Goal: Task Accomplishment & Management: Manage account settings

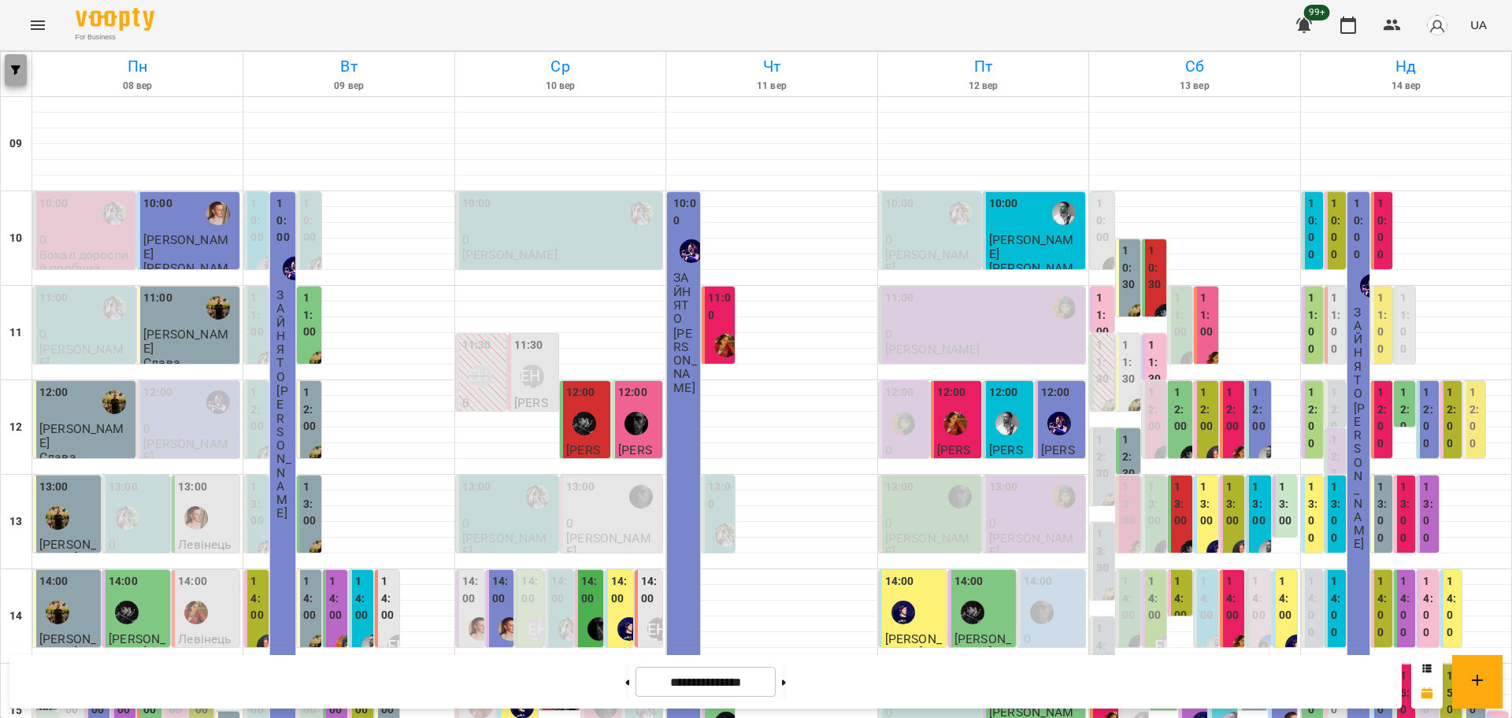
click at [11, 76] on button "button" at bounding box center [16, 70] width 22 height 32
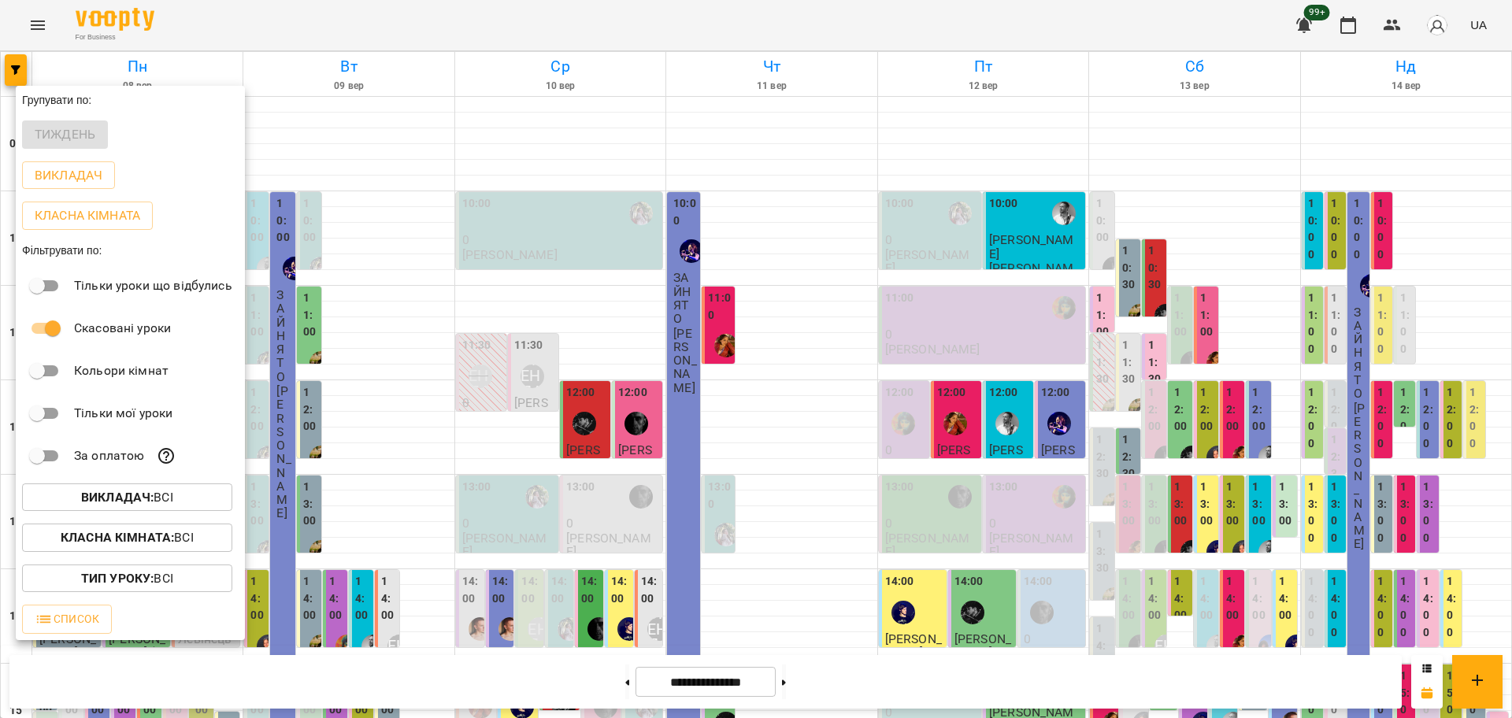
click at [185, 507] on span "Викладач : Всі" at bounding box center [127, 497] width 185 height 19
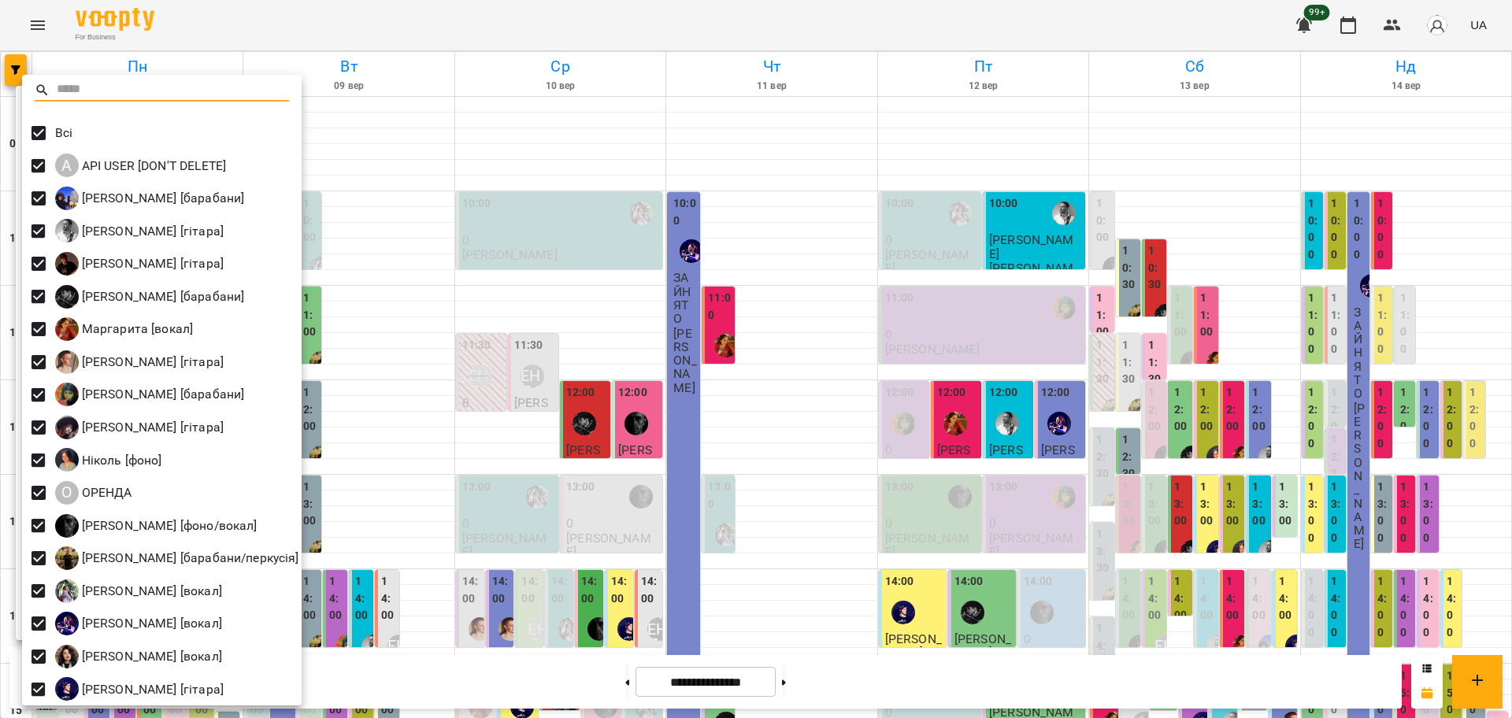
click at [410, 292] on div at bounding box center [756, 359] width 1512 height 718
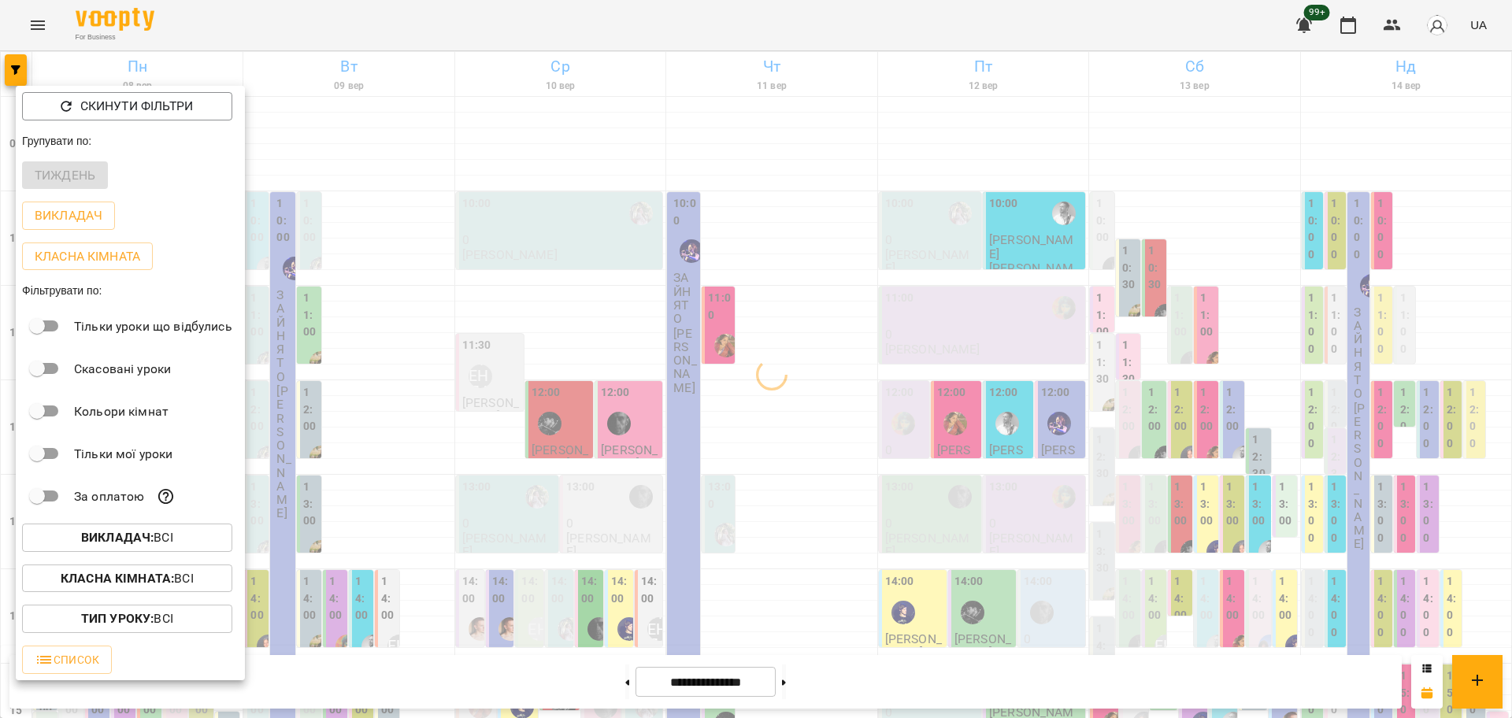
click at [145, 508] on div "За оплатою" at bounding box center [130, 496] width 229 height 43
click at [146, 545] on b "Викладач :" at bounding box center [117, 537] width 72 height 15
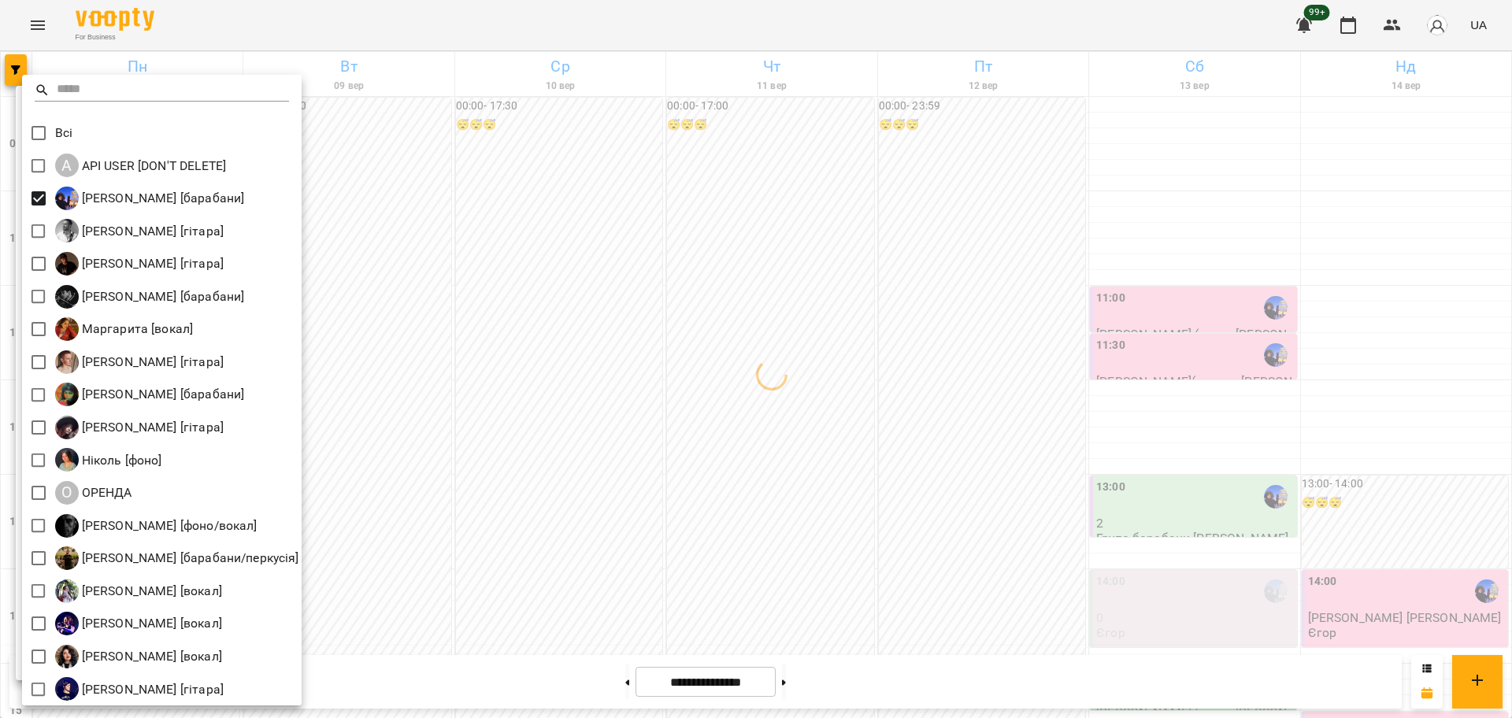
click at [411, 232] on div at bounding box center [756, 359] width 1512 height 718
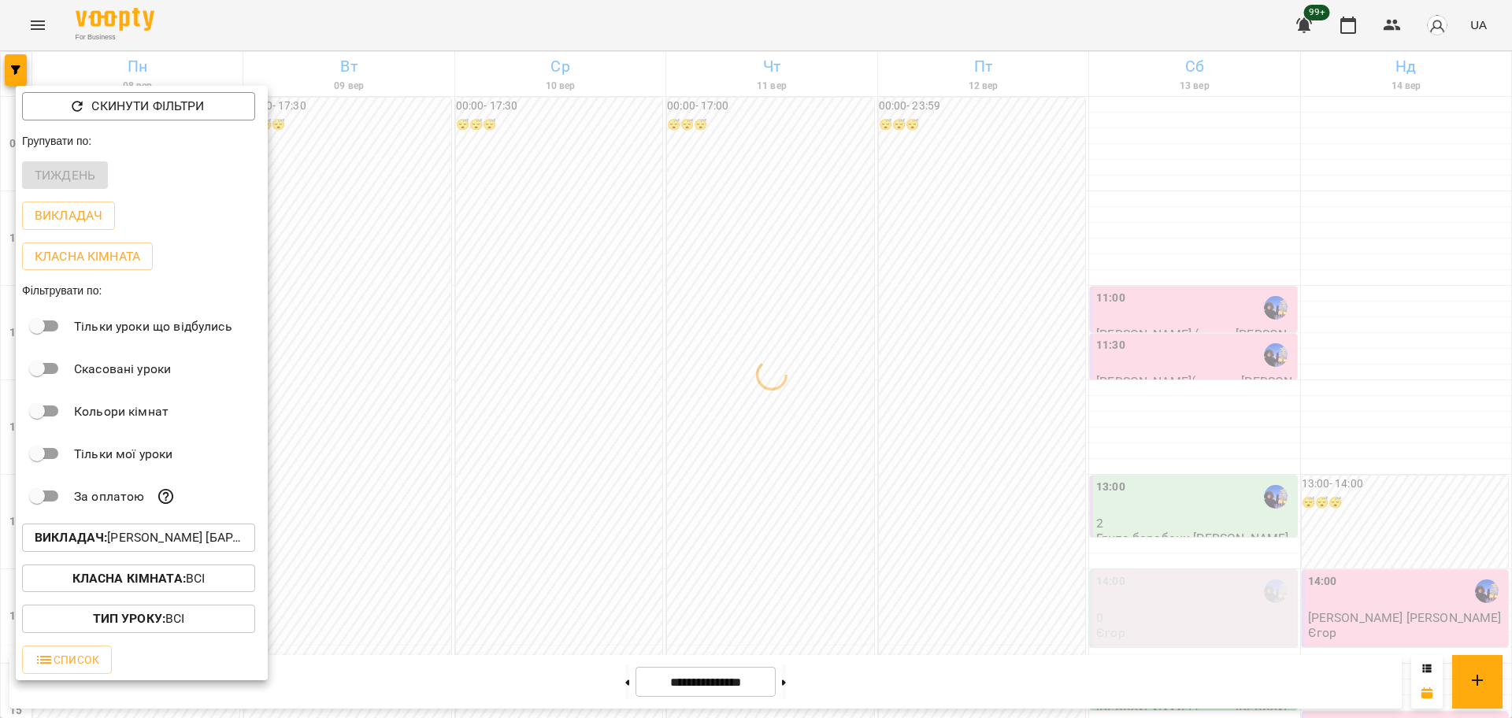
click at [706, 362] on div at bounding box center [756, 359] width 1512 height 718
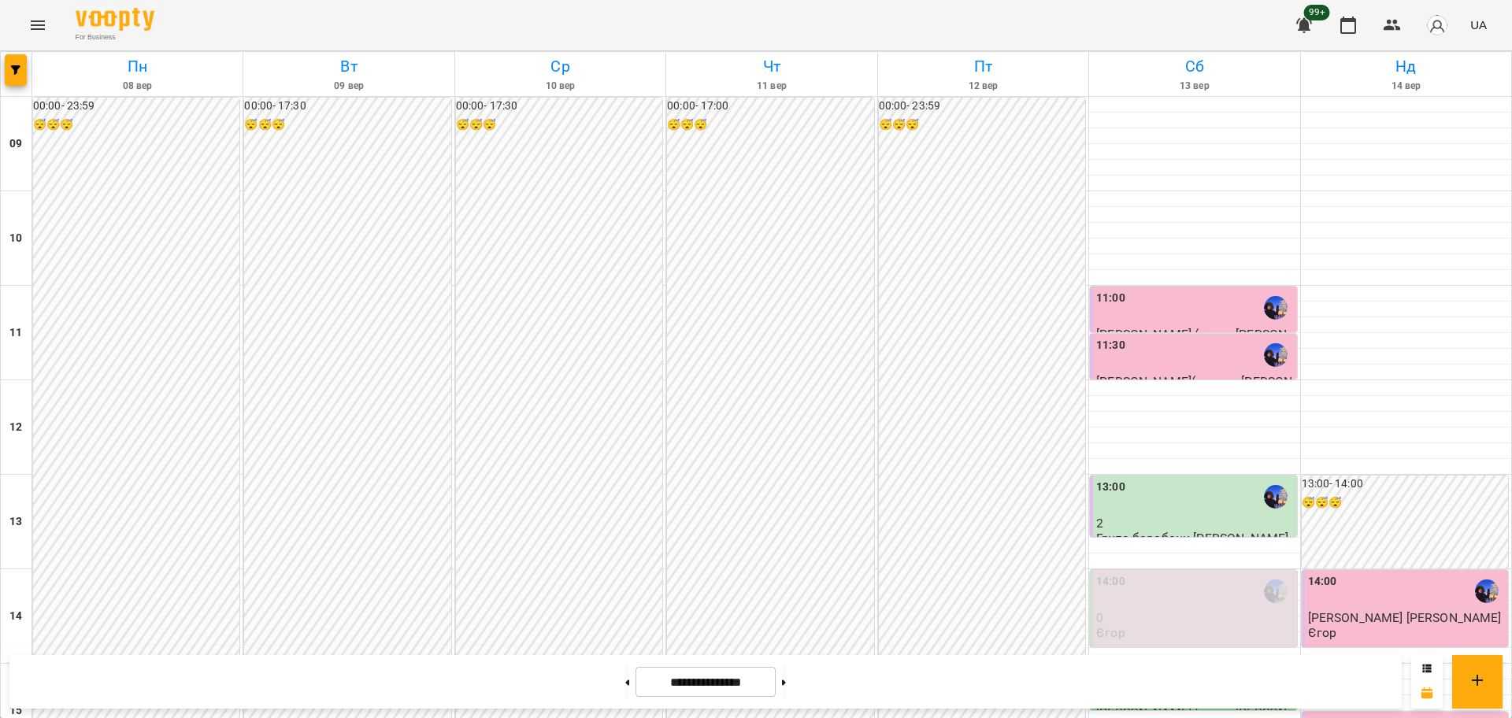
scroll to position [295, 0]
drag, startPoint x: 792, startPoint y: 693, endPoint x: 790, endPoint y: 683, distance: 10.4
click at [786, 692] on button at bounding box center [784, 682] width 4 height 35
type input "**********"
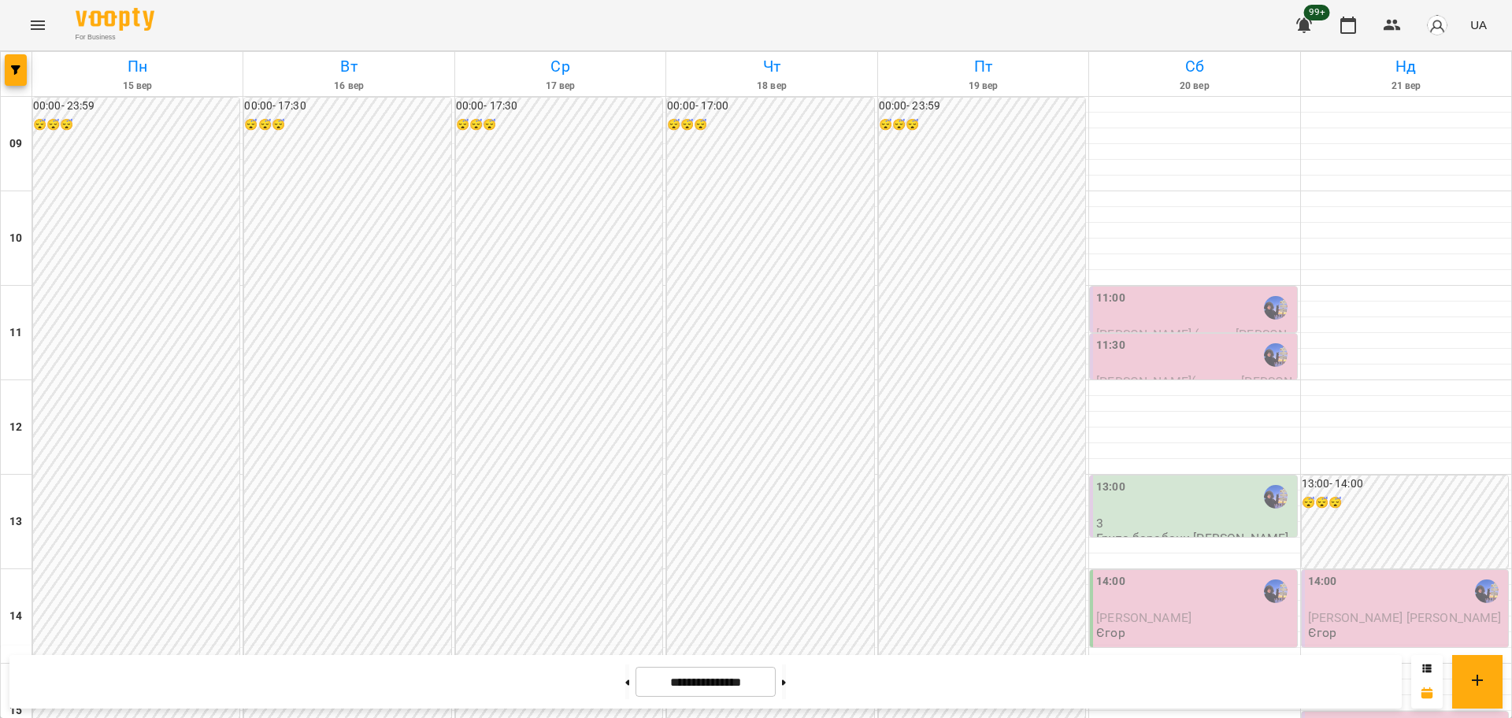
scroll to position [591, 0]
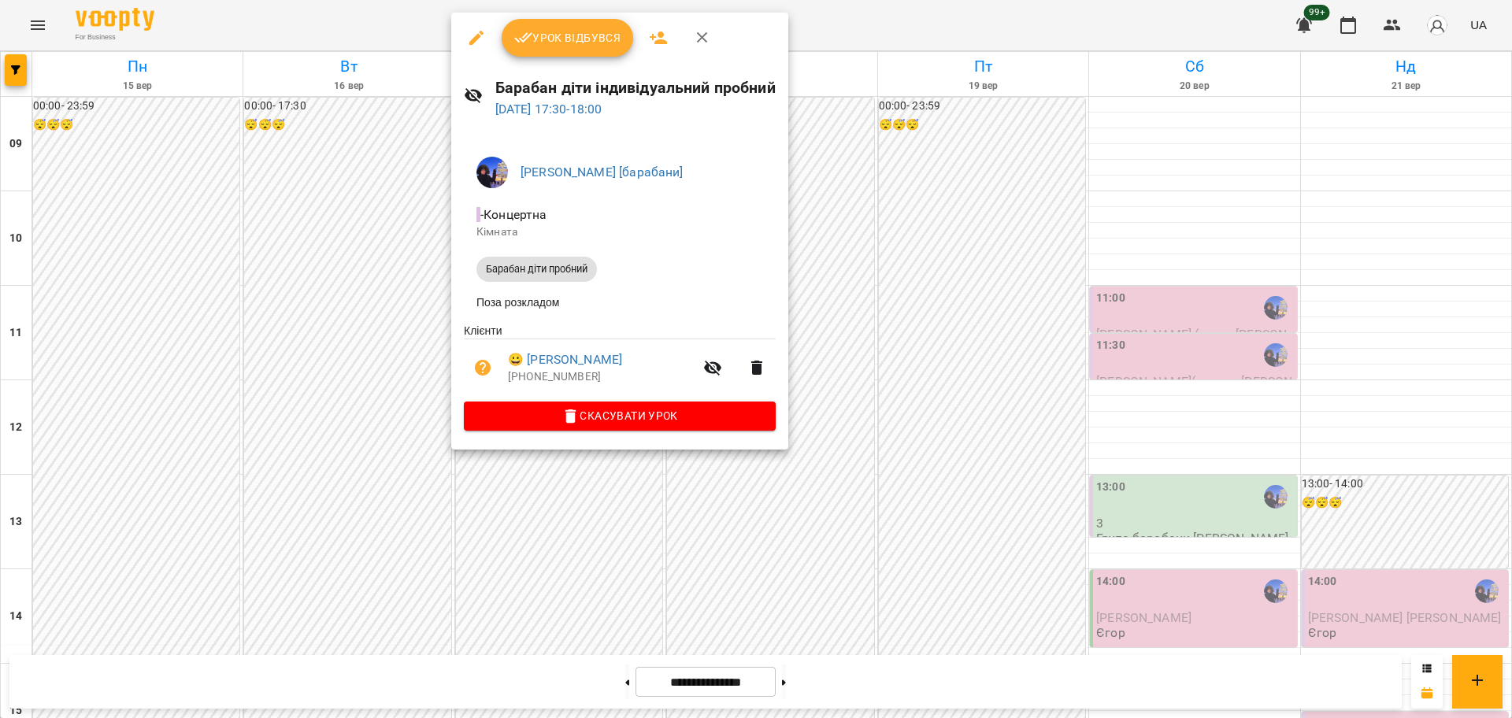
click at [1407, 26] on div at bounding box center [756, 359] width 1512 height 718
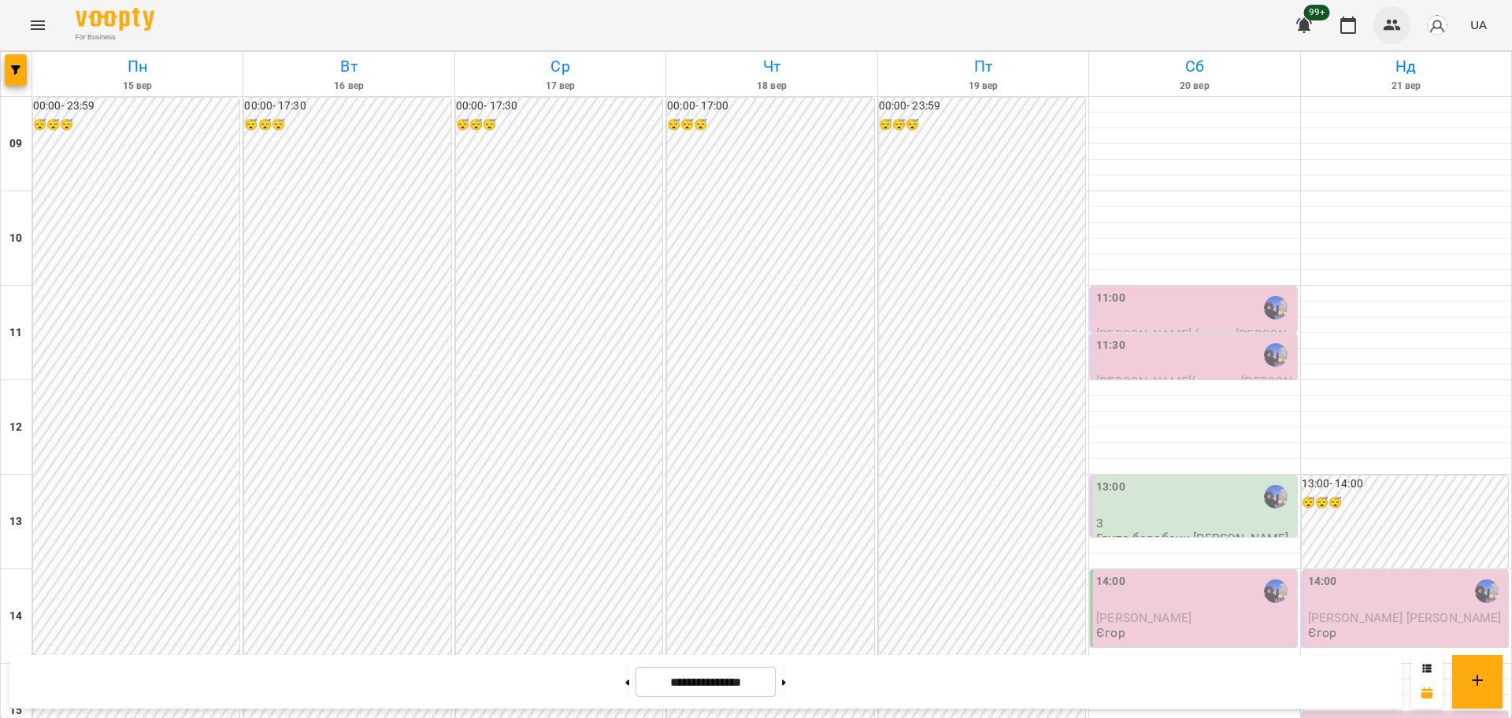
click at [1399, 26] on icon "button" at bounding box center [1392, 25] width 19 height 19
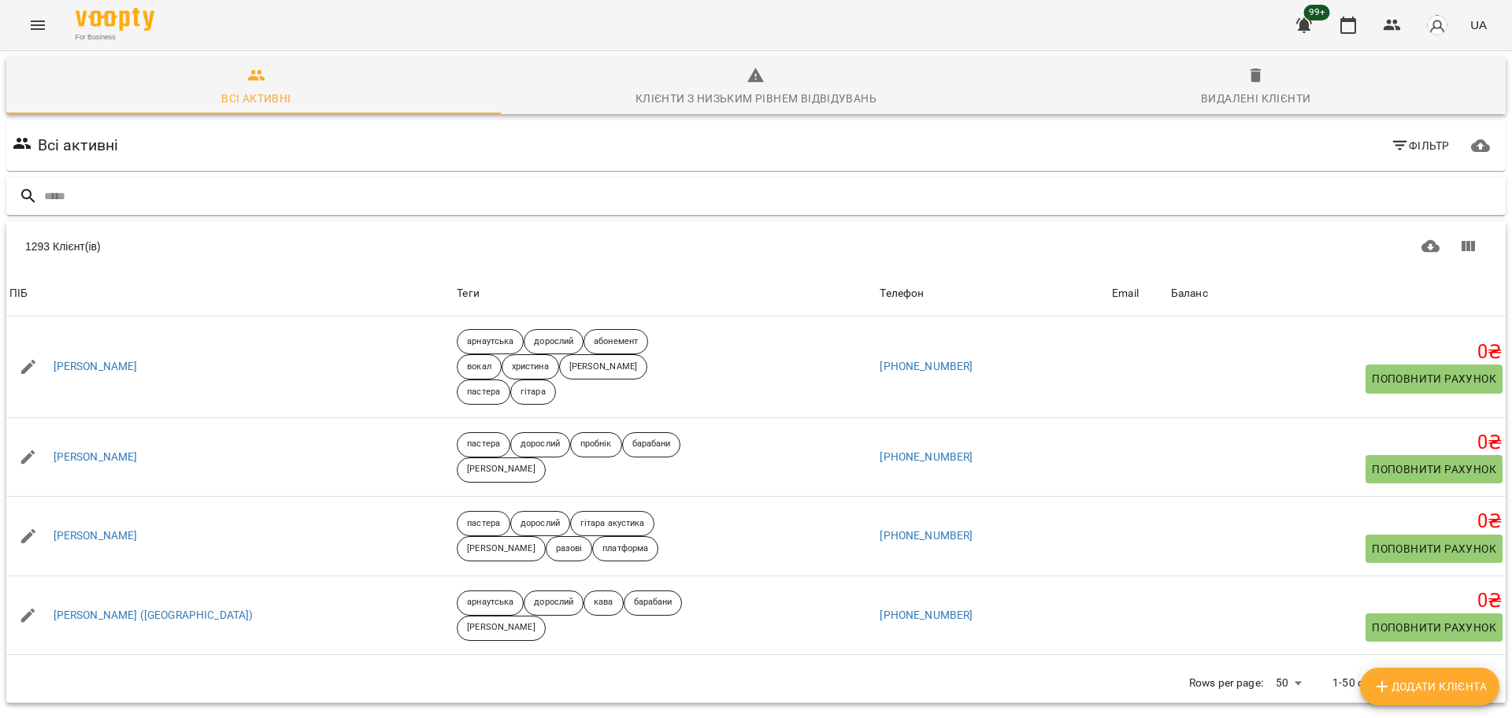
click at [523, 201] on input "text" at bounding box center [772, 197] width 1456 height 26
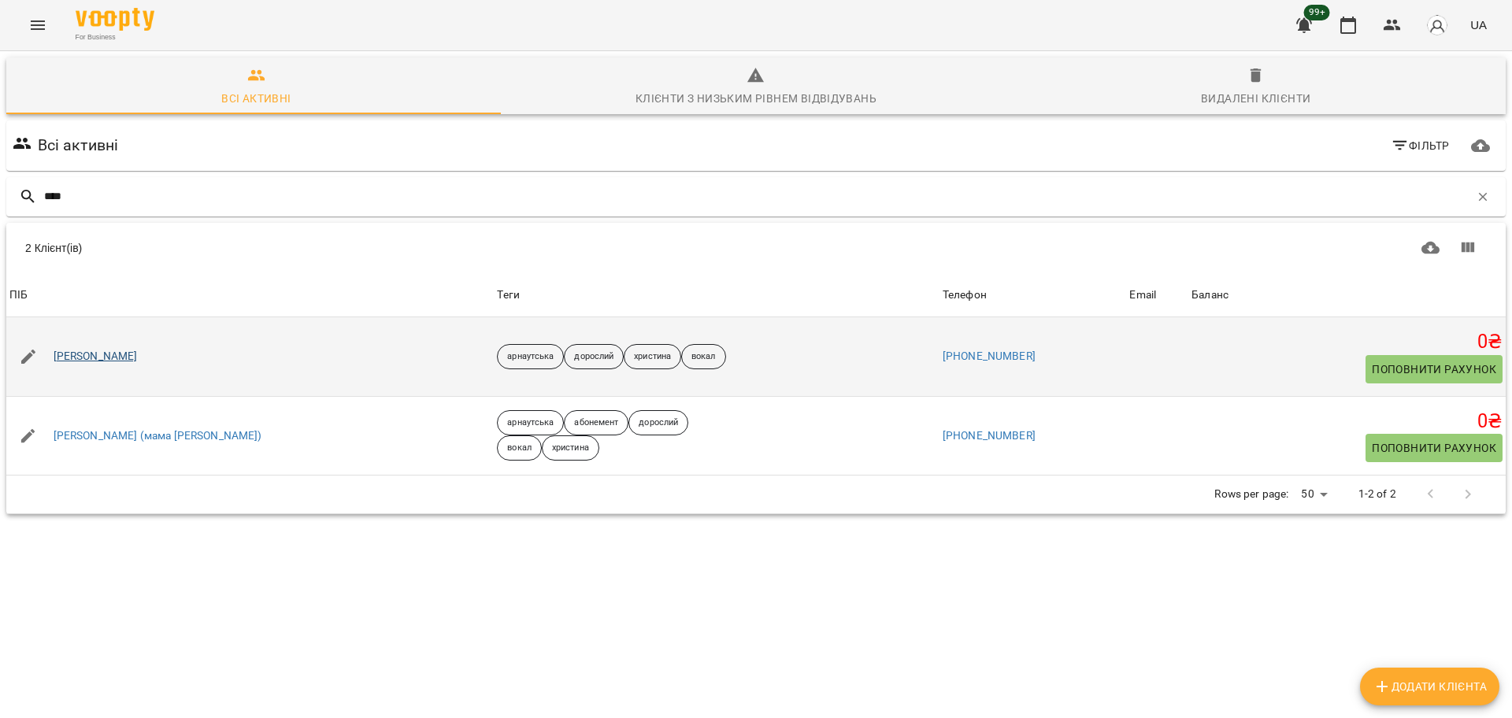
type input "****"
click at [105, 356] on link "Віка Іванова" at bounding box center [96, 357] width 84 height 16
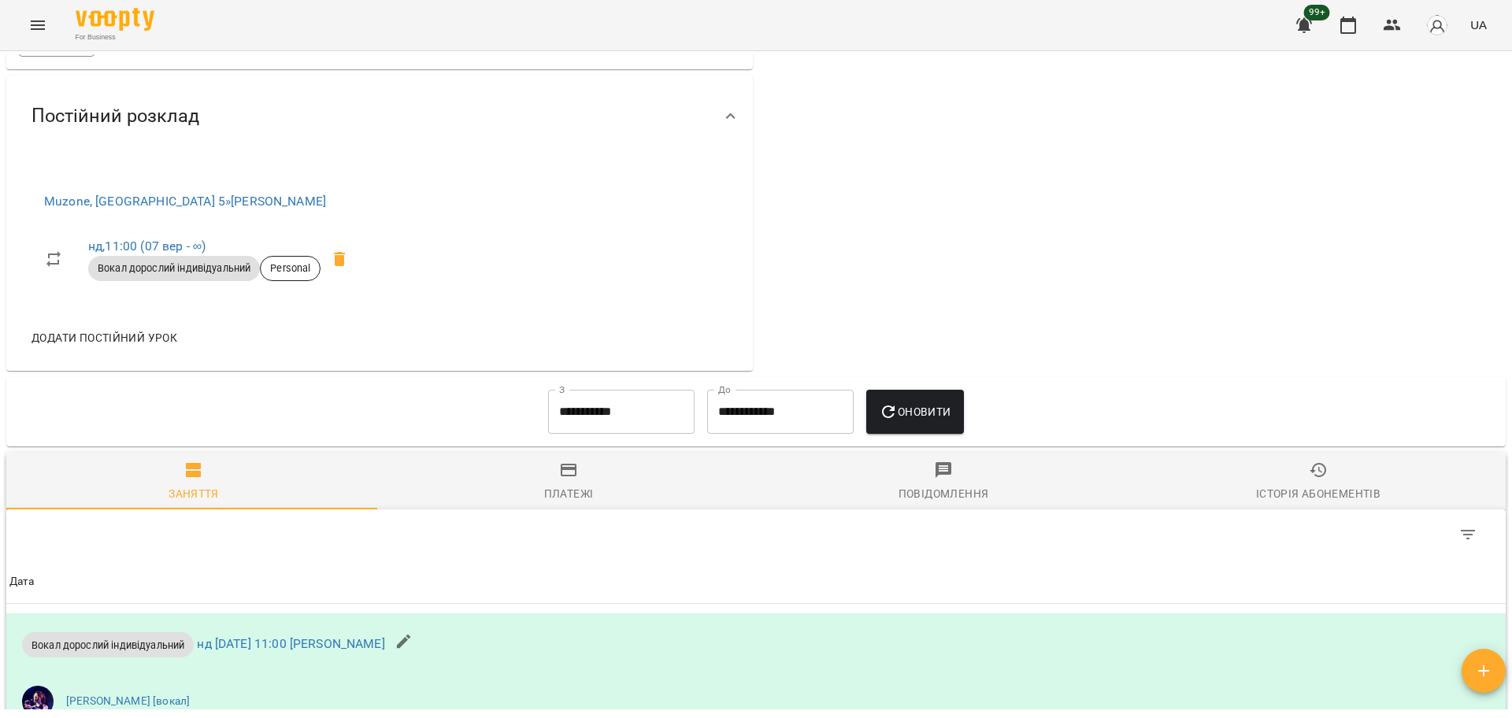
scroll to position [591, 0]
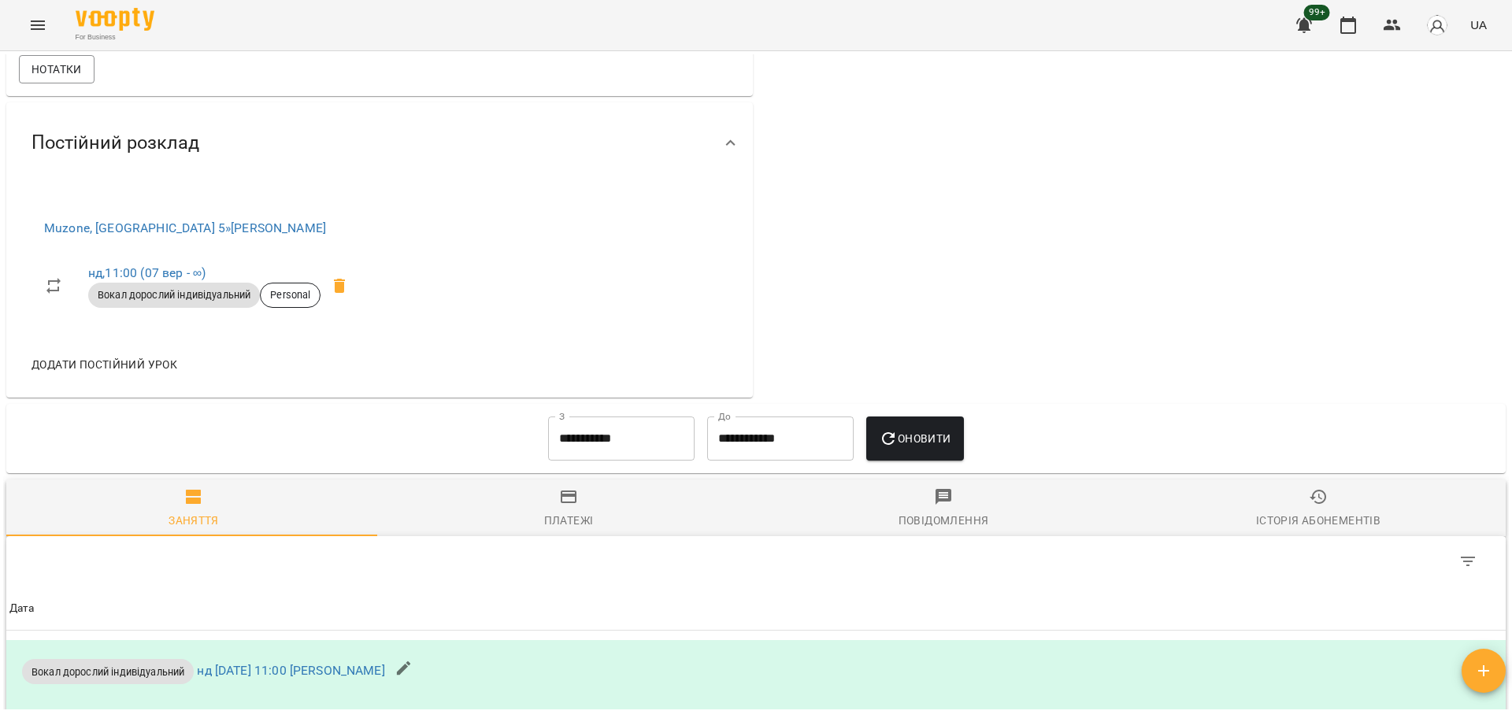
click at [0, 18] on div "For Business 99+ UA" at bounding box center [756, 25] width 1512 height 50
click at [20, 28] on button "Menu" at bounding box center [38, 25] width 38 height 38
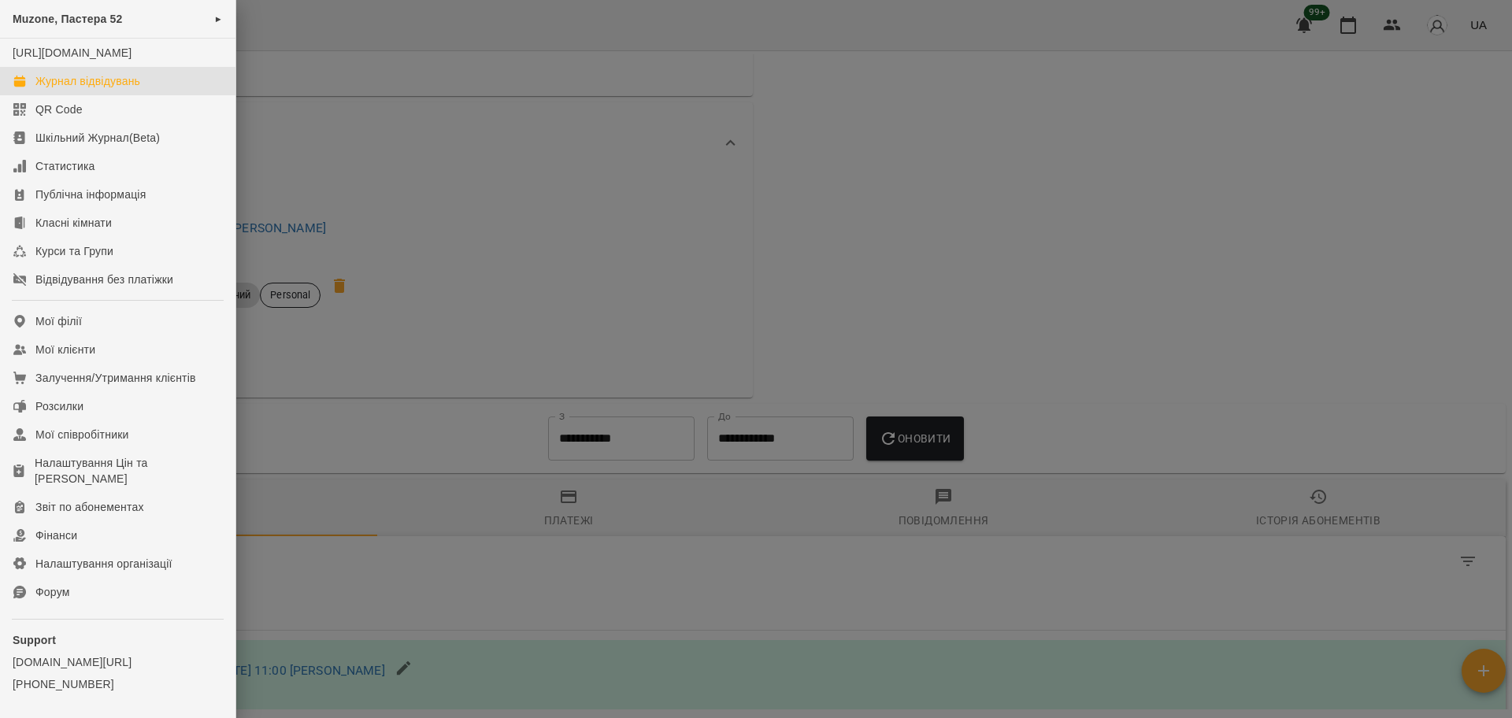
click at [106, 89] on div "Журнал відвідувань" at bounding box center [87, 81] width 105 height 16
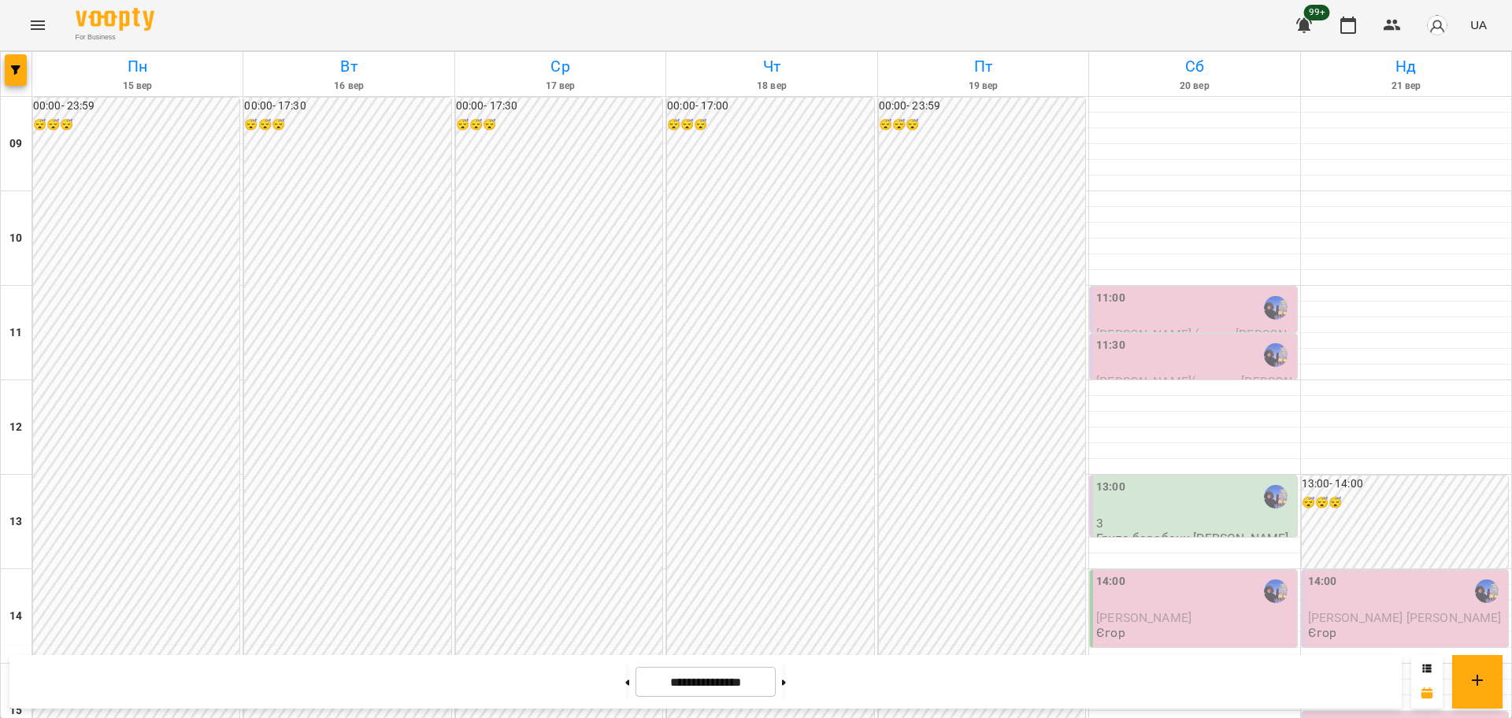
click at [53, 30] on button "Menu" at bounding box center [38, 25] width 38 height 38
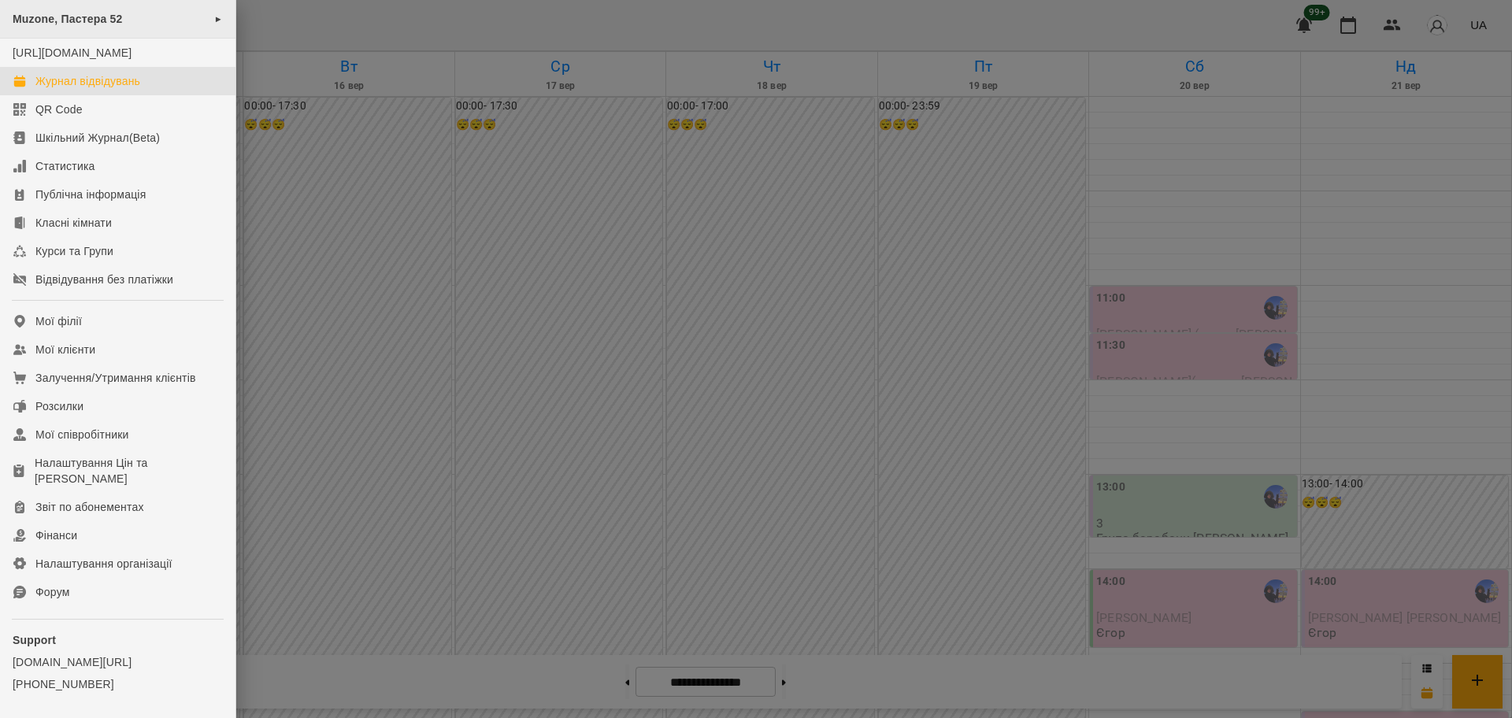
click at [202, 20] on div "Muzone, Пастера 52 ►" at bounding box center [118, 19] width 236 height 39
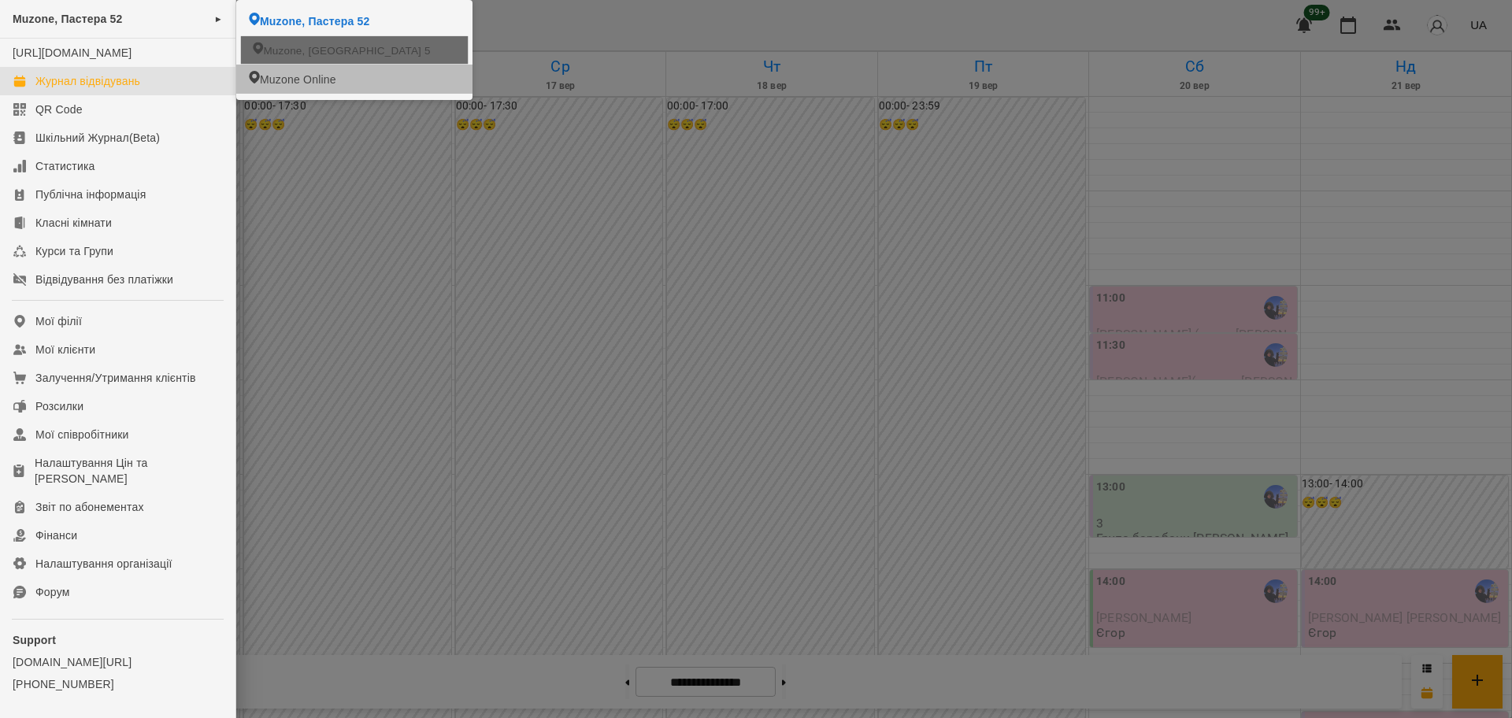
click at [280, 58] on span "Muzone, Велика Арнаутська 5" at bounding box center [346, 50] width 167 height 15
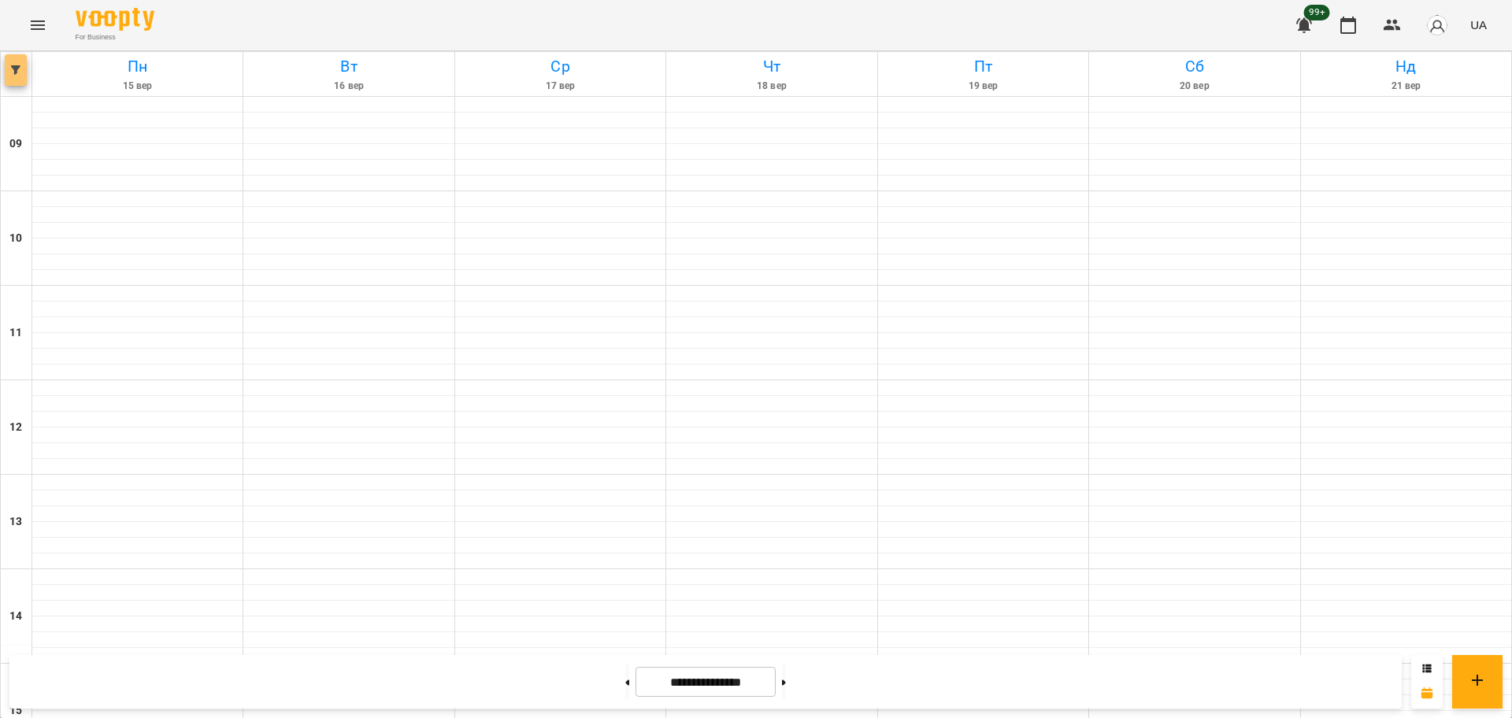
click at [6, 73] on span "button" at bounding box center [16, 69] width 22 height 9
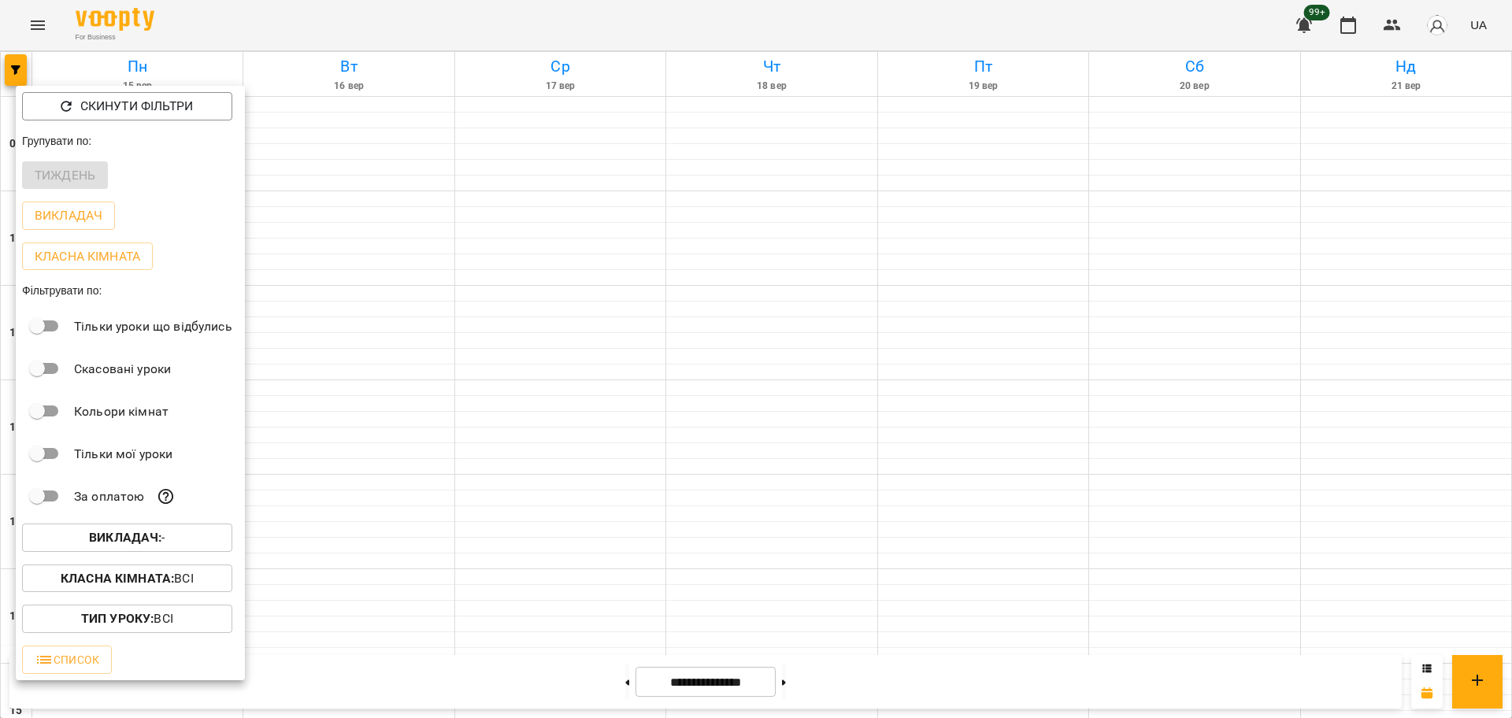
click at [190, 546] on span "Викладач : -" at bounding box center [127, 538] width 185 height 19
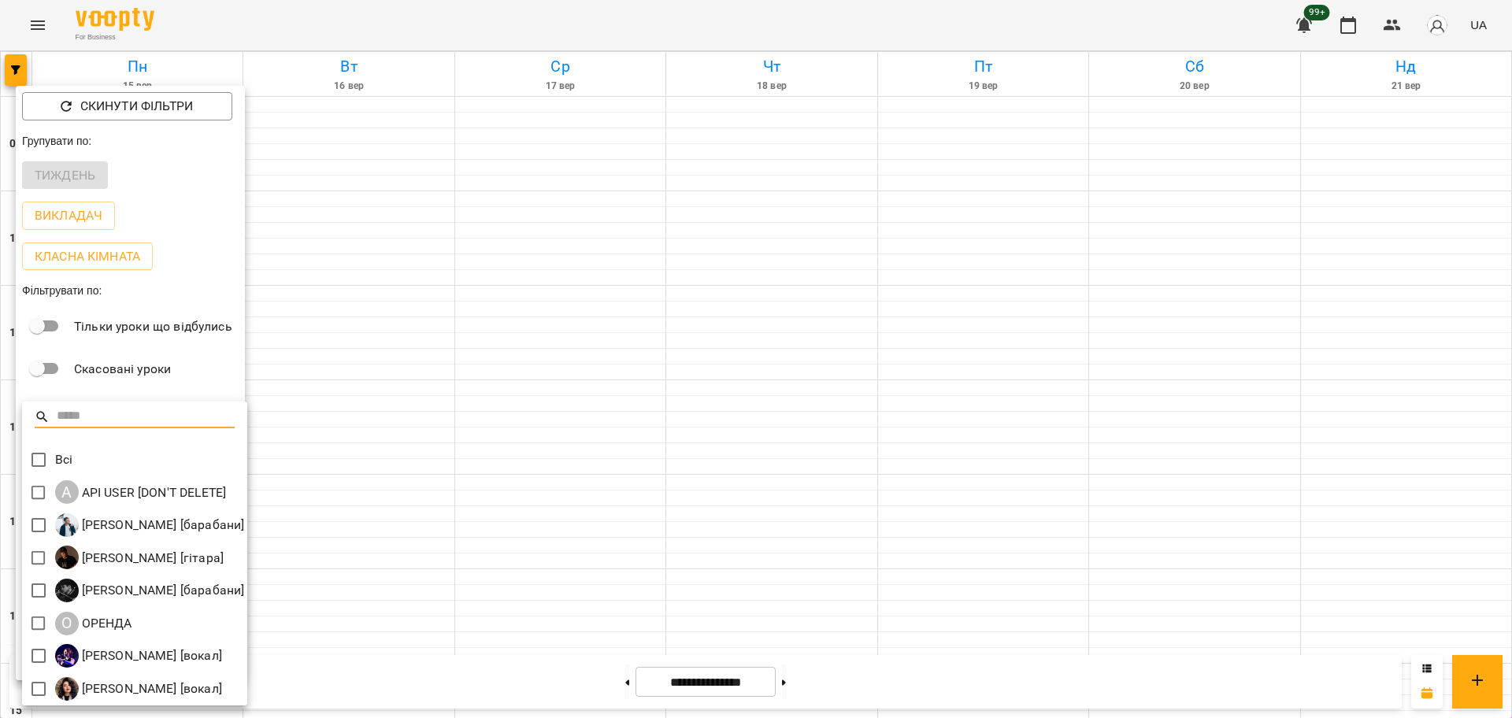
click at [538, 412] on div at bounding box center [756, 359] width 1512 height 718
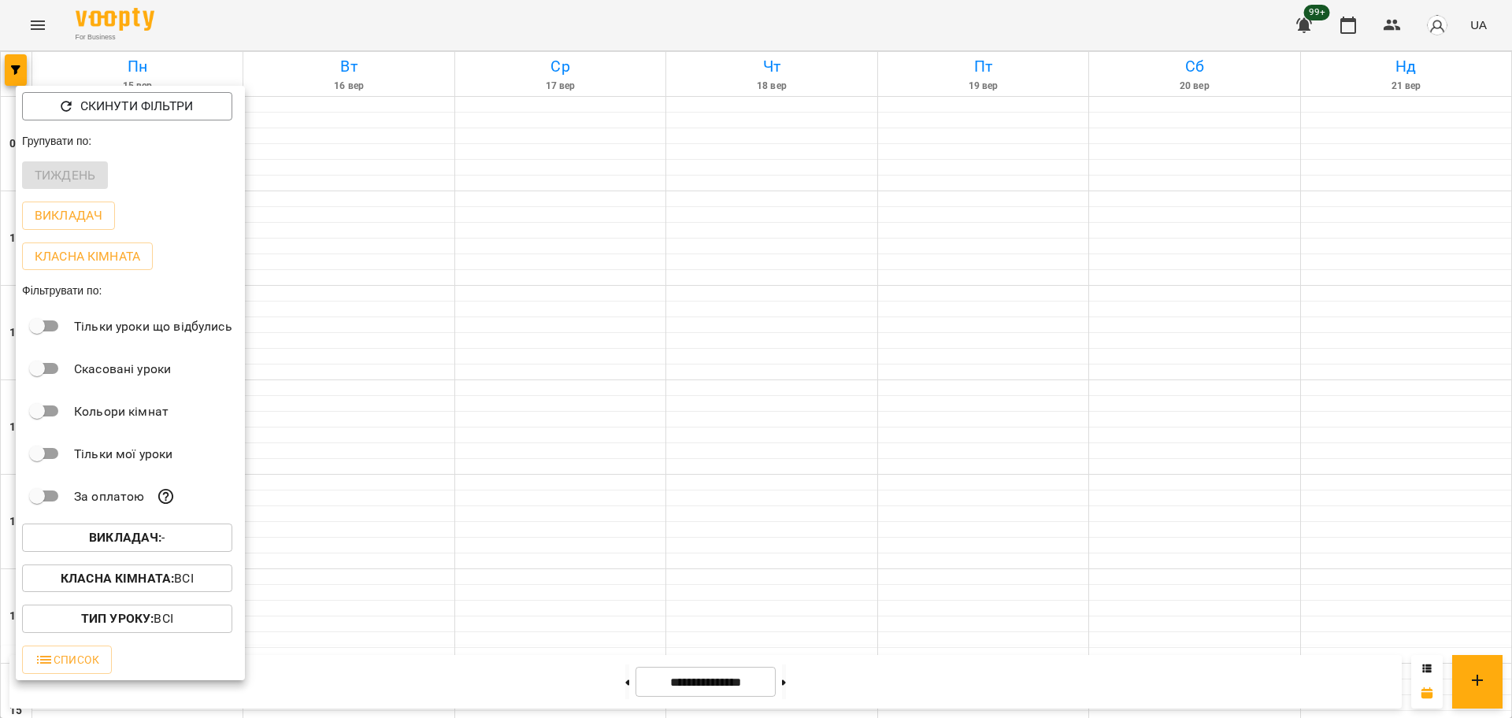
click at [179, 552] on button "Викладач : -" at bounding box center [127, 538] width 210 height 28
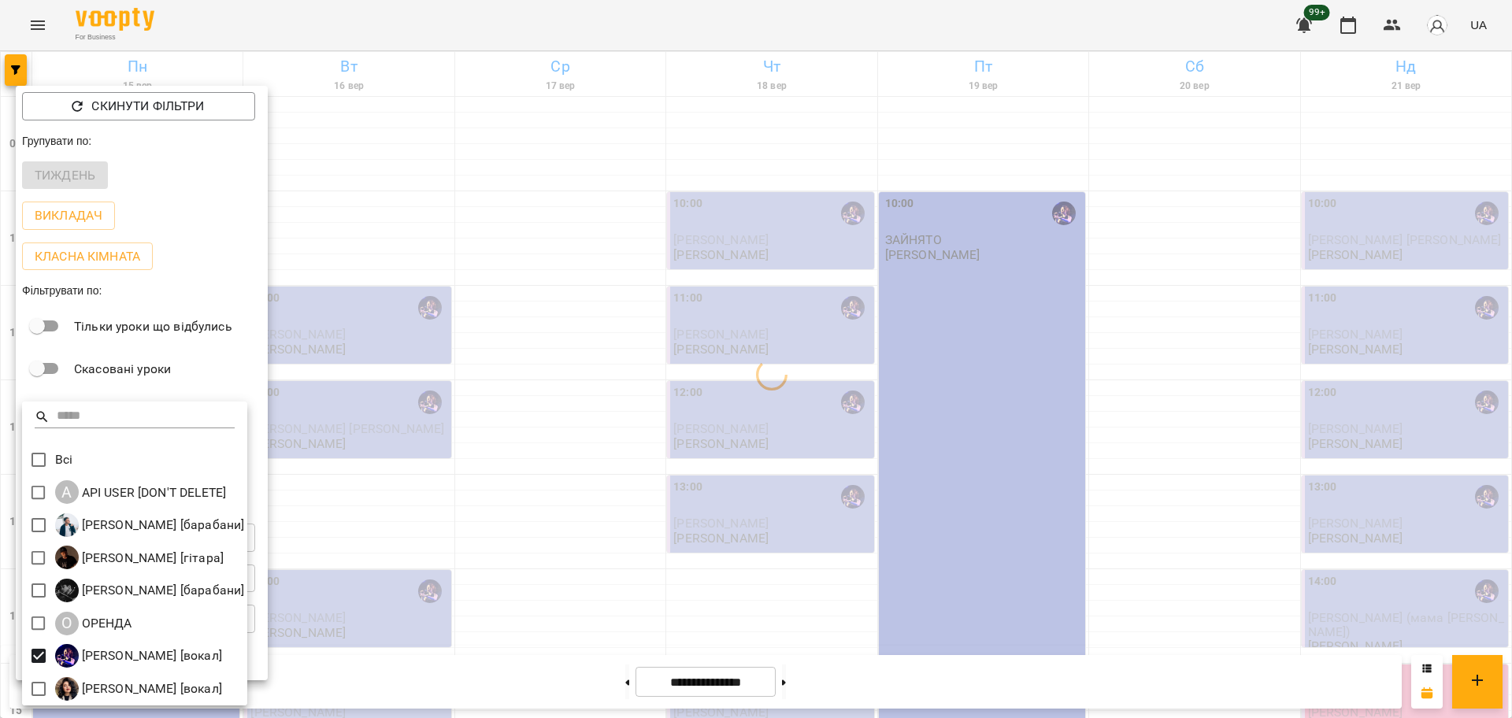
click at [0, 697] on div at bounding box center [756, 359] width 1512 height 718
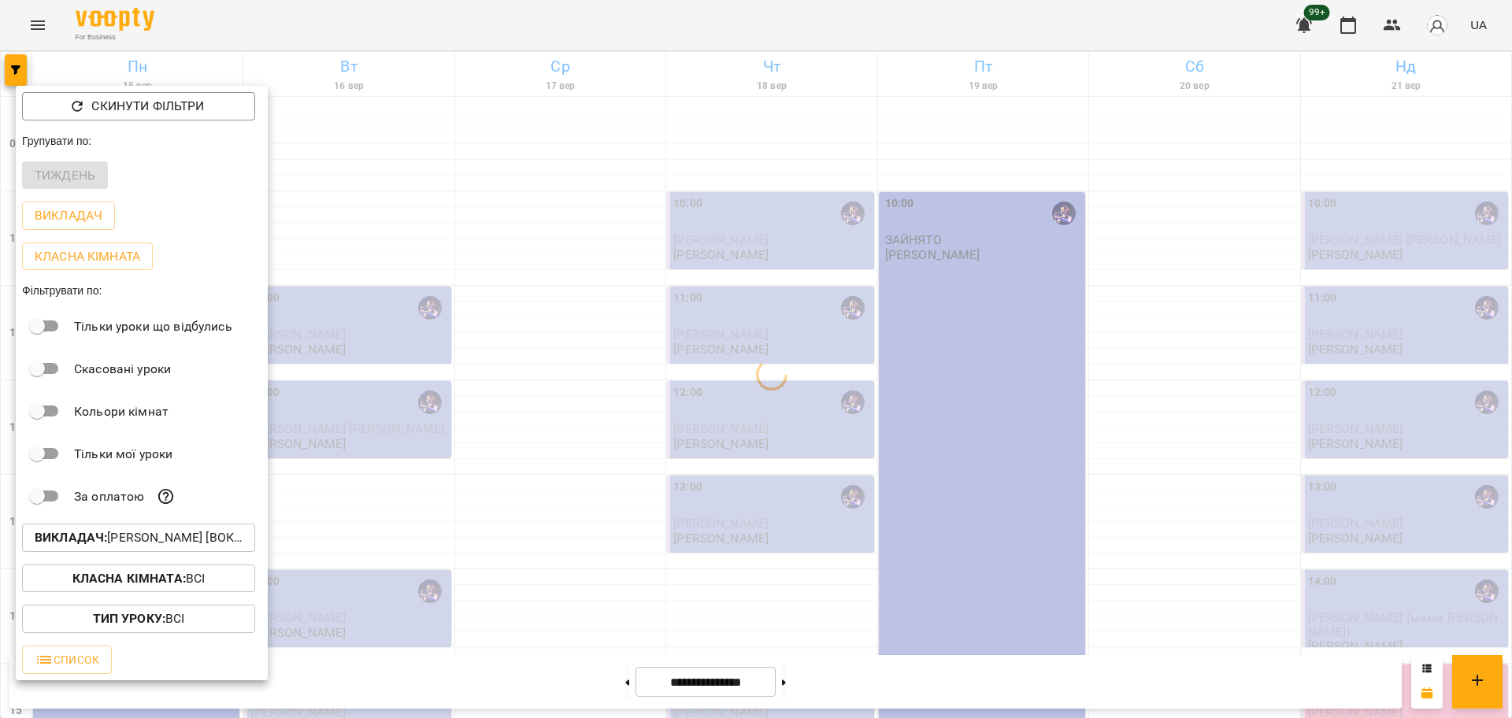
click at [467, 595] on div at bounding box center [756, 359] width 1512 height 718
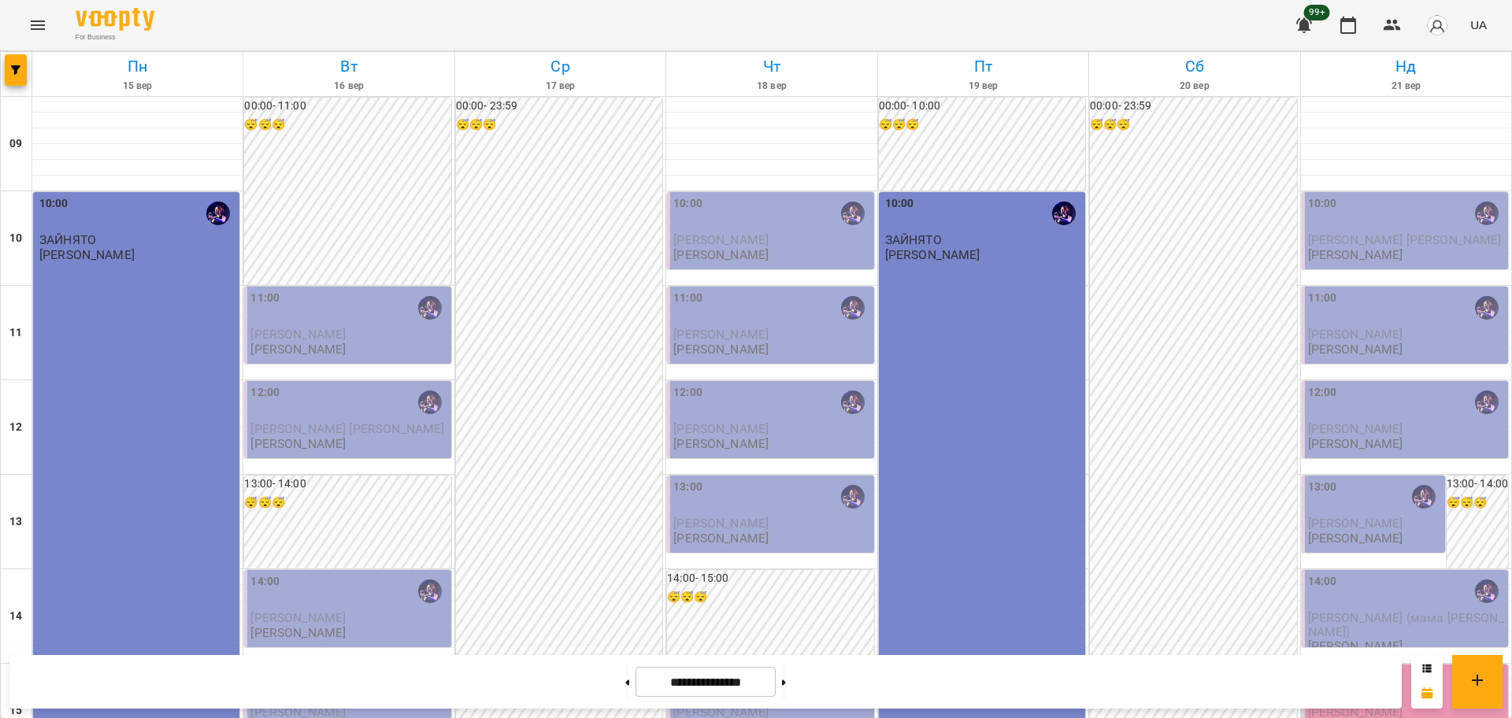
click at [1330, 422] on span "Мартинюк Роман" at bounding box center [1355, 428] width 95 height 15
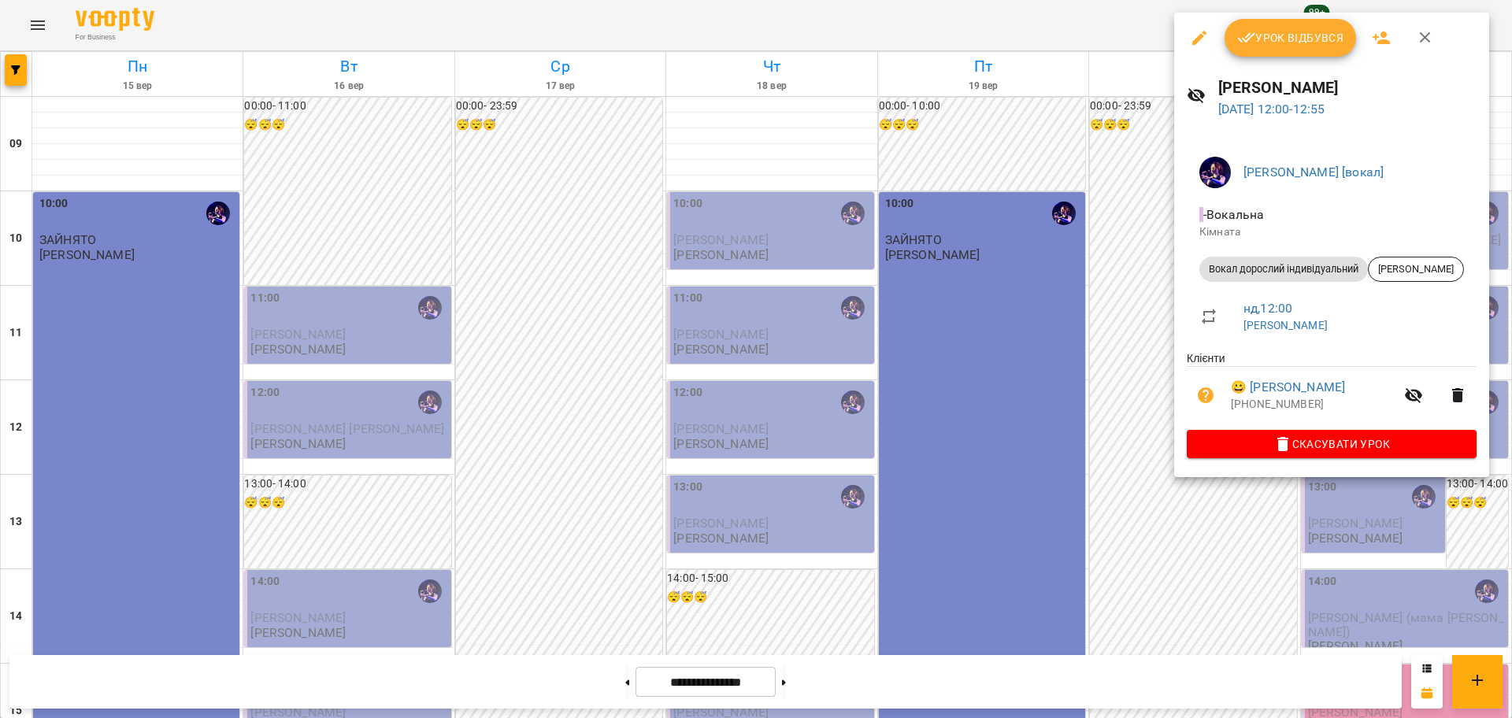
click at [614, 695] on div at bounding box center [756, 359] width 1512 height 718
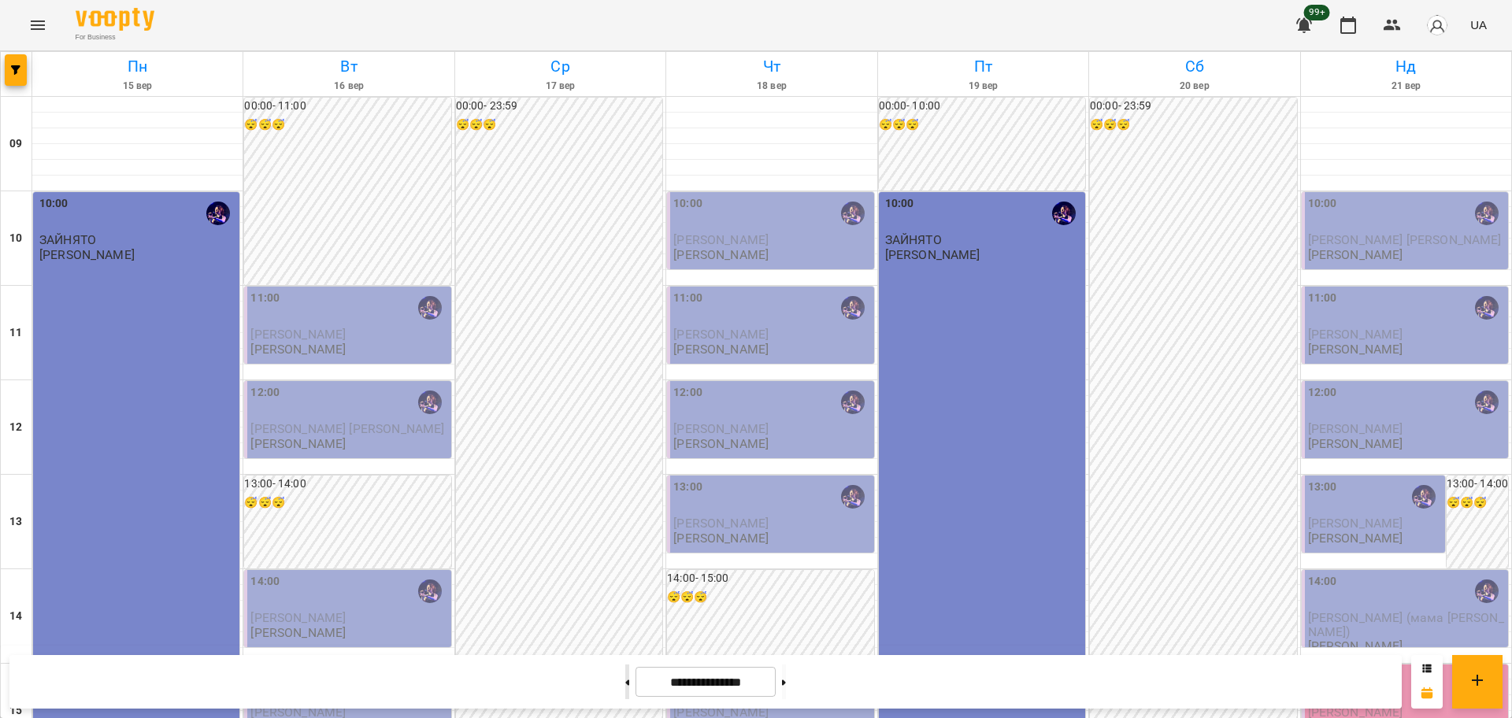
click at [625, 674] on button at bounding box center [627, 682] width 4 height 35
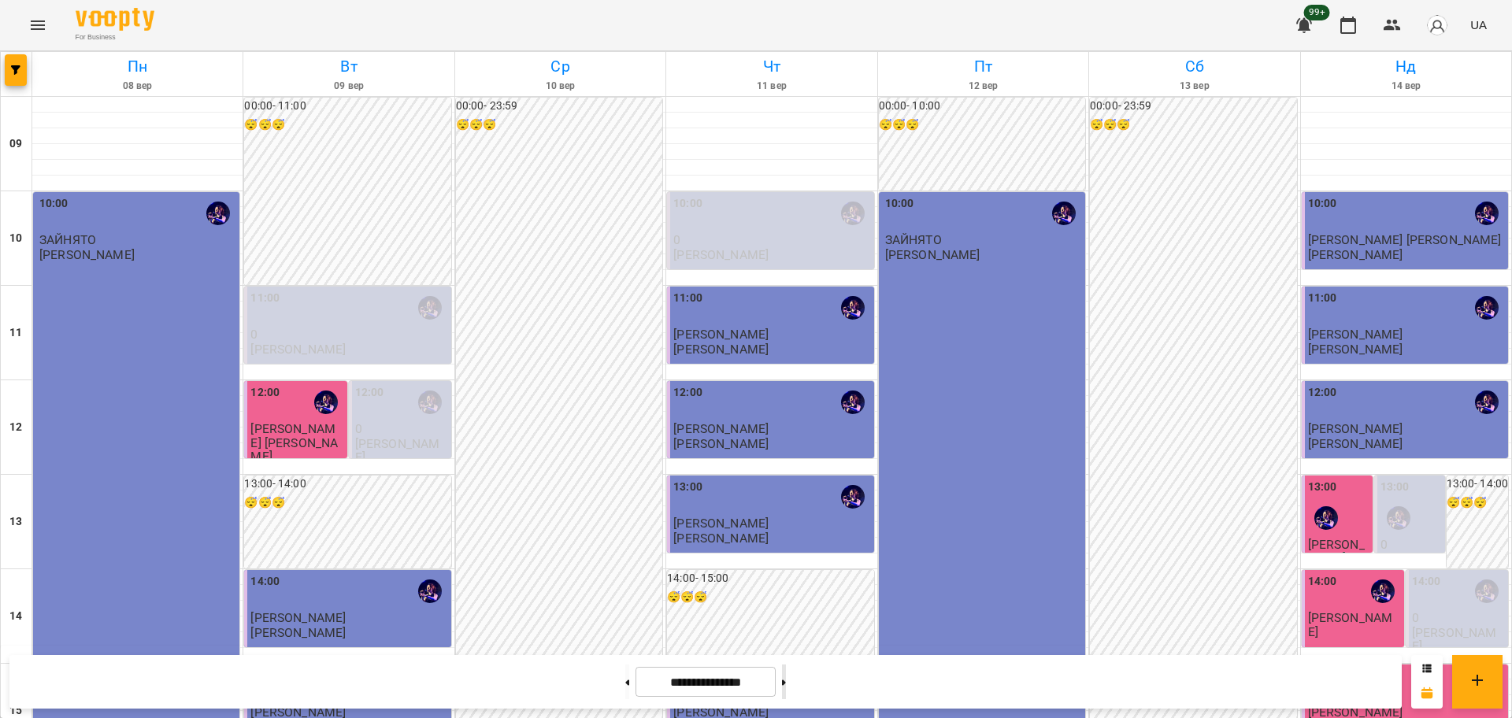
click at [786, 692] on button at bounding box center [784, 682] width 4 height 35
type input "**********"
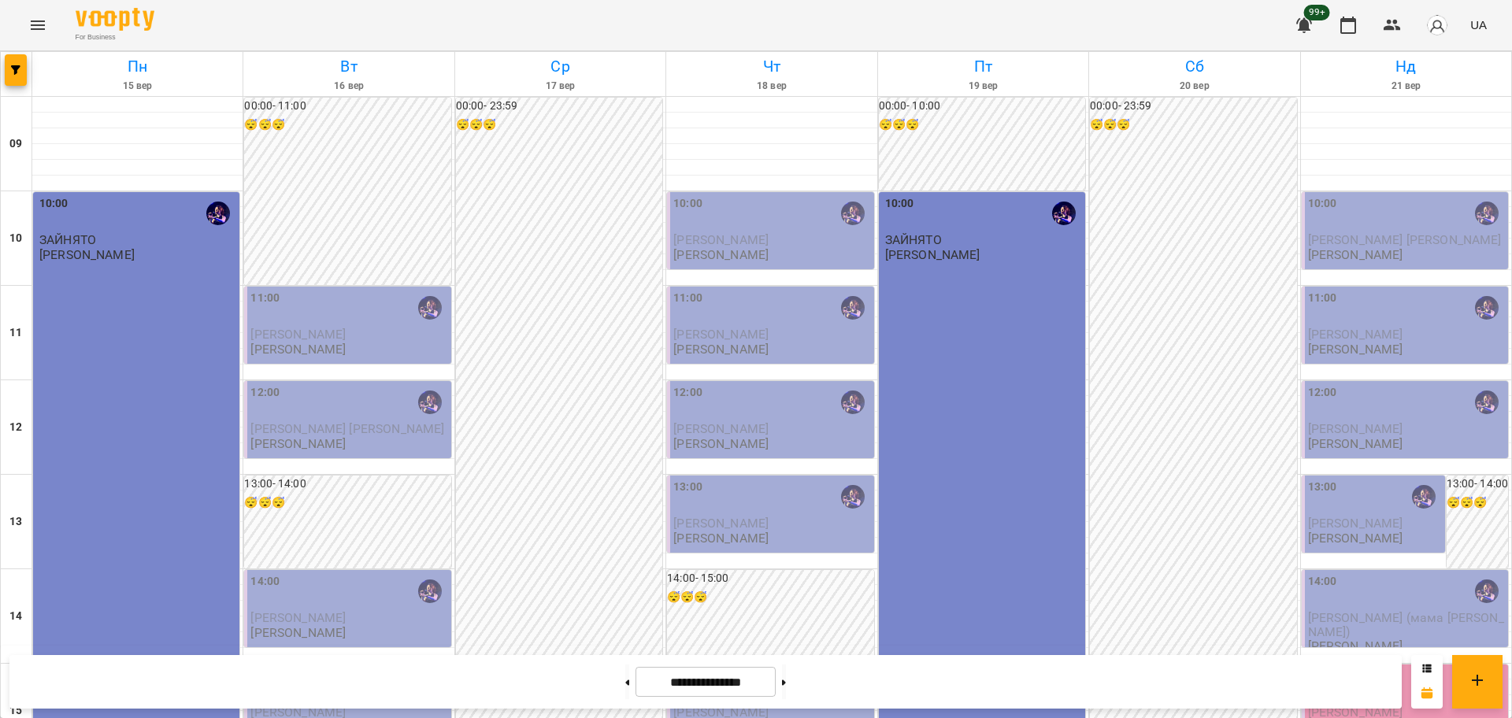
scroll to position [98, 0]
click at [1405, 328] on p "Віка Іванова" at bounding box center [1406, 334] width 197 height 13
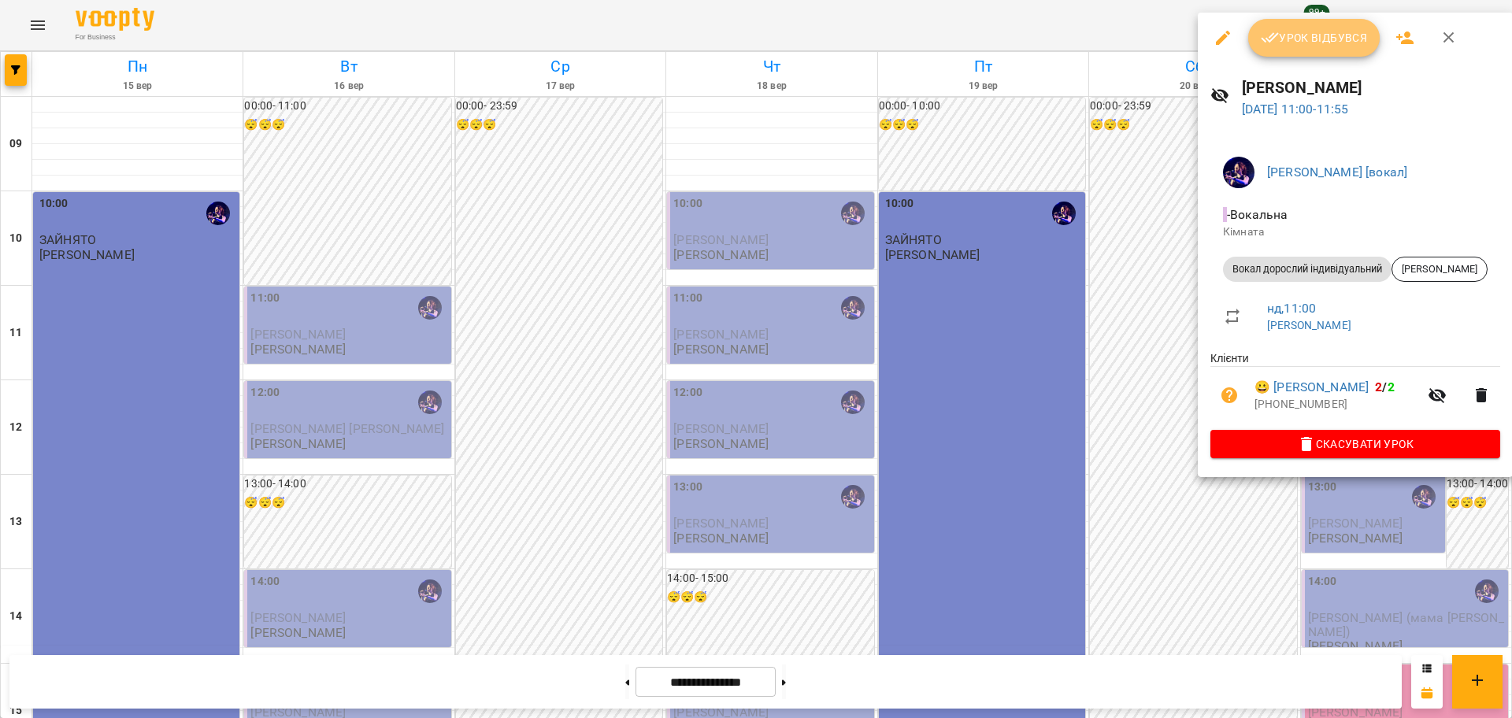
click at [1296, 40] on span "Урок відбувся" at bounding box center [1314, 37] width 107 height 19
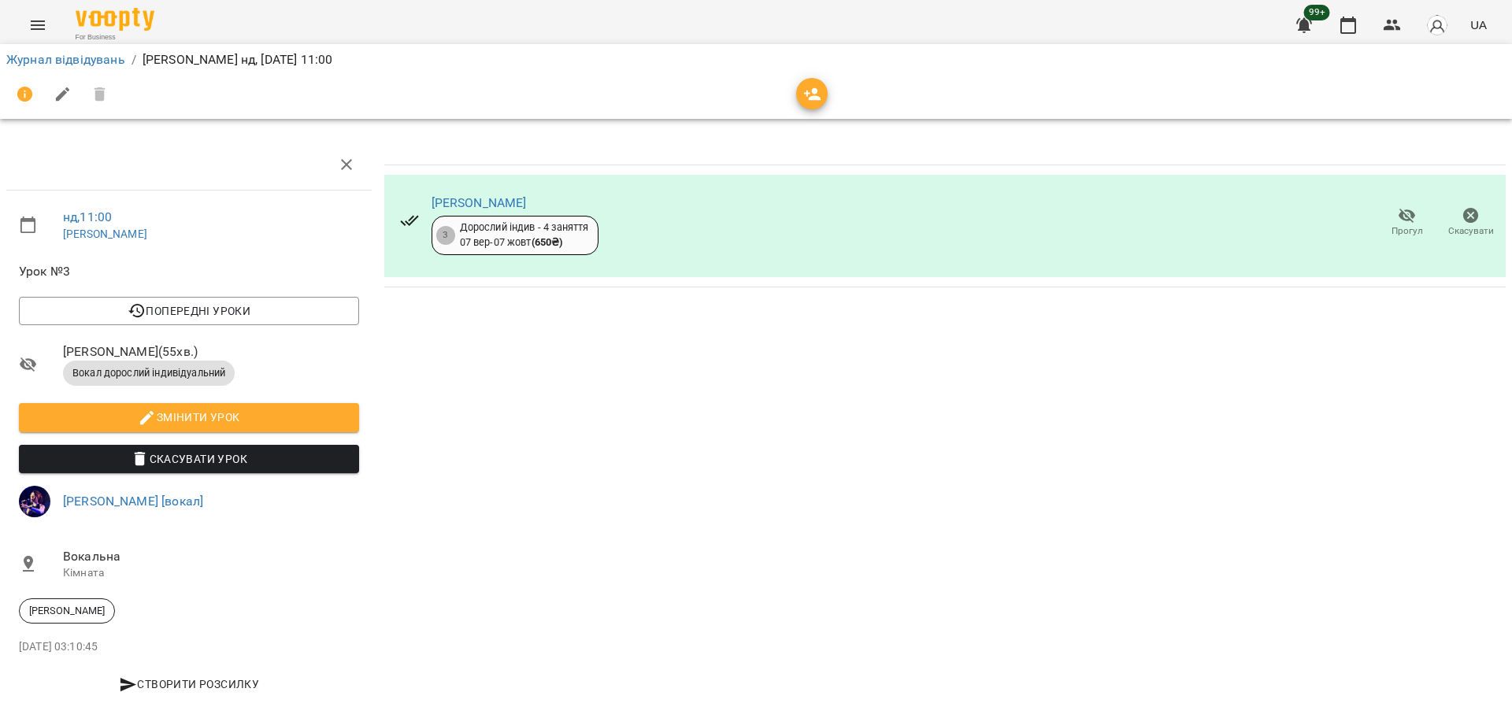
click at [1398, 223] on icon "button" at bounding box center [1407, 215] width 19 height 19
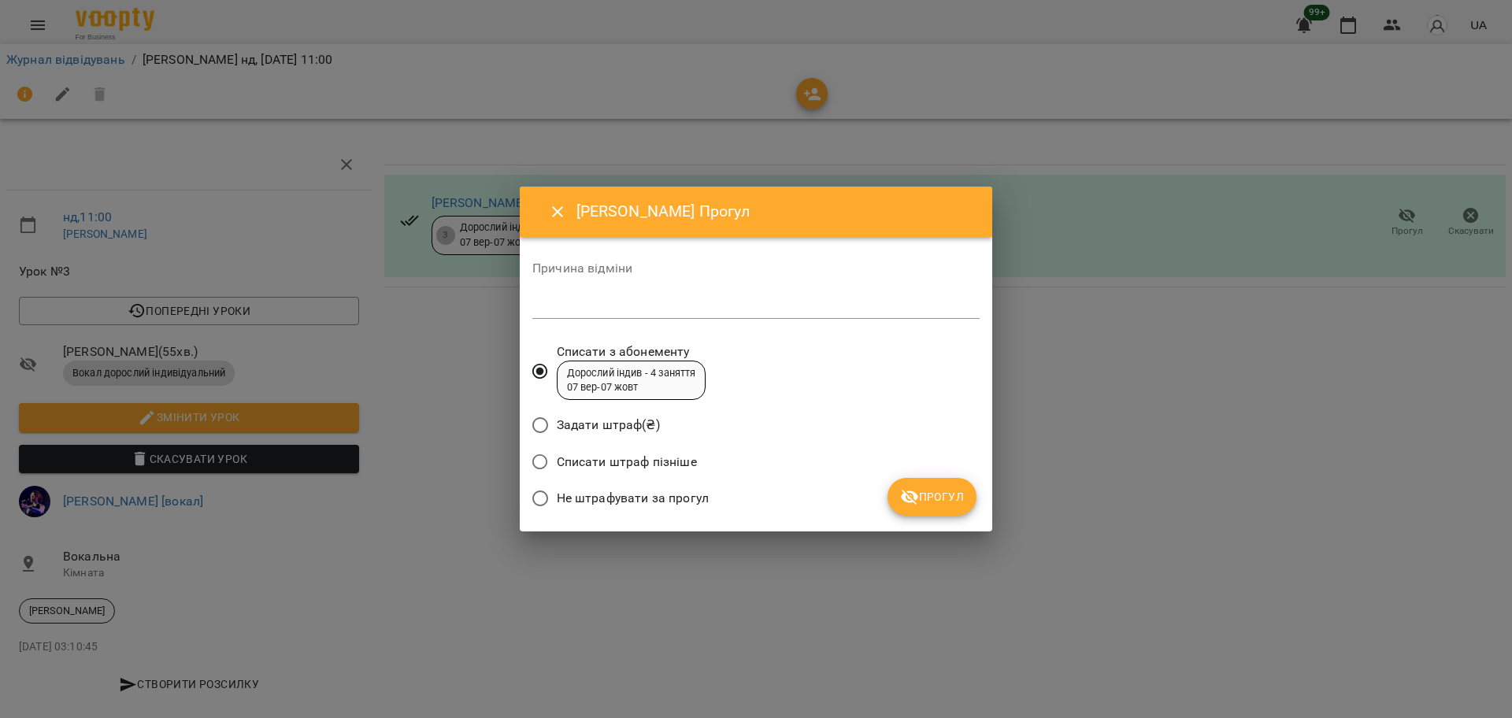
click at [704, 496] on span "Не штрафувати за прогул" at bounding box center [633, 498] width 152 height 19
click at [884, 492] on div "Не штрафувати за прогул" at bounding box center [755, 500] width 447 height 37
click at [939, 514] on button "Прогул" at bounding box center [932, 497] width 89 height 38
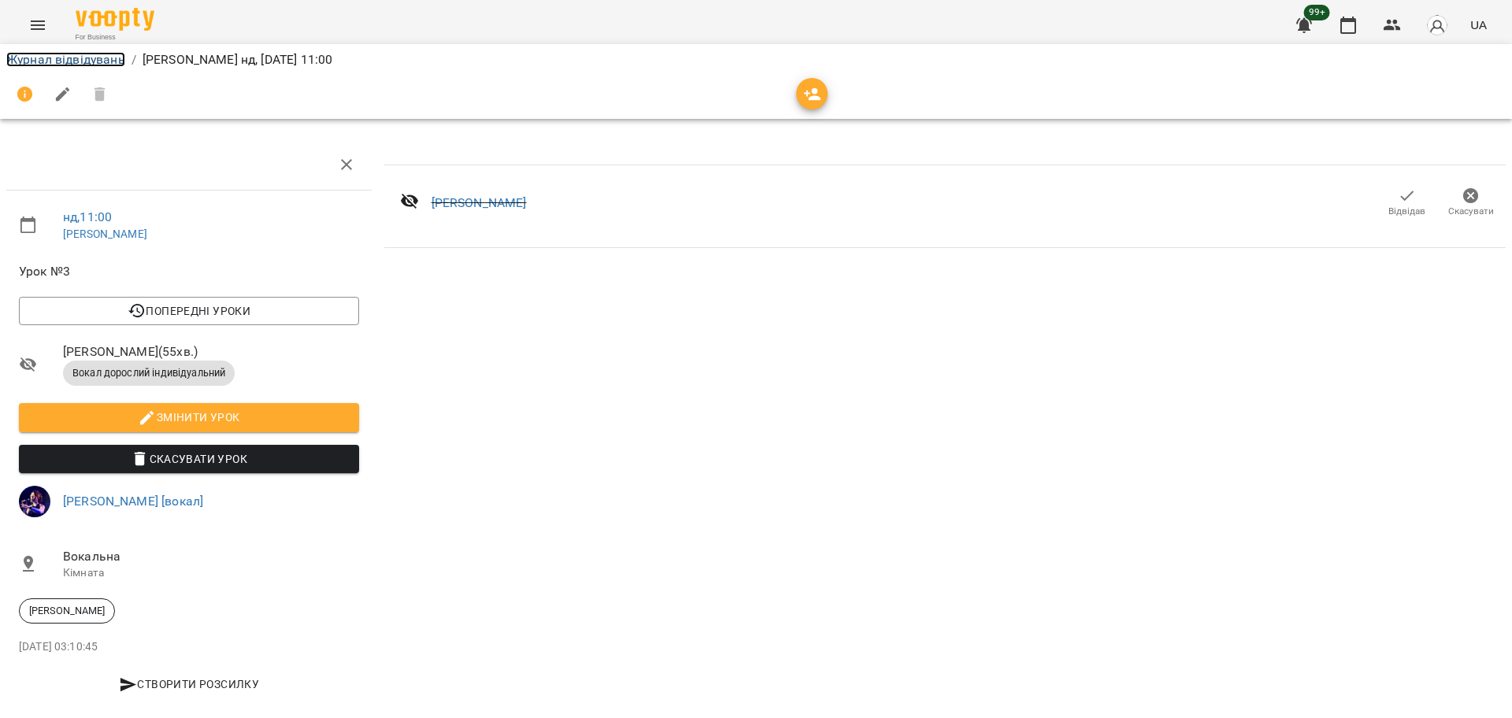
click at [117, 62] on link "Журнал відвідувань" at bounding box center [65, 59] width 119 height 15
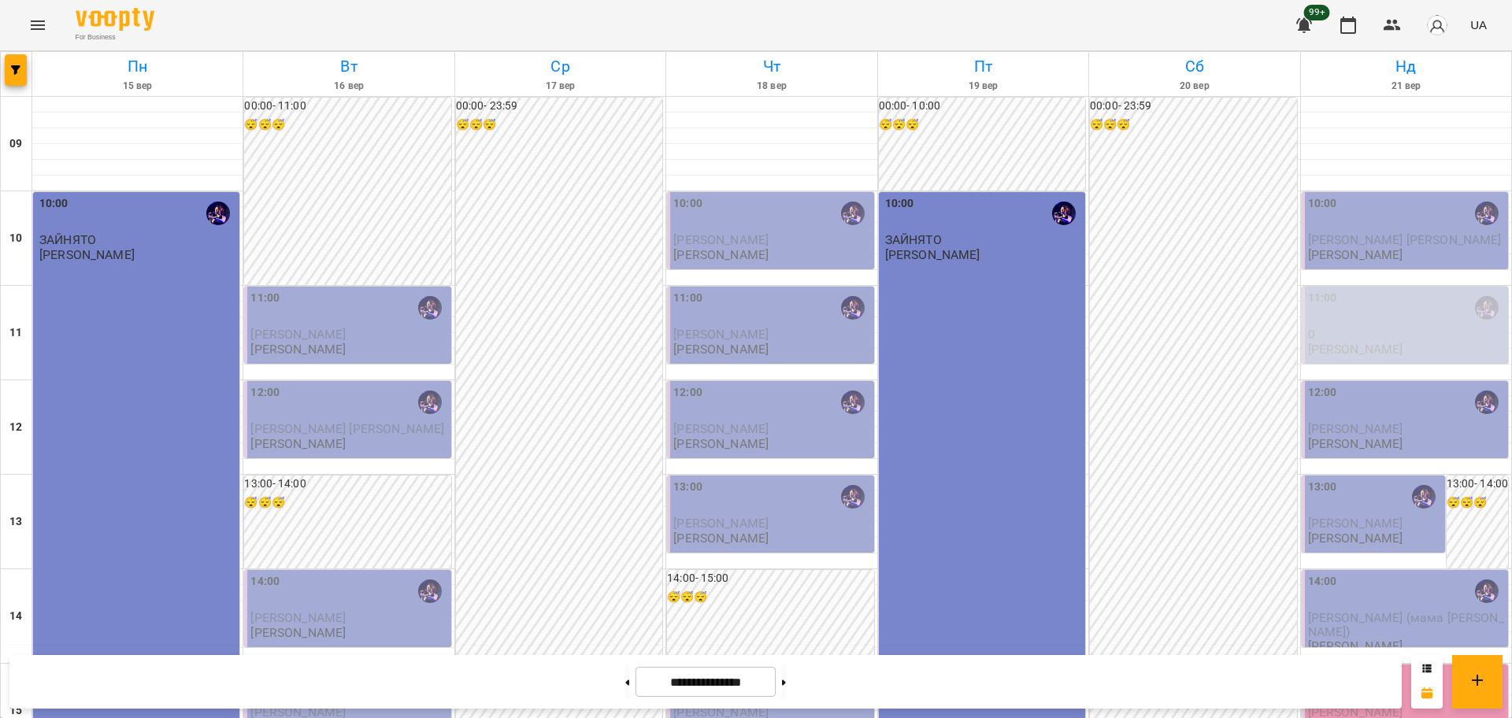
click at [1411, 316] on div "11:00" at bounding box center [1406, 308] width 197 height 36
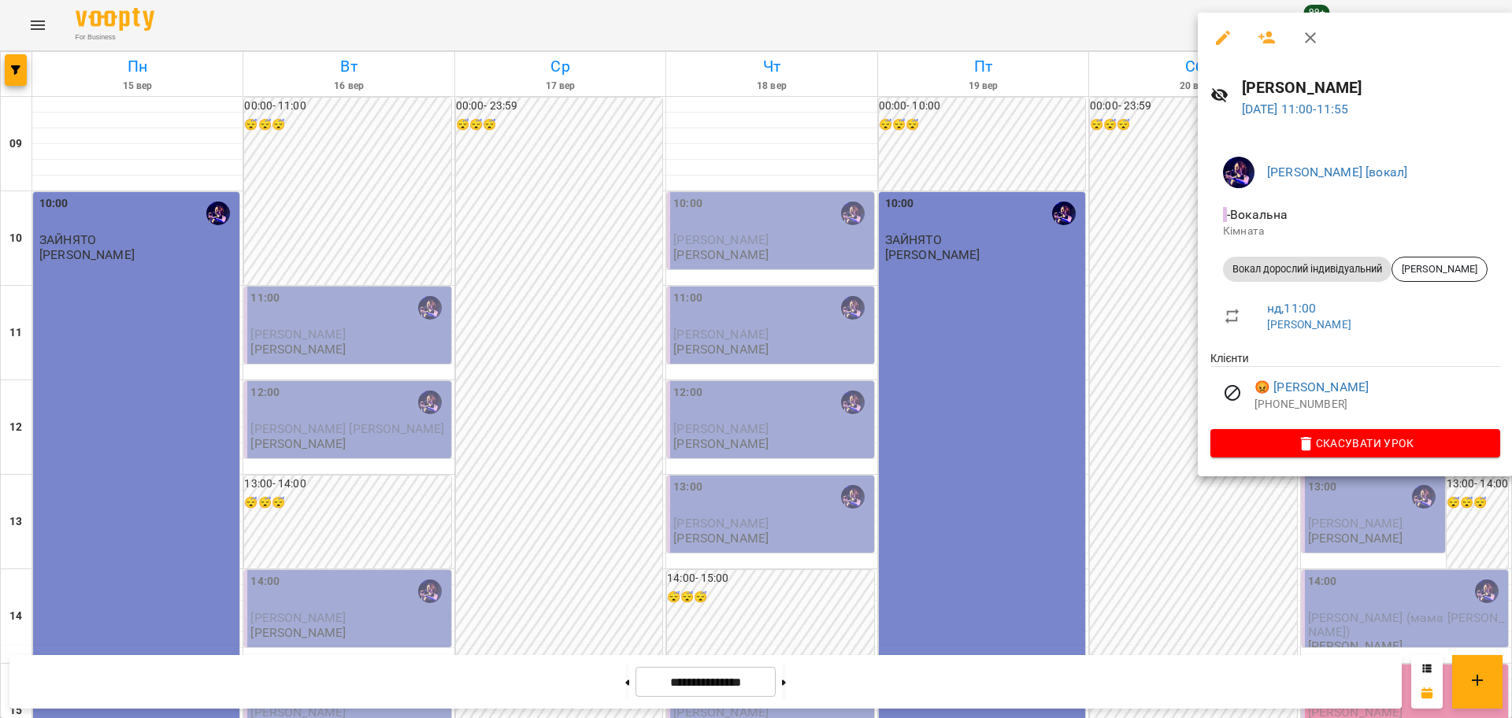
click at [536, 384] on div at bounding box center [756, 359] width 1512 height 718
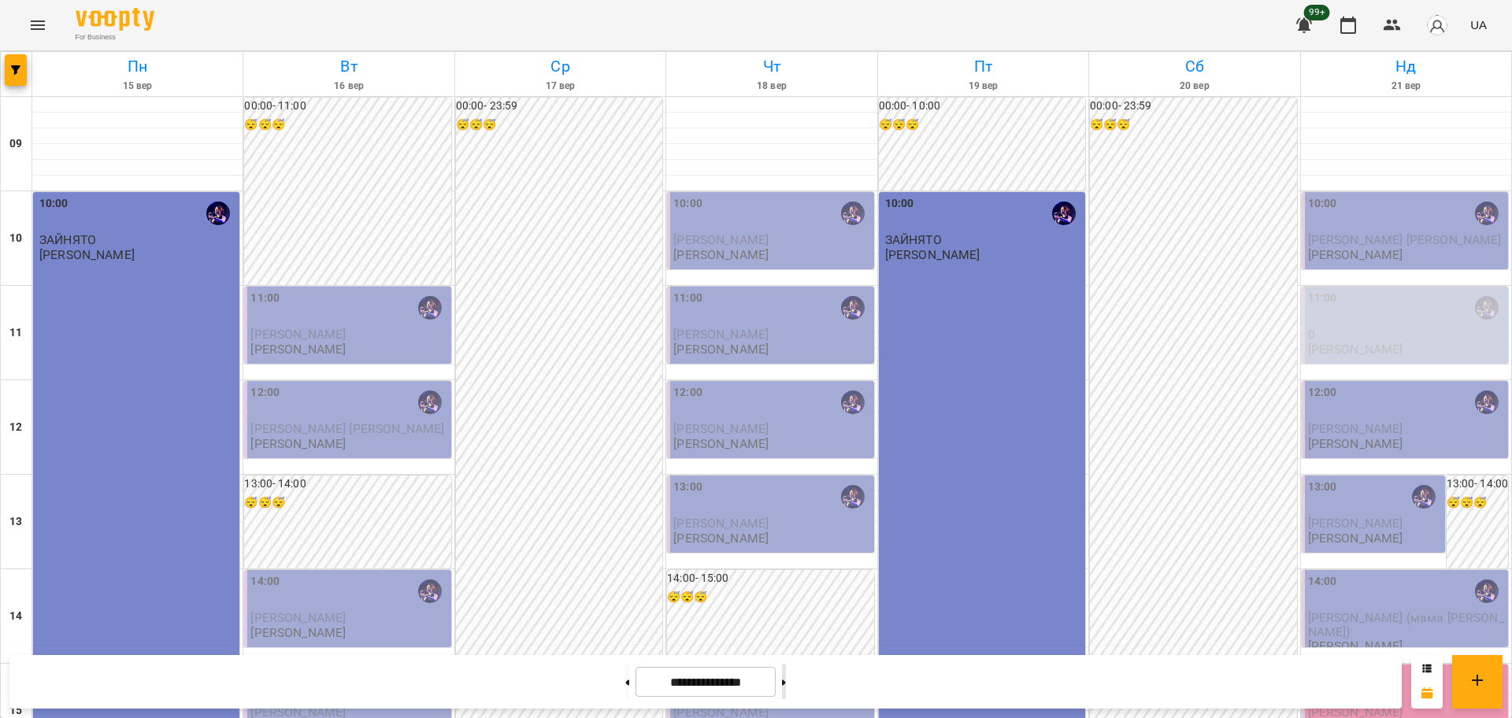
click at [786, 683] on button at bounding box center [784, 682] width 4 height 35
type input "**********"
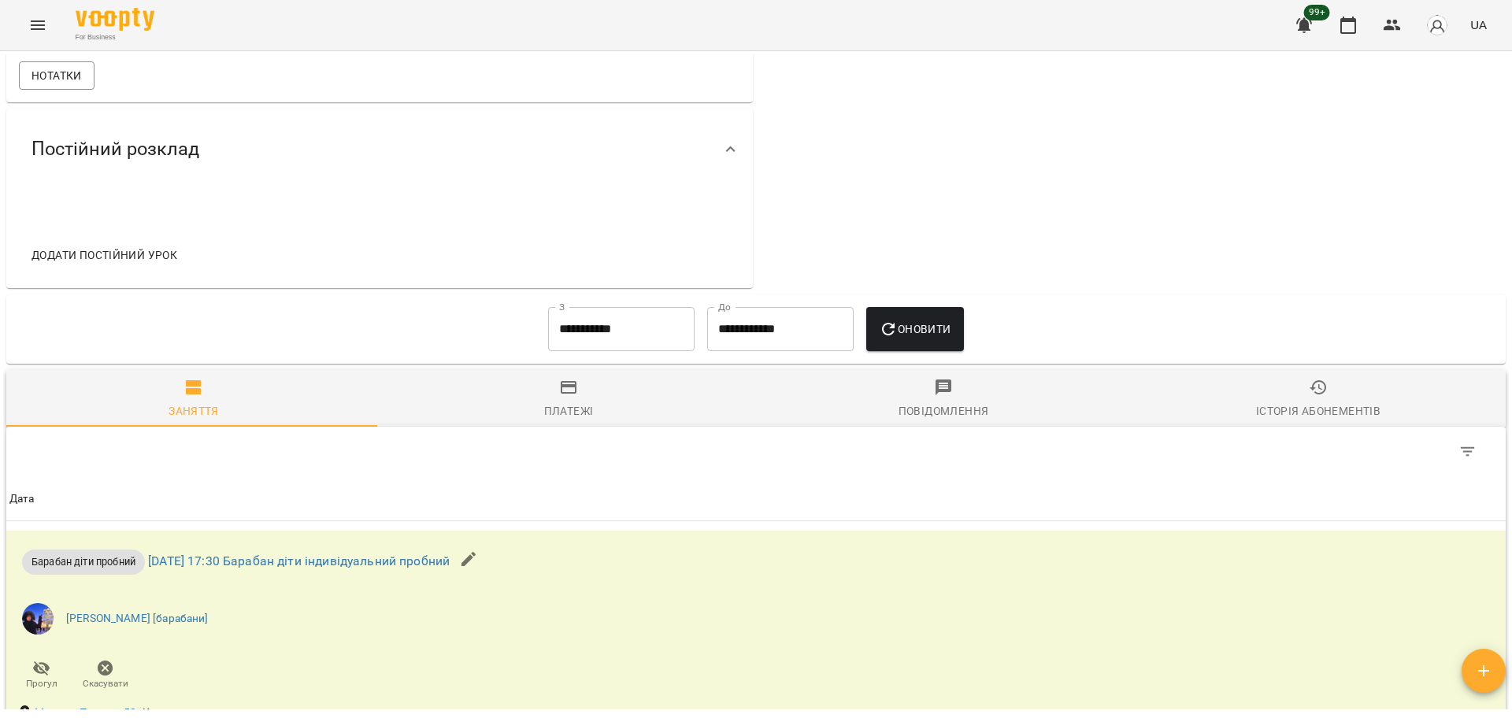
scroll to position [818, 0]
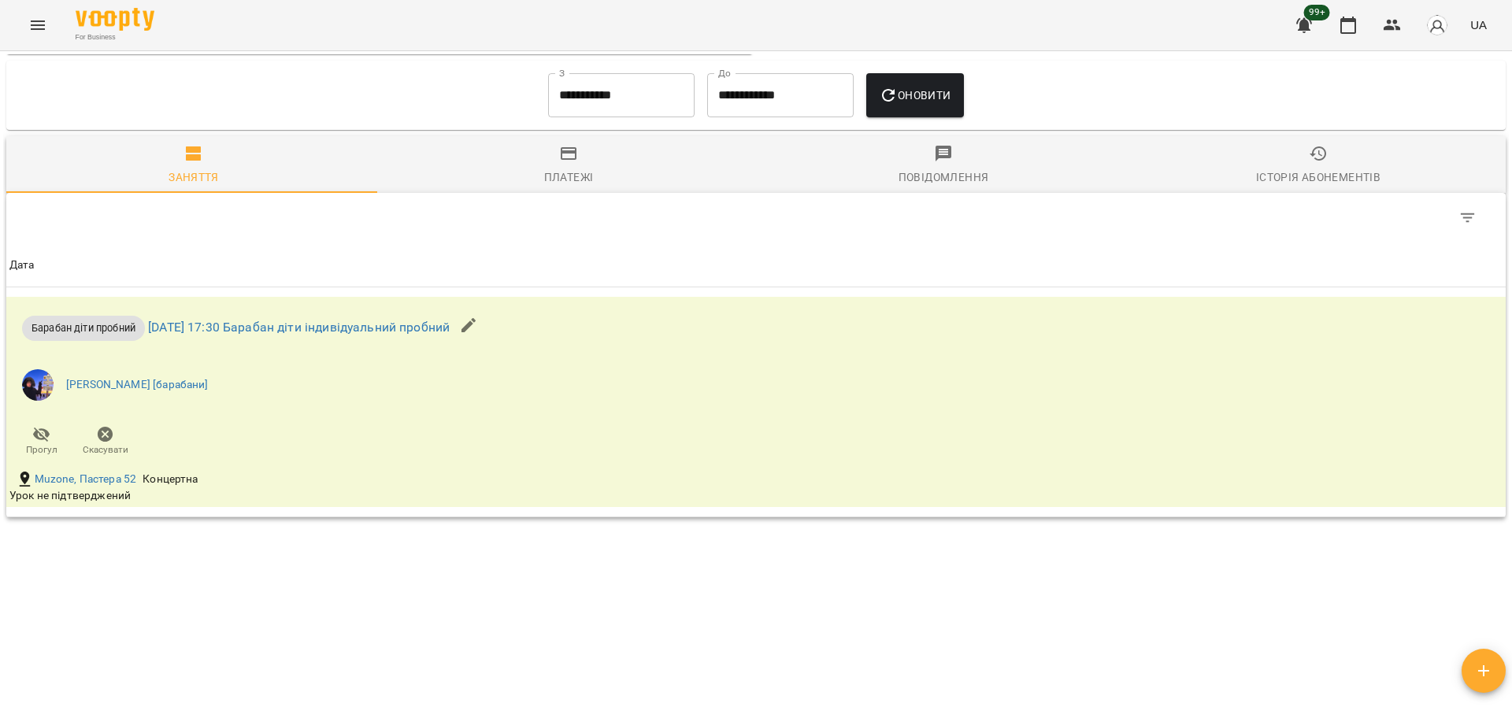
click at [43, 19] on icon "Menu" at bounding box center [37, 25] width 19 height 19
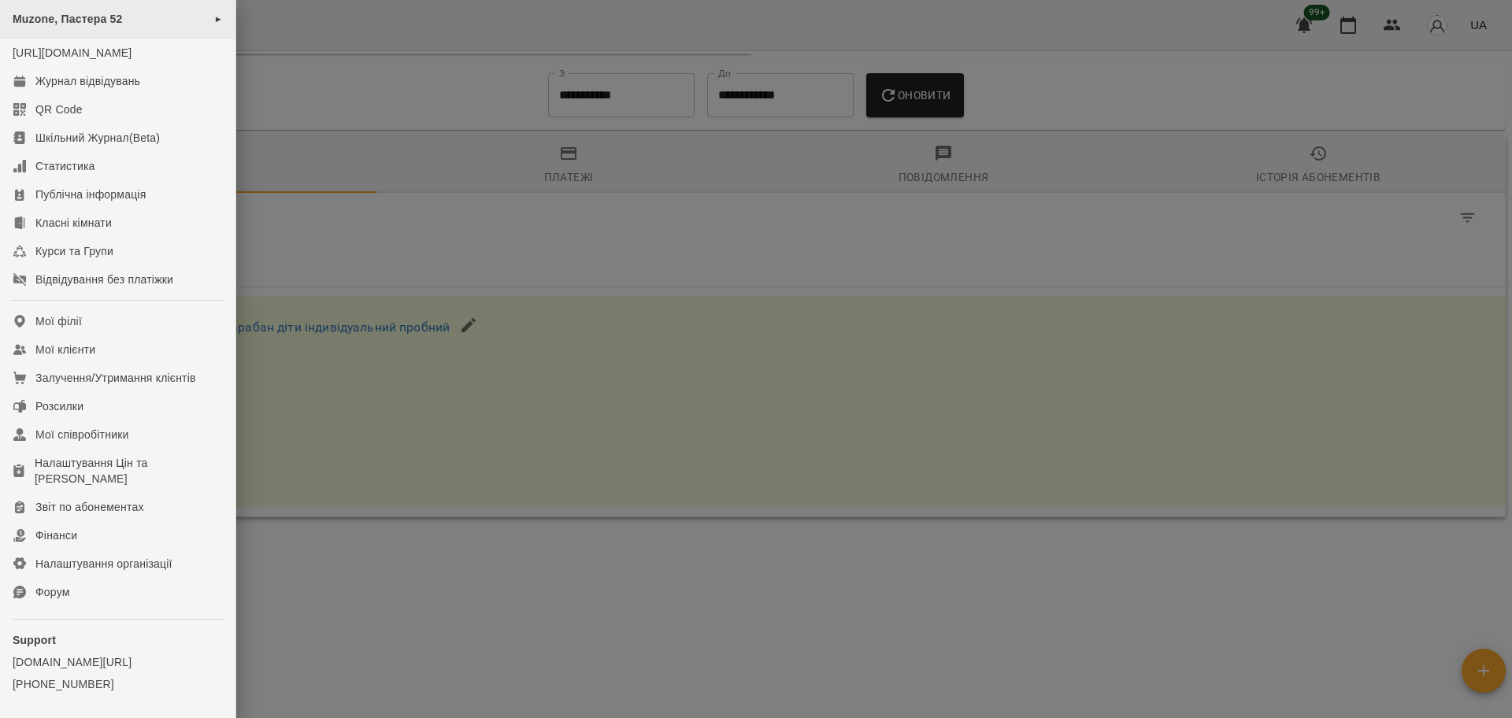
click at [78, 15] on span "Muzone, Пастера 52" at bounding box center [68, 19] width 110 height 13
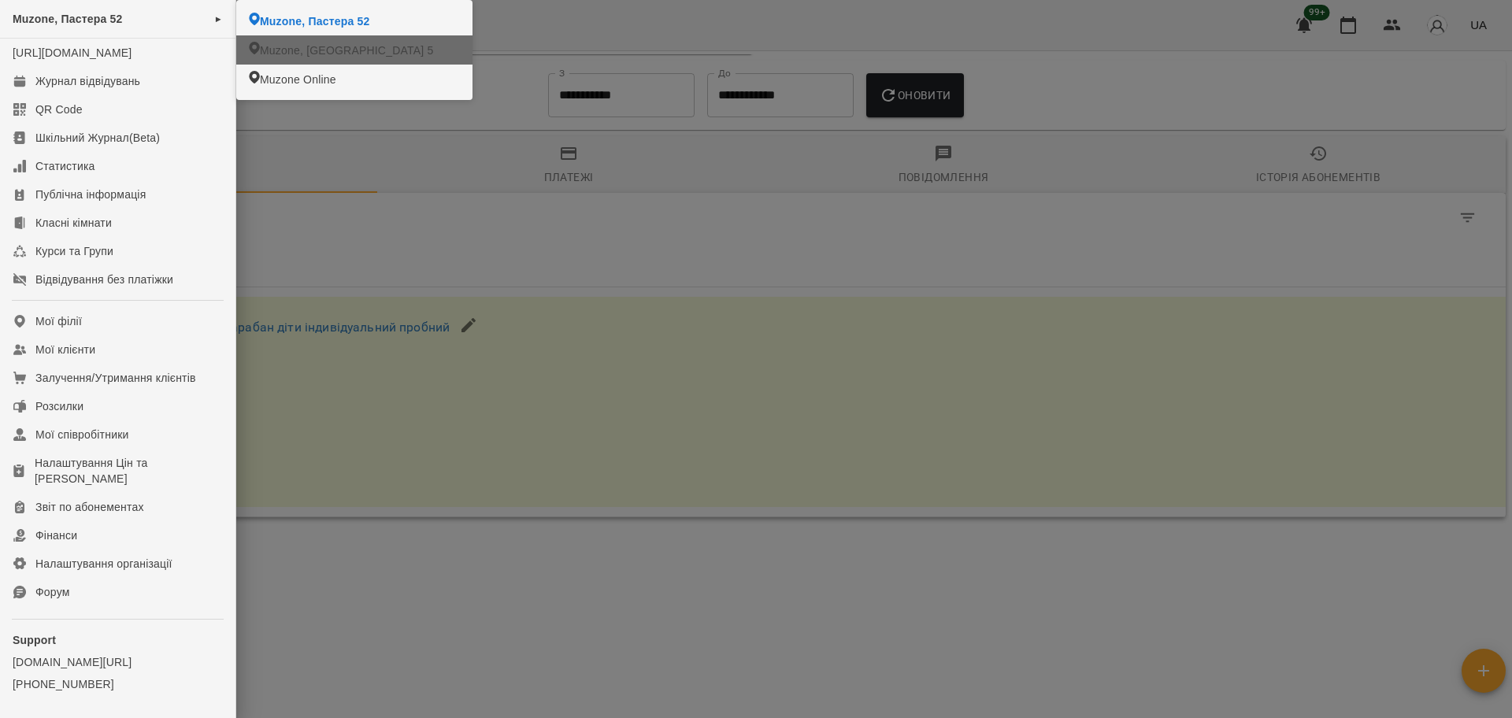
click at [336, 44] on span "Muzone, [GEOGRAPHIC_DATA] 5" at bounding box center [346, 51] width 173 height 16
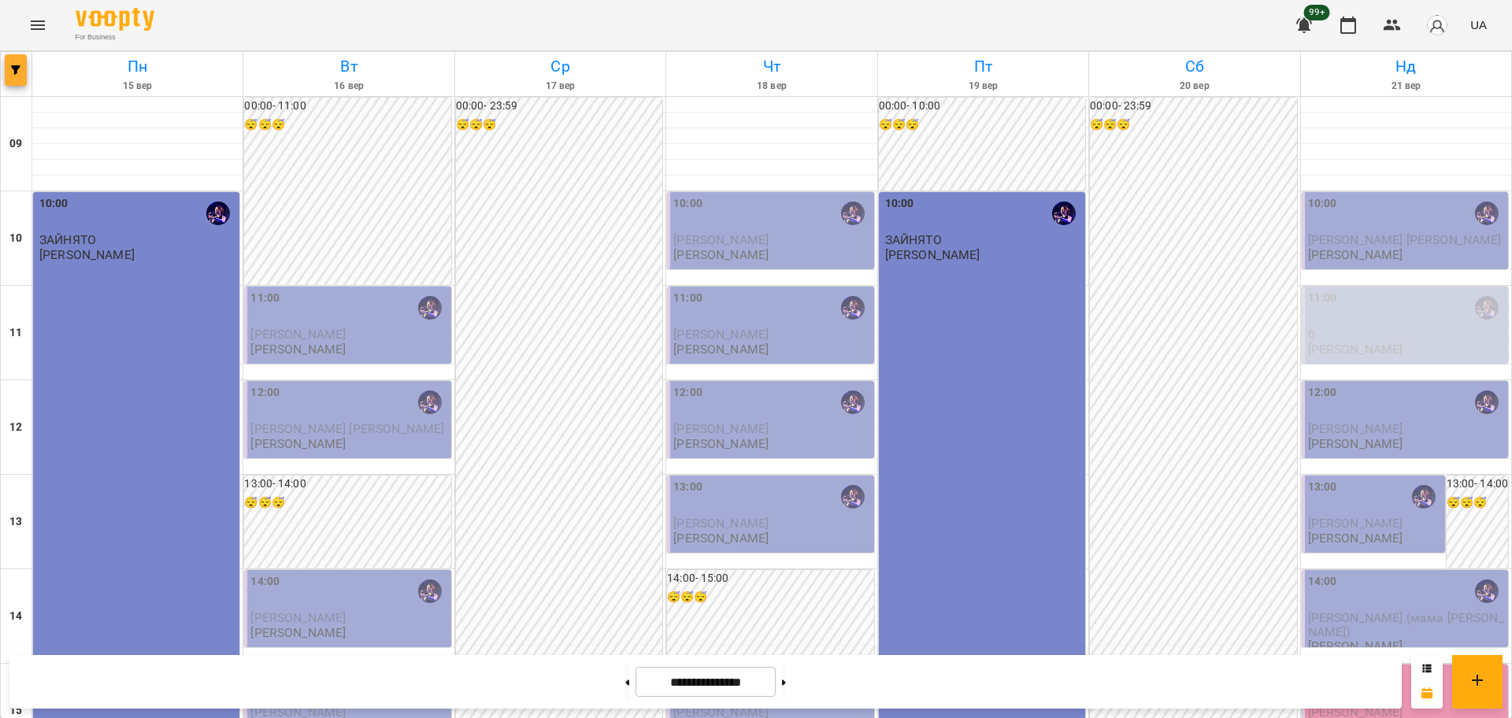
click at [20, 69] on icon "button" at bounding box center [15, 69] width 9 height 9
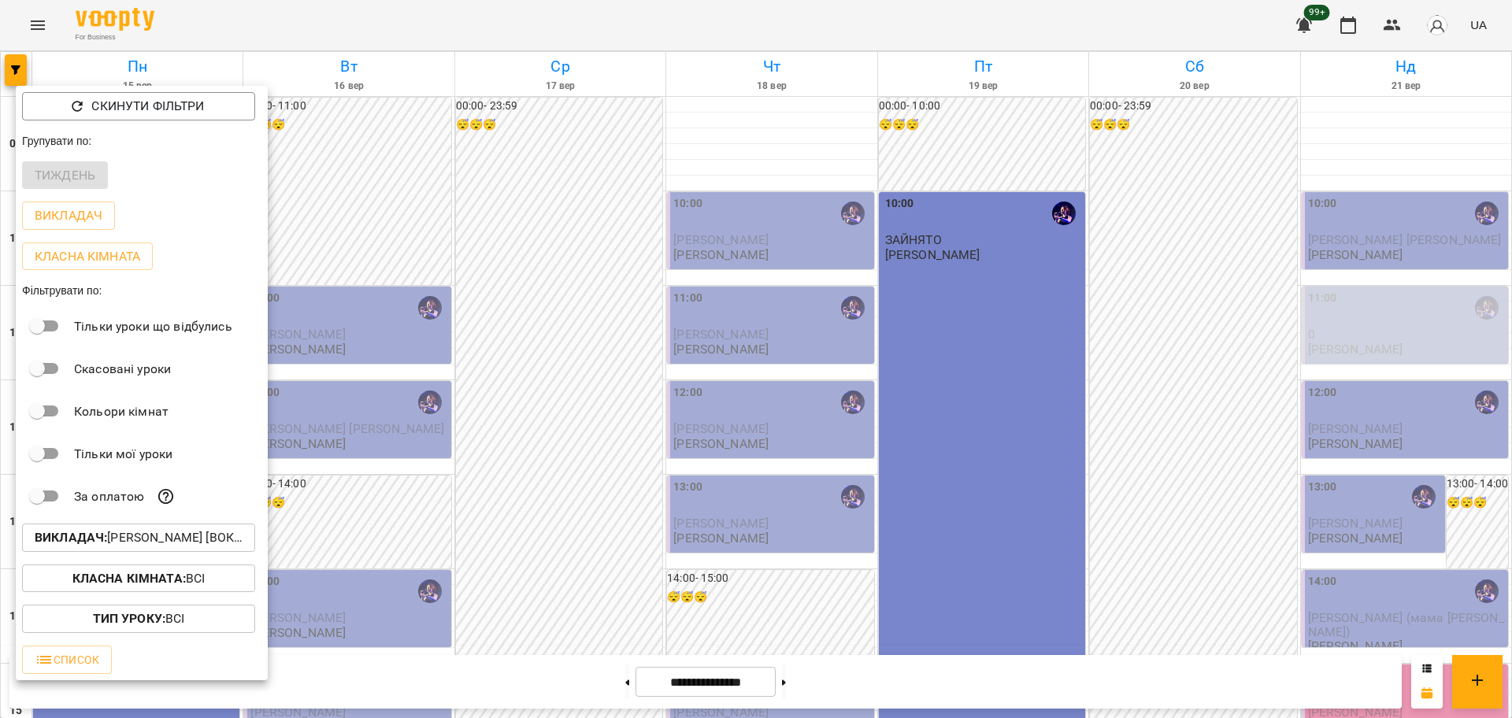
click at [160, 528] on button "Викладач : [PERSON_NAME] [вокал]" at bounding box center [138, 538] width 233 height 28
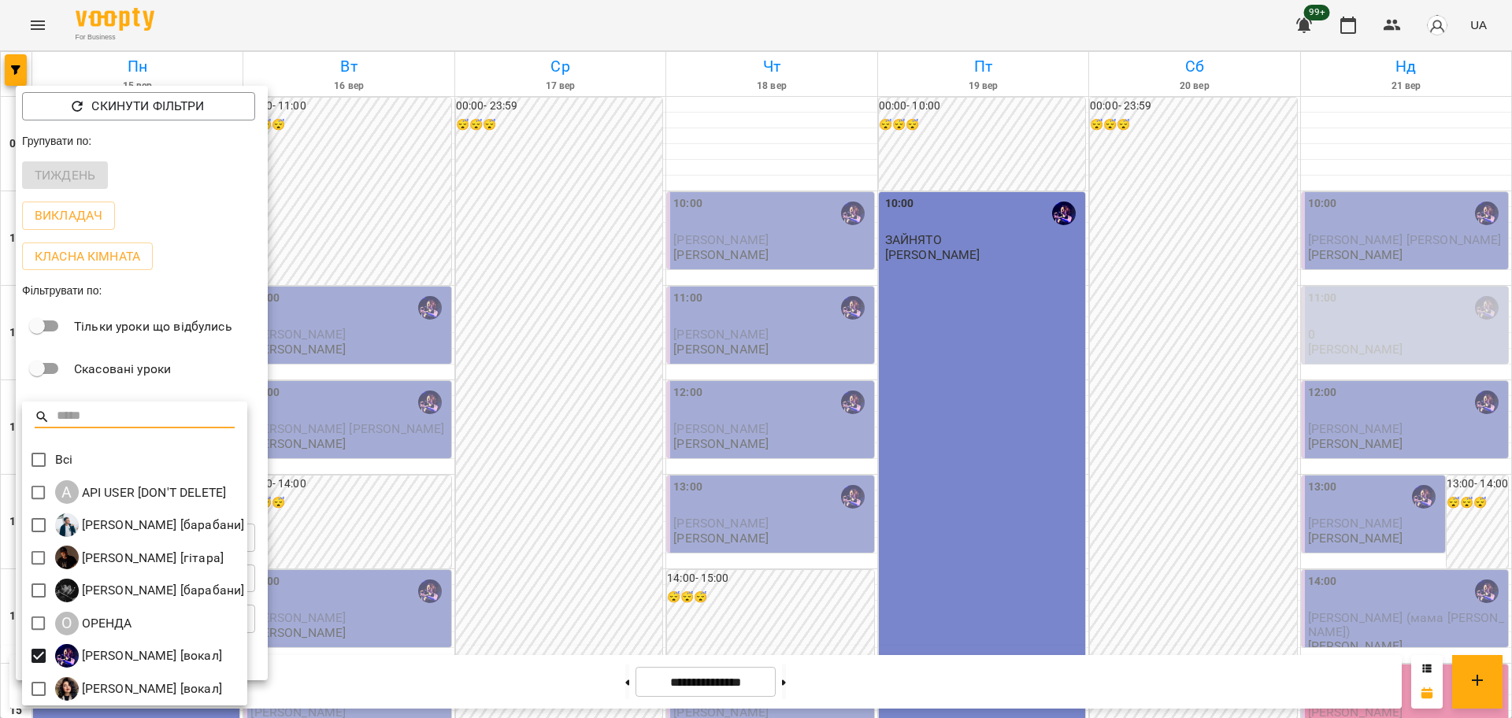
click at [169, 554] on div "[PERSON_NAME] [гітара]" at bounding box center [134, 558] width 225 height 33
click at [518, 529] on div at bounding box center [756, 359] width 1512 height 718
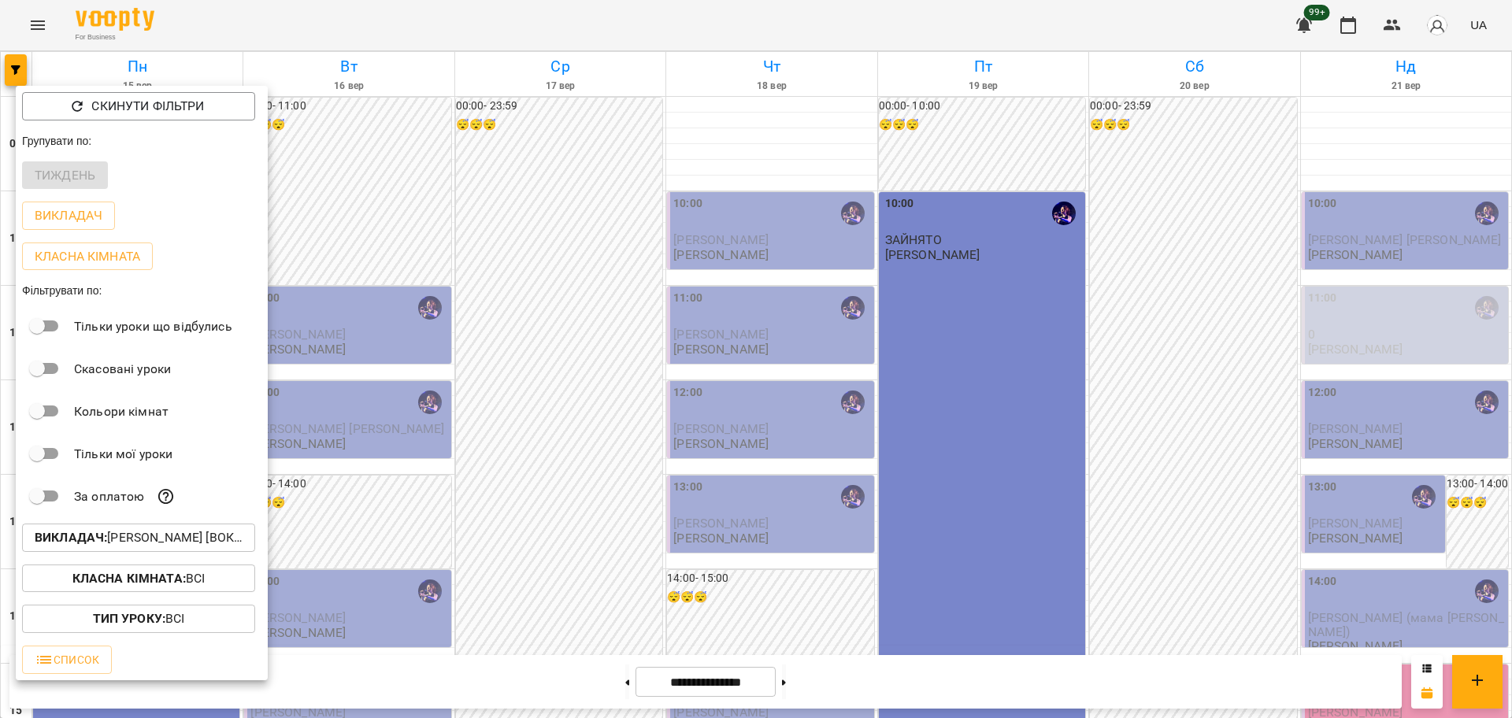
click at [564, 513] on div at bounding box center [756, 359] width 1512 height 718
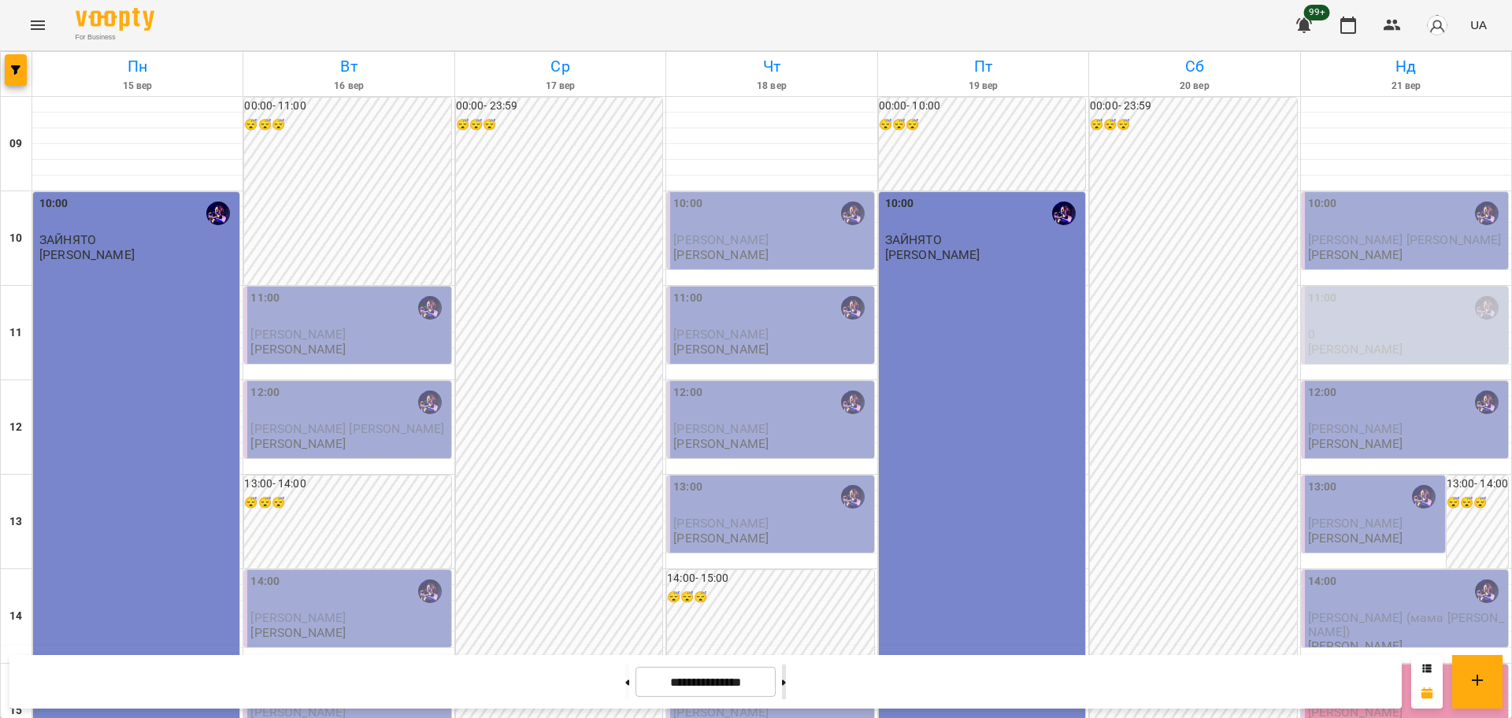
click at [786, 685] on button at bounding box center [784, 682] width 4 height 35
type input "**********"
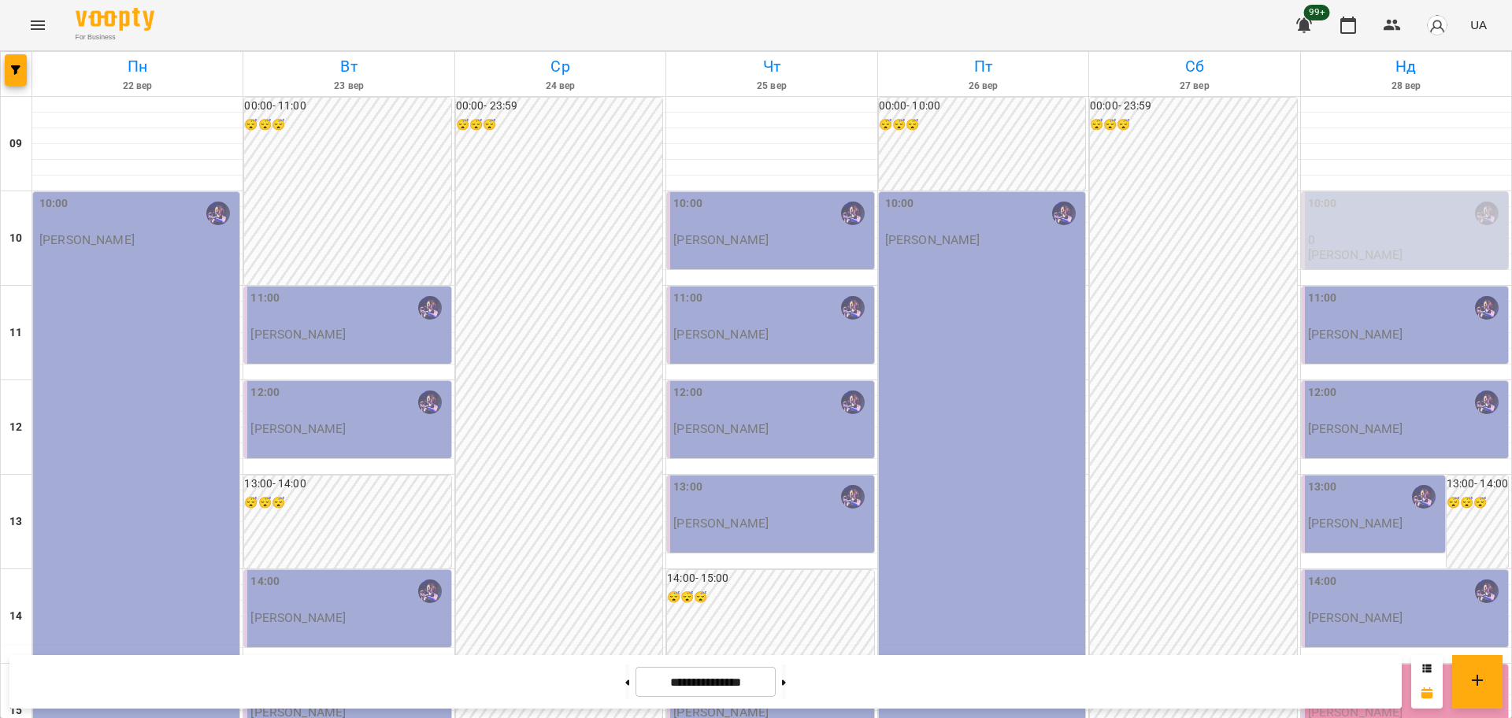
scroll to position [580, 0]
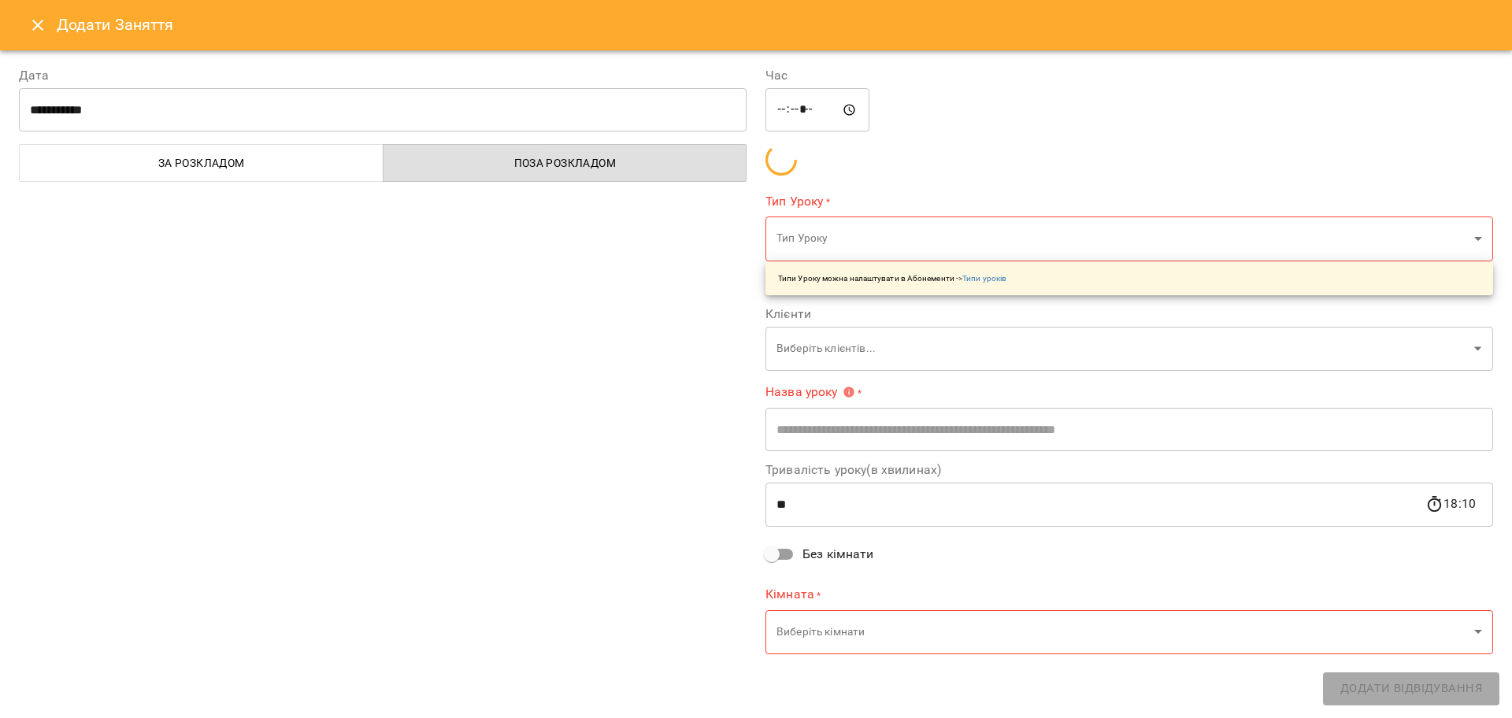
type input "**********"
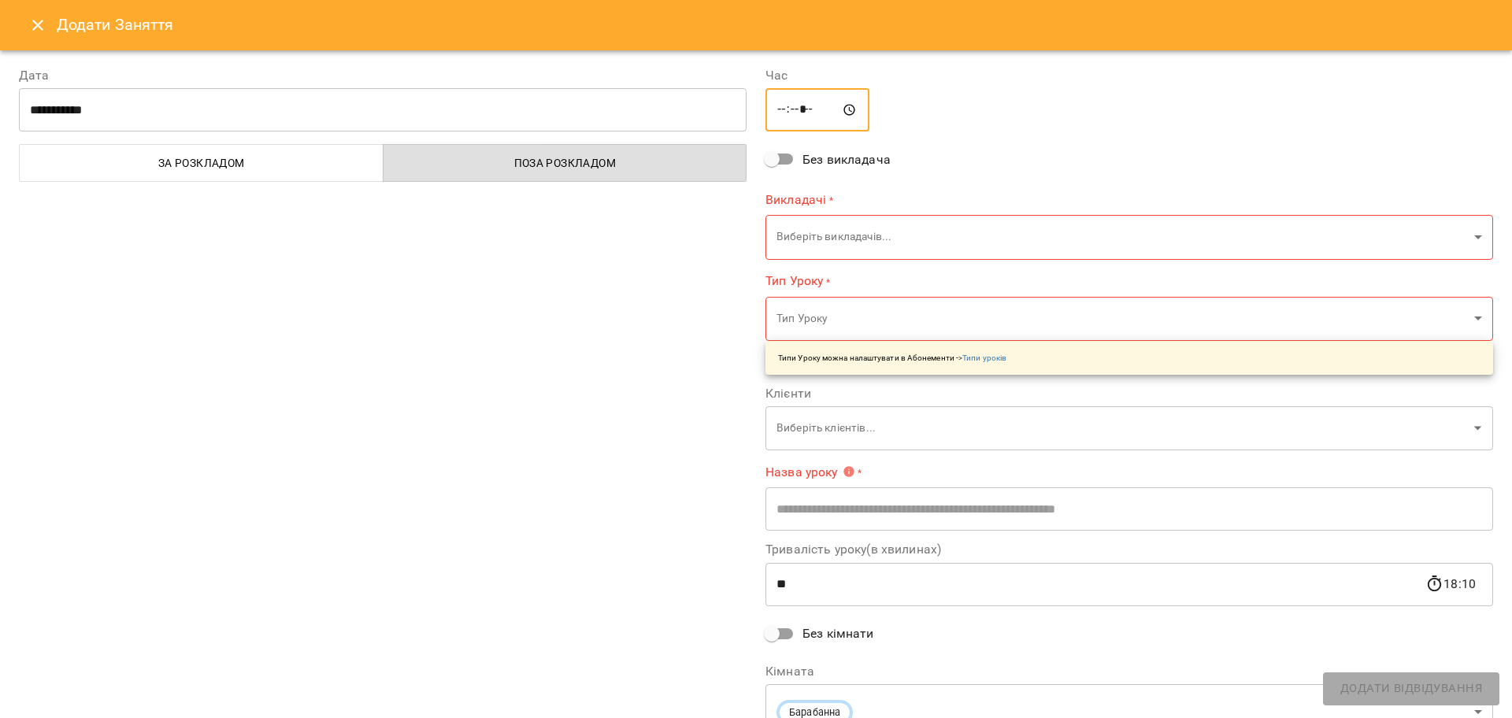
click at [802, 106] on input "*****" at bounding box center [818, 110] width 104 height 44
type input "*****"
click at [803, 231] on body "For Business 99+ UA Пн 22 вер Вт 23 вер Ср 24 вер Чт 25 вер Пт 26 вер Сб 27 вер…" at bounding box center [756, 698] width 1512 height 1397
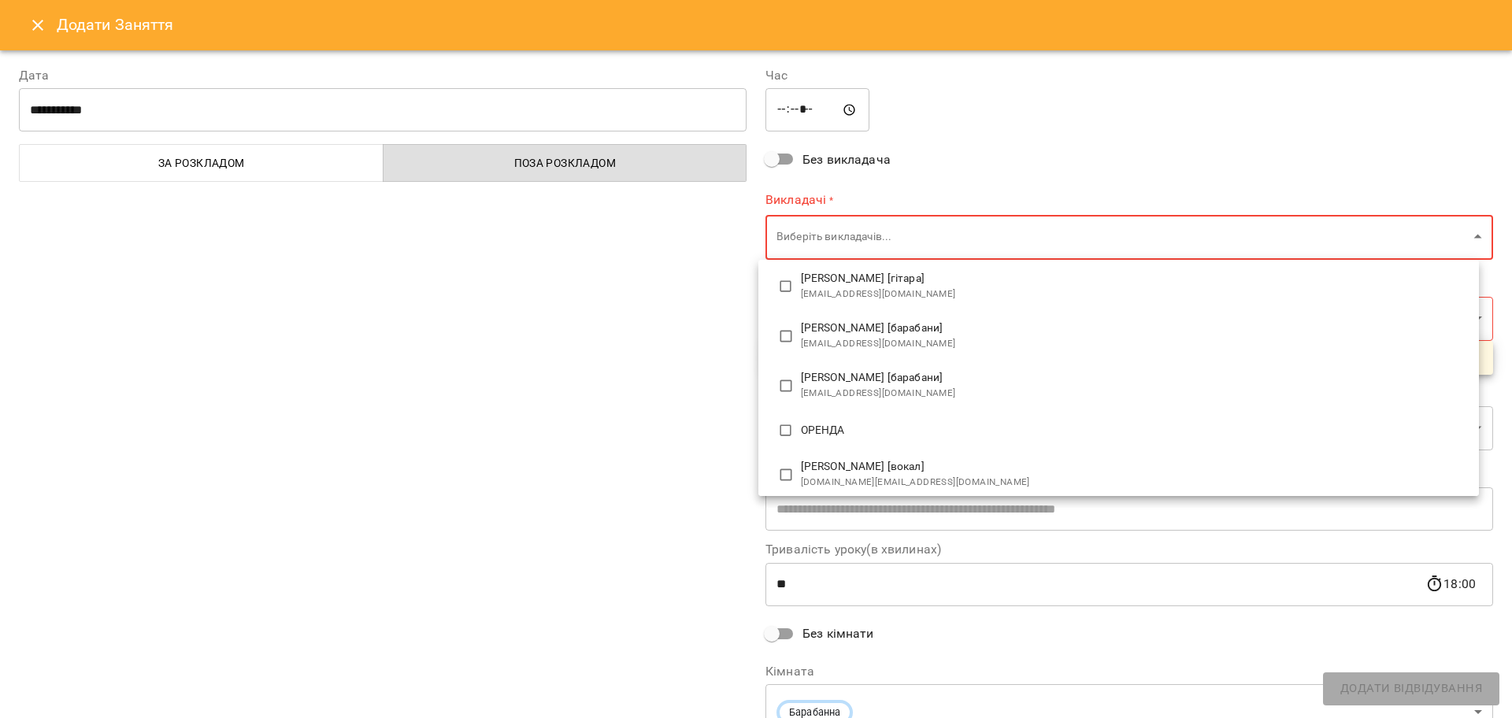
scroll to position [98, 0]
type input "**********"
type input "**"
type input "**********"
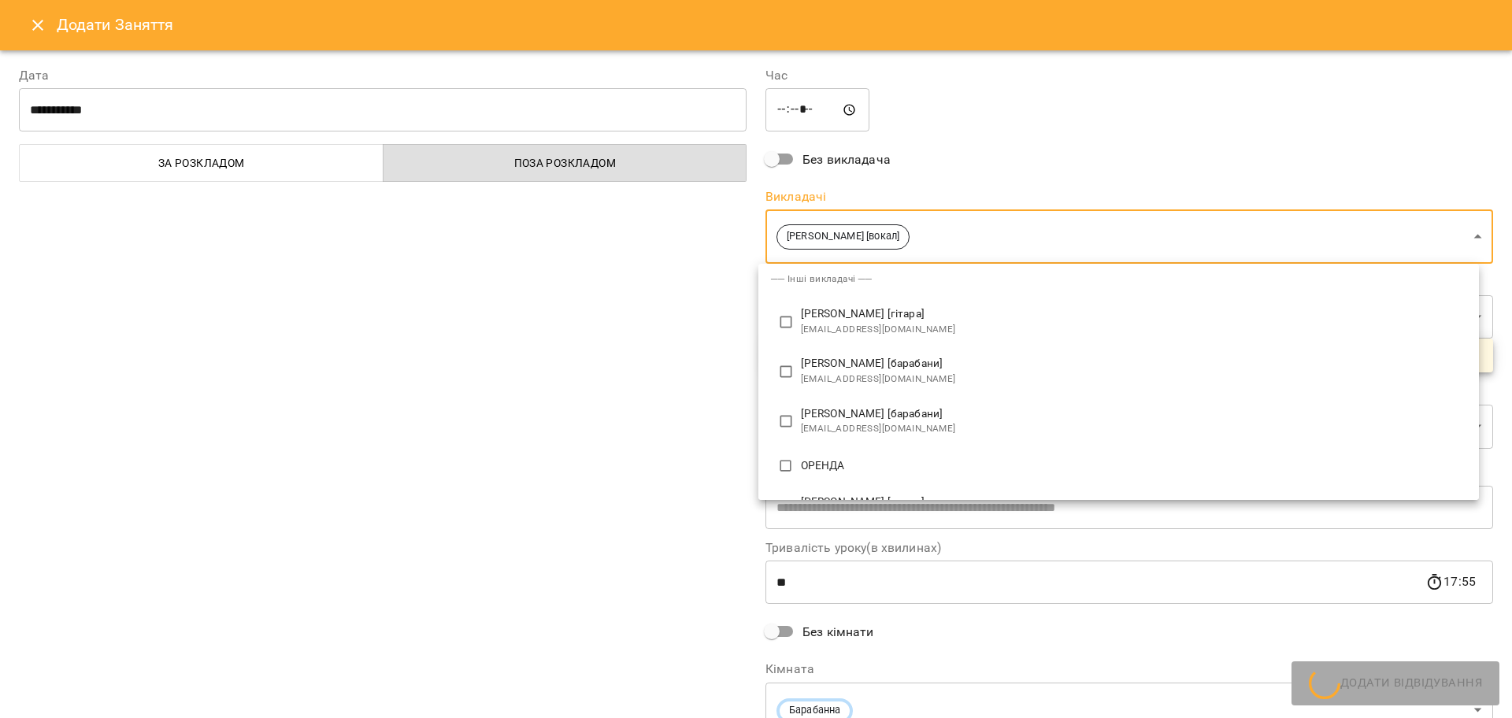
scroll to position [0, 0]
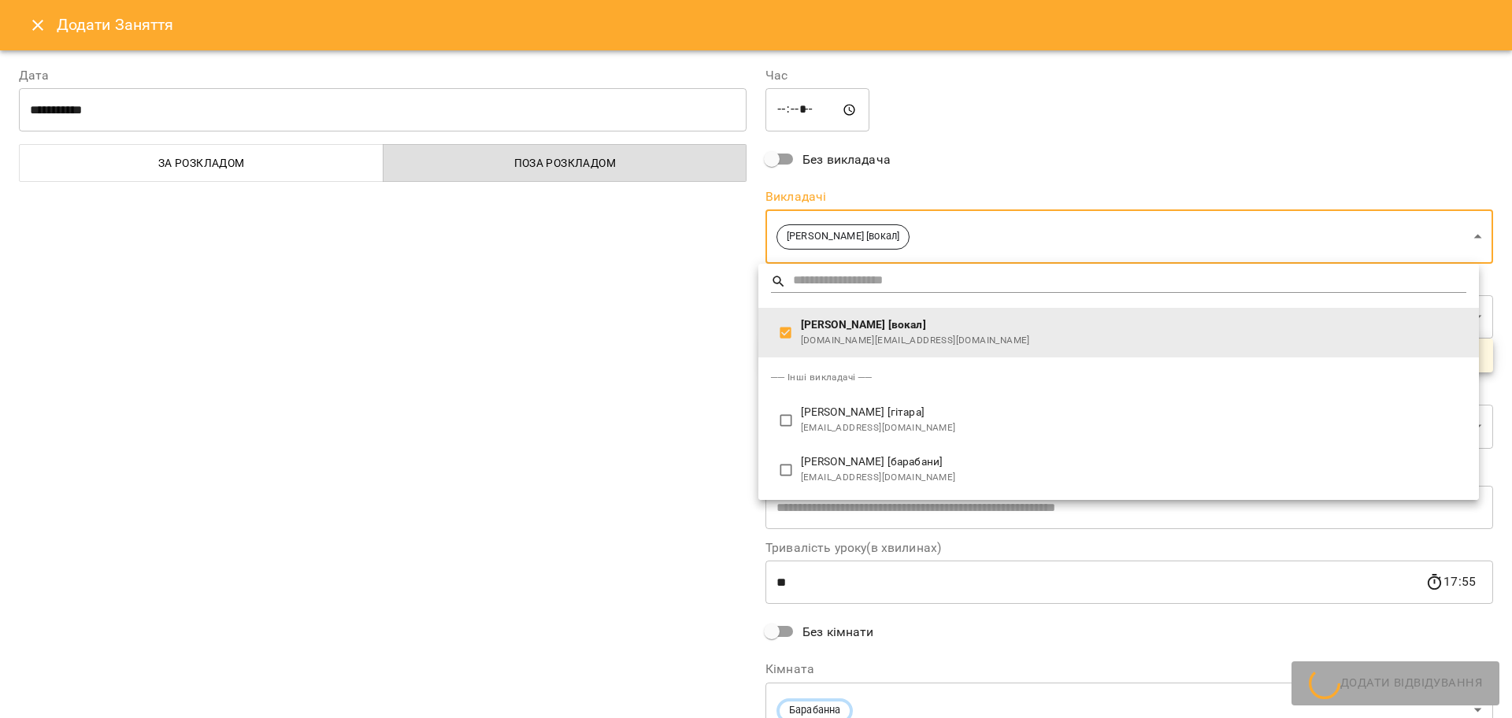
click at [635, 383] on div at bounding box center [756, 359] width 1512 height 718
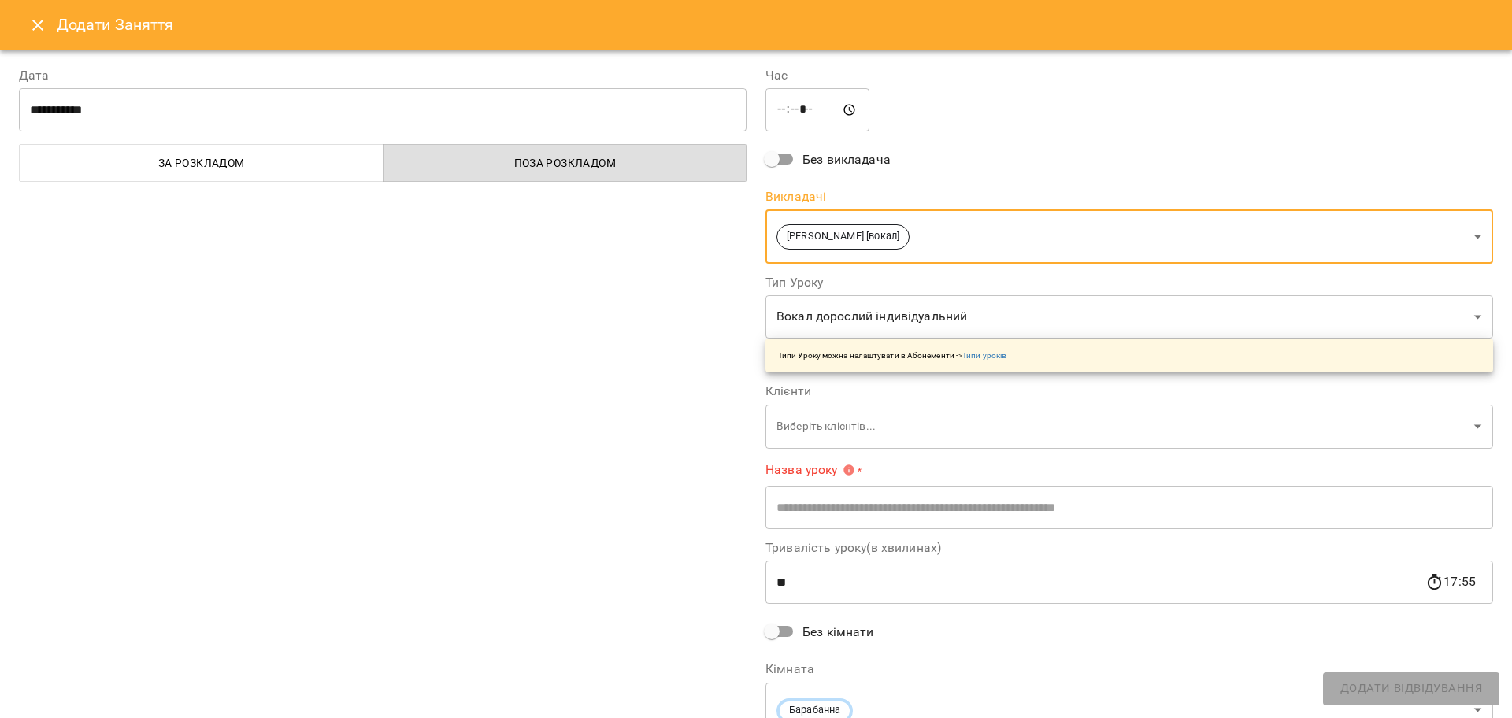
click at [817, 421] on body "For Business 99+ UA Пн 22 вер Вт 23 вер Ср 24 вер Чт 25 вер Пт 26 вер Сб 27 вер…" at bounding box center [756, 698] width 1512 height 1397
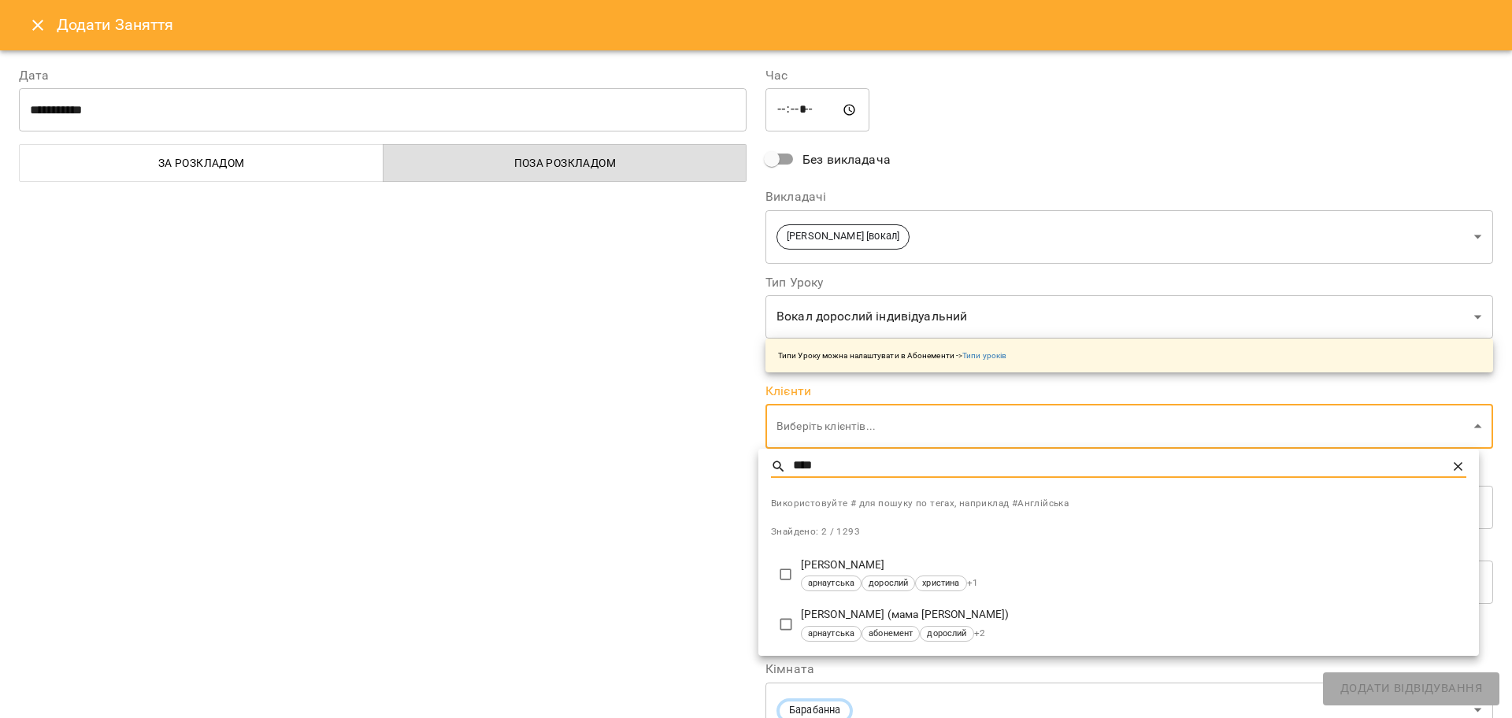
type input "****"
type input "**********"
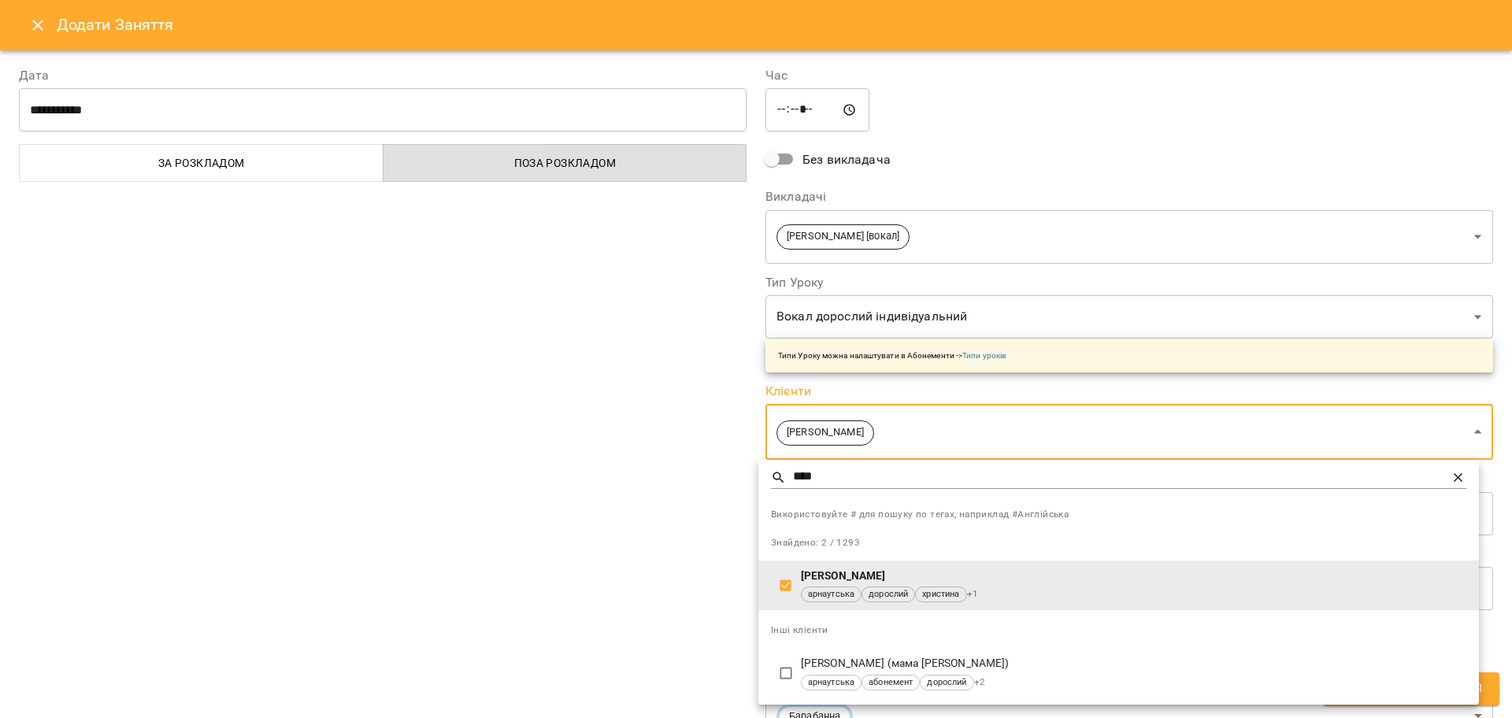
click at [636, 598] on div at bounding box center [756, 359] width 1512 height 718
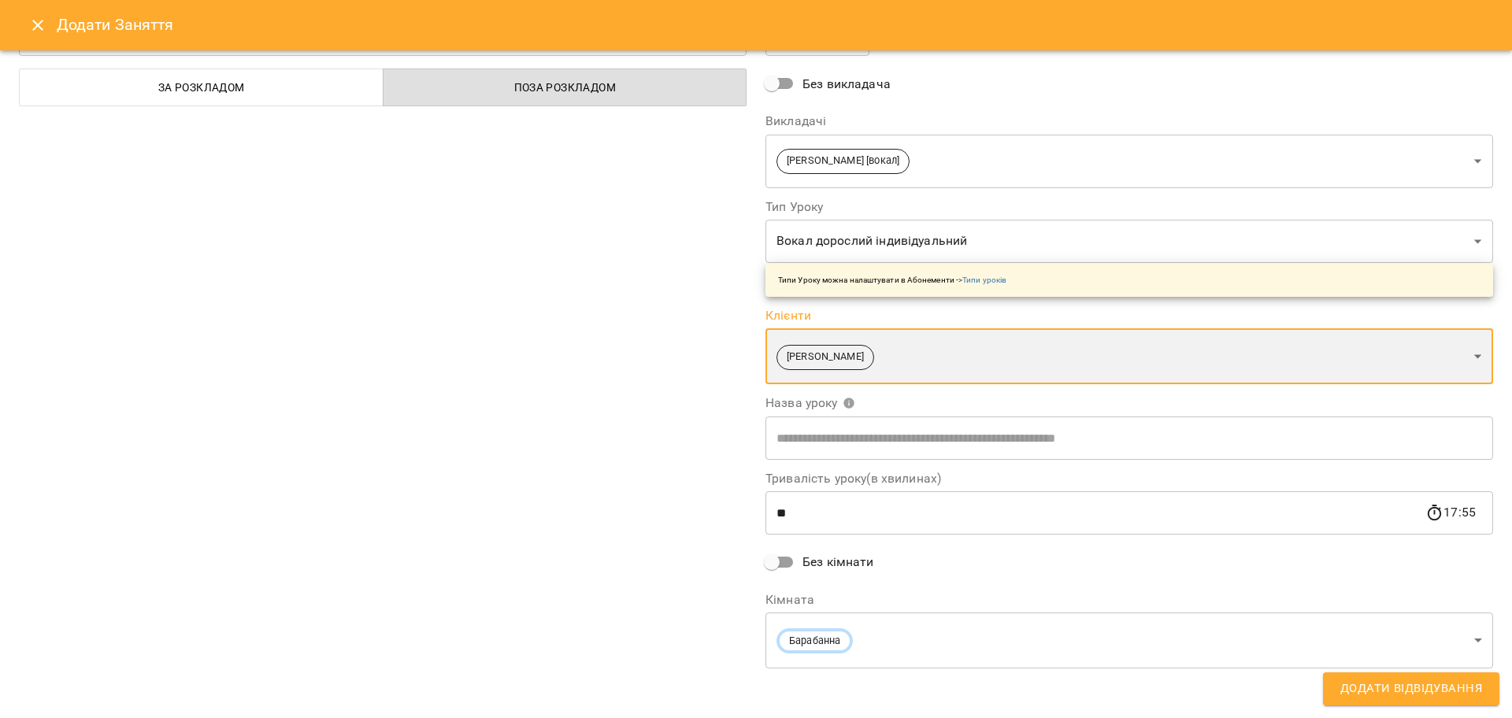
scroll to position [80, 0]
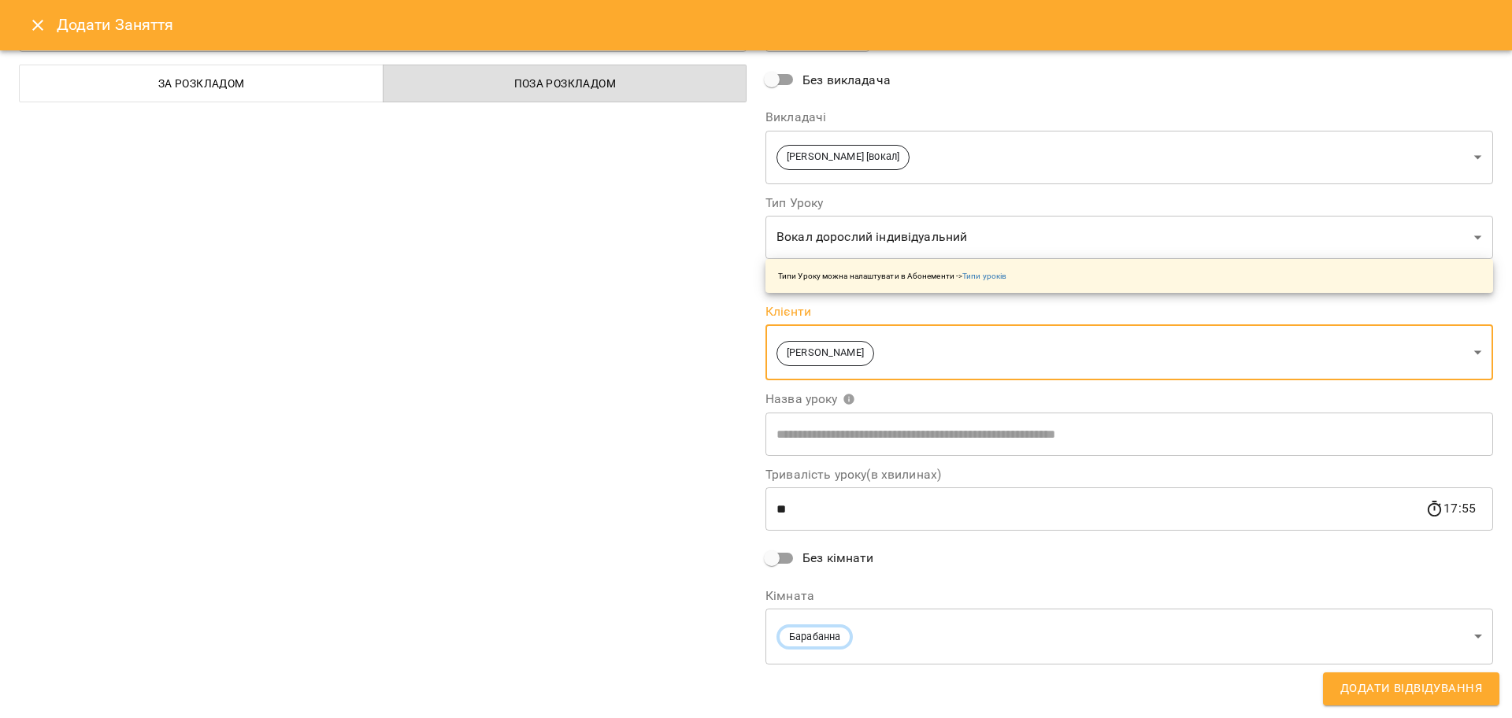
click at [784, 634] on body "For Business 99+ UA Пн 22 вер Вт 23 вер Ср 24 вер Чт 25 вер Пт 26 вер Сб 27 вер…" at bounding box center [756, 698] width 1512 height 1397
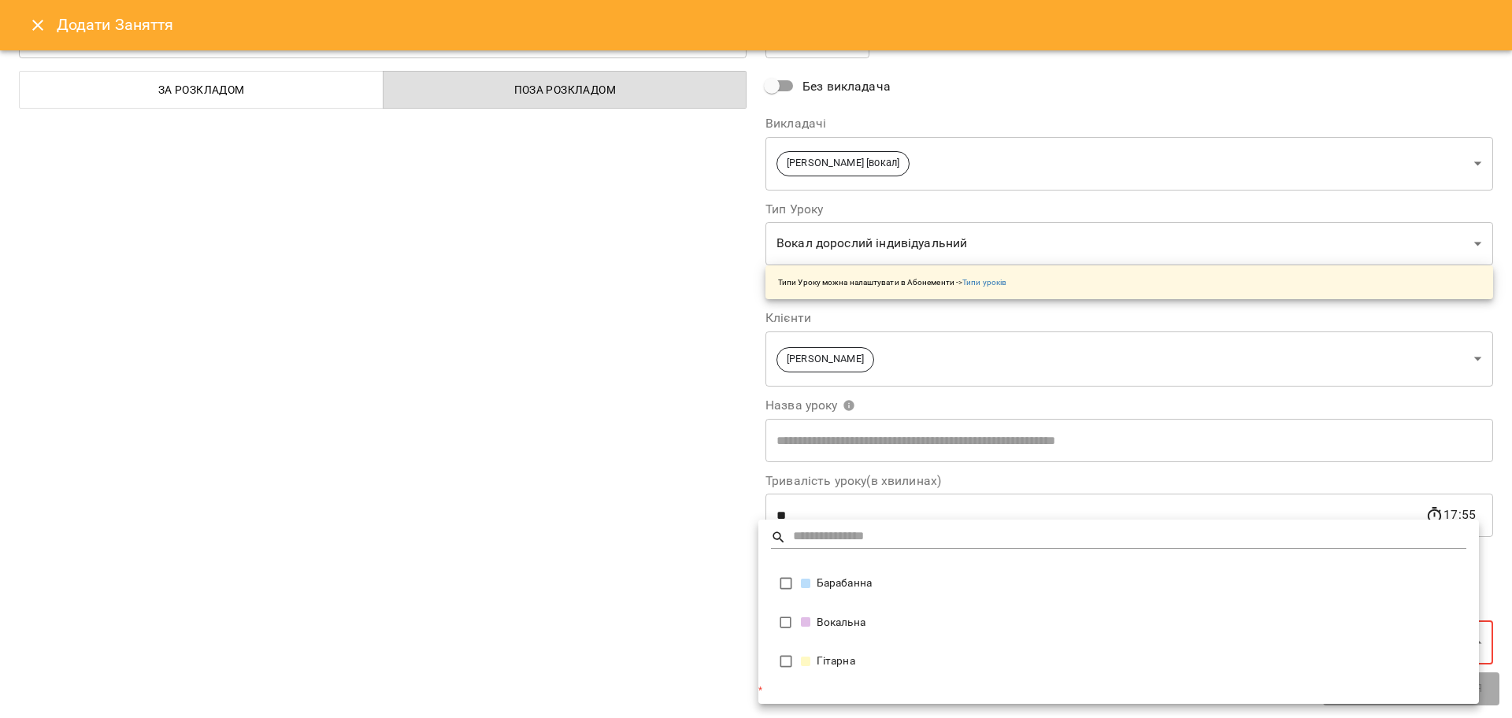
type input "**********"
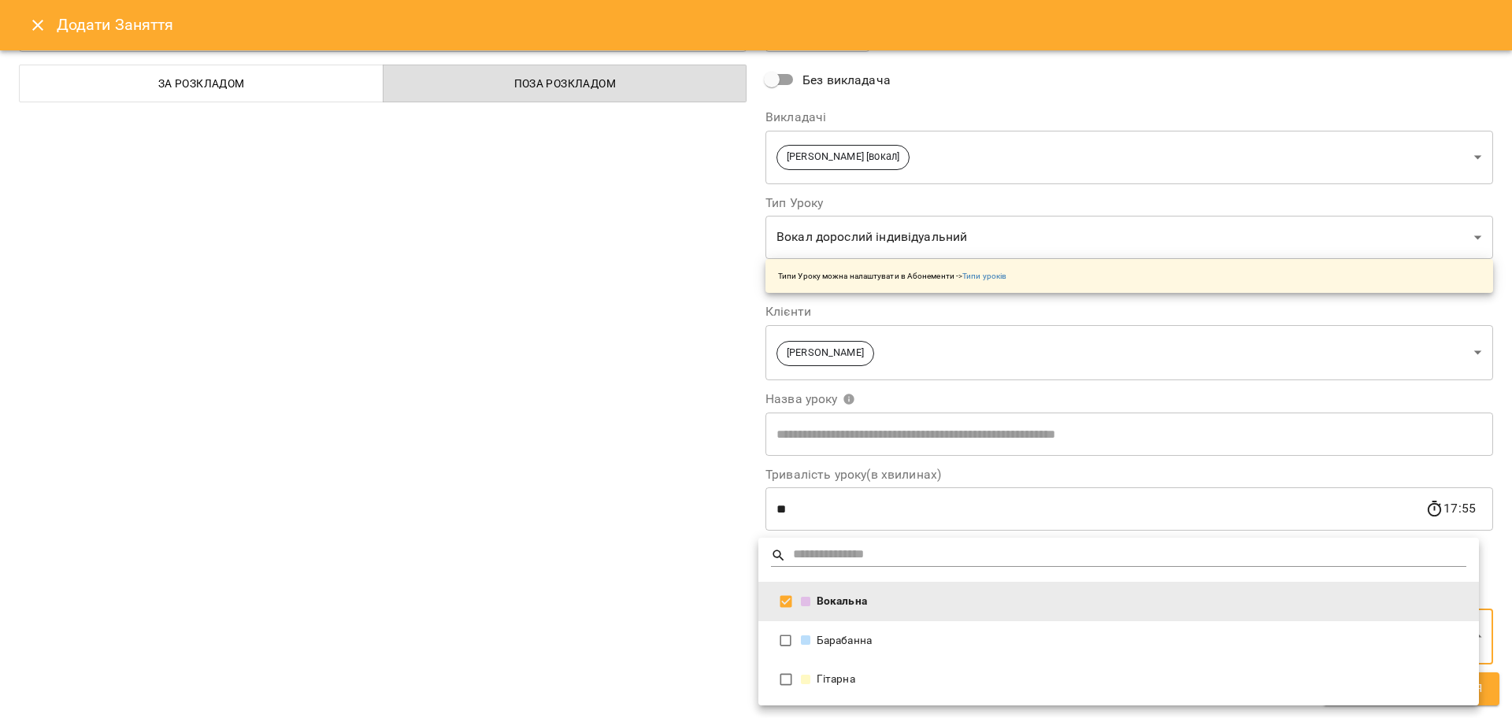
click at [631, 606] on div at bounding box center [756, 359] width 1512 height 718
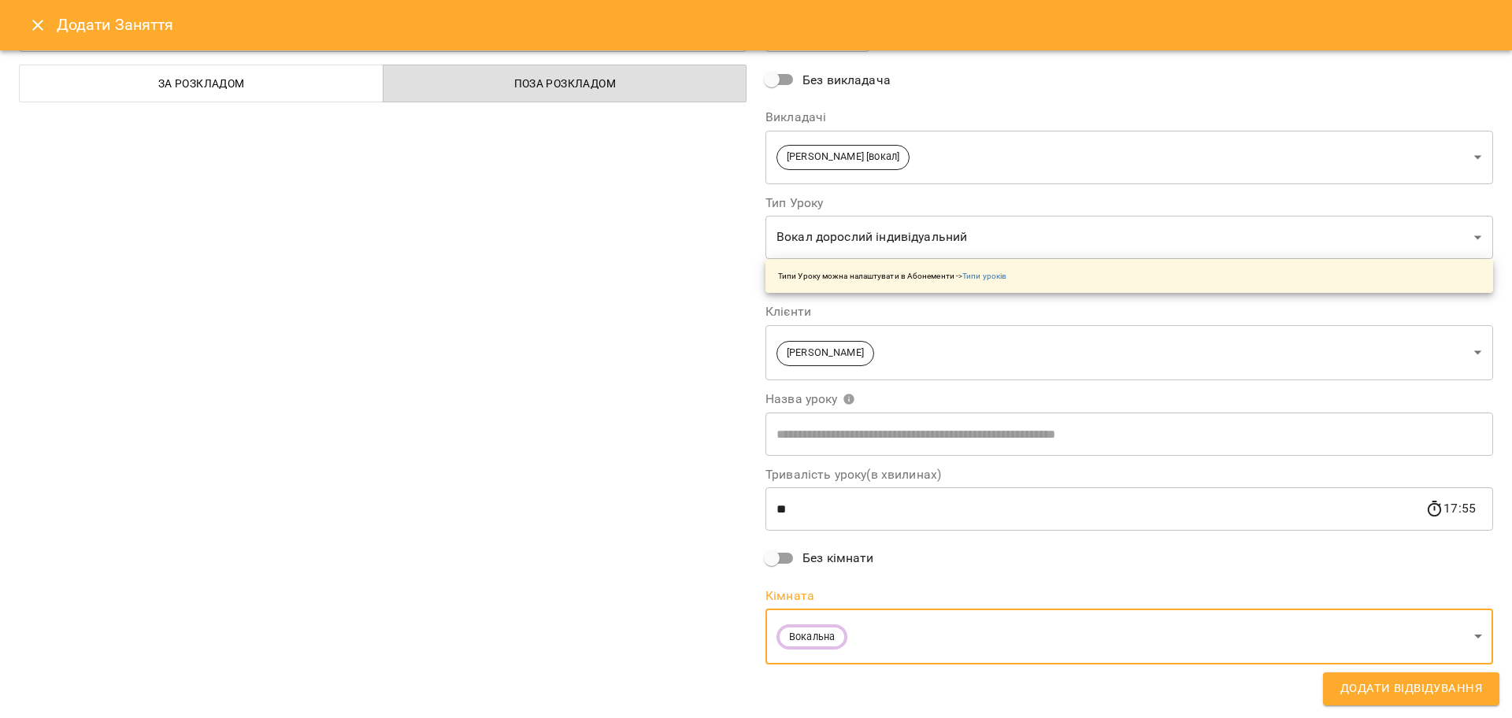
click at [1333, 683] on button "Додати Відвідування" at bounding box center [1411, 689] width 176 height 33
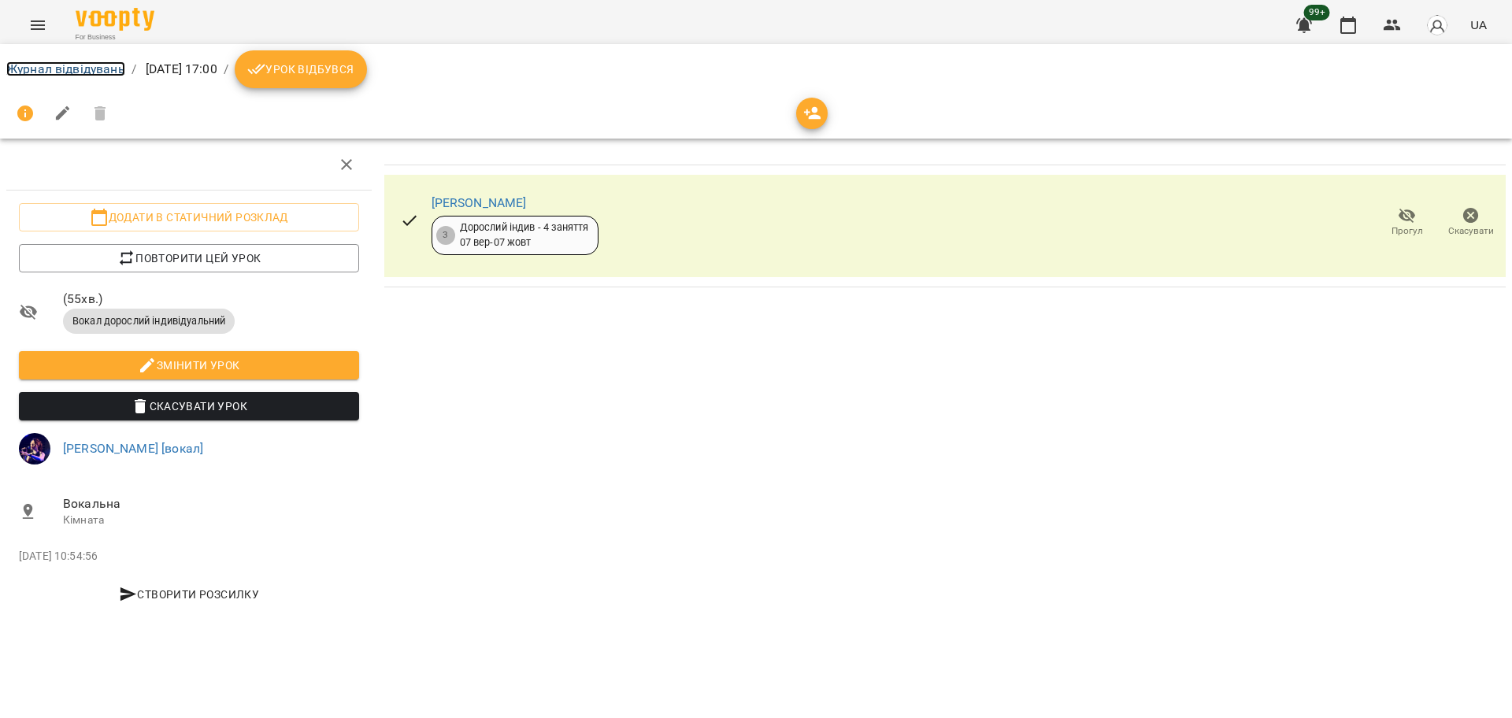
click at [109, 71] on link "Журнал відвідувань" at bounding box center [65, 68] width 119 height 15
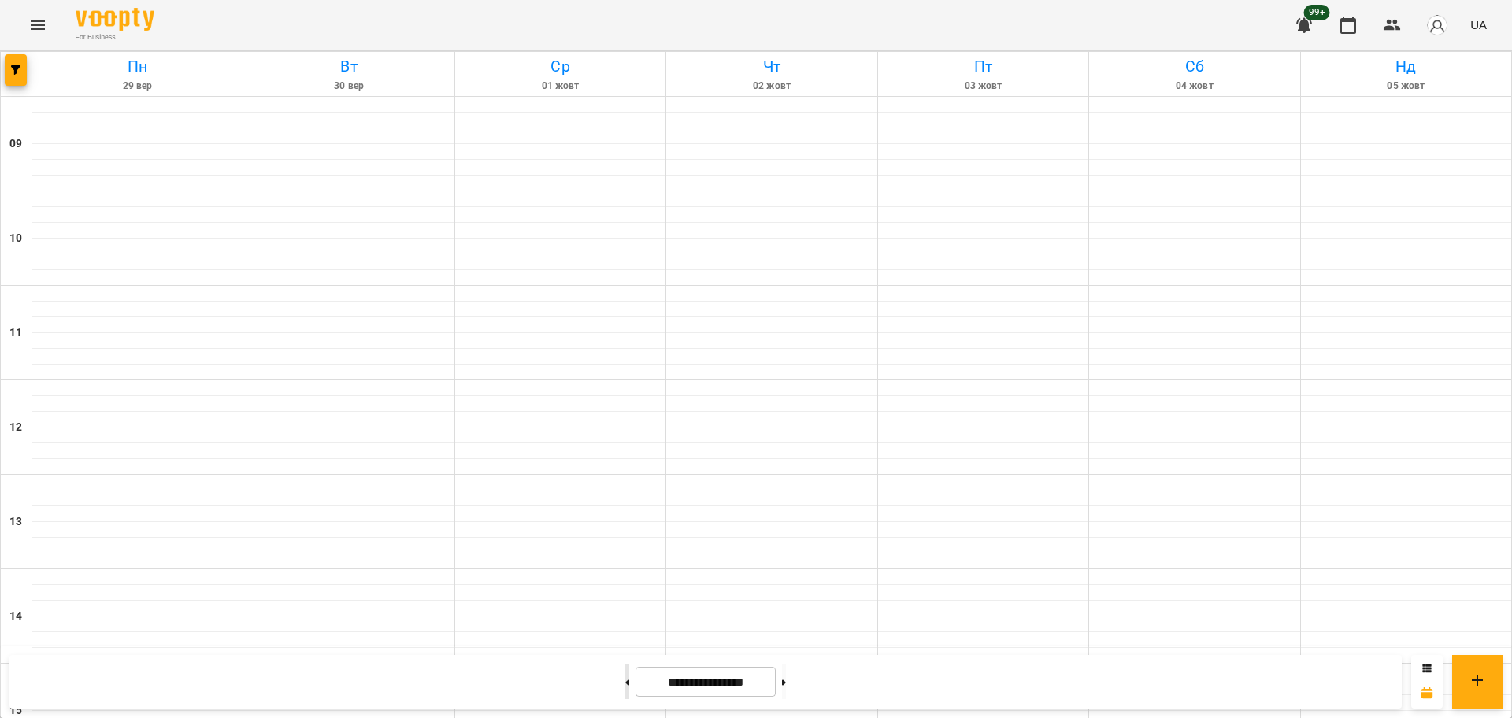
click at [625, 696] on button at bounding box center [627, 682] width 4 height 35
click at [12, 70] on icon "button" at bounding box center [15, 69] width 9 height 9
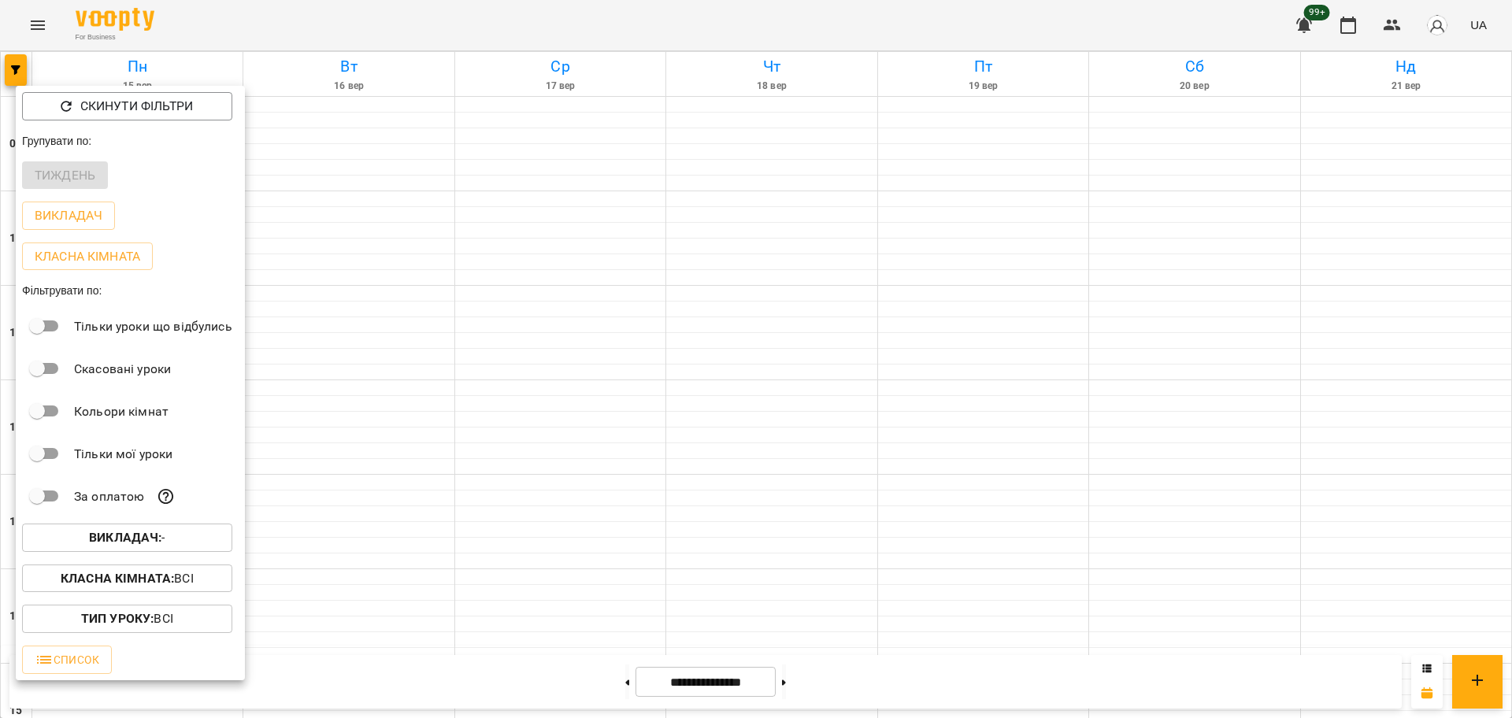
click at [178, 552] on button "Викладач : -" at bounding box center [127, 538] width 210 height 28
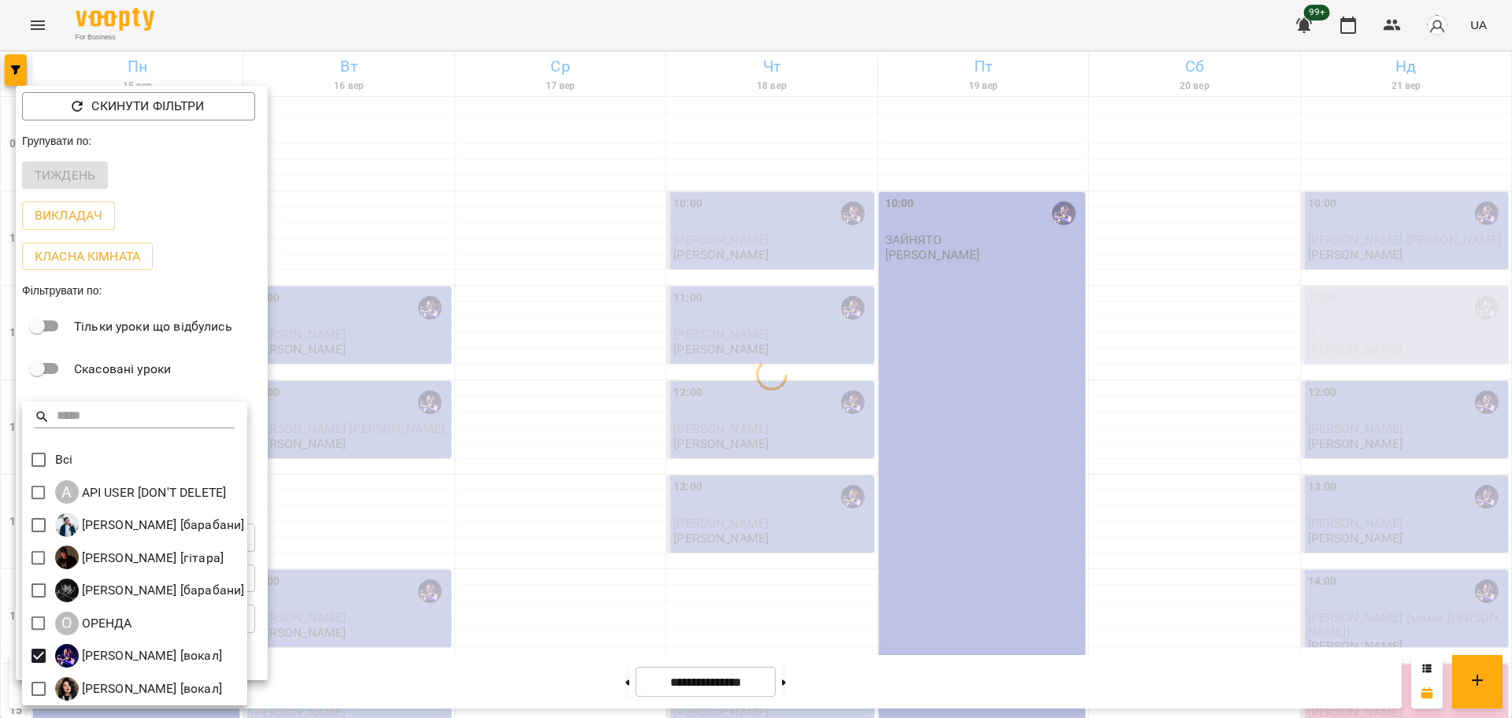
click at [596, 409] on div at bounding box center [756, 359] width 1512 height 718
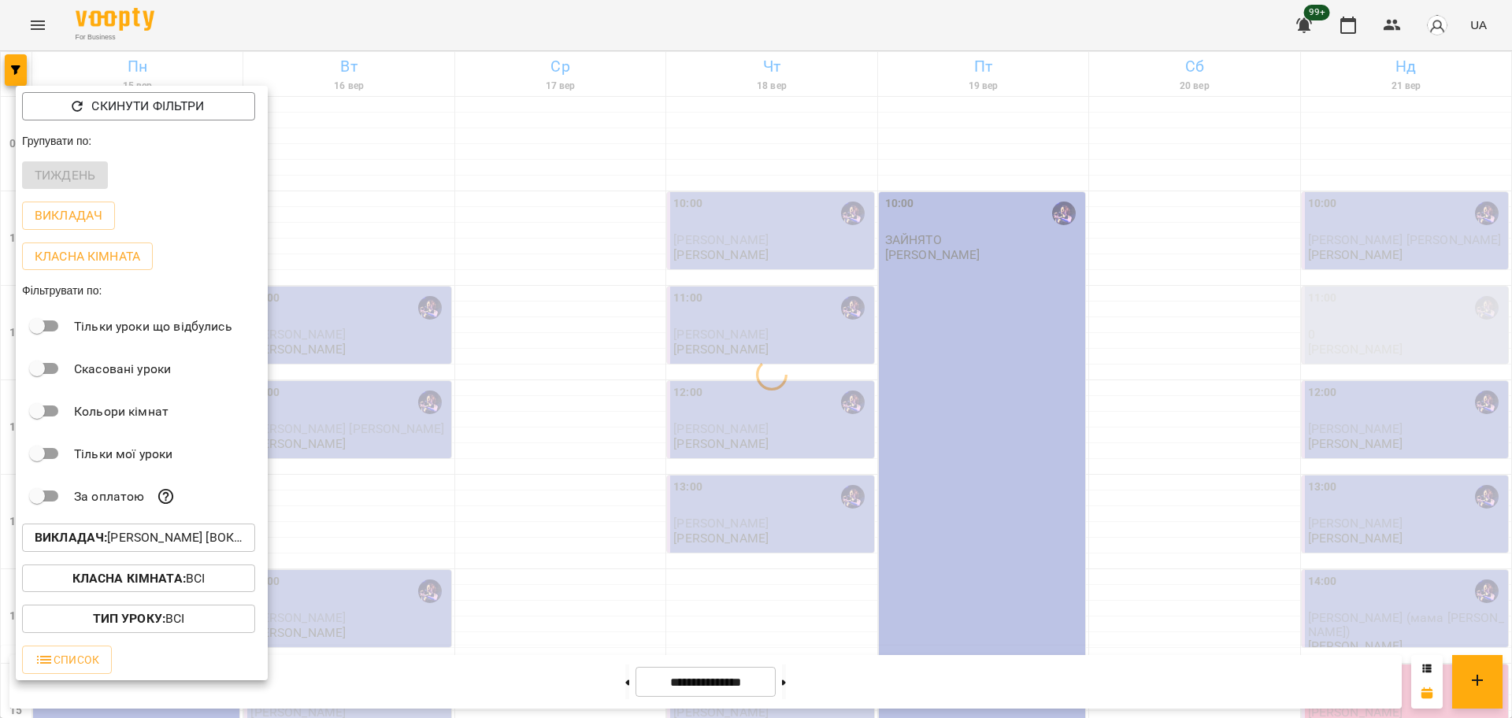
click at [581, 402] on div at bounding box center [756, 359] width 1512 height 718
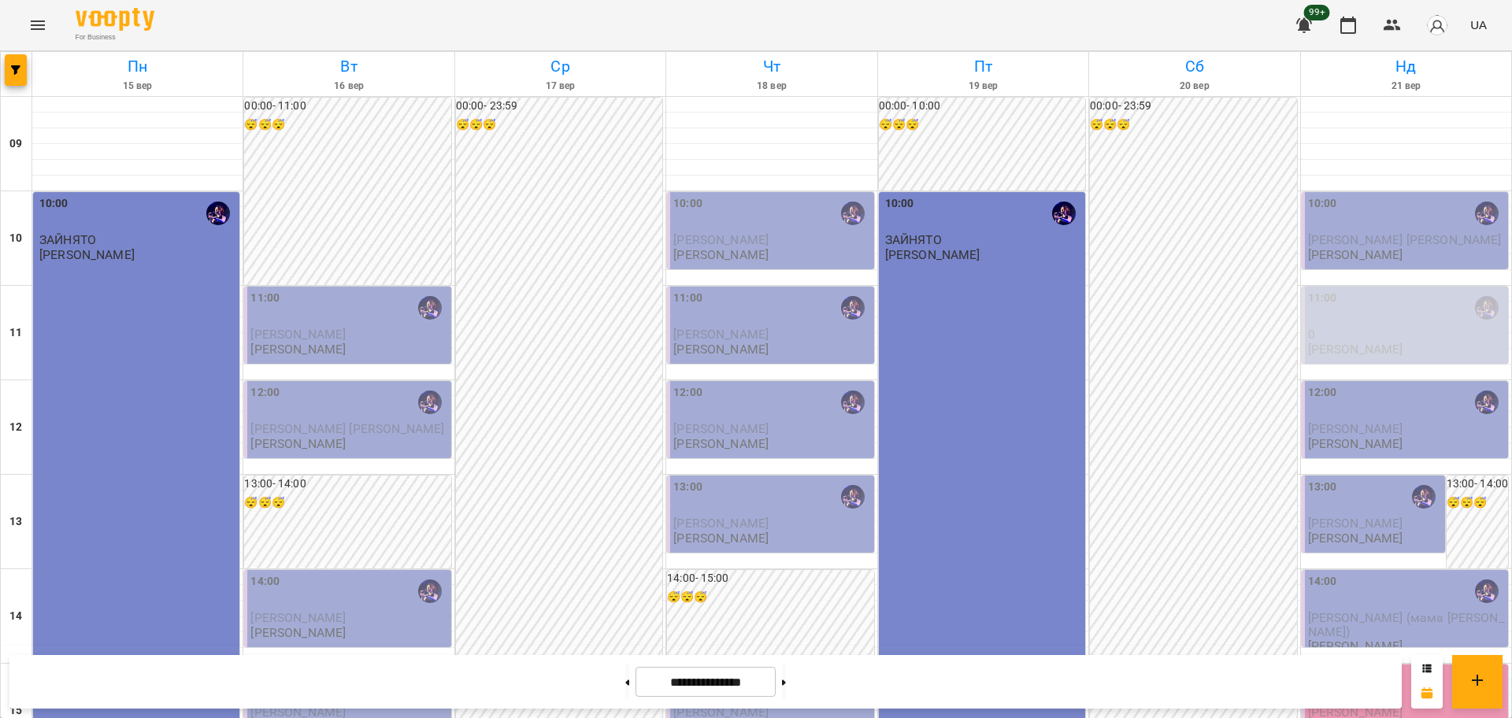
scroll to position [394, 0]
click at [786, 681] on button at bounding box center [784, 682] width 4 height 35
type input "**********"
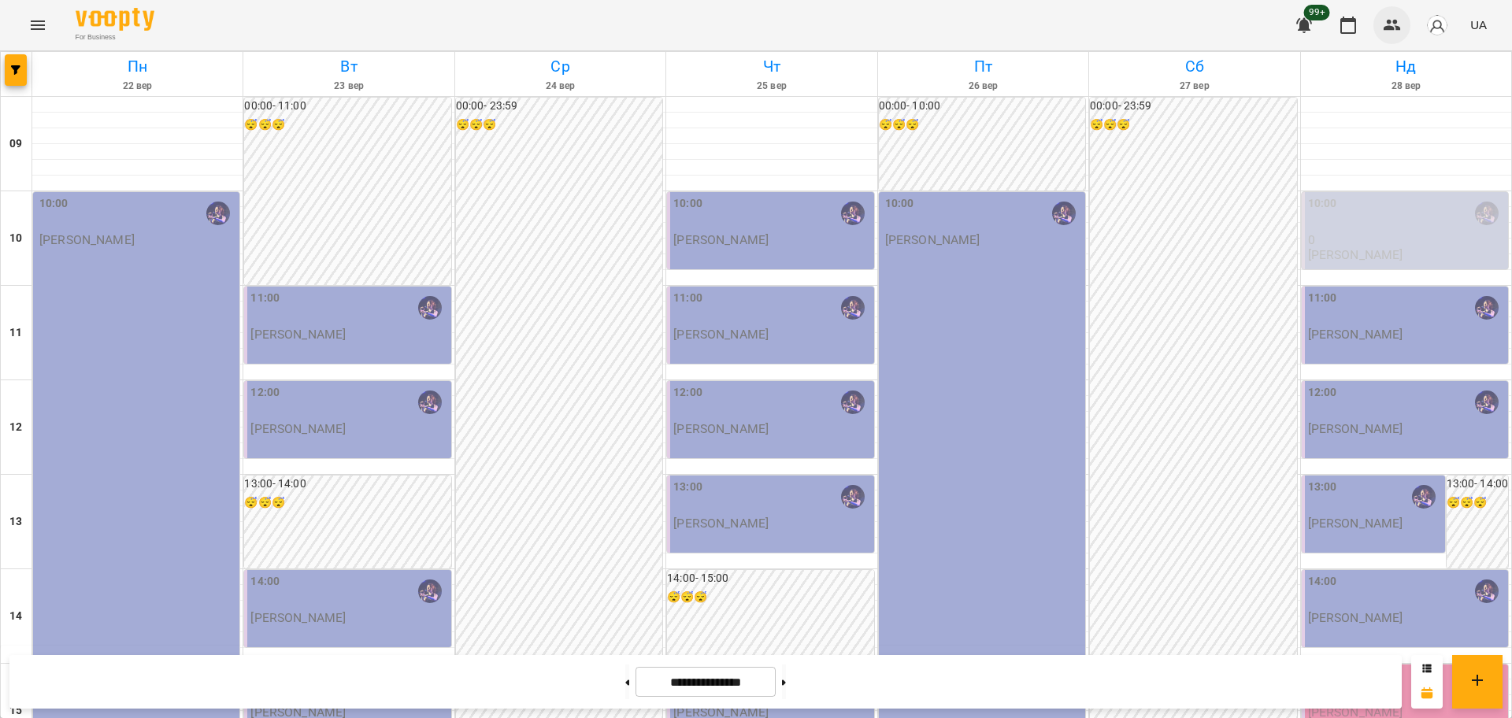
click at [1381, 28] on button "button" at bounding box center [1393, 25] width 38 height 38
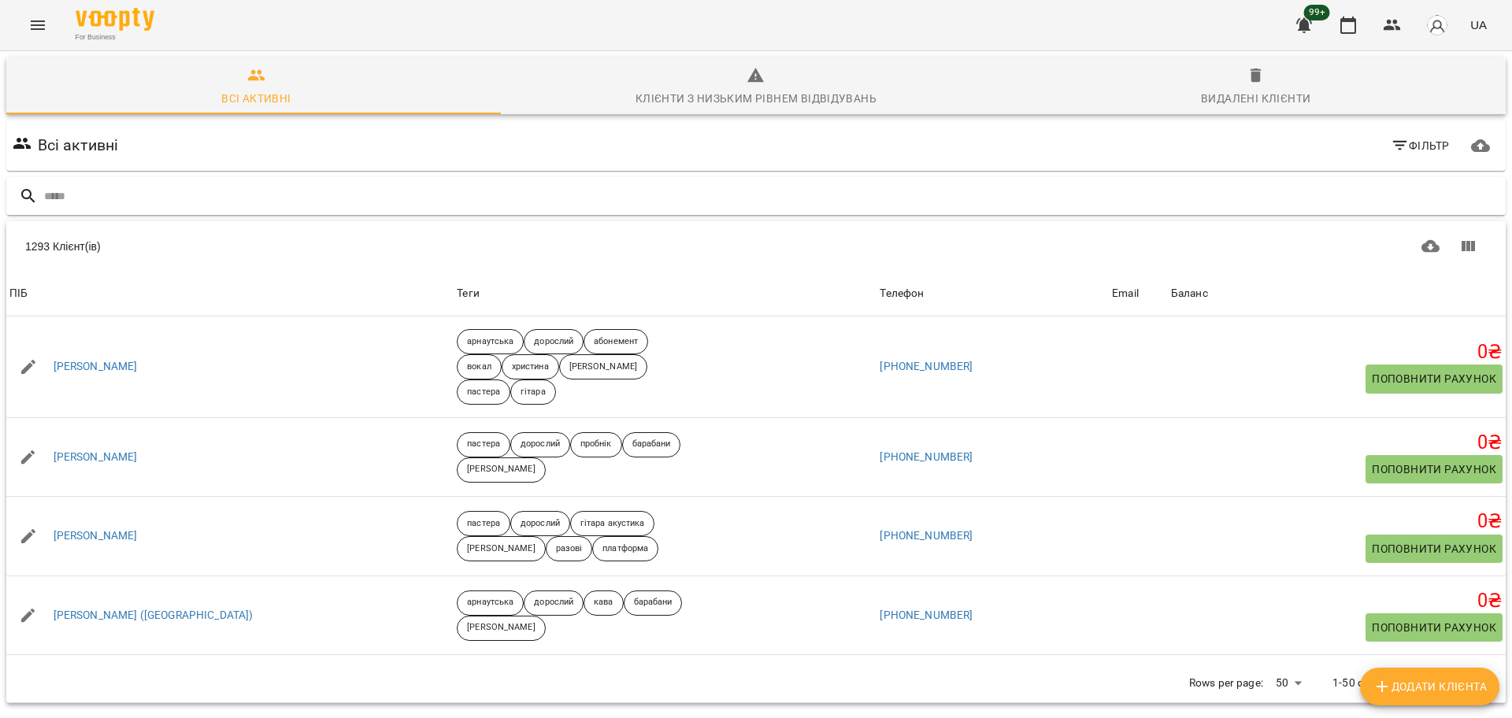
click at [624, 193] on input "text" at bounding box center [772, 197] width 1456 height 26
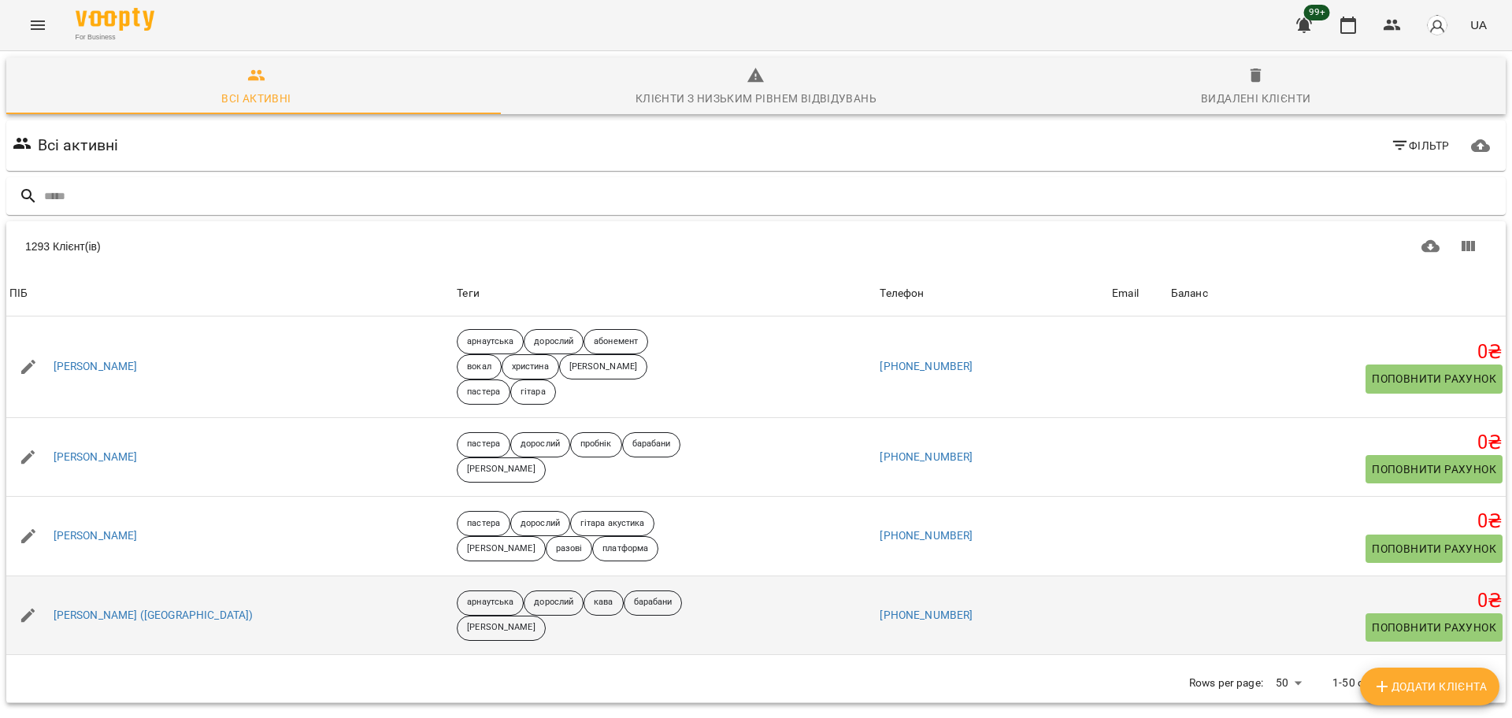
drag, startPoint x: 624, startPoint y: 193, endPoint x: 1230, endPoint y: 580, distance: 718.7
click at [1223, 550] on div "0 ₴ Поповнити рахунок" at bounding box center [1337, 537] width 332 height 54
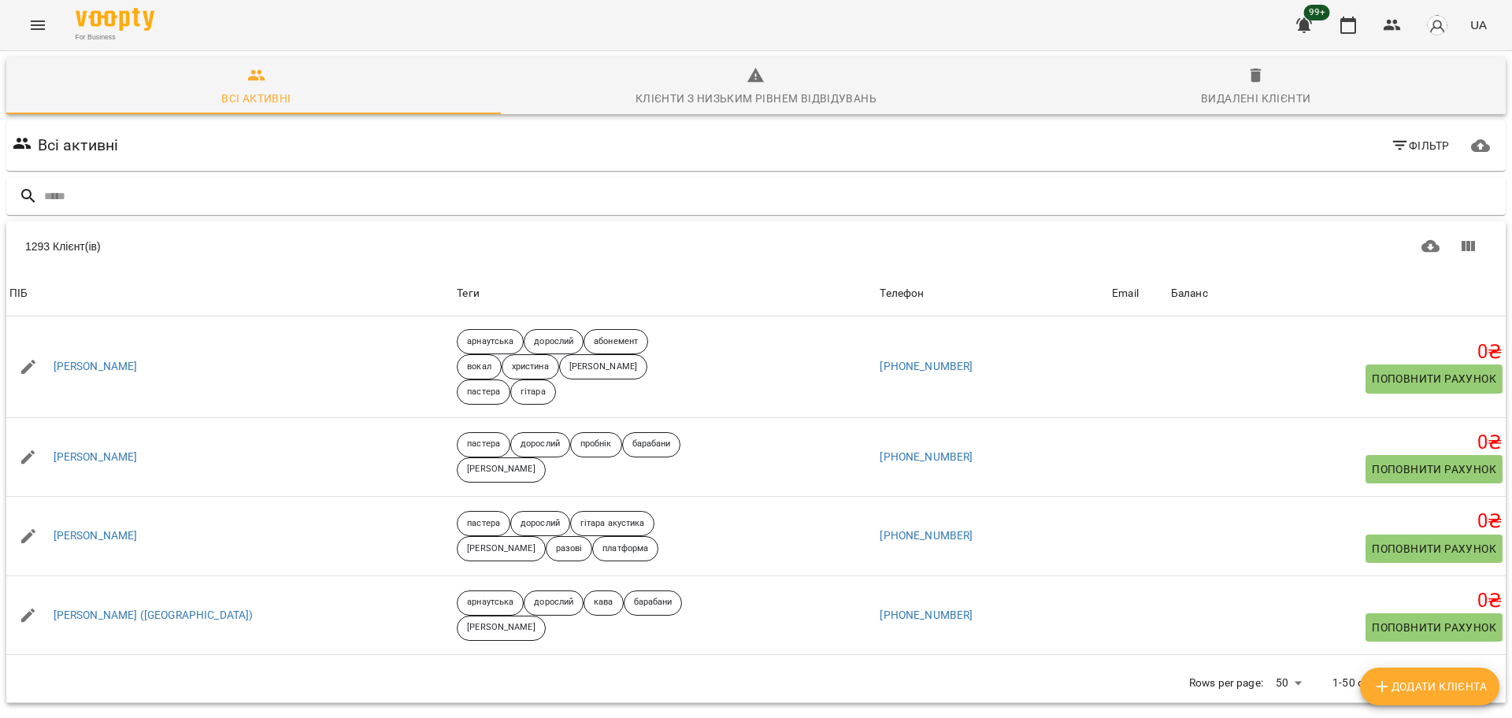
click at [1414, 698] on button "Додати клієнта" at bounding box center [1429, 687] width 139 height 38
select select "**"
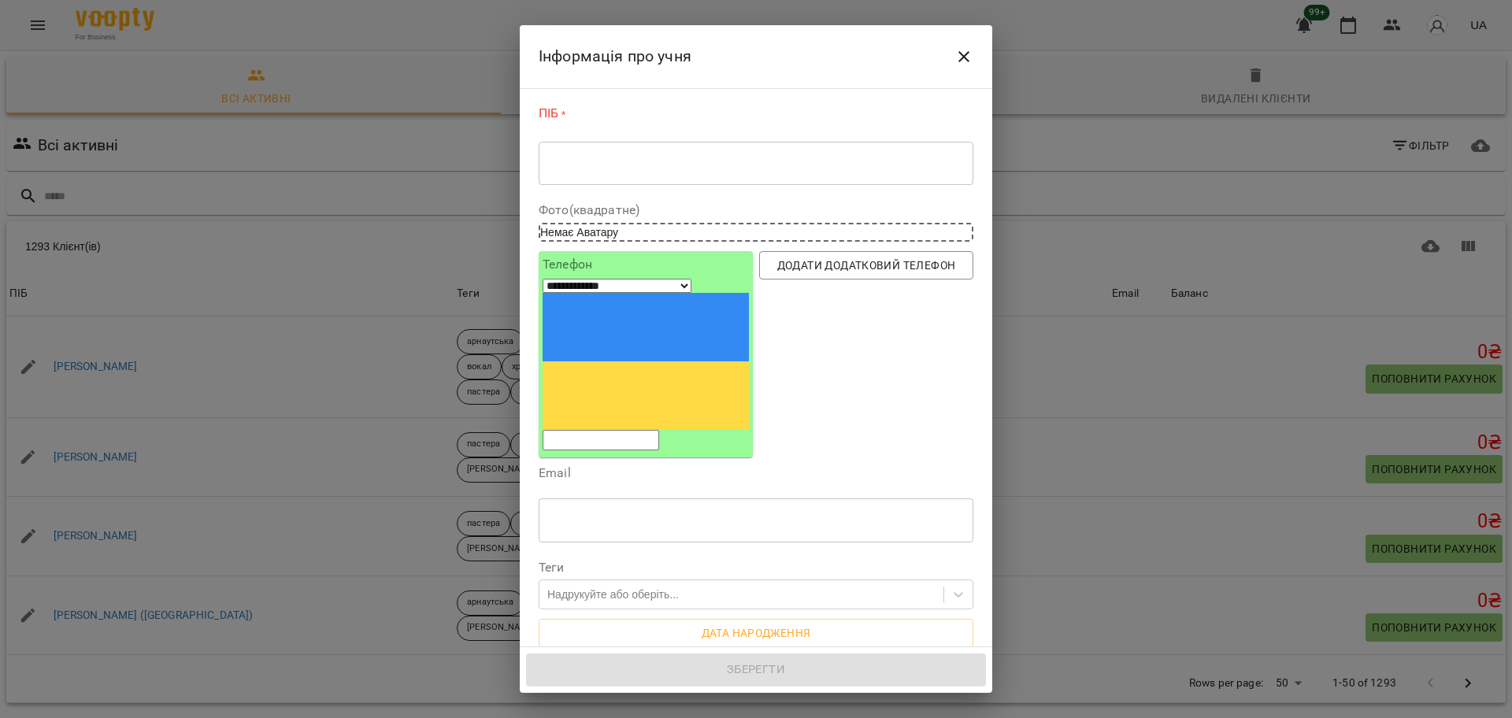
click at [676, 160] on textarea at bounding box center [756, 163] width 413 height 15
paste textarea "**********"
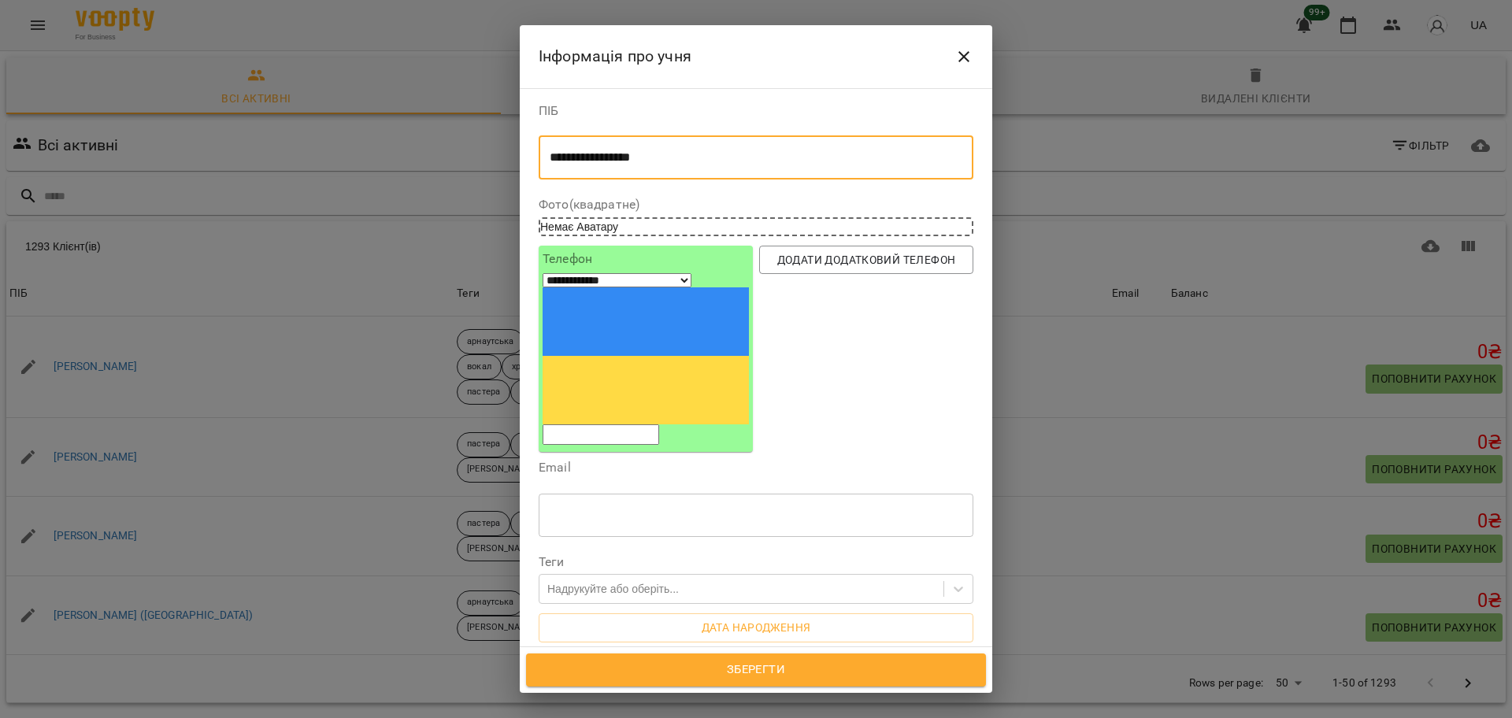
type textarea "**********"
click at [633, 425] on input "tel" at bounding box center [601, 435] width 117 height 20
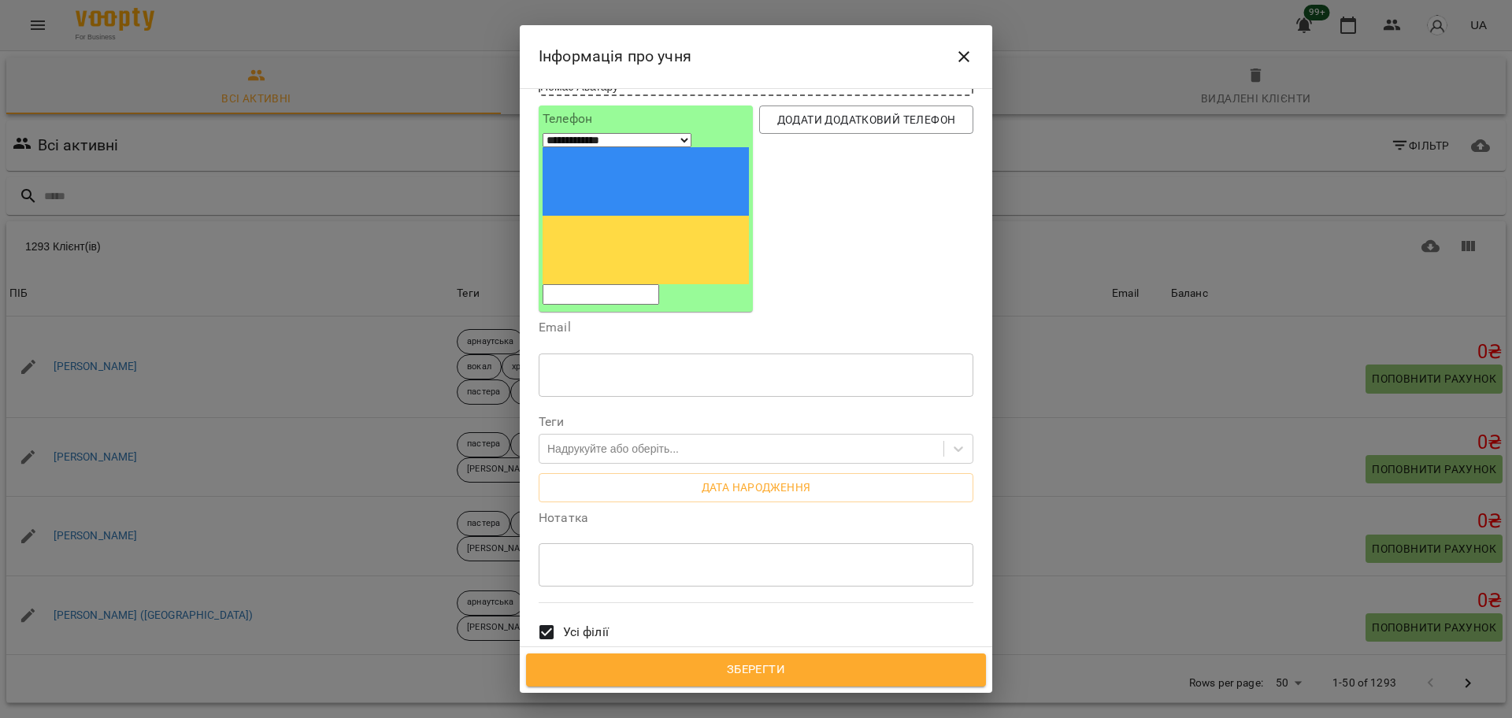
scroll to position [138, 0]
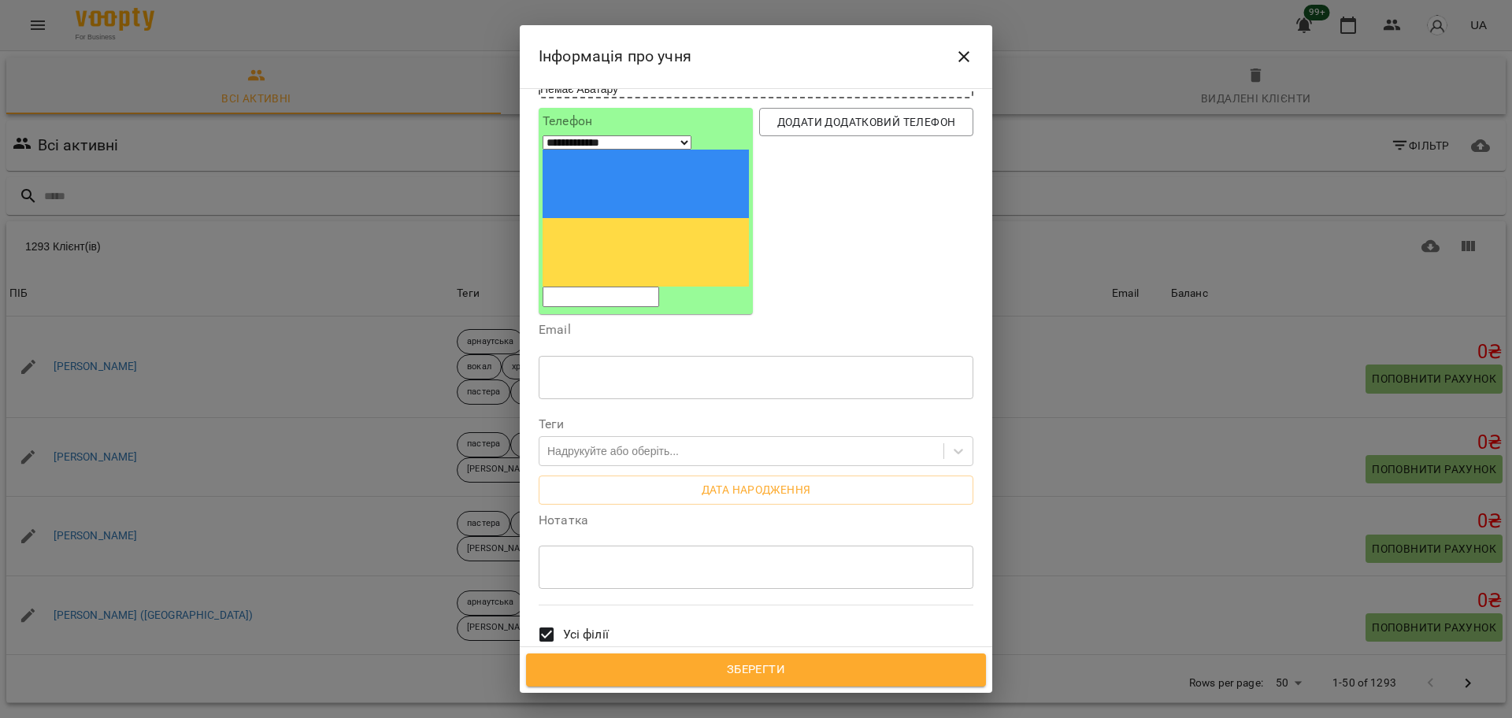
click at [564, 560] on textarea at bounding box center [756, 567] width 413 height 15
type textarea "*"
click at [595, 443] on div "Надрукуйте або оберіть..." at bounding box center [613, 451] width 132 height 16
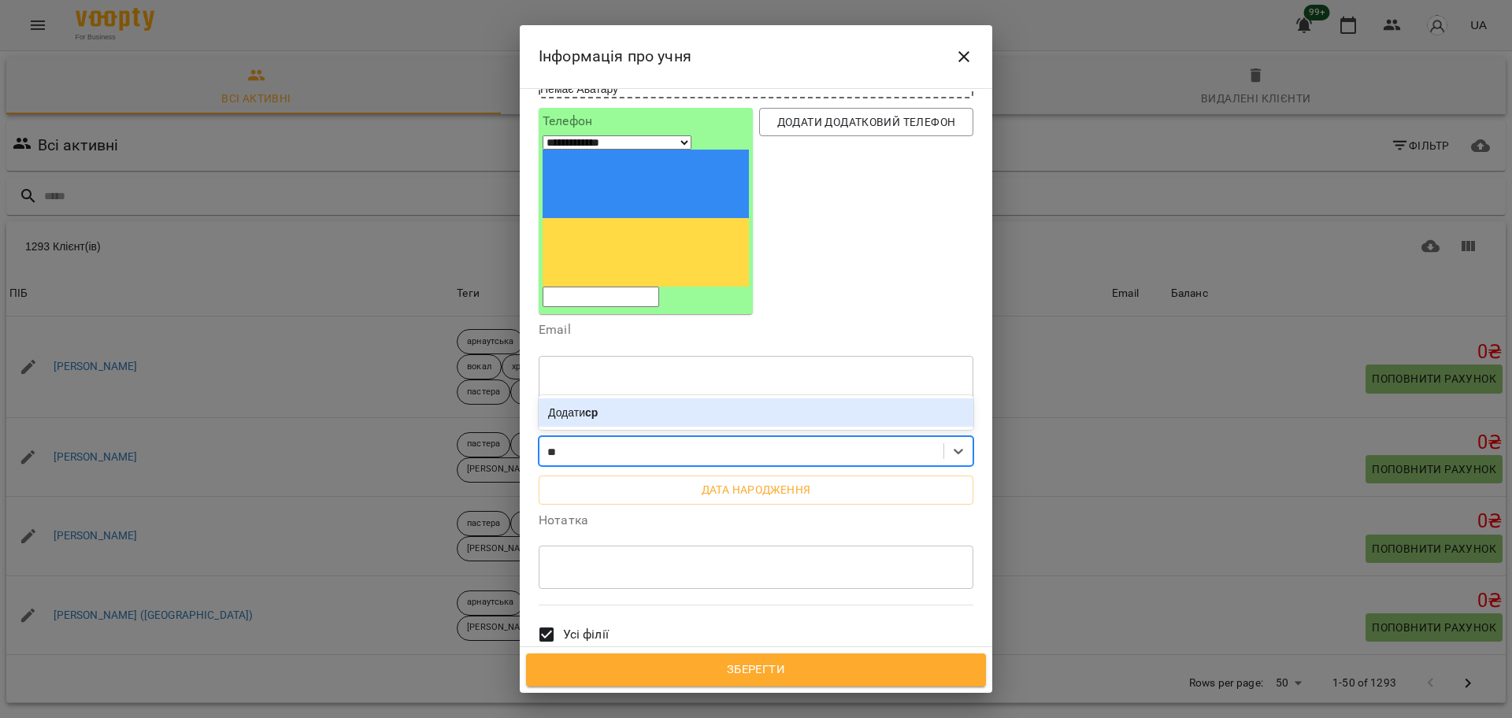
type input "*"
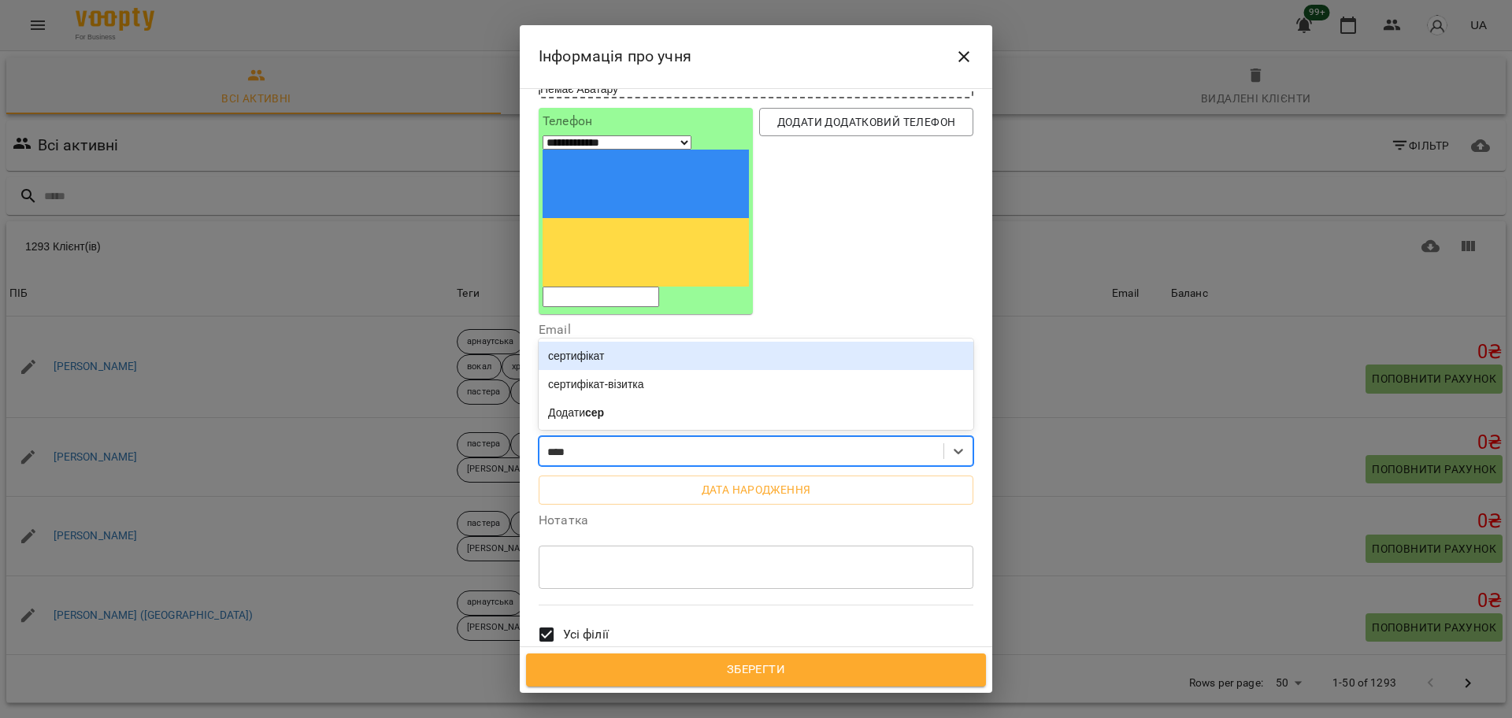
type input "*****"
click at [640, 342] on div "сертифікат" at bounding box center [756, 356] width 435 height 28
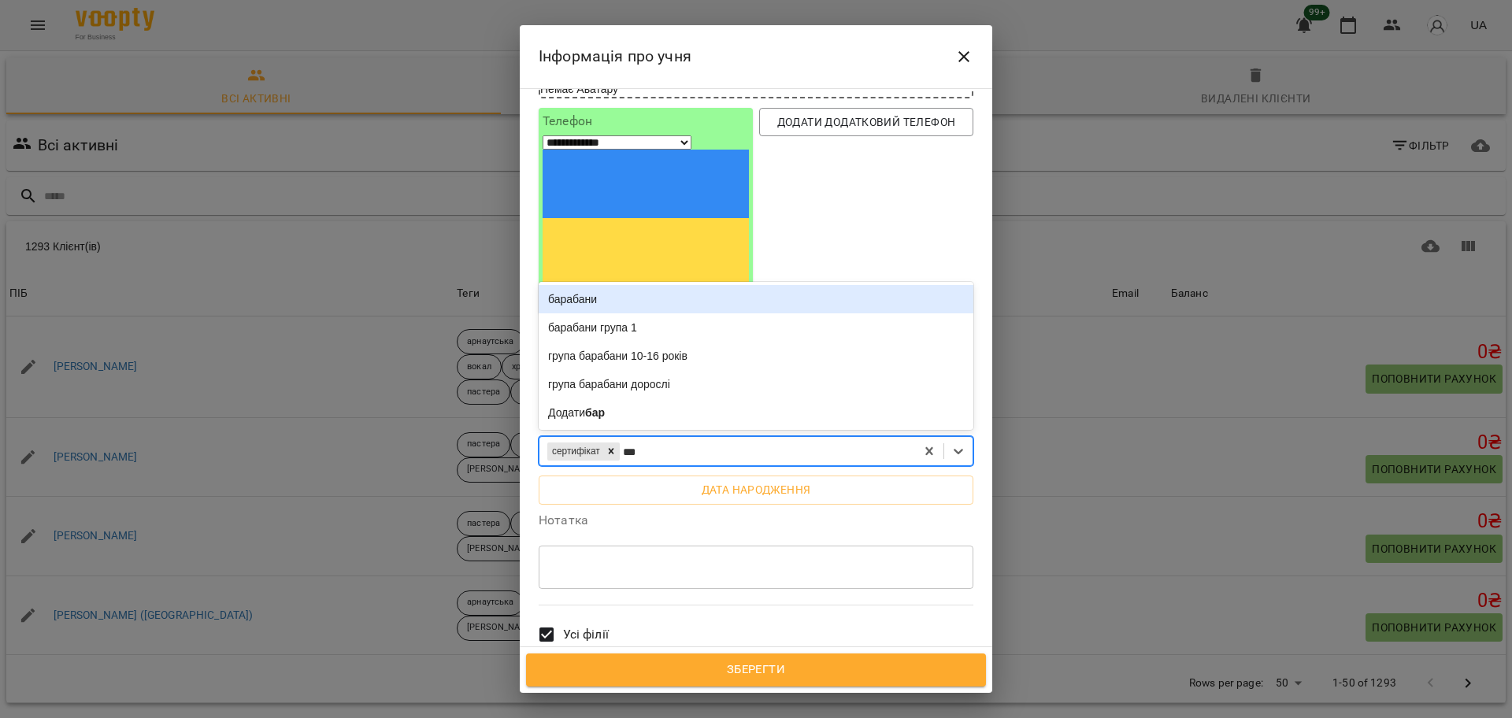
type input "****"
click at [596, 285] on div "барабани" at bounding box center [756, 299] width 435 height 28
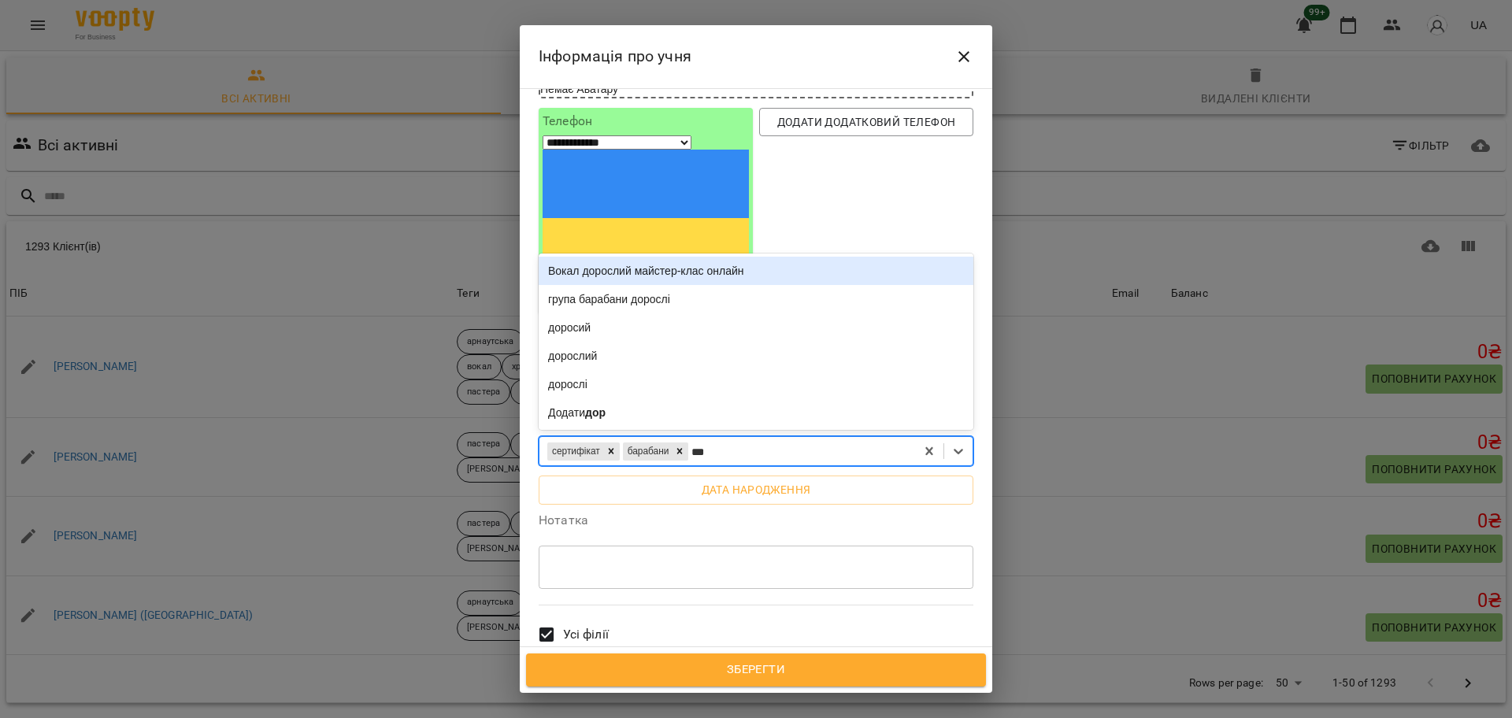
type input "****"
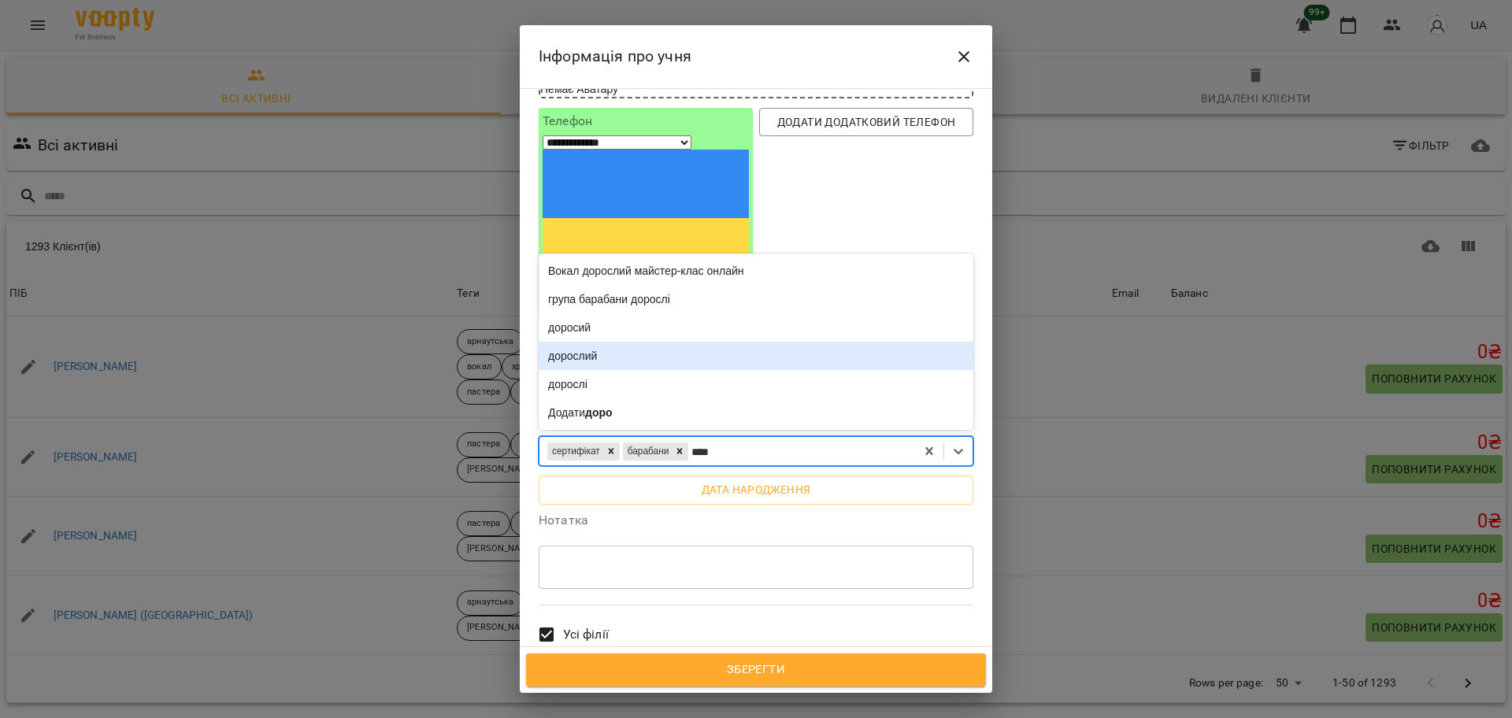
click at [629, 342] on div "дорослий" at bounding box center [756, 356] width 435 height 28
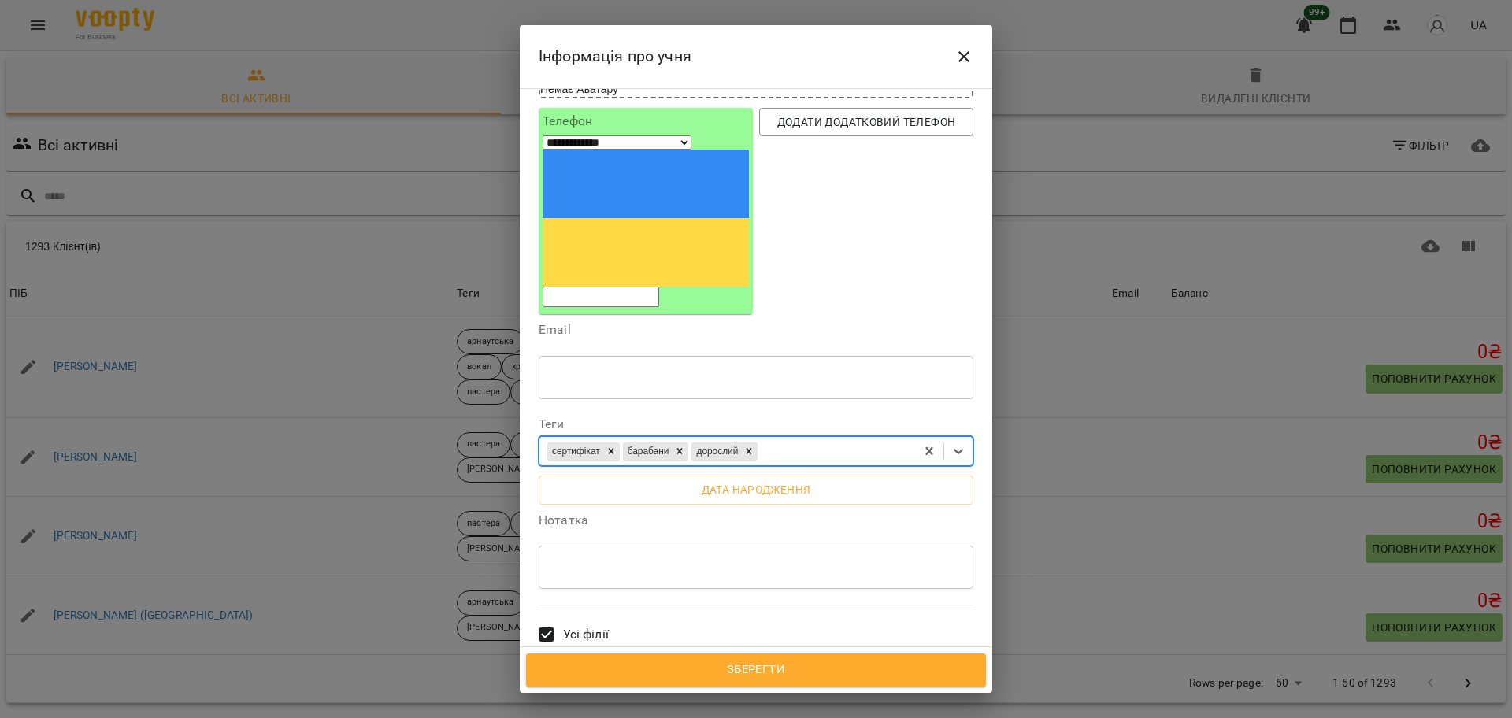
click at [842, 663] on span "Зберегти" at bounding box center [756, 670] width 425 height 20
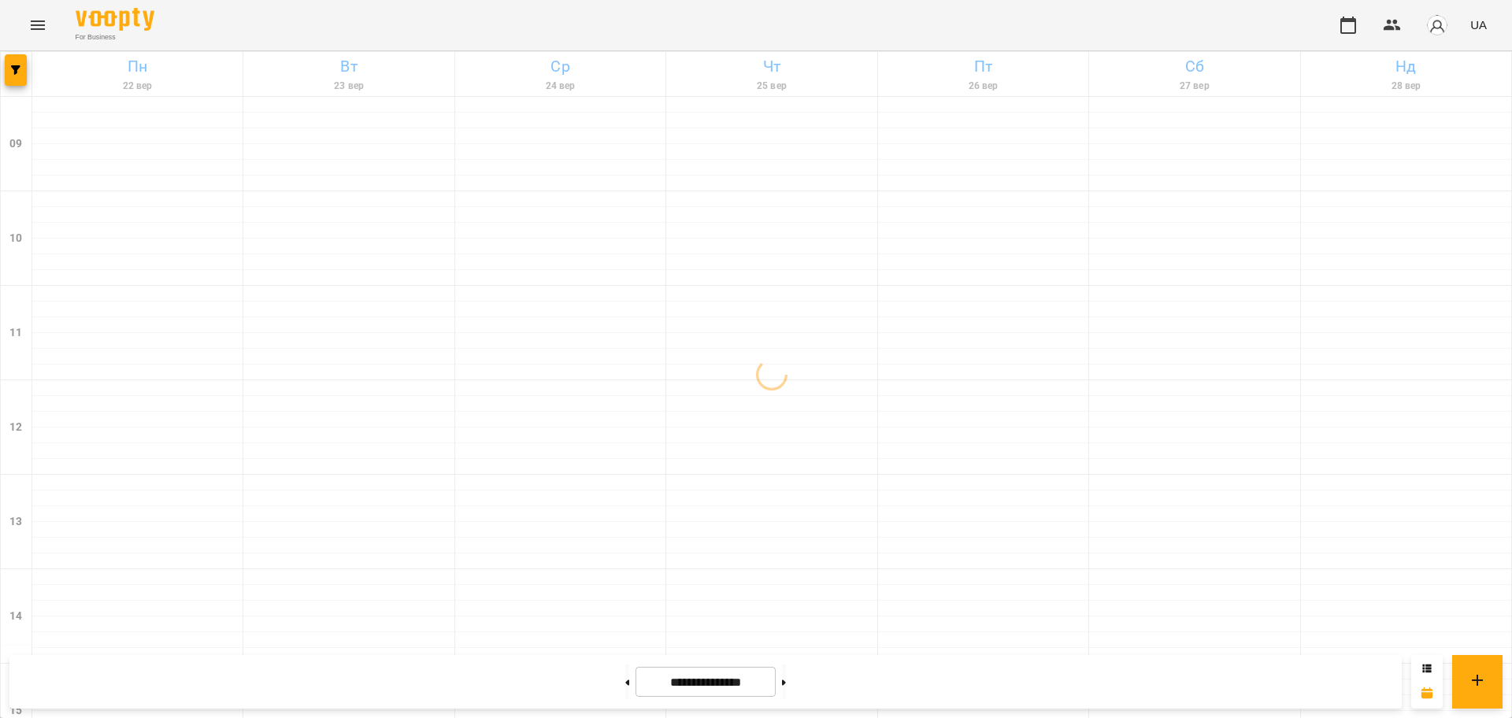
click at [37, 31] on icon "Menu" at bounding box center [37, 25] width 19 height 19
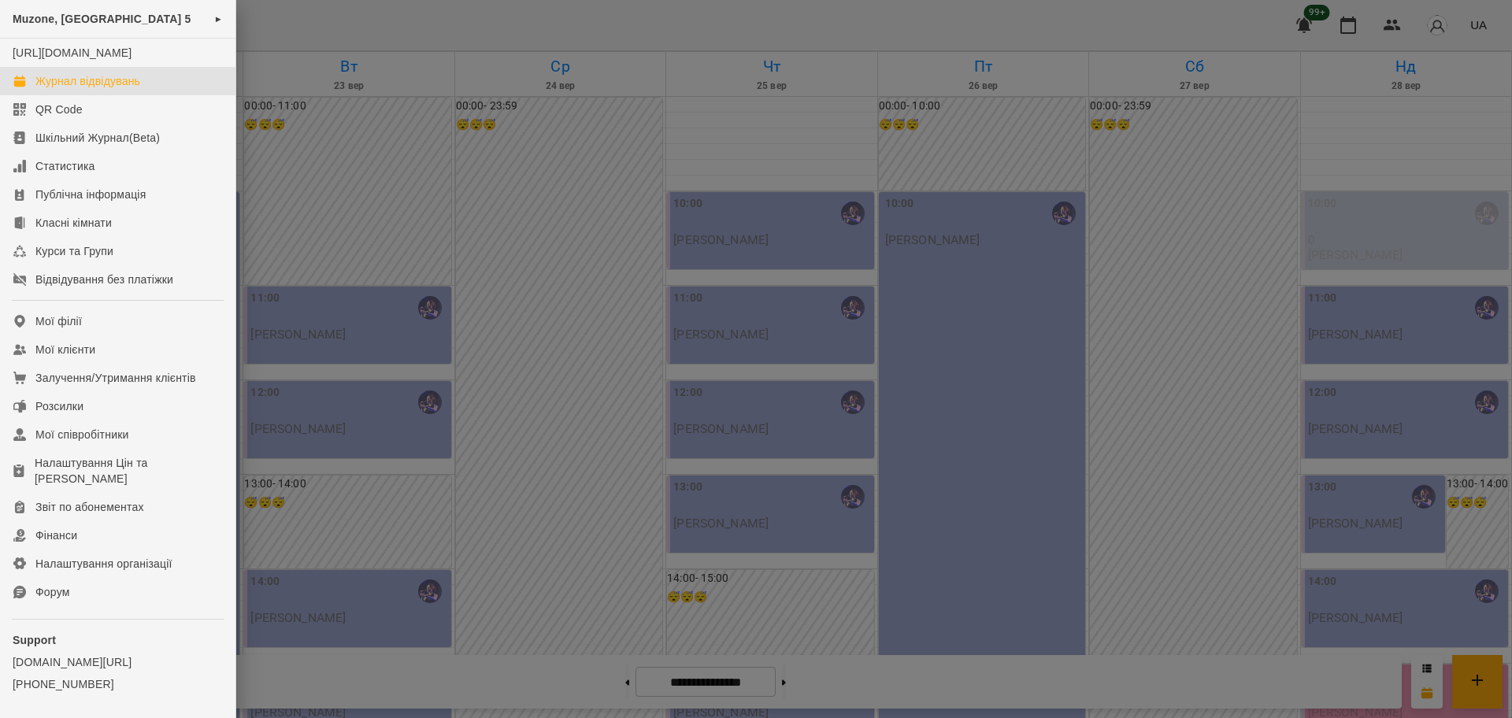
click at [457, 168] on div at bounding box center [756, 359] width 1512 height 718
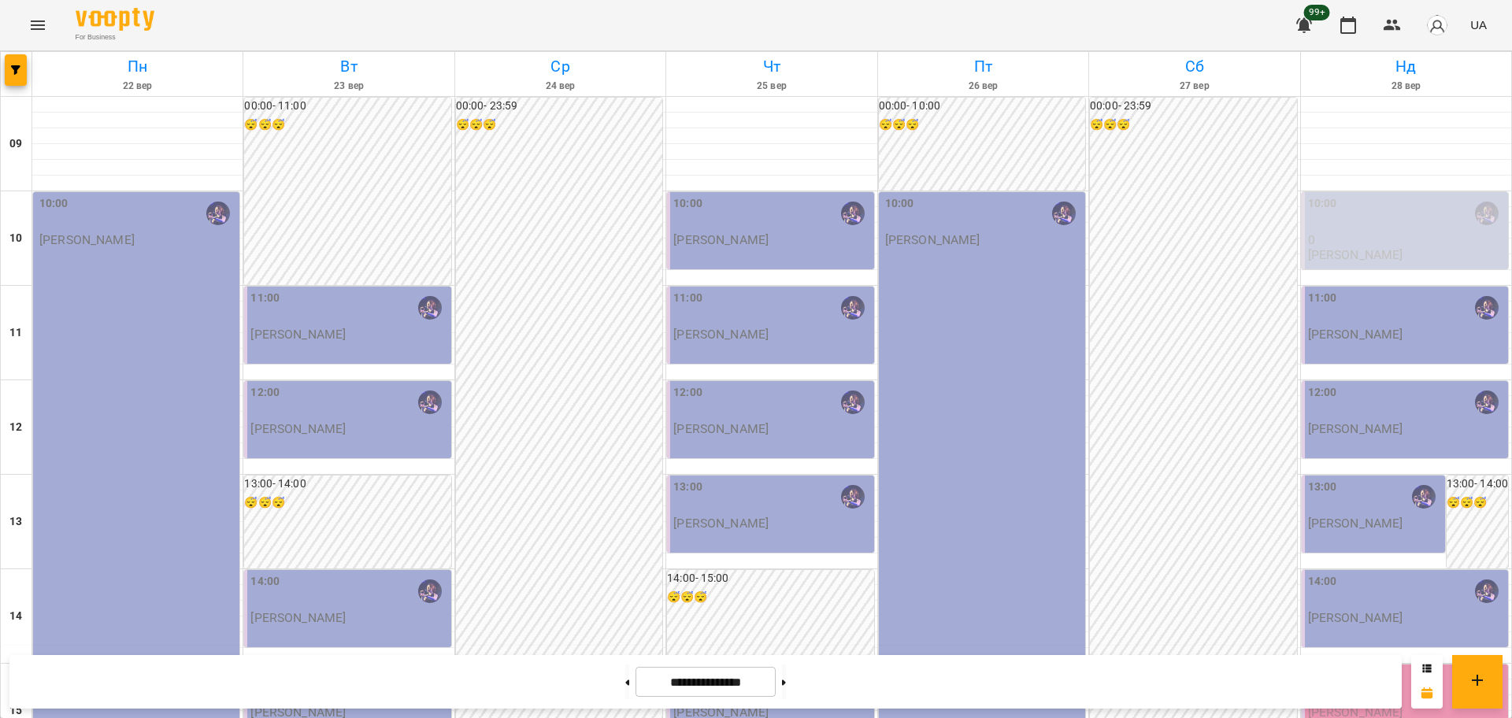
scroll to position [295, 0]
click at [12, 75] on button "button" at bounding box center [16, 70] width 22 height 32
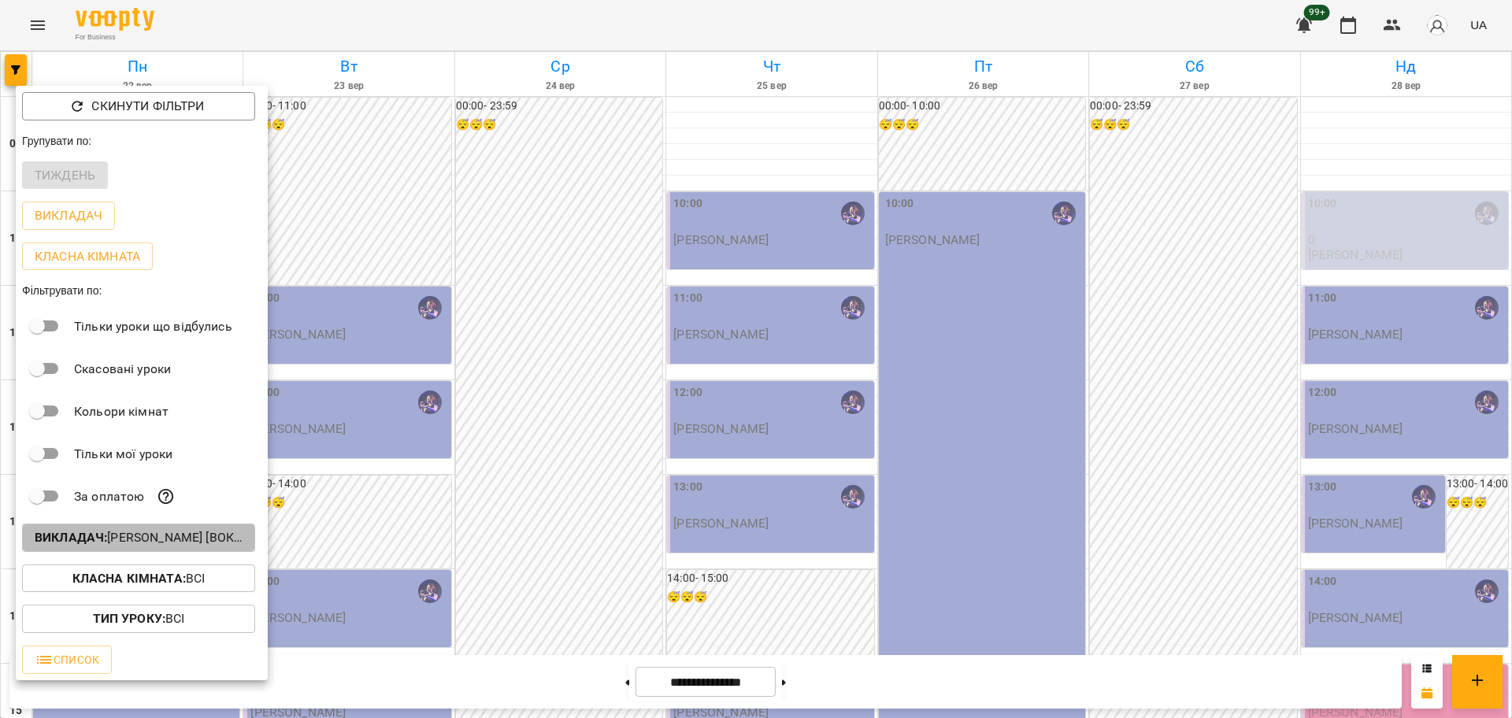
click at [140, 537] on p "Викладач : [PERSON_NAME] [вокал]" at bounding box center [139, 538] width 208 height 19
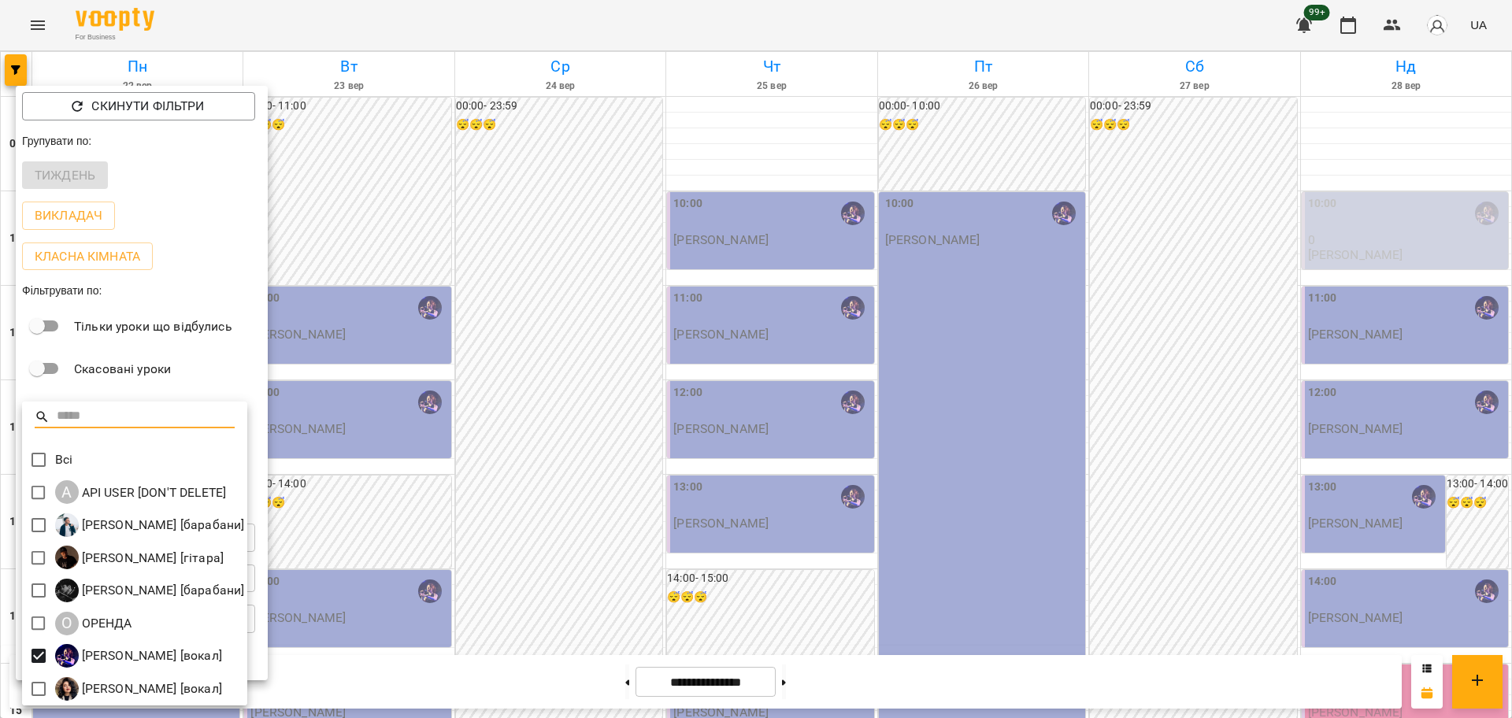
click at [588, 271] on div at bounding box center [756, 359] width 1512 height 718
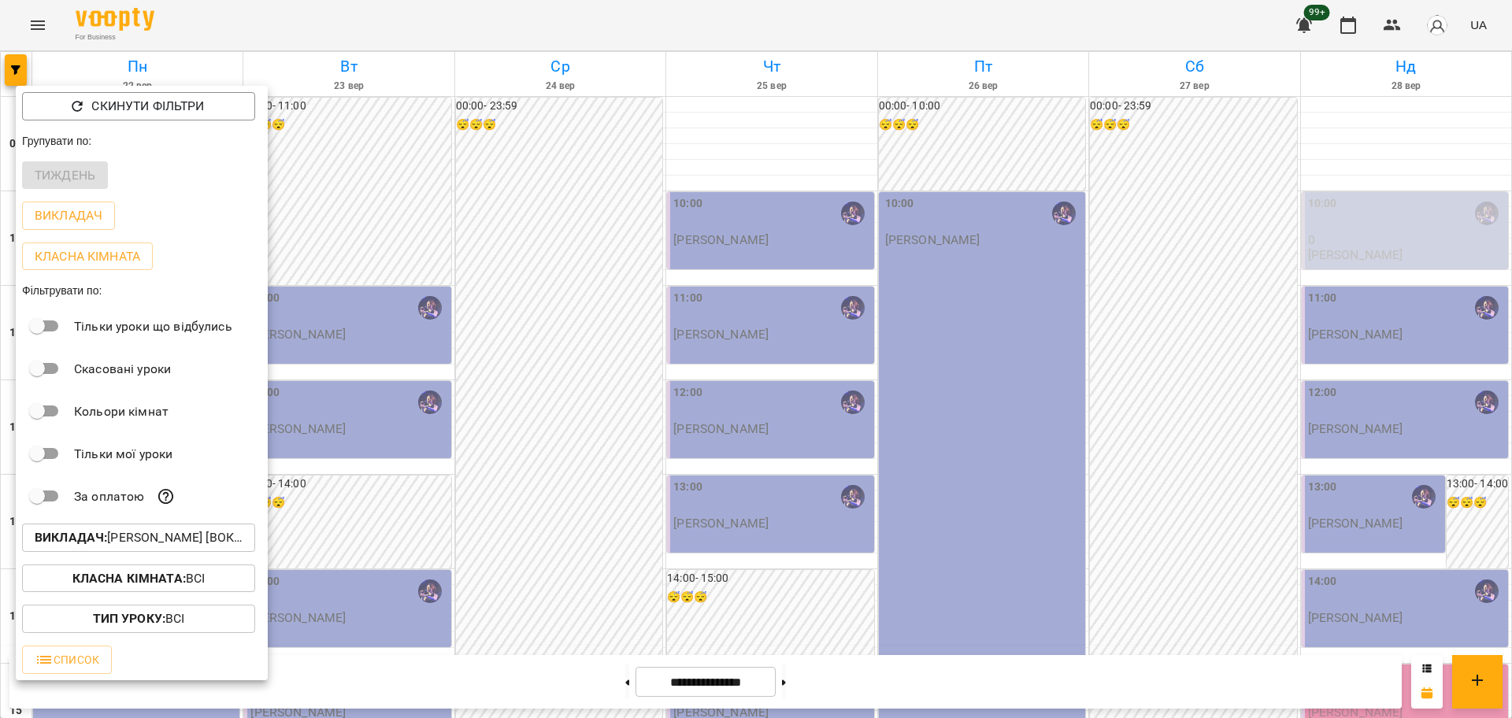
click at [37, 73] on div at bounding box center [756, 359] width 1512 height 718
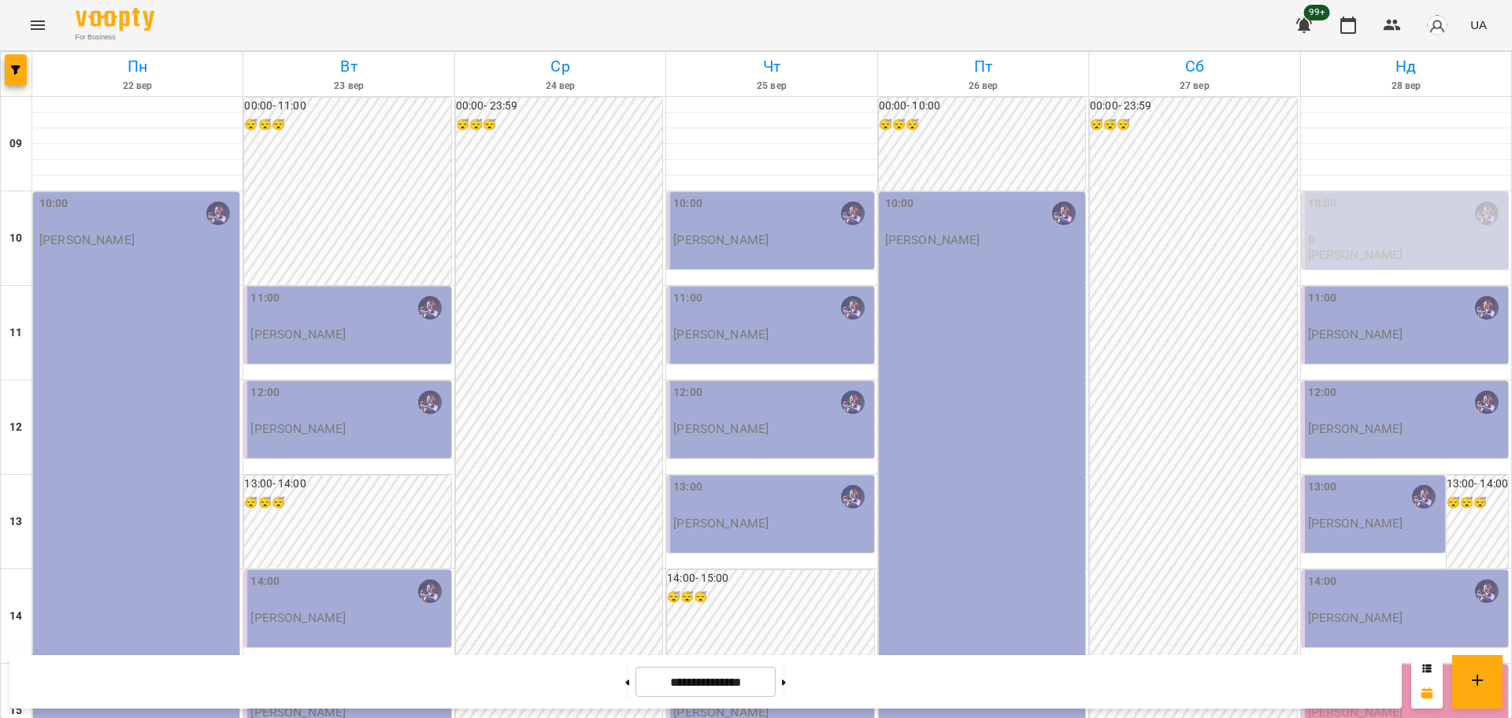
click at [50, 43] on div "Скинути фільтри Групувати по: Тиждень Викладач Класна кімната Фільтрувати по: Т…" at bounding box center [756, 359] width 1512 height 718
click at [43, 21] on icon "Menu" at bounding box center [38, 24] width 14 height 9
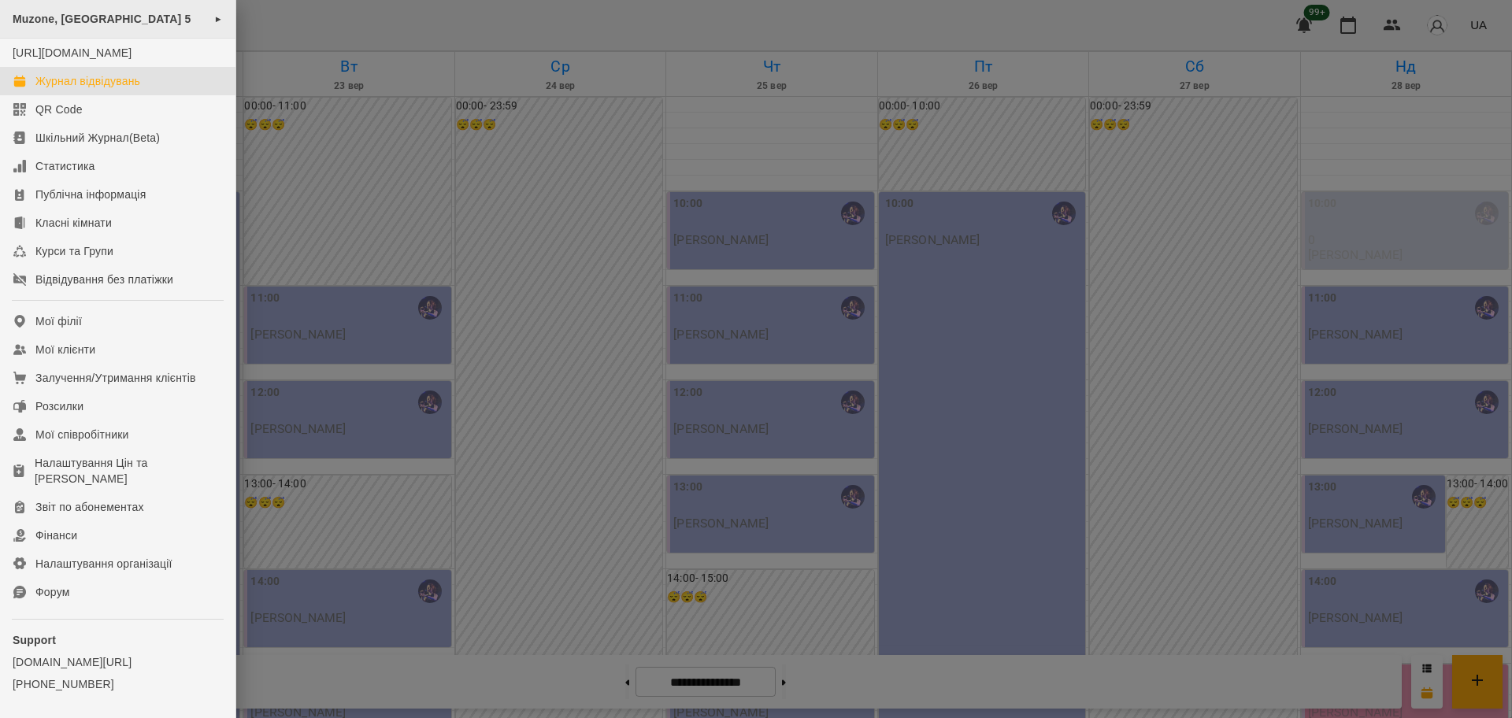
drag, startPoint x: 153, startPoint y: 21, endPoint x: 195, endPoint y: 28, distance: 43.0
click at [153, 20] on span "Muzone, [GEOGRAPHIC_DATA] 5" at bounding box center [102, 19] width 179 height 13
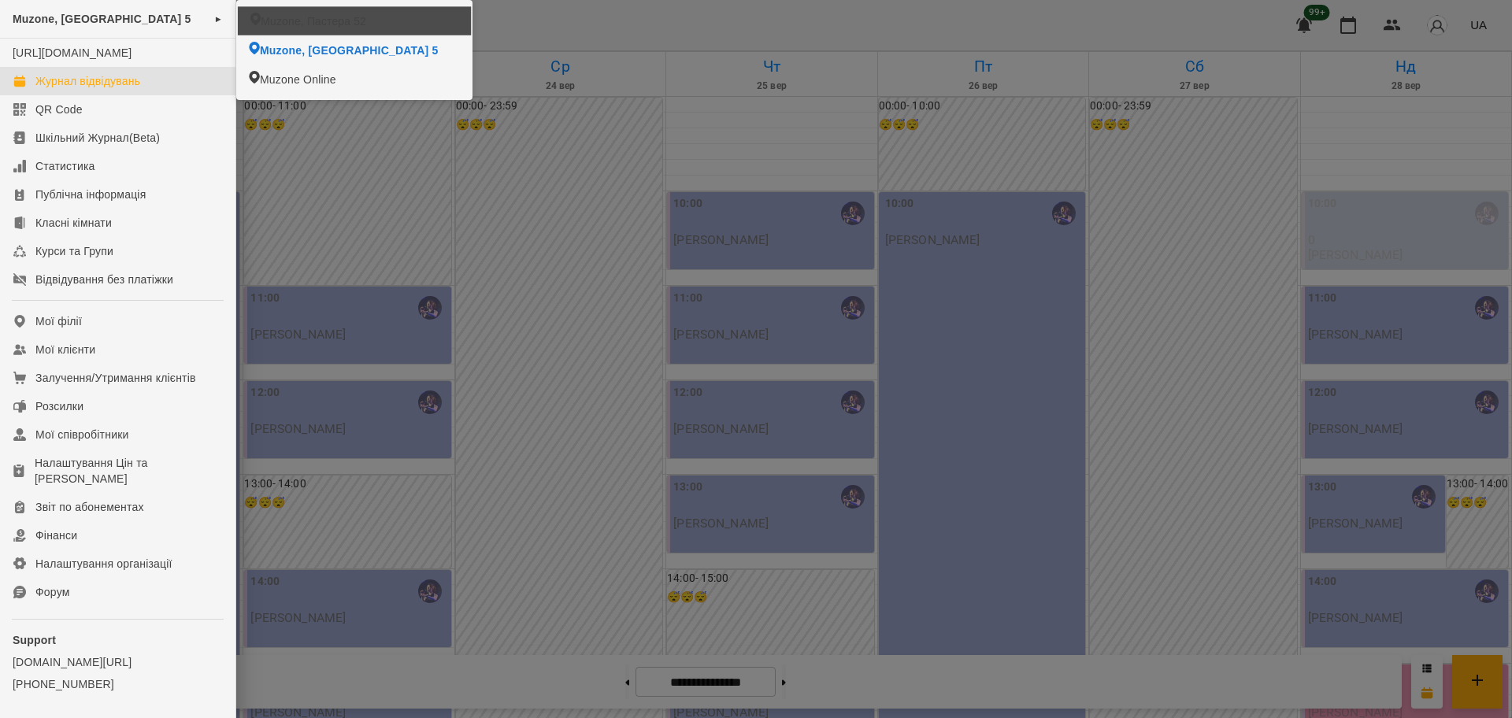
click at [283, 25] on span "Muzone, Пастера 52" at bounding box center [314, 21] width 106 height 16
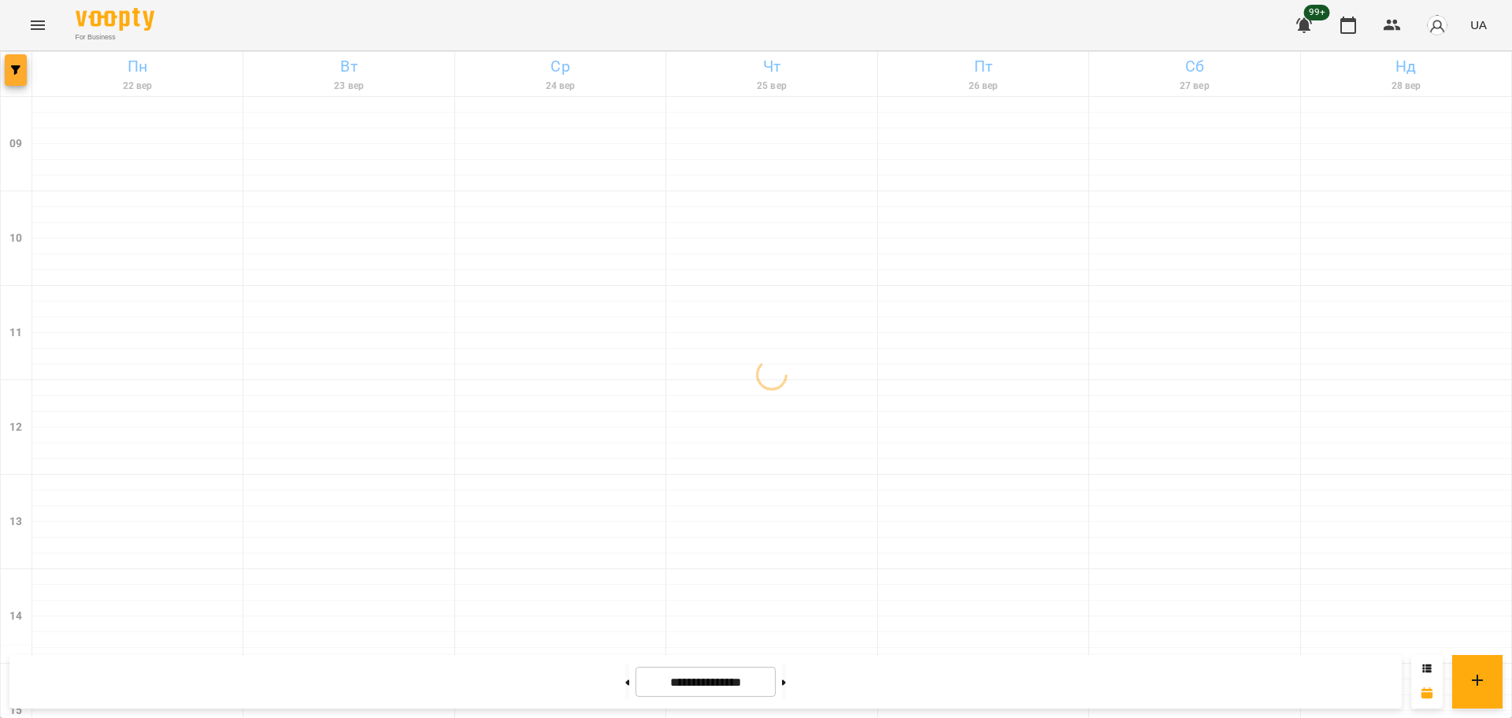
click at [27, 75] on div at bounding box center [17, 74] width 32 height 44
click at [14, 78] on button "button" at bounding box center [16, 70] width 22 height 32
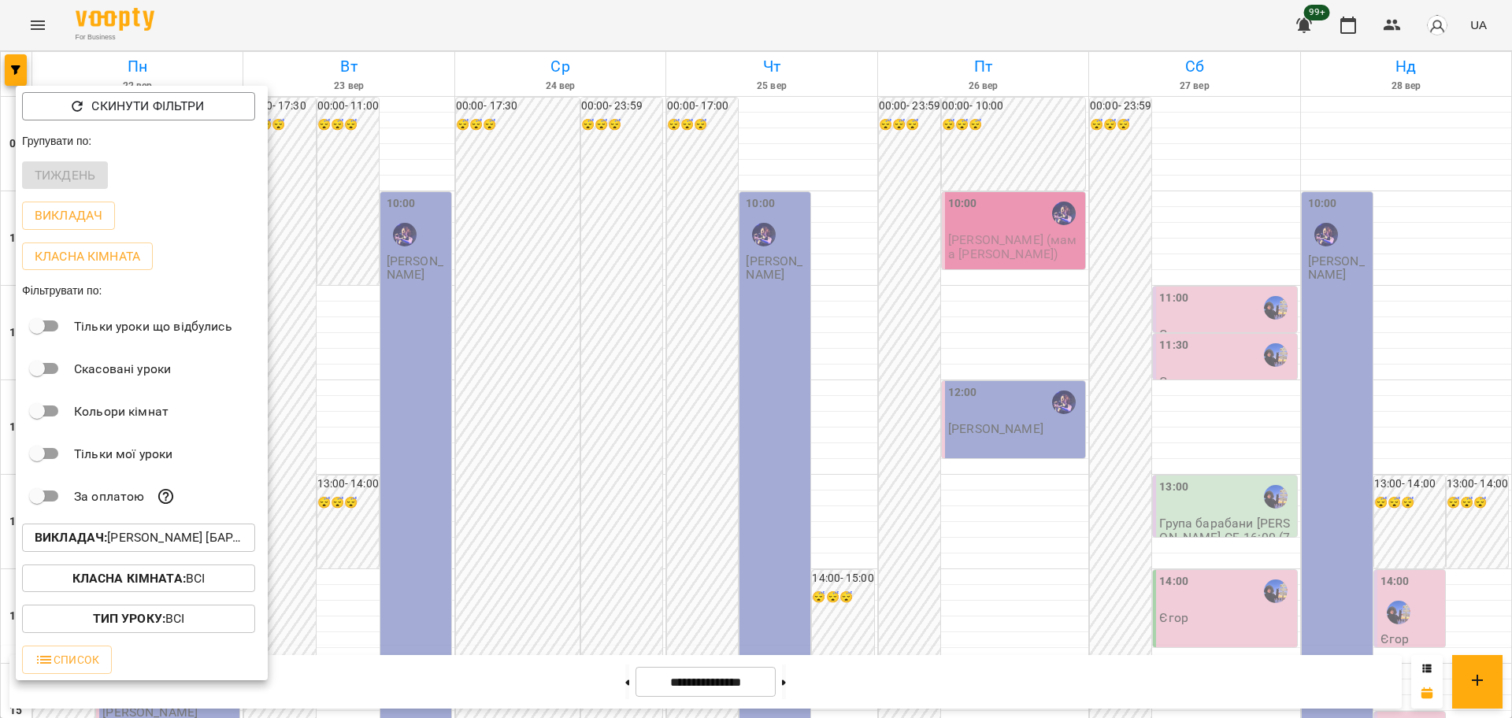
click at [195, 529] on button "Викладач : Єгор [барабани],Христина Андреєва [вокал]" at bounding box center [138, 538] width 233 height 28
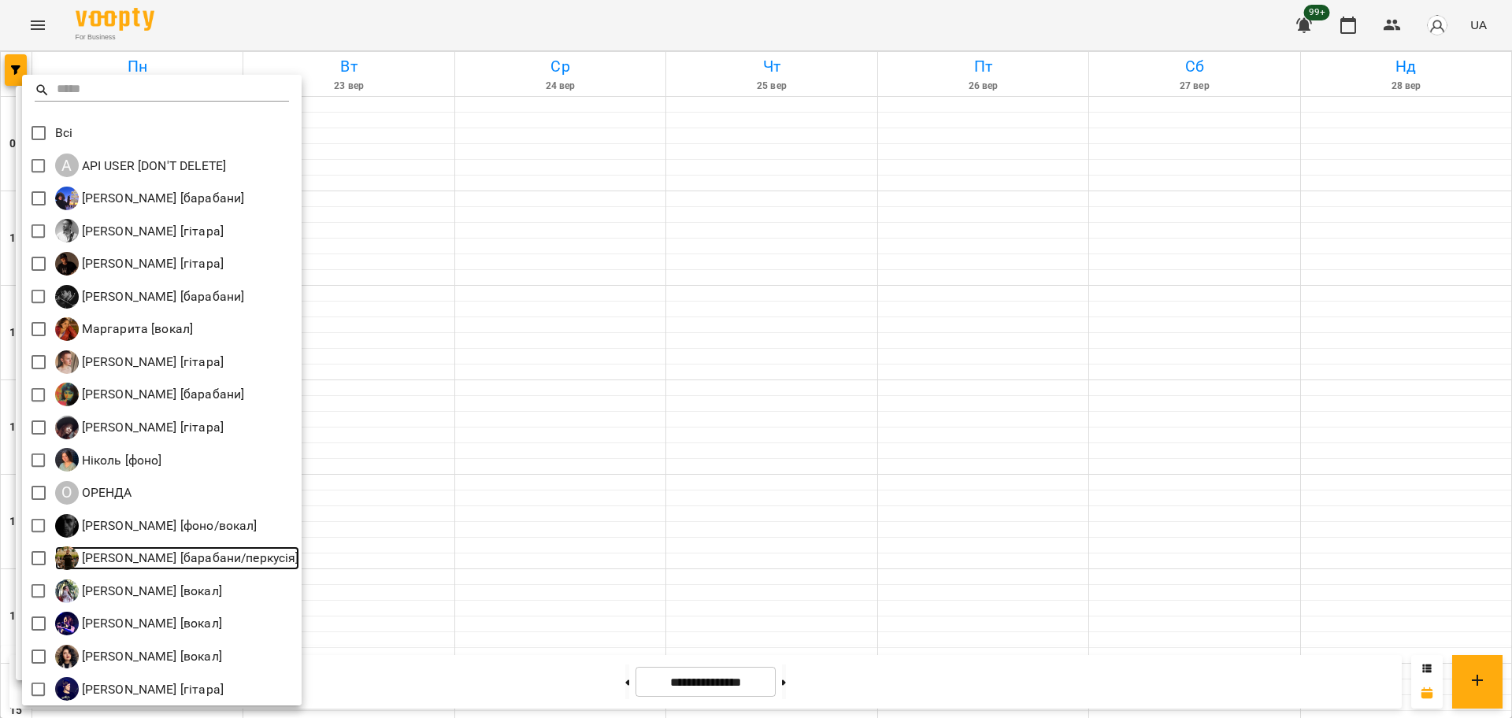
click at [57, 570] on link "[PERSON_NAME] [барабани/перкусія]" at bounding box center [177, 559] width 244 height 24
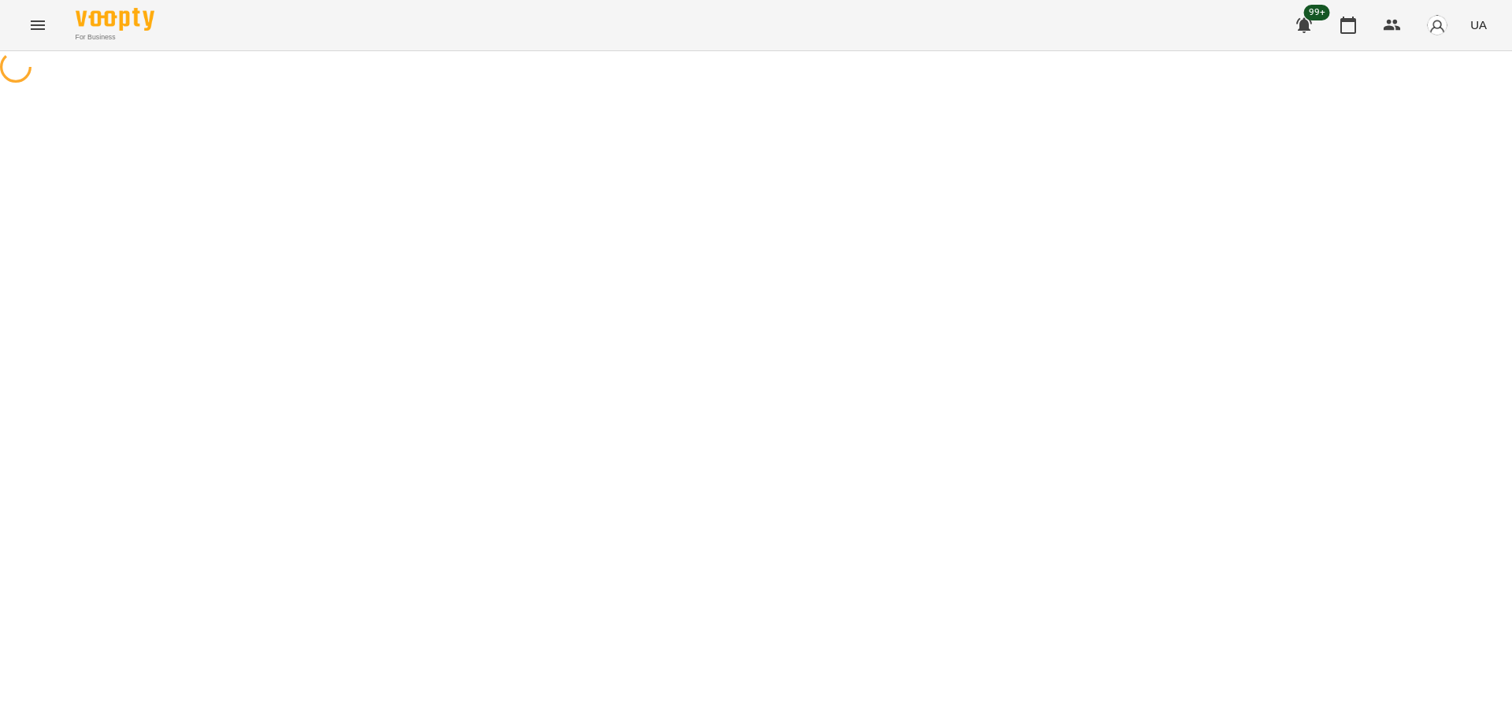
click at [627, 87] on div at bounding box center [756, 68] width 1512 height 35
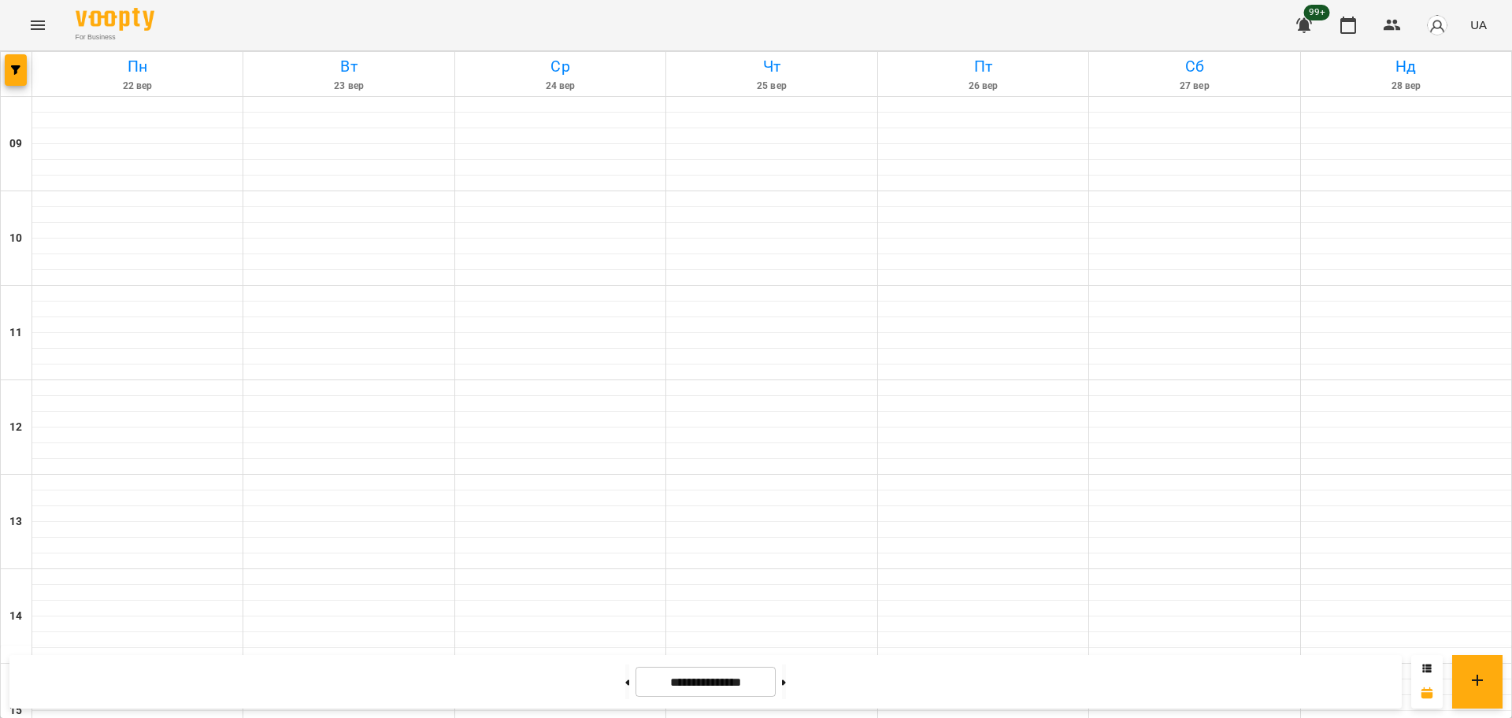
click at [0, 69] on div "Пн 22 вер Вт 23 вер Ср 24 вер Чт 25 вер Пт 26 вер Сб 27 вер Нд 28 вер 09 10 11 …" at bounding box center [756, 723] width 1512 height 1345
click at [10, 68] on span "button" at bounding box center [16, 69] width 22 height 9
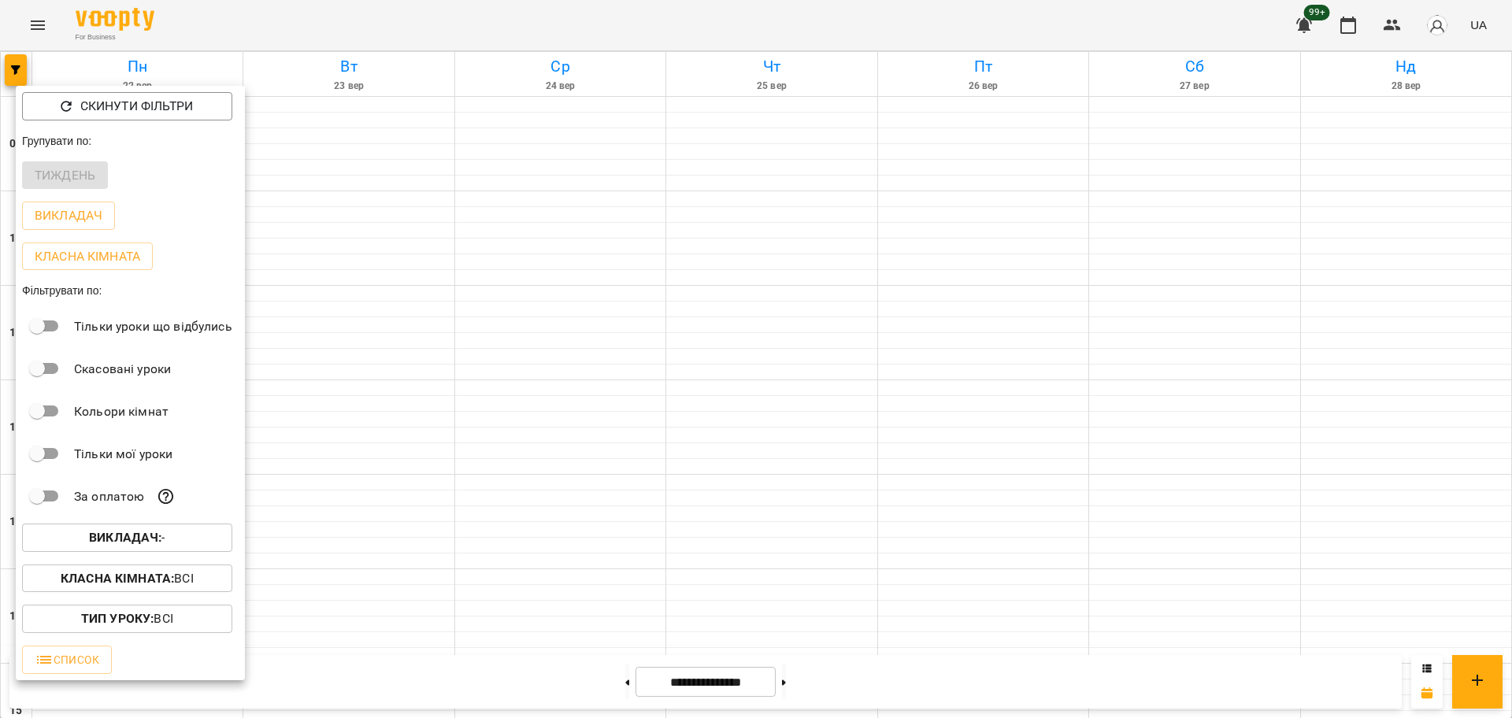
click at [176, 544] on span "Викладач : -" at bounding box center [127, 538] width 185 height 19
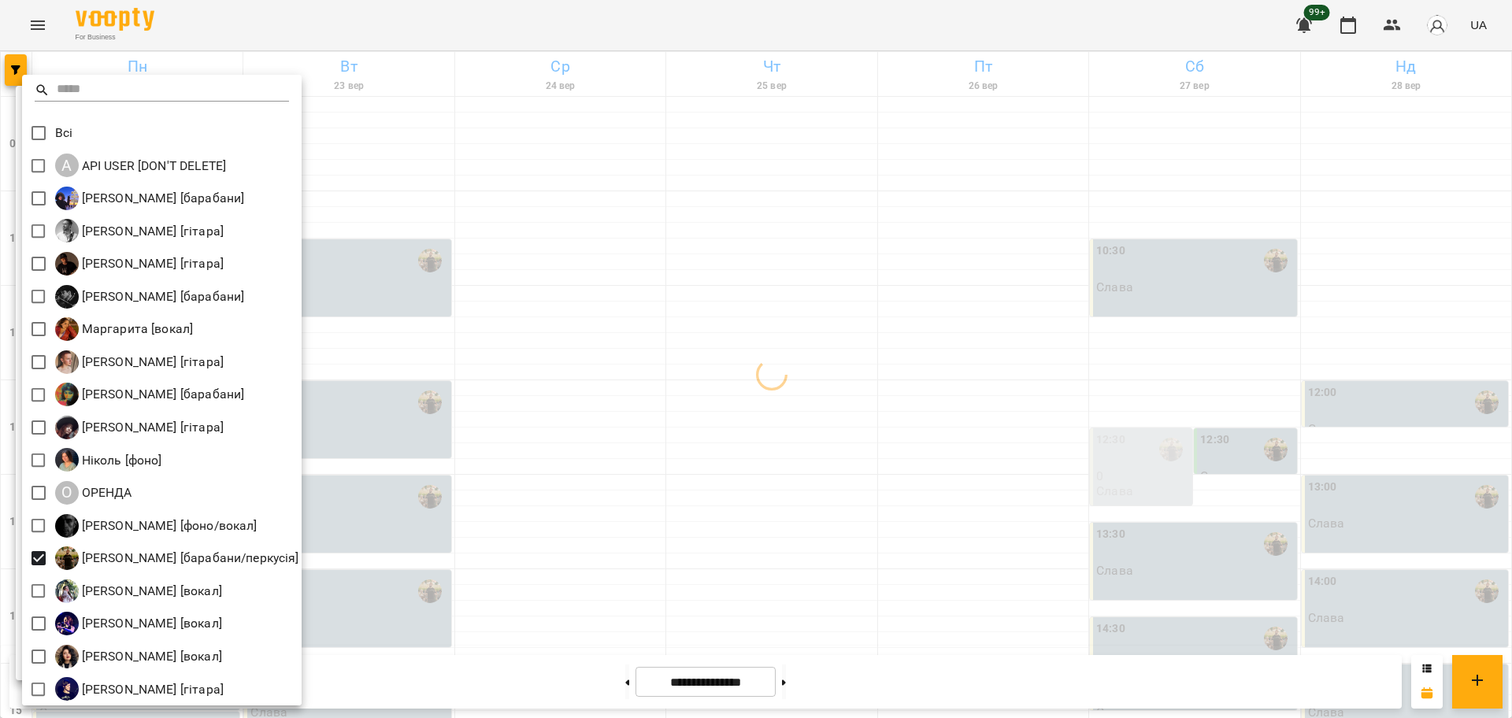
click at [868, 547] on div at bounding box center [756, 359] width 1512 height 718
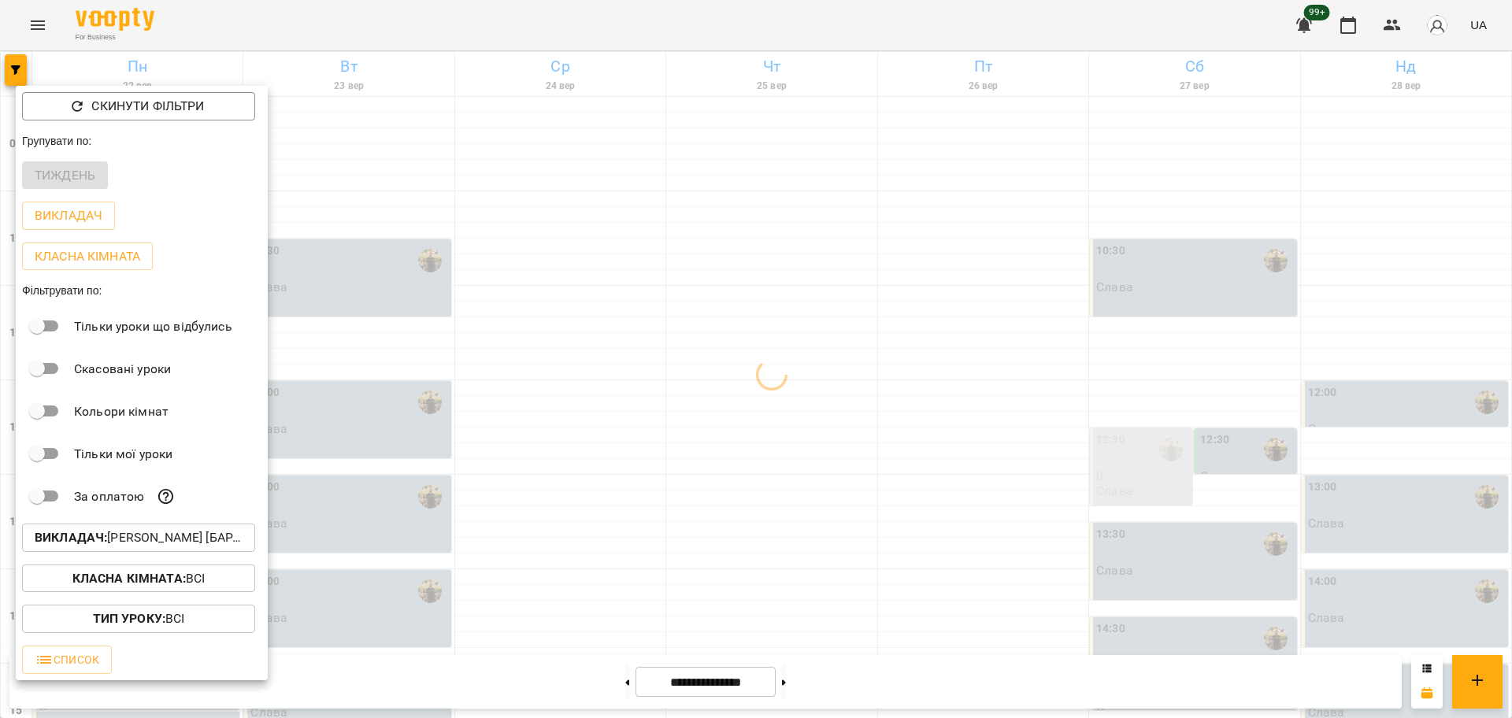
click at [786, 482] on div at bounding box center [756, 359] width 1512 height 718
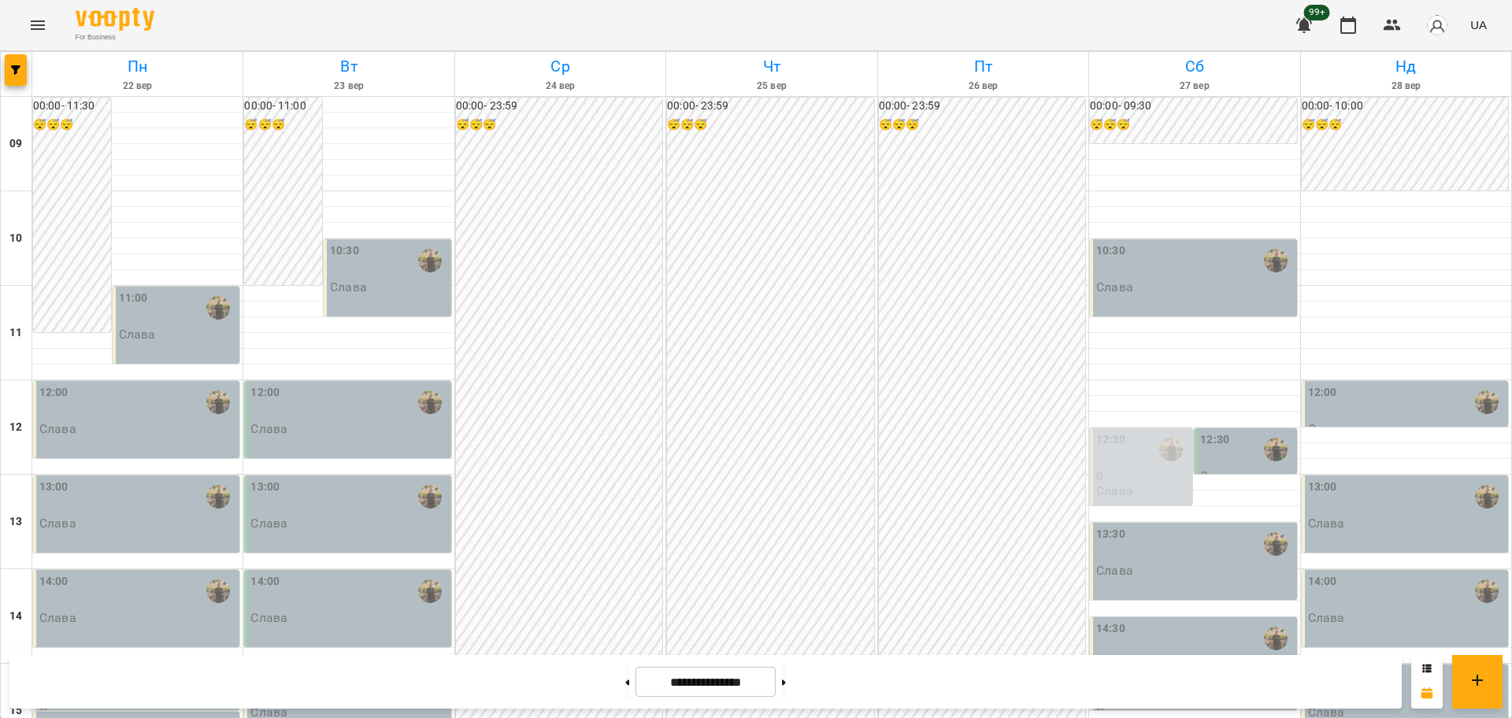
scroll to position [492, 0]
click at [625, 690] on button at bounding box center [627, 682] width 4 height 35
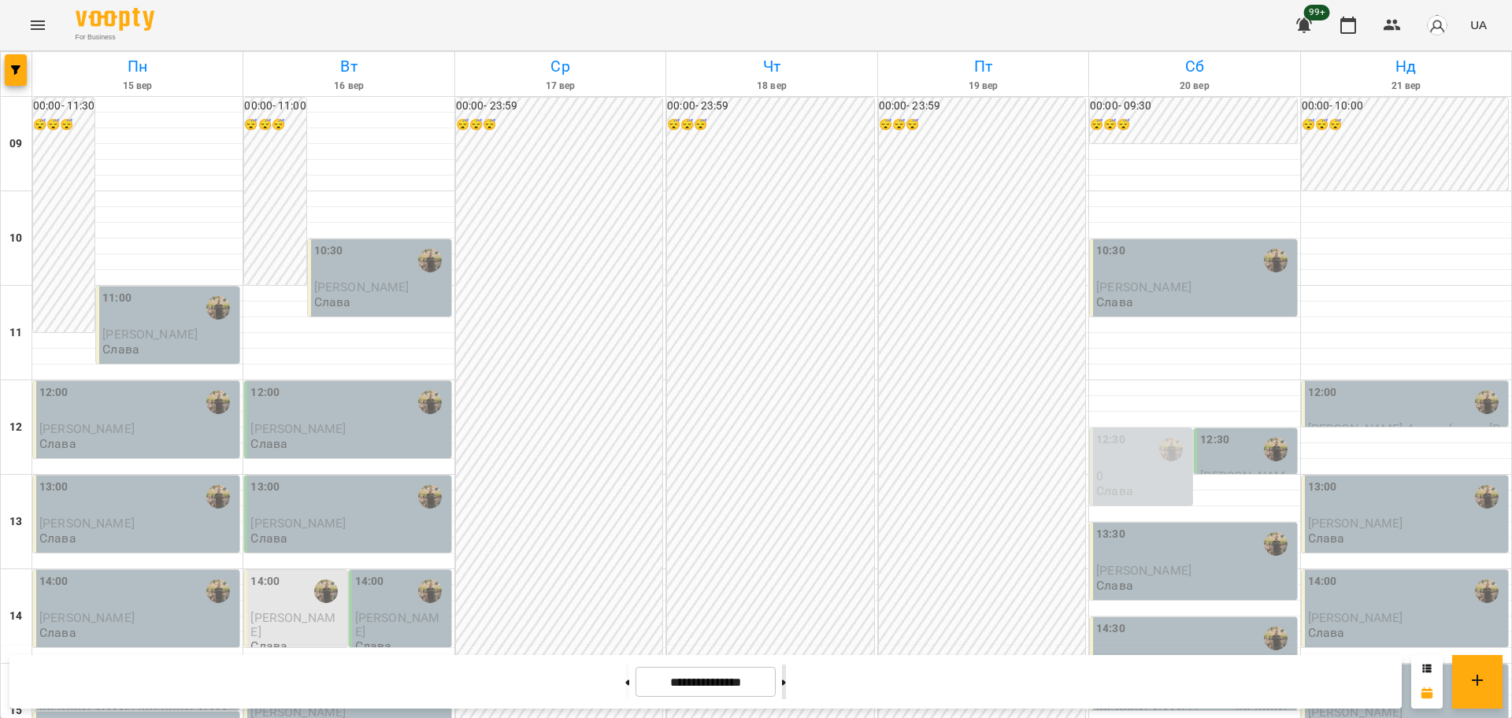
click at [786, 681] on button at bounding box center [784, 682] width 4 height 35
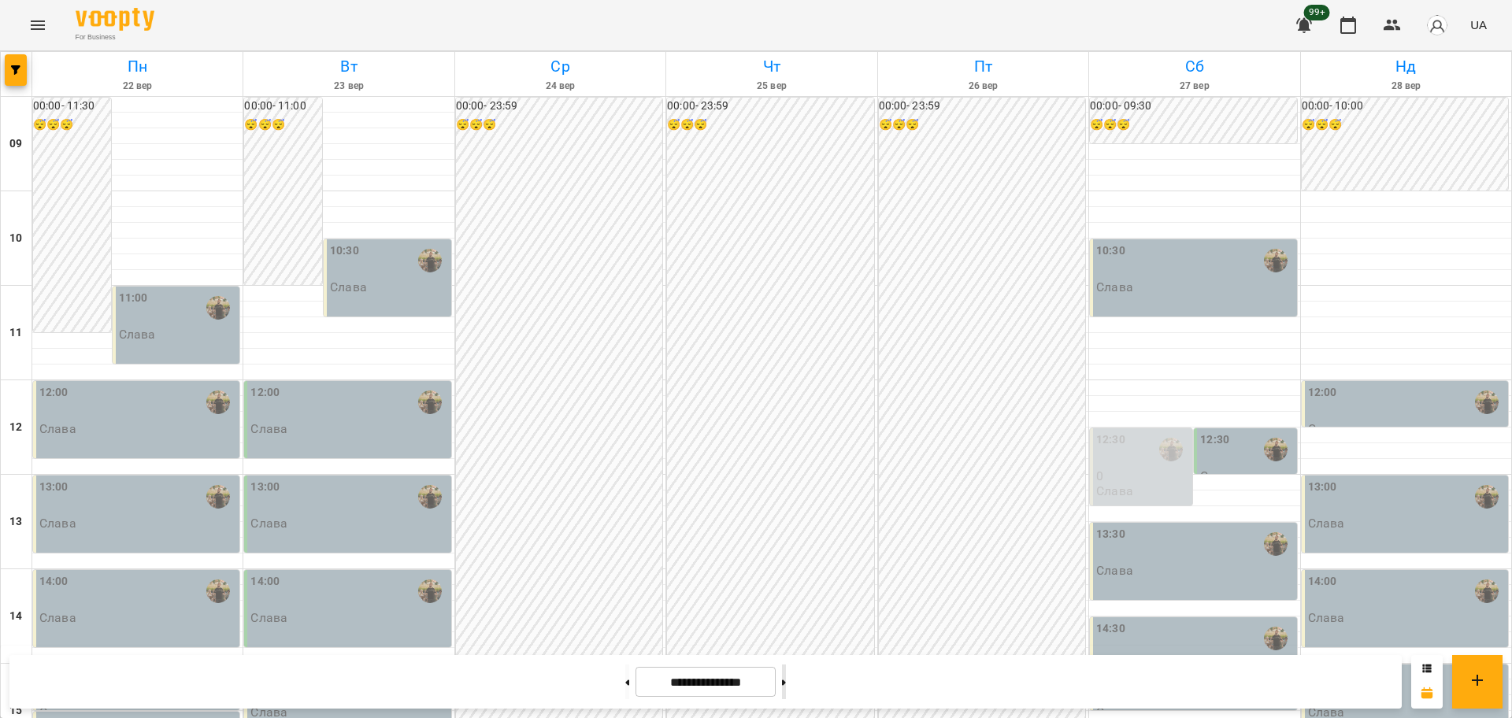
click at [786, 681] on button at bounding box center [784, 682] width 4 height 35
type input "**********"
click at [31, 52] on div at bounding box center [17, 74] width 32 height 44
click at [22, 80] on button "button" at bounding box center [16, 70] width 22 height 32
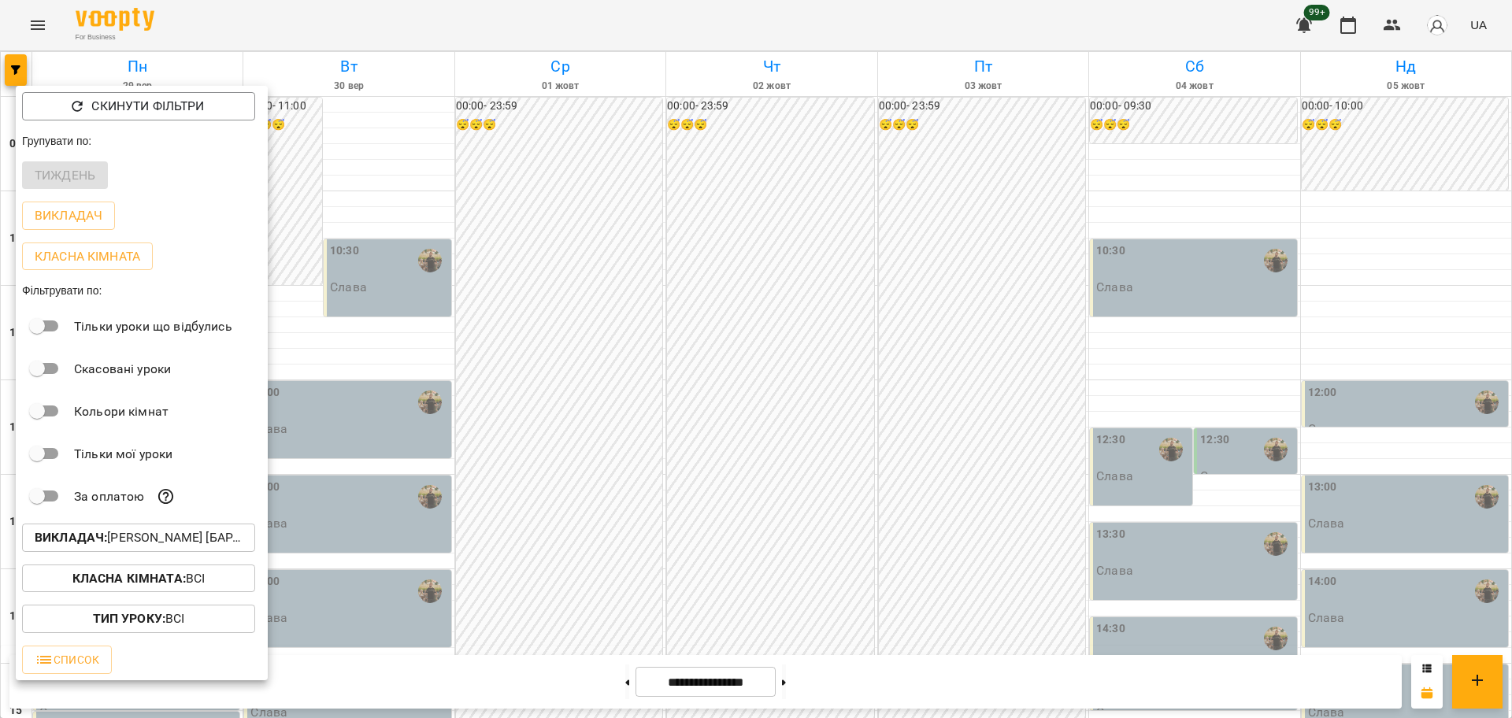
click at [201, 570] on button "Класна кімната : Всі" at bounding box center [138, 579] width 233 height 28
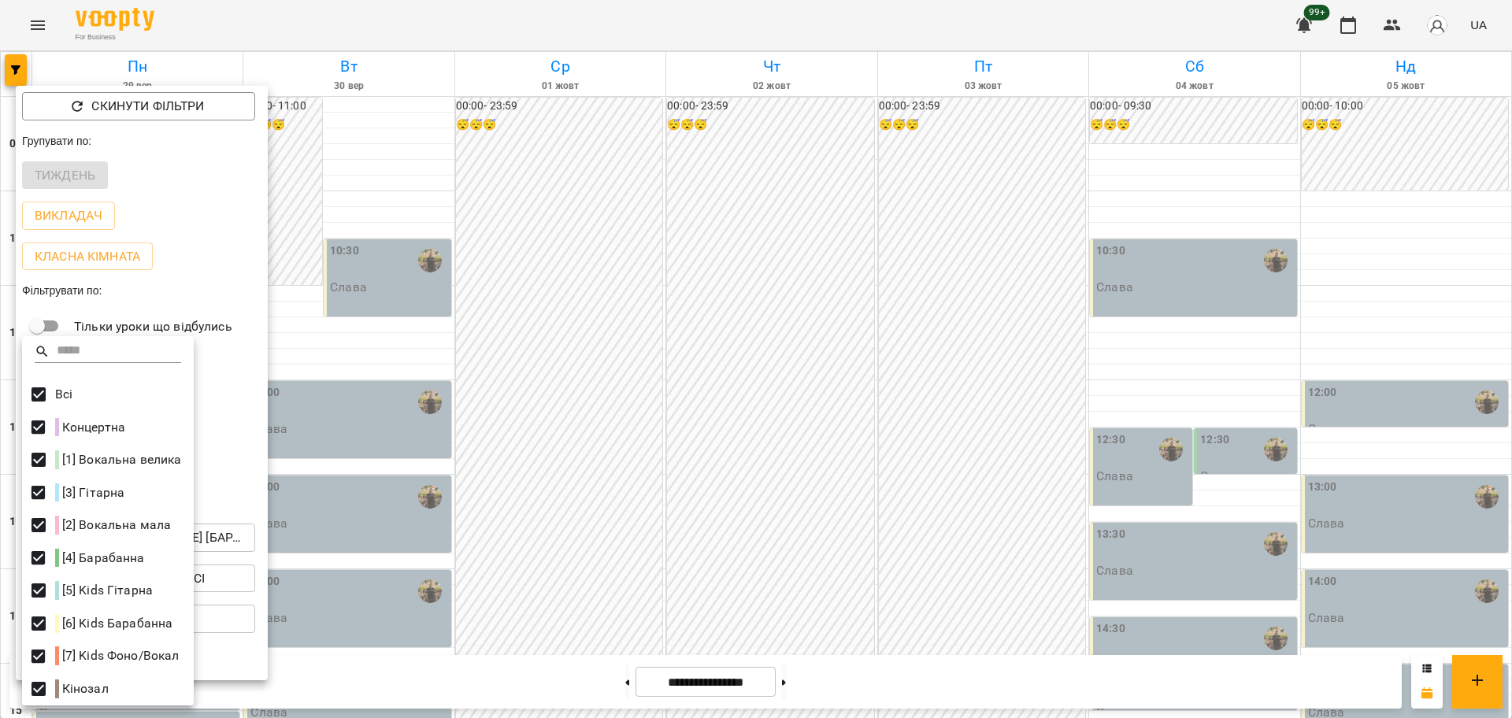
click at [320, 538] on div at bounding box center [756, 359] width 1512 height 718
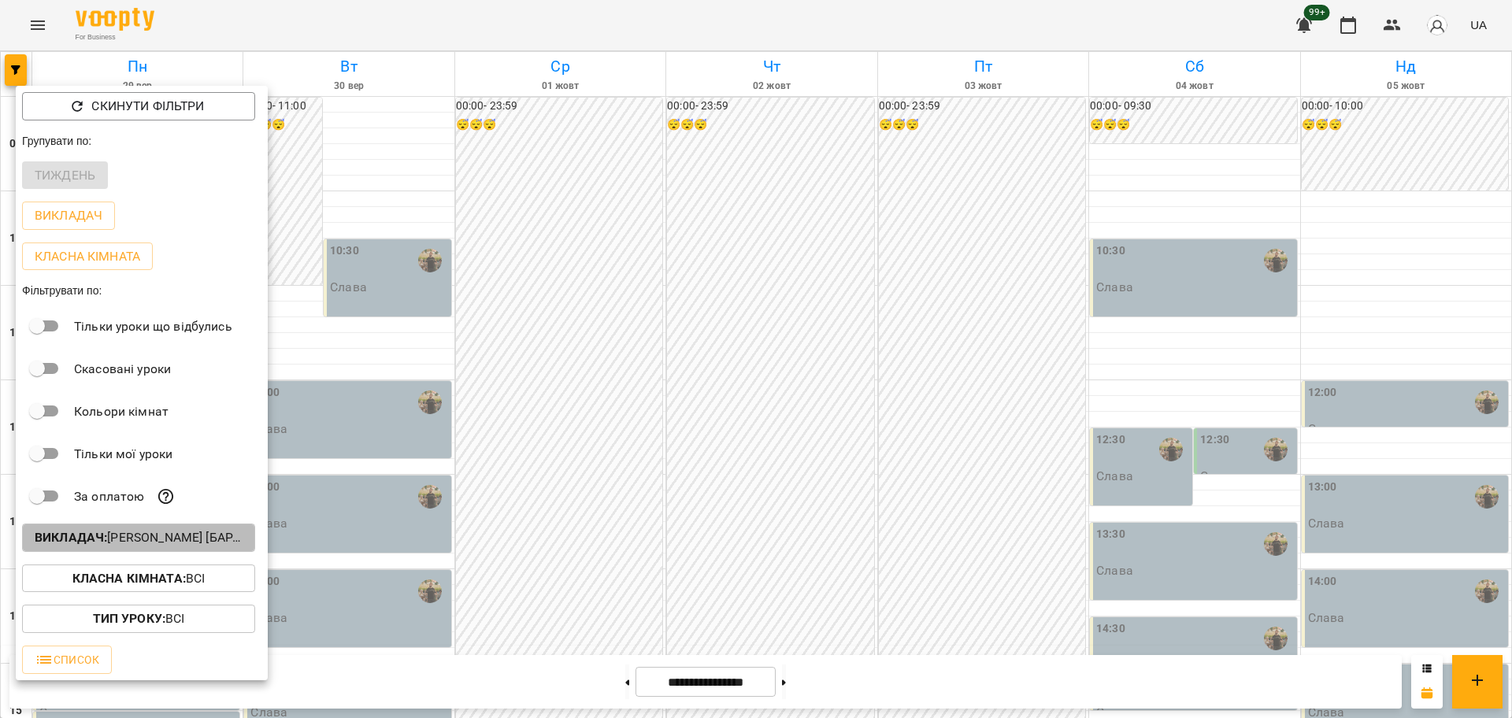
click at [190, 539] on p "Викладач : [PERSON_NAME] [барабани/перкусія]" at bounding box center [139, 538] width 208 height 19
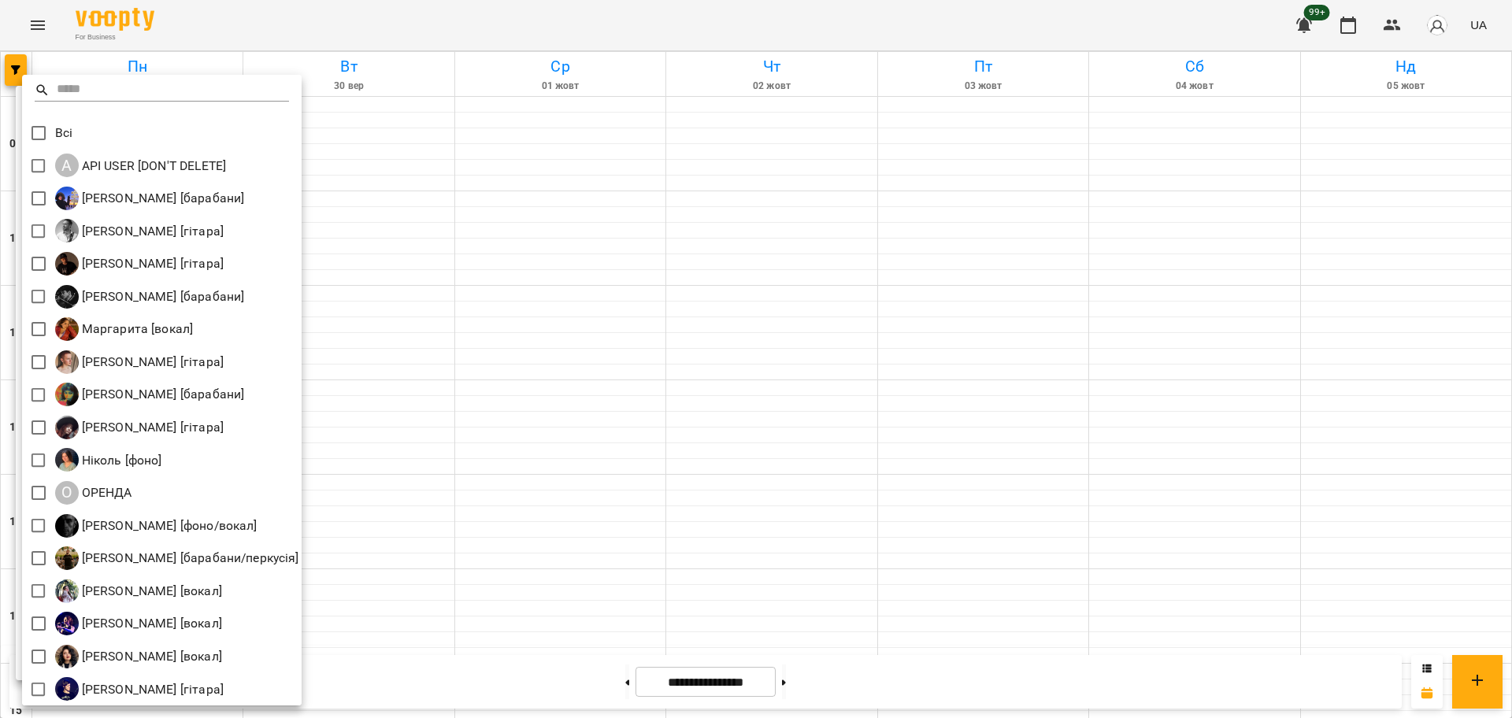
drag, startPoint x: 1386, startPoint y: 21, endPoint x: 1295, endPoint y: 81, distance: 108.6
click at [1386, 20] on div at bounding box center [756, 359] width 1512 height 718
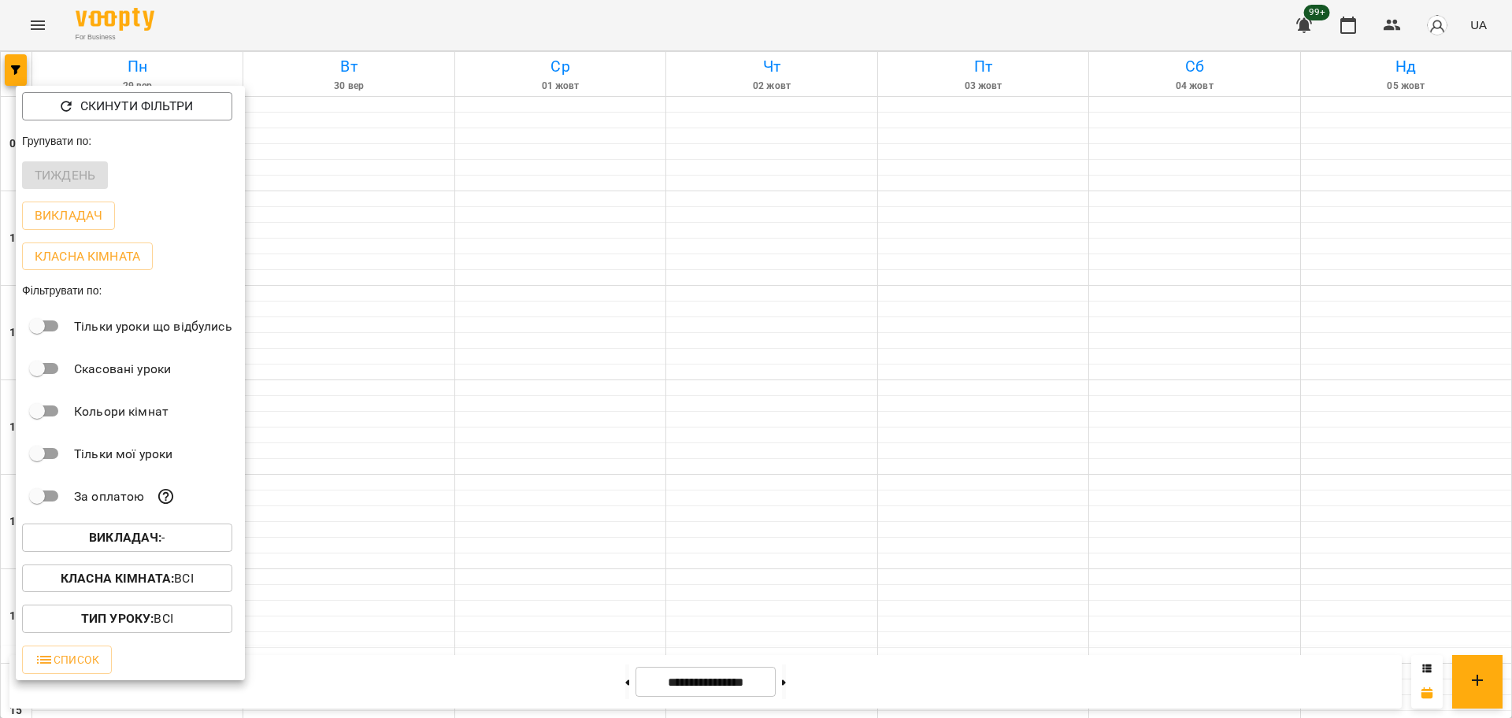
click at [1405, 21] on div at bounding box center [756, 359] width 1512 height 718
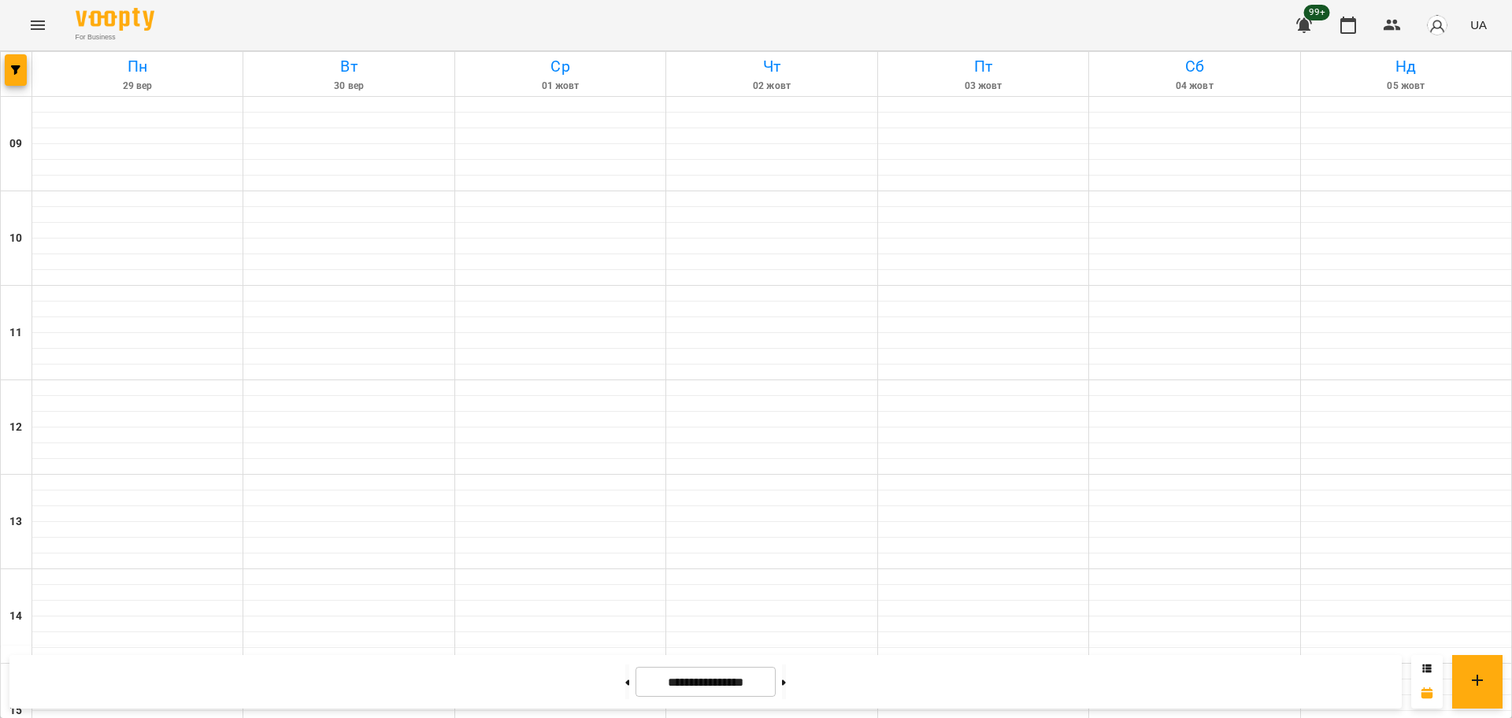
click at [1404, 23] on div "Скинути фільтри Групувати по: Тиждень Викладач Класна кімната Фільтрувати по: Т…" at bounding box center [756, 359] width 1512 height 718
click at [1400, 28] on div "Скинути фільтри Групувати по: Тиждень Викладач Класна кімната Фільтрувати по: Т…" at bounding box center [756, 359] width 1512 height 718
click at [1395, 25] on icon "button" at bounding box center [1392, 25] width 19 height 19
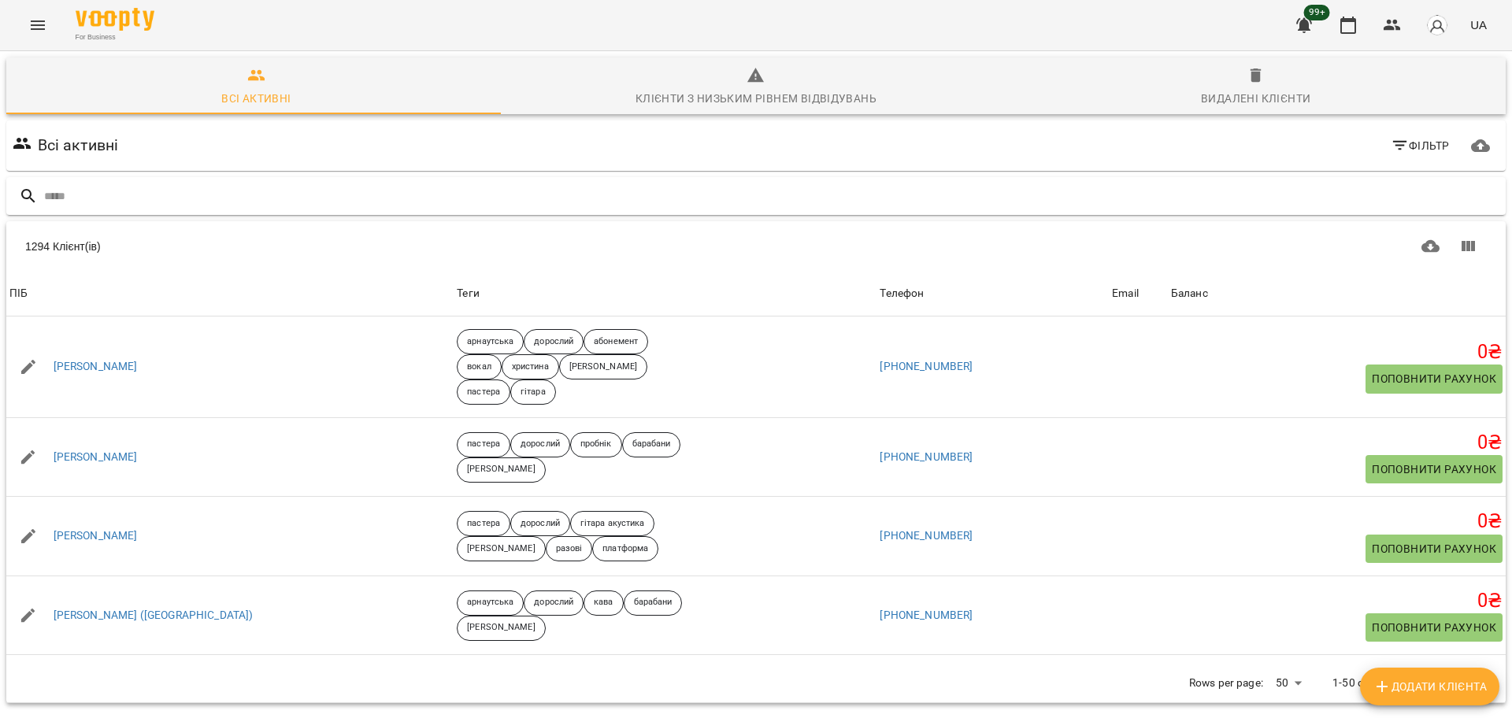
click at [646, 206] on input "text" at bounding box center [772, 197] width 1456 height 26
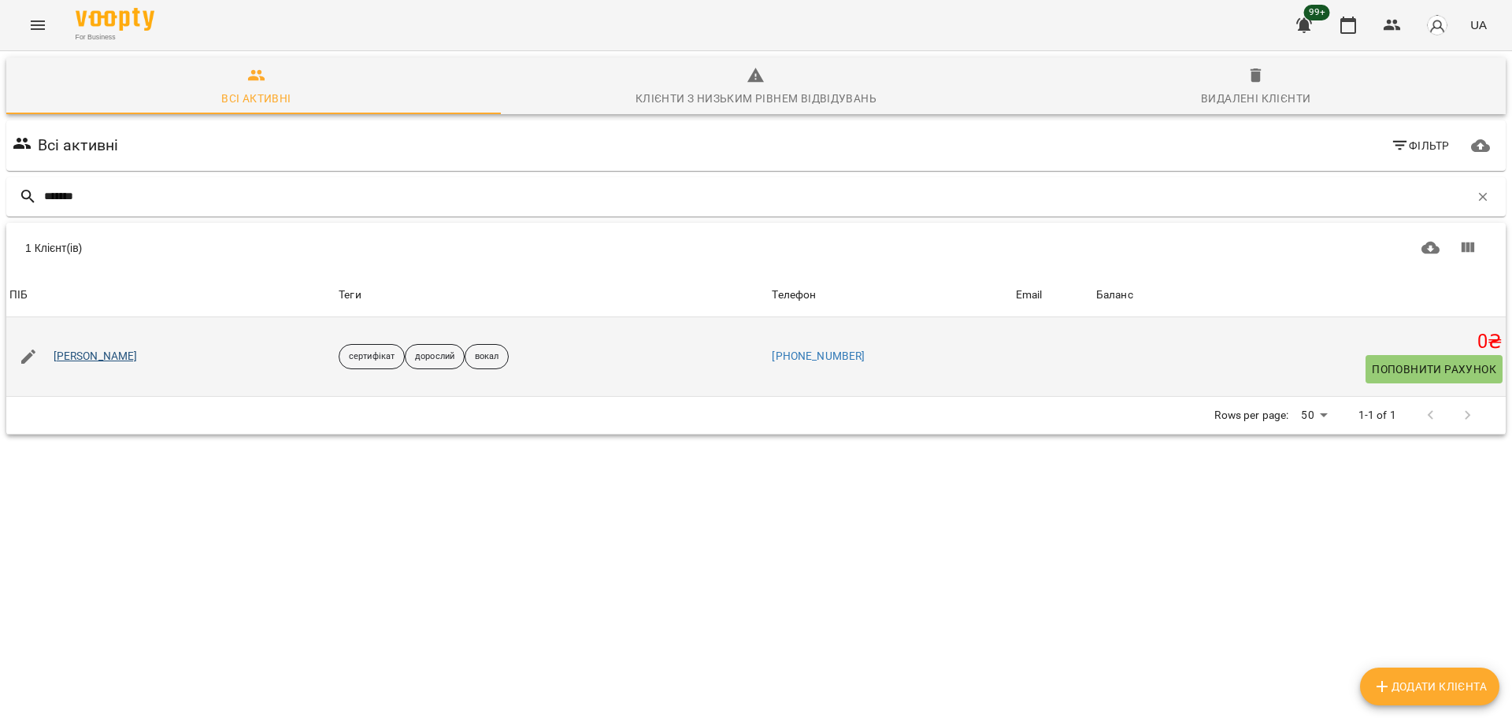
type input "*******"
click at [108, 354] on link "Зарейчук Єлізавета" at bounding box center [96, 357] width 84 height 16
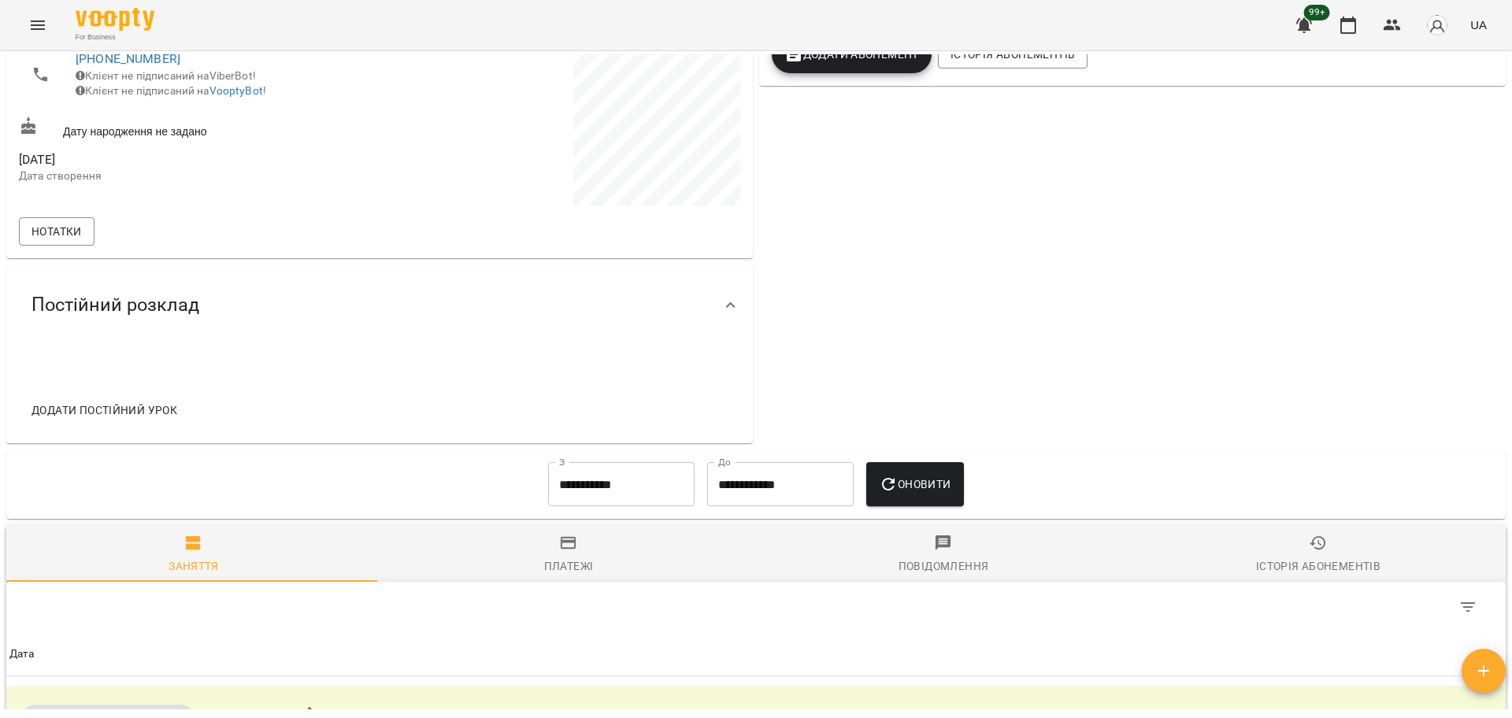
scroll to position [481, 0]
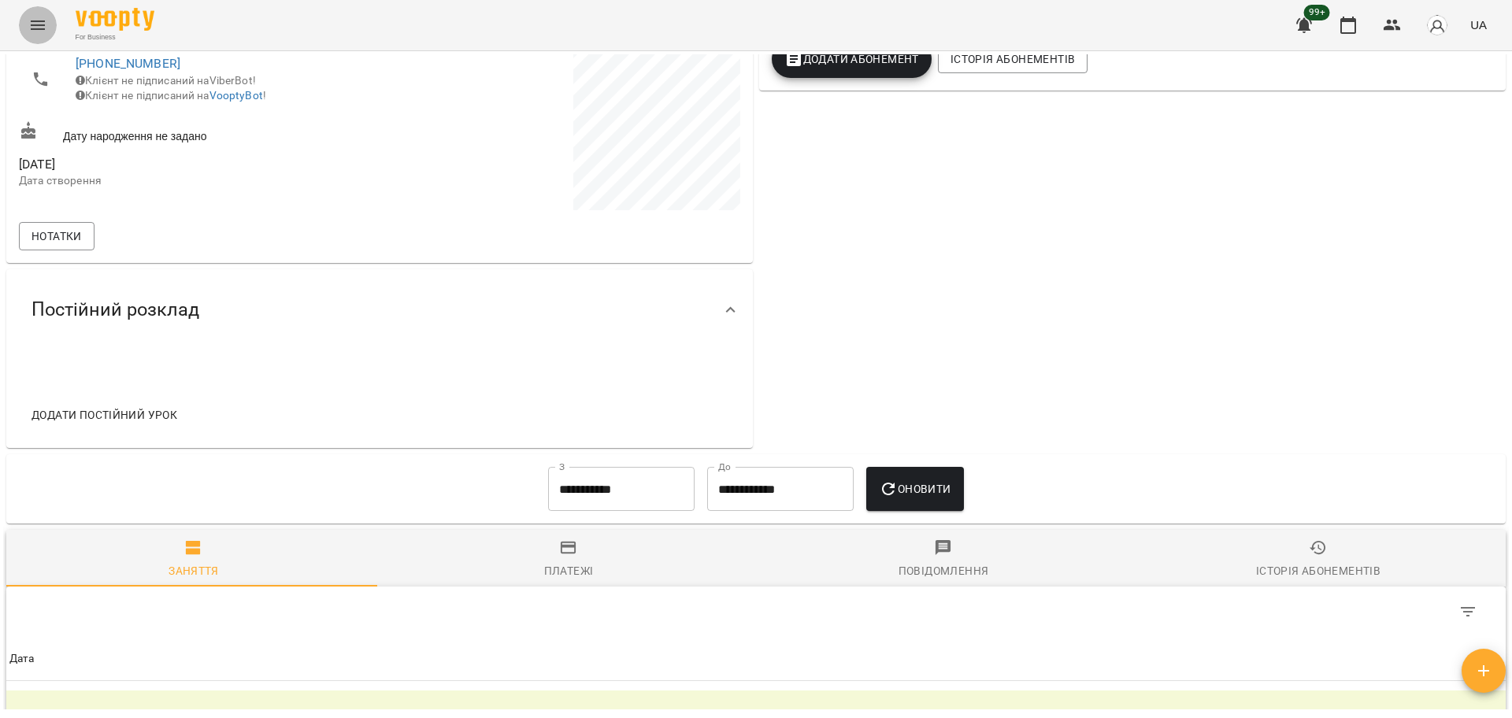
click at [49, 27] on button "Menu" at bounding box center [38, 25] width 38 height 38
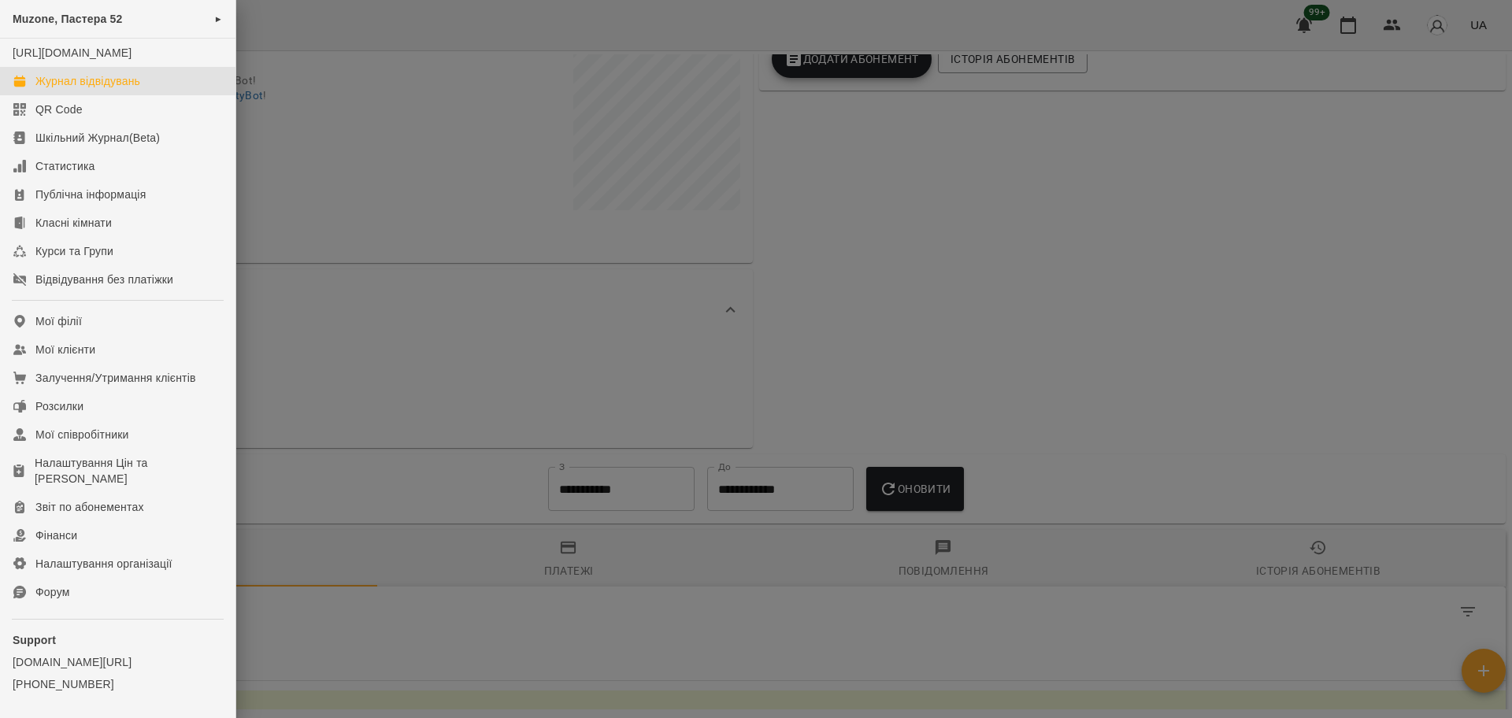
click at [140, 89] on div "Журнал відвідувань" at bounding box center [87, 81] width 105 height 16
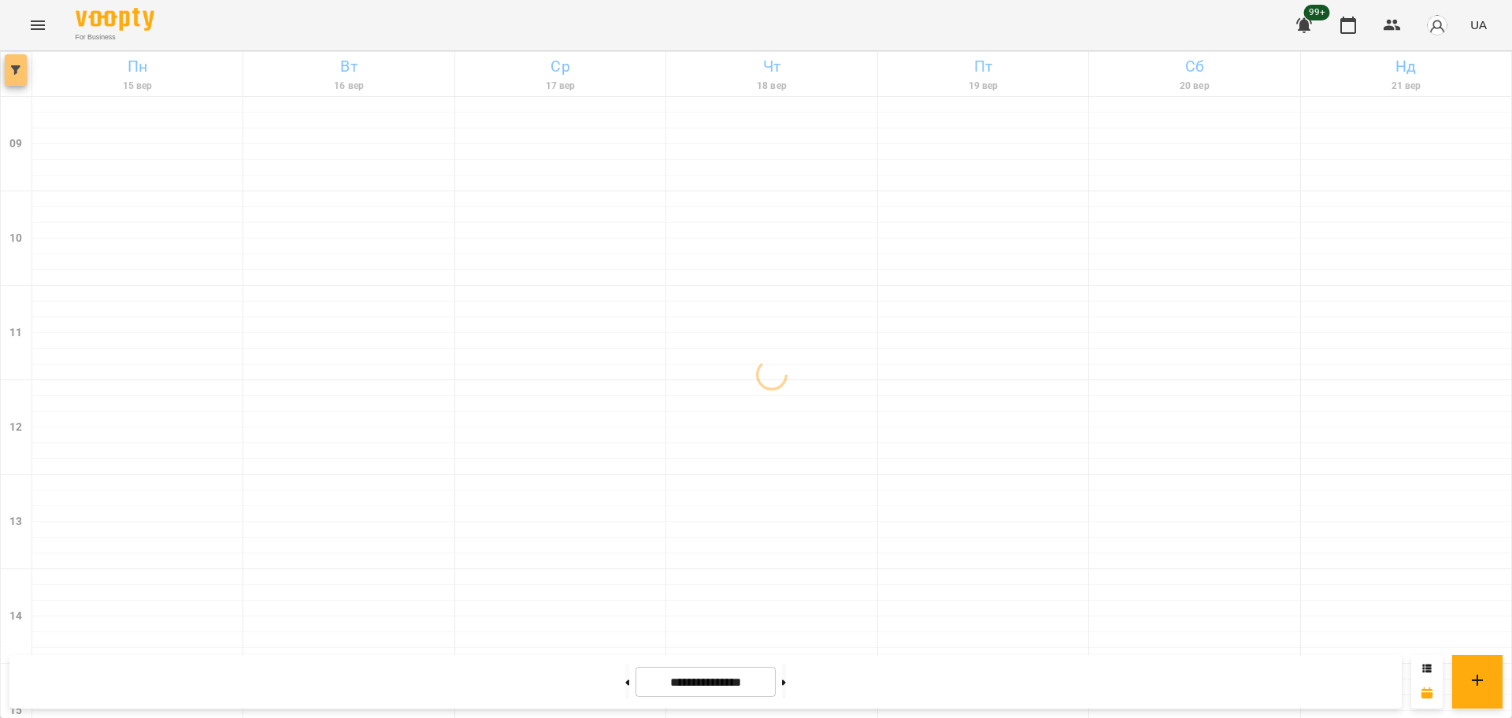
click at [18, 80] on button "button" at bounding box center [16, 70] width 22 height 32
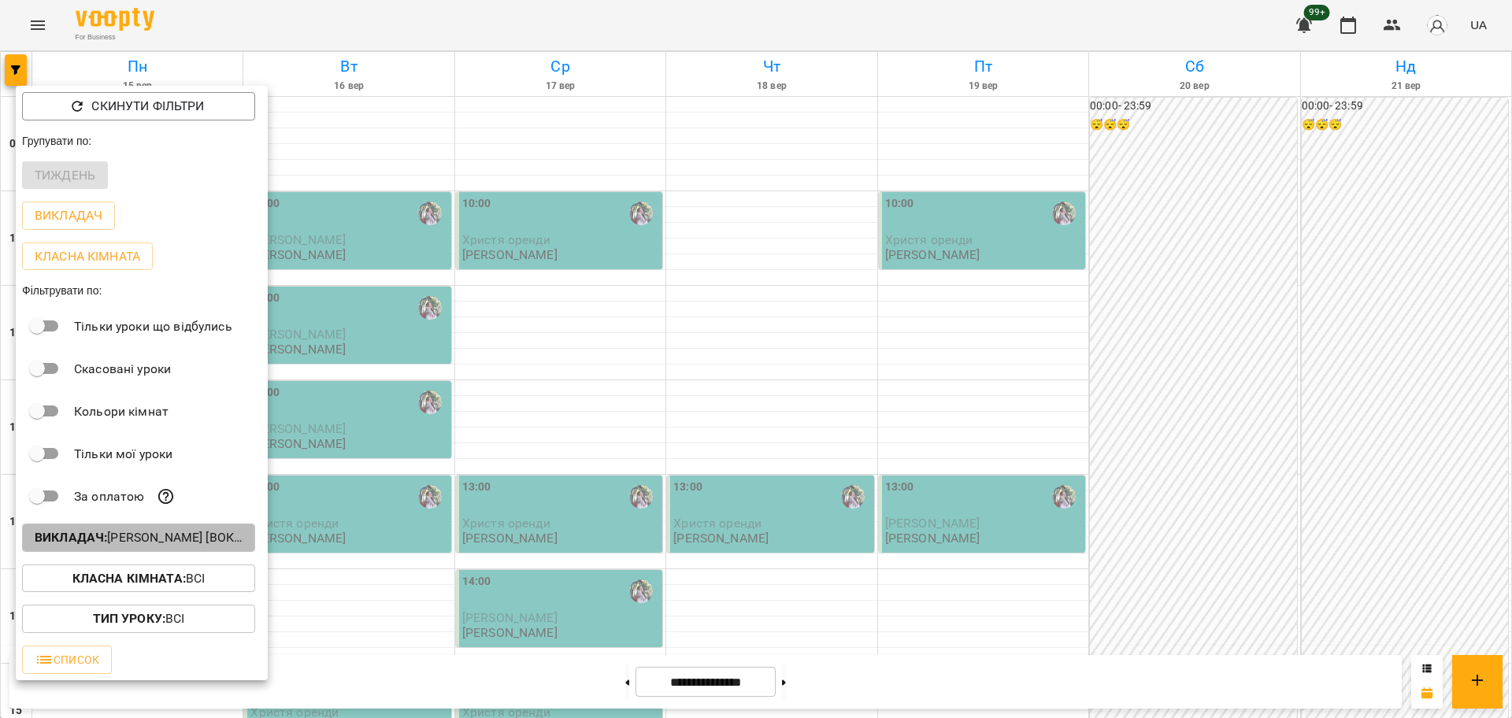
click at [201, 532] on button "Викладач : [PERSON_NAME] [вокал]" at bounding box center [138, 538] width 233 height 28
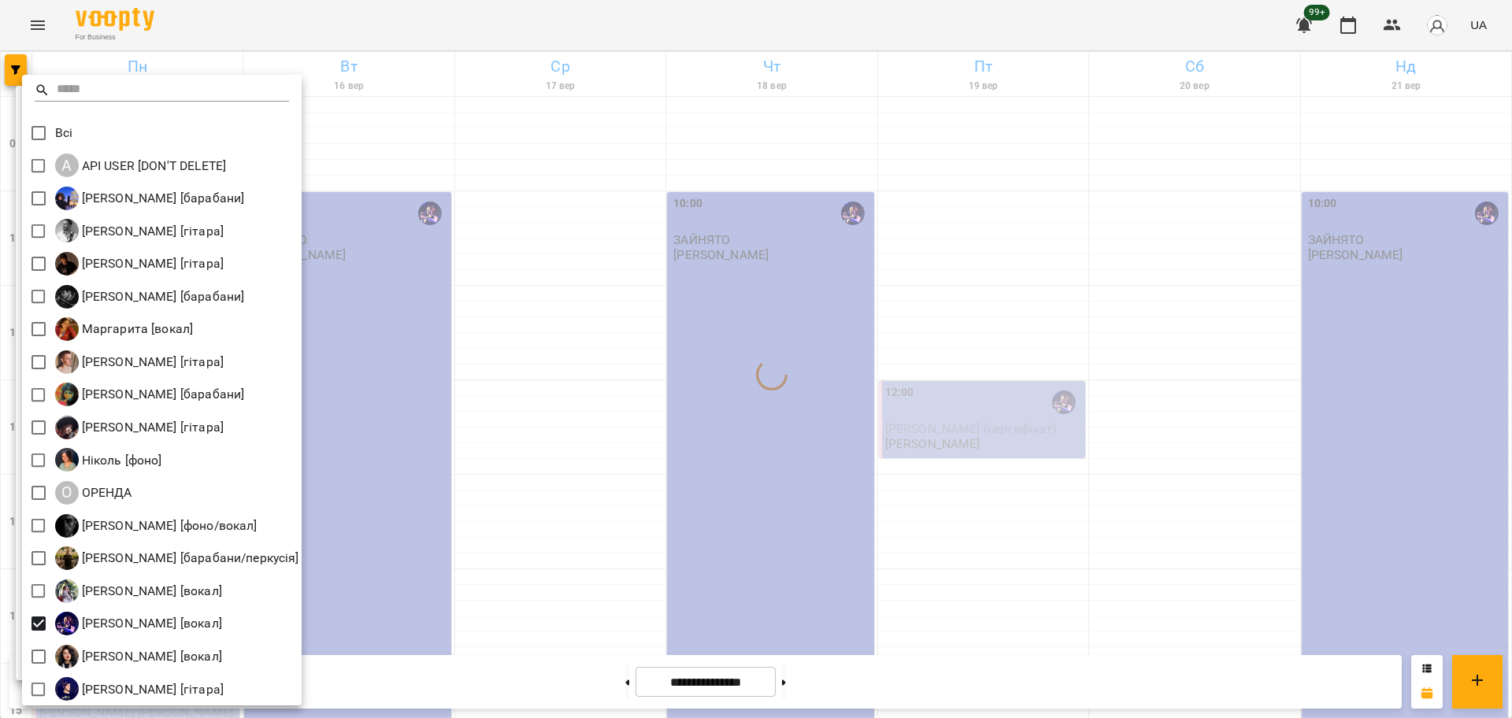
click at [676, 551] on div at bounding box center [756, 359] width 1512 height 718
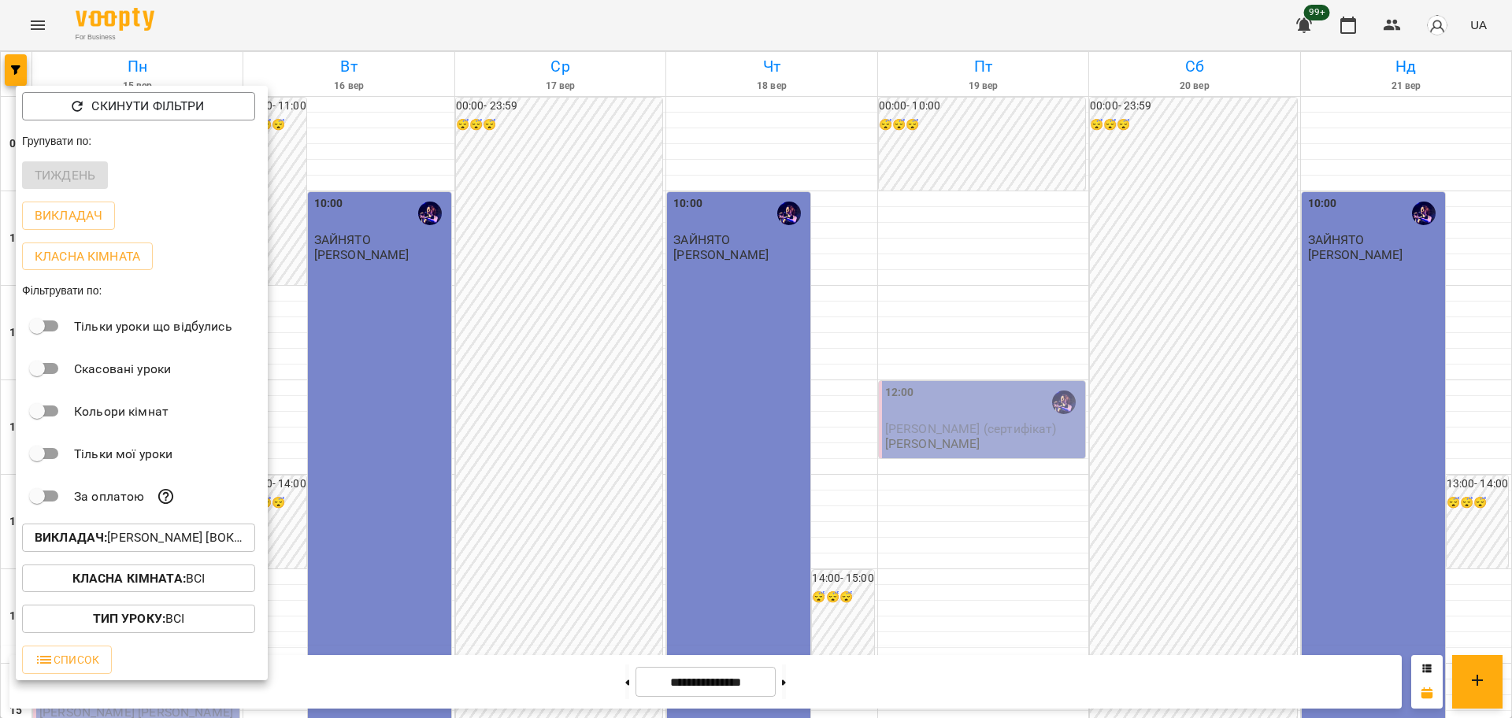
click at [1107, 398] on div at bounding box center [756, 359] width 1512 height 718
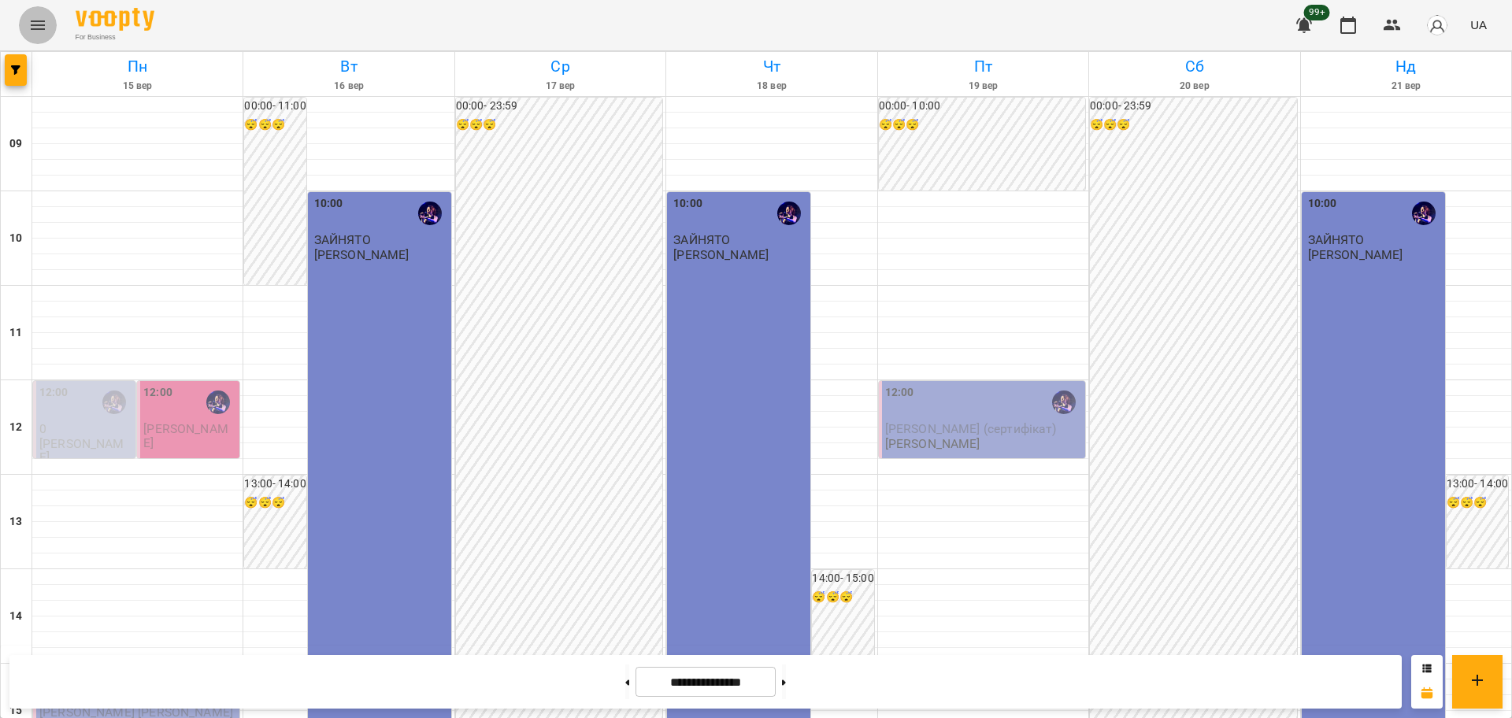
click at [50, 29] on button "Menu" at bounding box center [38, 25] width 38 height 38
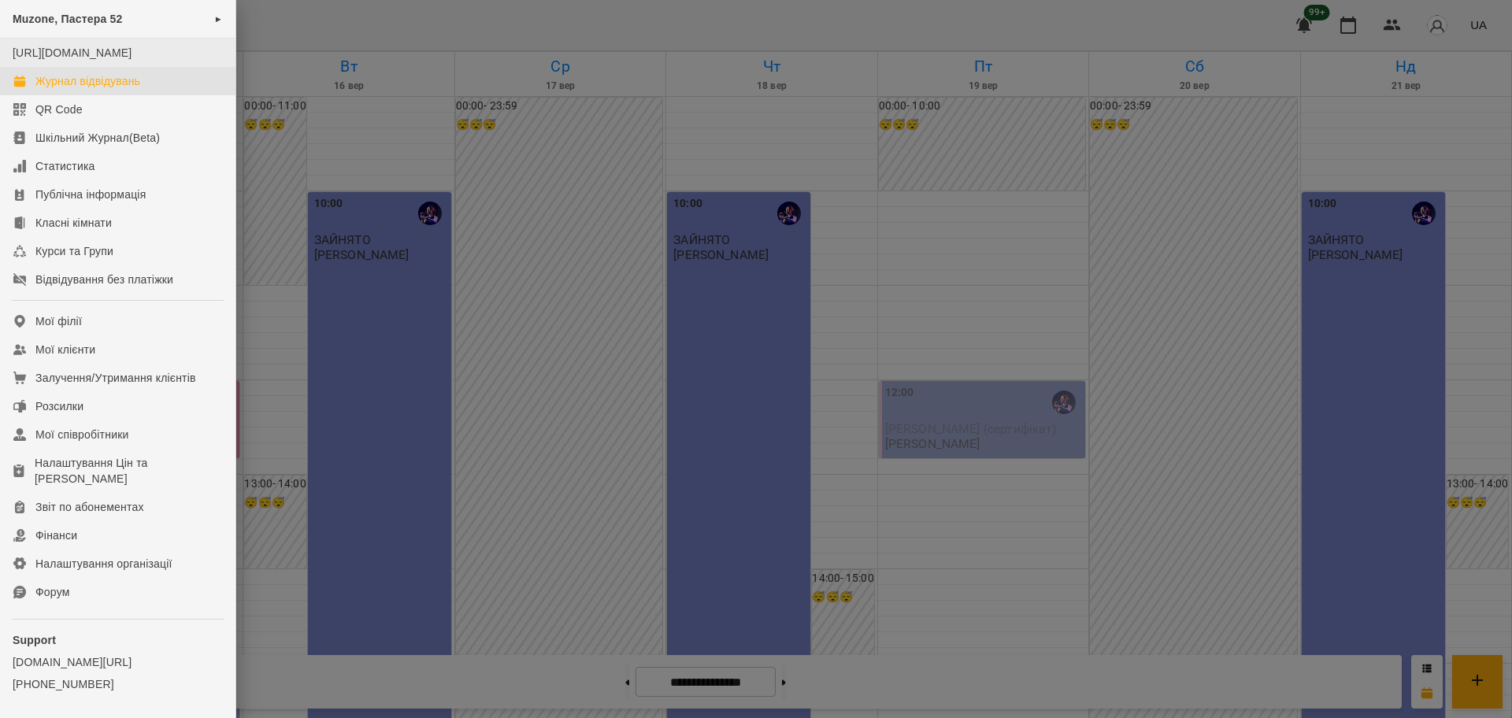
click at [145, 44] on li "[URL][DOMAIN_NAME]" at bounding box center [118, 53] width 236 height 28
click at [159, 23] on div "Muzone, Пастера 52 ►" at bounding box center [118, 19] width 236 height 39
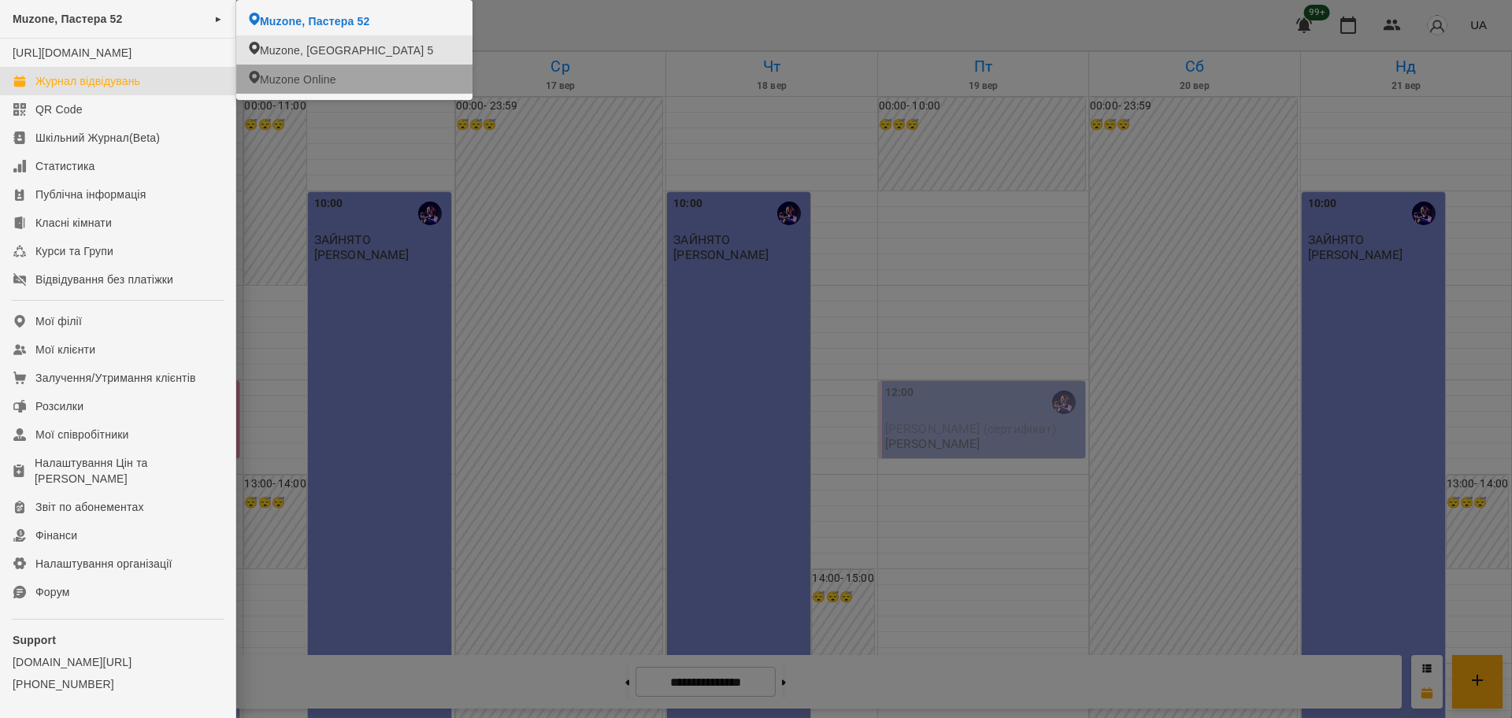
click at [337, 60] on li "Muzone, [GEOGRAPHIC_DATA] 5" at bounding box center [354, 49] width 236 height 29
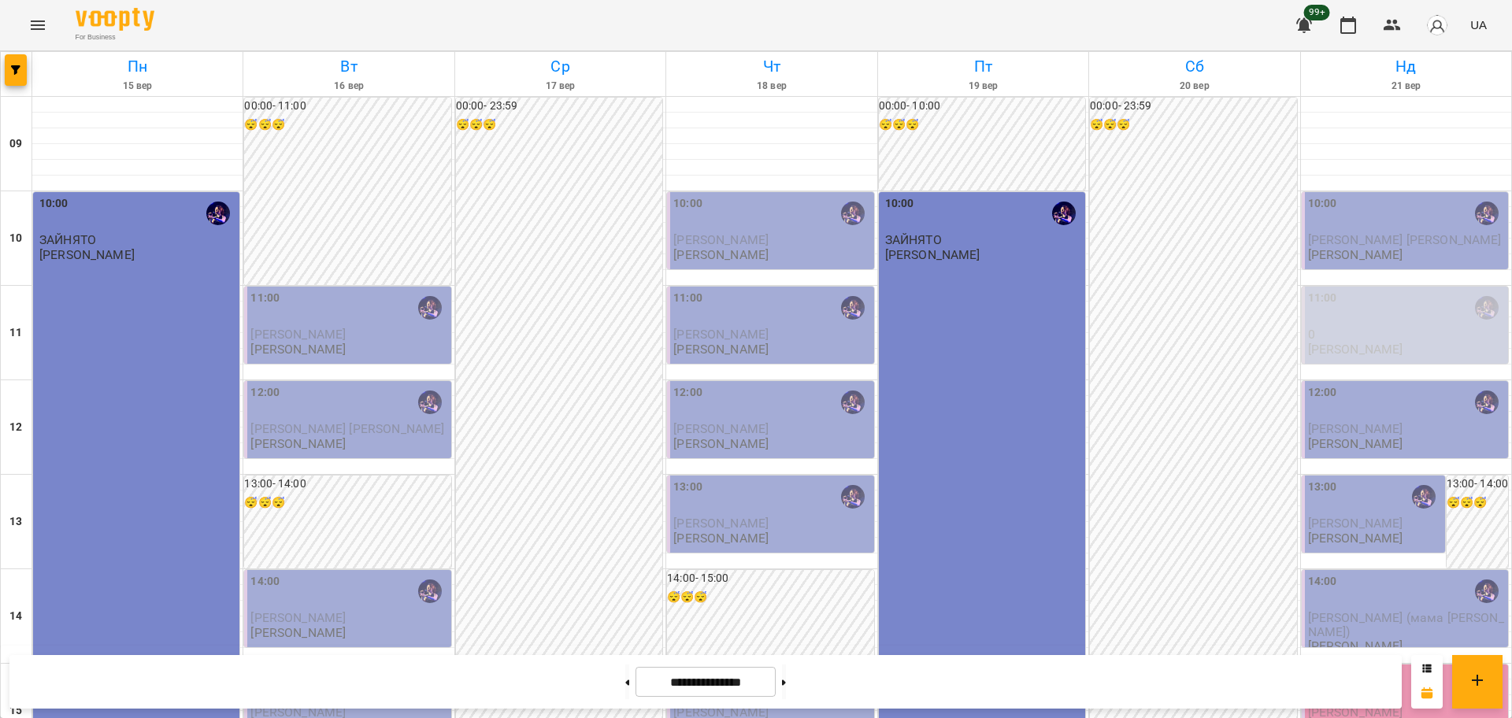
click at [1186, 411] on div "00:00 - 23:59 😴😴😴" at bounding box center [1193, 711] width 206 height 1227
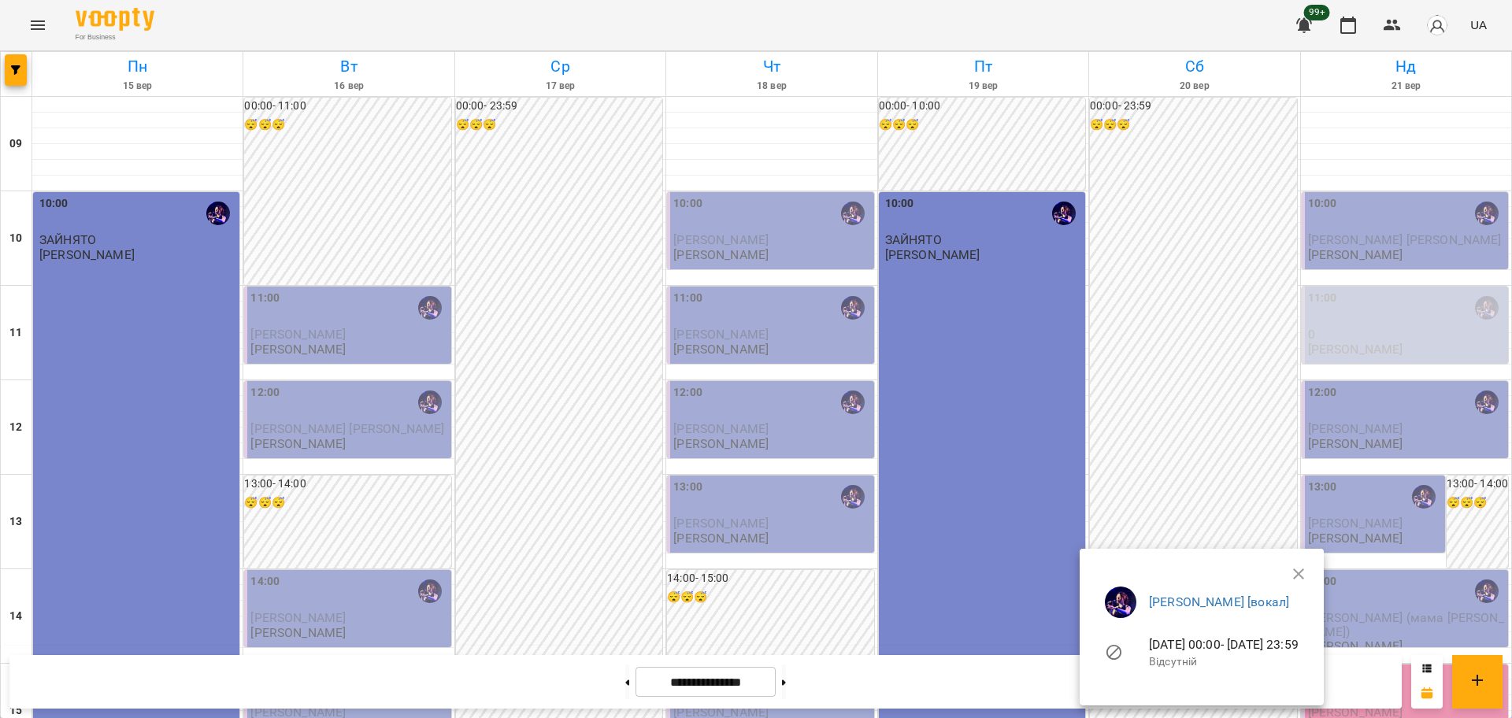
click at [1160, 381] on div at bounding box center [756, 359] width 1512 height 718
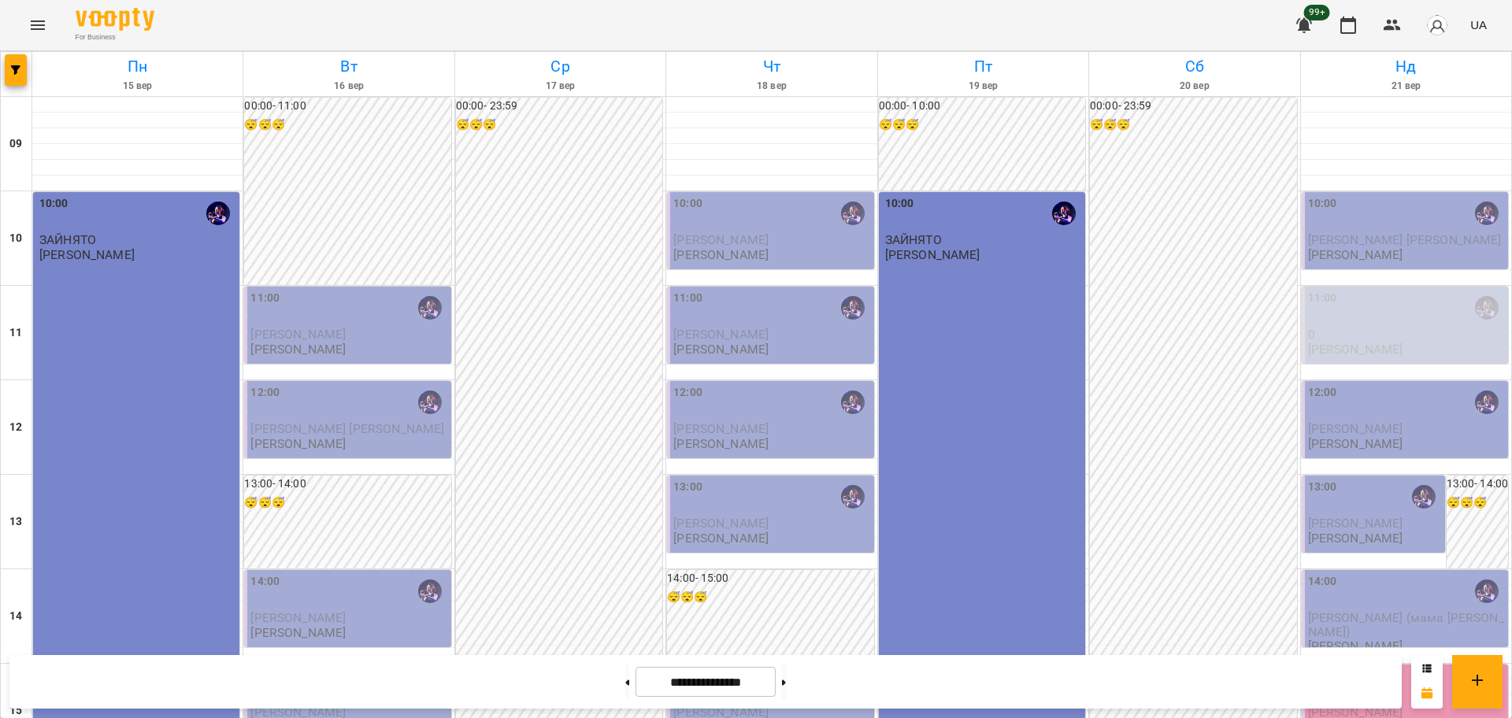
scroll to position [98, 0]
click at [1358, 343] on p "[PERSON_NAME]" at bounding box center [1355, 349] width 95 height 13
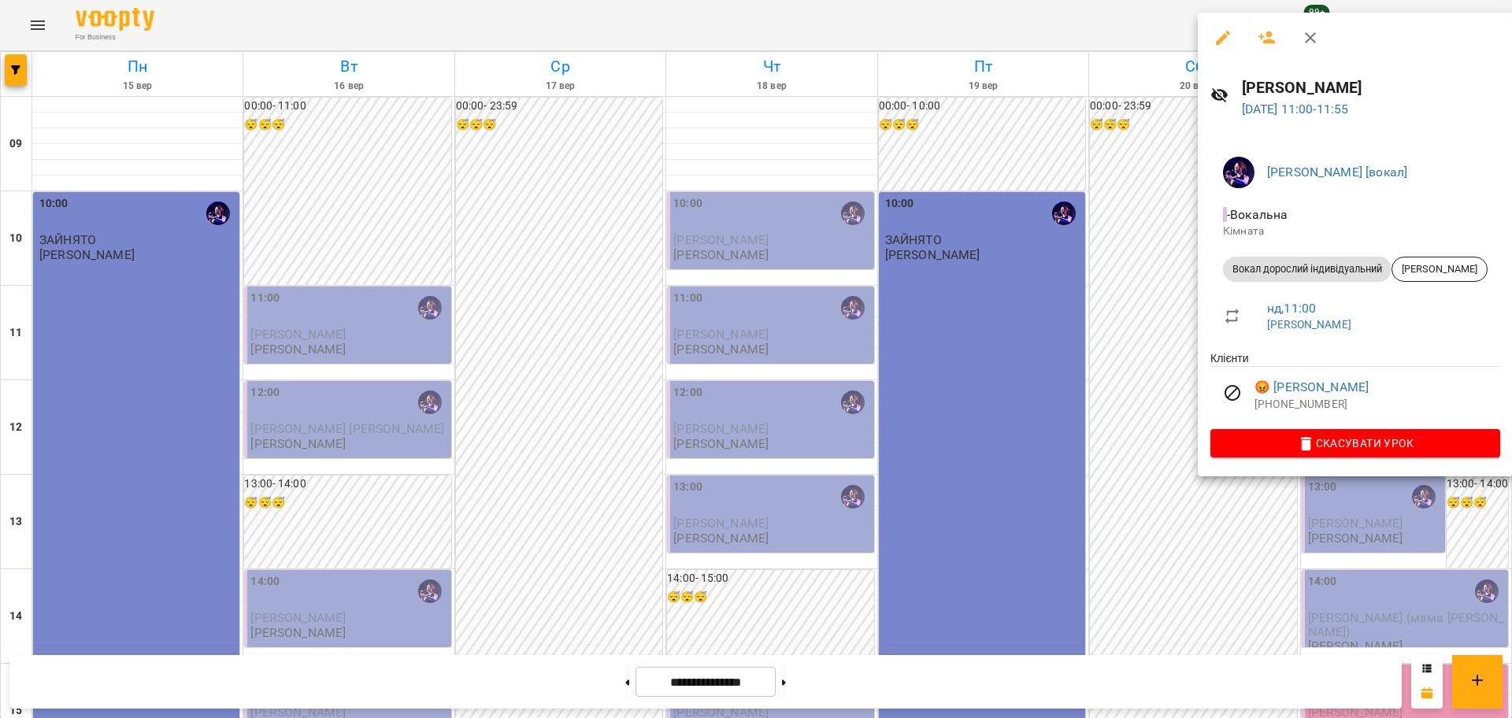
click at [1125, 306] on div at bounding box center [756, 359] width 1512 height 718
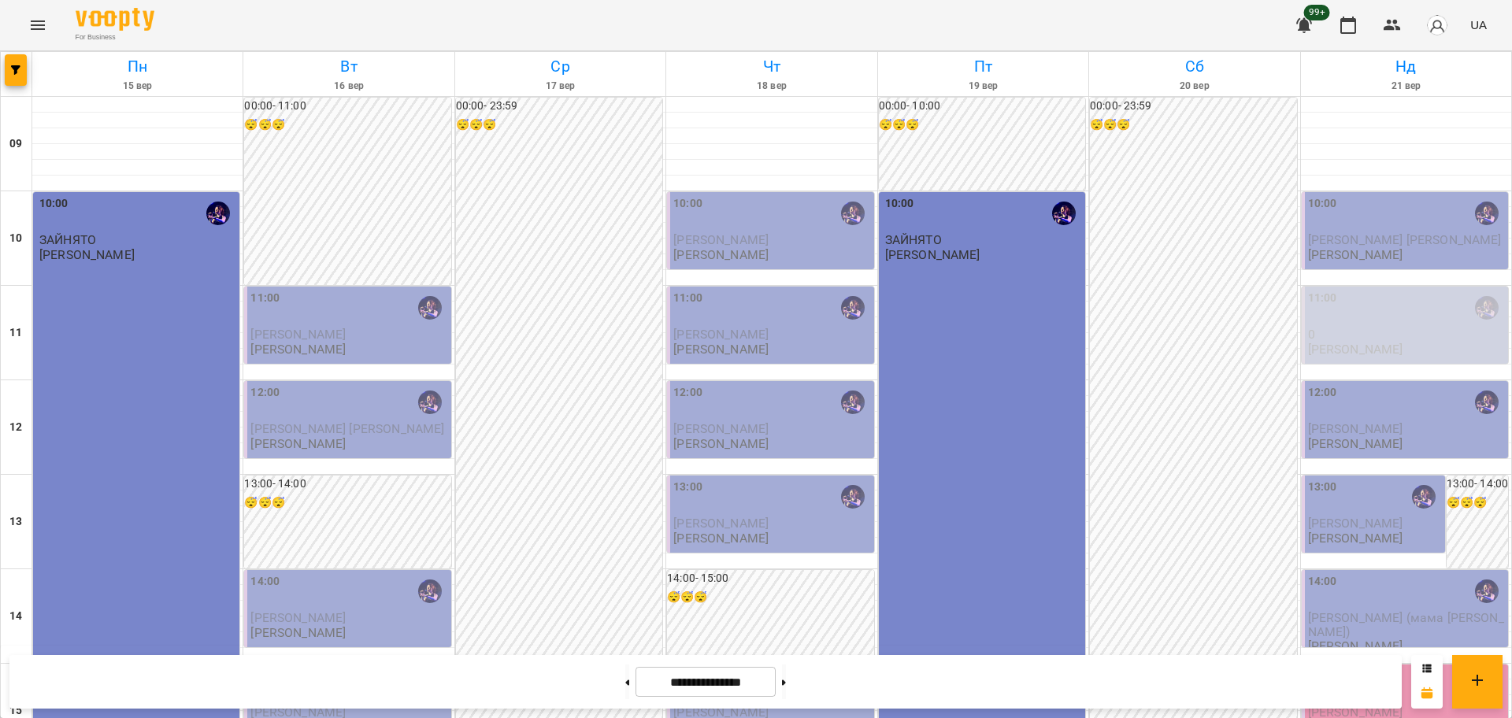
scroll to position [284, 0]
click at [1402, 31] on icon "button" at bounding box center [1392, 25] width 19 height 19
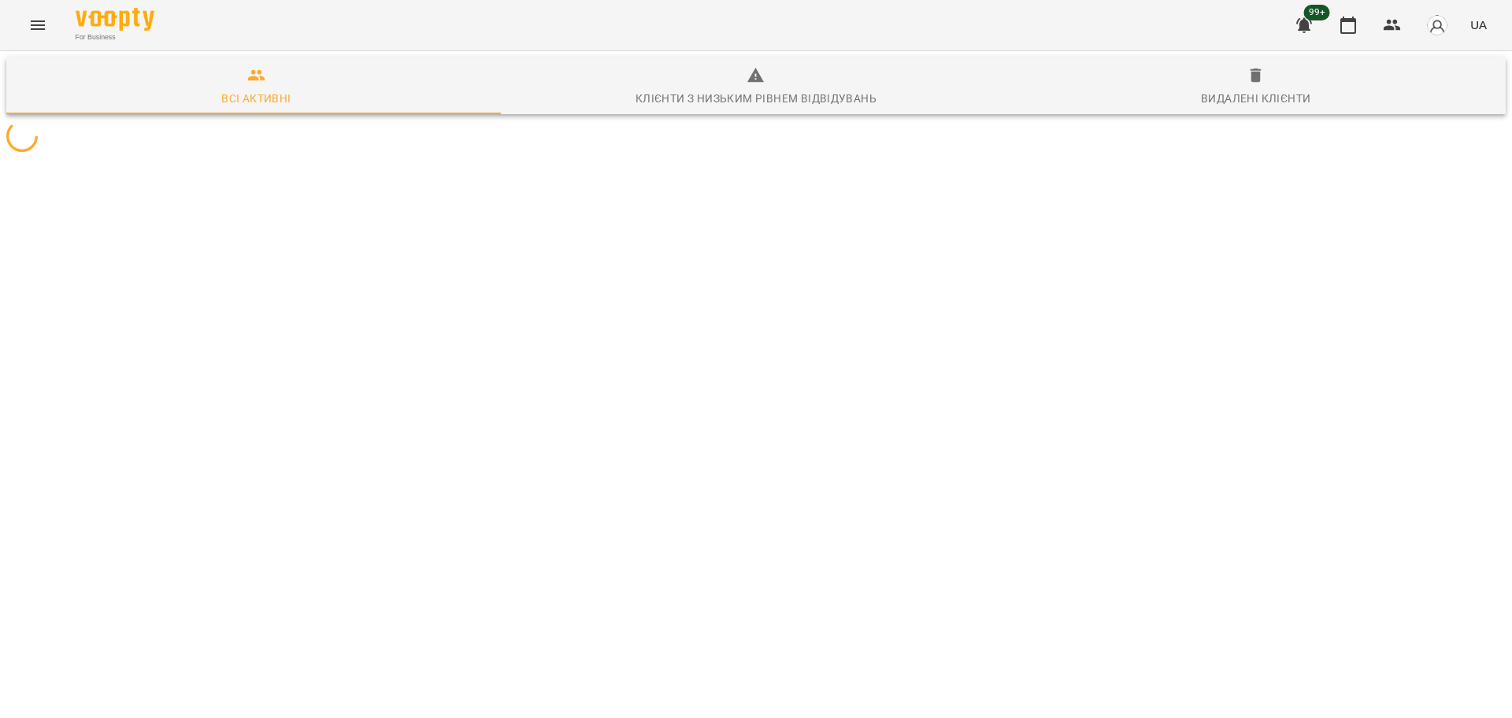
click at [503, 155] on div at bounding box center [756, 136] width 1506 height 38
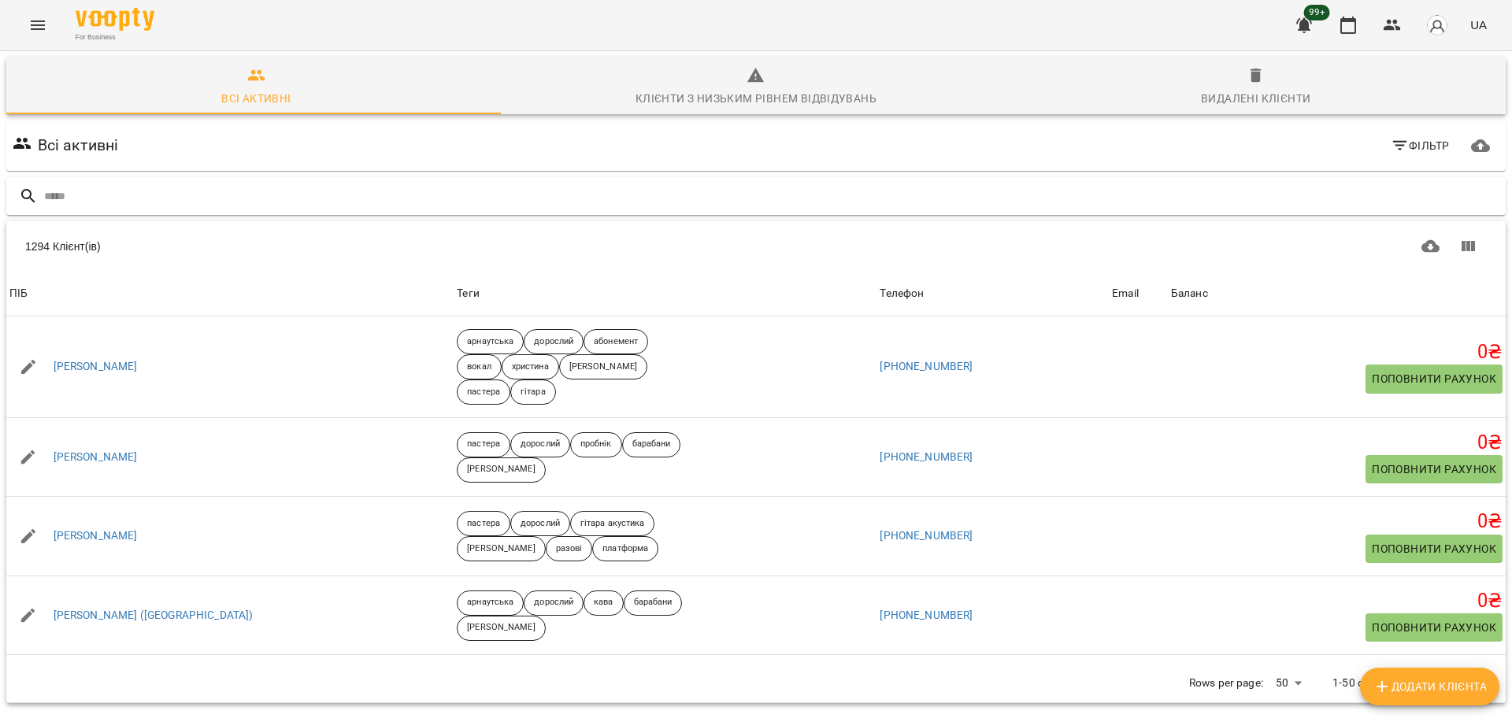
click at [481, 201] on input "text" at bounding box center [772, 197] width 1456 height 26
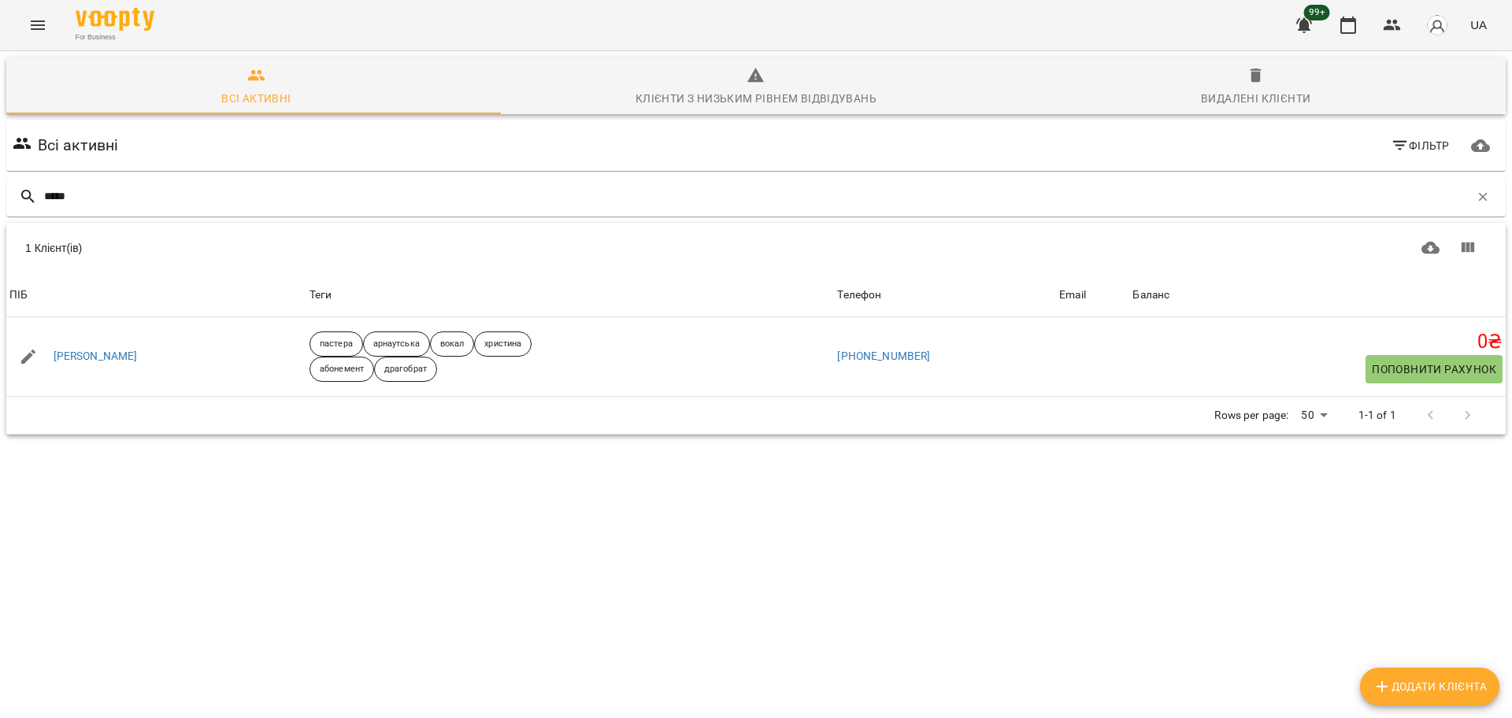
type input "*****"
click at [391, 397] on div "1 Клієнт(ів) ПІБ Теги Телефон Email Баланс ПІБ Рогач Юлія Теги пастера арнаутсь…" at bounding box center [756, 335] width 1500 height 124
click at [52, 24] on button "Menu" at bounding box center [38, 25] width 38 height 38
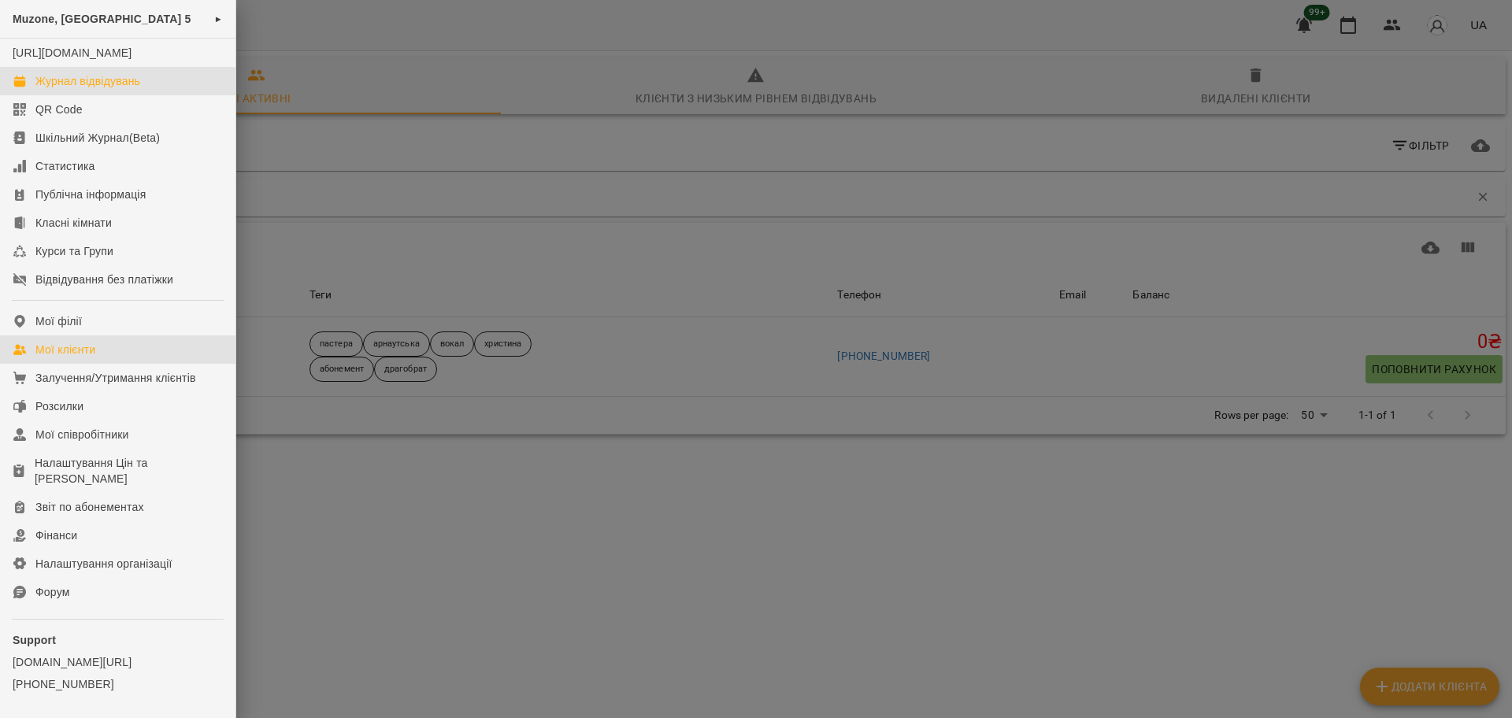
click at [140, 89] on div "Журнал відвідувань" at bounding box center [87, 81] width 105 height 16
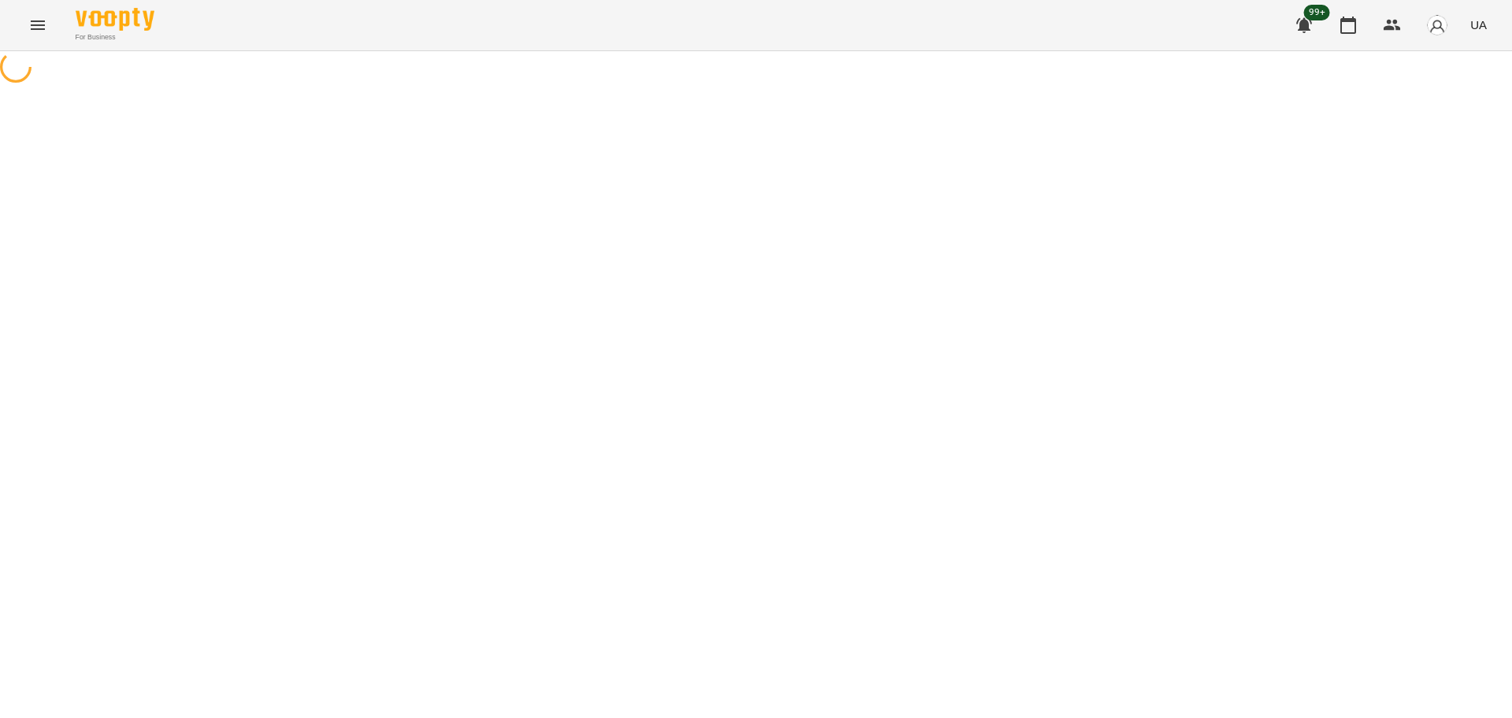
click at [35, 24] on icon "Menu" at bounding box center [37, 25] width 19 height 19
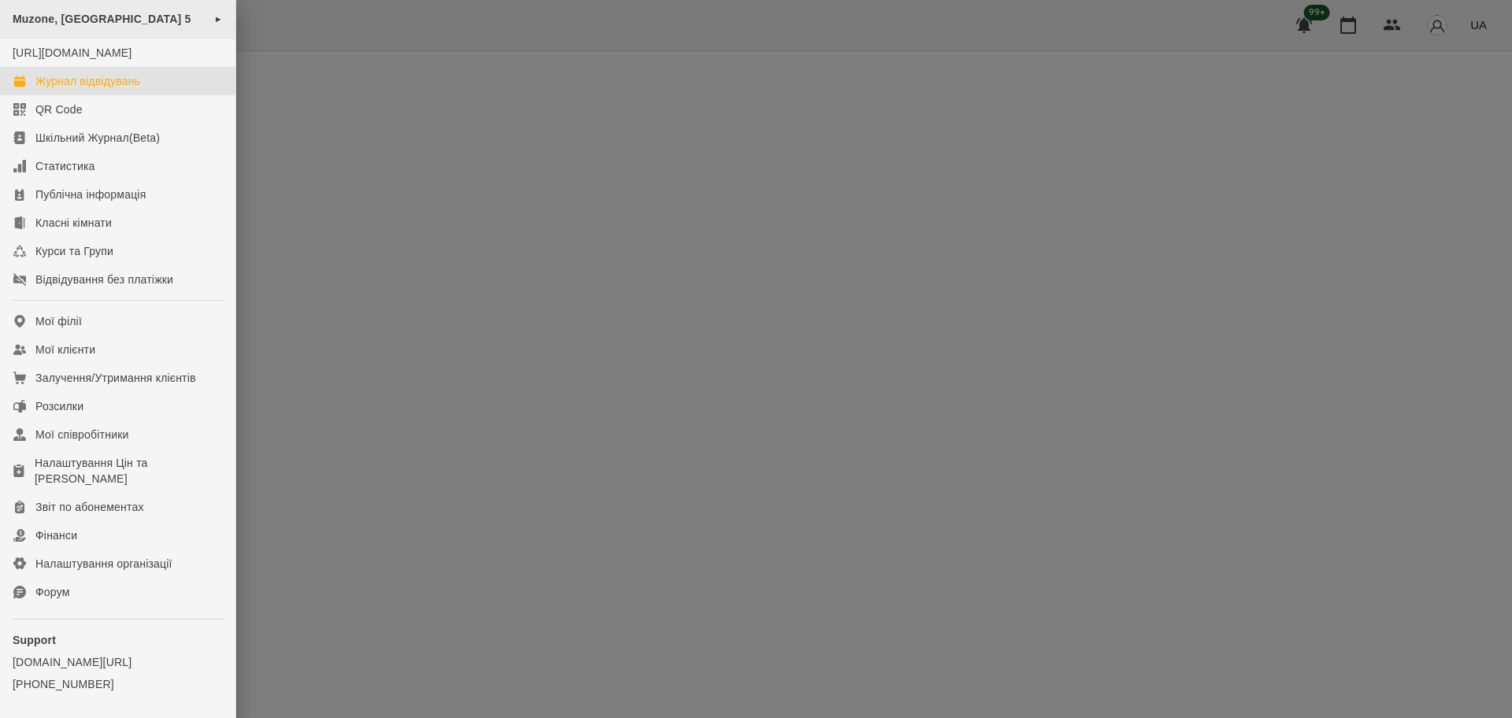
click at [152, 16] on span "Muzone, [GEOGRAPHIC_DATA] 5" at bounding box center [102, 19] width 179 height 13
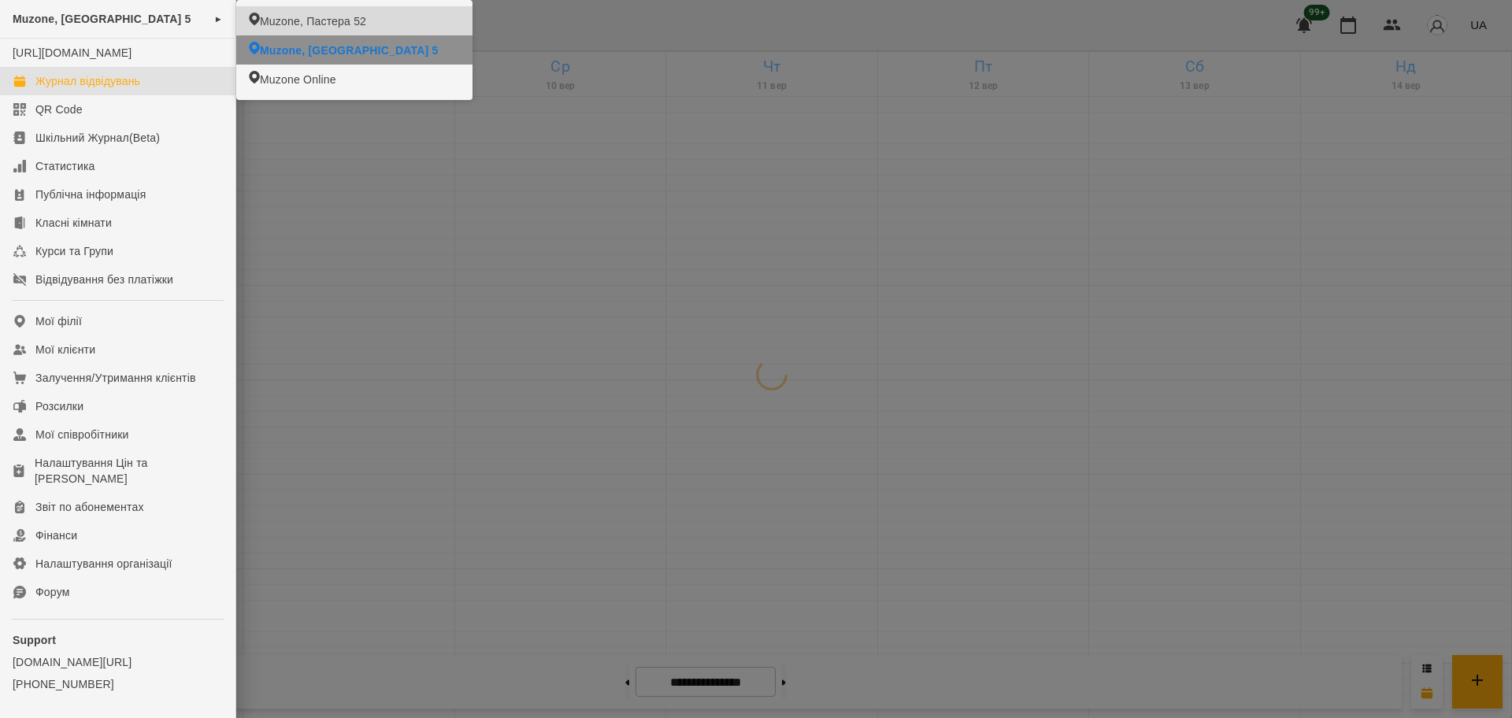
click at [302, 21] on span "Muzone, Пастера 52" at bounding box center [313, 21] width 106 height 16
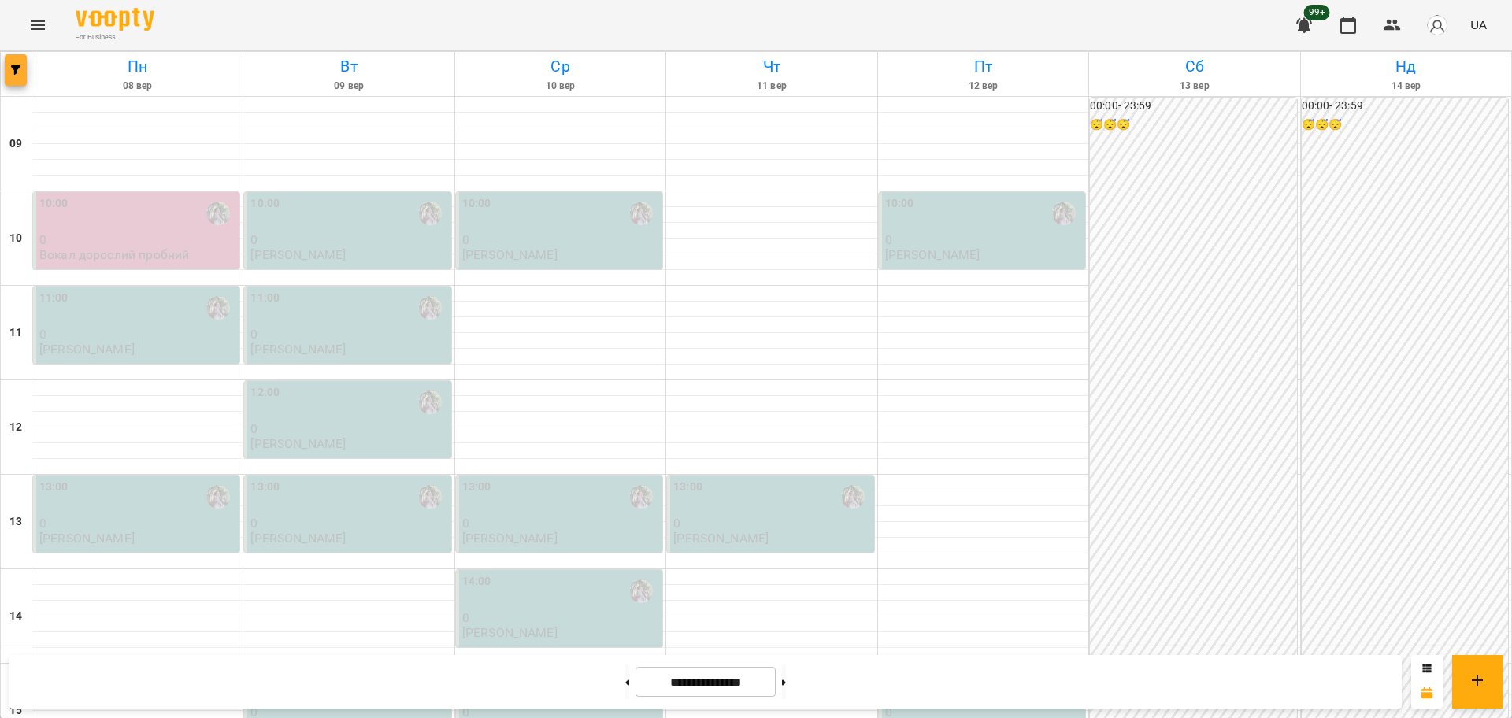
click at [6, 58] on button "button" at bounding box center [16, 70] width 22 height 32
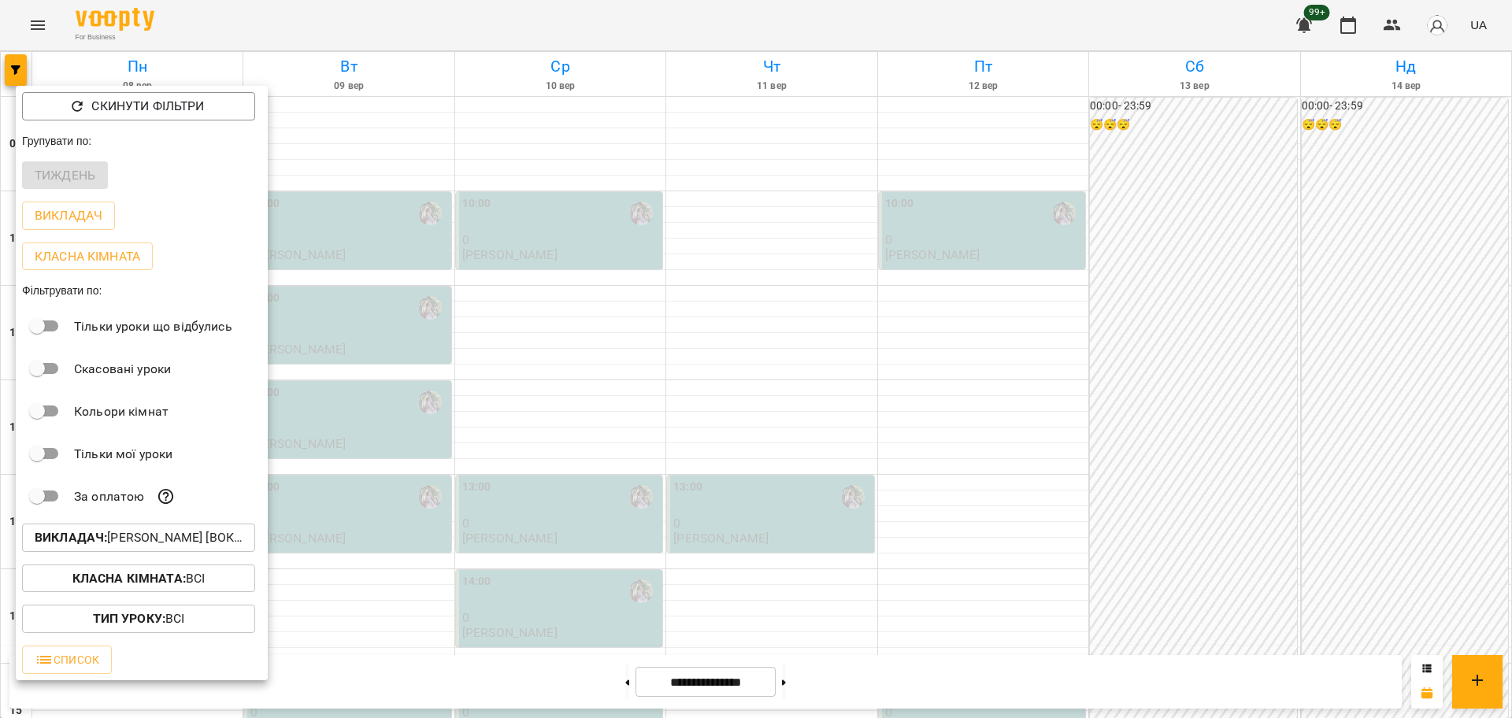
click at [212, 547] on p "Викладач : [PERSON_NAME] [вокал]" at bounding box center [139, 538] width 208 height 19
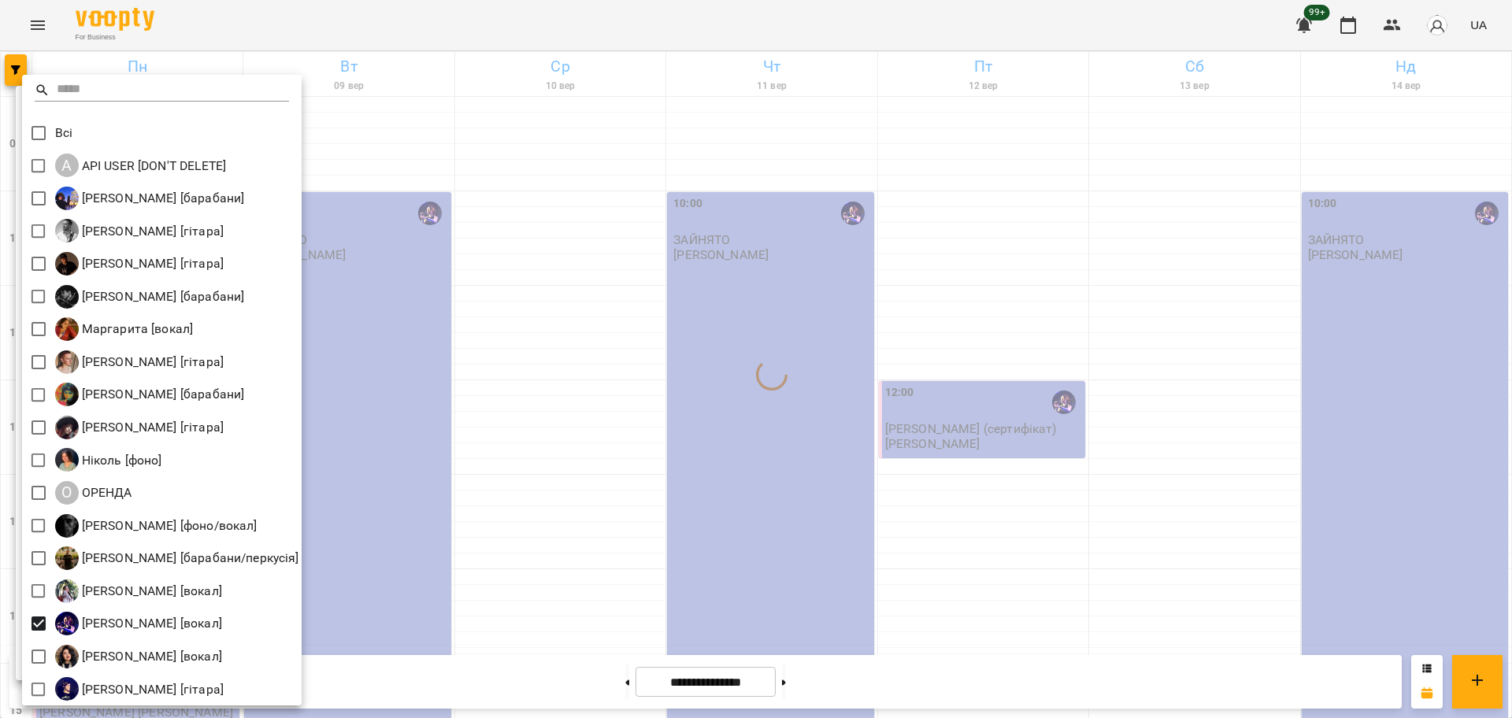
click at [635, 536] on div at bounding box center [756, 359] width 1512 height 718
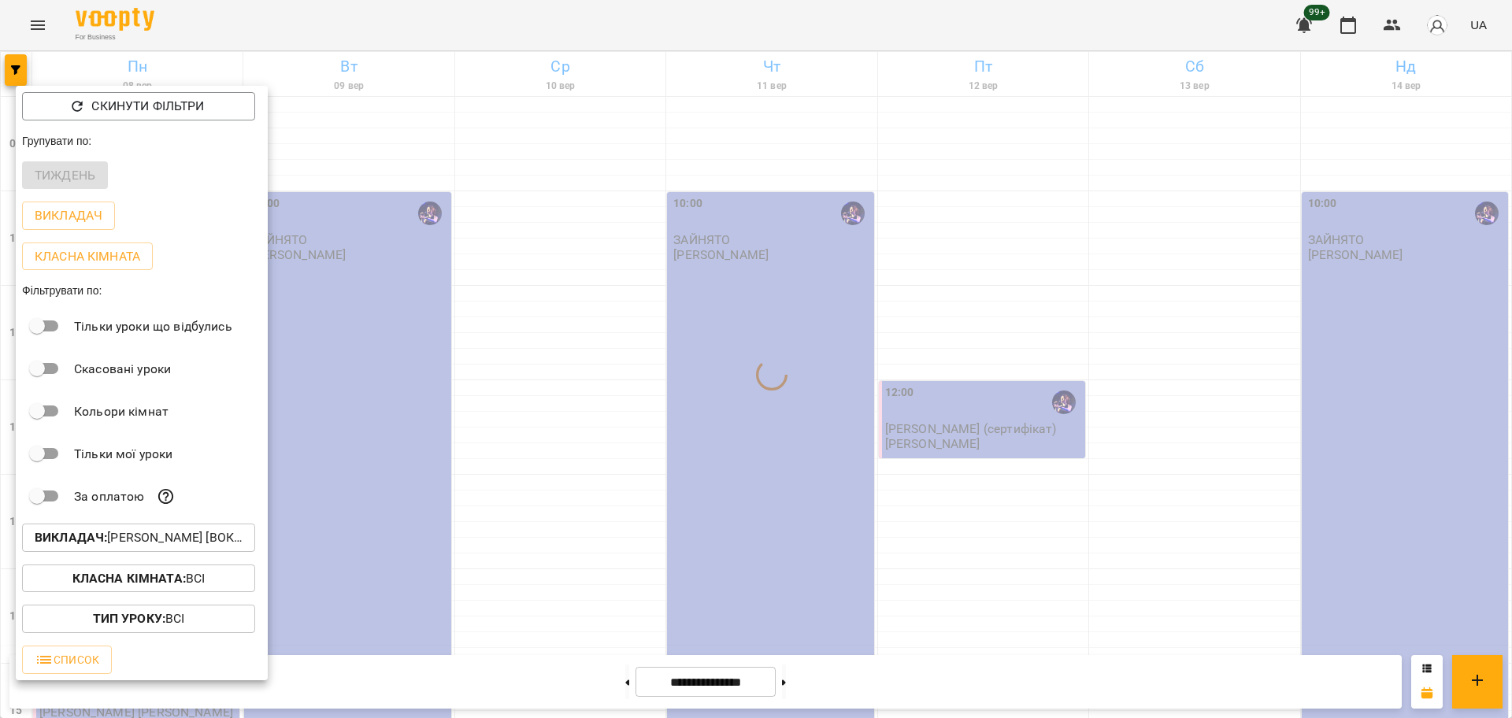
click at [197, 603] on div "Тип Уроку : Всі" at bounding box center [142, 619] width 252 height 41
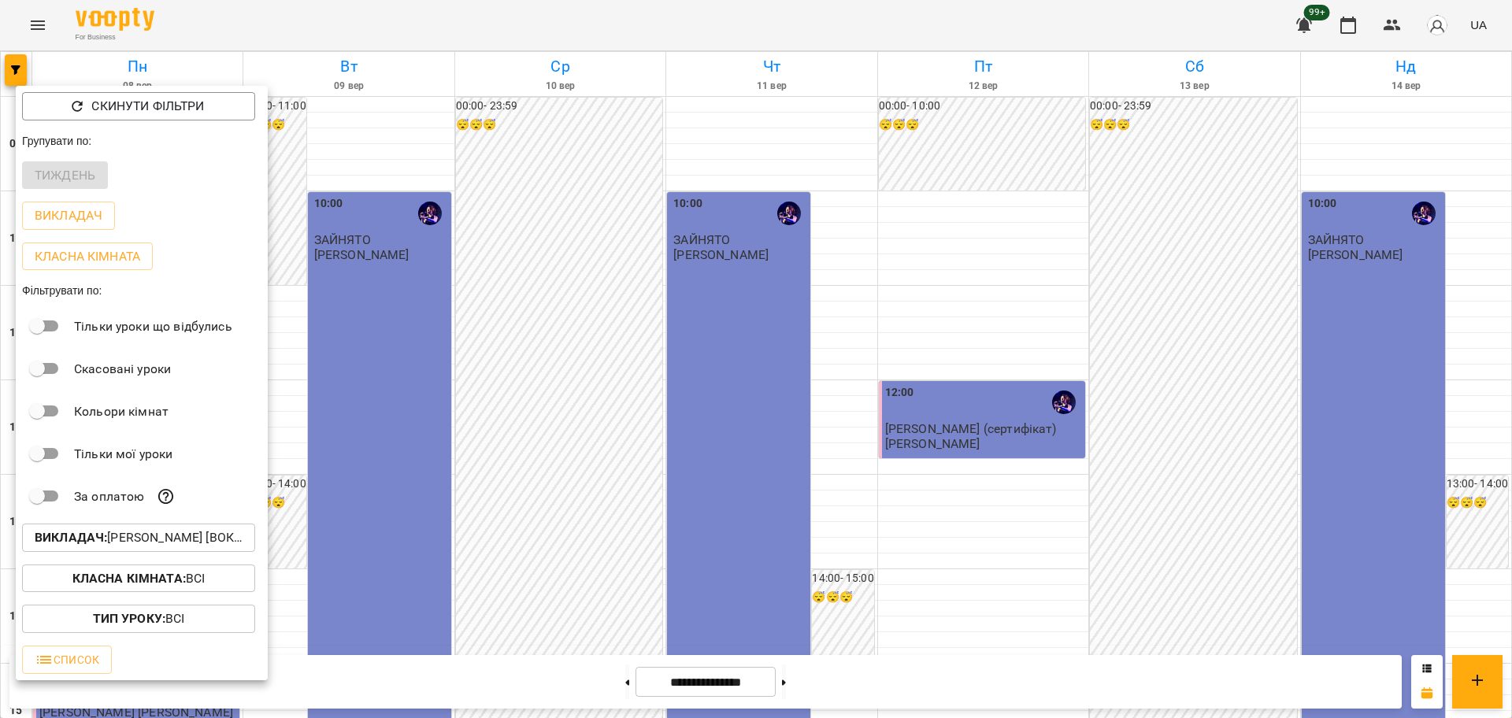
click at [298, 482] on div at bounding box center [756, 359] width 1512 height 718
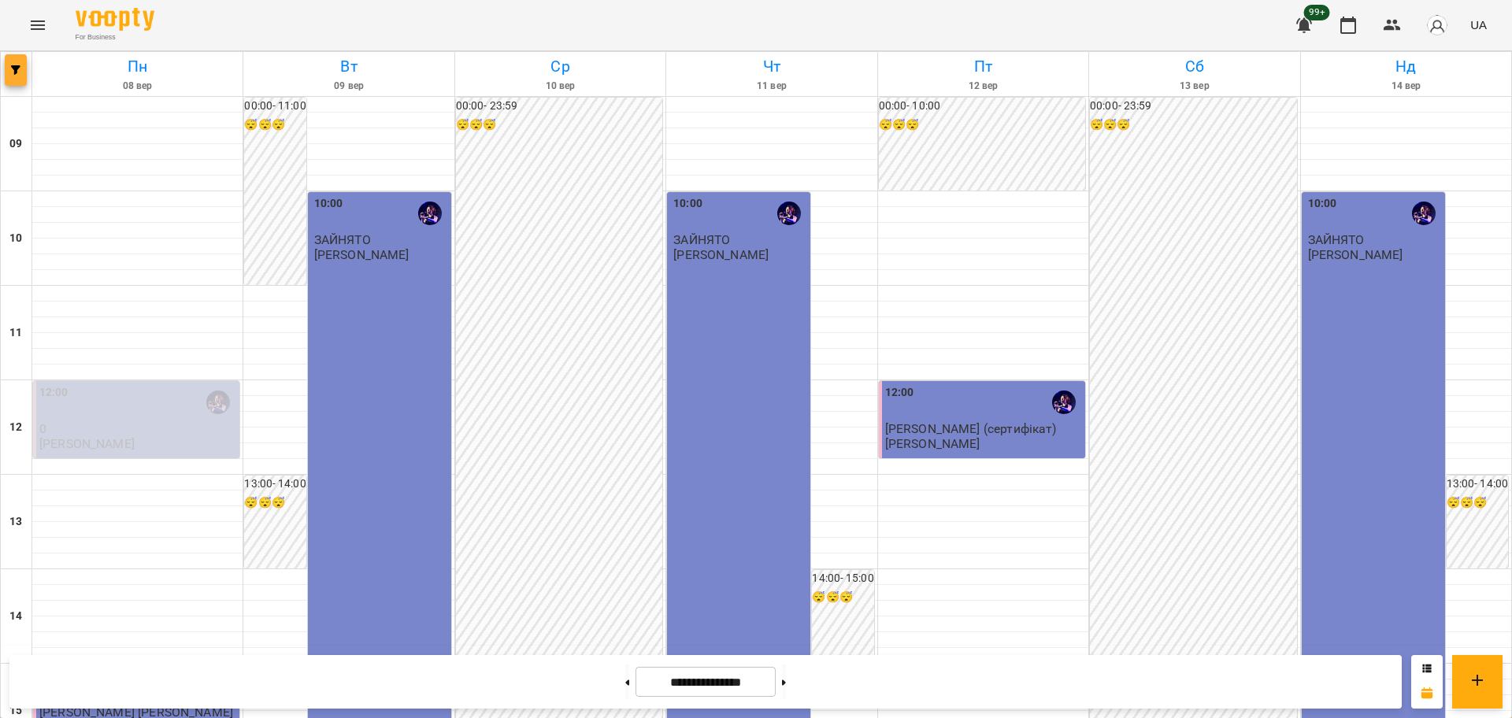
click at [24, 72] on span "button" at bounding box center [16, 69] width 22 height 9
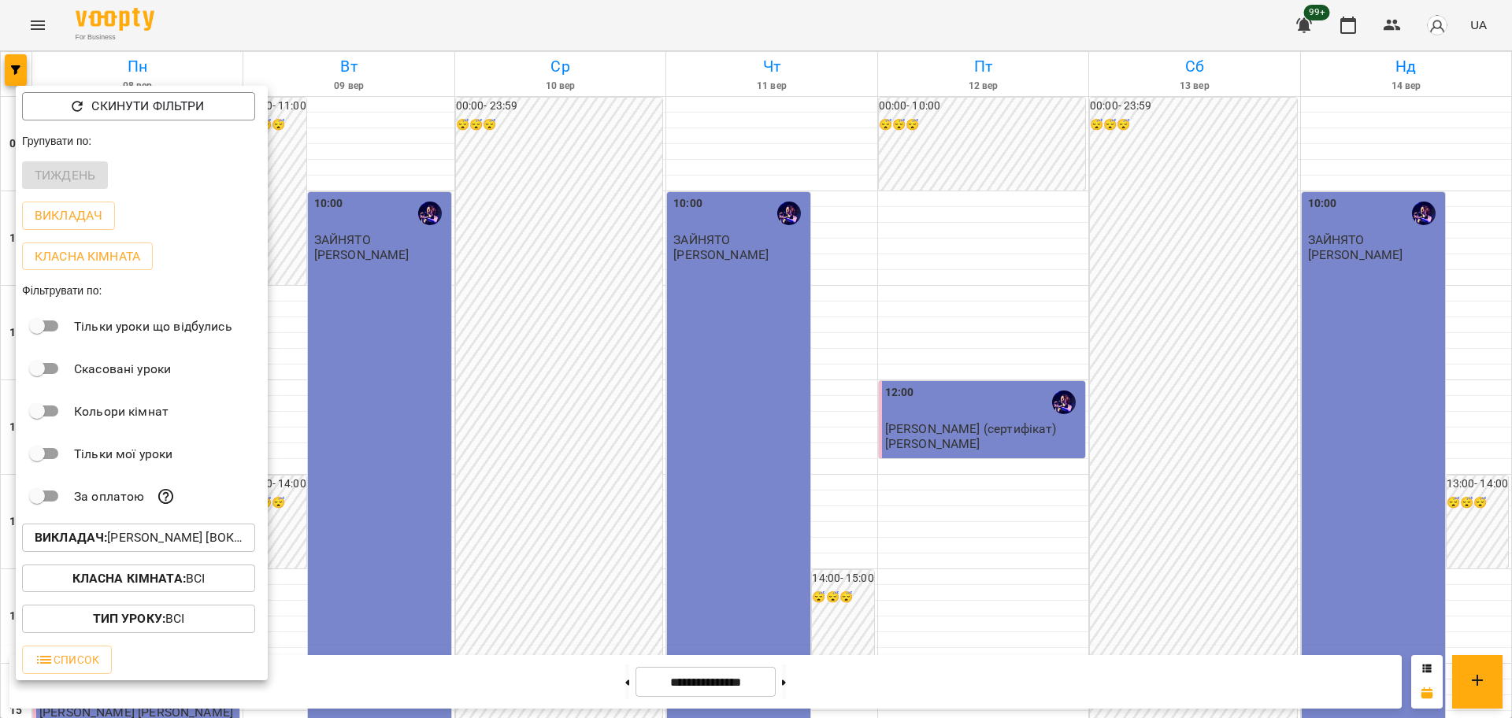
click at [514, 301] on div at bounding box center [756, 359] width 1512 height 718
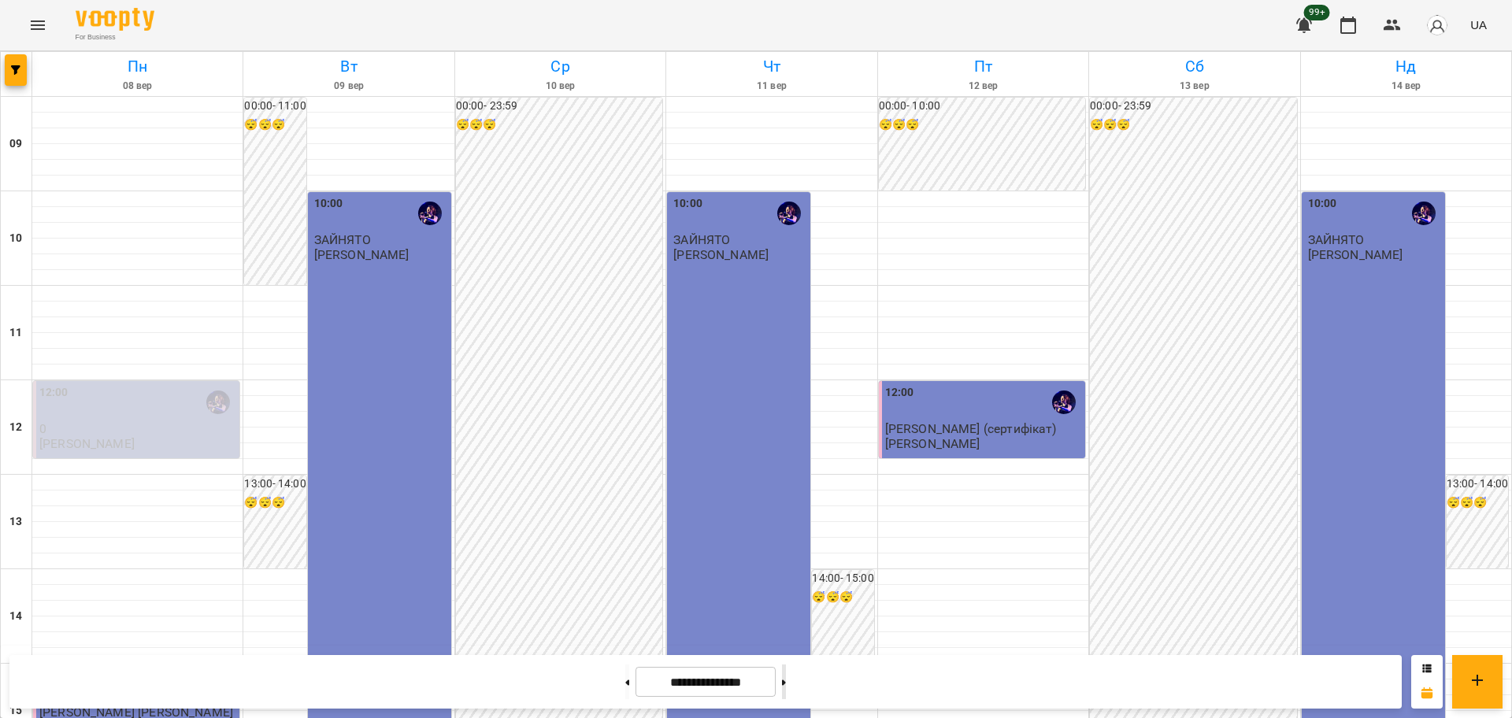
click at [786, 685] on button at bounding box center [784, 682] width 4 height 35
type input "**********"
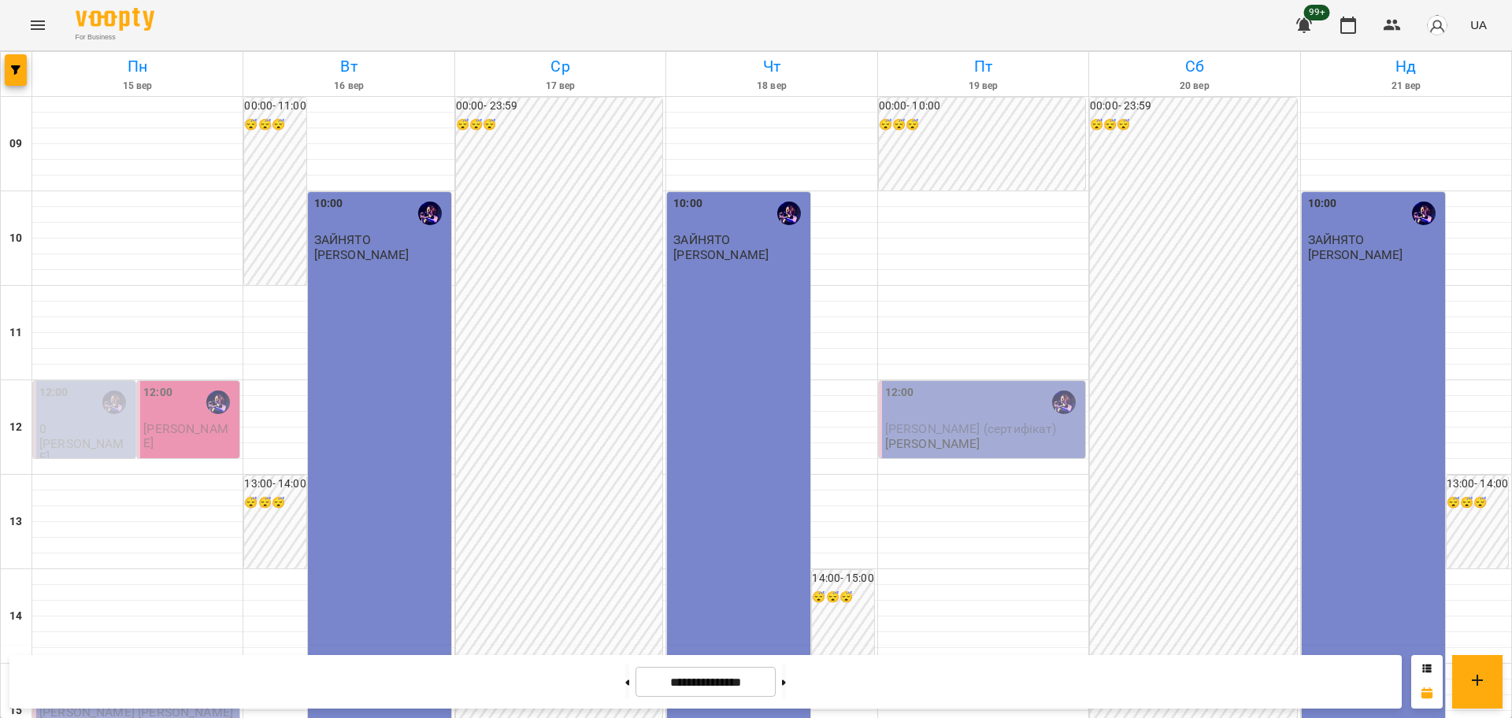
scroll to position [98, 0]
click at [5, 77] on button "button" at bounding box center [16, 70] width 22 height 32
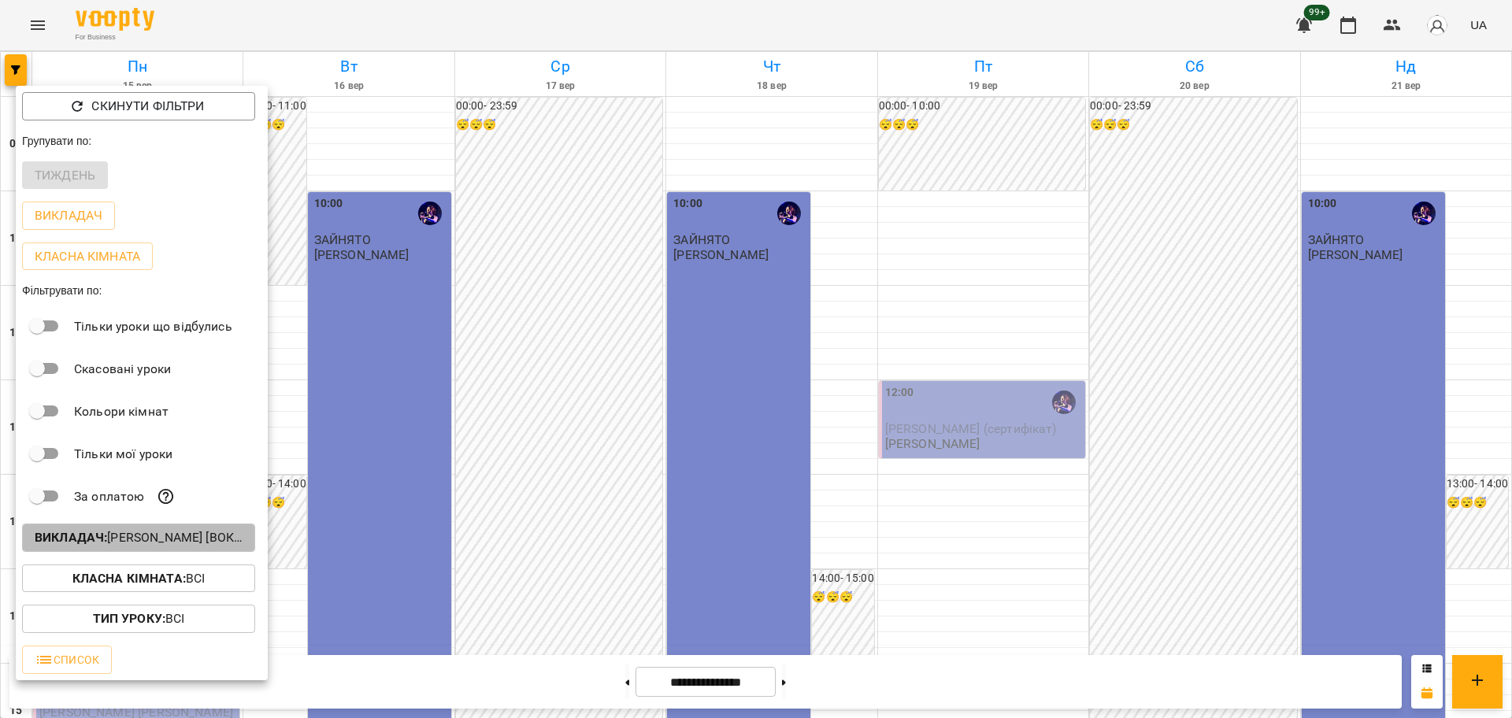
click at [183, 537] on p "Викладач : Христина Андреєва [вокал]" at bounding box center [139, 538] width 208 height 19
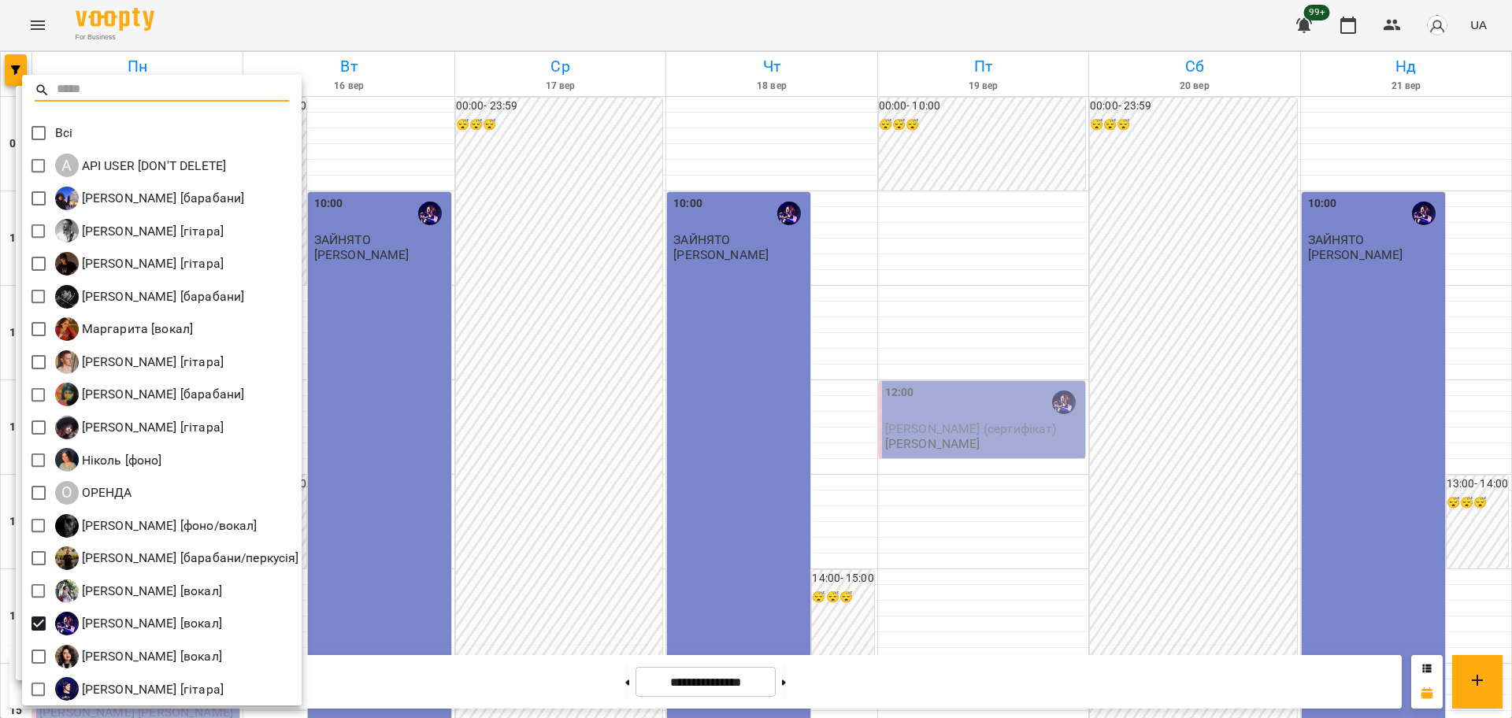
click at [403, 497] on div at bounding box center [756, 359] width 1512 height 718
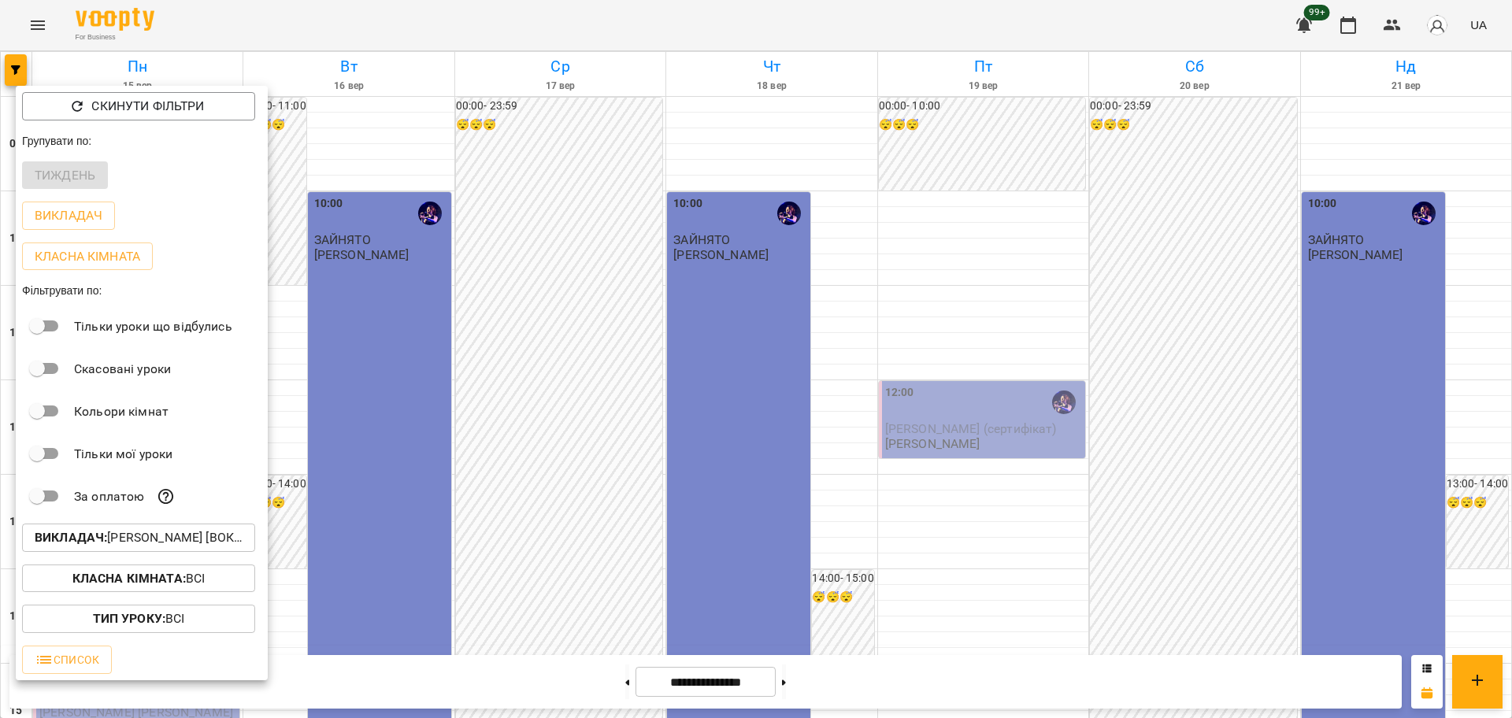
click at [157, 547] on p "Викладач : Христина Андреєва [вокал]" at bounding box center [139, 538] width 208 height 19
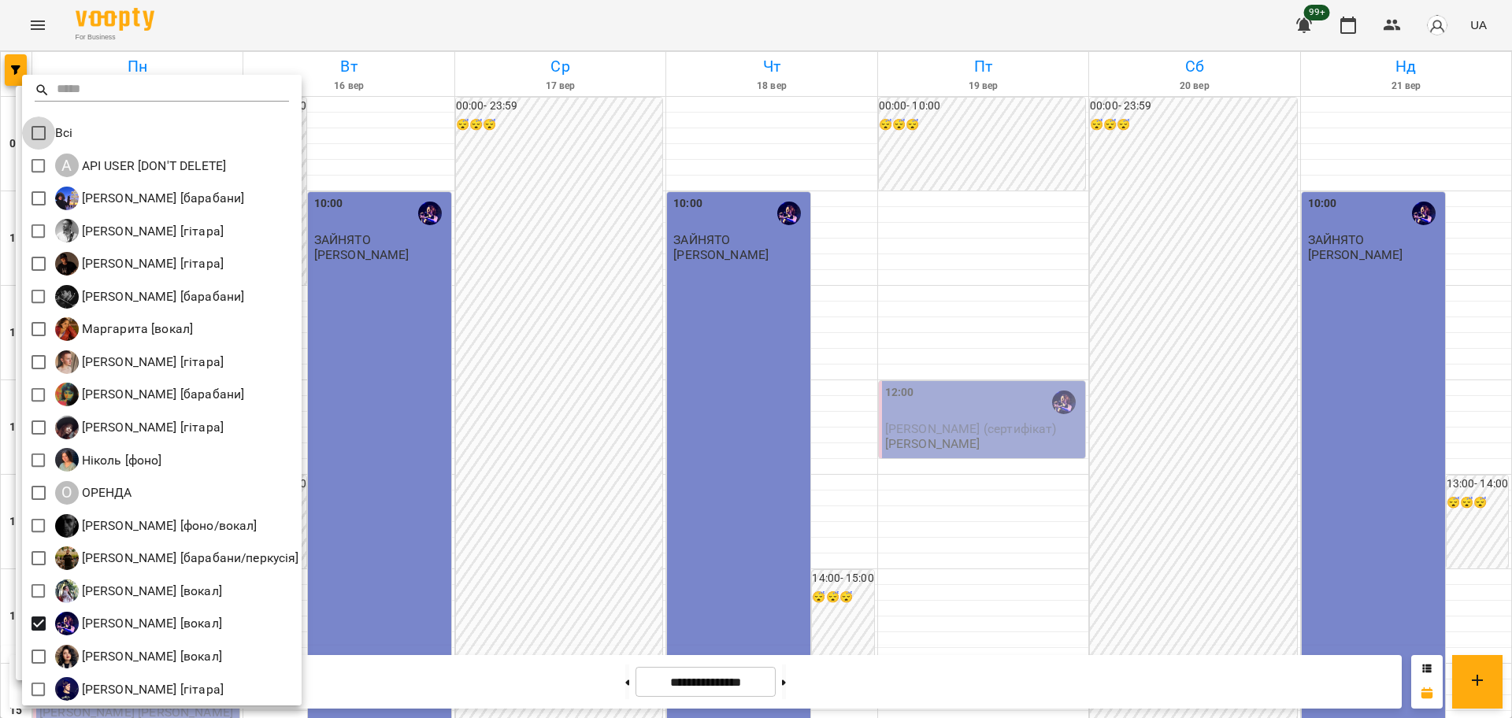
click at [506, 363] on div at bounding box center [756, 359] width 1512 height 718
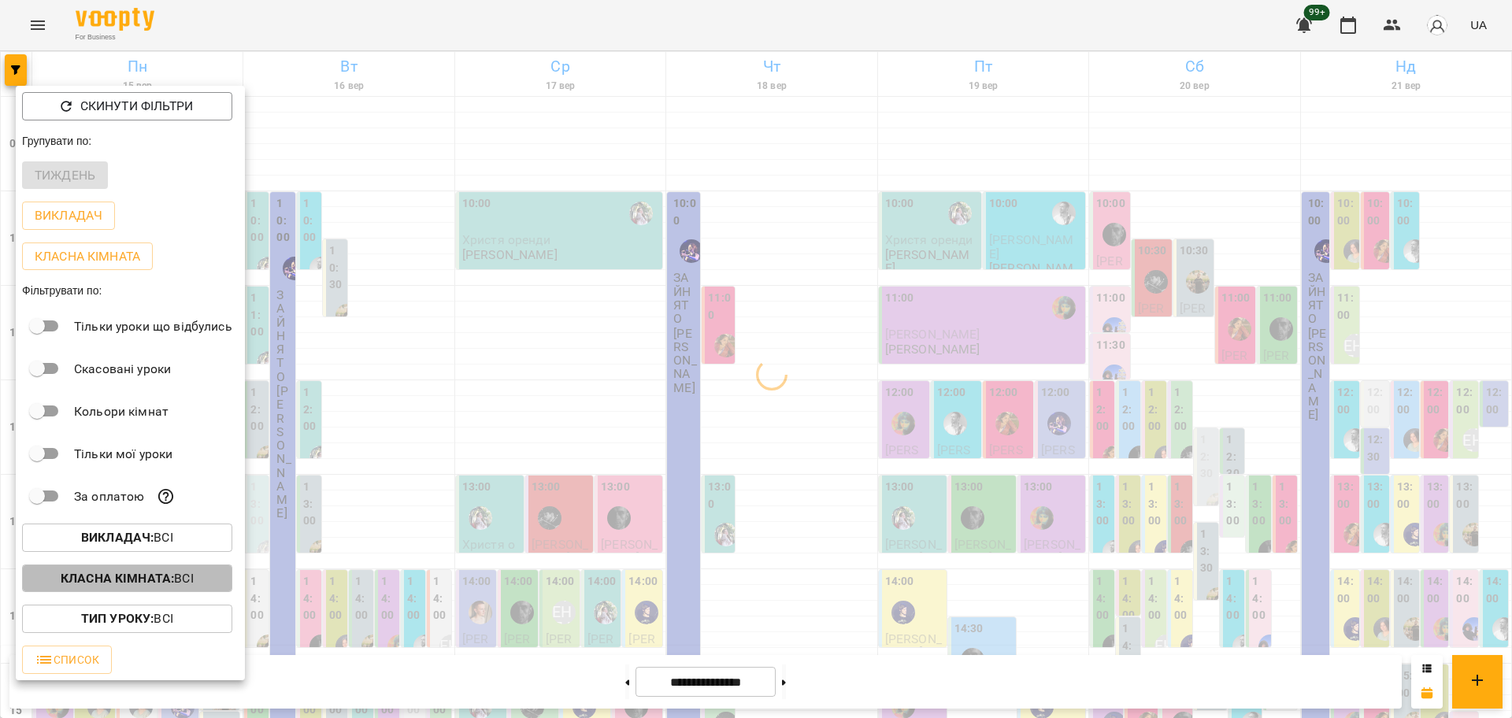
click at [202, 592] on button "Класна кімната : Всі" at bounding box center [127, 579] width 210 height 28
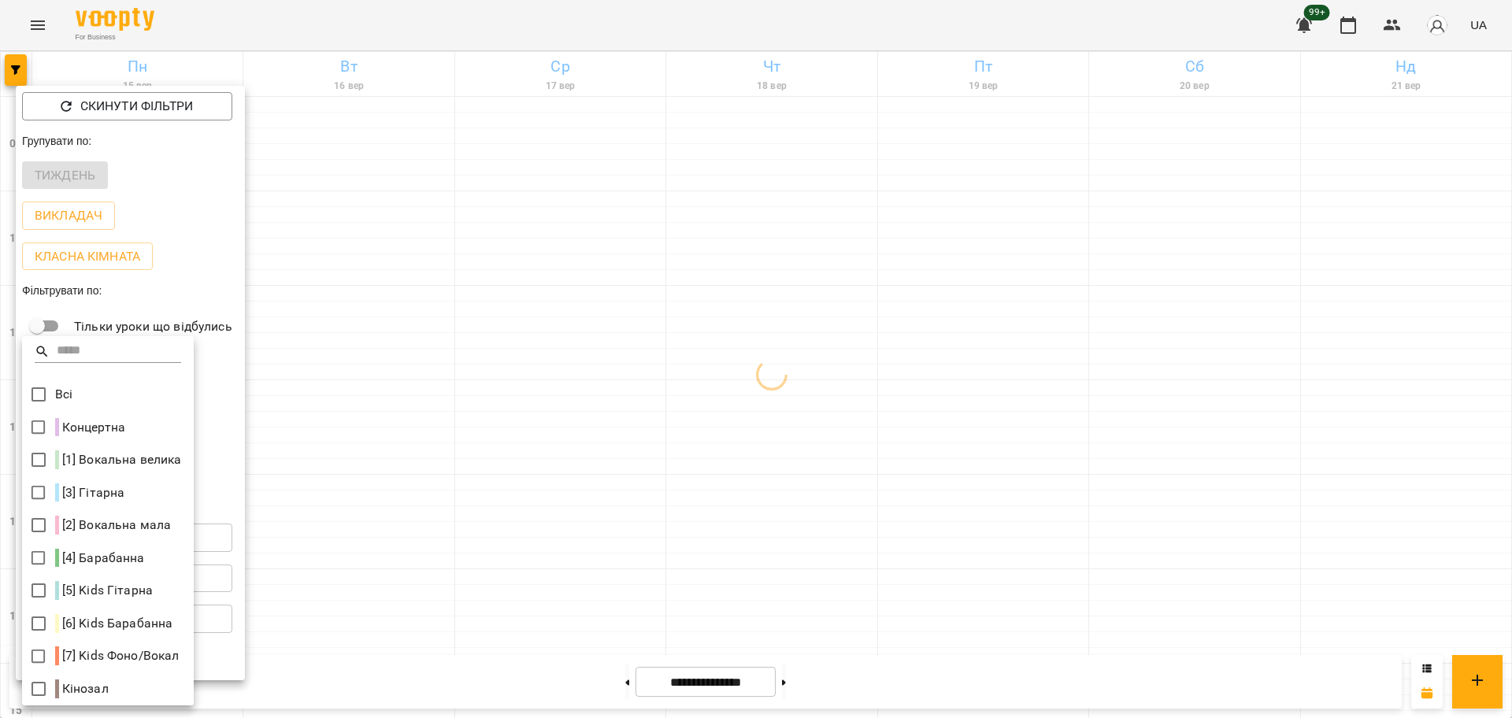
click at [55, 464] on p "[1] Вокальна велика" at bounding box center [118, 460] width 127 height 19
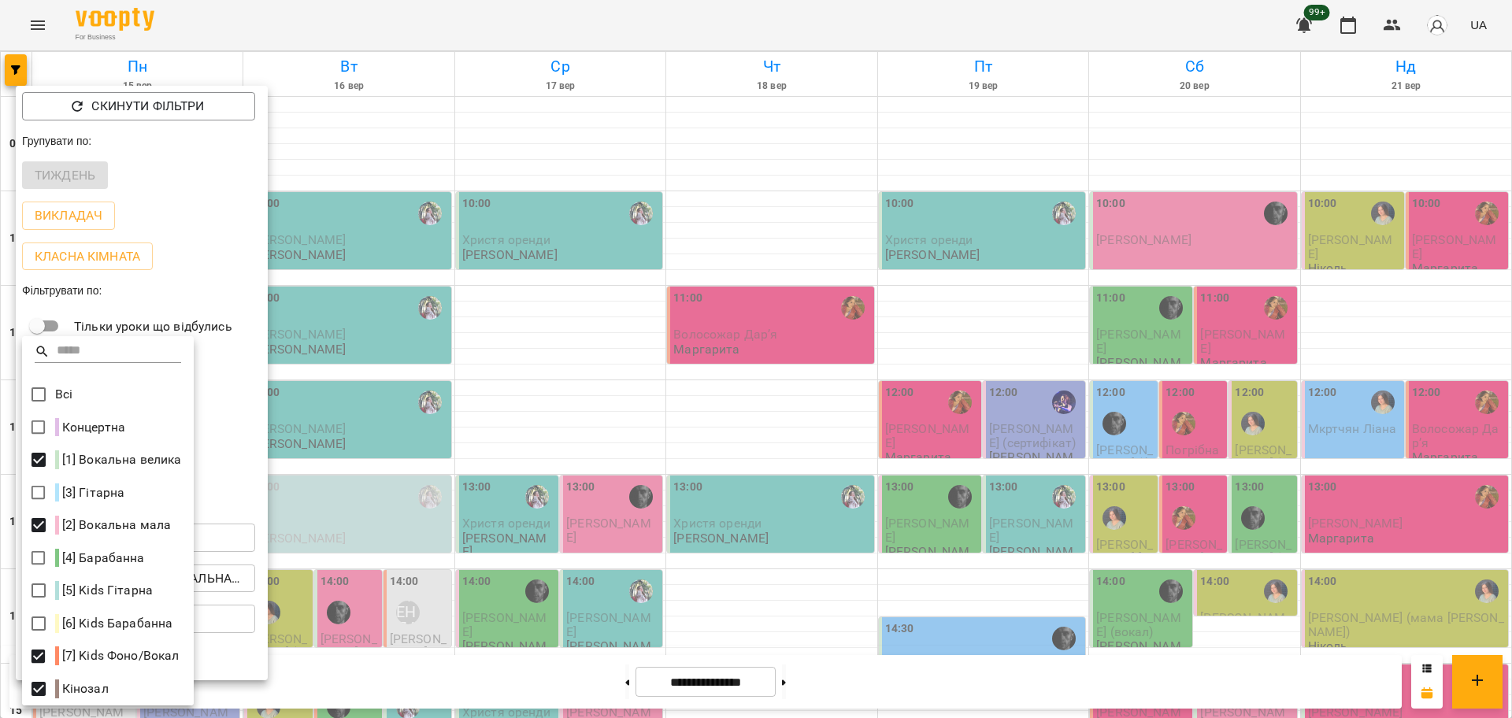
click at [818, 581] on div at bounding box center [756, 359] width 1512 height 718
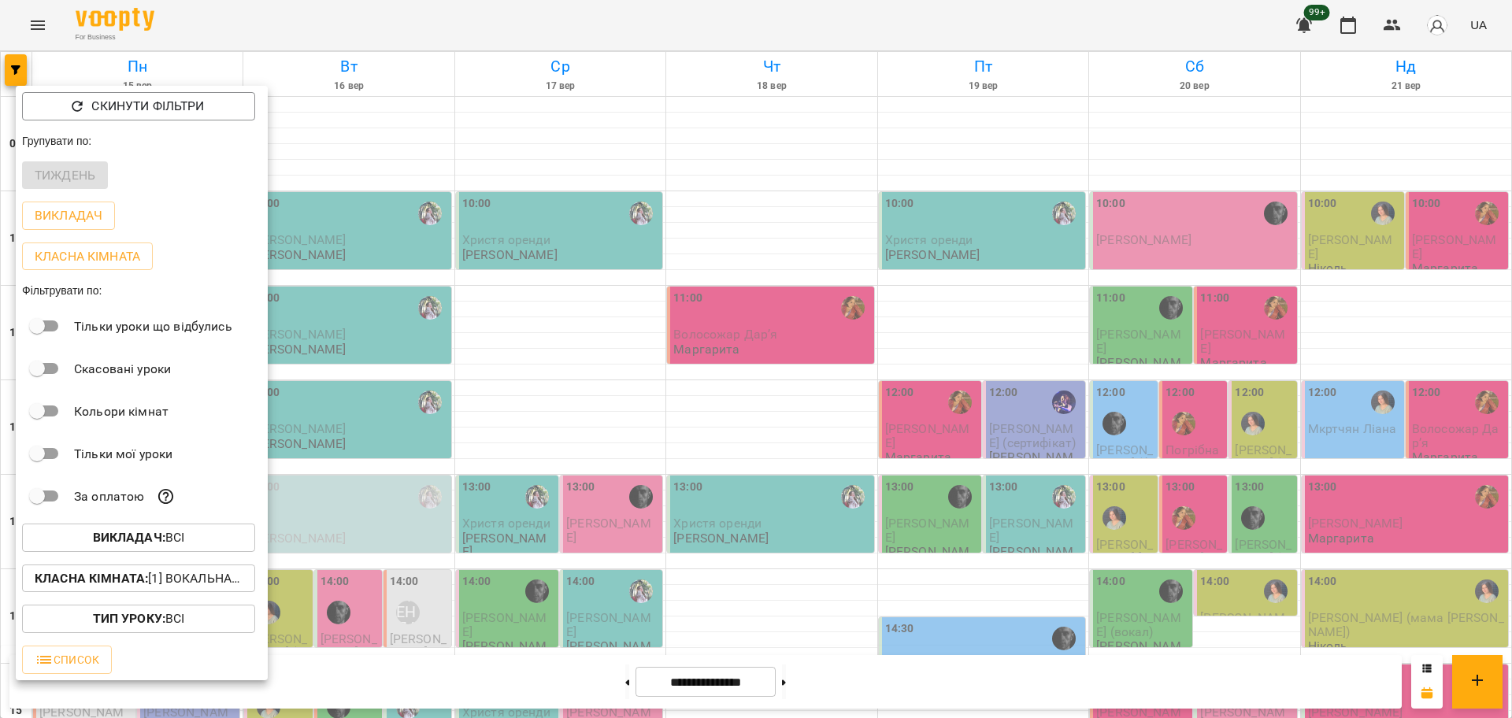
click at [897, 590] on div at bounding box center [756, 359] width 1512 height 718
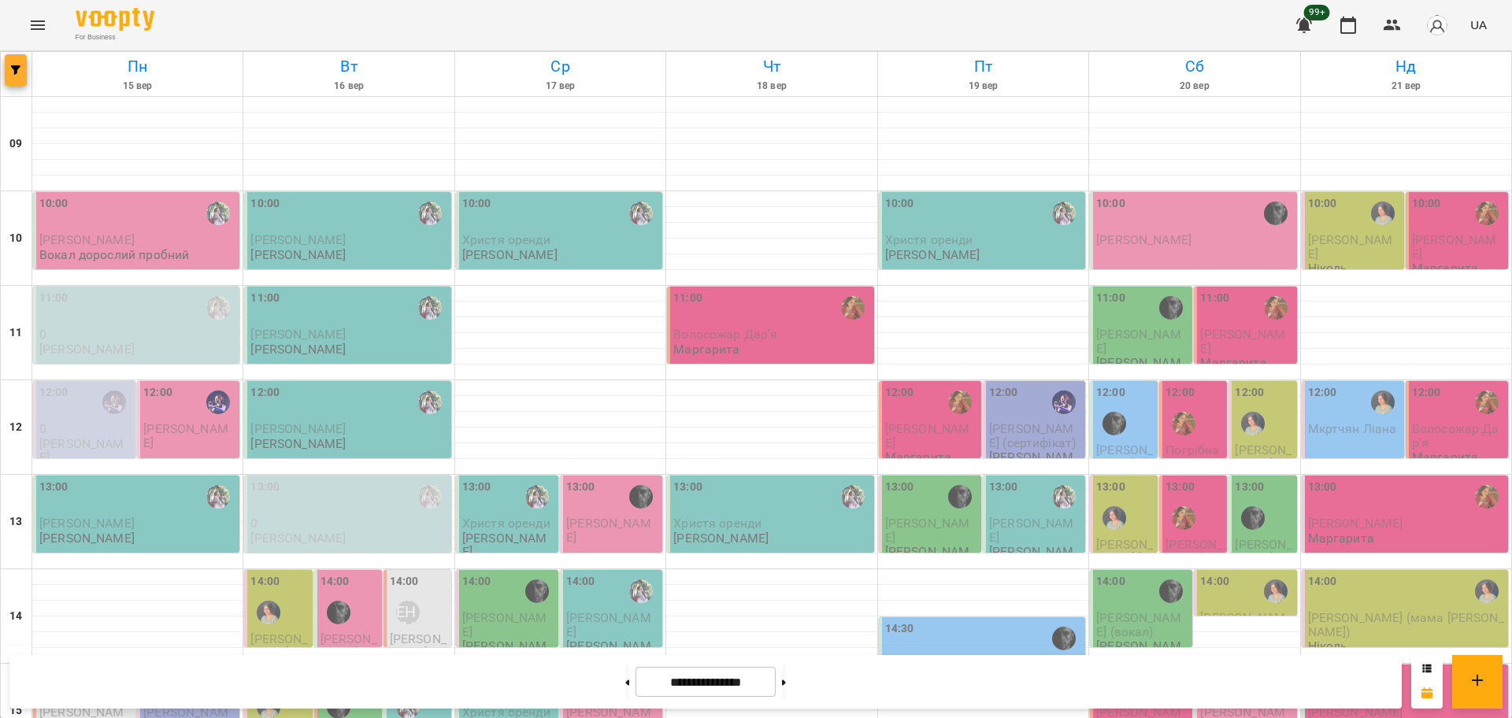
click at [12, 76] on button "button" at bounding box center [16, 70] width 22 height 32
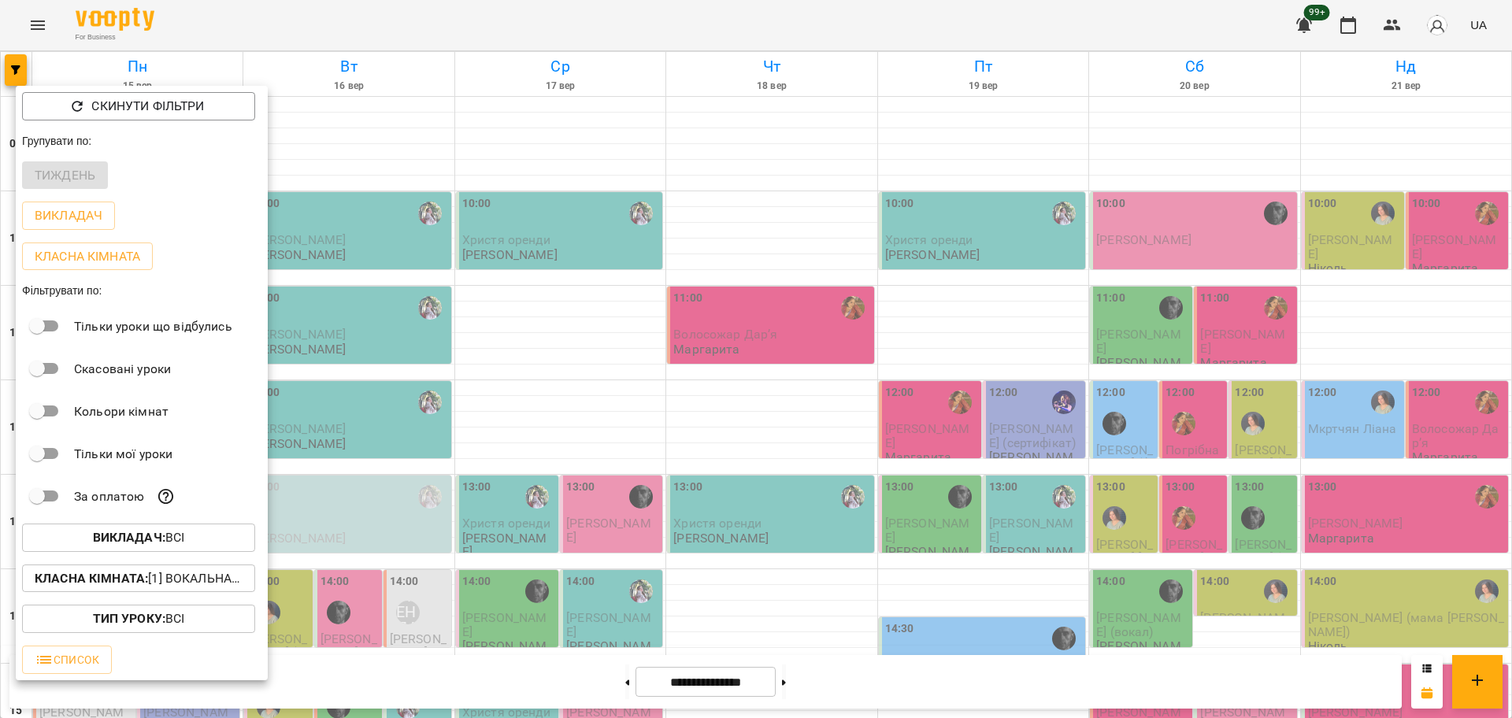
click at [150, 545] on b "Викладач :" at bounding box center [129, 537] width 72 height 15
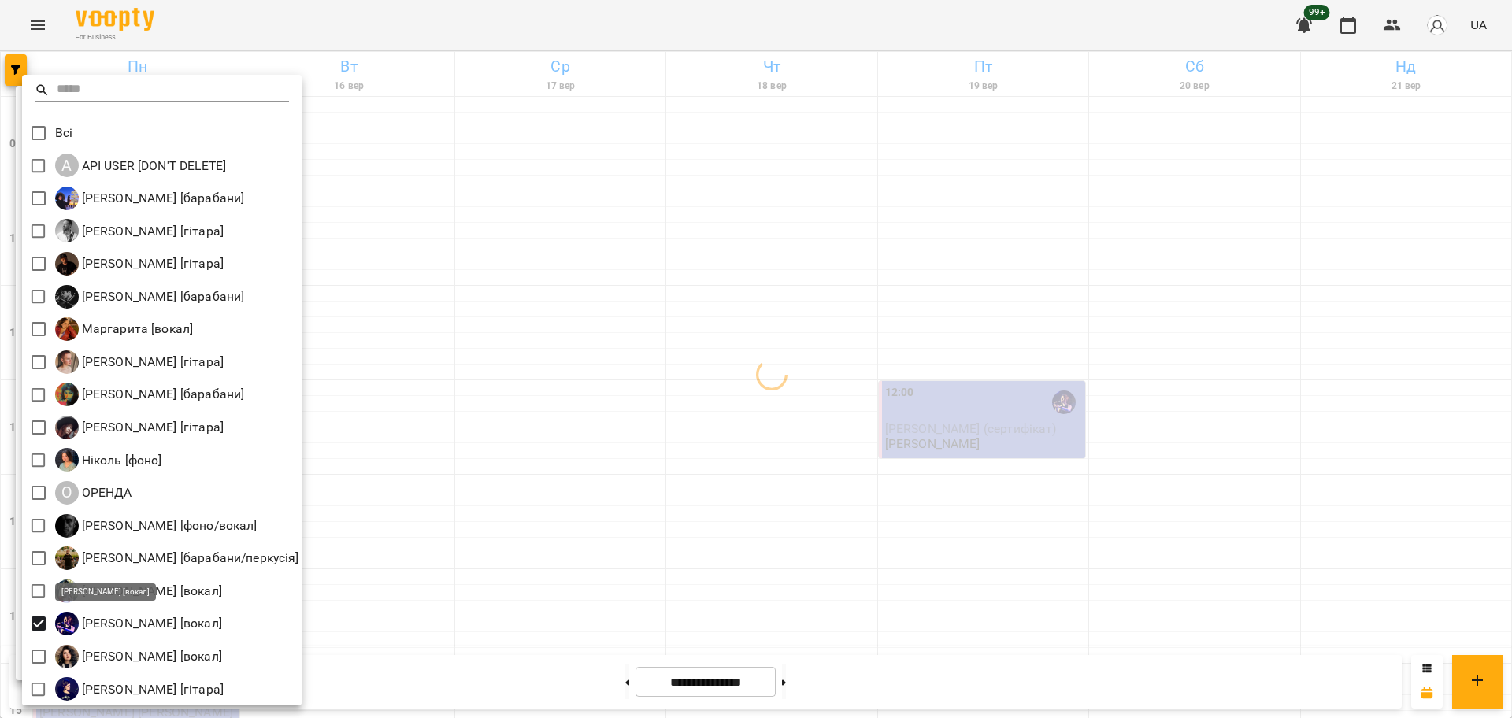
click at [693, 489] on div at bounding box center [756, 359] width 1512 height 718
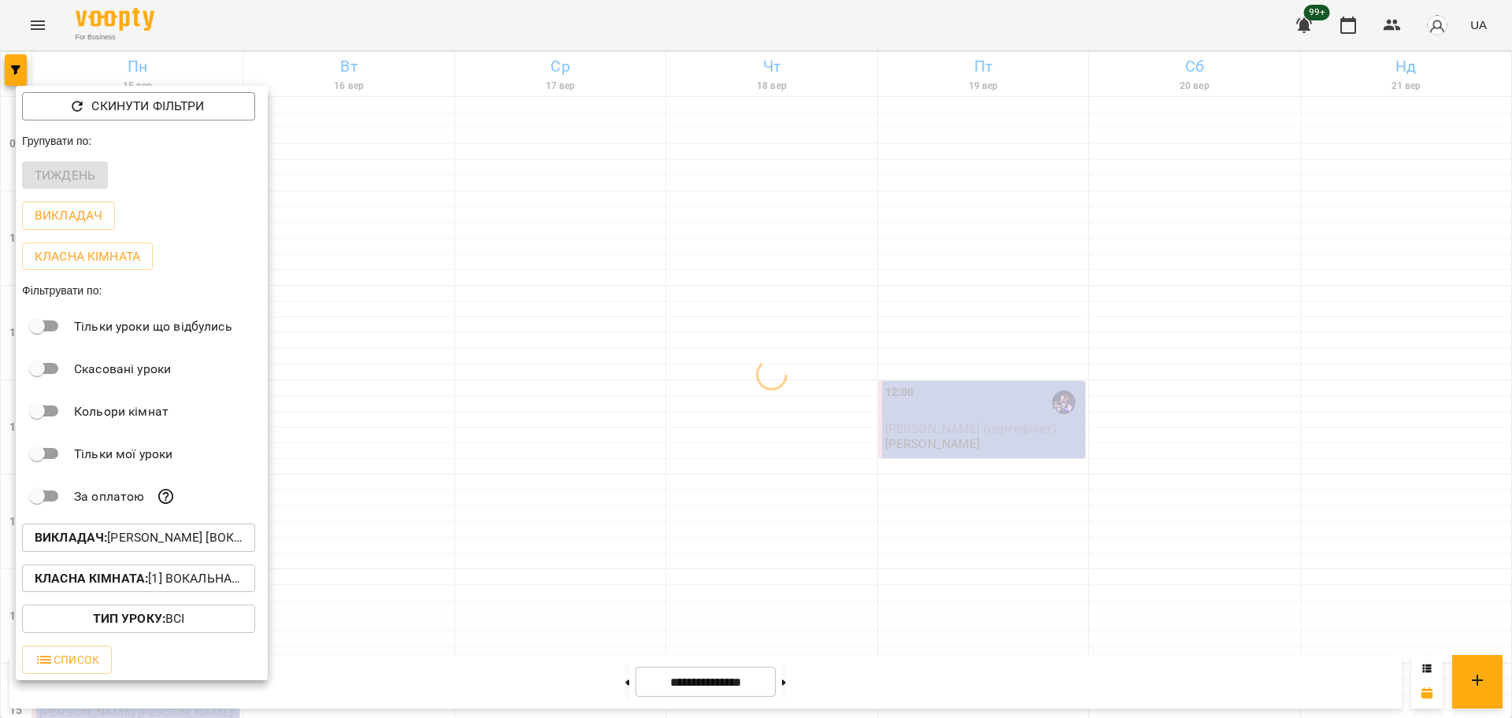
click at [985, 447] on div at bounding box center [756, 359] width 1512 height 718
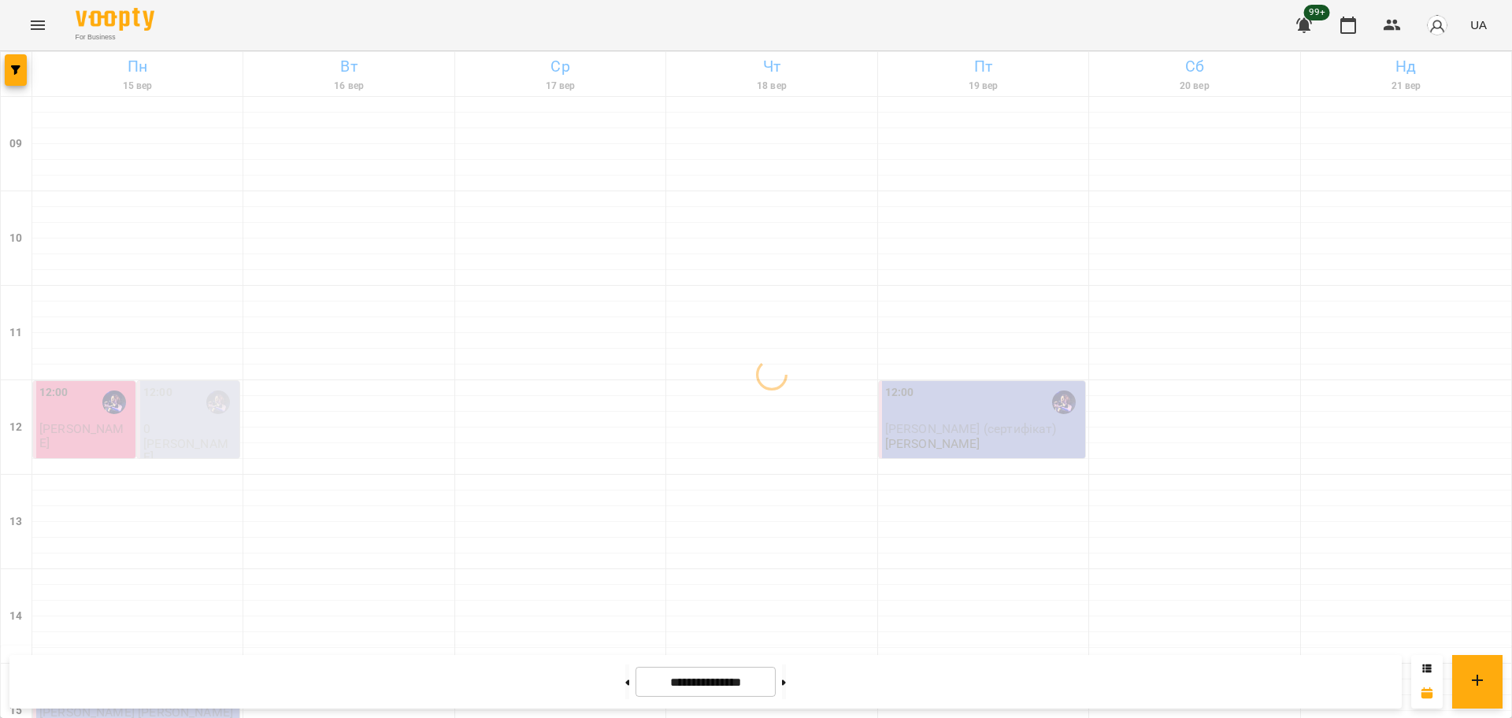
click at [974, 381] on div "12:00 Гаряжа Олександр (сертифікат) Христина Андрєєва" at bounding box center [982, 419] width 206 height 77
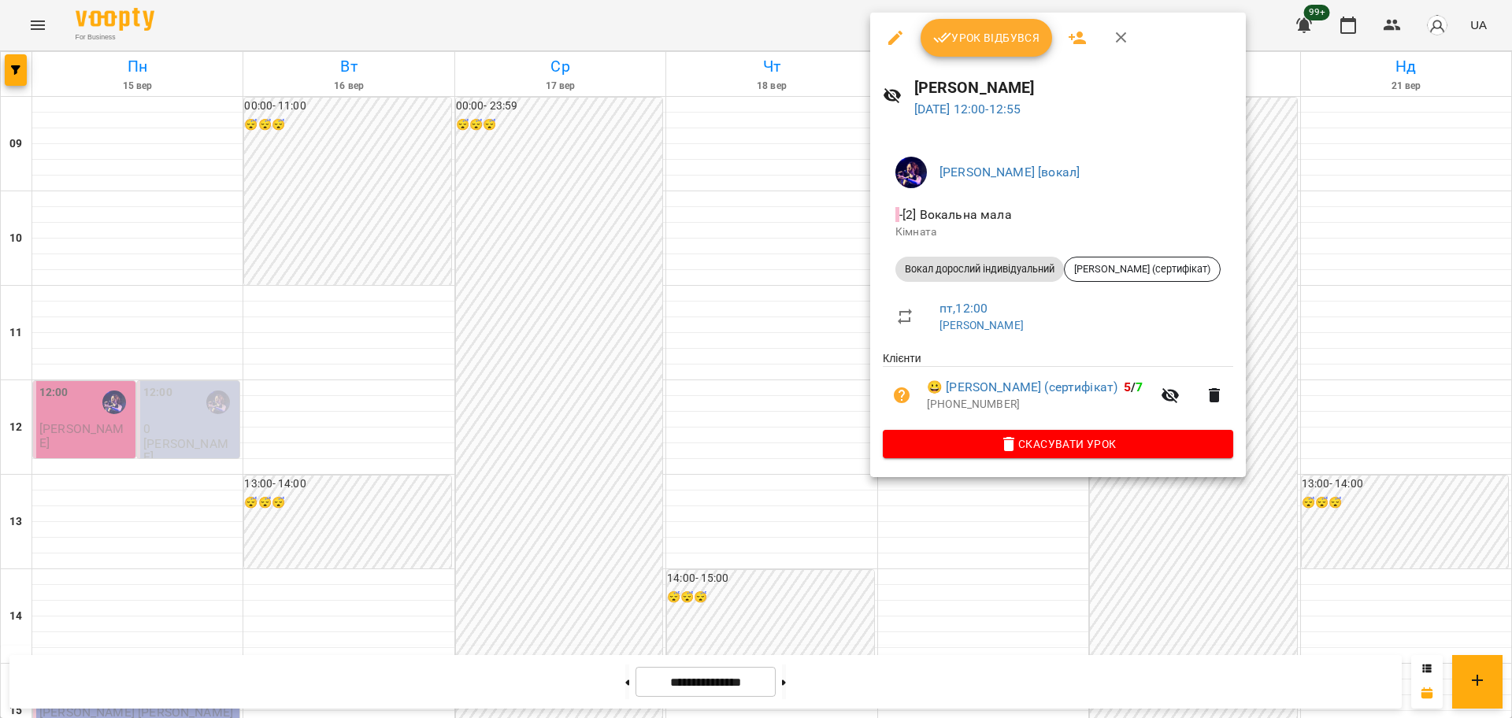
click at [989, 556] on div at bounding box center [756, 359] width 1512 height 718
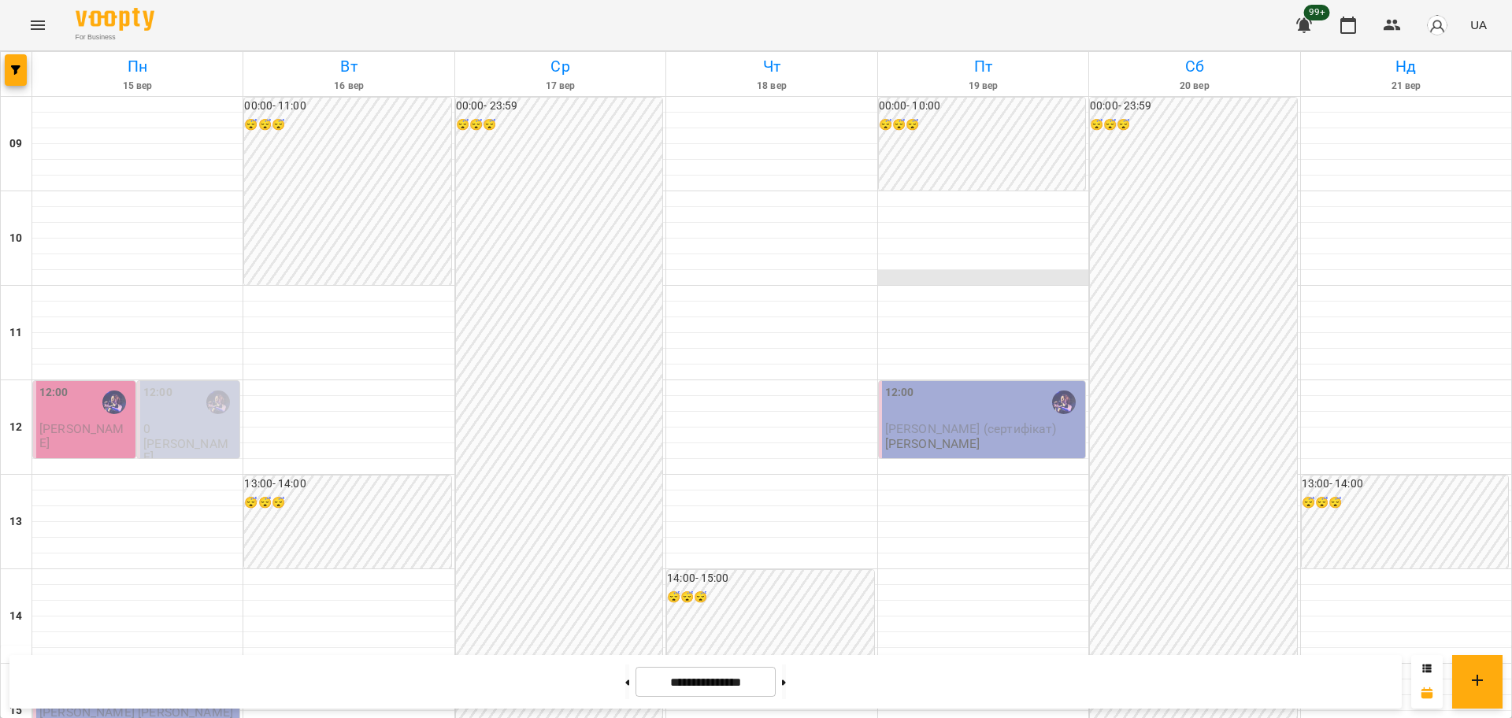
click at [944, 270] on div at bounding box center [983, 278] width 210 height 16
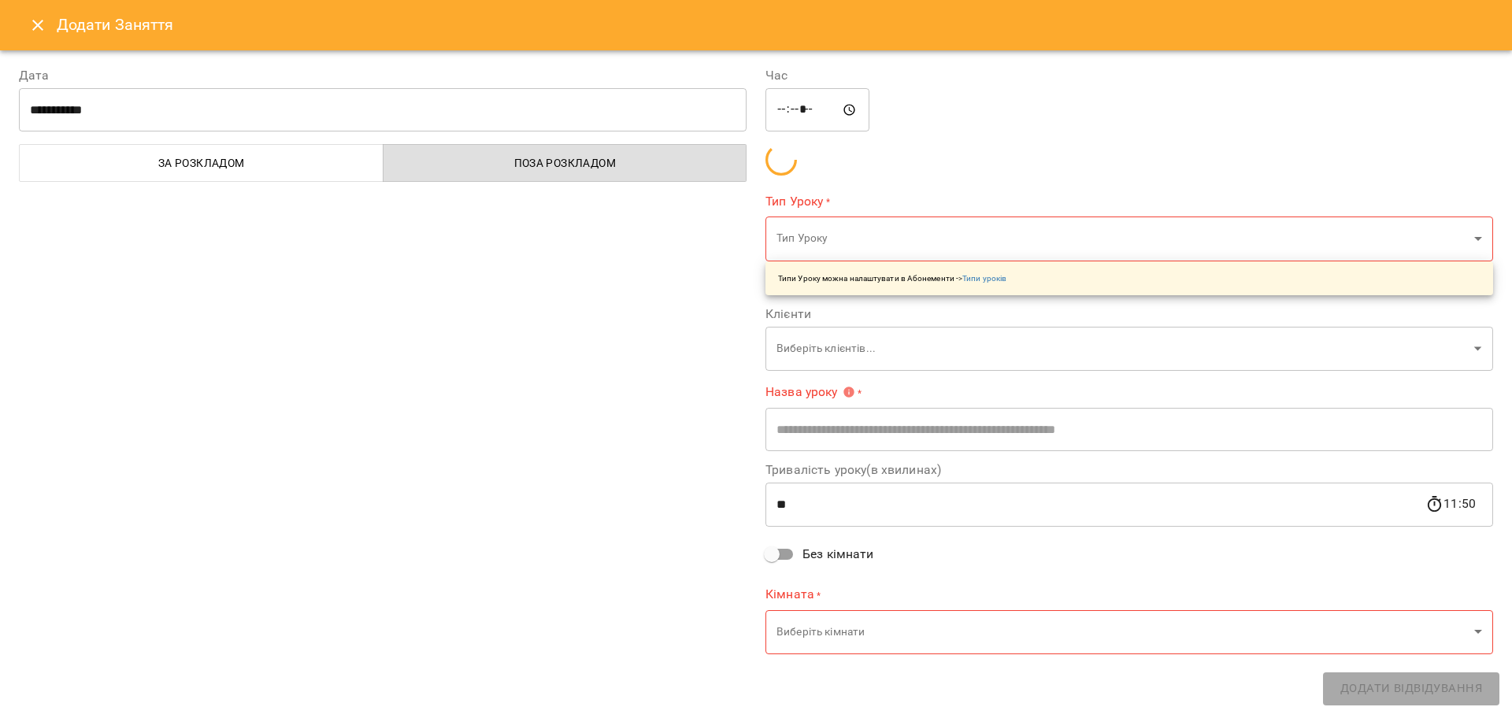
type input "**********"
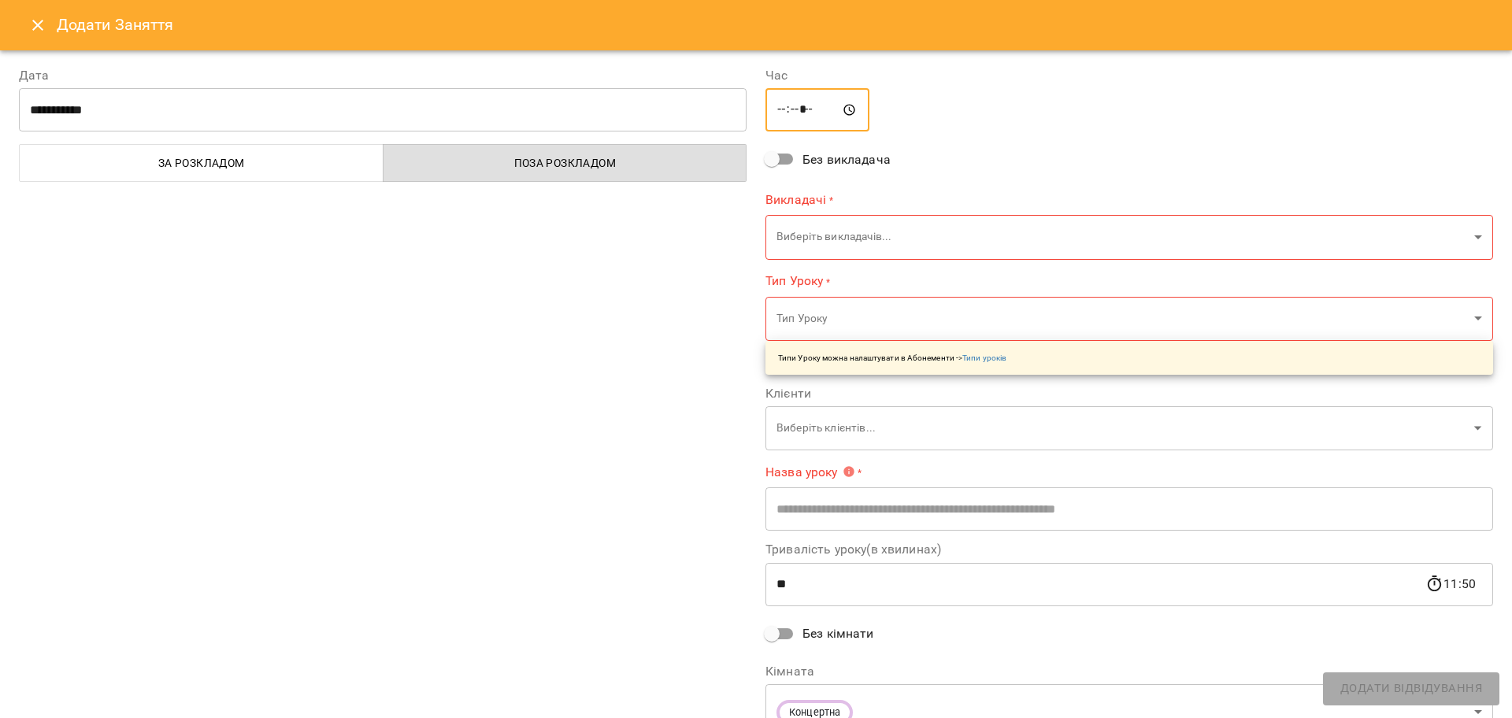
click at [774, 102] on input "*****" at bounding box center [818, 110] width 104 height 44
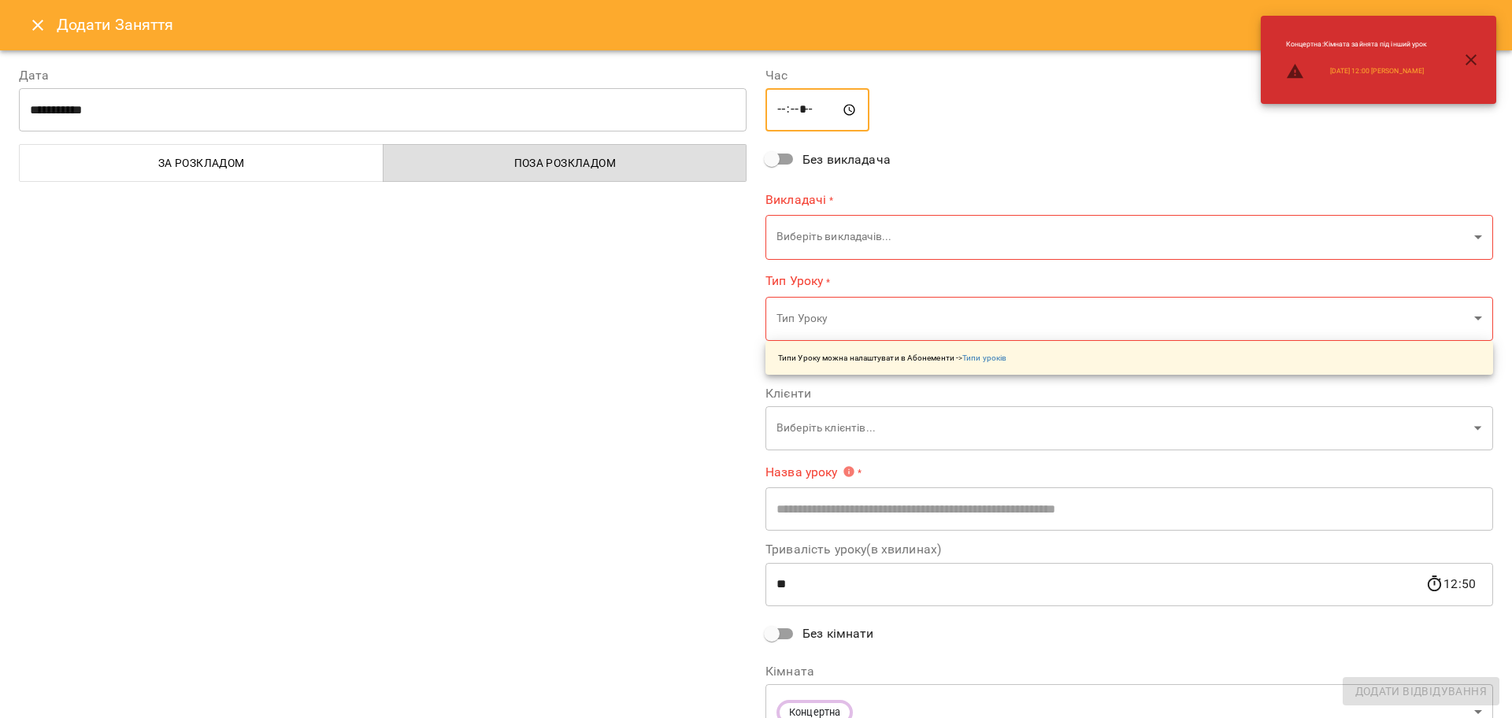
type input "*****"
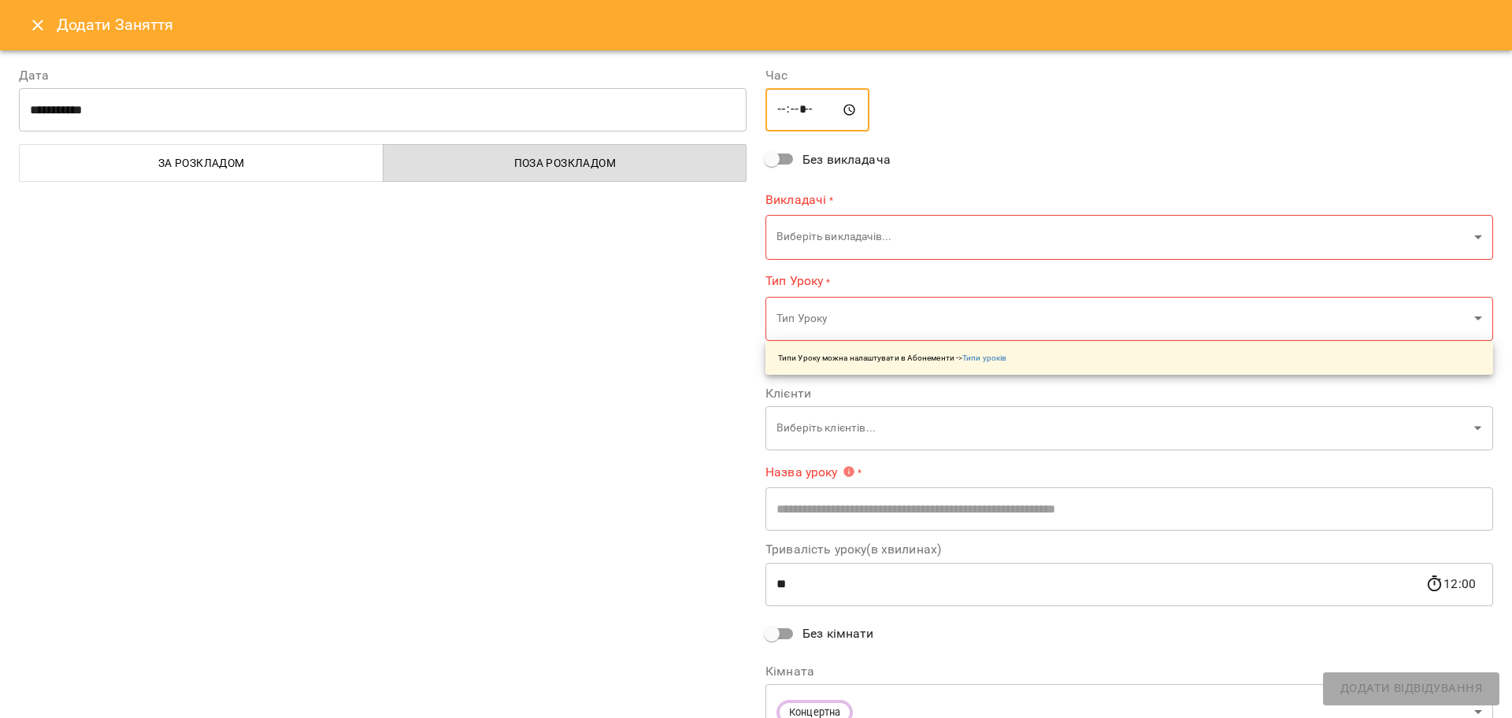
click at [861, 244] on body "**********" at bounding box center [756, 698] width 1512 height 1397
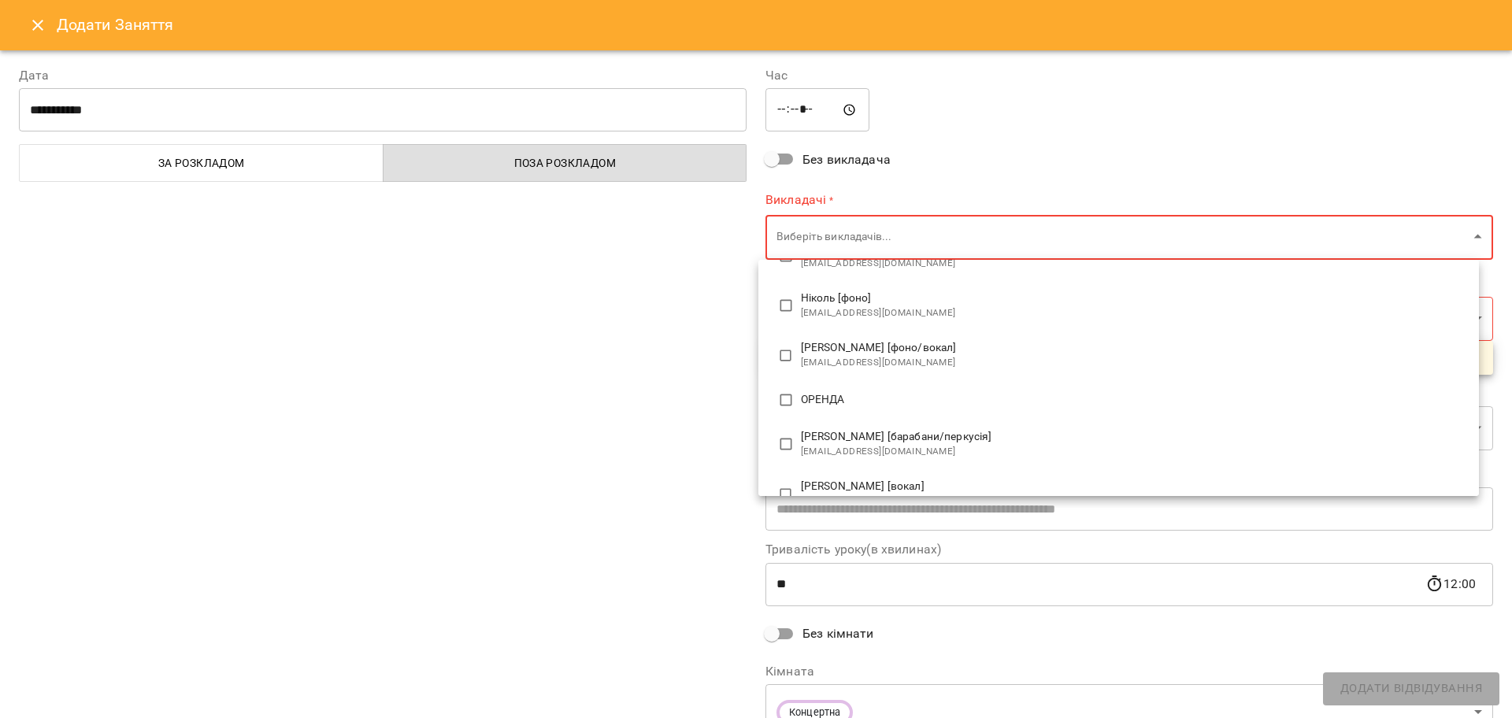
scroll to position [492, 0]
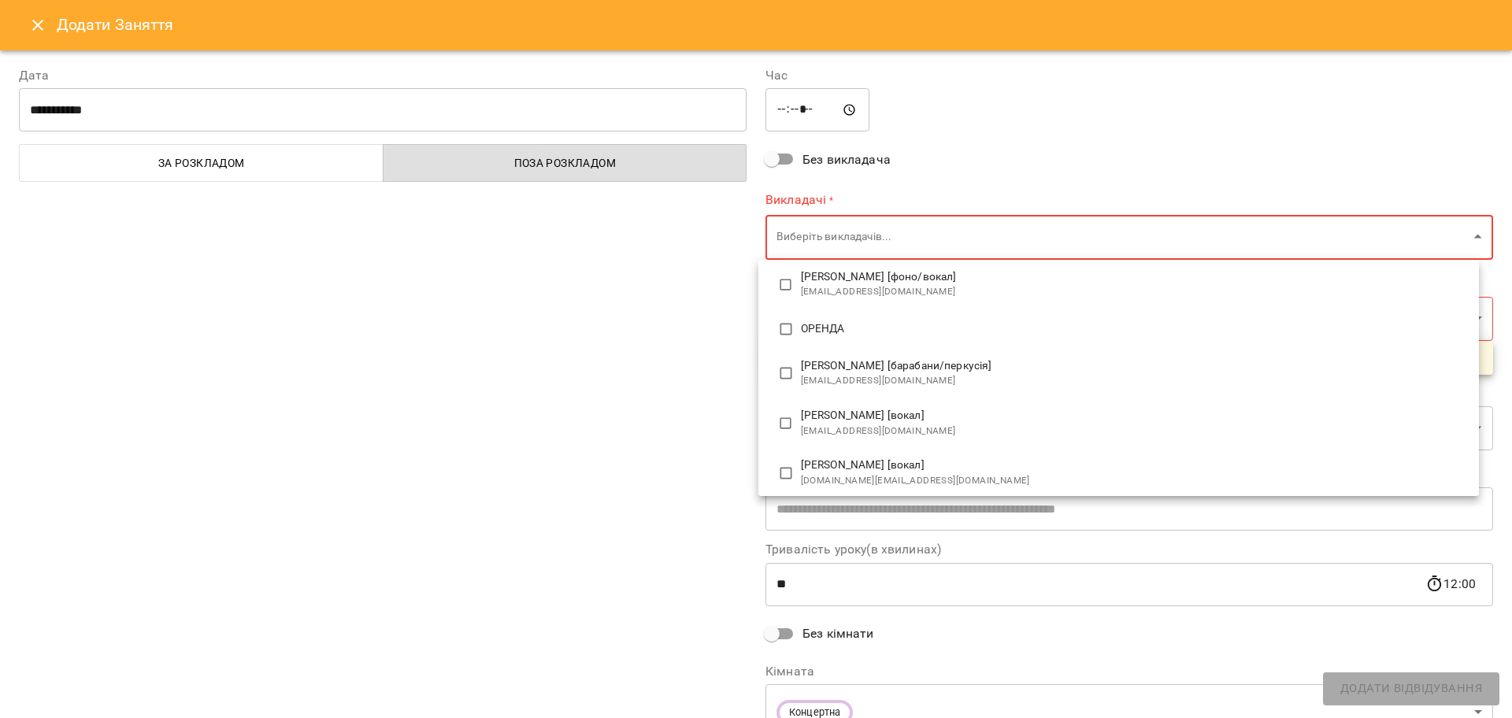
type input "**********"
type input "**"
type input "**********"
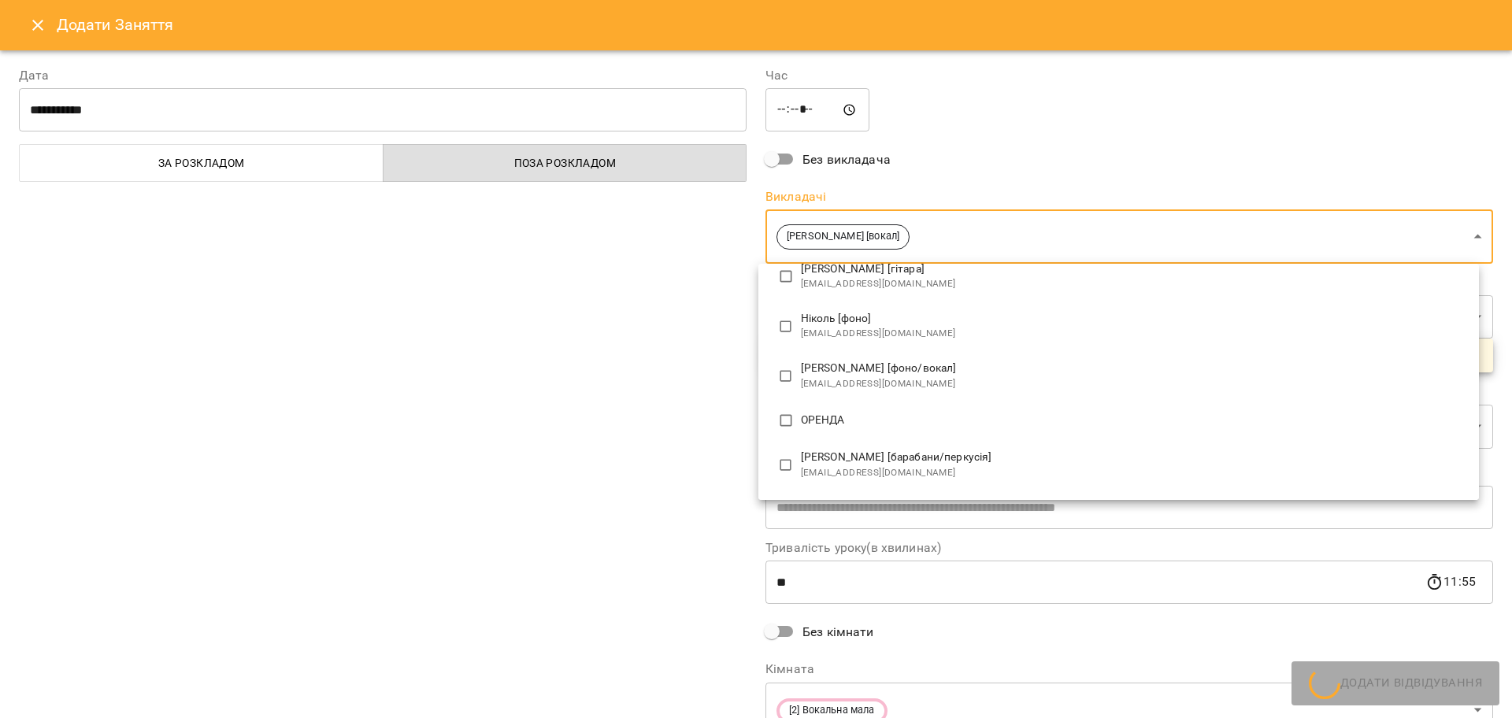
scroll to position [0, 0]
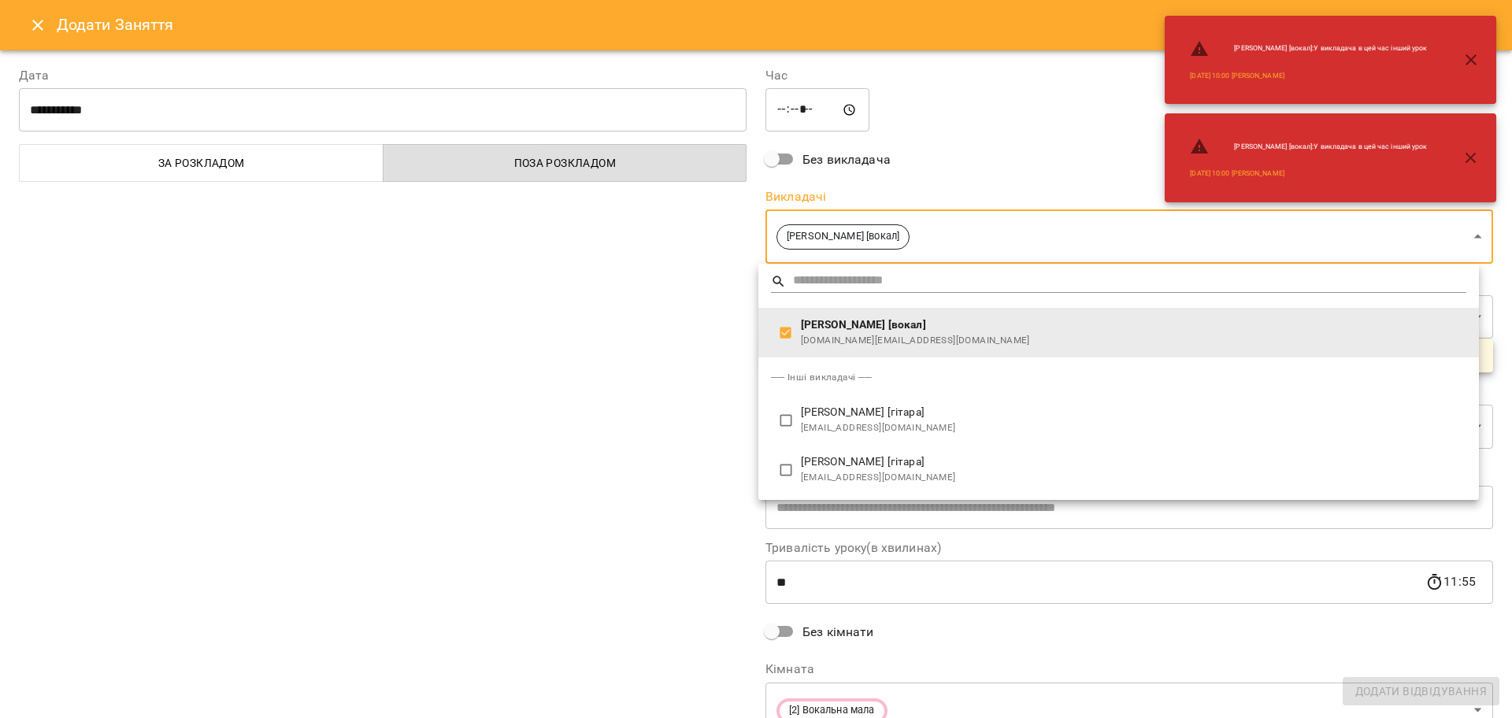
click at [685, 484] on div at bounding box center [756, 359] width 1512 height 718
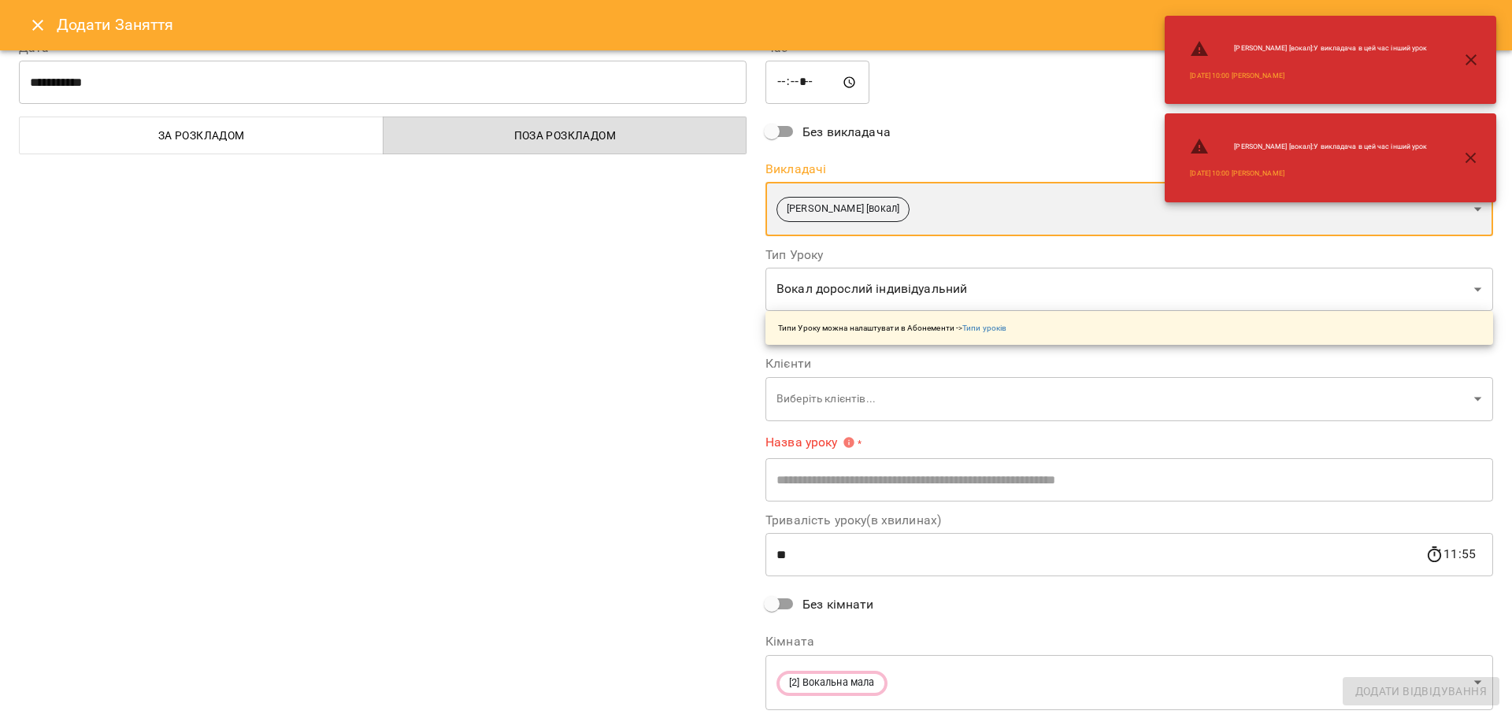
scroll to position [73, 0]
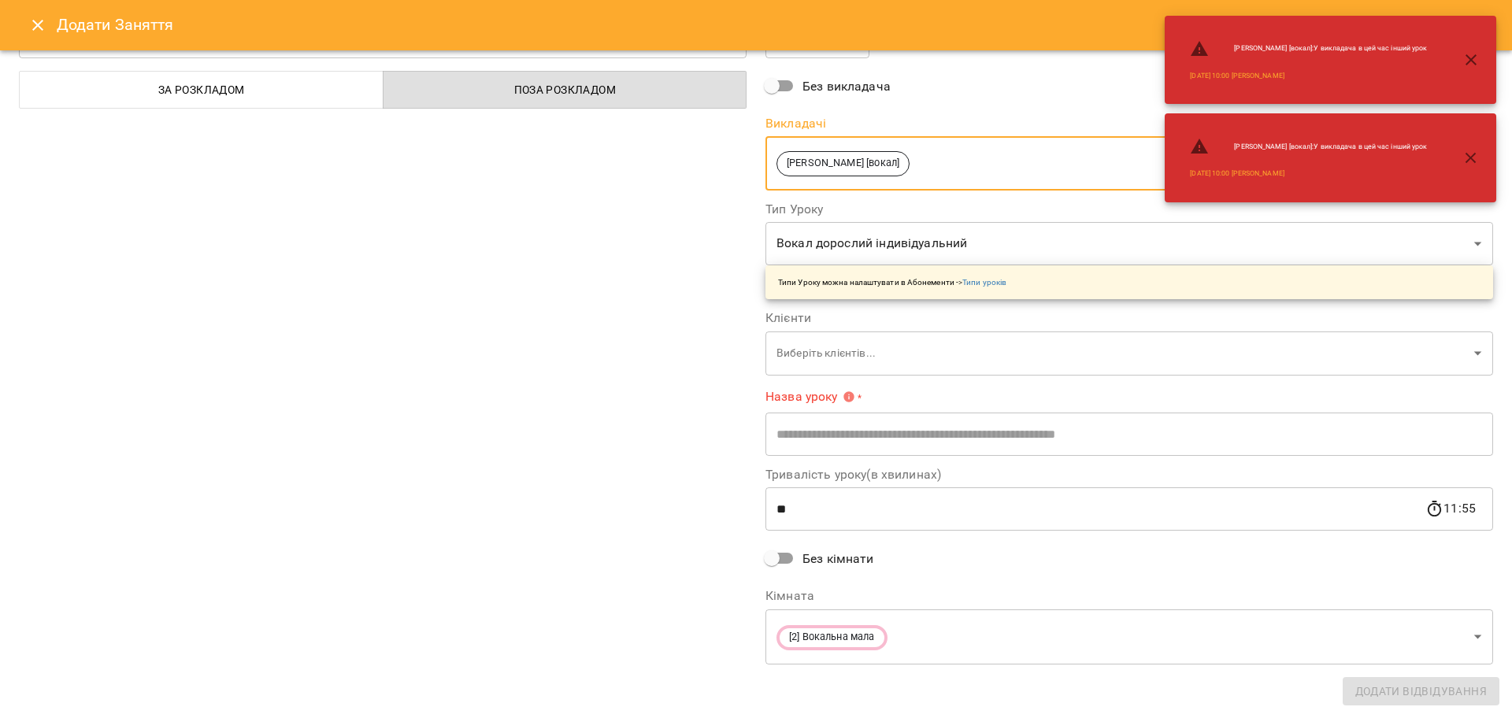
click at [818, 366] on body "**********" at bounding box center [756, 698] width 1512 height 1397
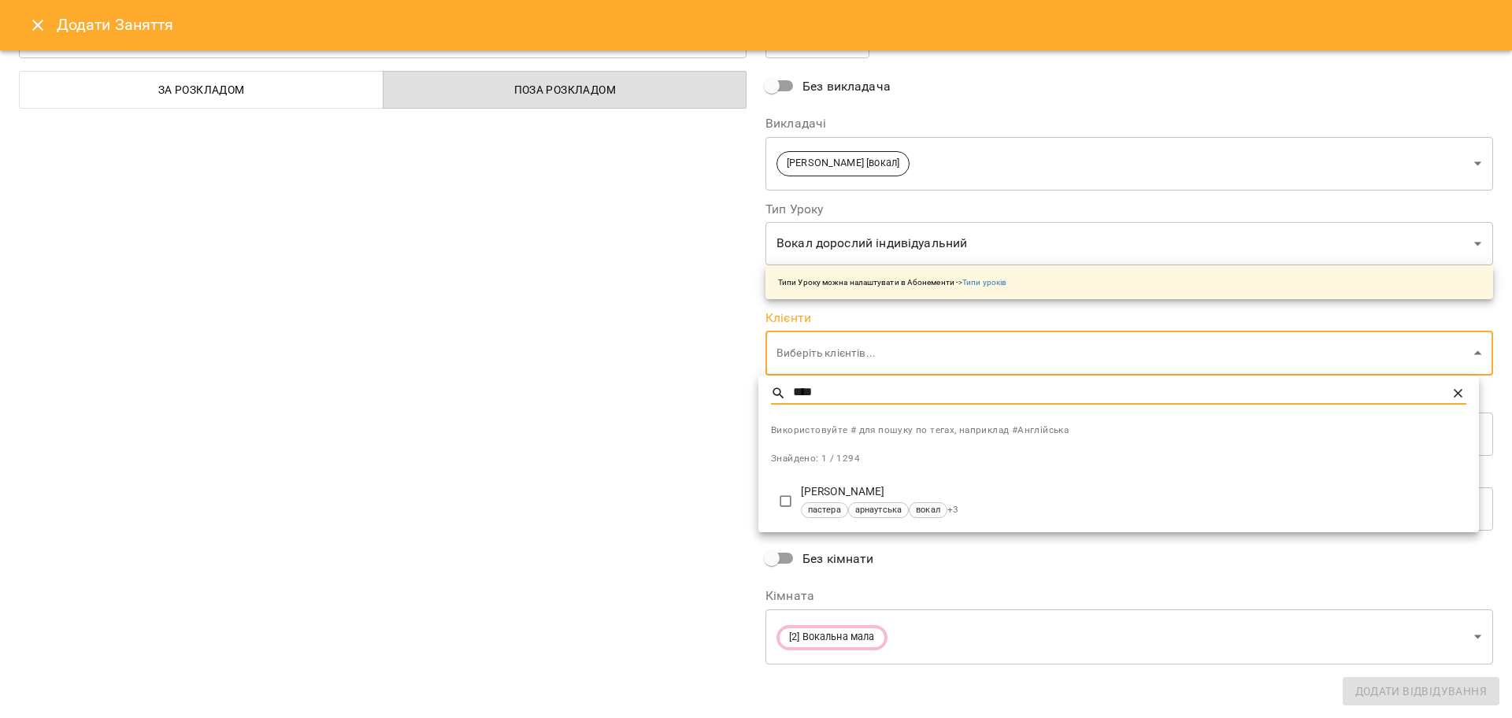
type input "****"
type input "**********"
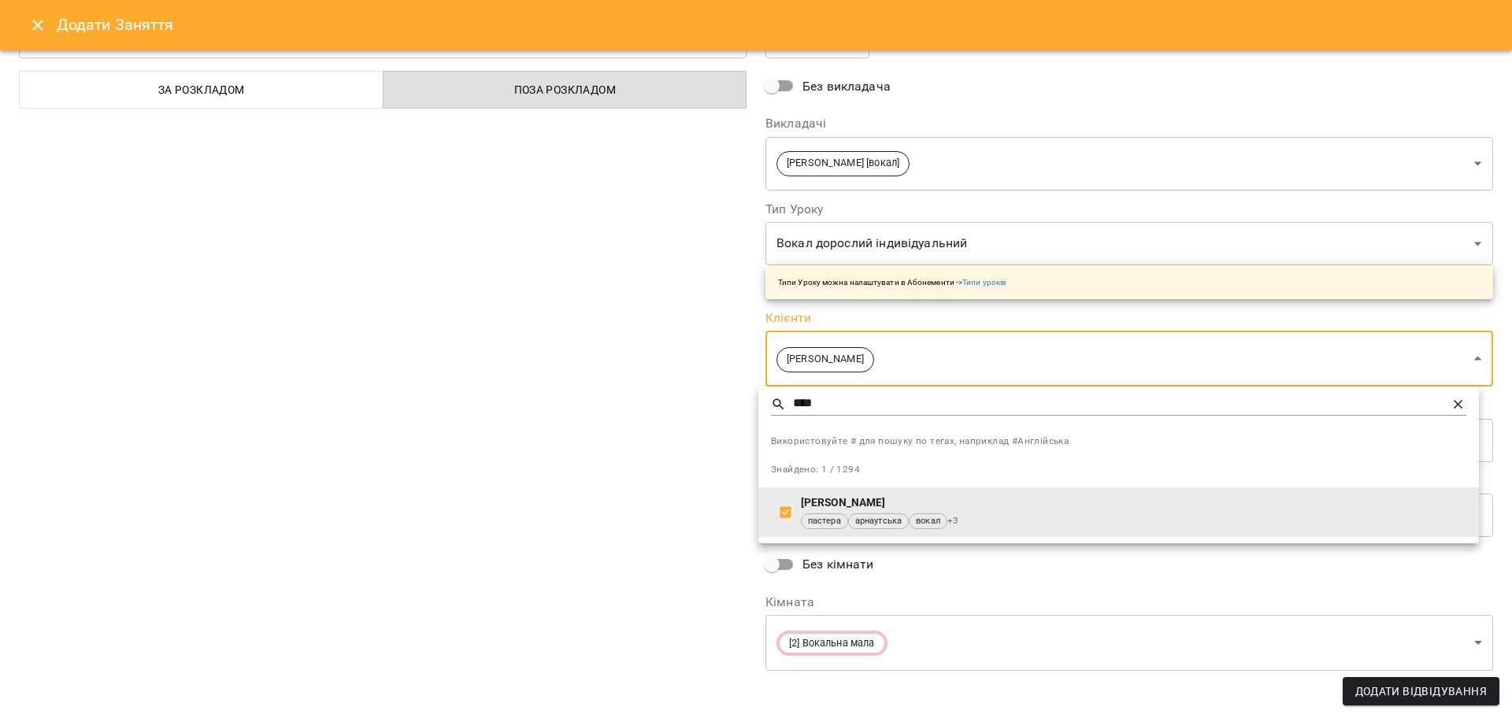
click at [714, 507] on div at bounding box center [756, 359] width 1512 height 718
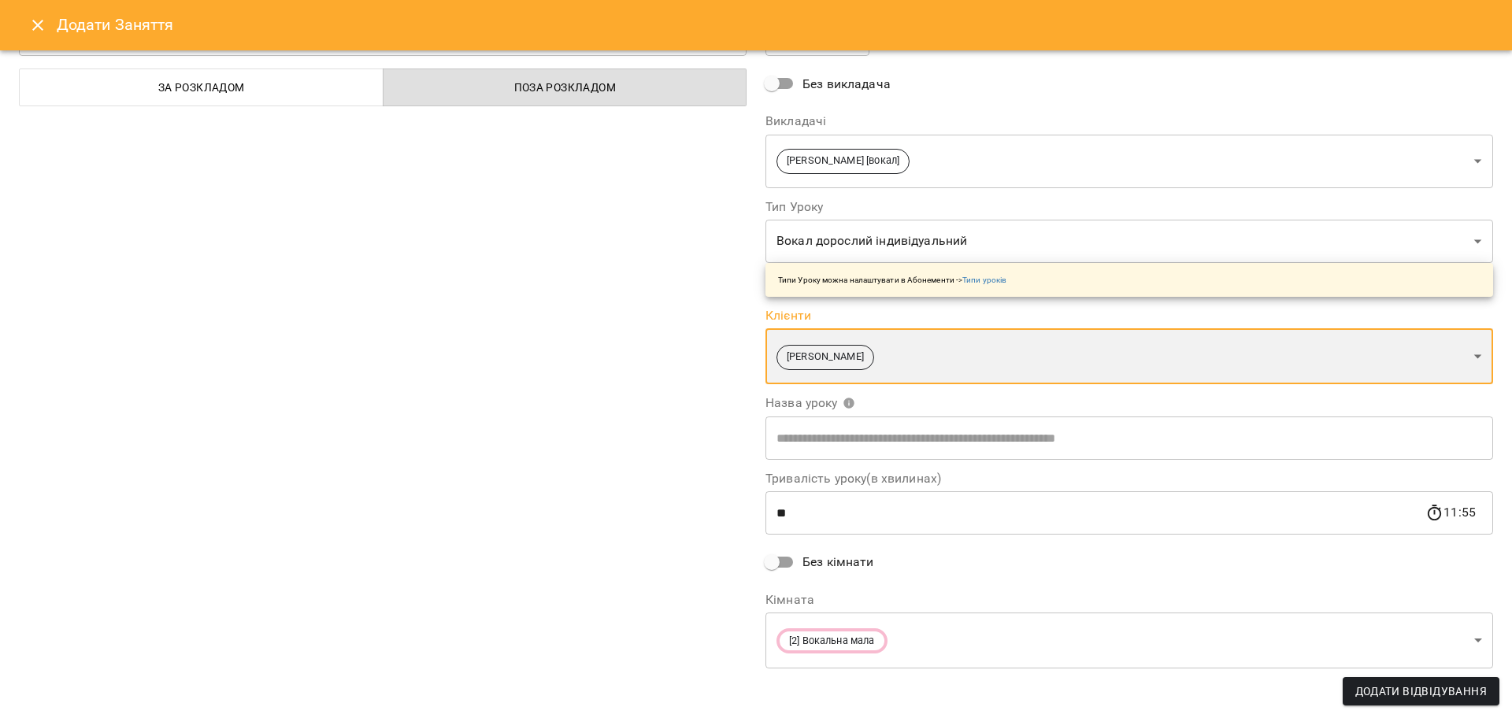
scroll to position [80, 0]
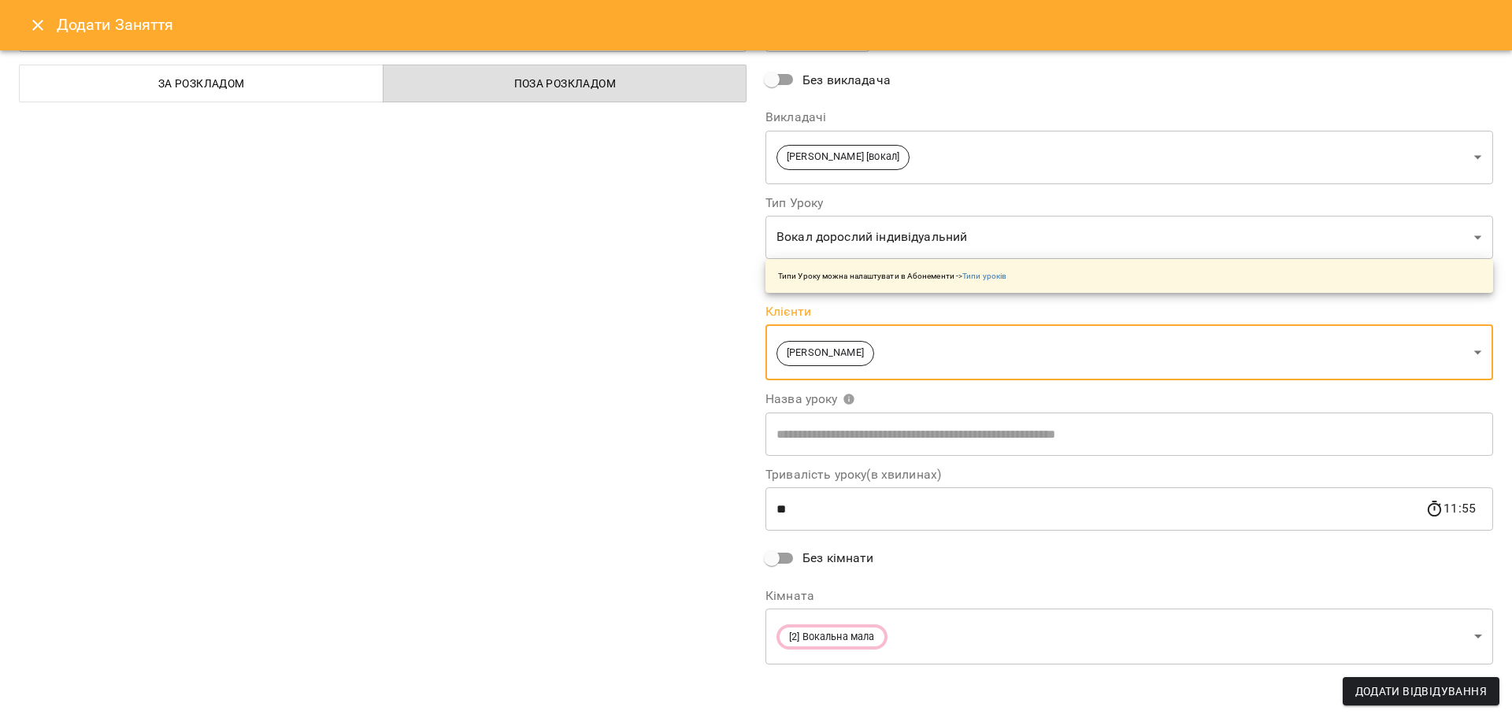
click at [1349, 680] on button "Додати Відвідування" at bounding box center [1421, 691] width 157 height 28
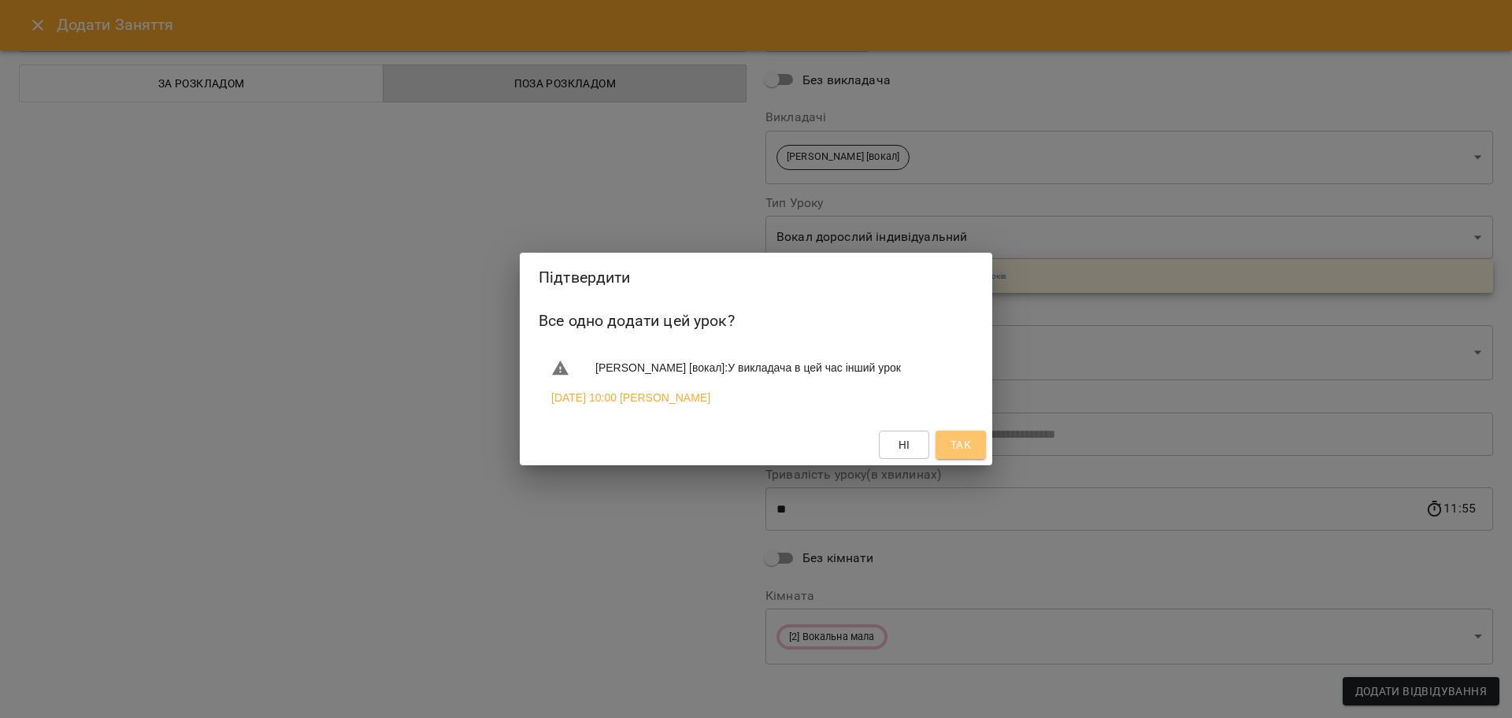
click at [964, 451] on span "Так" at bounding box center [961, 445] width 20 height 19
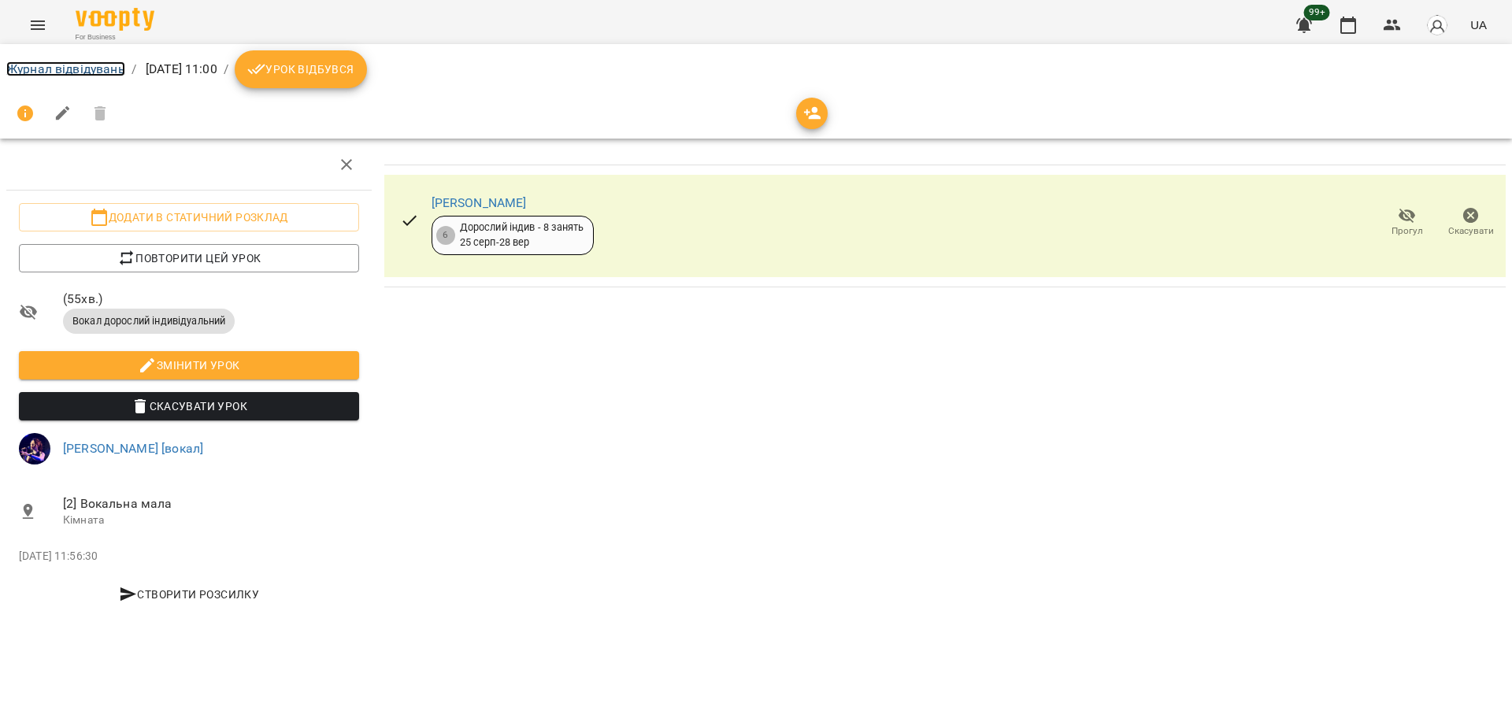
click at [34, 61] on link "Журнал відвідувань" at bounding box center [65, 68] width 119 height 15
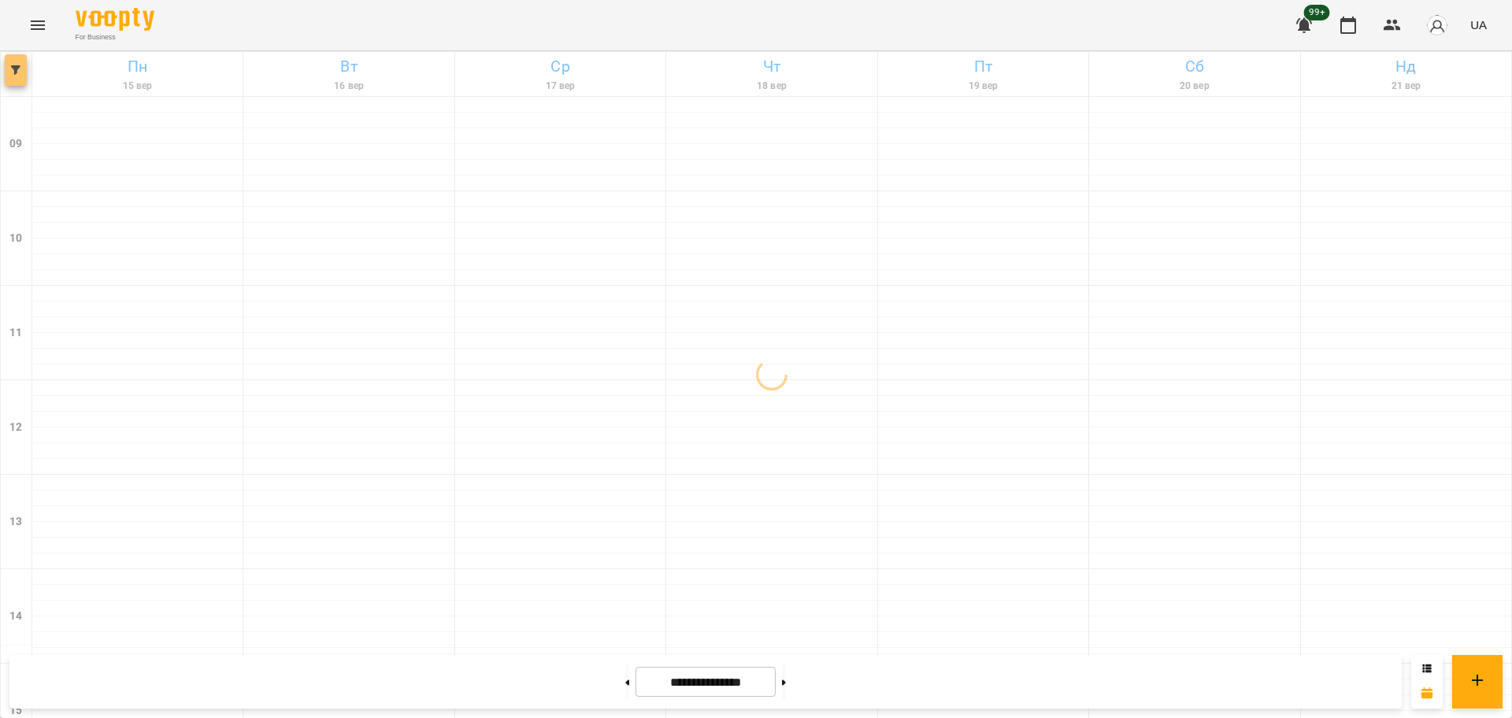
click at [24, 72] on span "button" at bounding box center [16, 69] width 22 height 9
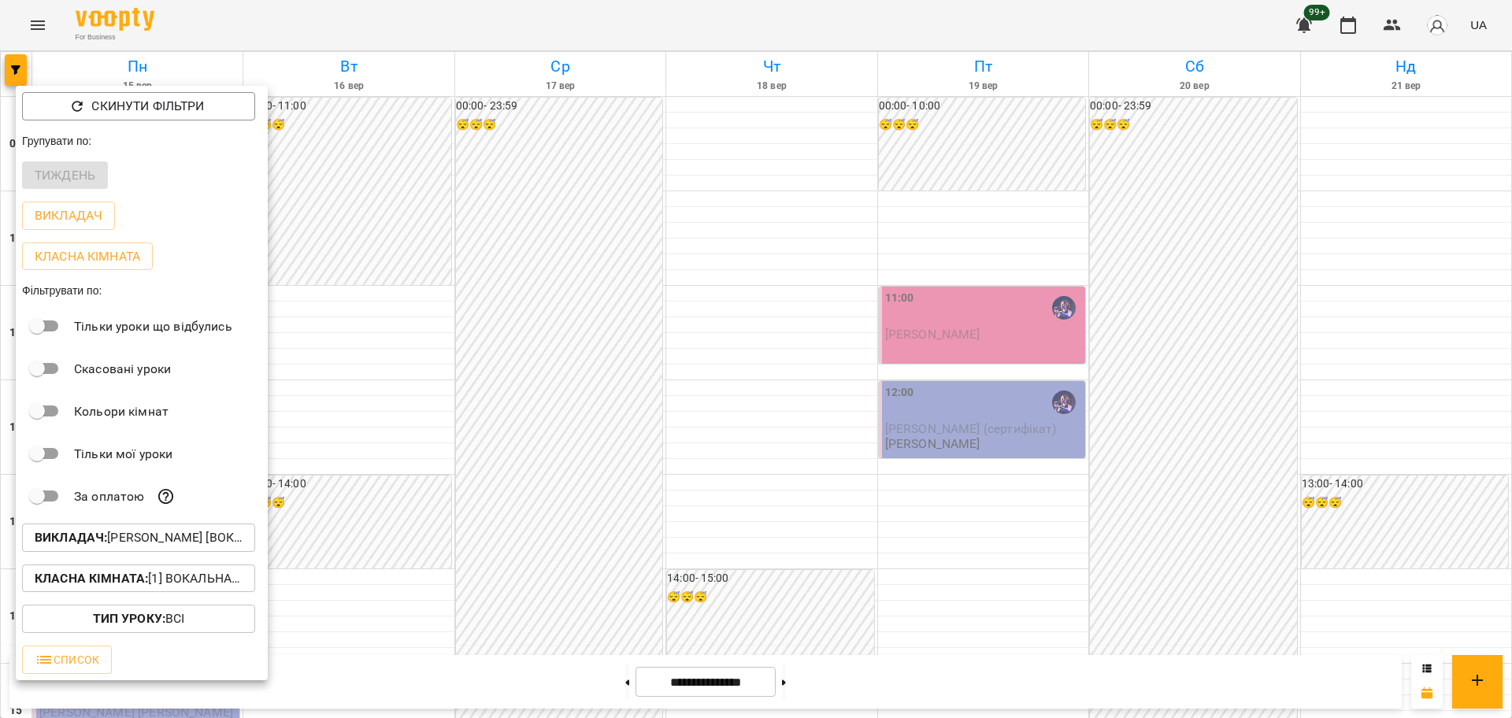
click at [921, 521] on div at bounding box center [756, 359] width 1512 height 718
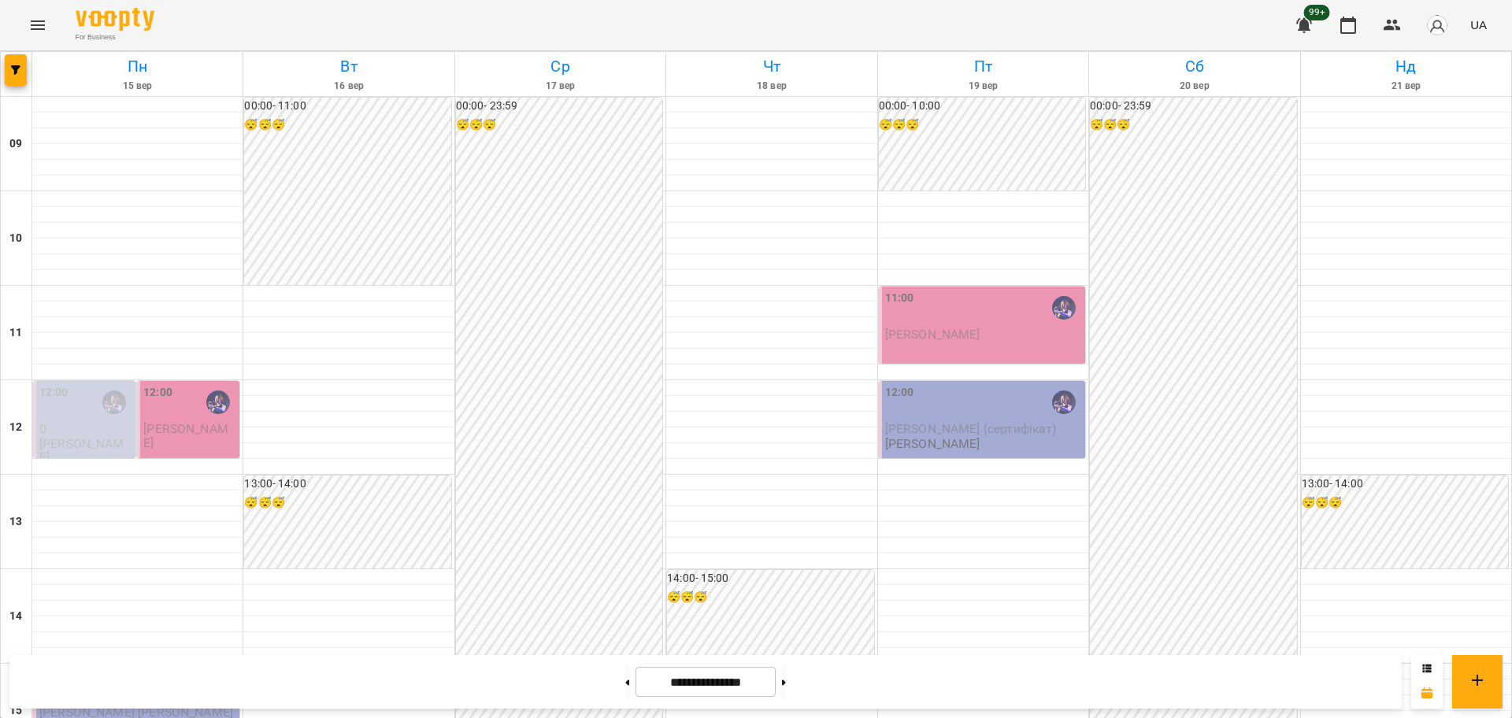
click at [0, 64] on div "Пн 15 вер Вт 16 вер Ср 17 вер Чт 18 вер Пт 19 вер Сб 20 вер Нд 21 вер 09 10 11 …" at bounding box center [756, 723] width 1512 height 1345
click at [22, 75] on button "button" at bounding box center [16, 70] width 22 height 32
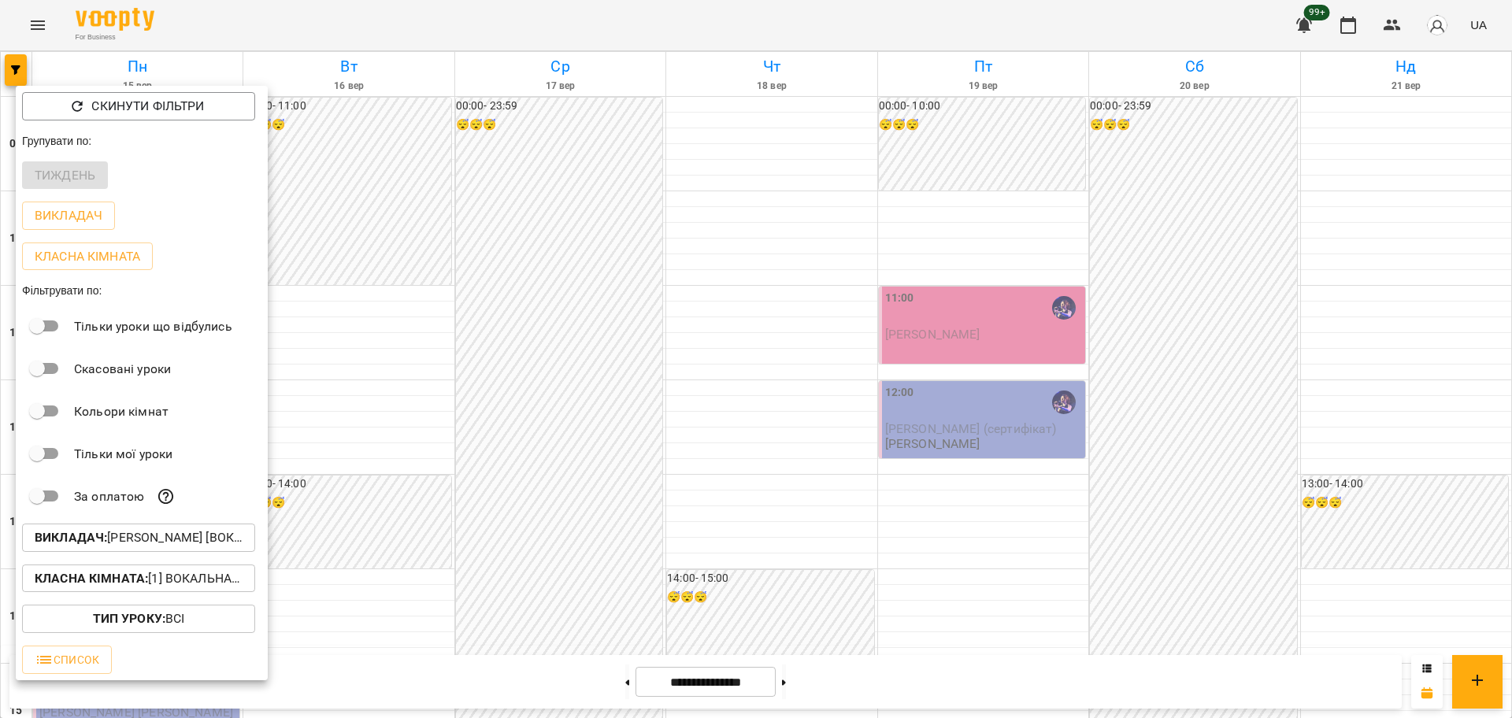
click at [751, 419] on div at bounding box center [756, 359] width 1512 height 718
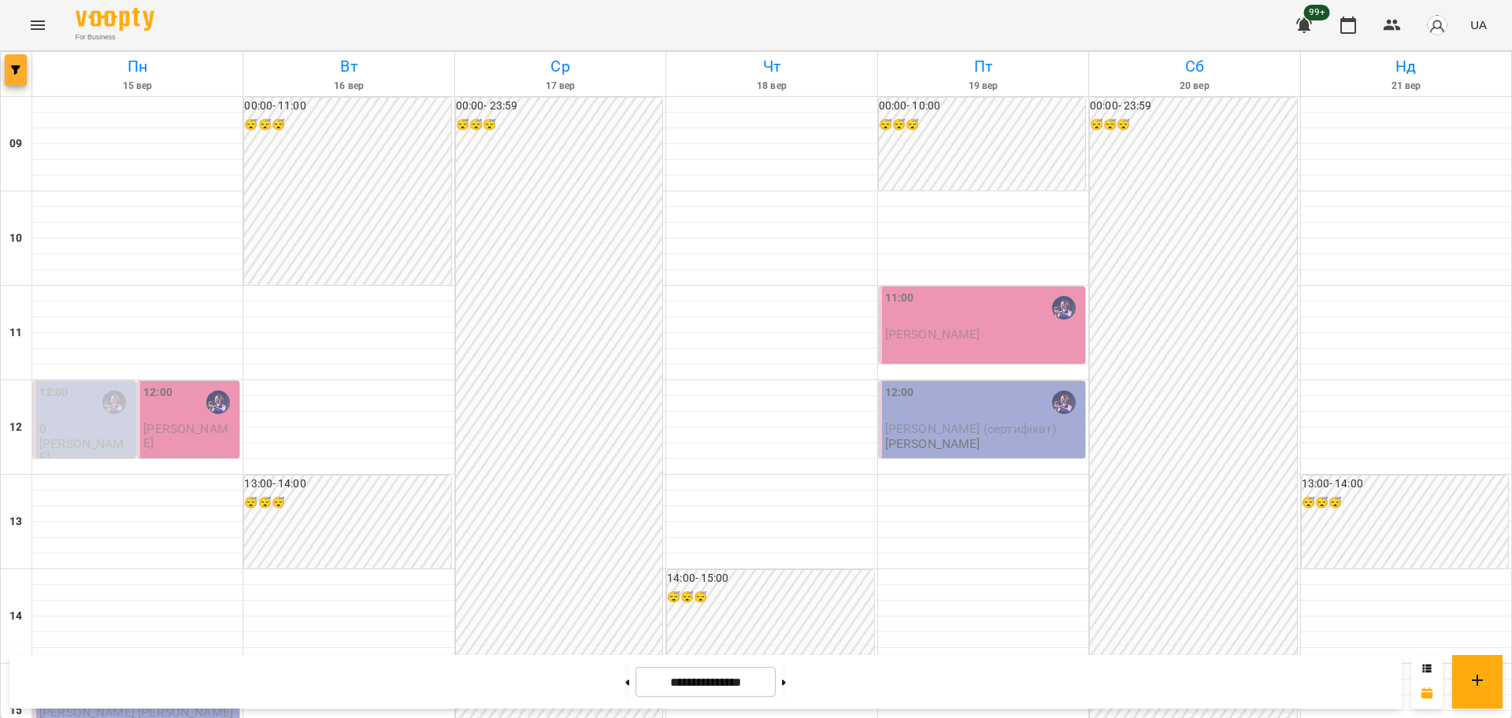
click at [13, 85] on button "button" at bounding box center [16, 70] width 22 height 32
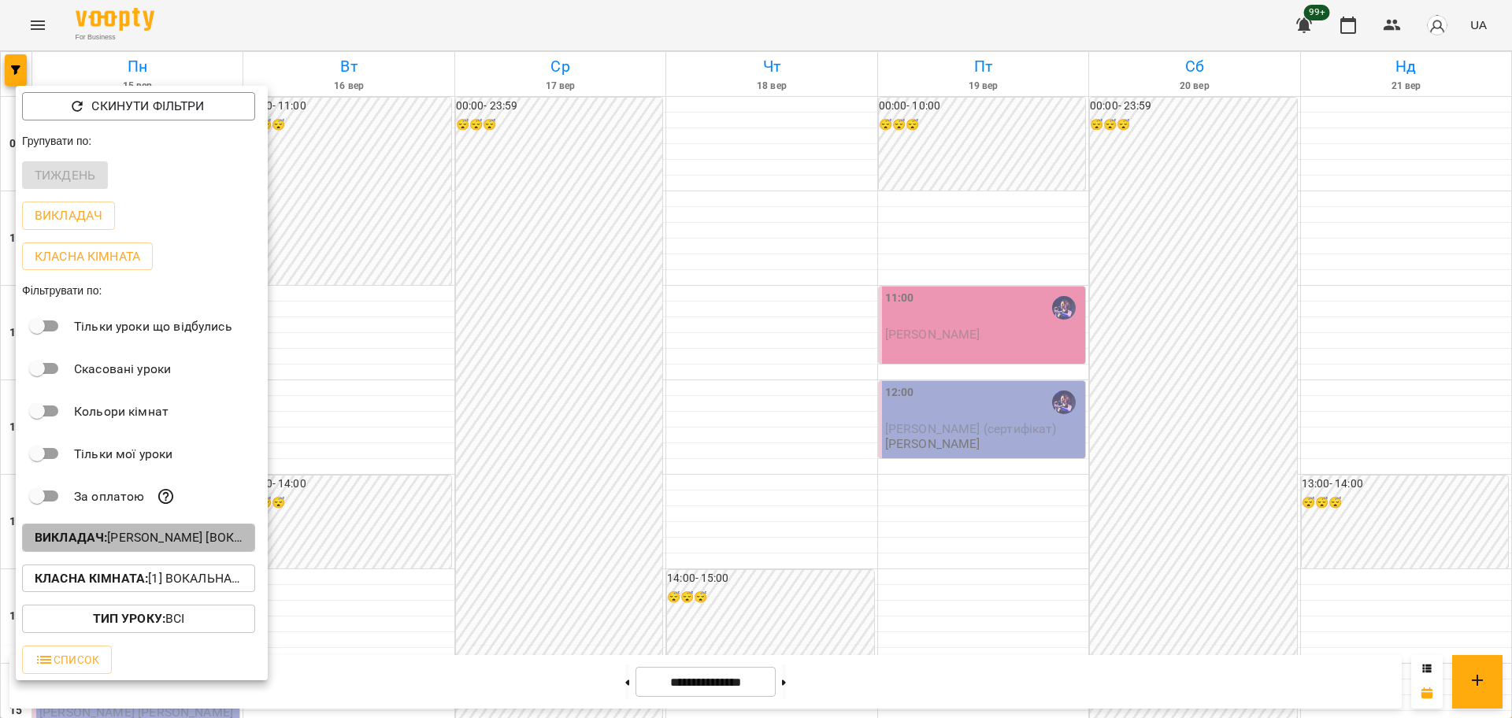
click at [170, 538] on p "Викладач : Христина Андреєва [вокал]" at bounding box center [139, 538] width 208 height 19
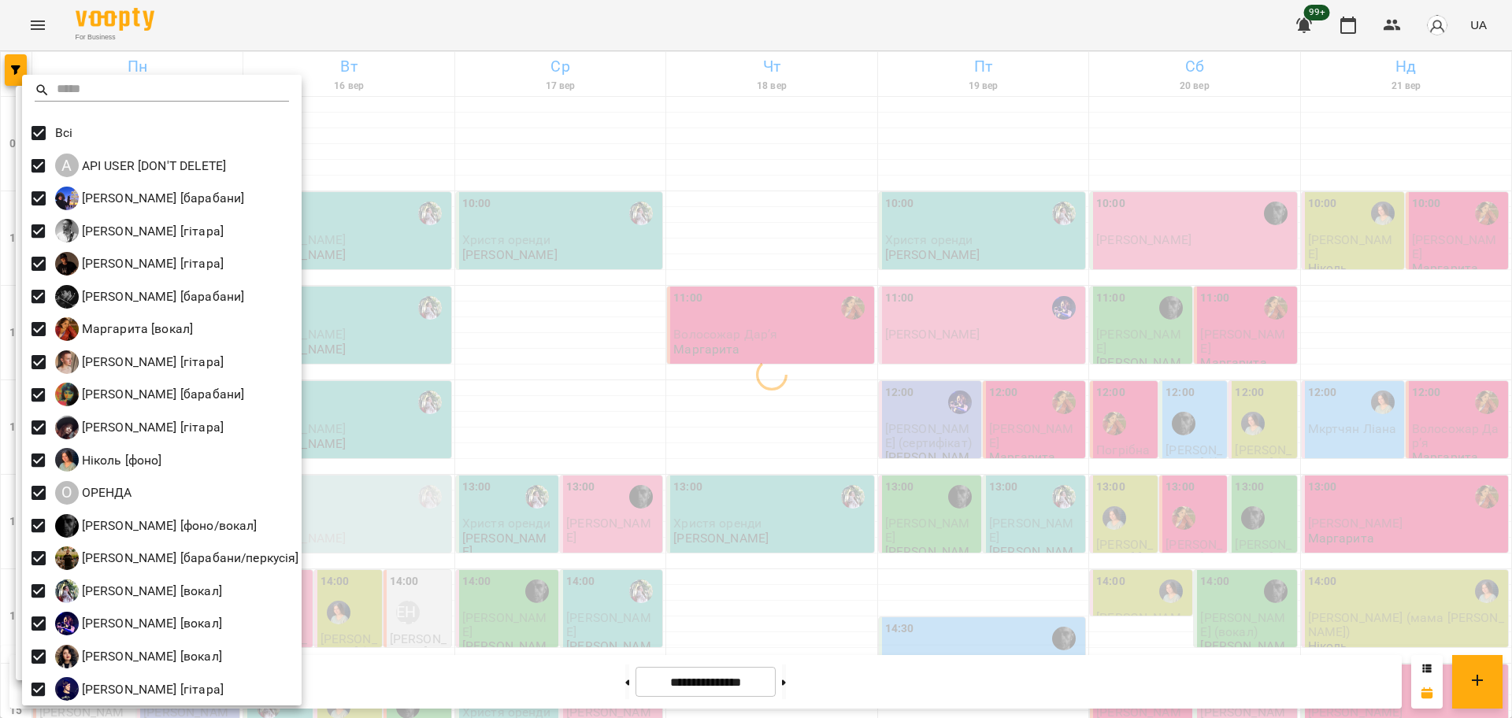
click at [471, 225] on div at bounding box center [756, 359] width 1512 height 718
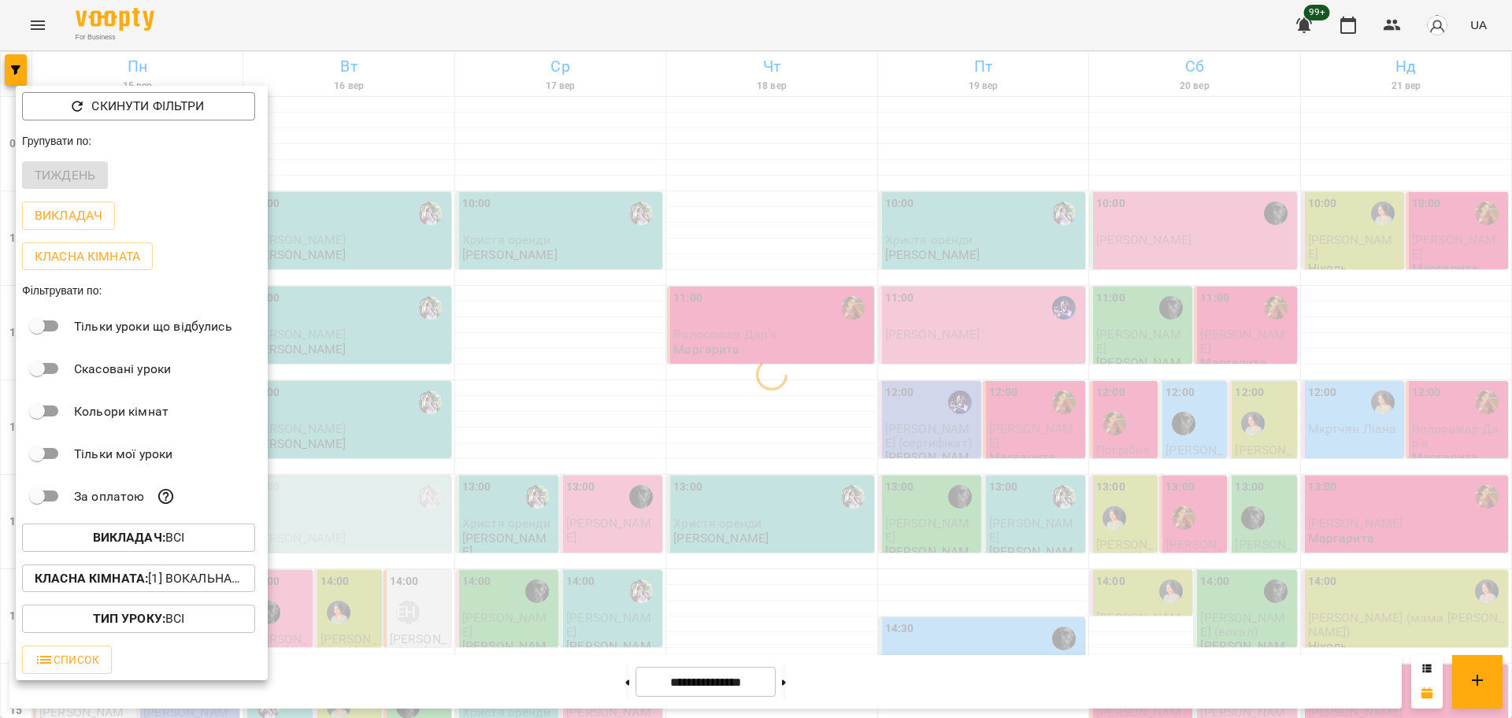
click at [217, 570] on button "Класна кімната : [1] Вокальна велика,[2] Вокальна мала,[7] Kids Фоно/Вокал,Кіно…" at bounding box center [138, 579] width 233 height 28
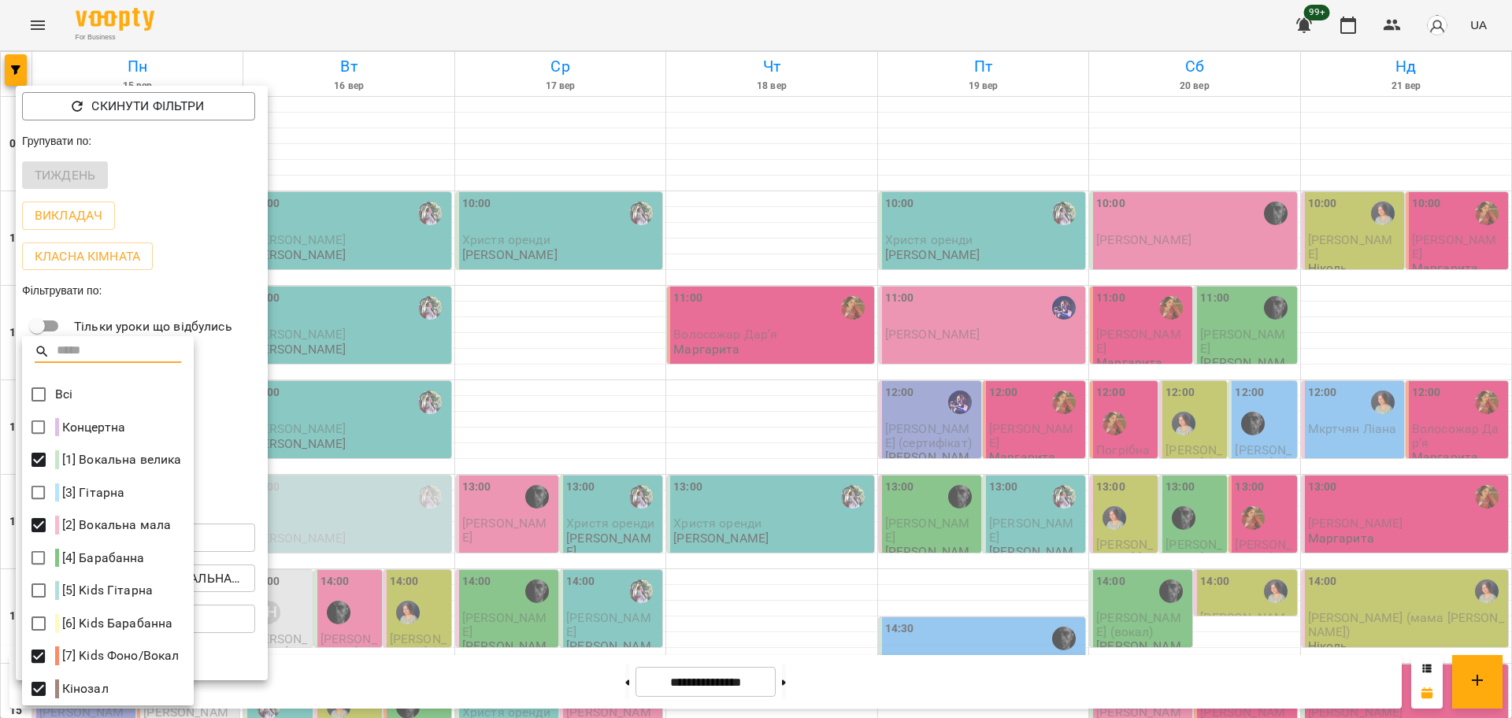
click at [340, 419] on div at bounding box center [756, 359] width 1512 height 718
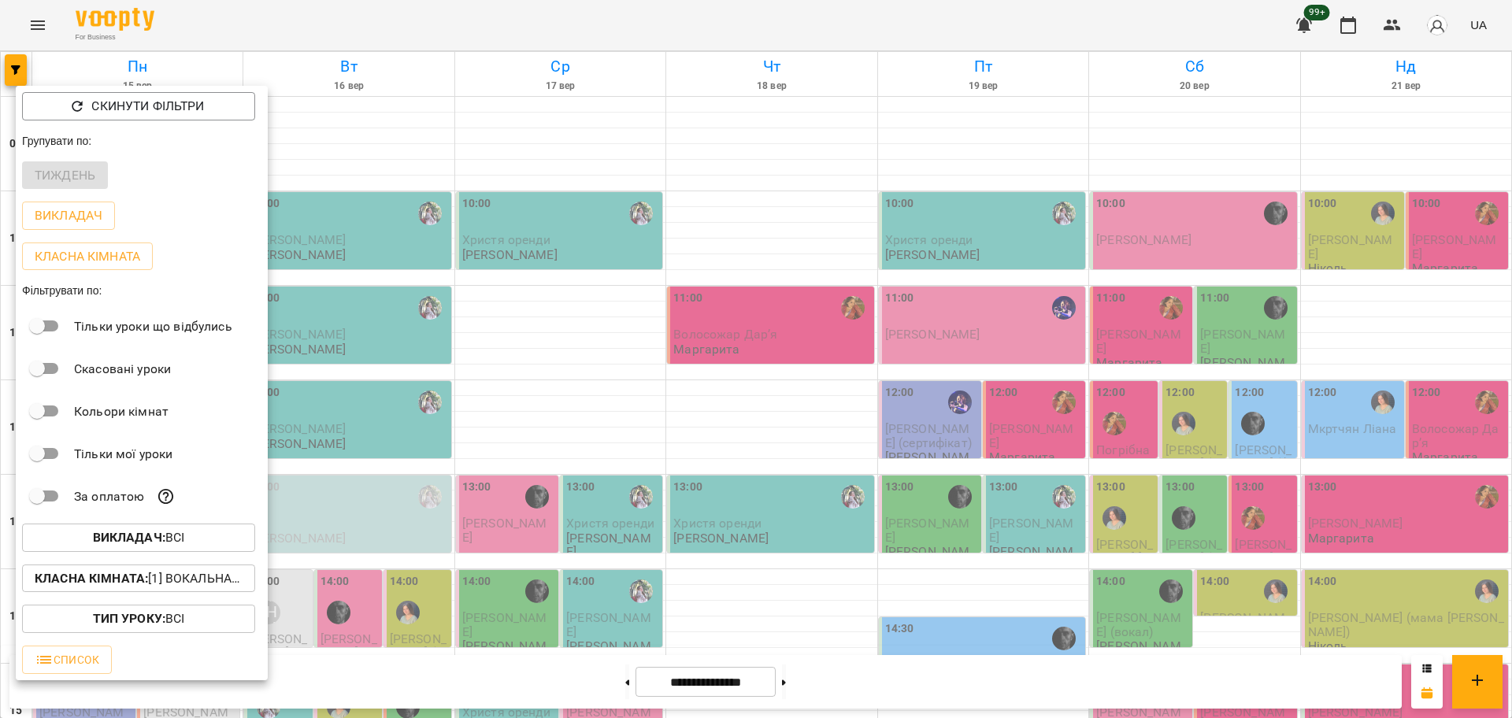
click at [959, 327] on div at bounding box center [756, 359] width 1512 height 718
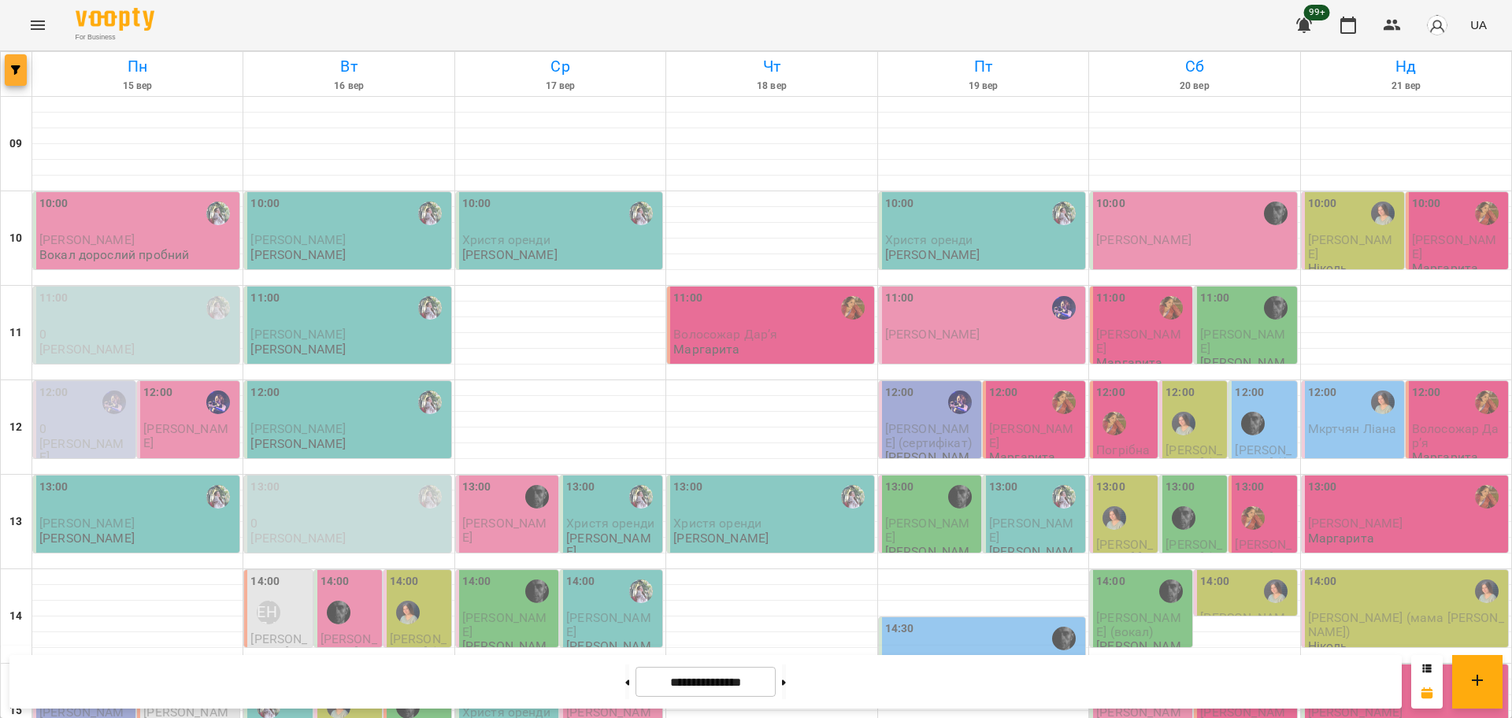
click at [15, 58] on button "button" at bounding box center [16, 70] width 22 height 32
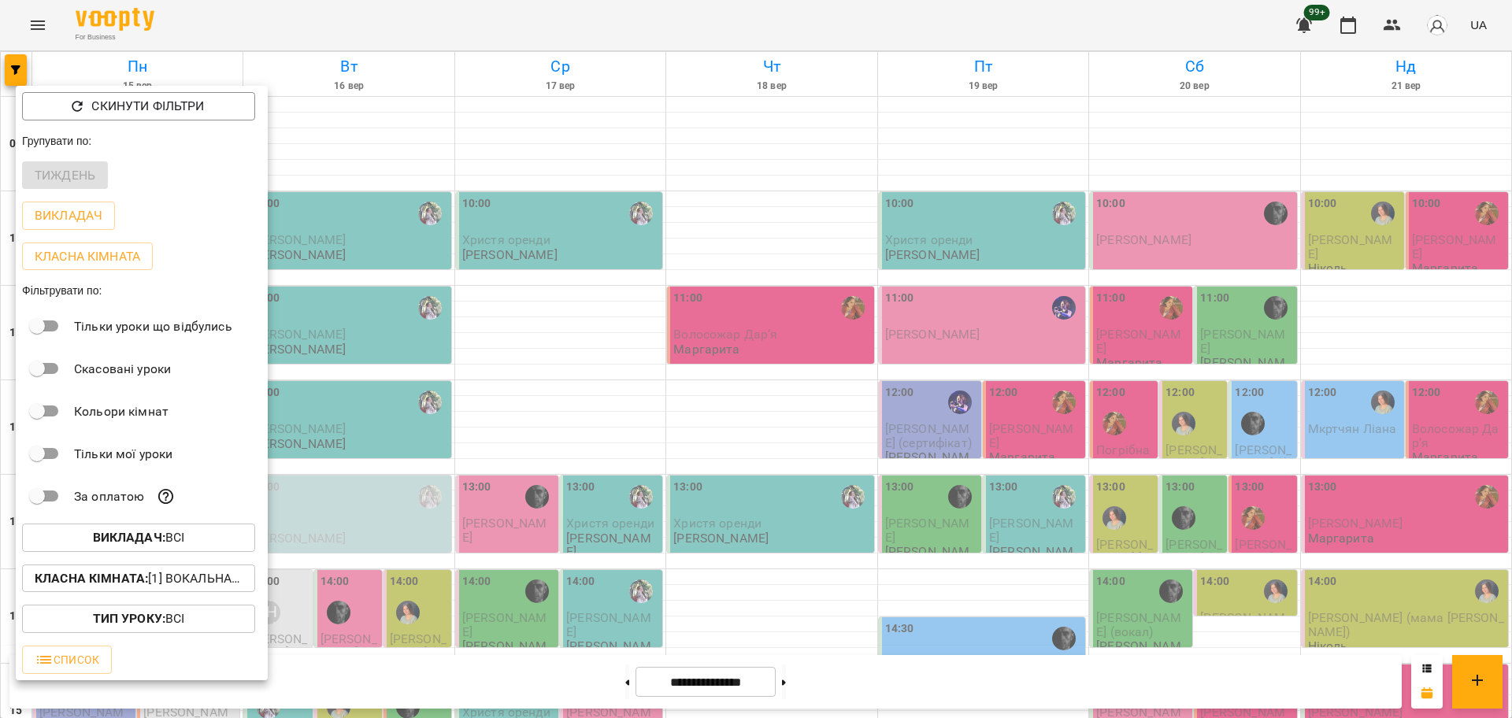
click at [214, 552] on button "Викладач : Всі" at bounding box center [138, 538] width 233 height 28
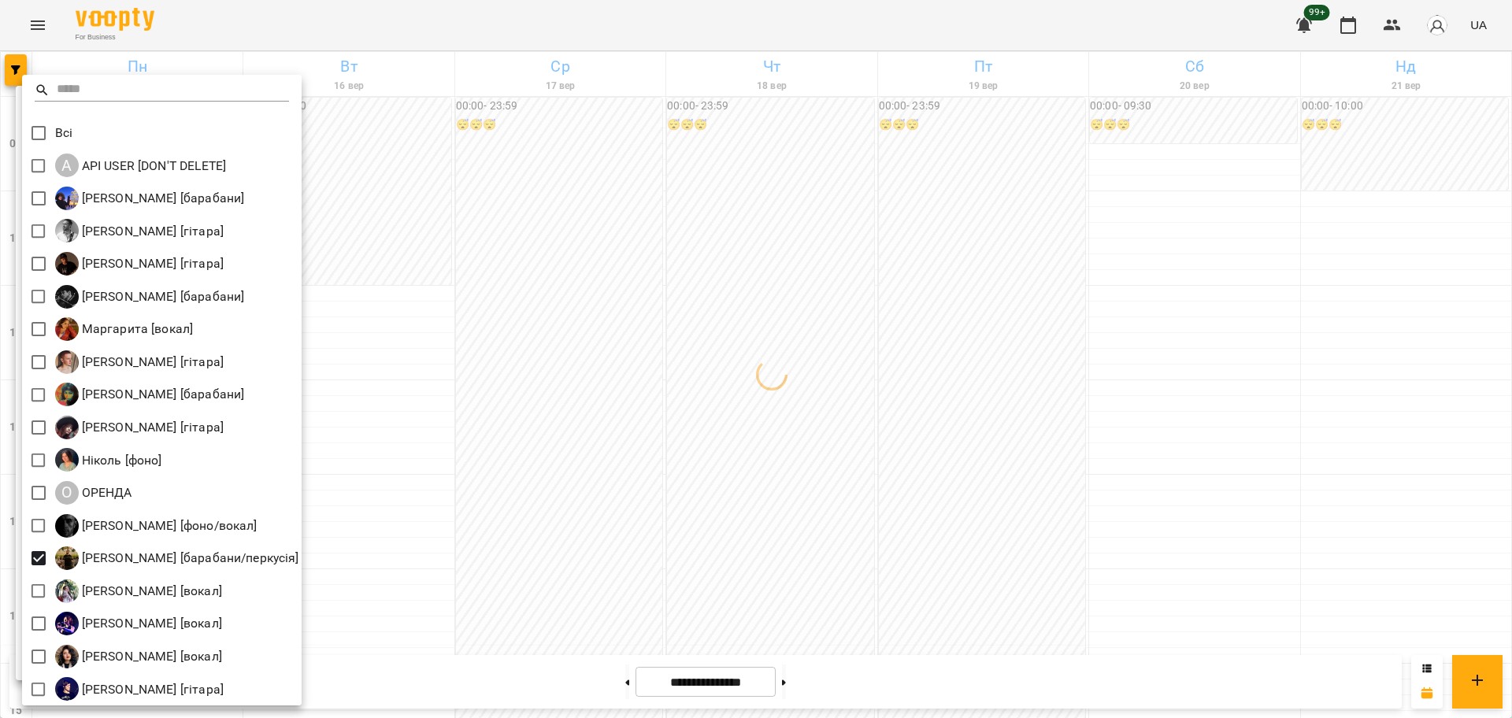
click at [729, 550] on div at bounding box center [756, 359] width 1512 height 718
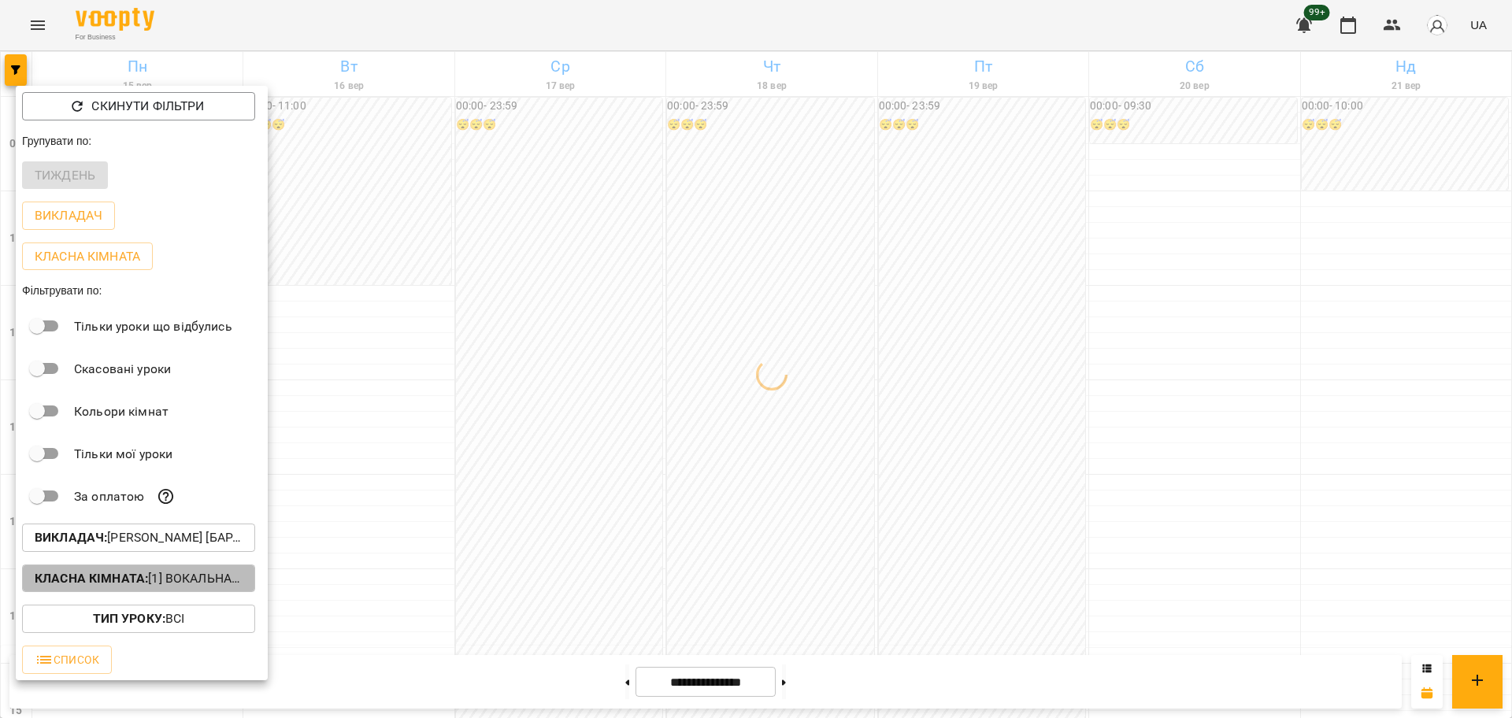
click at [195, 588] on p "Класна кімната : [1] Вокальна велика,[2] Вокальна мала,[7] Kids Фоно/Вокал,Кіно…" at bounding box center [139, 579] width 208 height 19
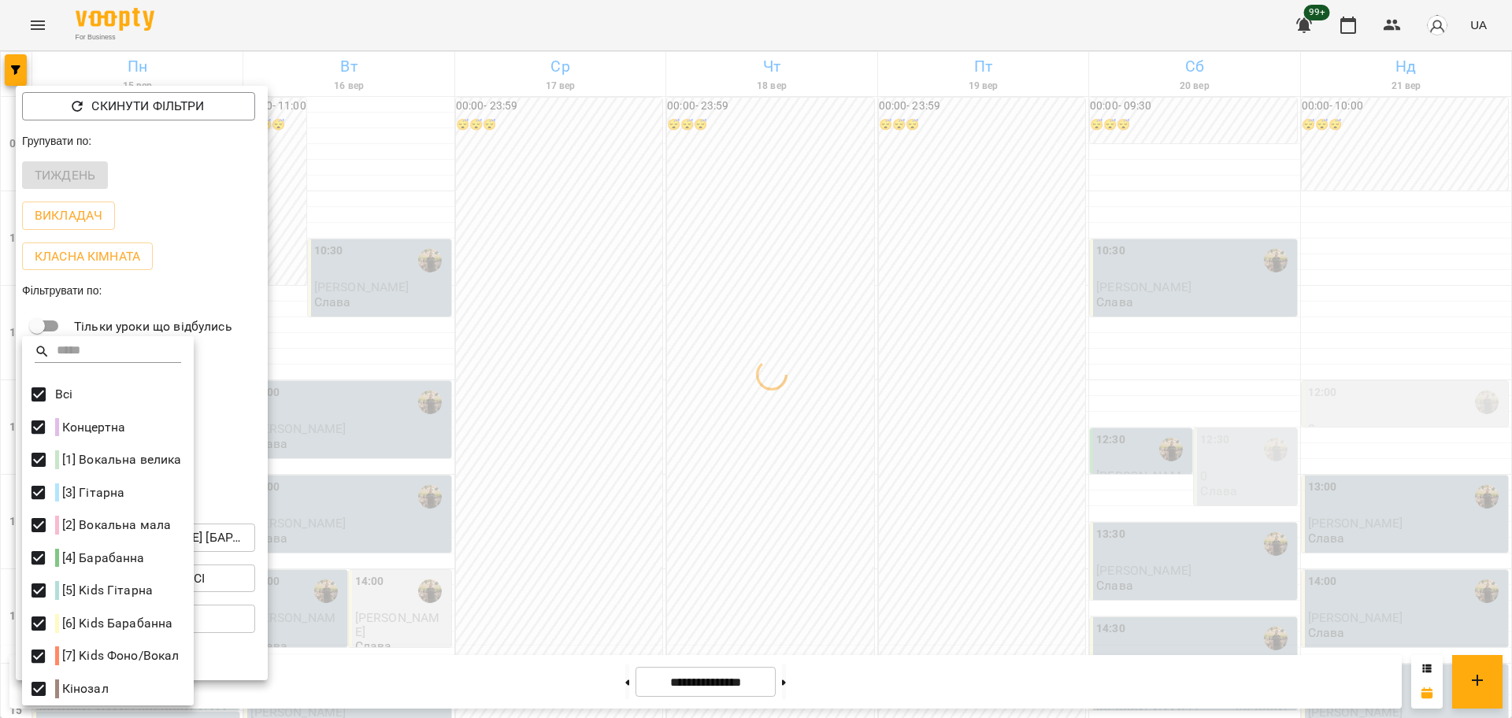
click at [681, 379] on div at bounding box center [756, 359] width 1512 height 718
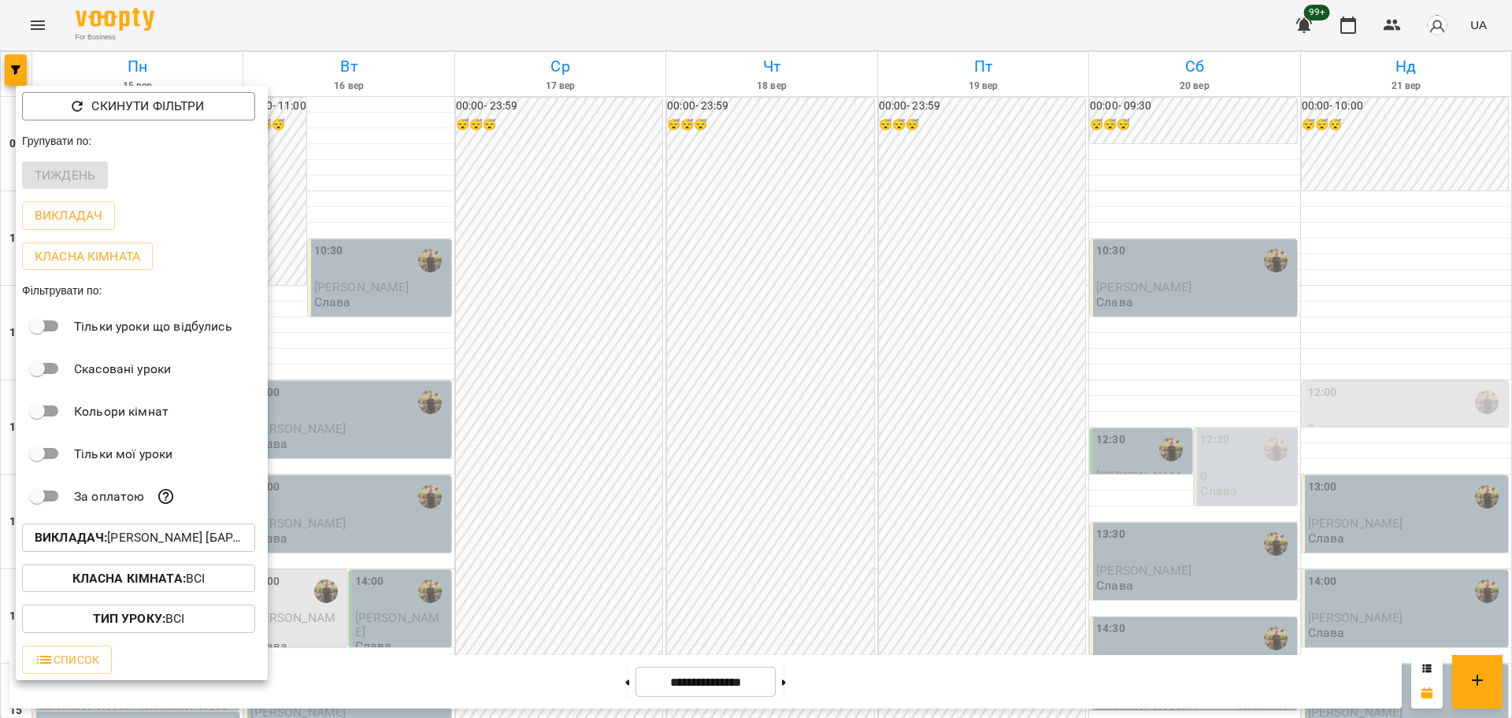
click at [521, 477] on div at bounding box center [756, 359] width 1512 height 718
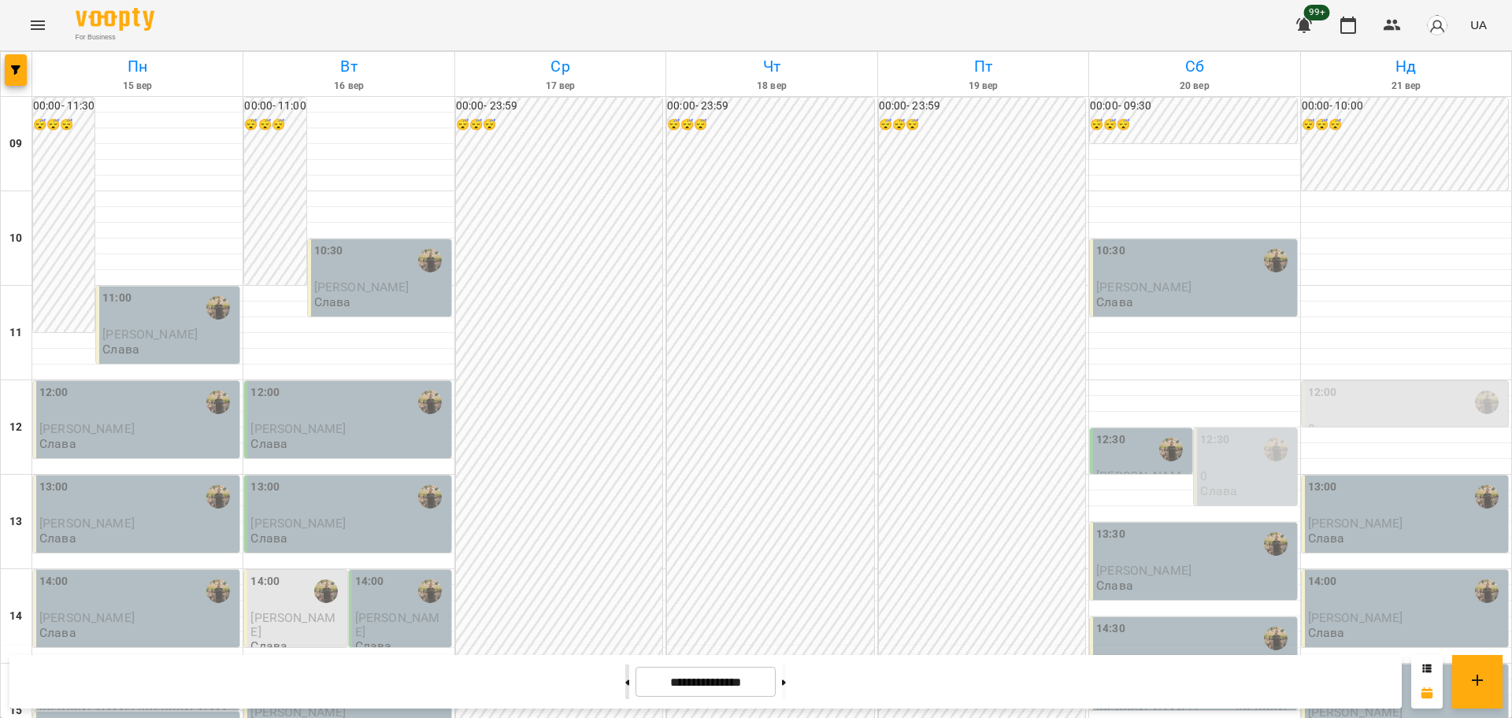
click at [625, 676] on button at bounding box center [627, 682] width 4 height 35
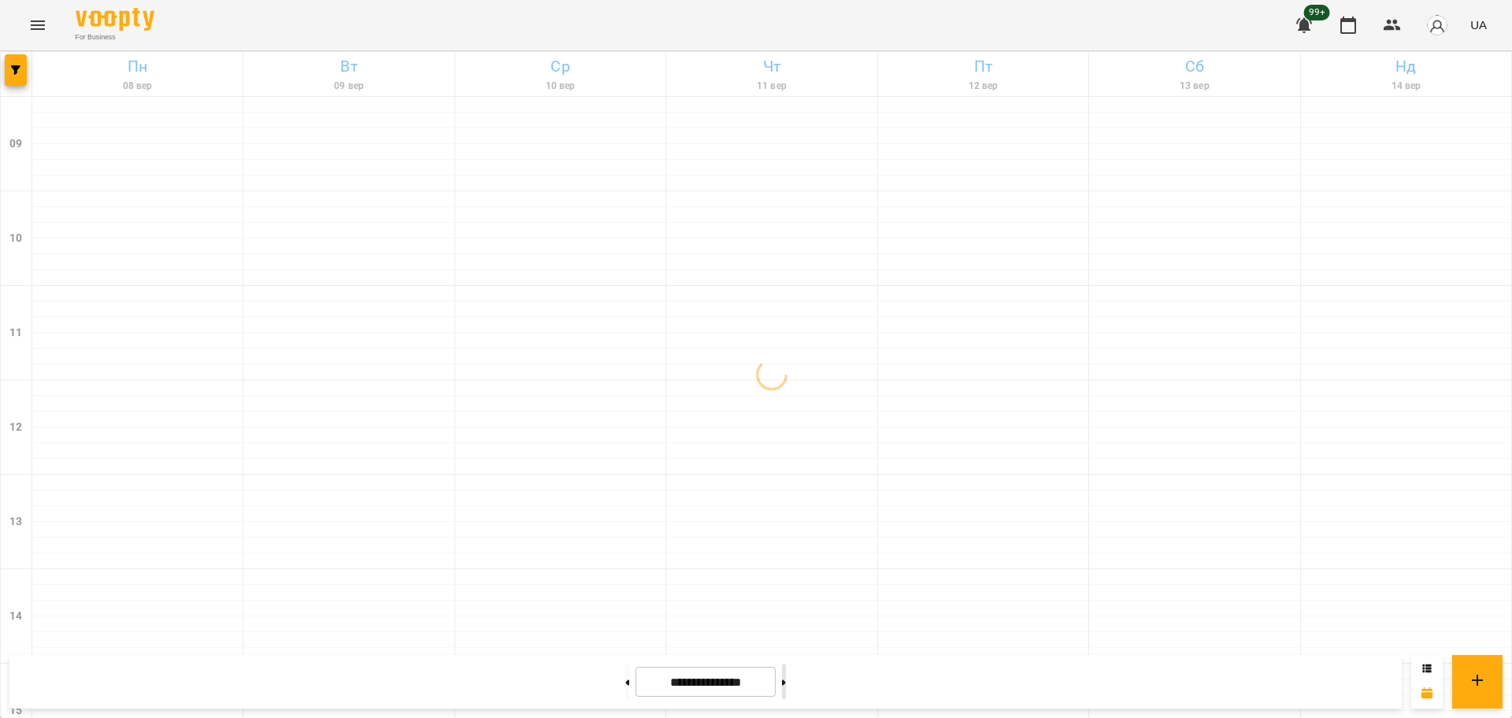
click at [786, 683] on button at bounding box center [784, 682] width 4 height 35
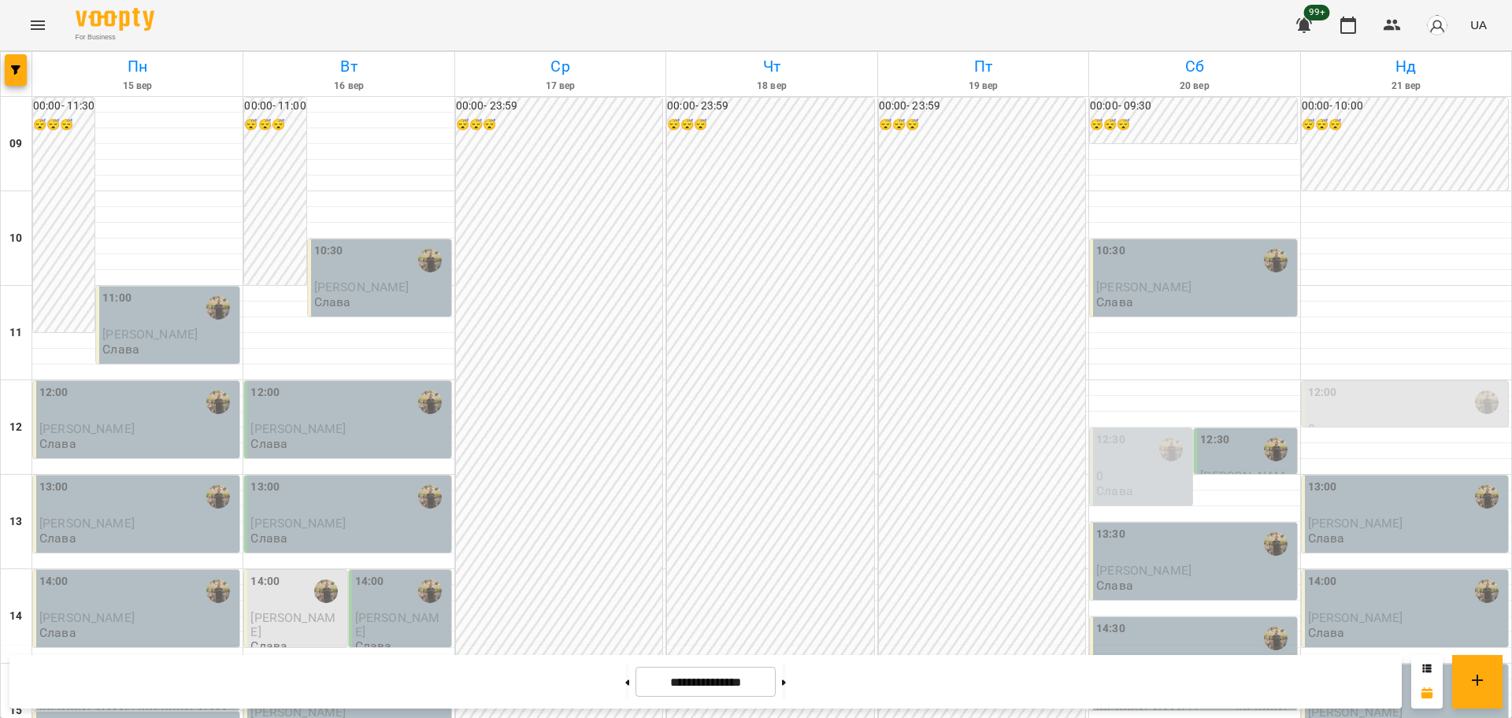
scroll to position [295, 0]
click at [786, 670] on button at bounding box center [784, 682] width 4 height 35
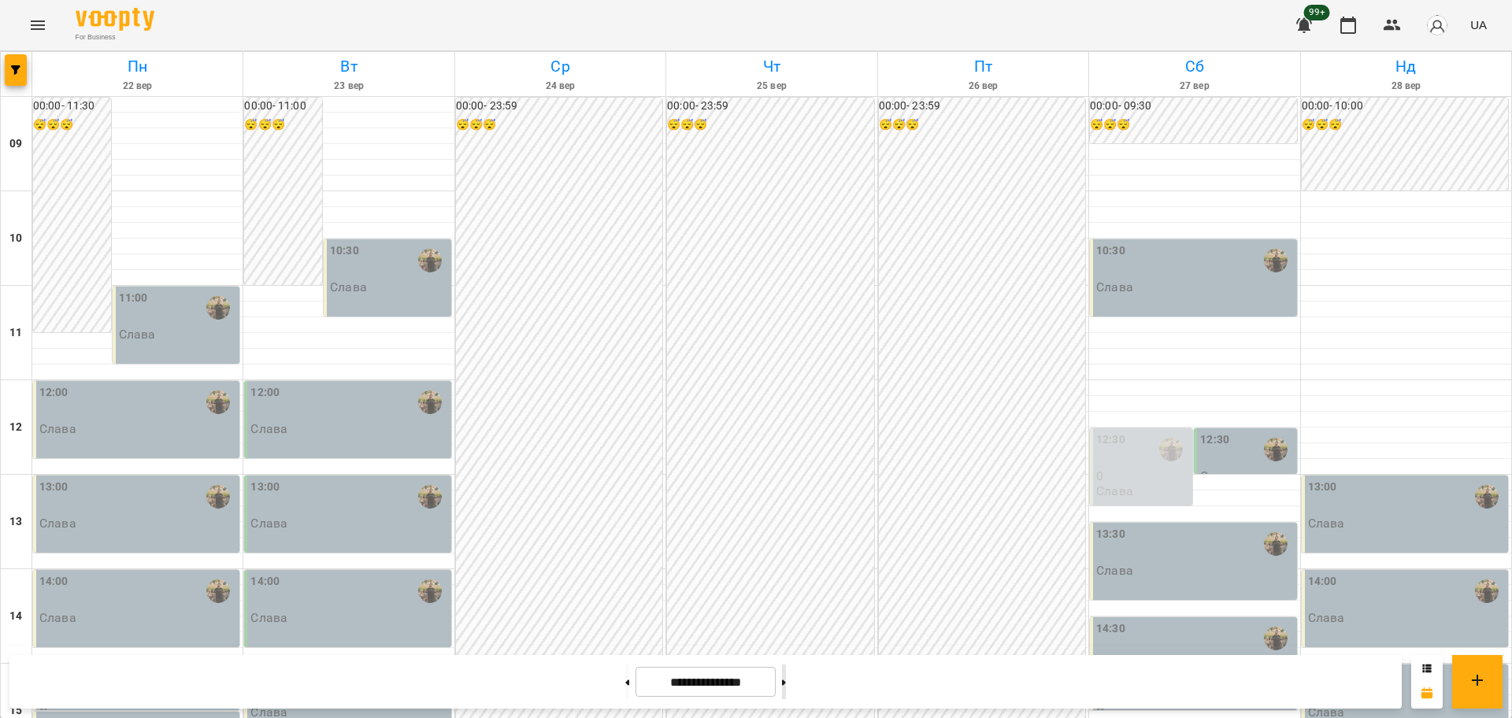
click at [786, 679] on button at bounding box center [784, 682] width 4 height 35
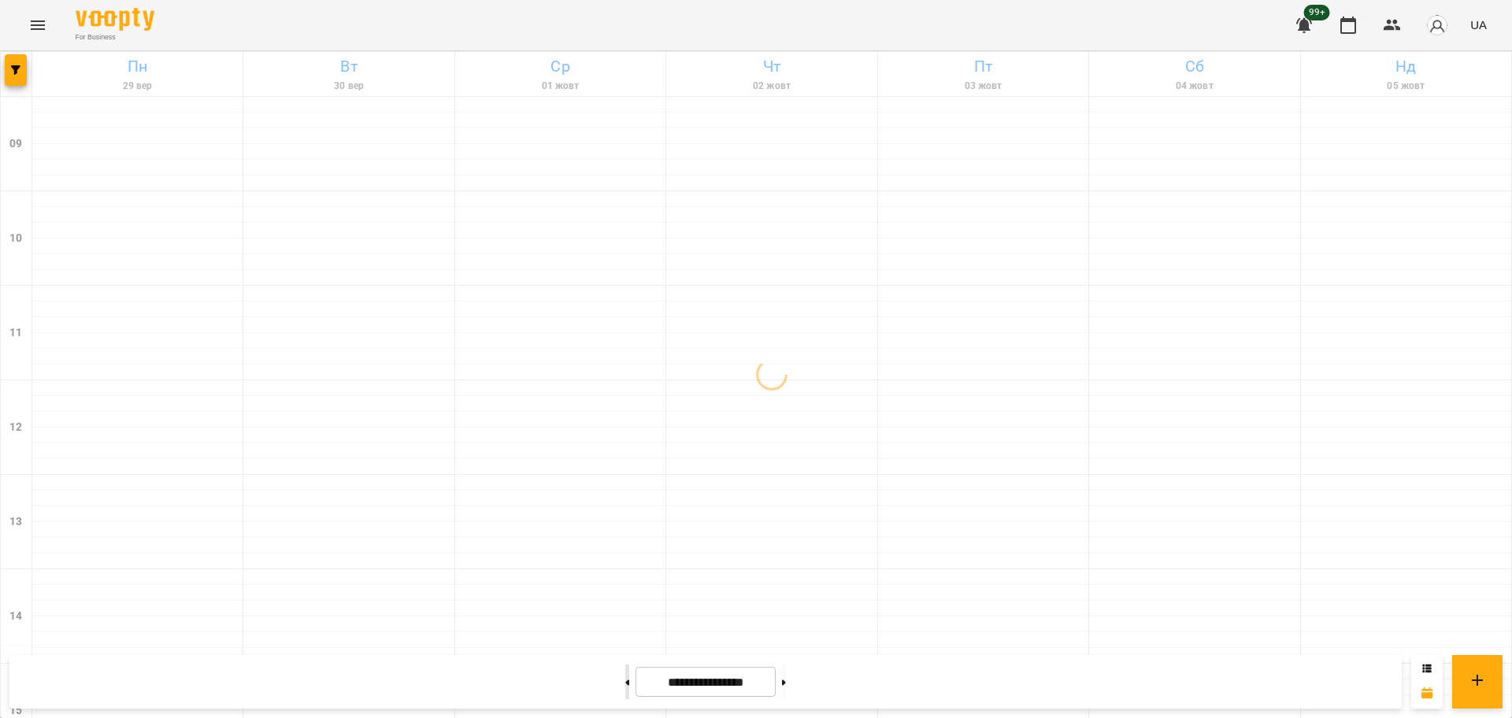
click at [625, 687] on button at bounding box center [627, 682] width 4 height 35
type input "**********"
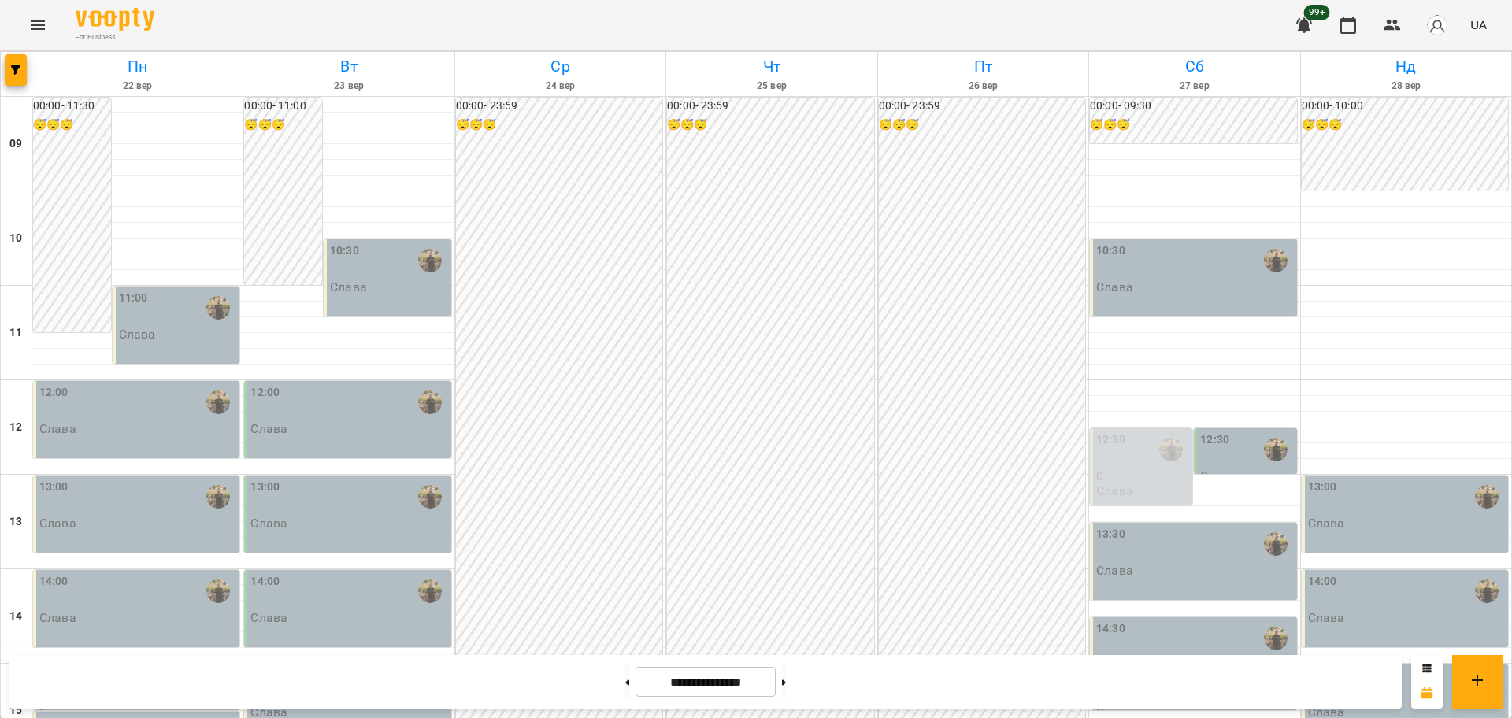
scroll to position [0, 0]
click at [167, 331] on div "11:00 Слава" at bounding box center [178, 316] width 118 height 52
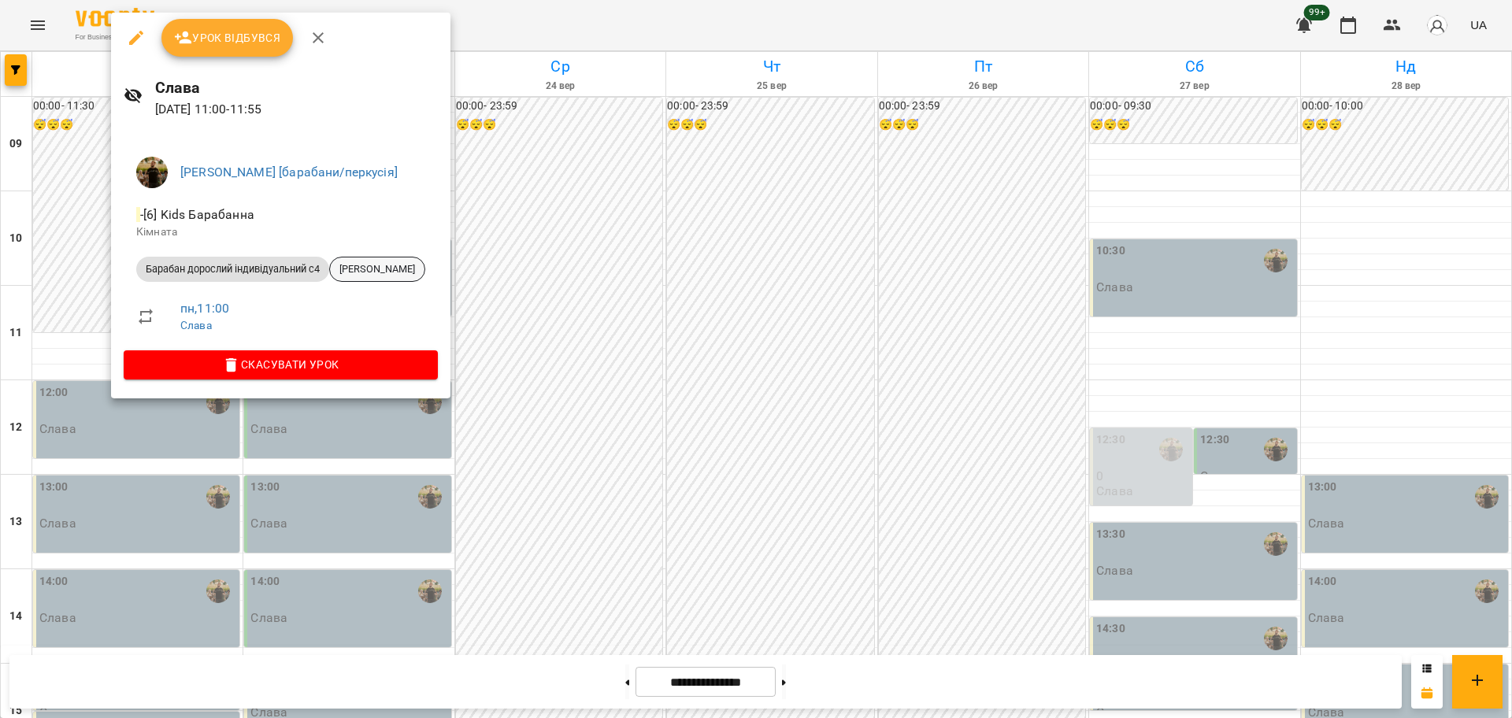
click at [366, 265] on span "[PERSON_NAME]" at bounding box center [377, 269] width 95 height 14
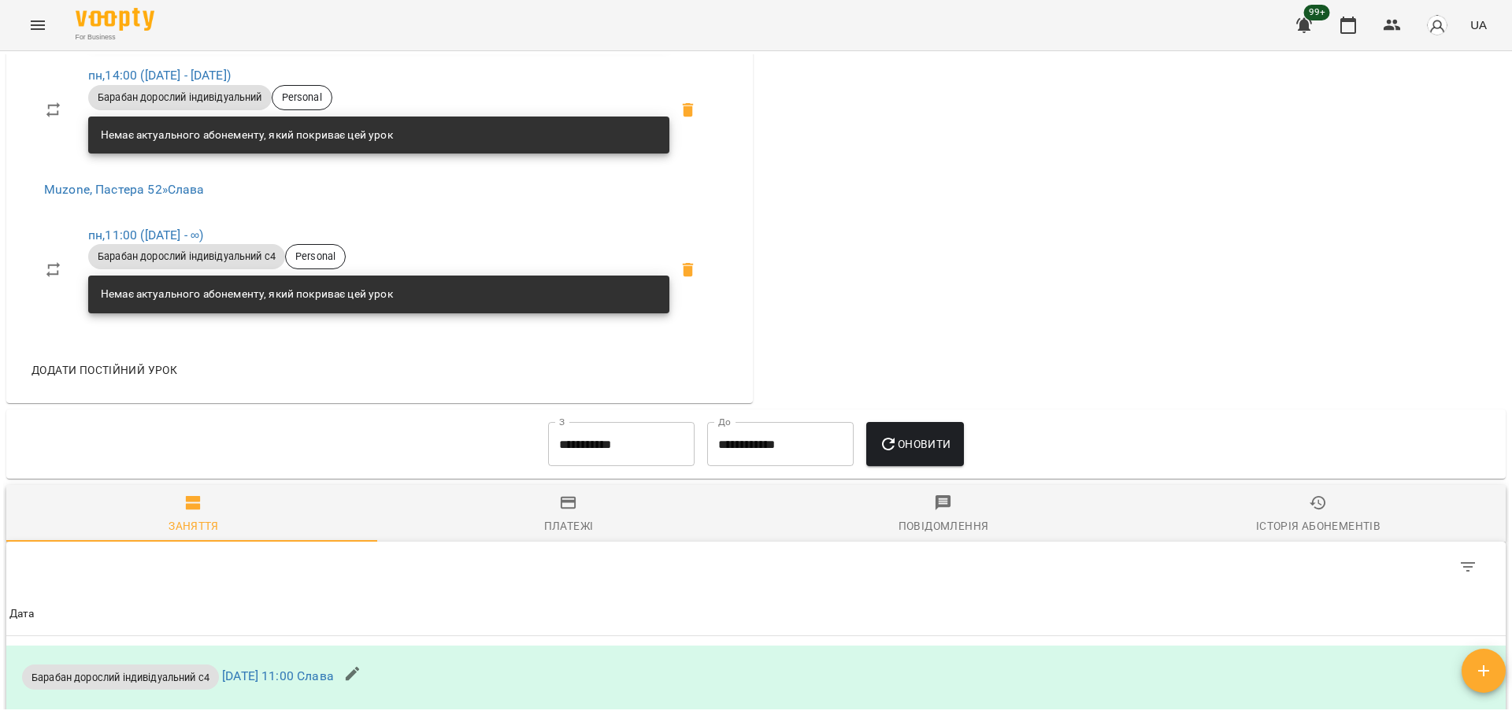
scroll to position [985, 0]
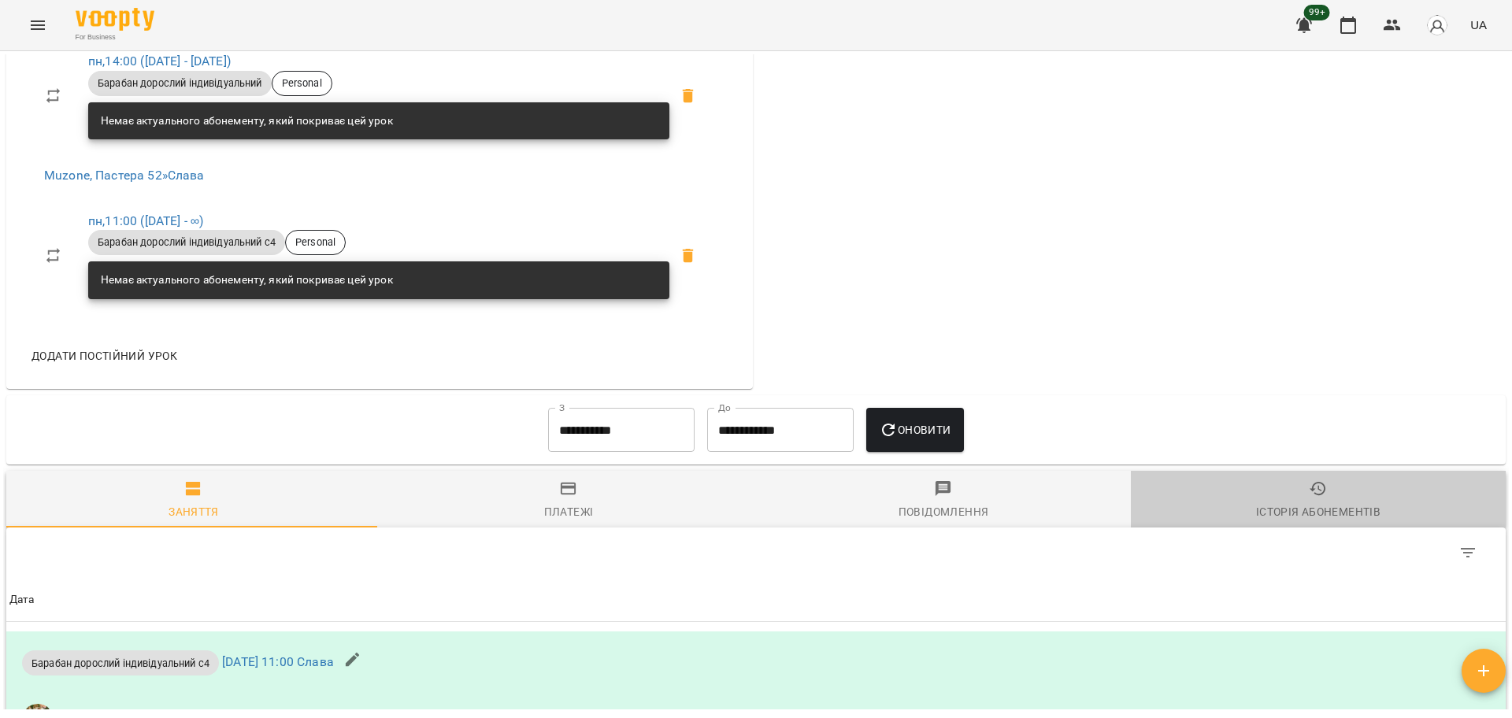
click at [1314, 492] on icon "button" at bounding box center [1318, 489] width 19 height 19
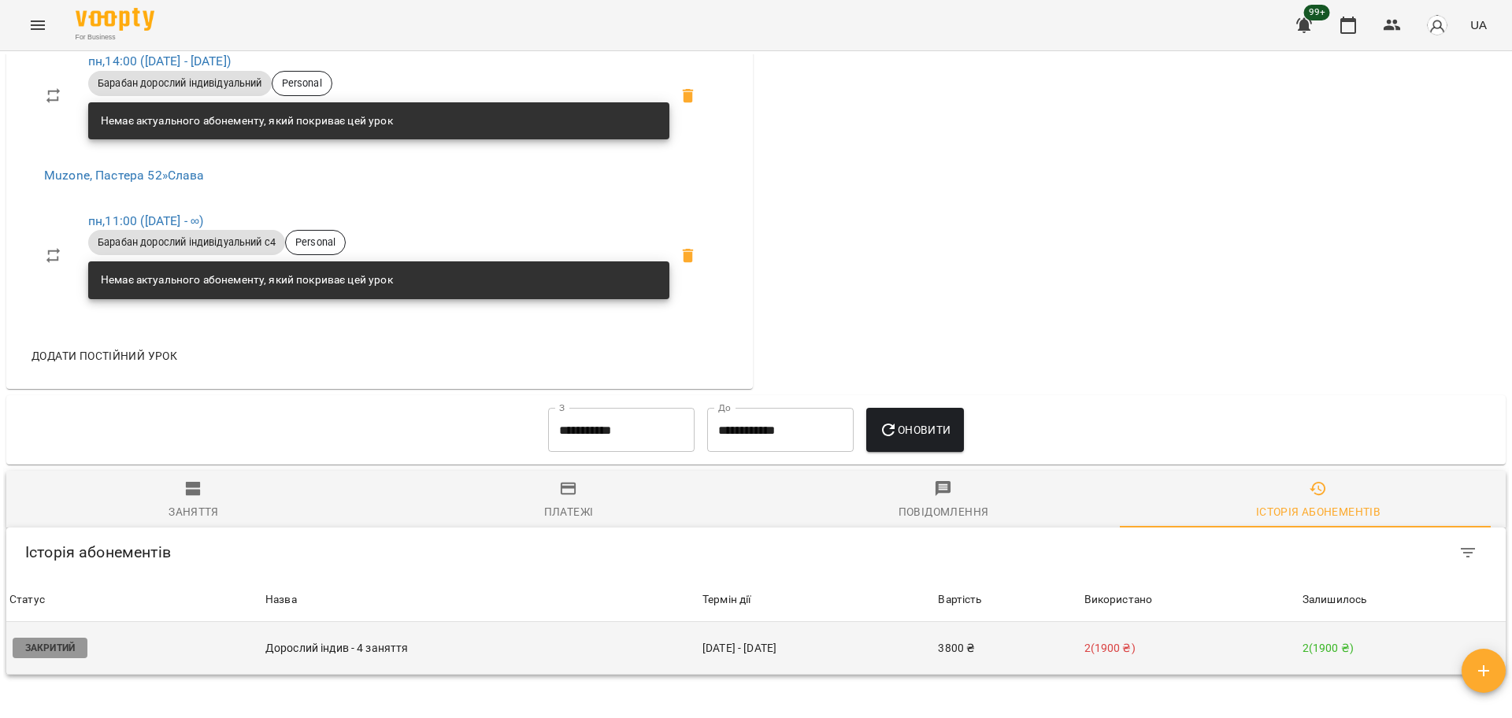
click at [924, 664] on td "11 серп - 11 вер" at bounding box center [817, 648] width 236 height 53
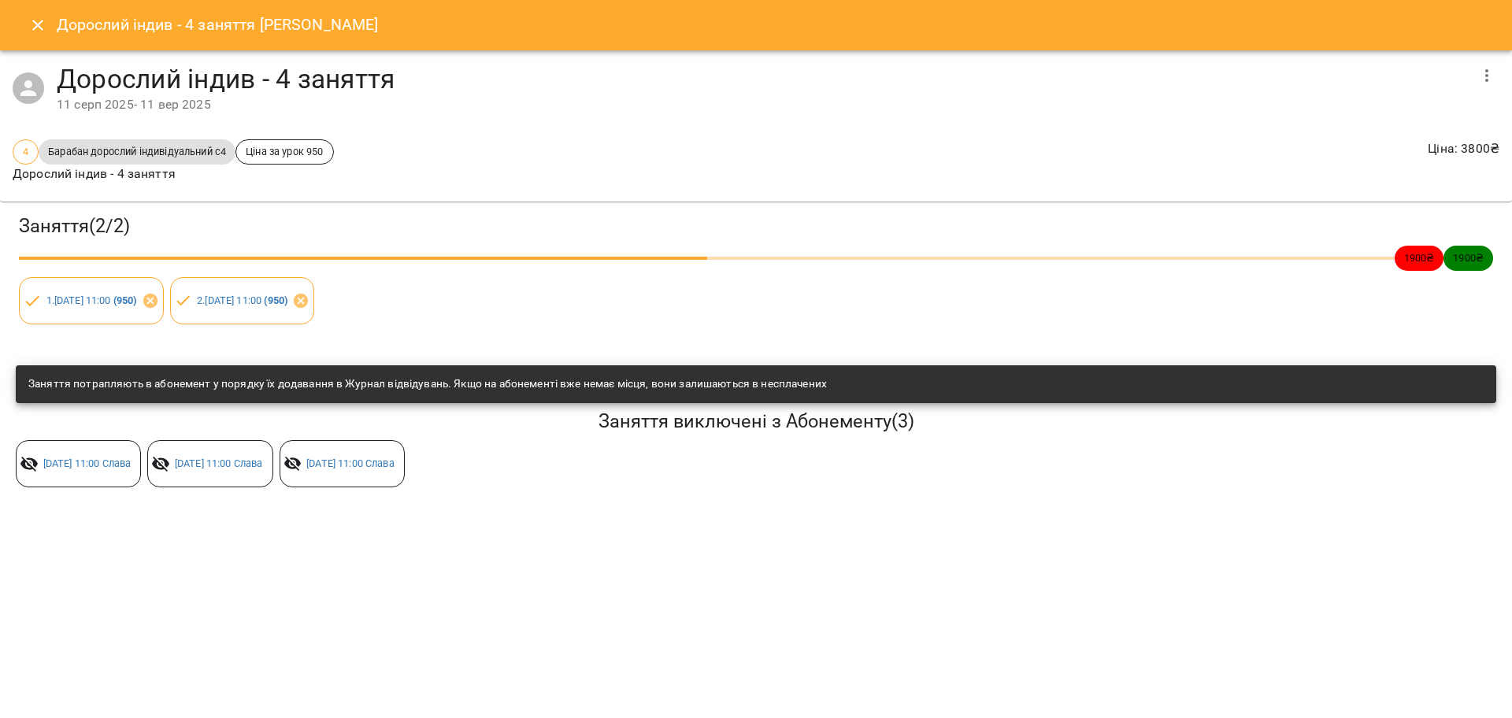
click at [1490, 77] on icon "button" at bounding box center [1487, 75] width 19 height 19
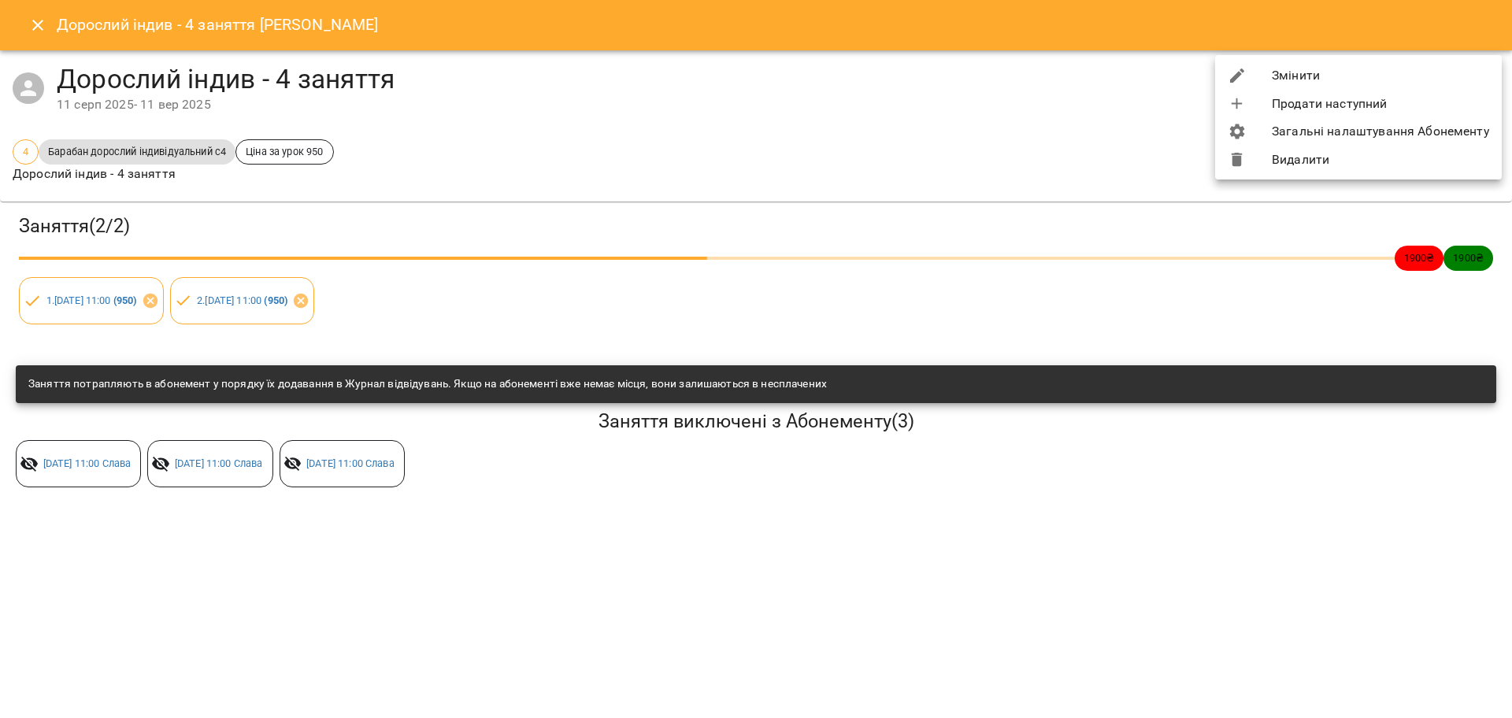
click at [1345, 79] on li "Змінити" at bounding box center [1358, 75] width 287 height 28
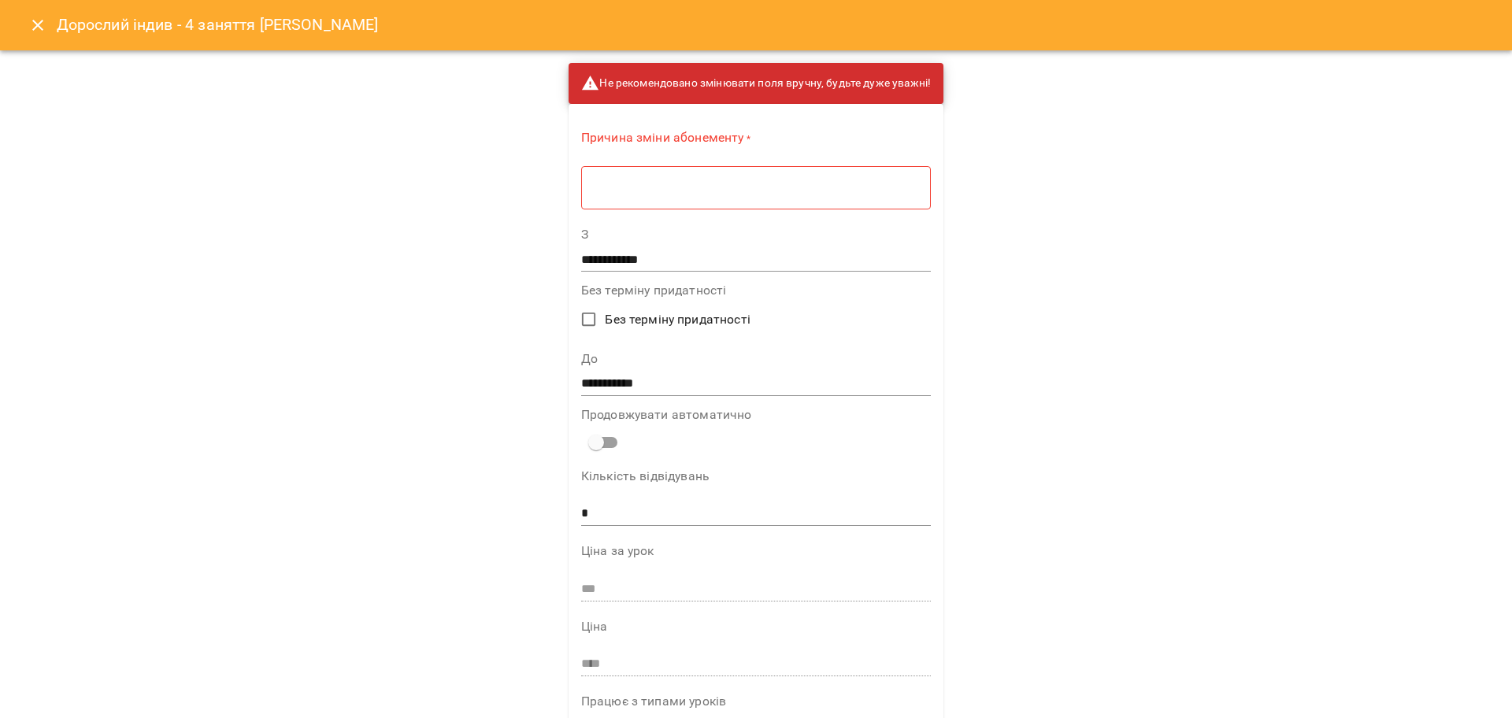
click at [692, 188] on textarea at bounding box center [756, 187] width 328 height 15
type textarea "****"
click at [598, 373] on input "**********" at bounding box center [756, 378] width 351 height 25
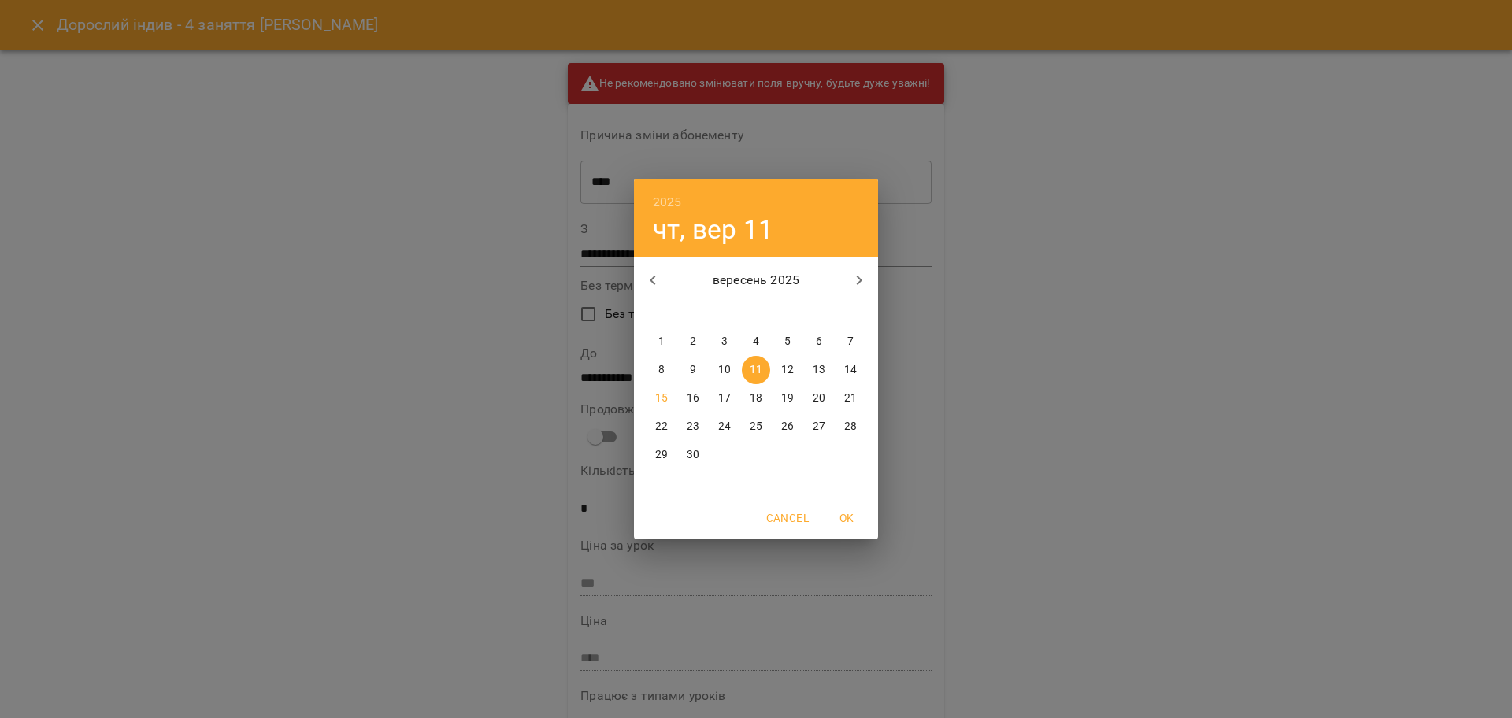
click at [653, 431] on span "22" at bounding box center [662, 427] width 28 height 16
type input "**********"
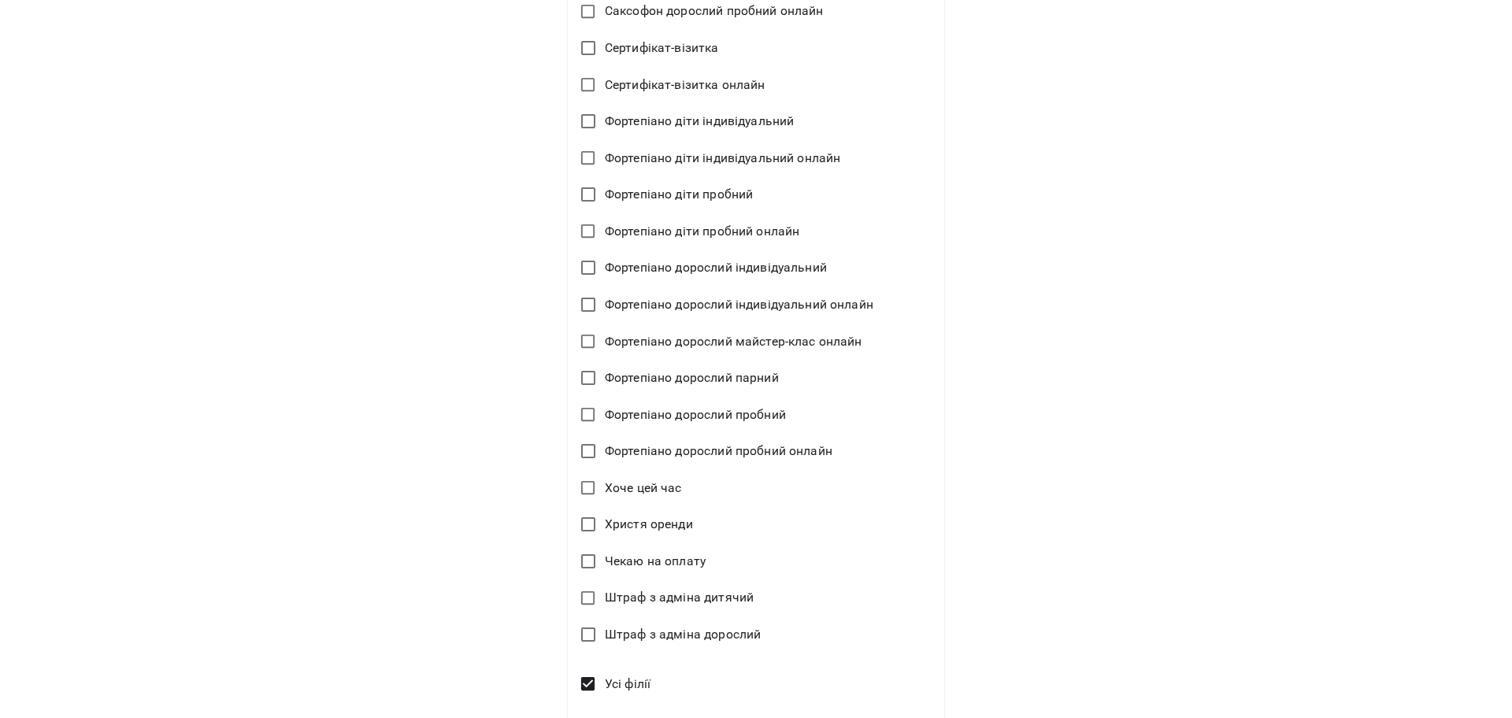
scroll to position [3548, 0]
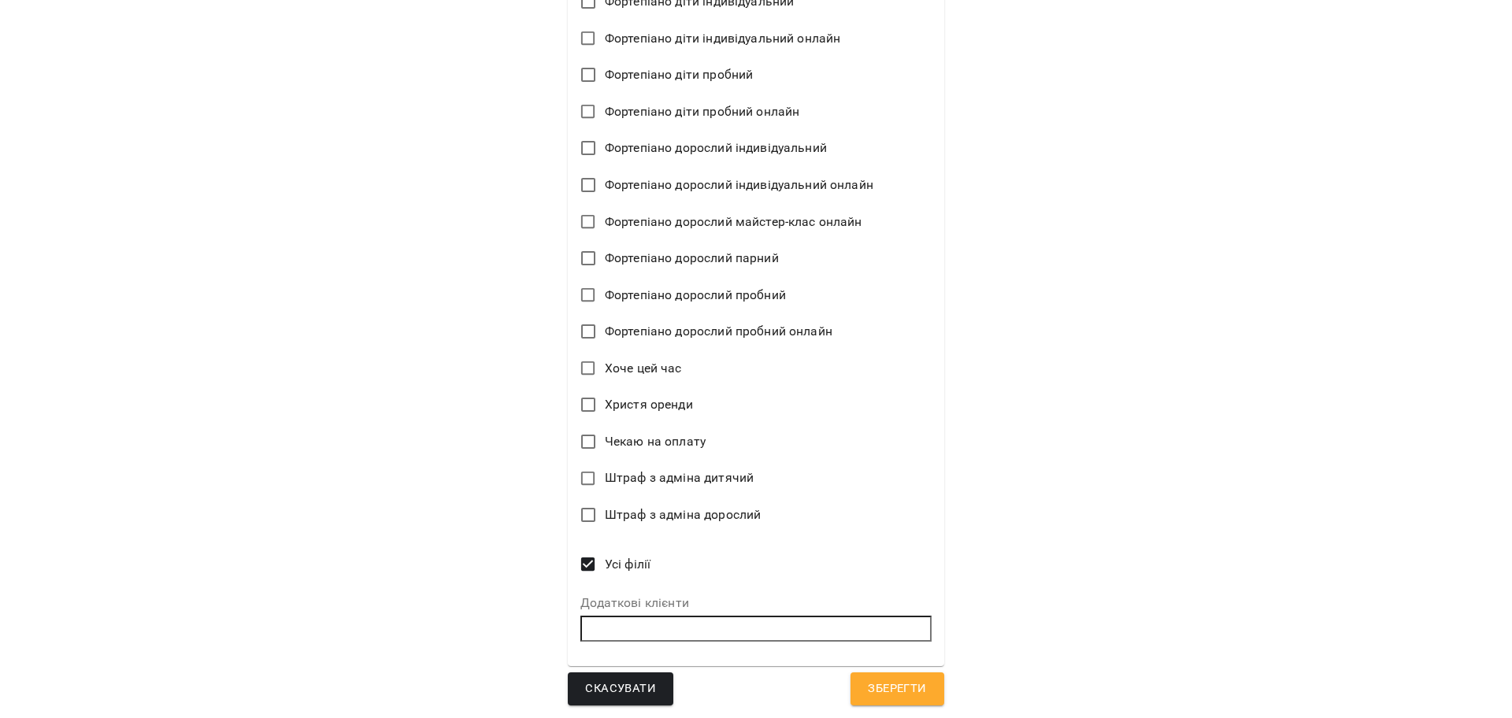
click at [889, 682] on span "Зберегти" at bounding box center [897, 689] width 58 height 20
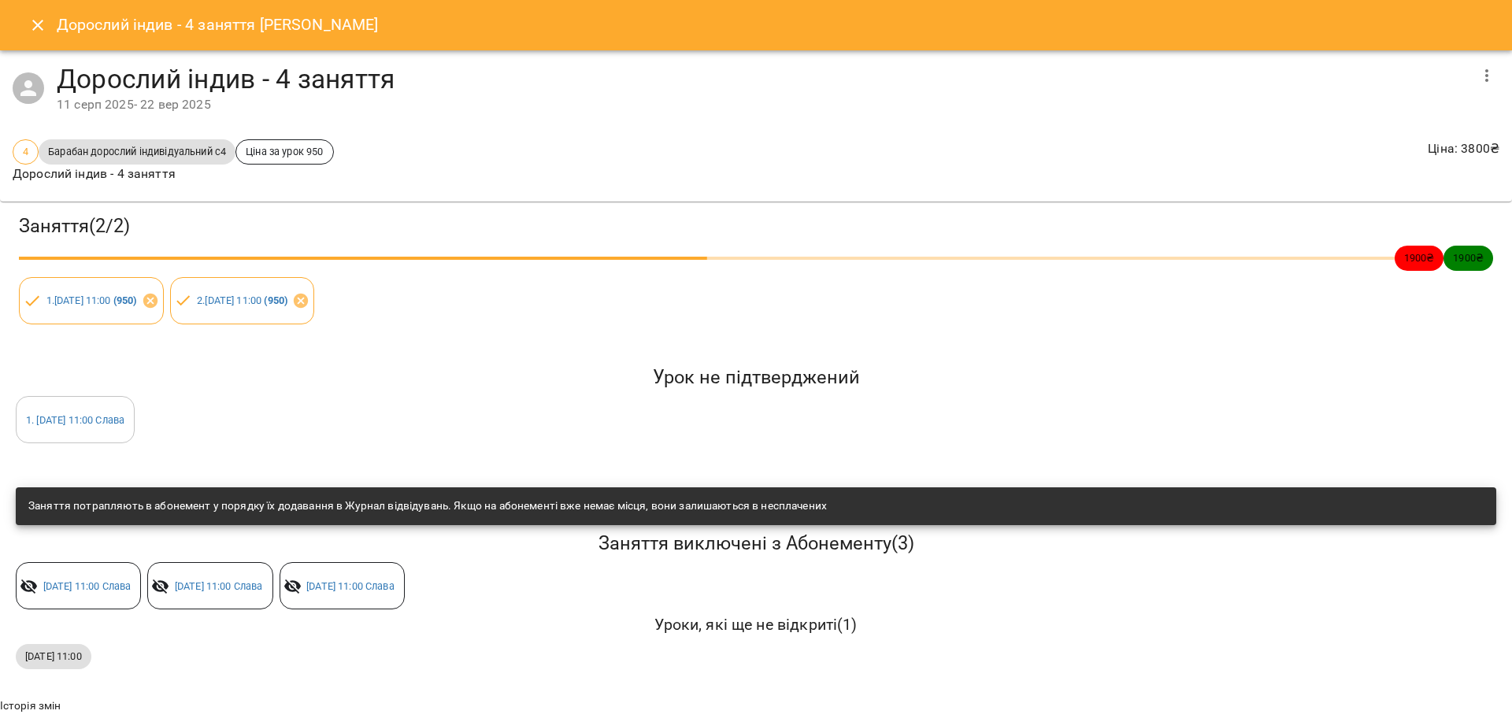
click at [43, 24] on icon "Close" at bounding box center [37, 25] width 19 height 19
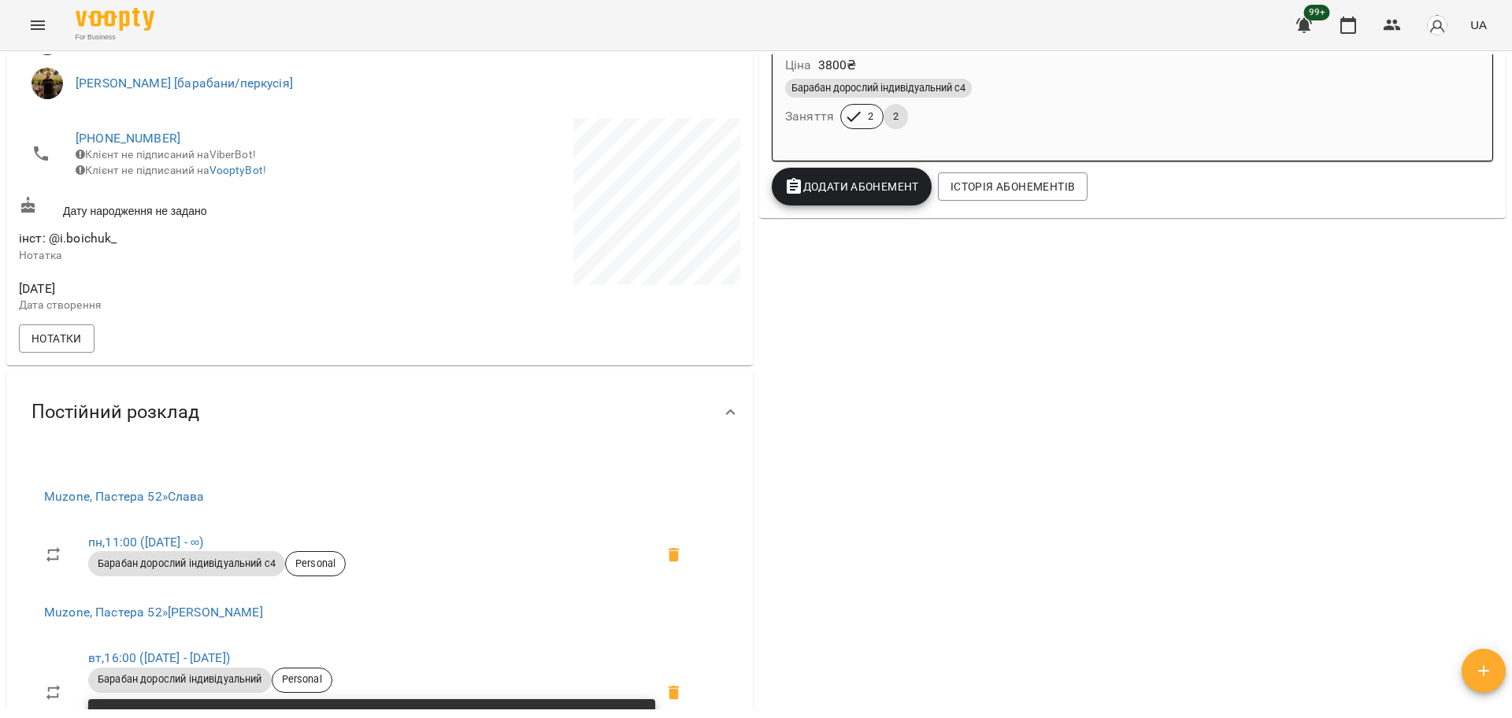
scroll to position [689, 0]
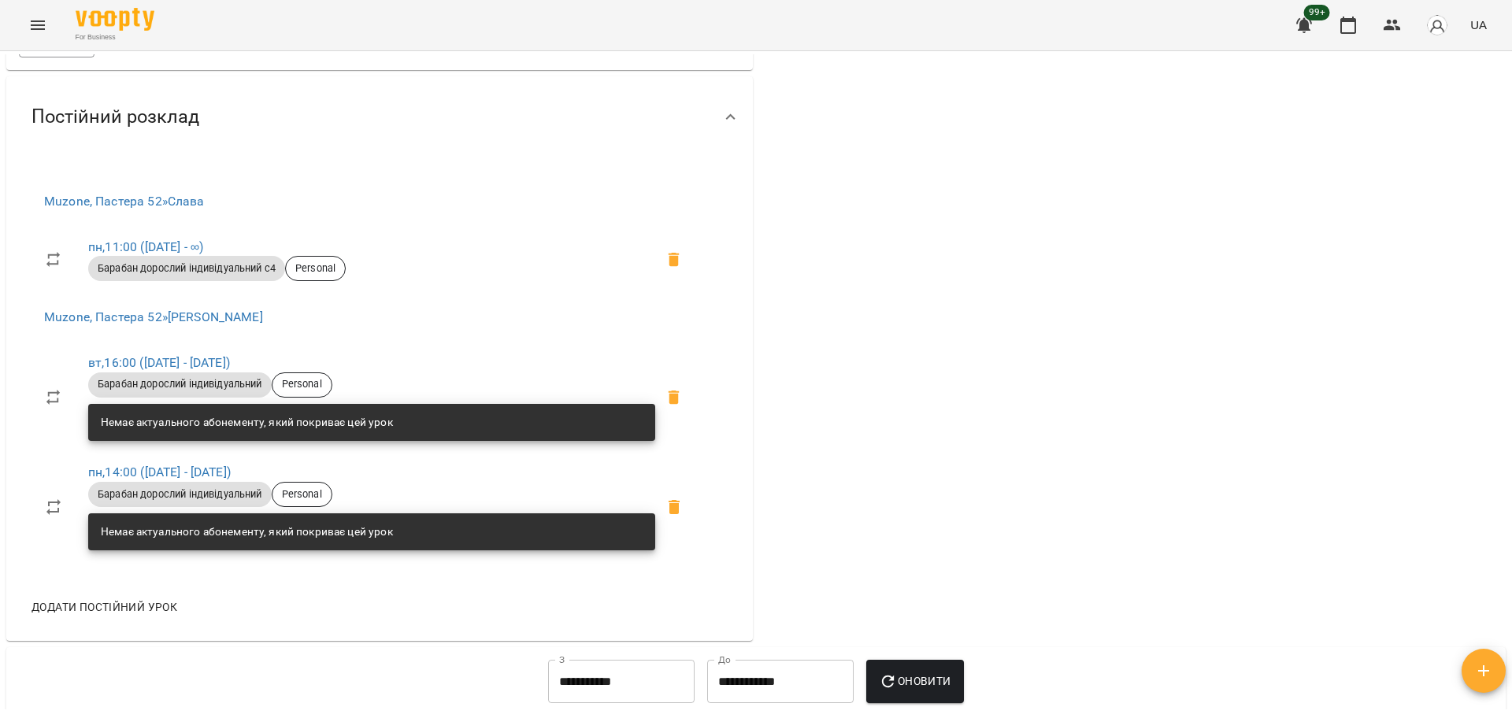
click at [119, 267] on div "Барабан дорослий індивідуальний с4 Personal" at bounding box center [371, 269] width 573 height 32
click at [139, 254] on link "пн , 11:00 (11 серп - ∞)" at bounding box center [145, 246] width 115 height 15
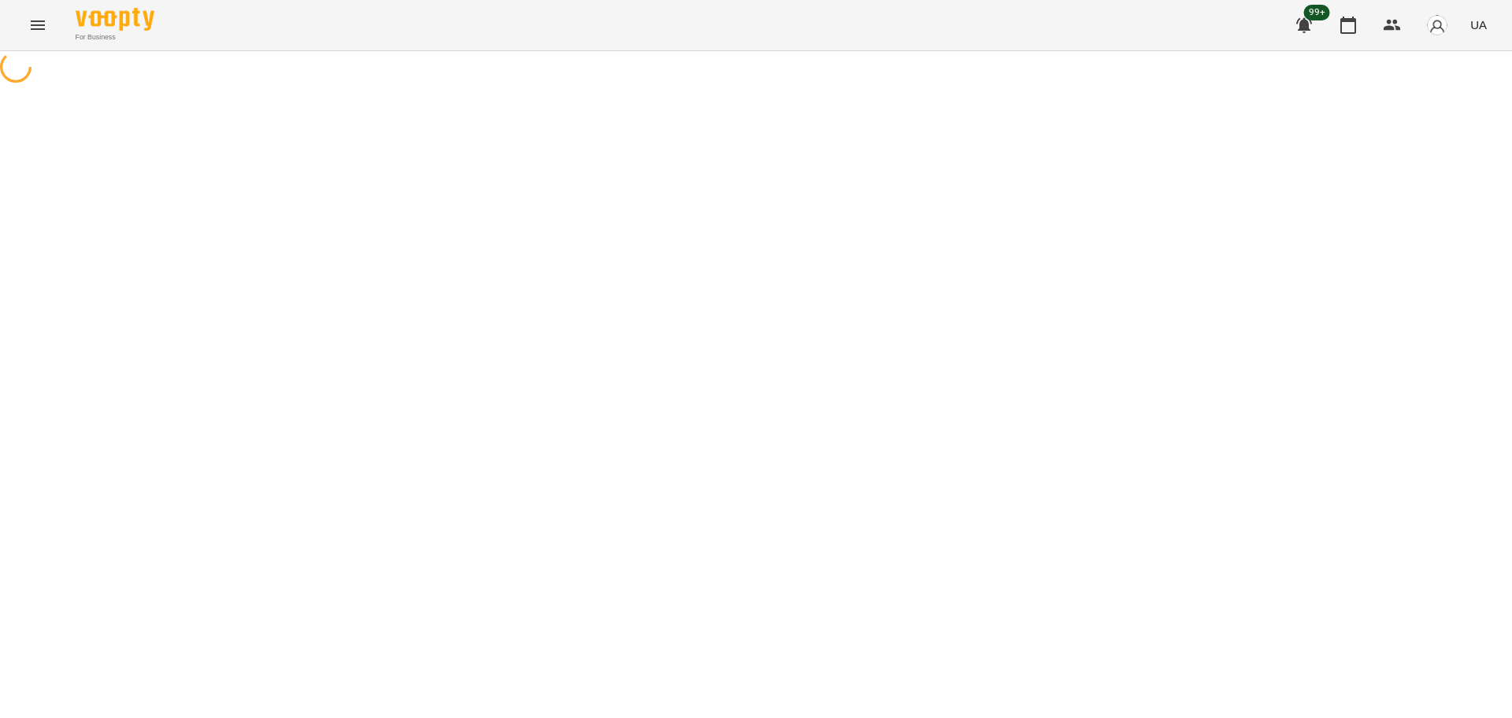
select select "*"
select select "**********"
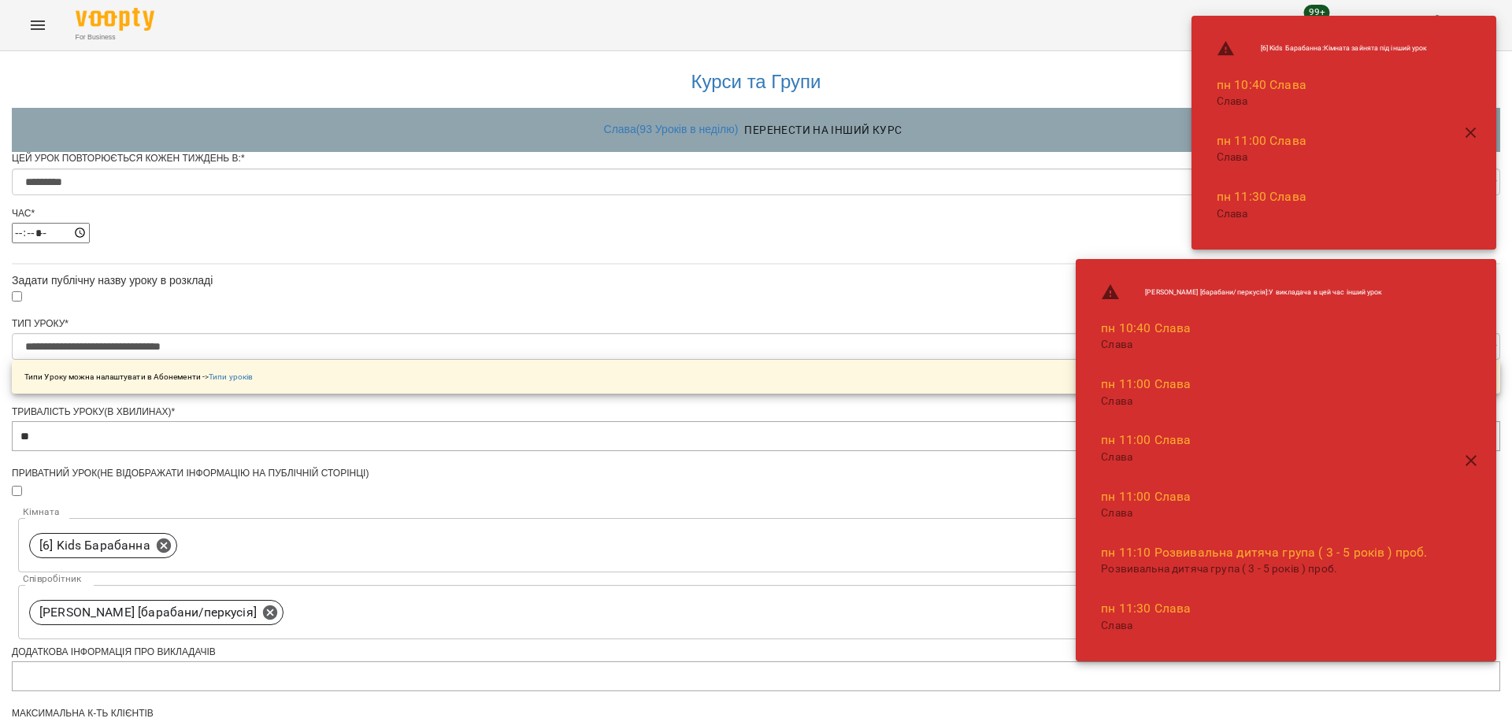
scroll to position [98, 0]
click at [90, 223] on input "*****" at bounding box center [51, 233] width 78 height 20
type input "*****"
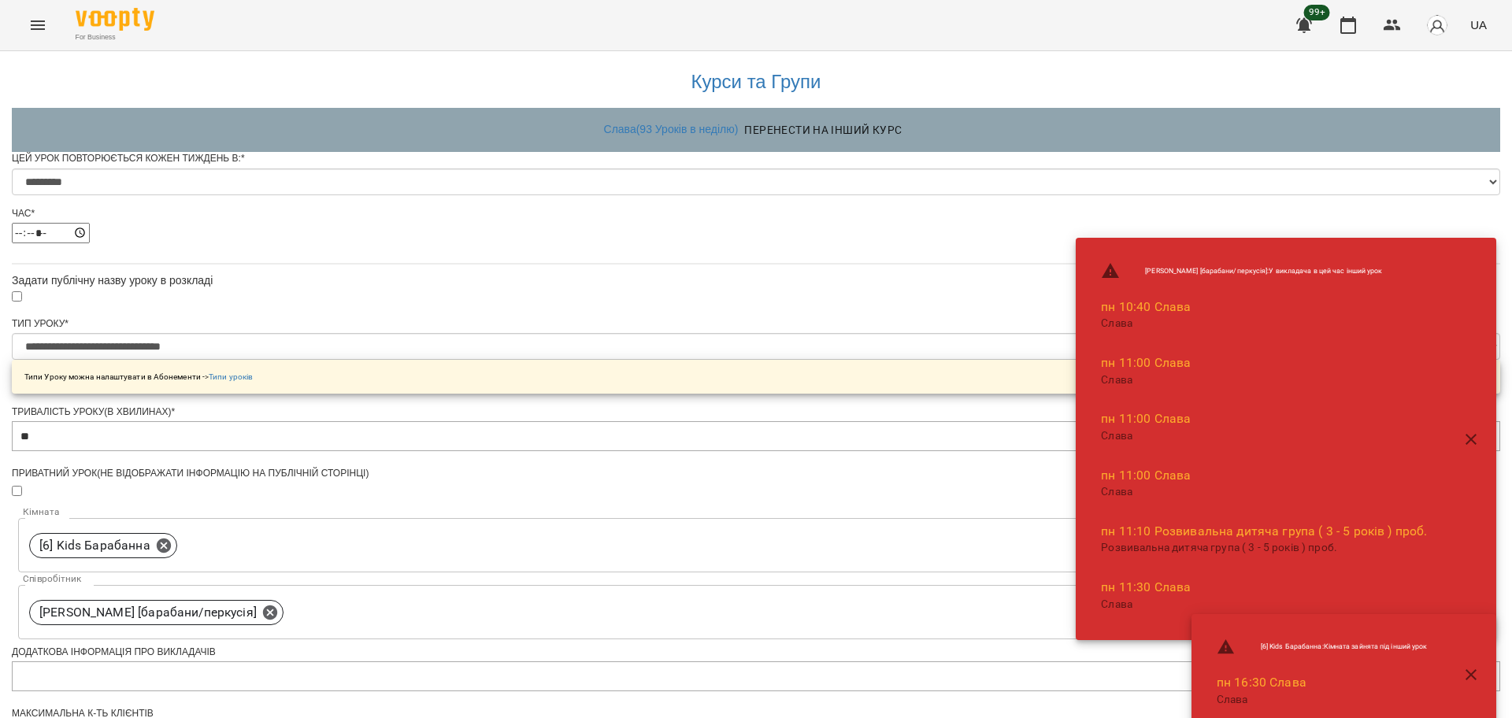
click at [492, 299] on div "**********" at bounding box center [756, 598] width 1489 height 1101
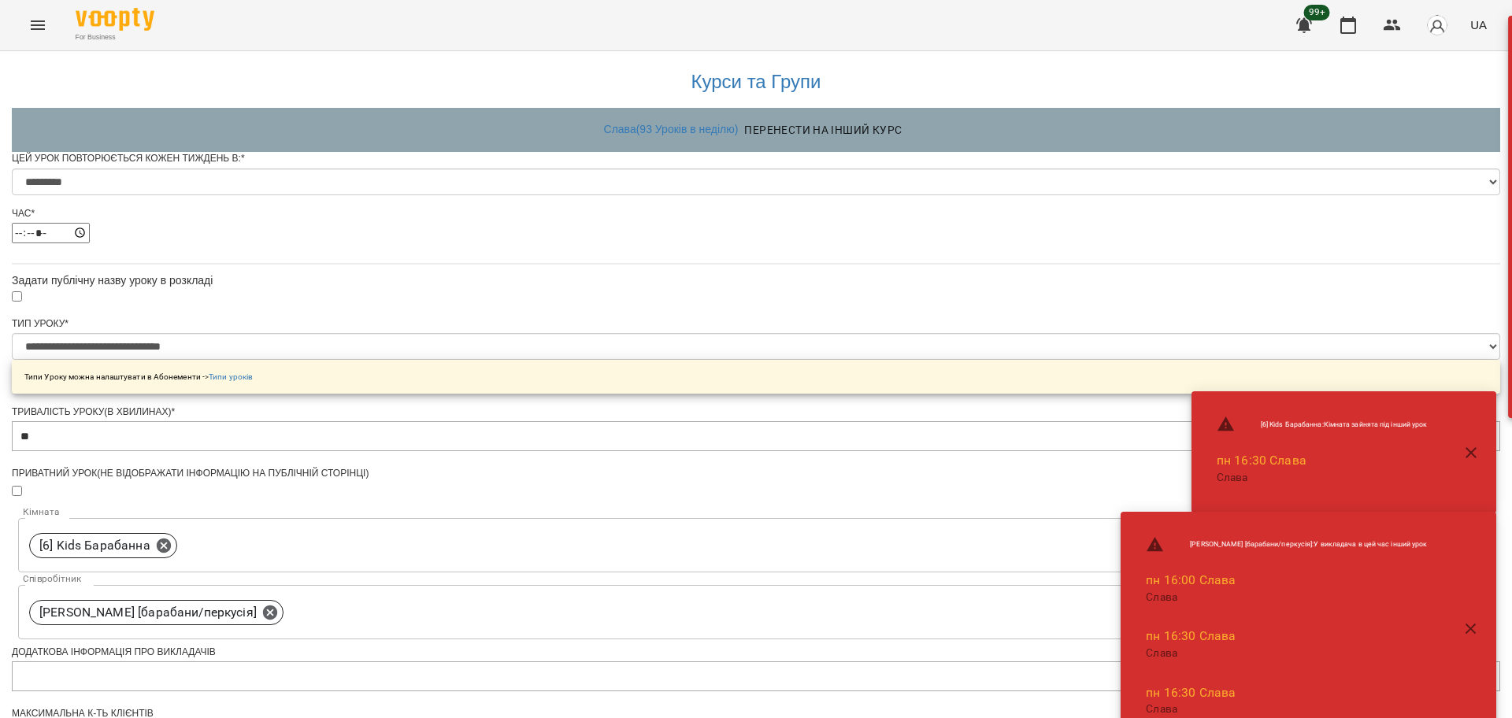
scroll to position [534, 0]
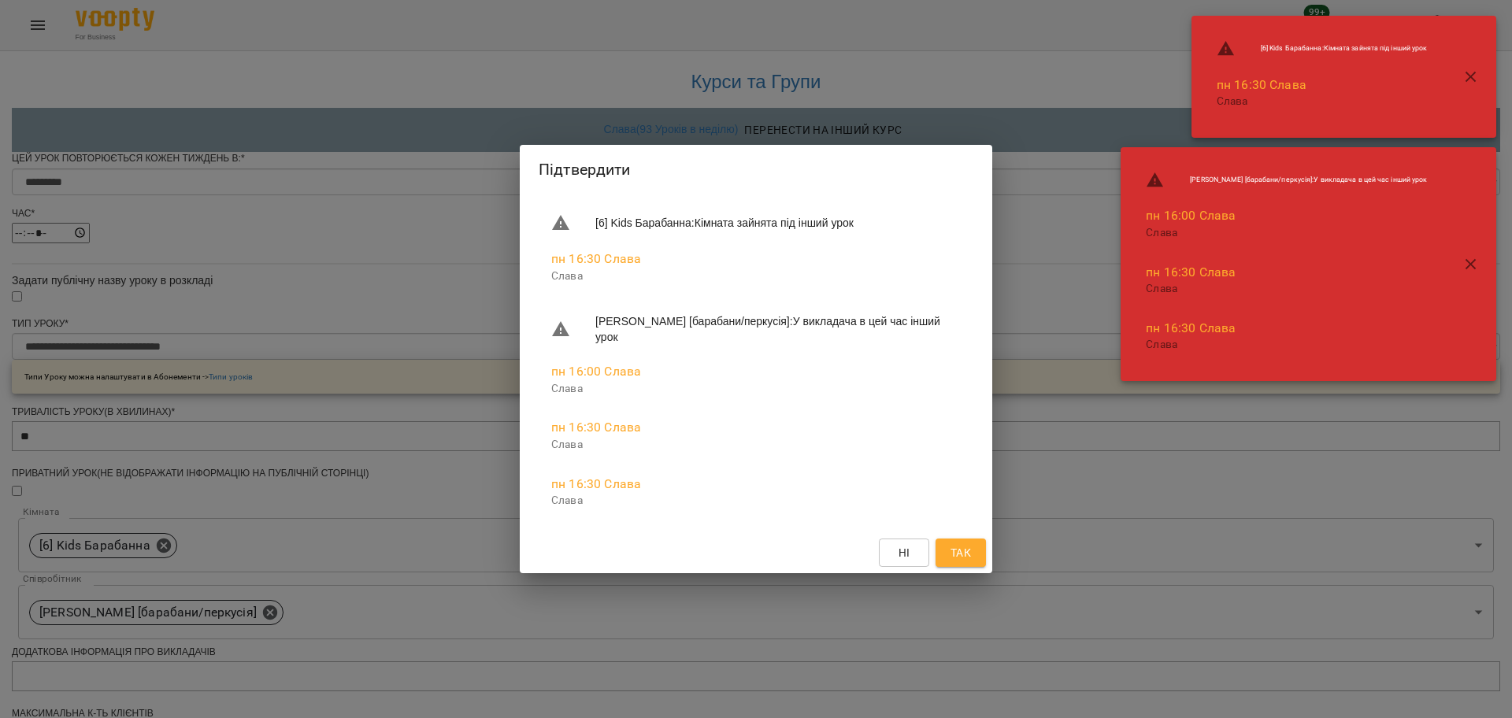
click at [967, 555] on span "Так" at bounding box center [961, 553] width 20 height 19
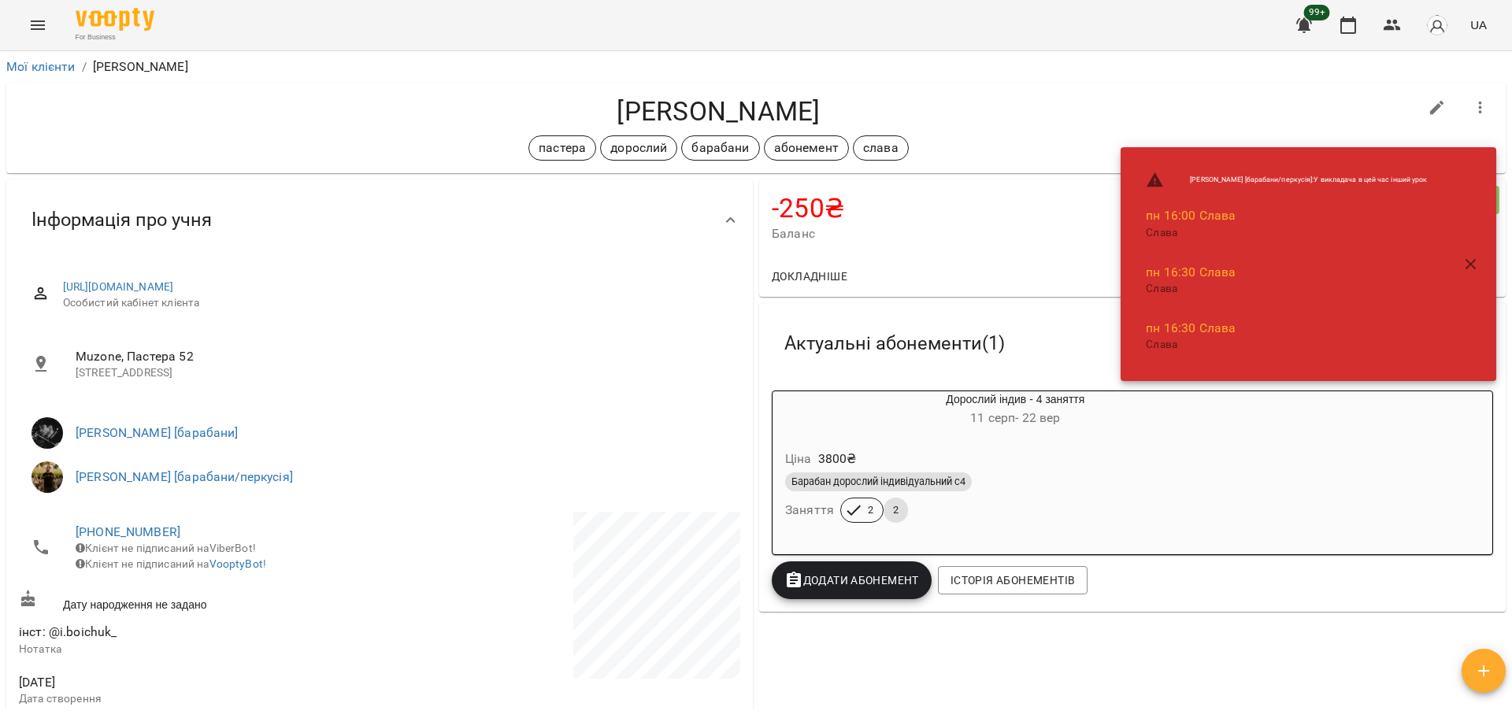
click at [990, 526] on div "Барабан дорослий індивідуальний с4 Заняття 2 2" at bounding box center [1015, 497] width 467 height 57
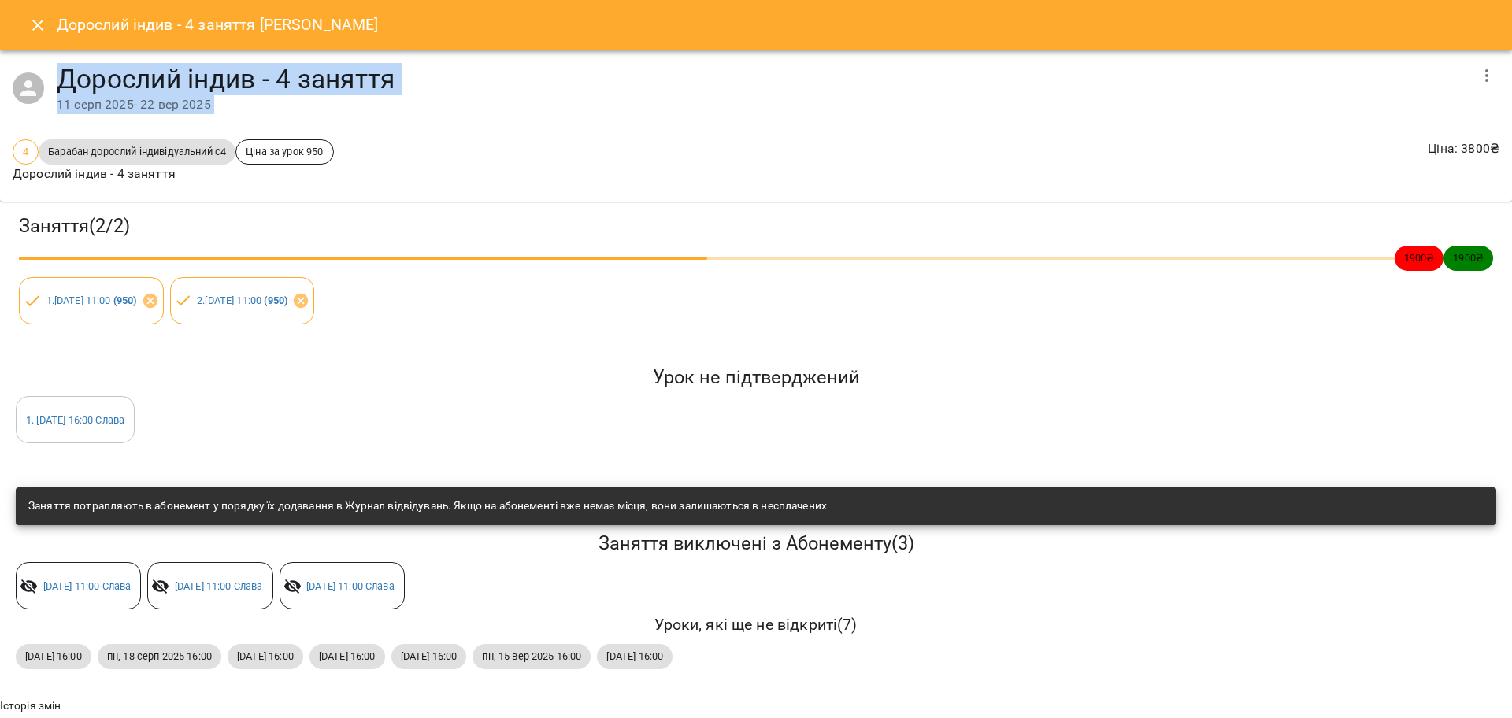
drag, startPoint x: 0, startPoint y: 114, endPoint x: 30, endPoint y: 161, distance: 55.9
click at [15, 132] on div "4 Барабан дорослий індивідуальний с4 Ціна за урок 950 Дорослий індив - 4 занятт…" at bounding box center [756, 165] width 1512 height 76
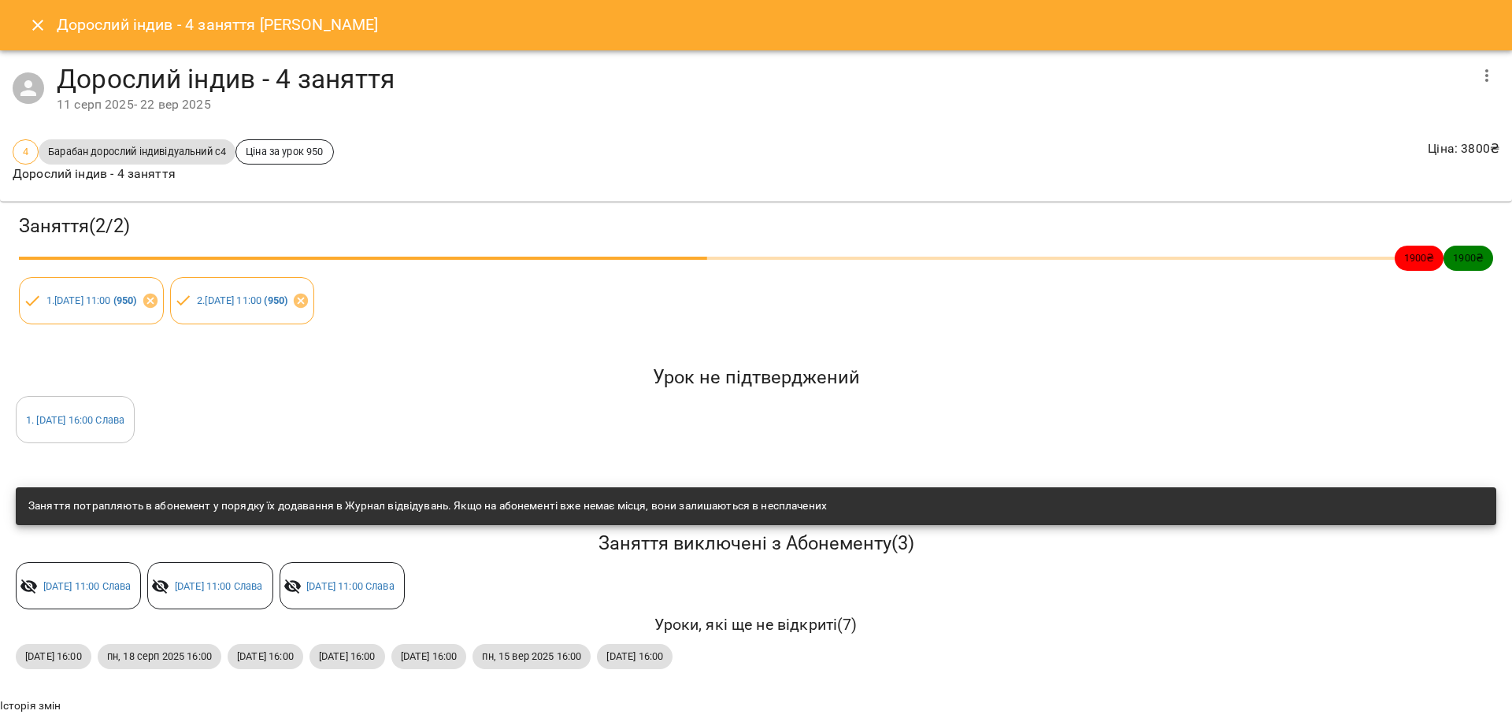
click at [20, 10] on div "Дорослий індив - 4 заняття Бойчук Іванна" at bounding box center [756, 25] width 1512 height 50
click at [22, 21] on button "Close" at bounding box center [38, 25] width 38 height 38
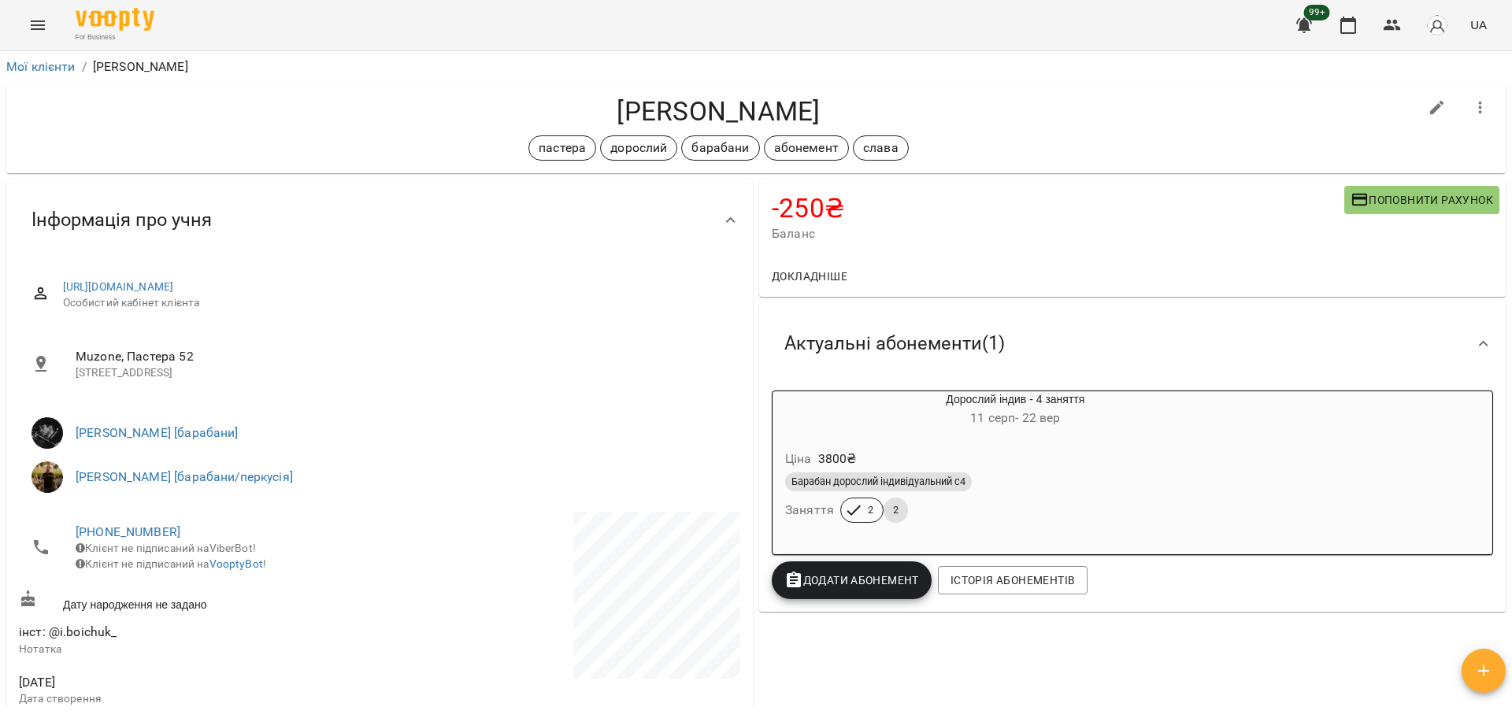
click at [14, 38] on div "For Business 99+ UA" at bounding box center [756, 25] width 1512 height 50
click at [34, 16] on icon "Menu" at bounding box center [37, 25] width 19 height 19
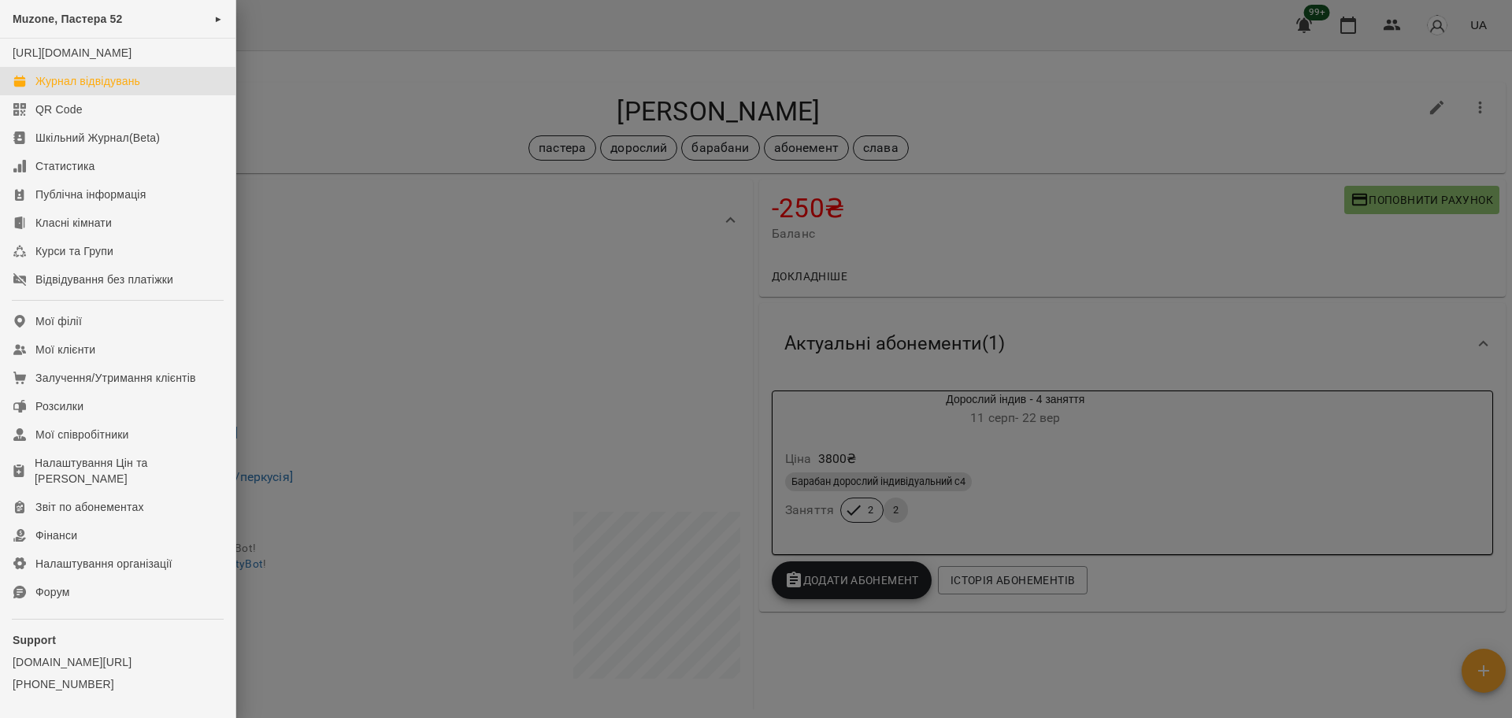
click at [91, 83] on link "Журнал відвідувань" at bounding box center [118, 81] width 236 height 28
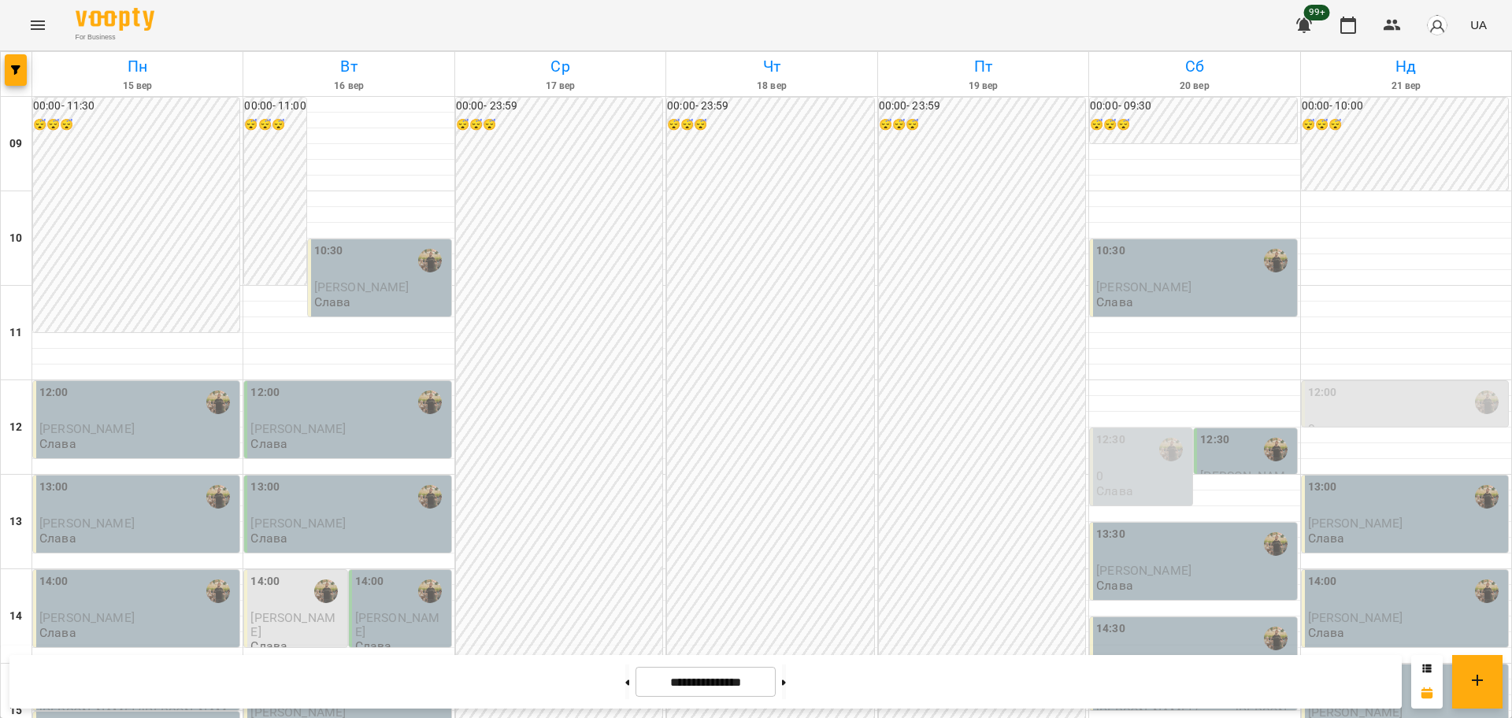
scroll to position [492, 0]
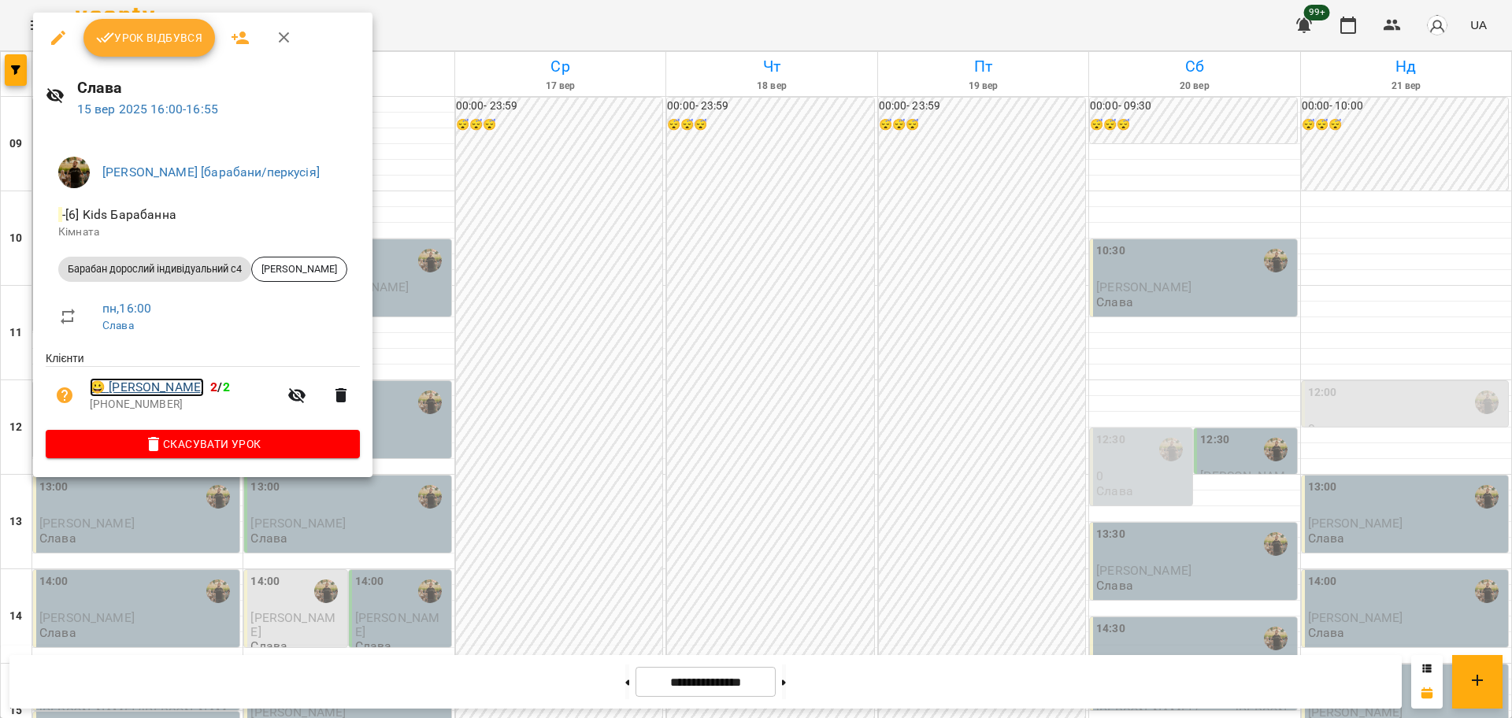
click at [172, 384] on link "😀 Бойчук Іванна" at bounding box center [147, 387] width 114 height 19
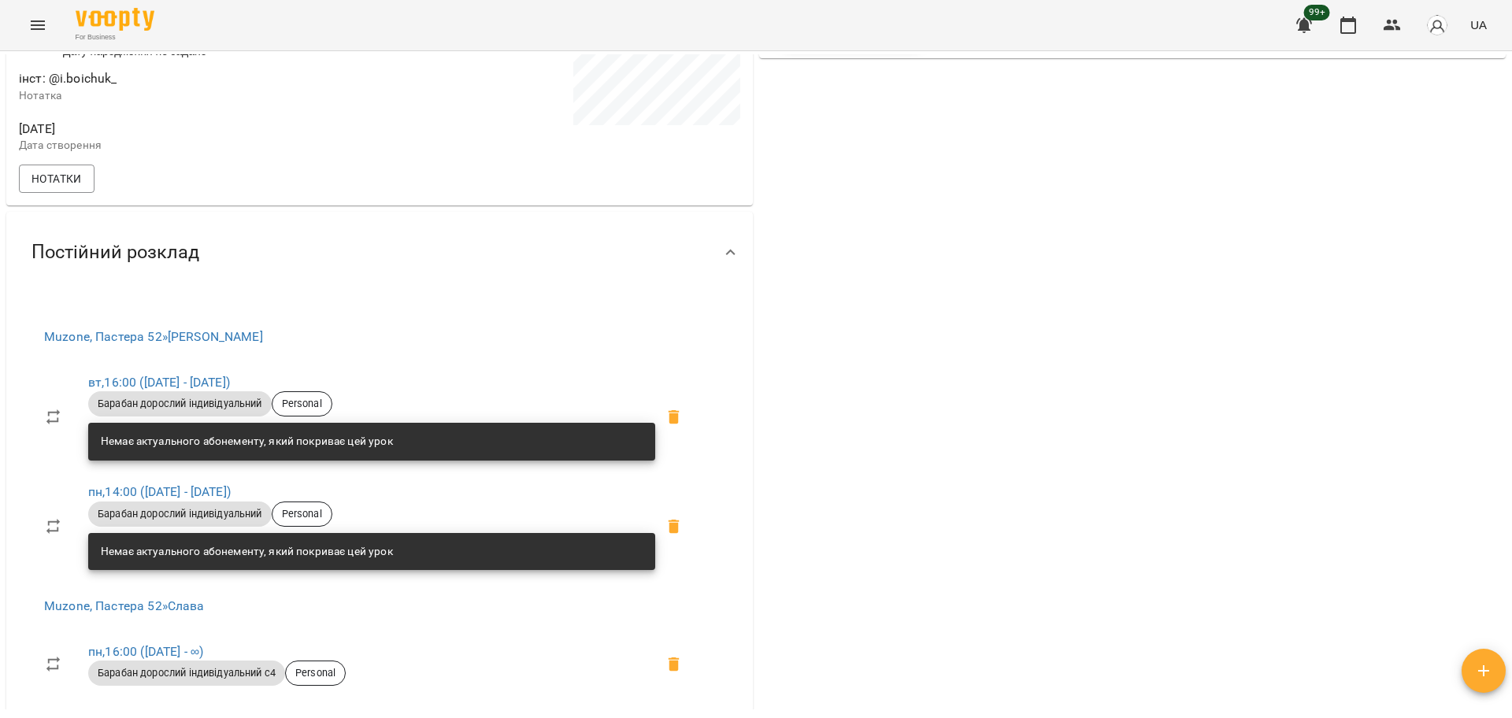
scroll to position [788, 0]
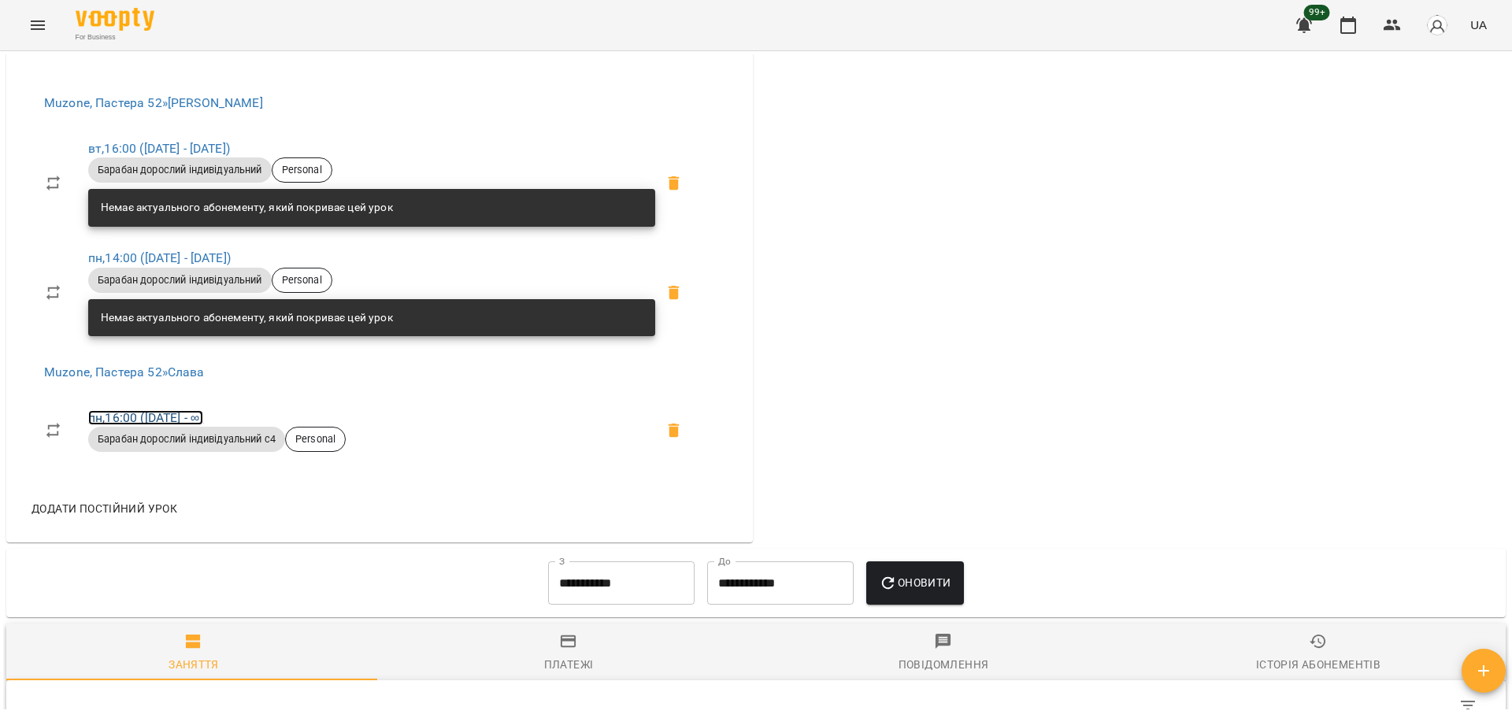
click at [117, 425] on link "пн , 16:00 (11 серп - ∞)" at bounding box center [145, 417] width 115 height 15
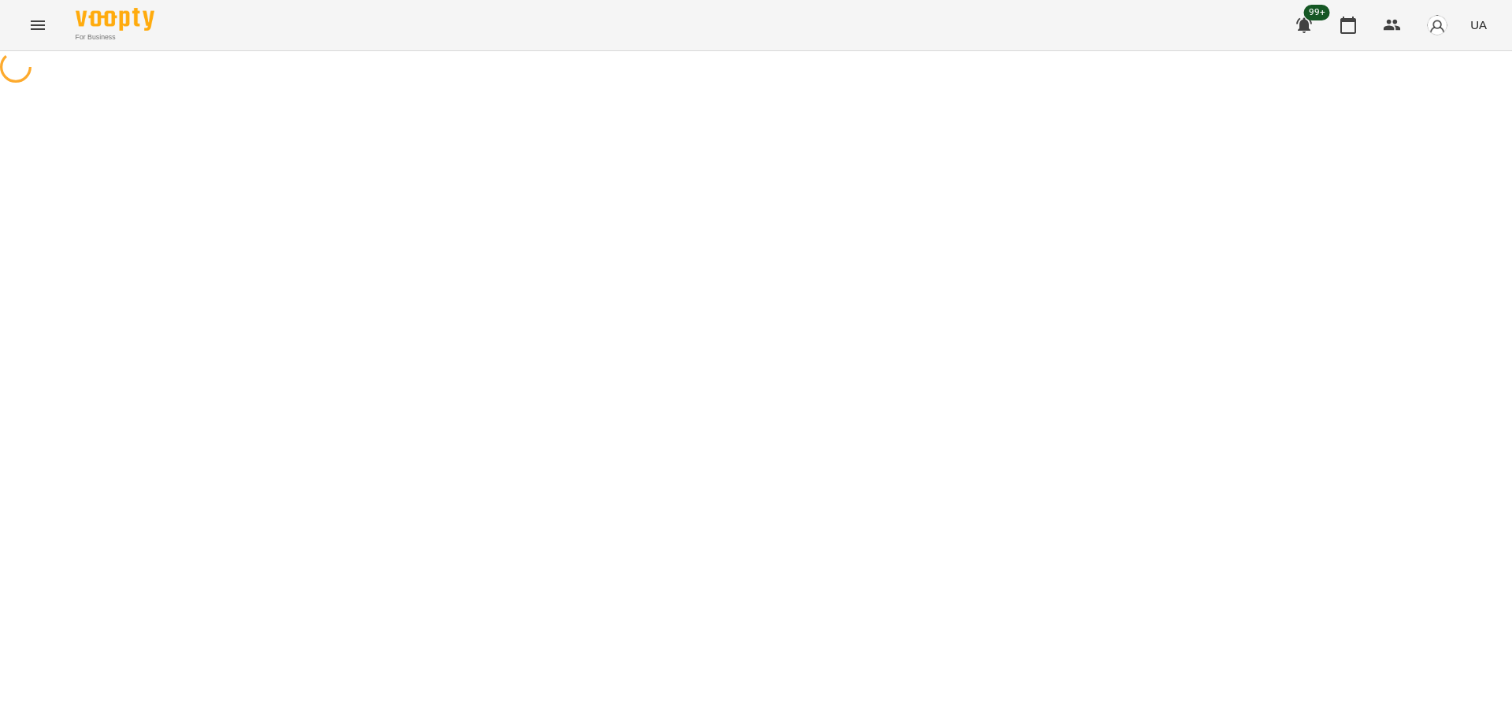
select select "*"
select select "**********"
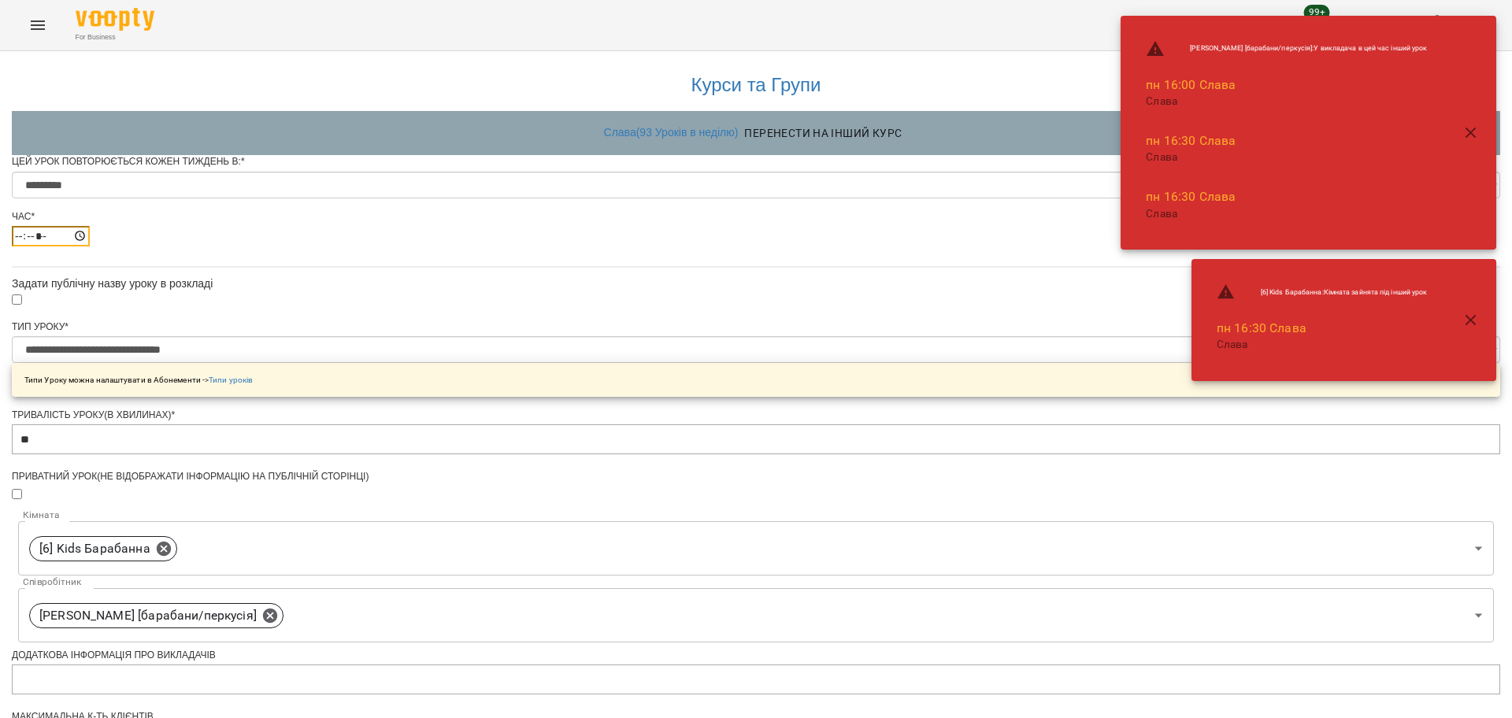
click at [90, 247] on input "*****" at bounding box center [51, 236] width 78 height 20
type input "*****"
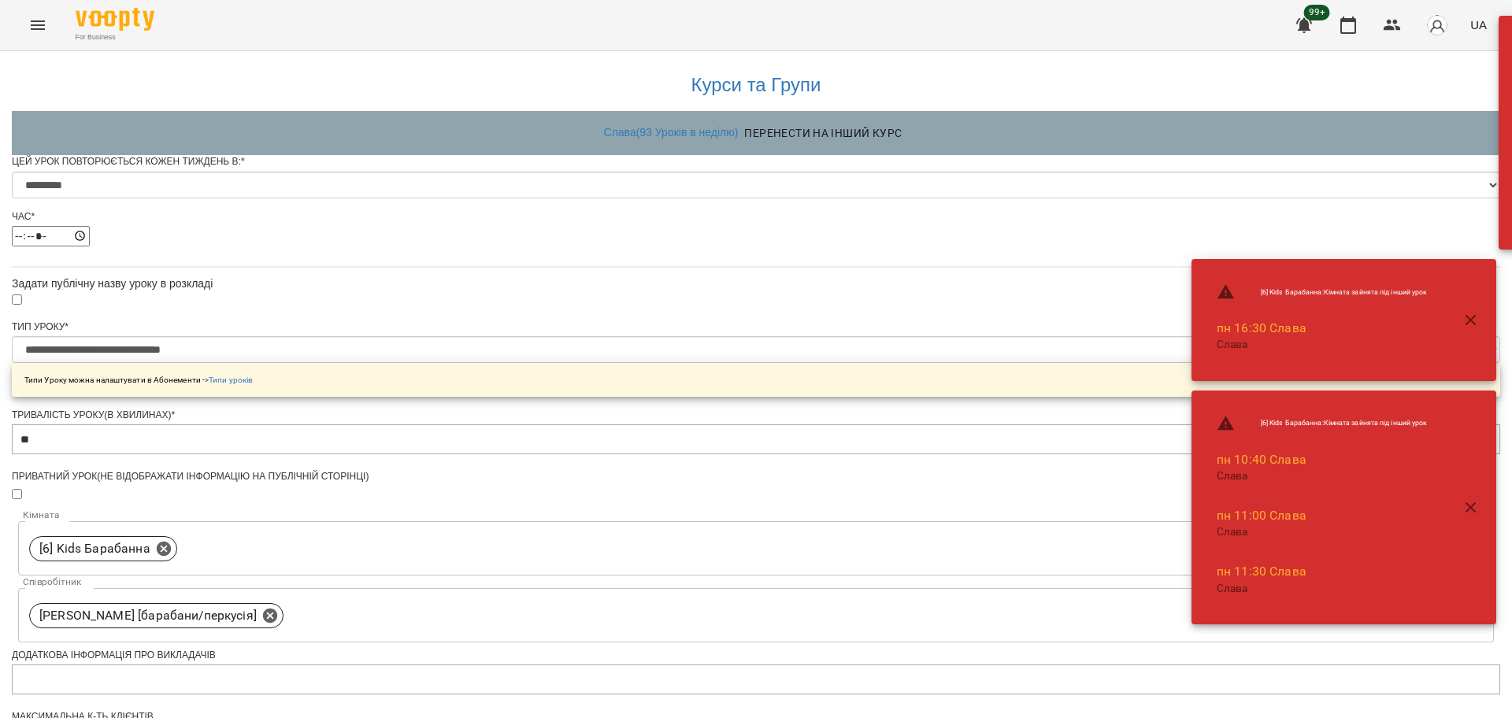
click at [1232, 551] on li "пн 11:30 Слава Слава" at bounding box center [1322, 579] width 236 height 56
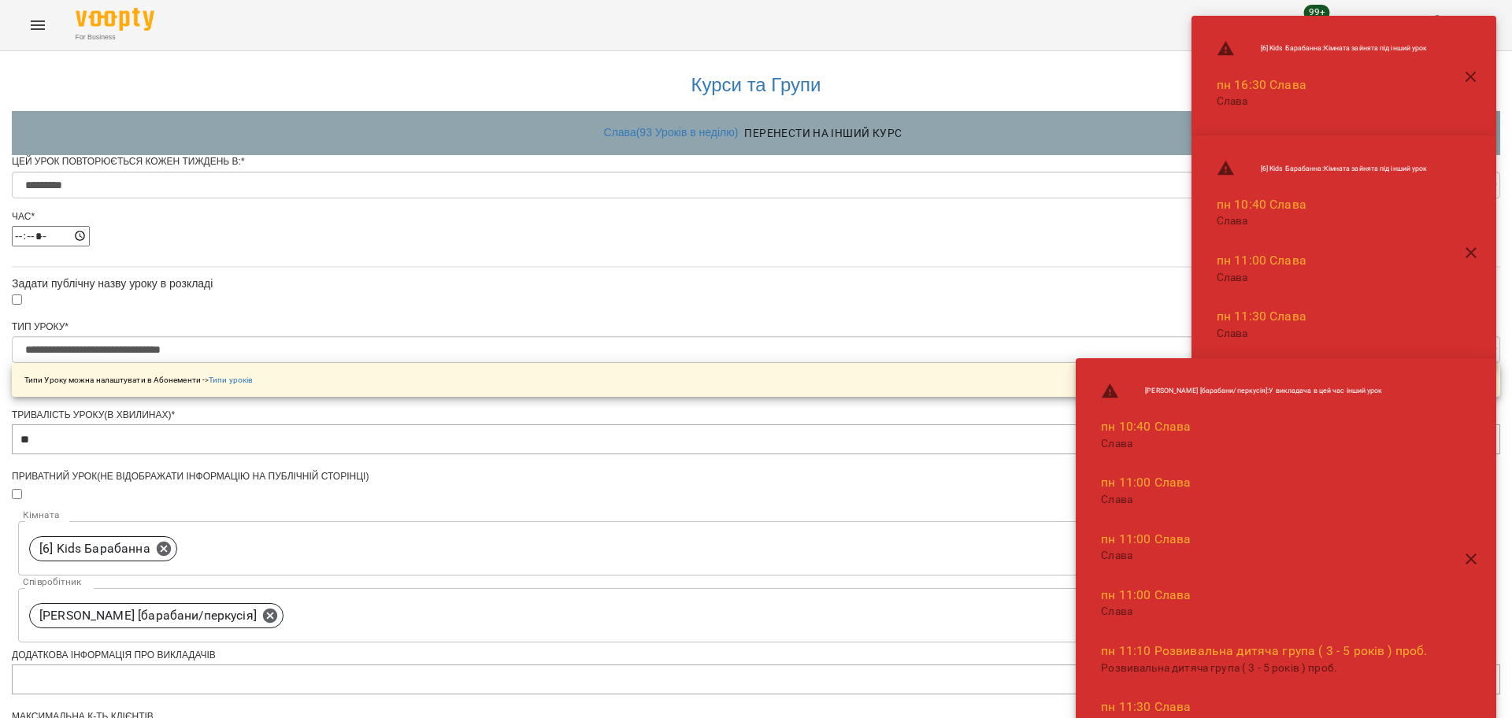
click at [1061, 558] on div "**********" at bounding box center [756, 601] width 1489 height 1101
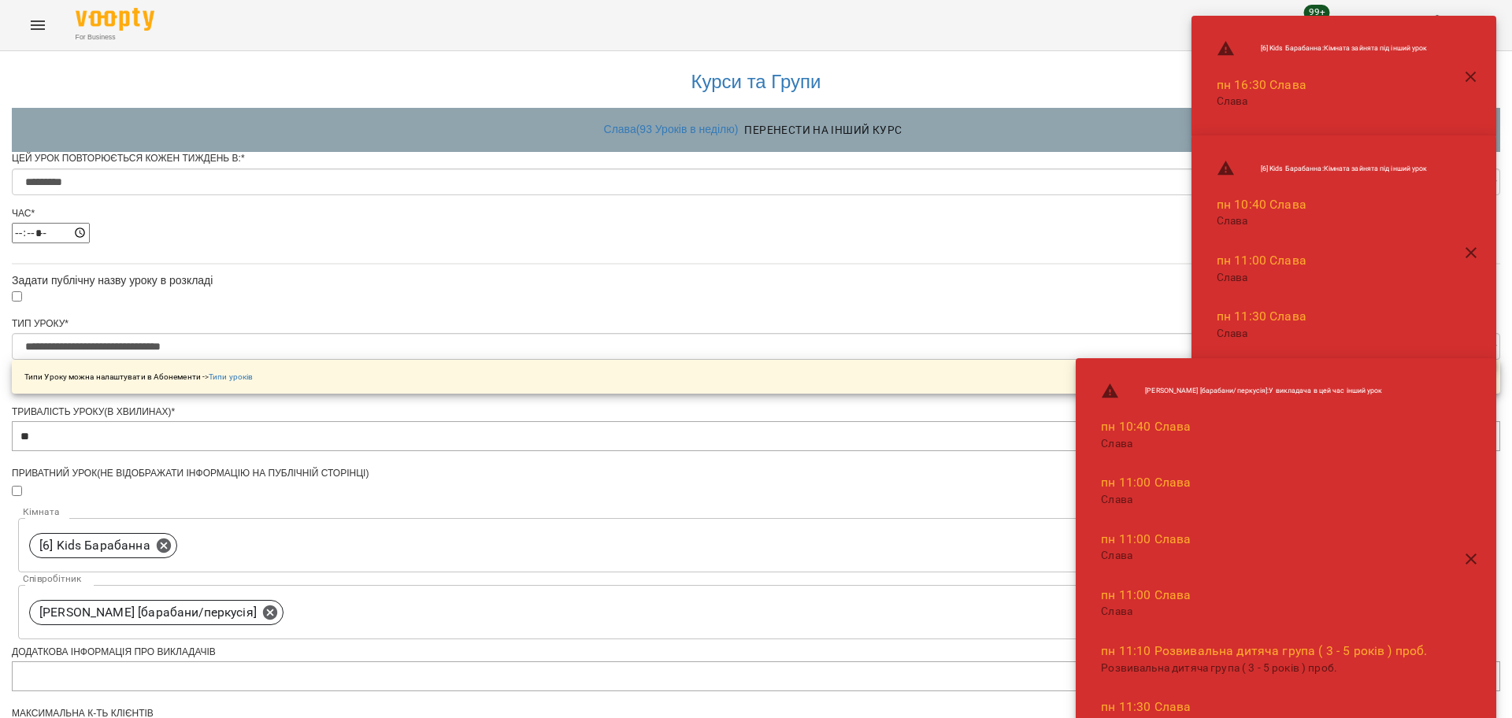
scroll to position [492, 0]
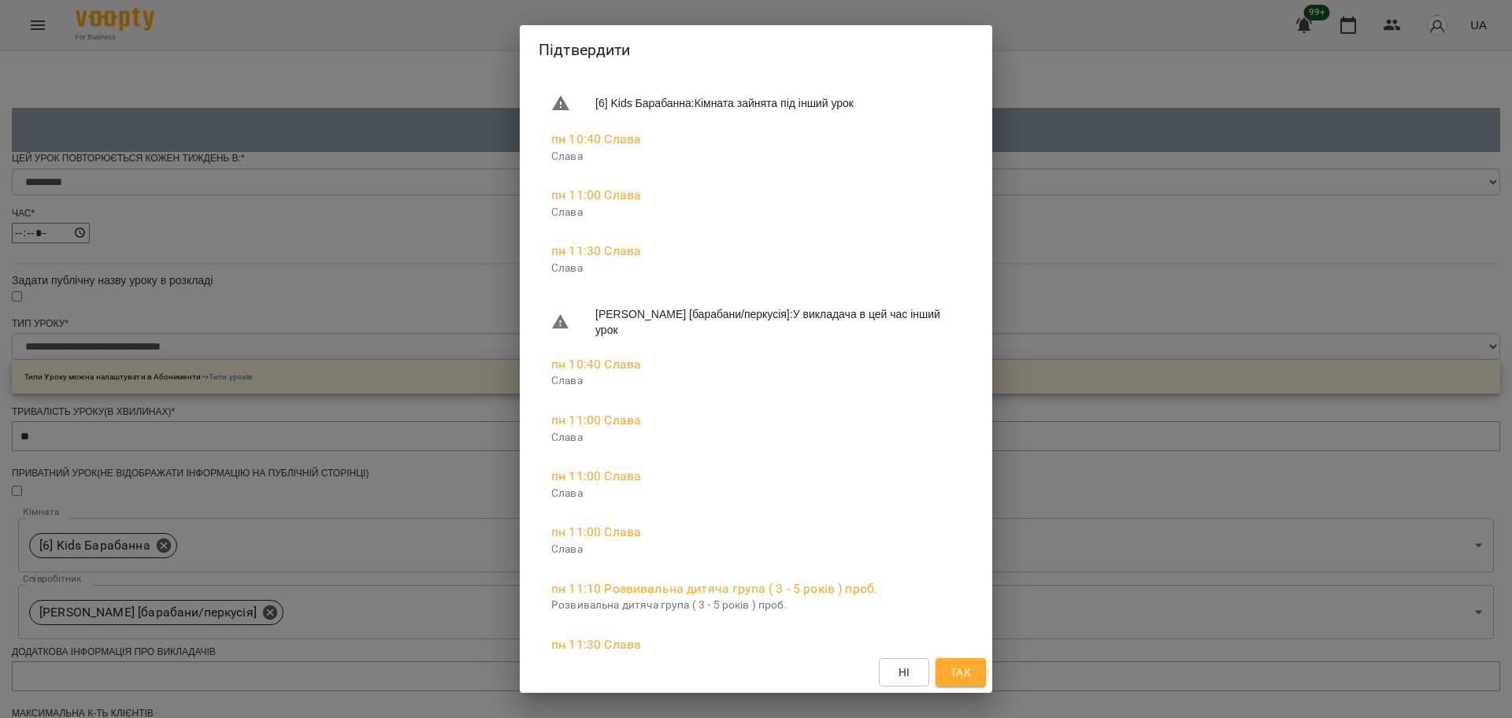
click at [956, 670] on span "Так" at bounding box center [961, 672] width 20 height 19
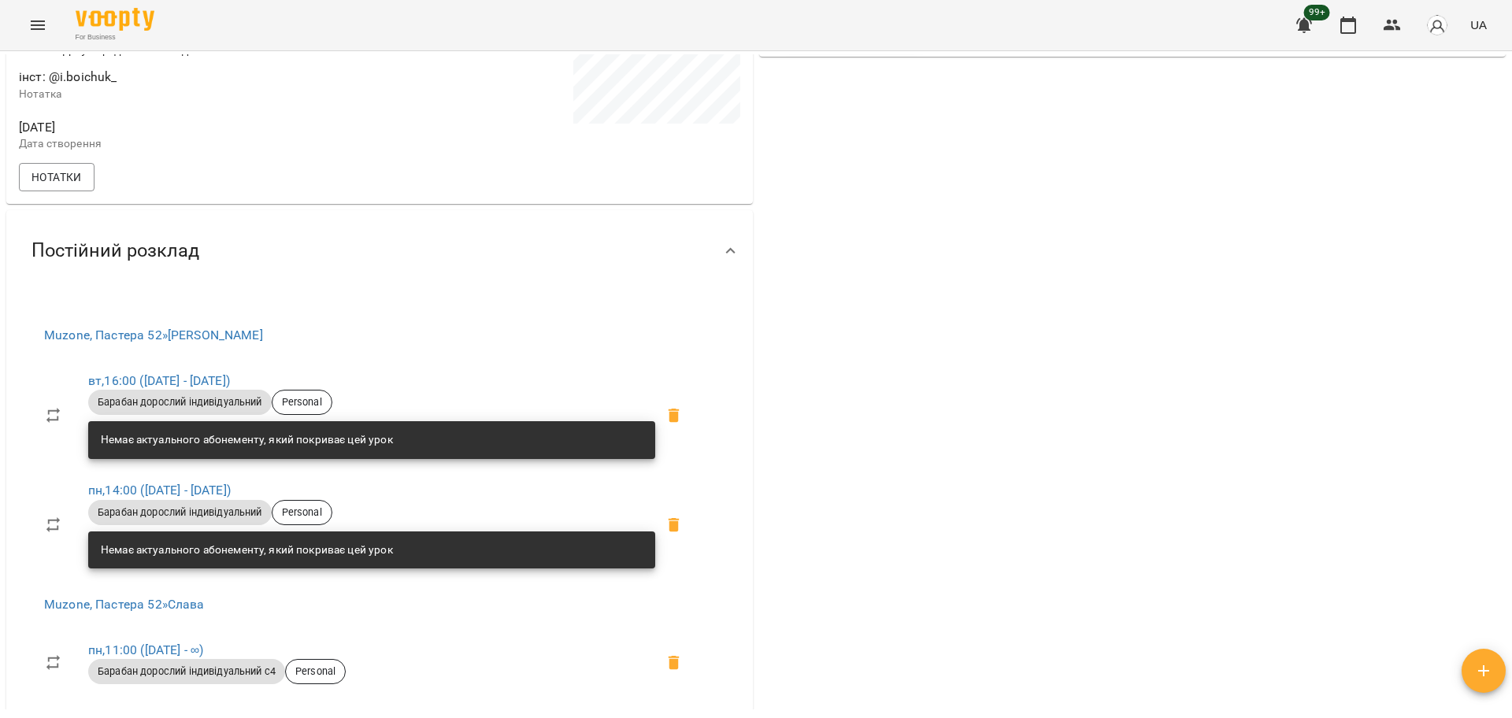
scroll to position [689, 0]
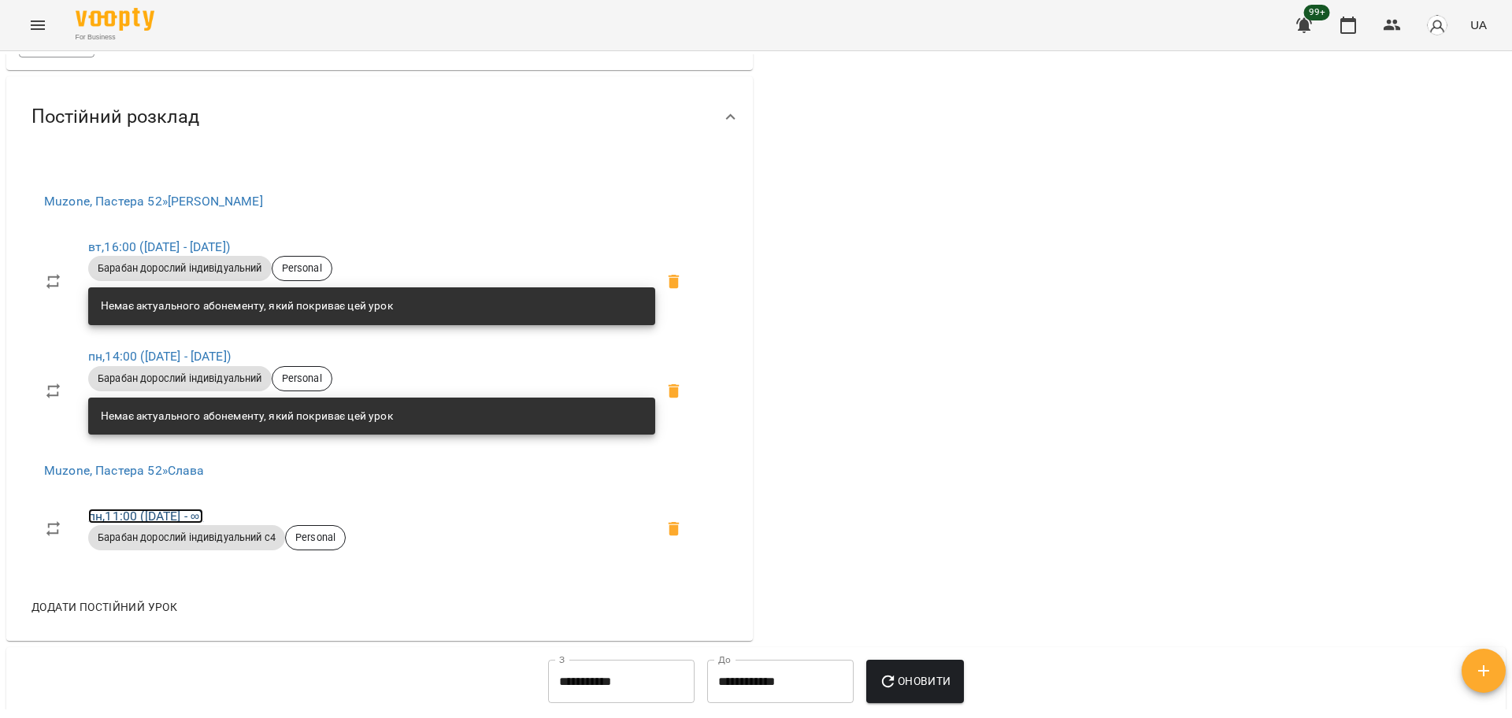
click at [129, 524] on link "пн , 11:00 (11 серп - ∞)" at bounding box center [145, 516] width 115 height 15
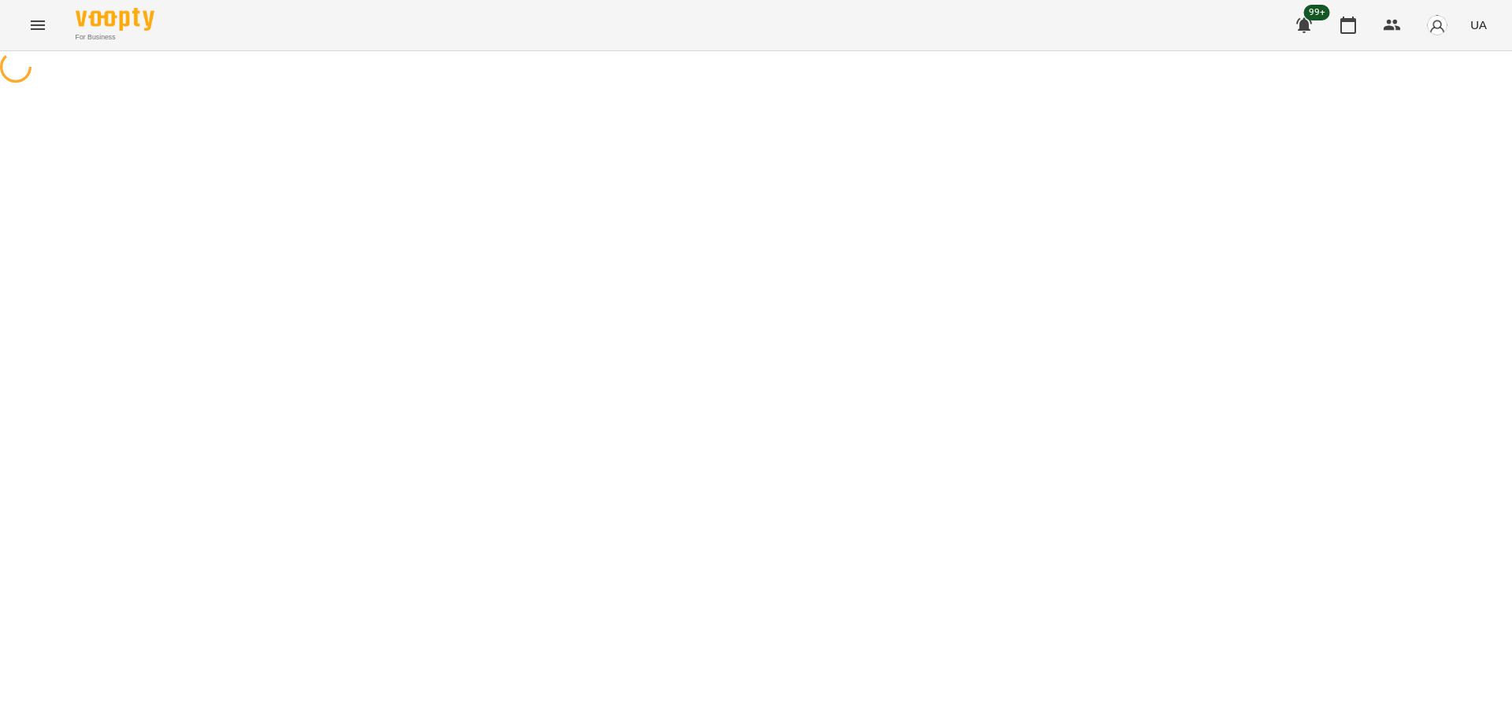
select select "*"
select select "**********"
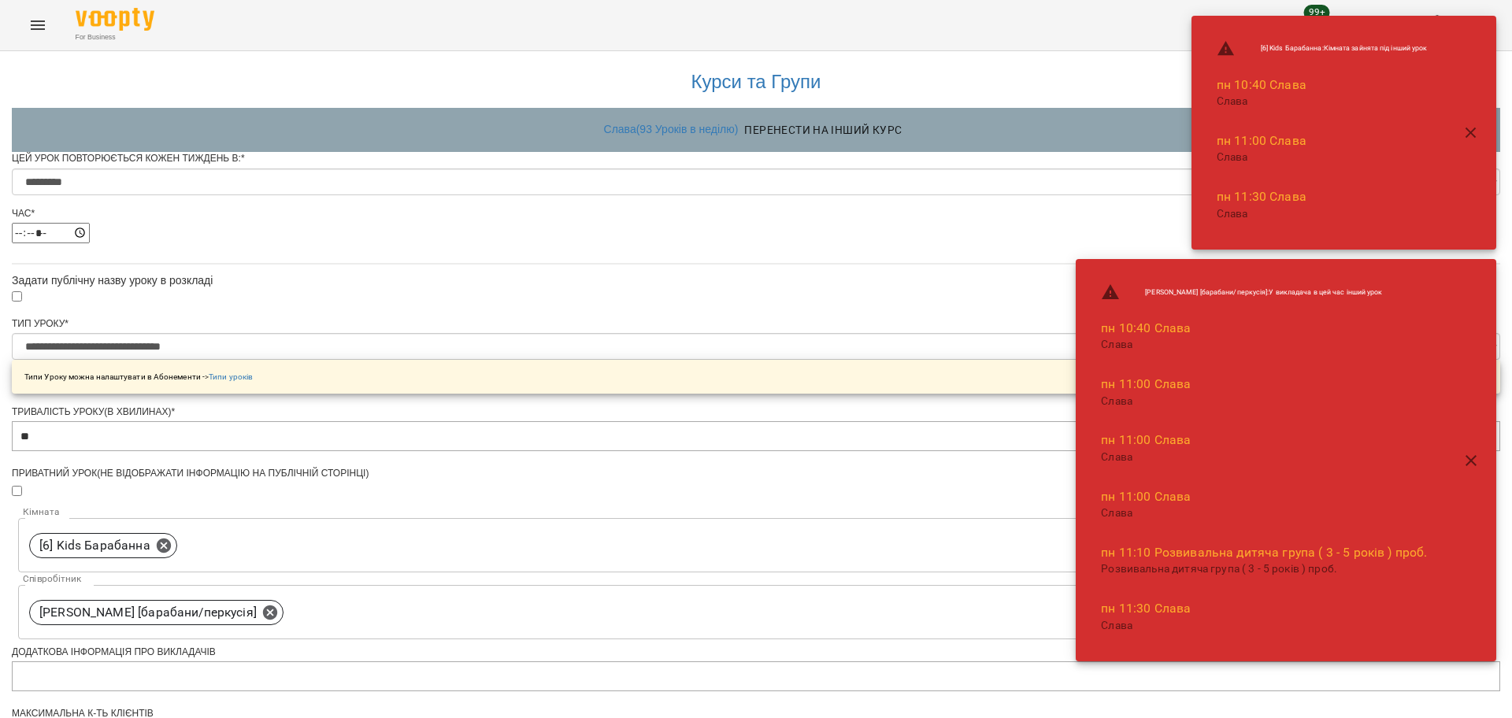
scroll to position [534, 0]
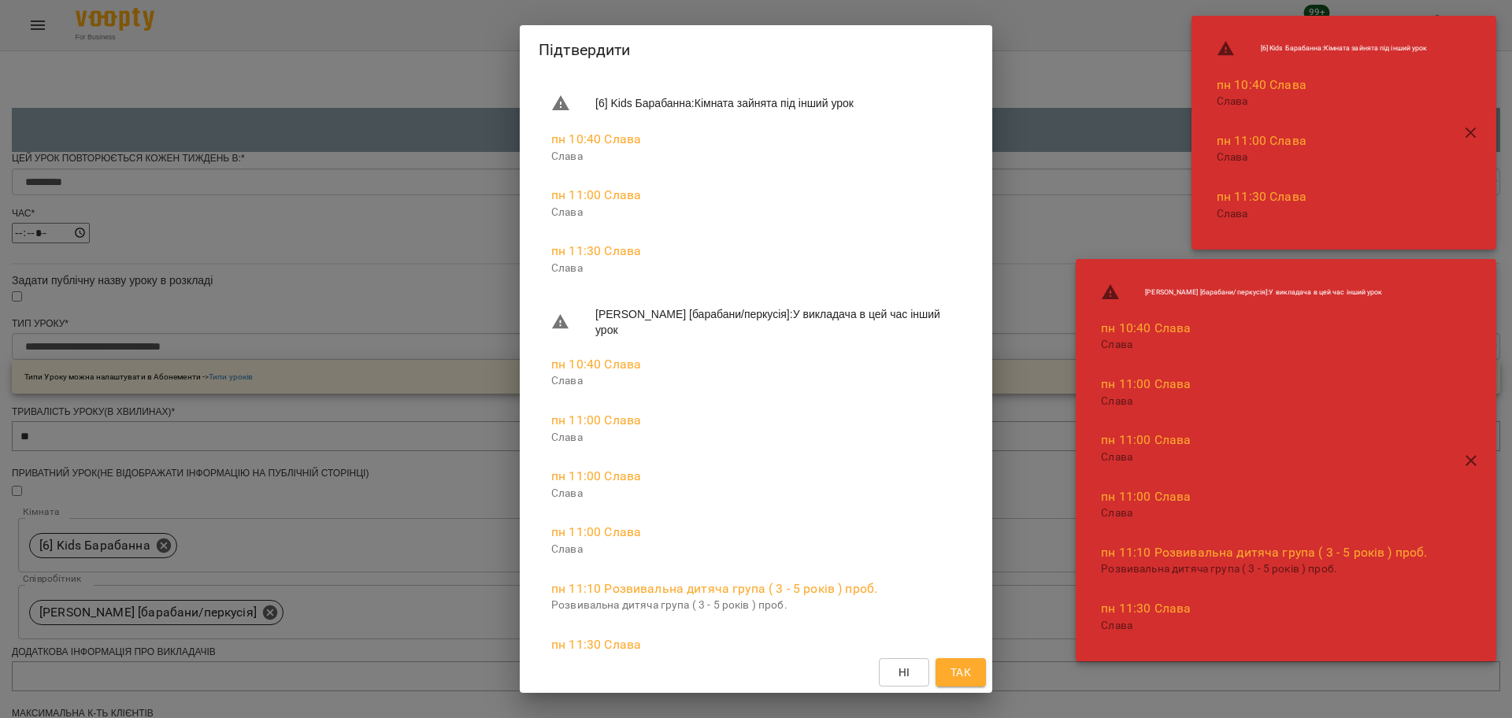
click at [967, 671] on span "Так" at bounding box center [961, 672] width 20 height 19
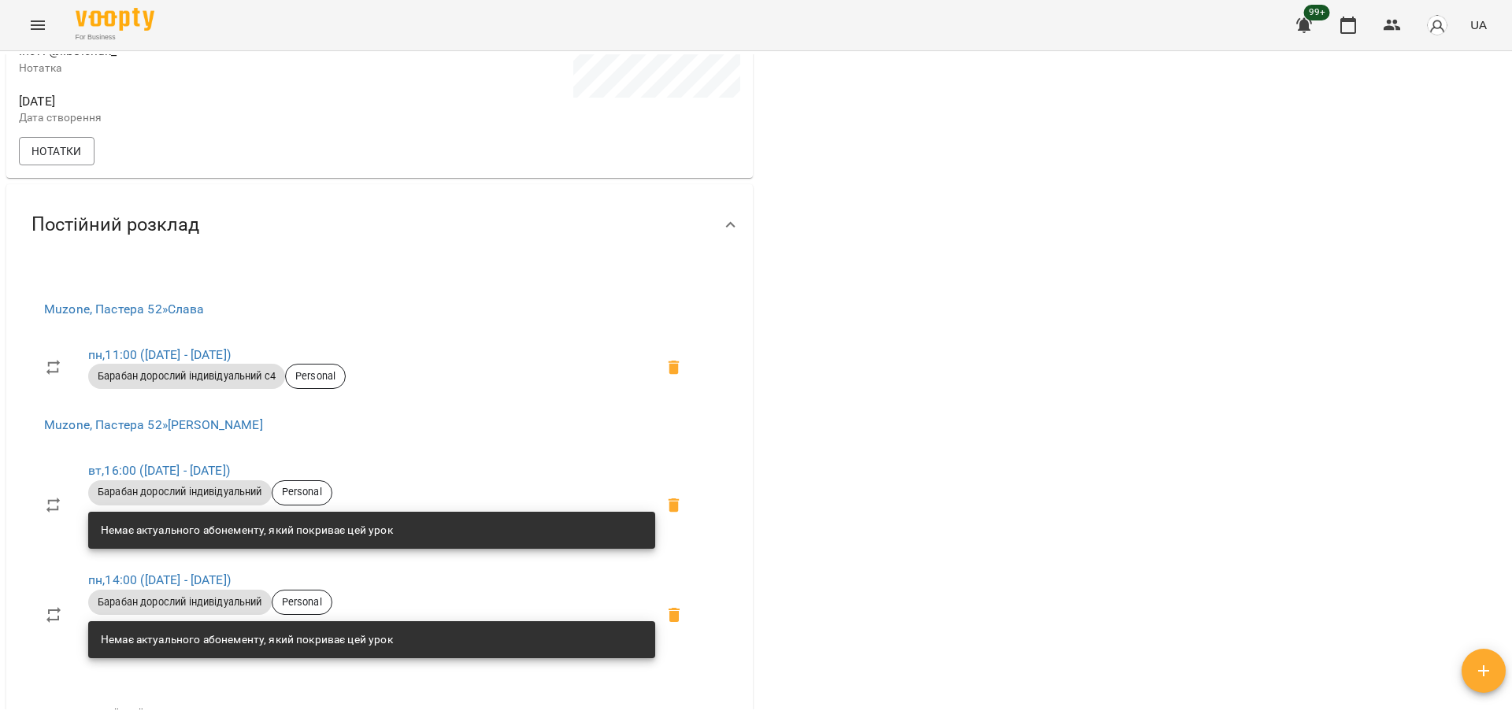
scroll to position [689, 0]
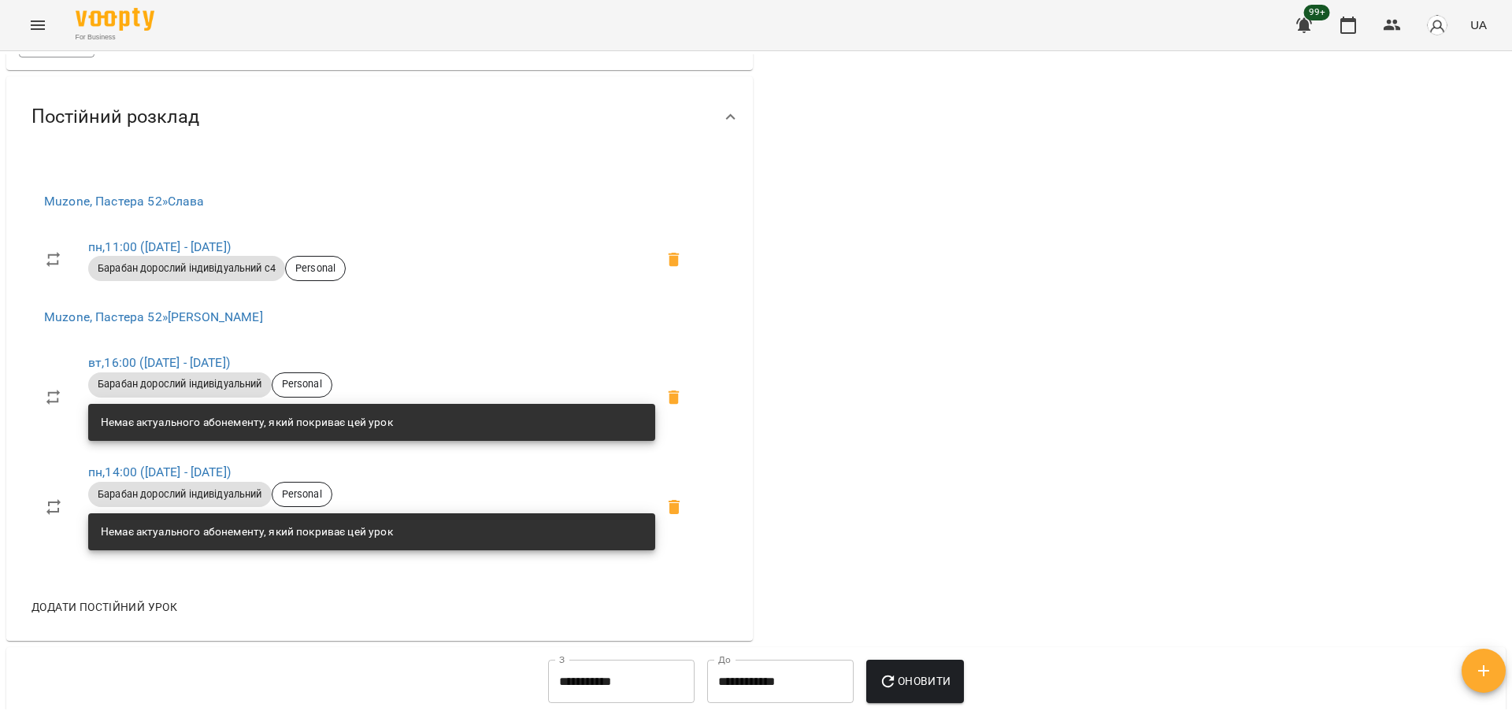
click at [151, 617] on span "Додати постійний урок" at bounding box center [105, 607] width 146 height 19
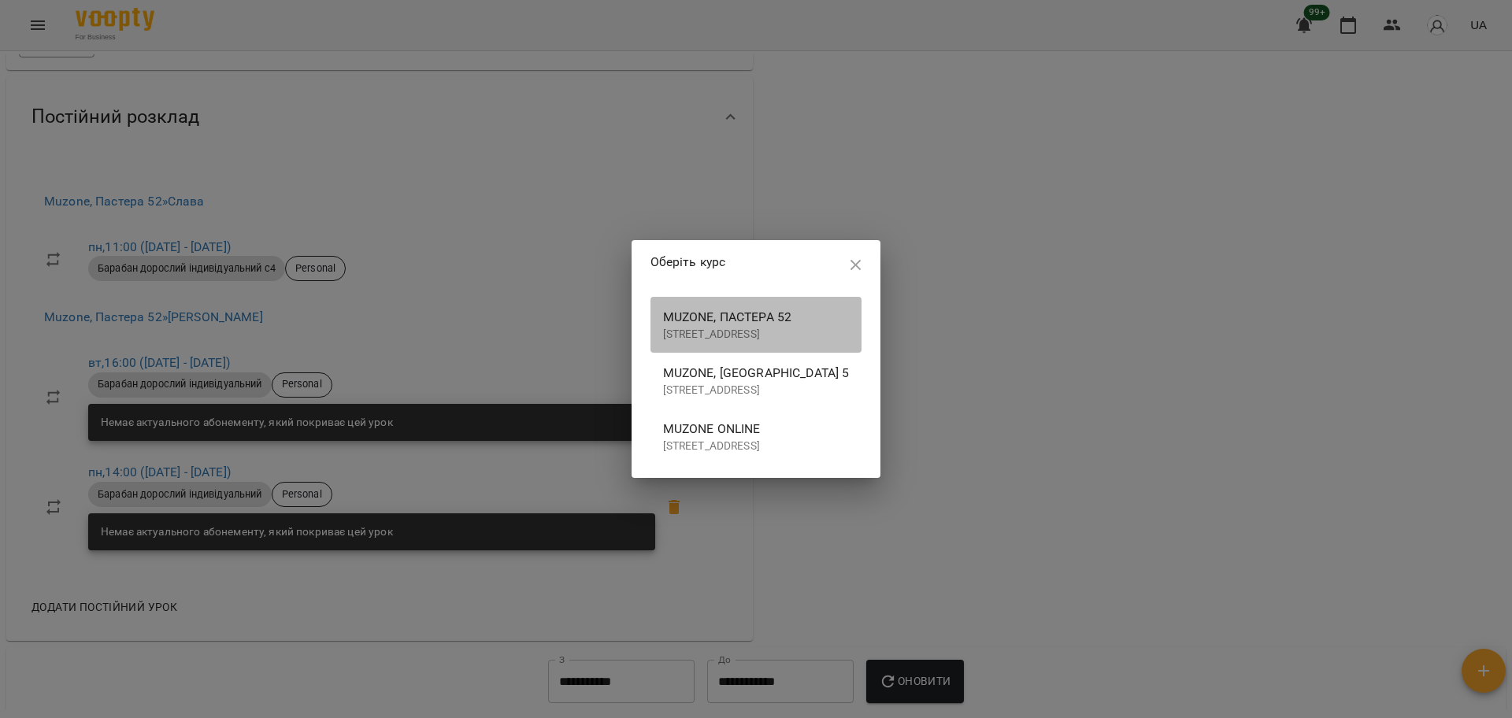
click at [663, 311] on span "Muzone, Пастера 52" at bounding box center [756, 317] width 187 height 19
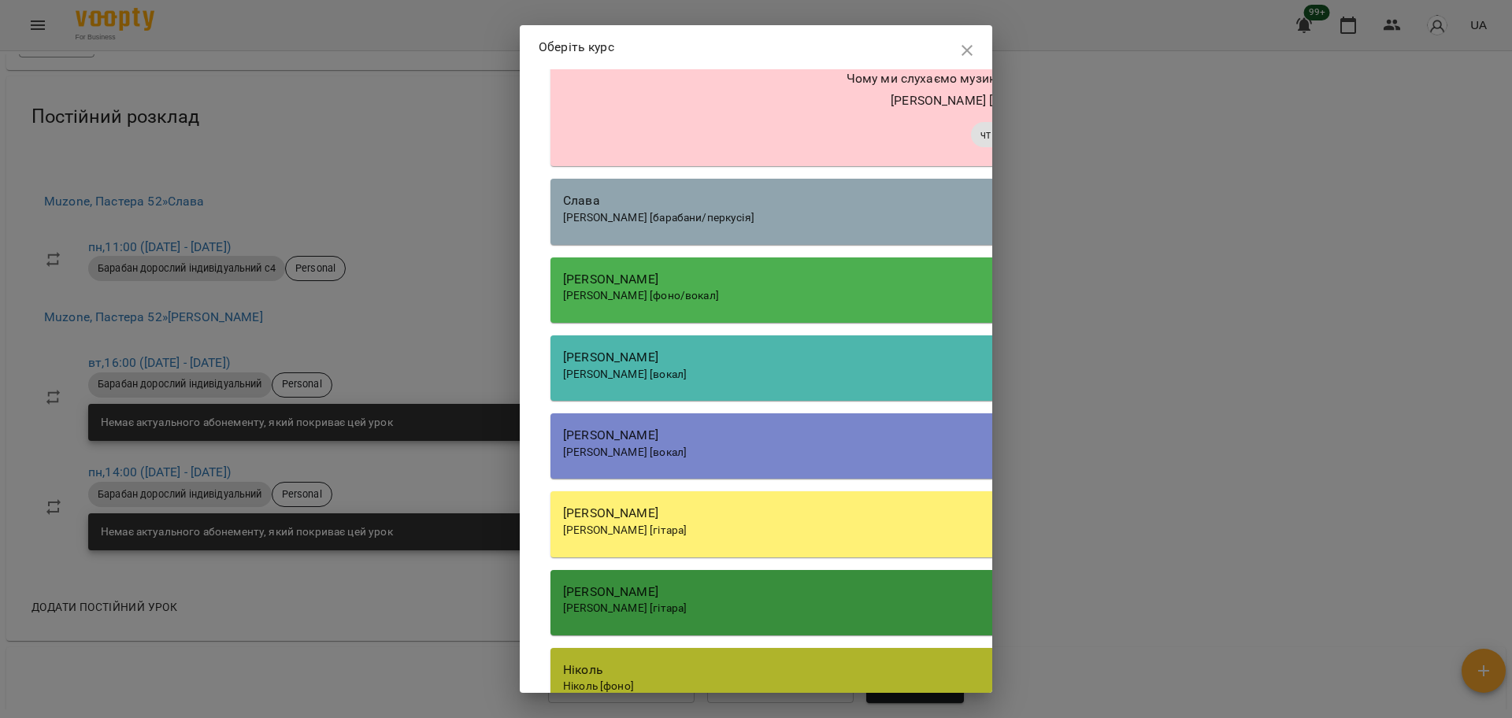
scroll to position [1575, 0]
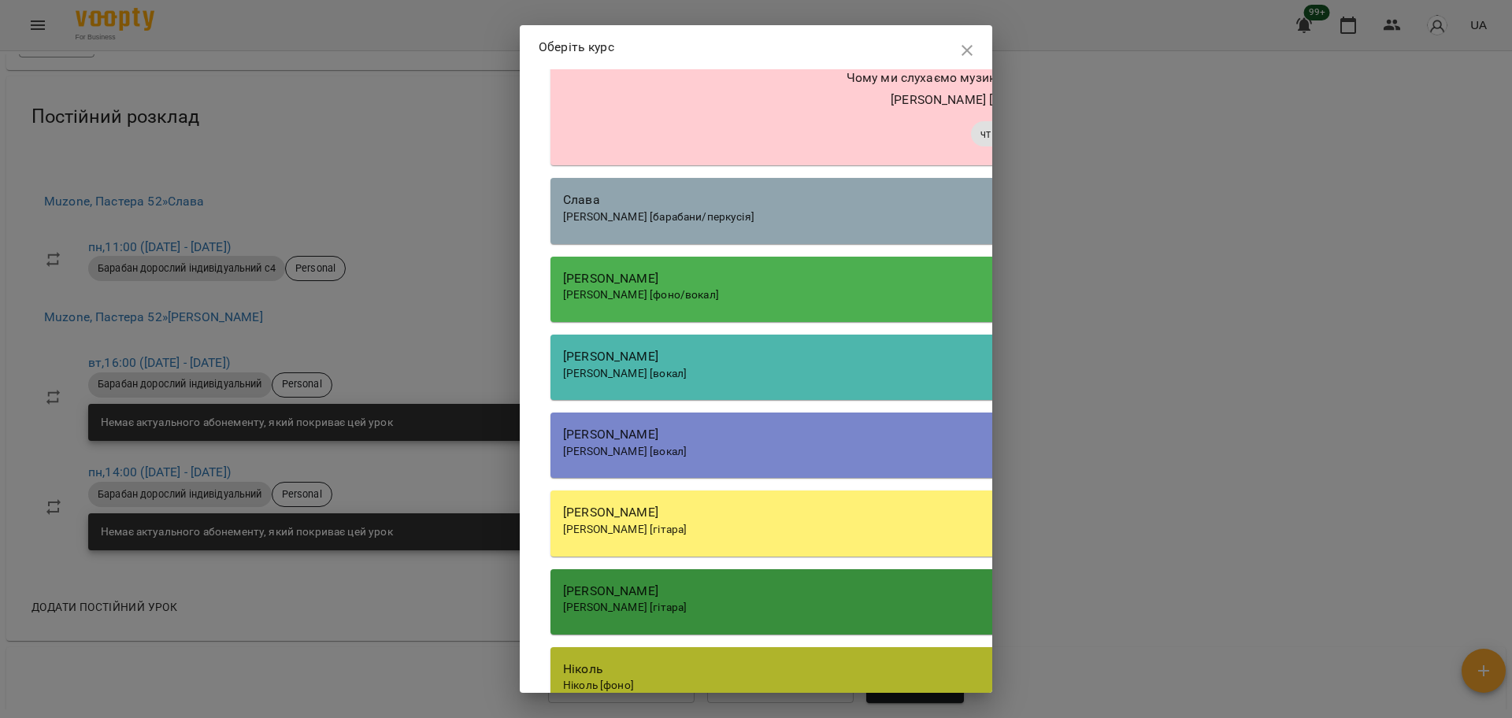
click at [681, 223] on span "[PERSON_NAME] [барабани/перкусія]" at bounding box center [658, 216] width 191 height 13
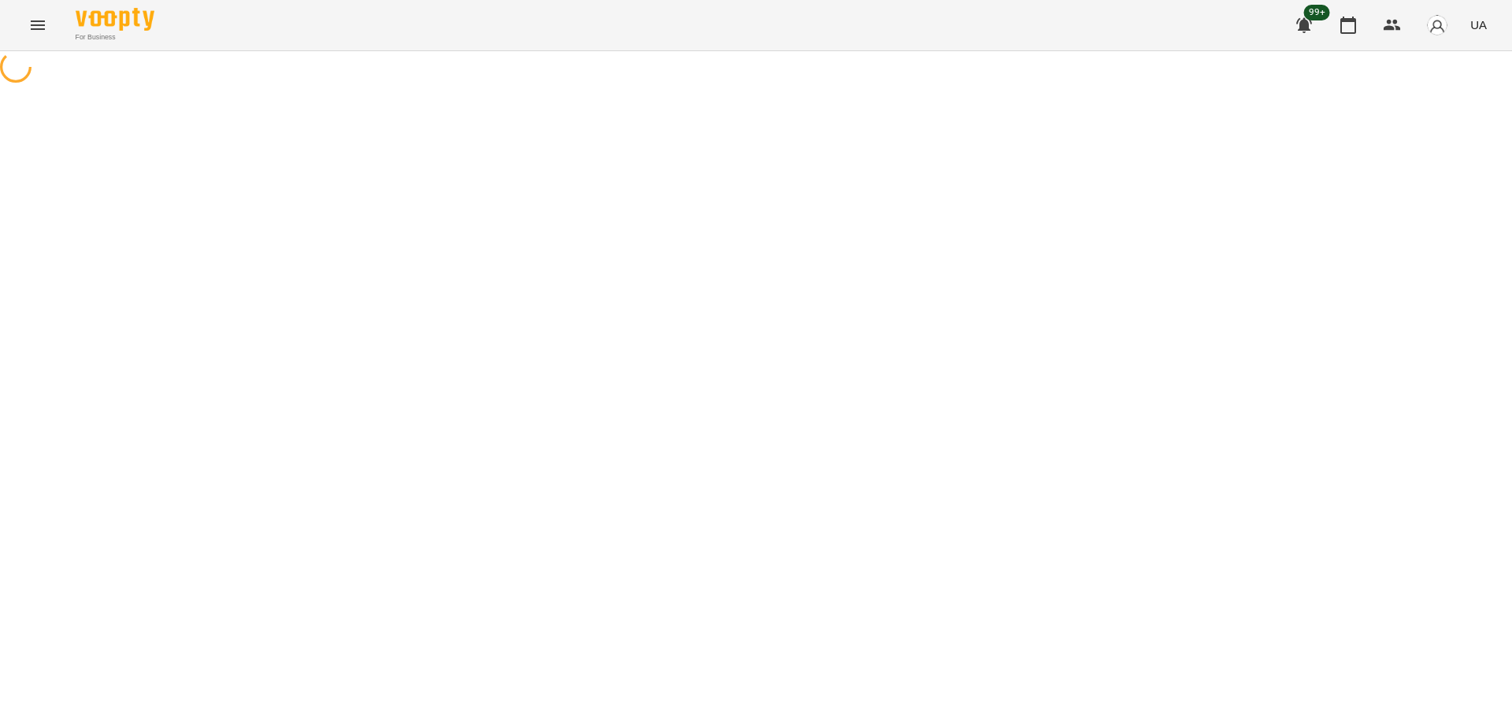
select select "**********"
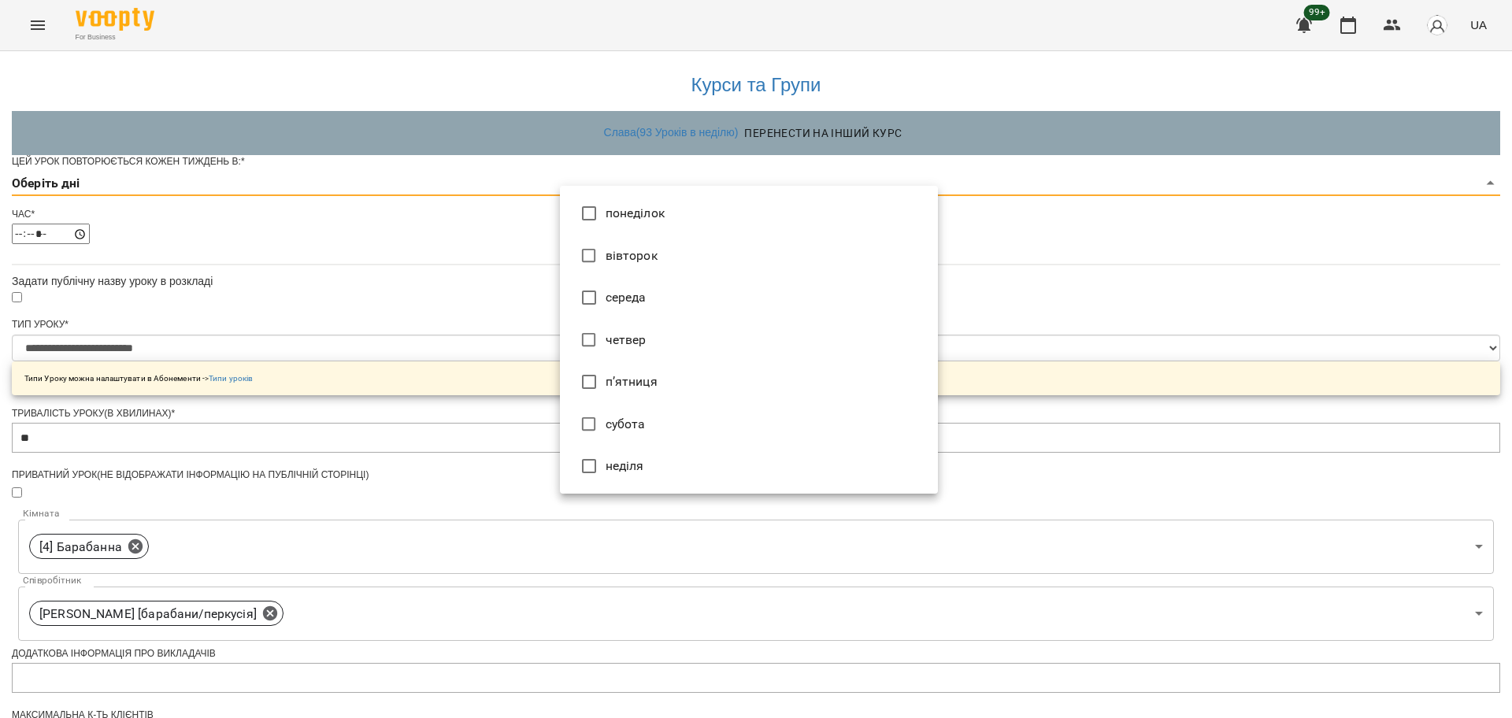
click at [584, 209] on body "**********" at bounding box center [756, 507] width 1512 height 1015
type input "*"
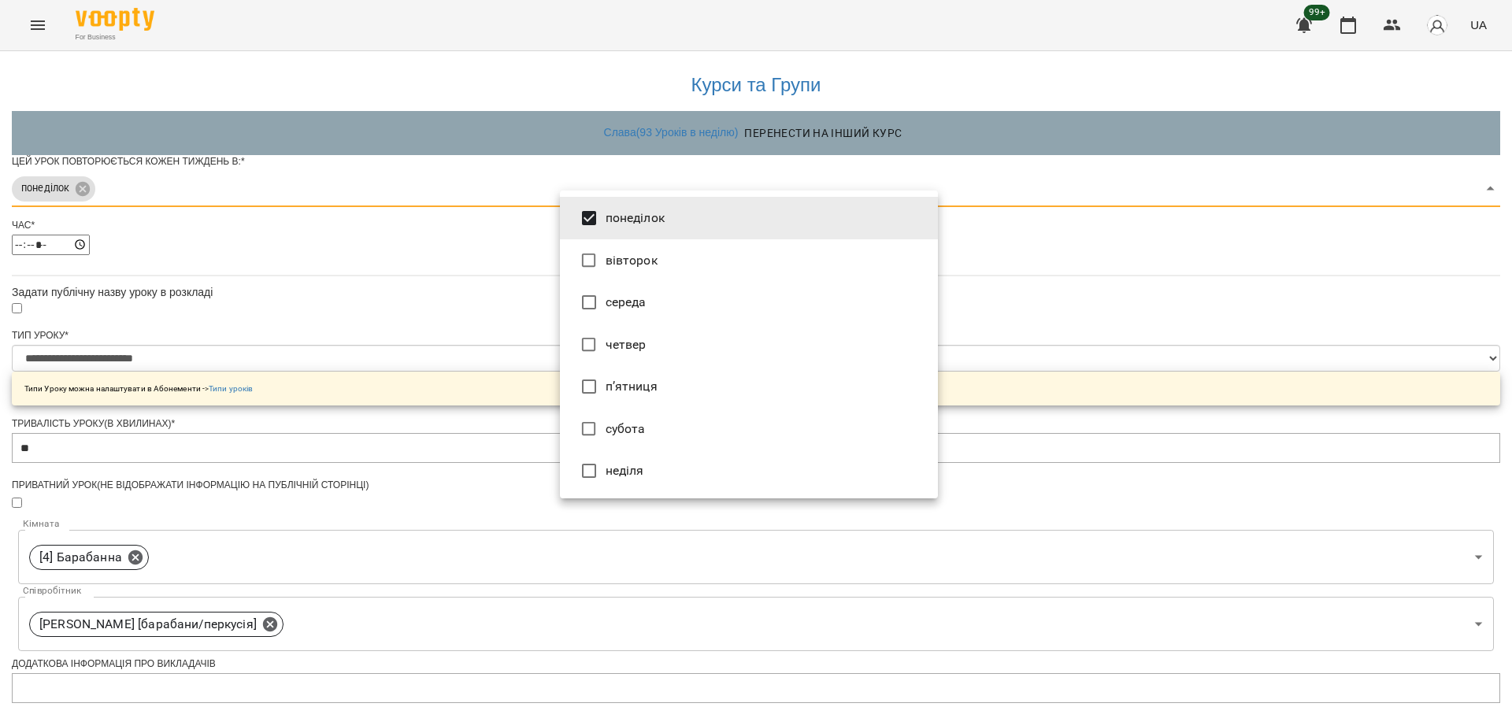
drag, startPoint x: 975, startPoint y: 291, endPoint x: 966, endPoint y: 293, distance: 9.7
click at [974, 291] on div at bounding box center [756, 359] width 1512 height 718
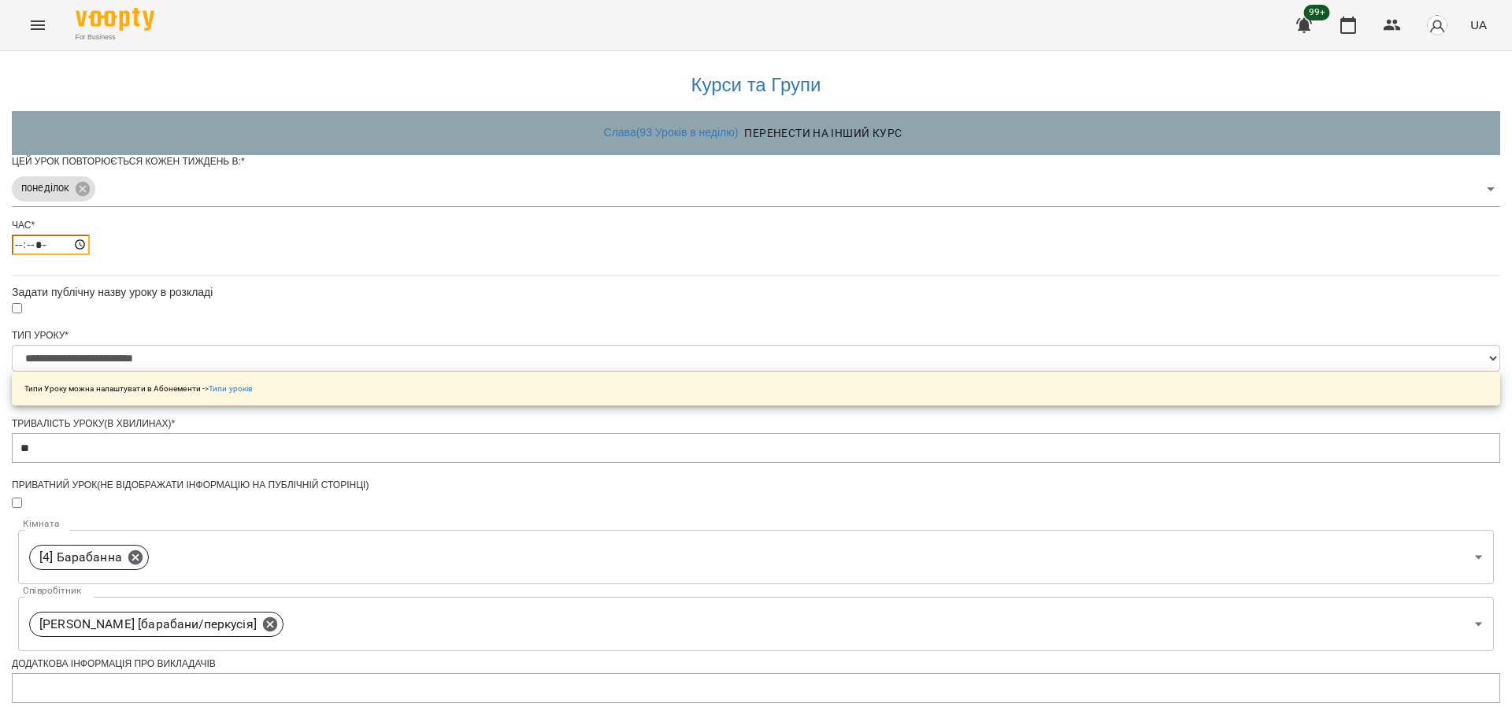
click at [90, 255] on input "*****" at bounding box center [51, 245] width 78 height 20
type input "*****"
click at [1189, 415] on div "**********" at bounding box center [756, 540] width 1489 height 978
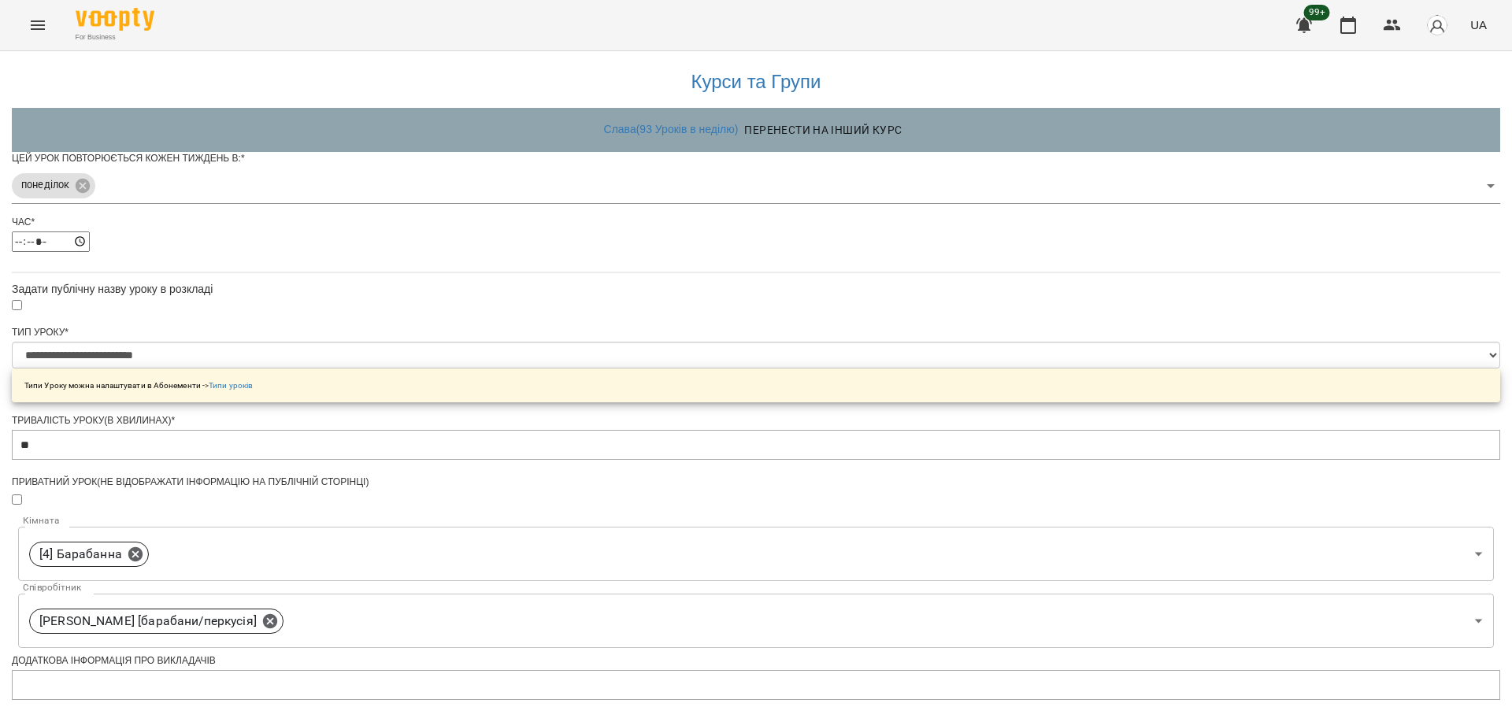
scroll to position [391, 0]
click at [699, 342] on select "**********" at bounding box center [756, 355] width 1489 height 27
select select "**********"
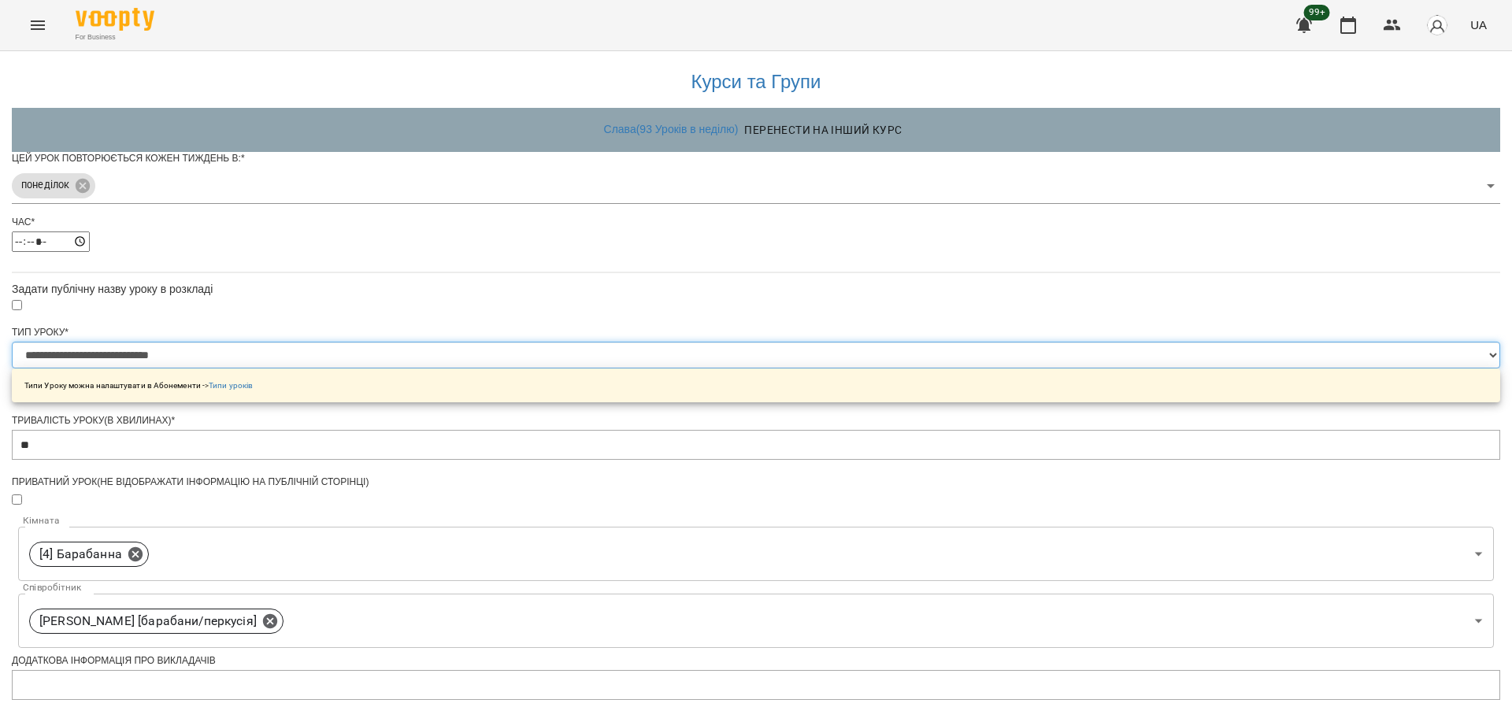
click at [559, 342] on select "**********" at bounding box center [756, 355] width 1489 height 27
type input "**"
click at [1049, 524] on div "**********" at bounding box center [756, 537] width 1489 height 978
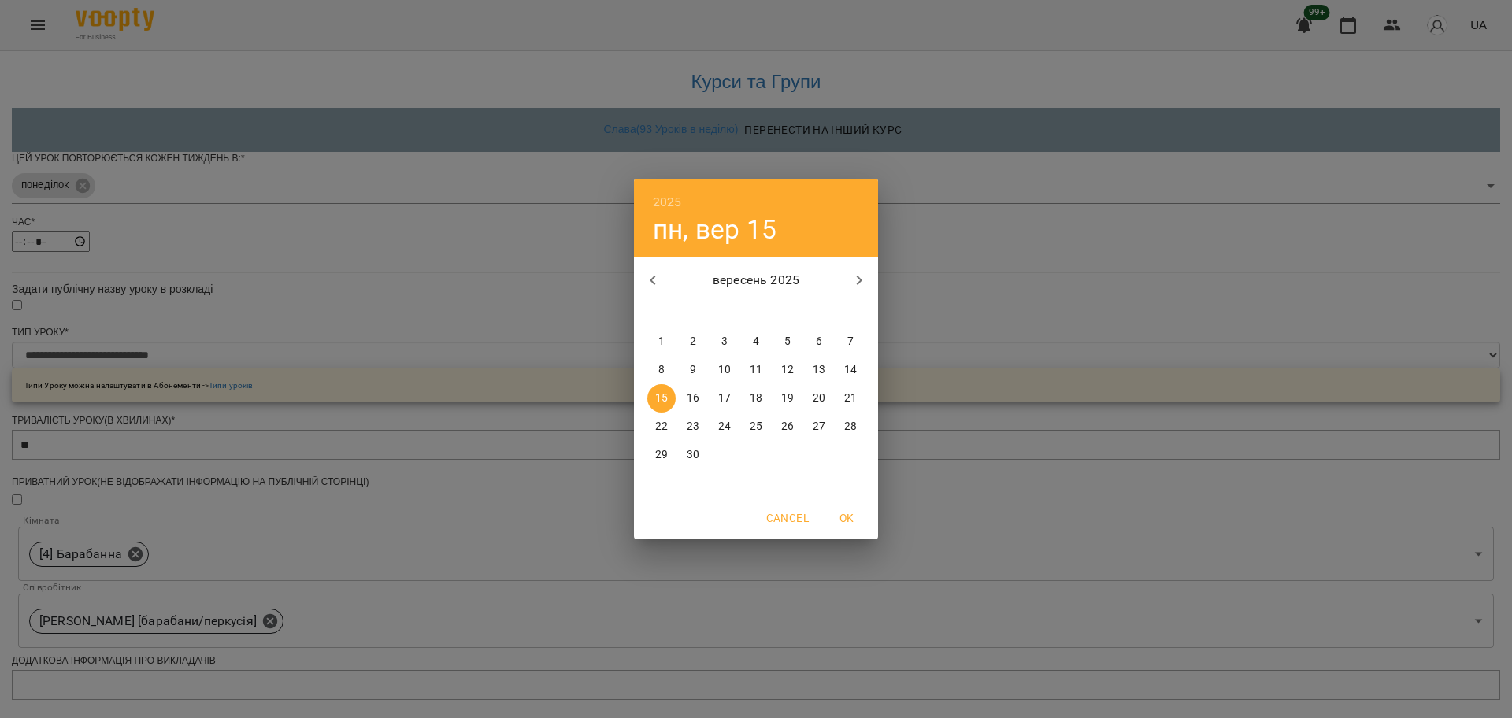
click at [658, 417] on button "22" at bounding box center [662, 427] width 28 height 28
type input "**********"
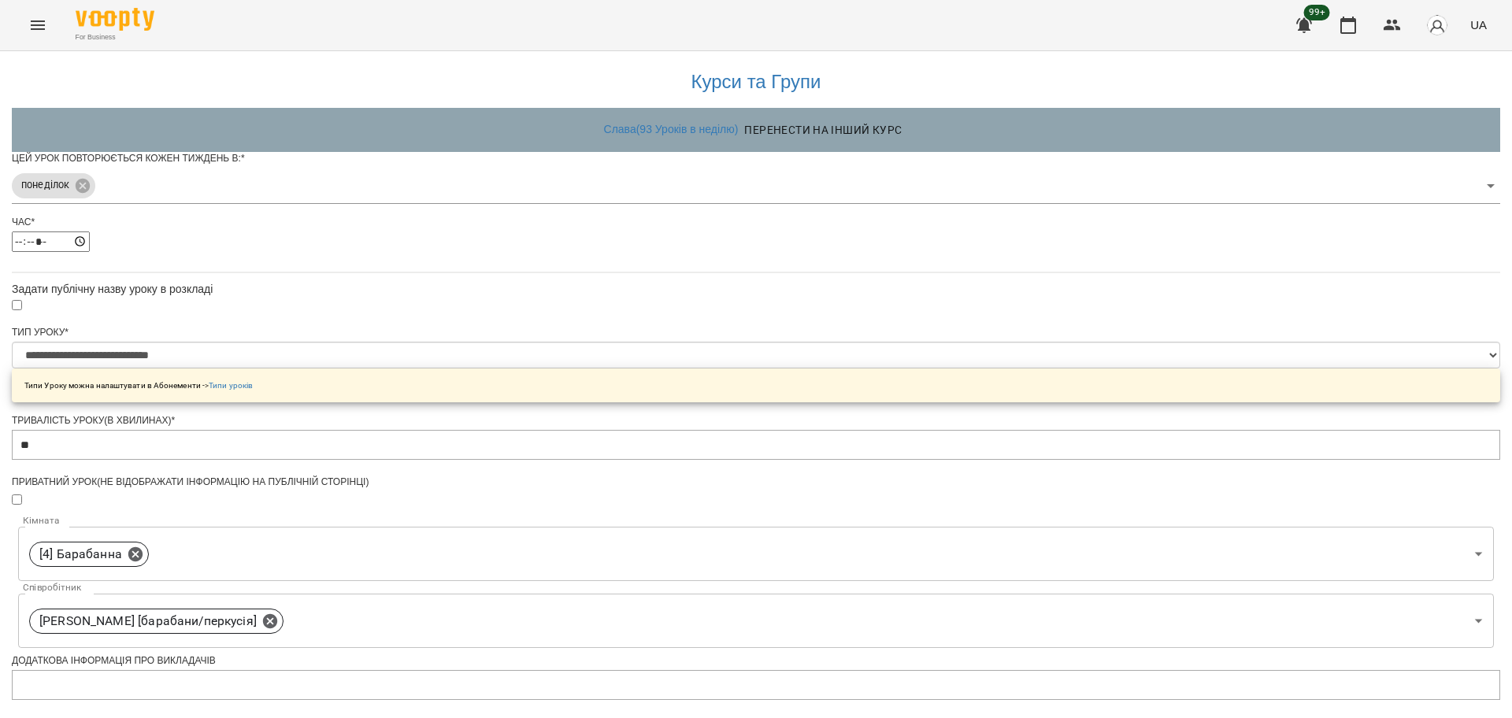
drag, startPoint x: 1103, startPoint y: 510, endPoint x: 1082, endPoint y: 514, distance: 20.9
click at [1104, 510] on div "**********" at bounding box center [756, 559] width 1489 height 1022
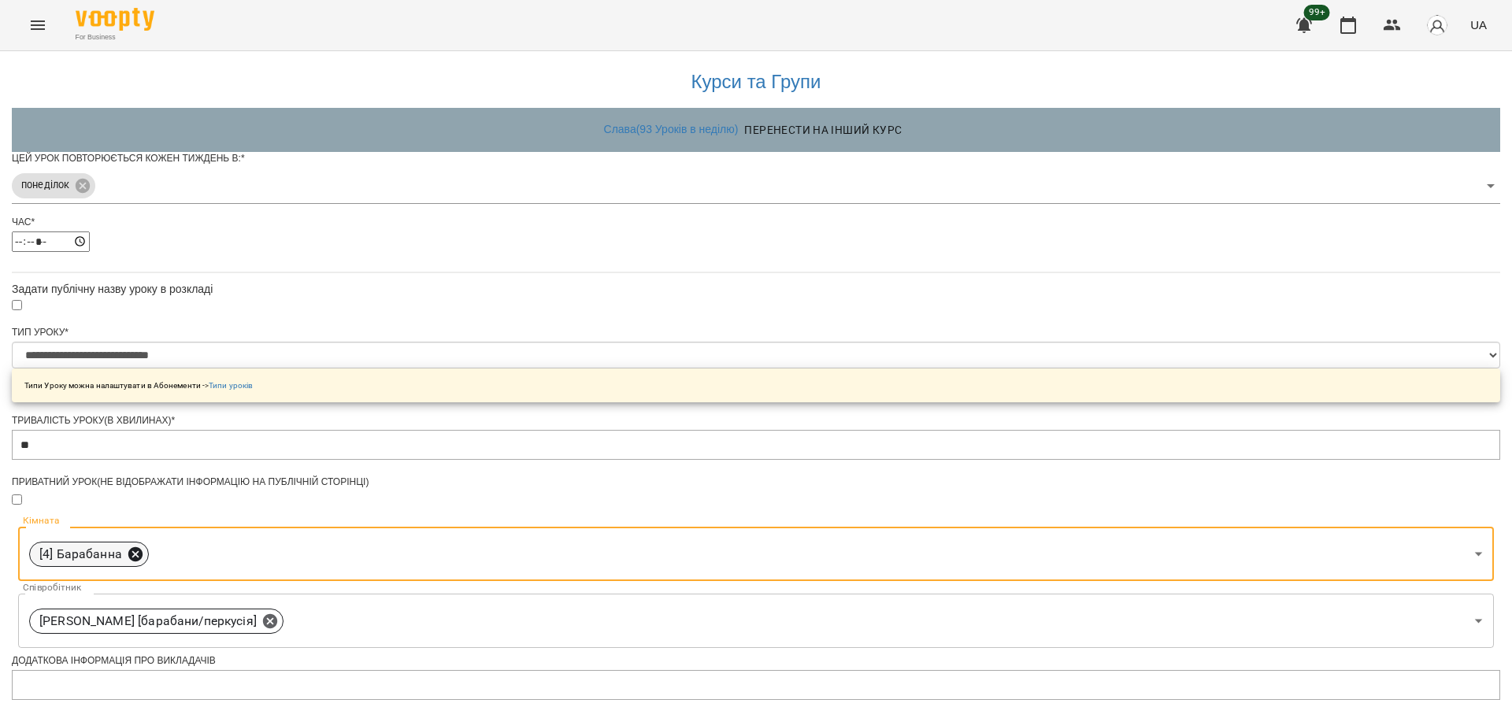
click at [143, 547] on icon at bounding box center [135, 554] width 14 height 14
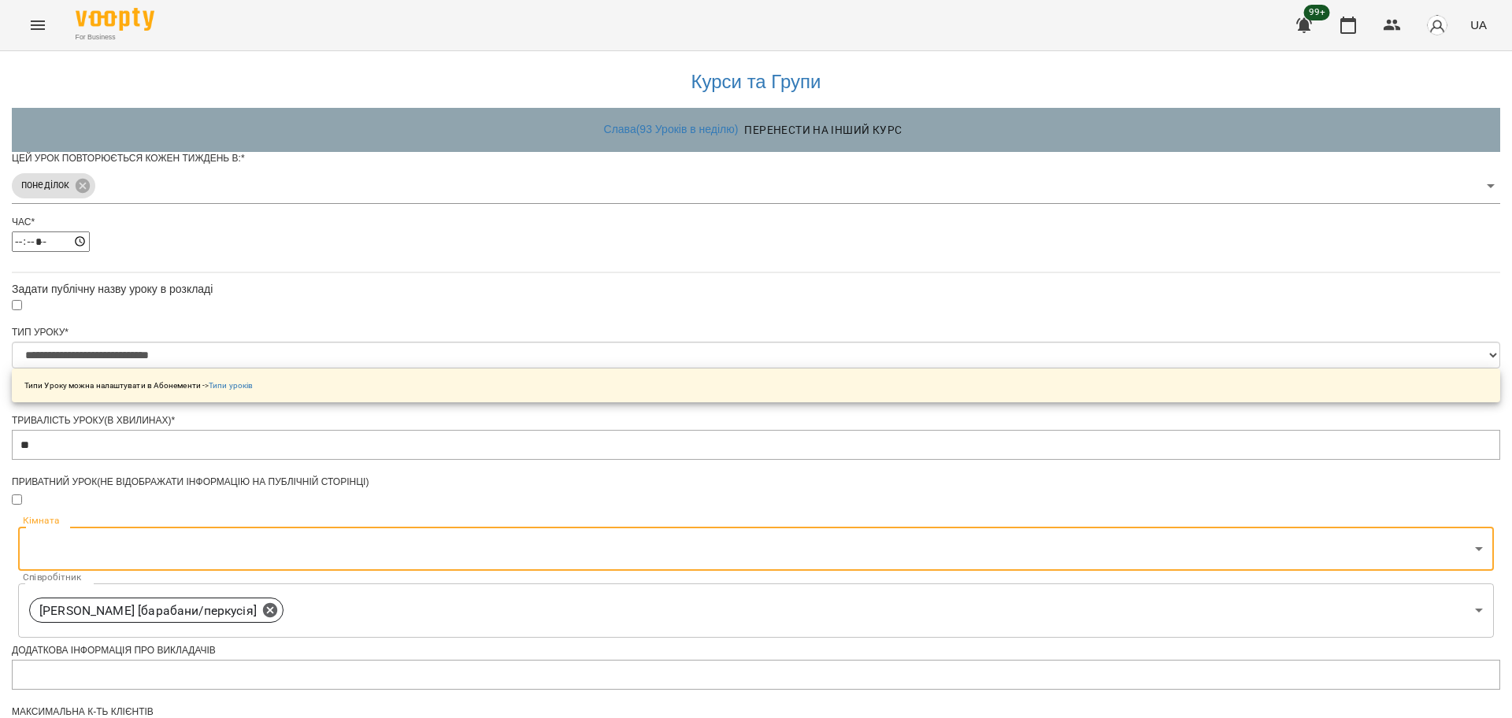
click at [931, 386] on body "**********" at bounding box center [756, 529] width 1512 height 1059
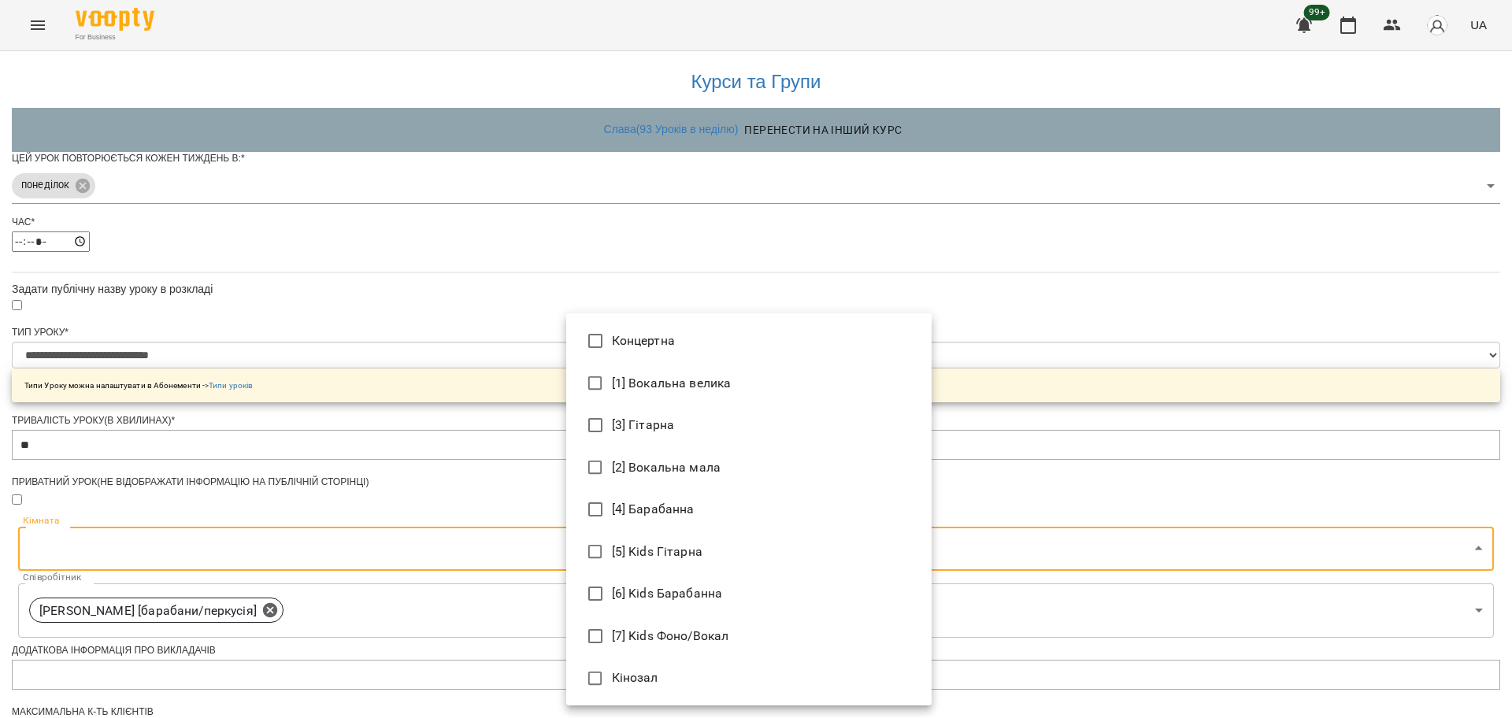
type input "**********"
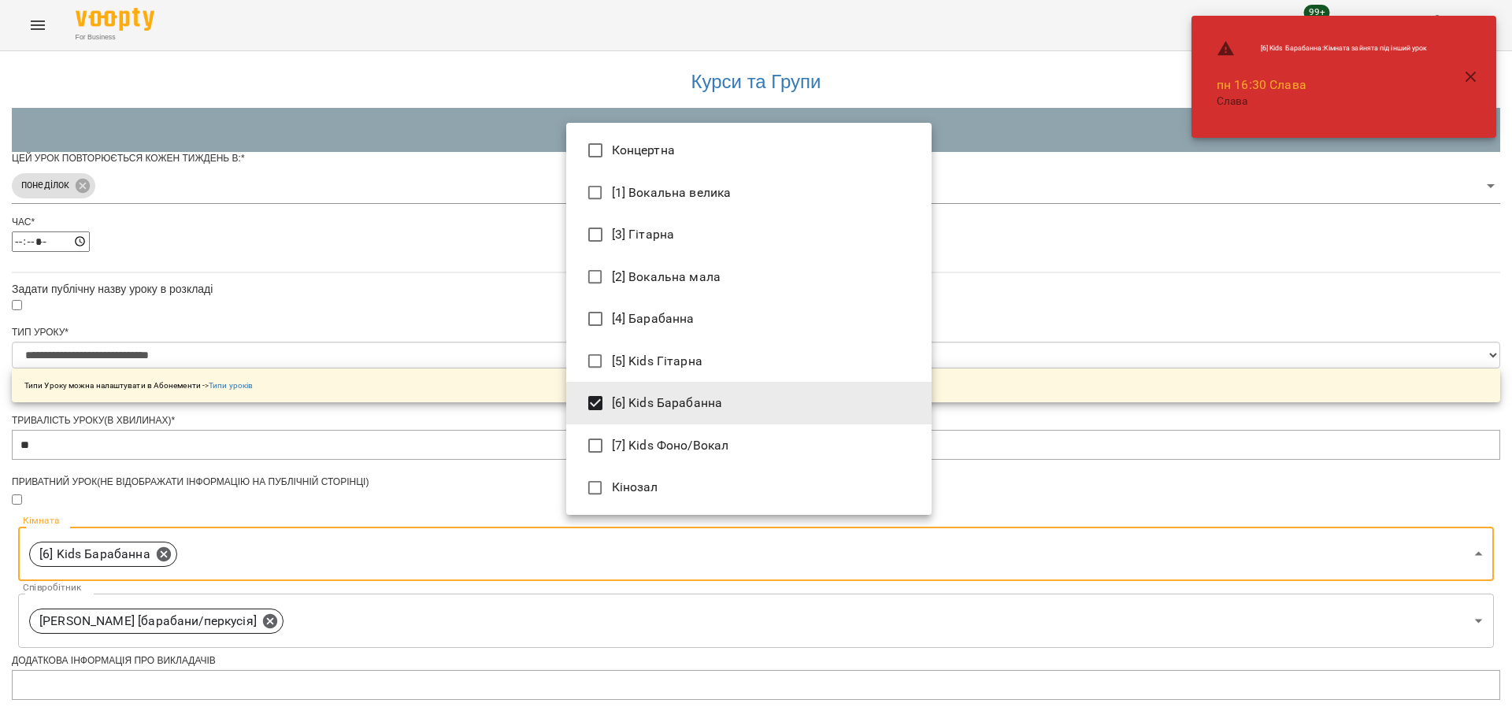
click at [1205, 503] on div at bounding box center [756, 359] width 1512 height 718
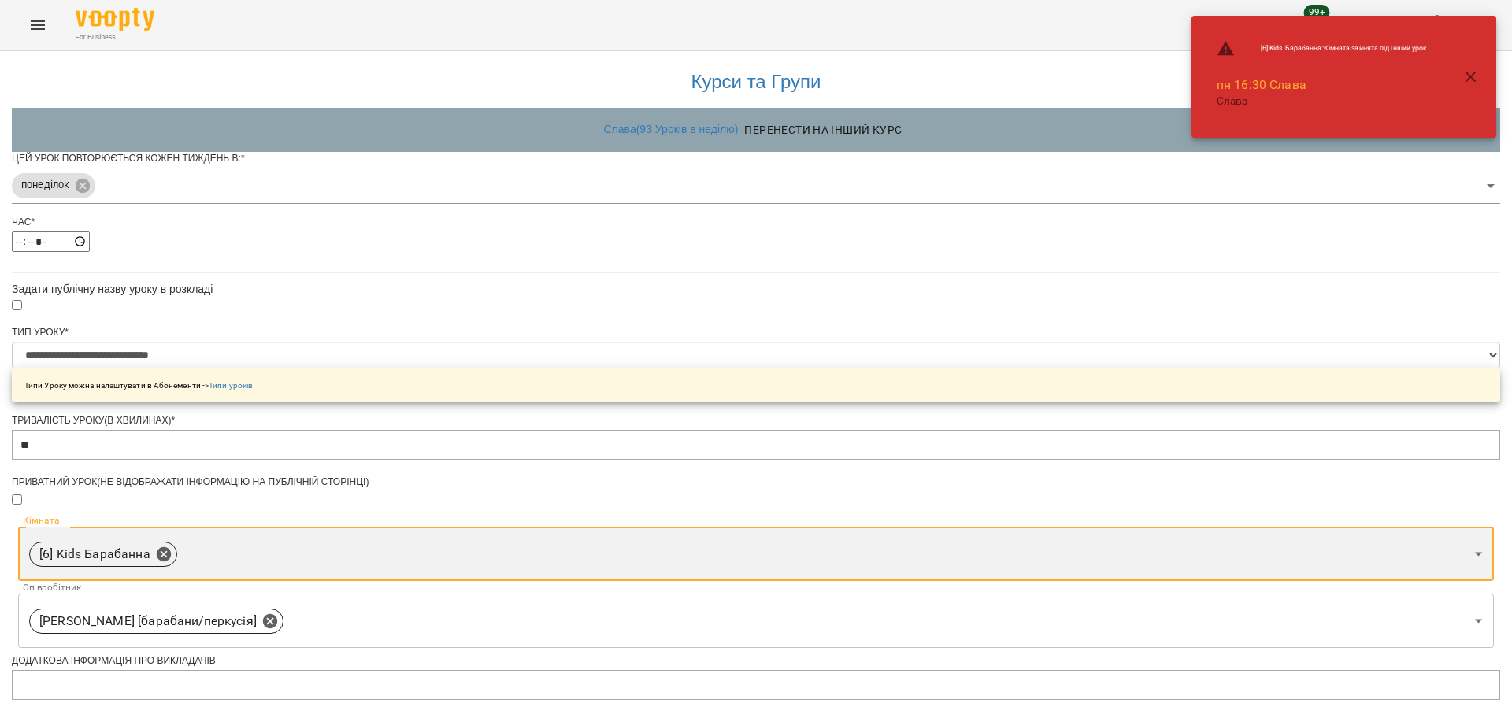
scroll to position [435, 0]
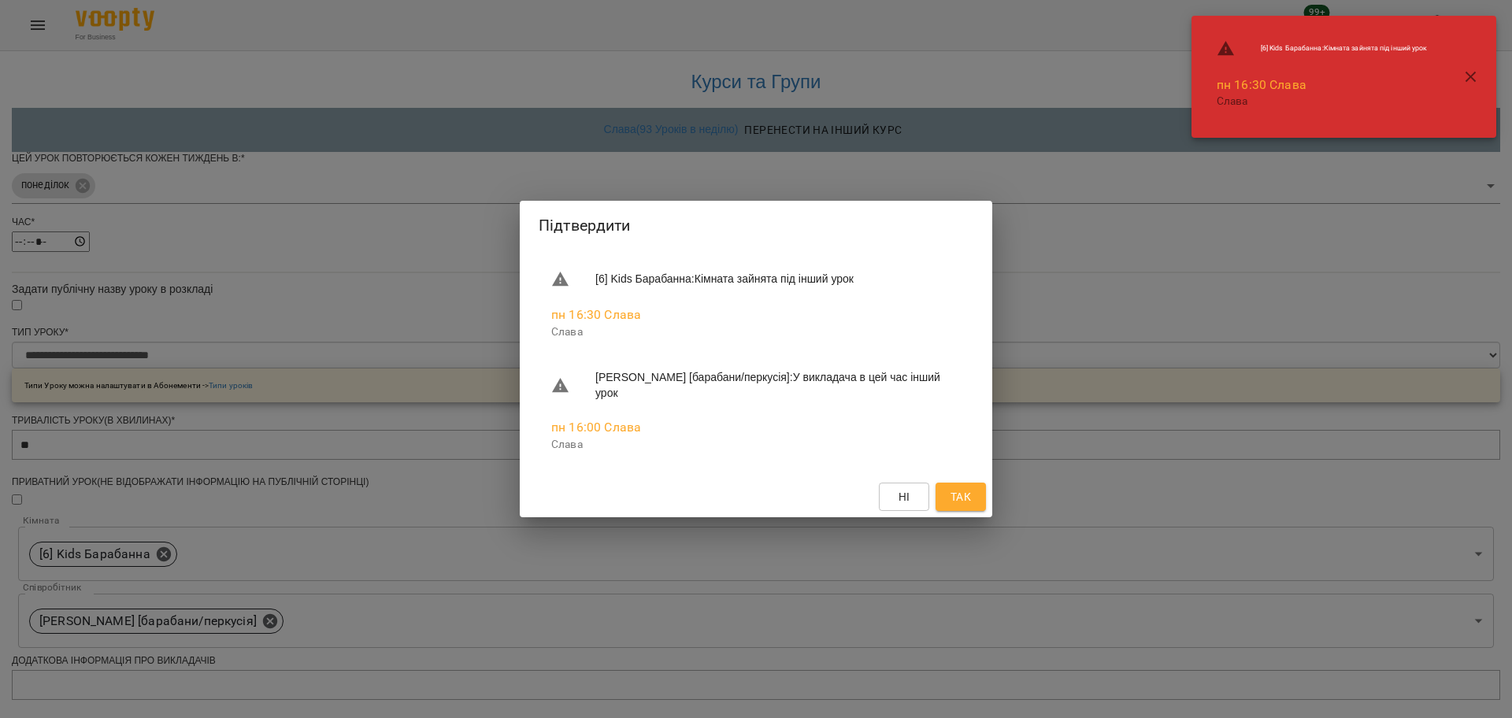
click at [944, 492] on button "Так" at bounding box center [961, 497] width 50 height 28
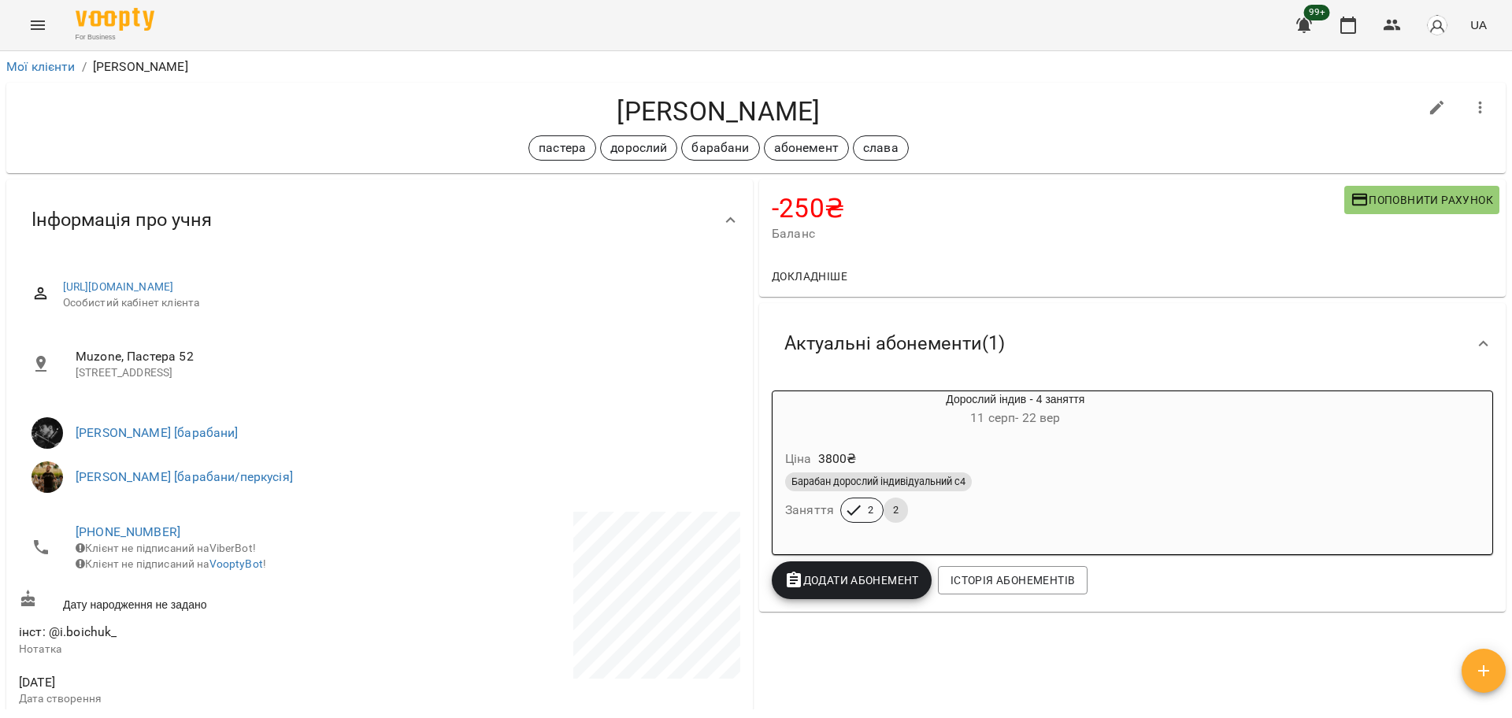
click at [29, 13] on button "Menu" at bounding box center [38, 25] width 38 height 38
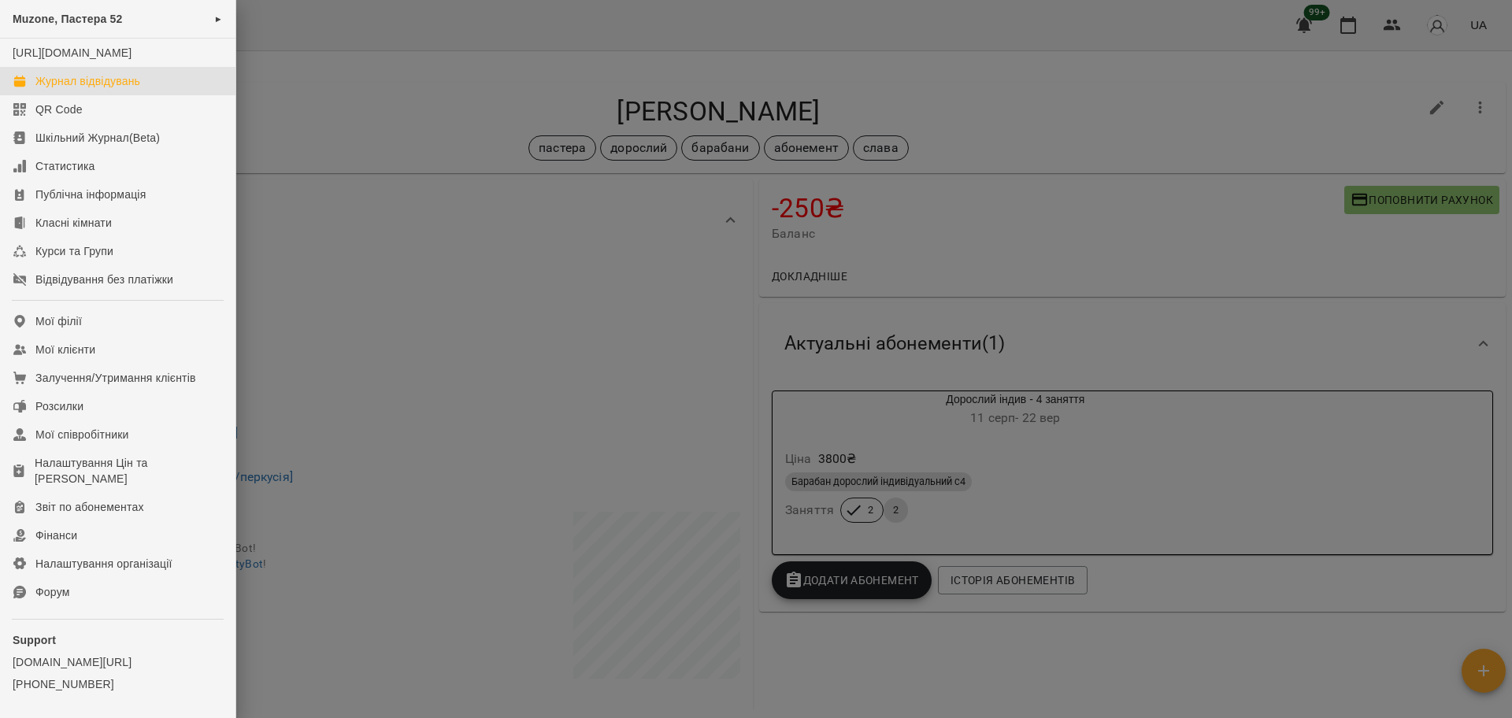
click at [125, 89] on div "Журнал відвідувань" at bounding box center [87, 81] width 105 height 16
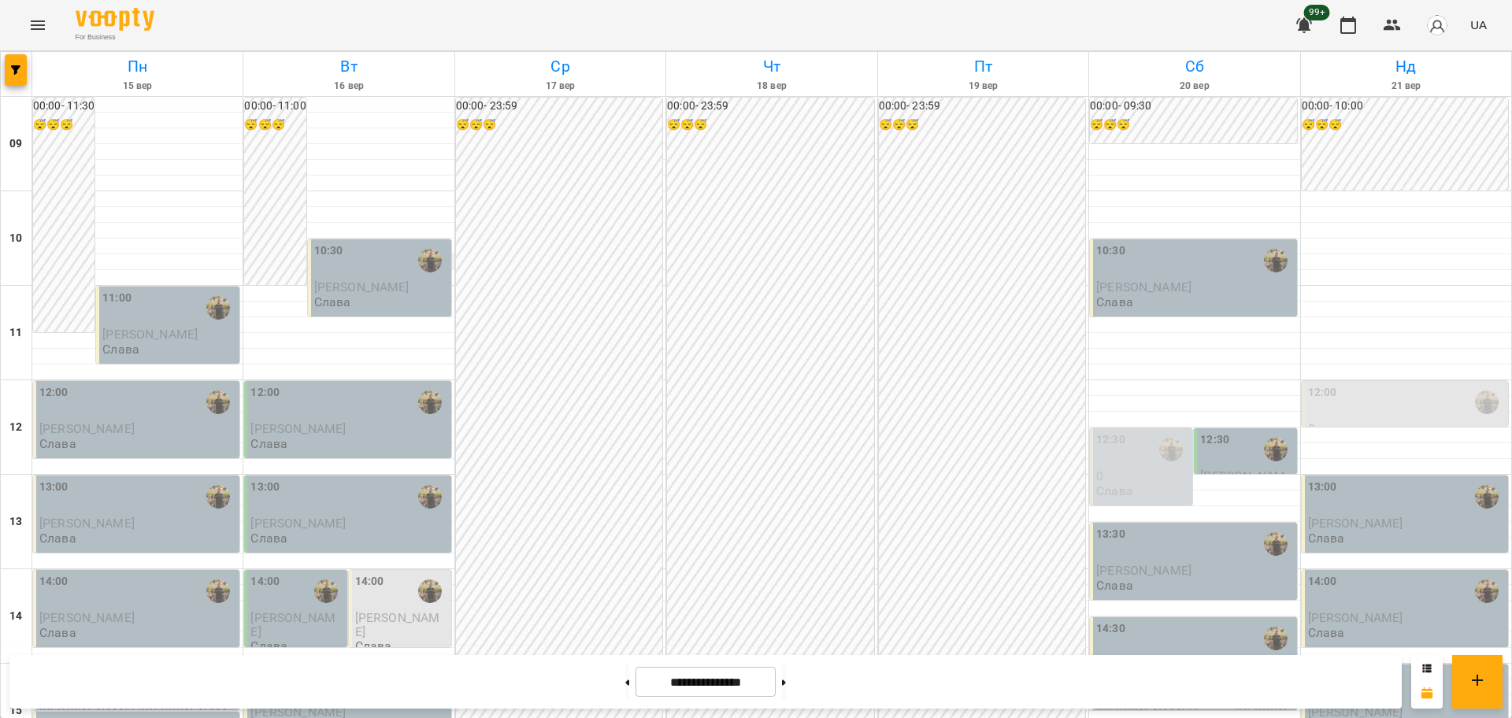
scroll to position [591, 0]
click at [786, 685] on button at bounding box center [784, 682] width 4 height 35
type input "**********"
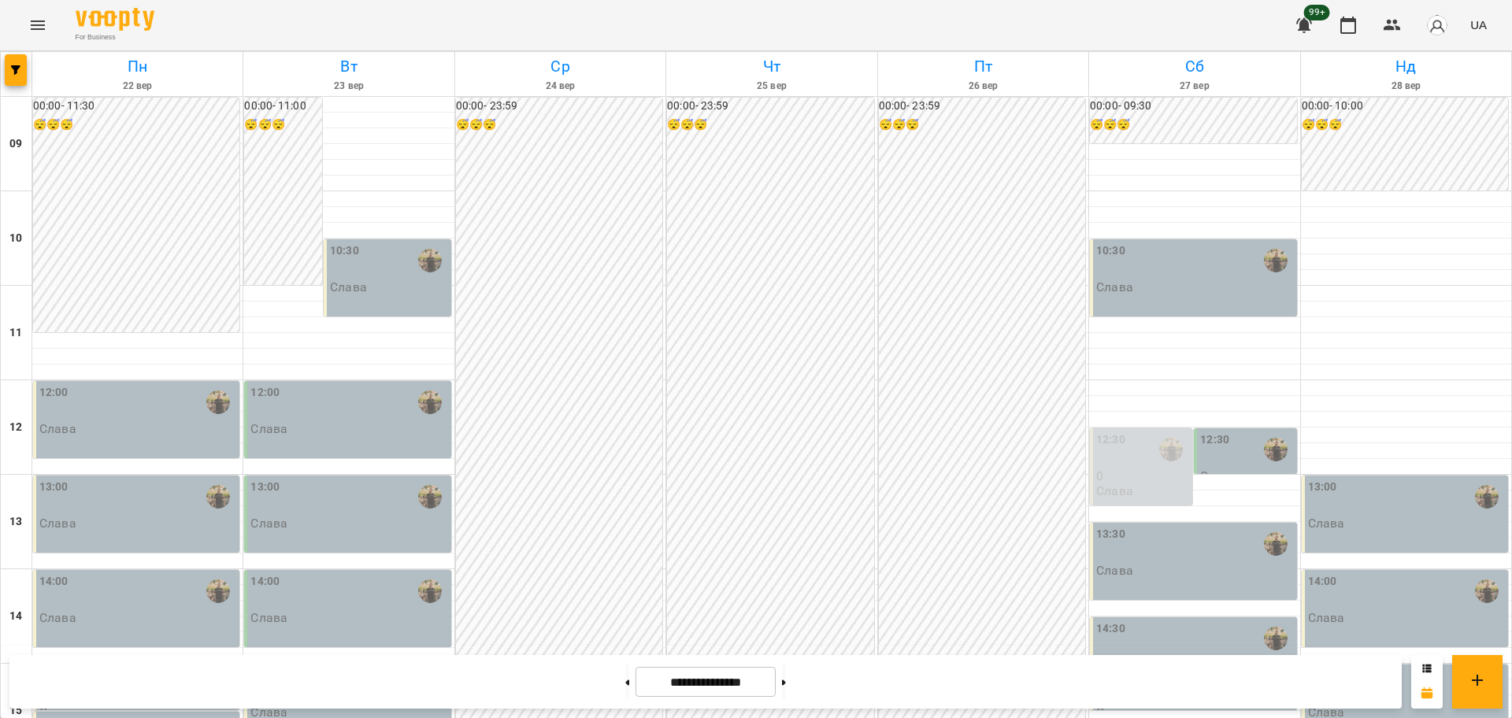
scroll to position [394, 0]
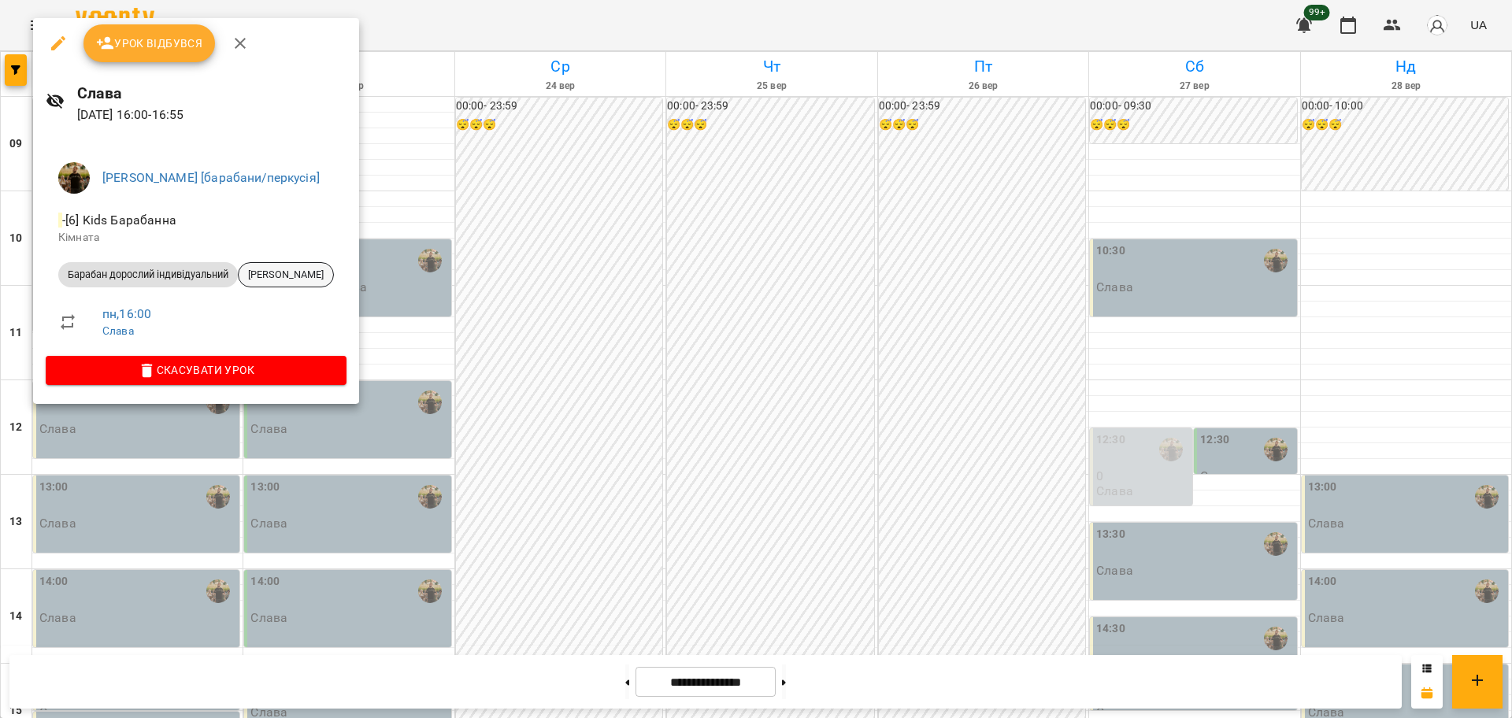
click at [268, 276] on span "[PERSON_NAME]" at bounding box center [286, 275] width 95 height 14
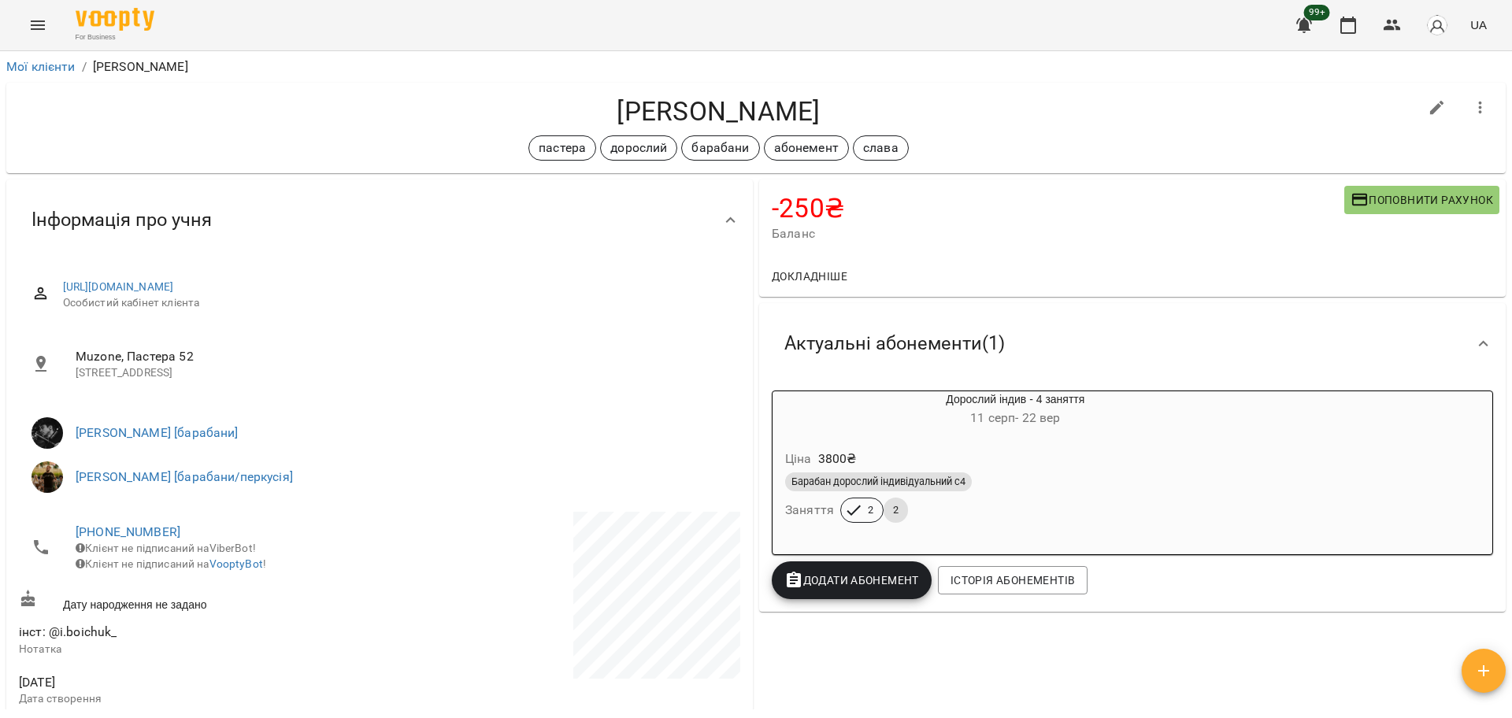
click at [600, 127] on h4 "[PERSON_NAME]" at bounding box center [719, 111] width 1400 height 32
drag, startPoint x: 579, startPoint y: 117, endPoint x: 969, endPoint y: 101, distance: 390.2
click at [969, 101] on h4 "[PERSON_NAME]" at bounding box center [719, 111] width 1400 height 32
copy h4 "[PERSON_NAME]"
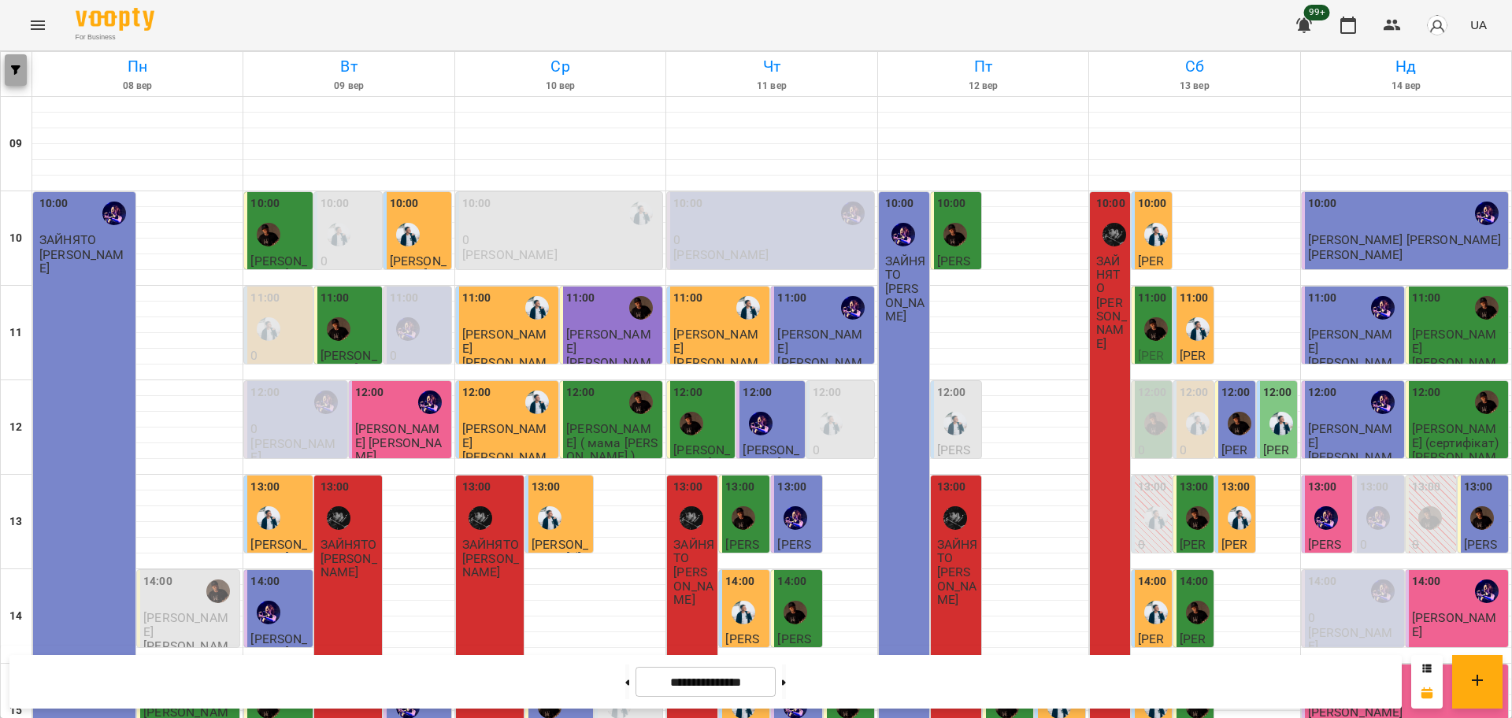
click at [5, 71] on span "button" at bounding box center [16, 69] width 22 height 9
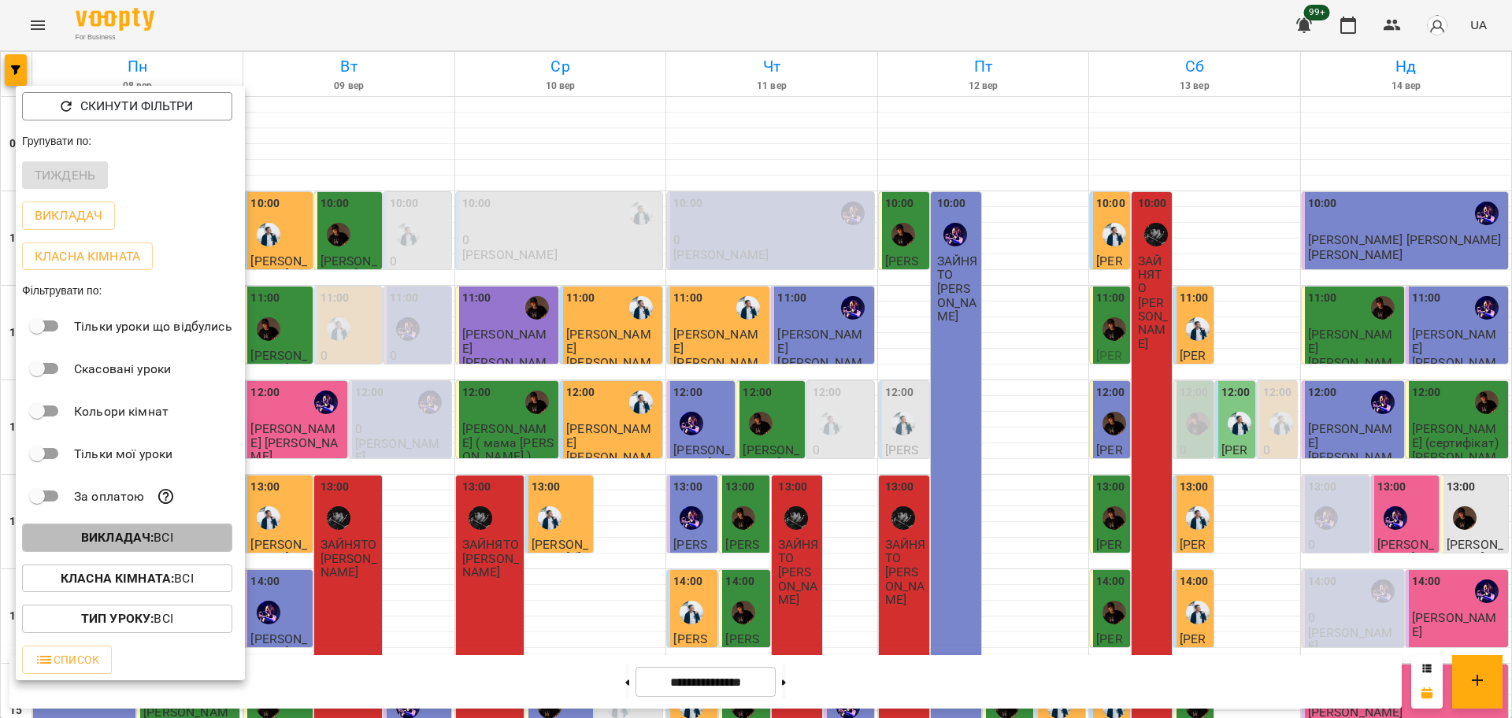
click at [129, 532] on p "Викладач : Всі" at bounding box center [127, 538] width 92 height 19
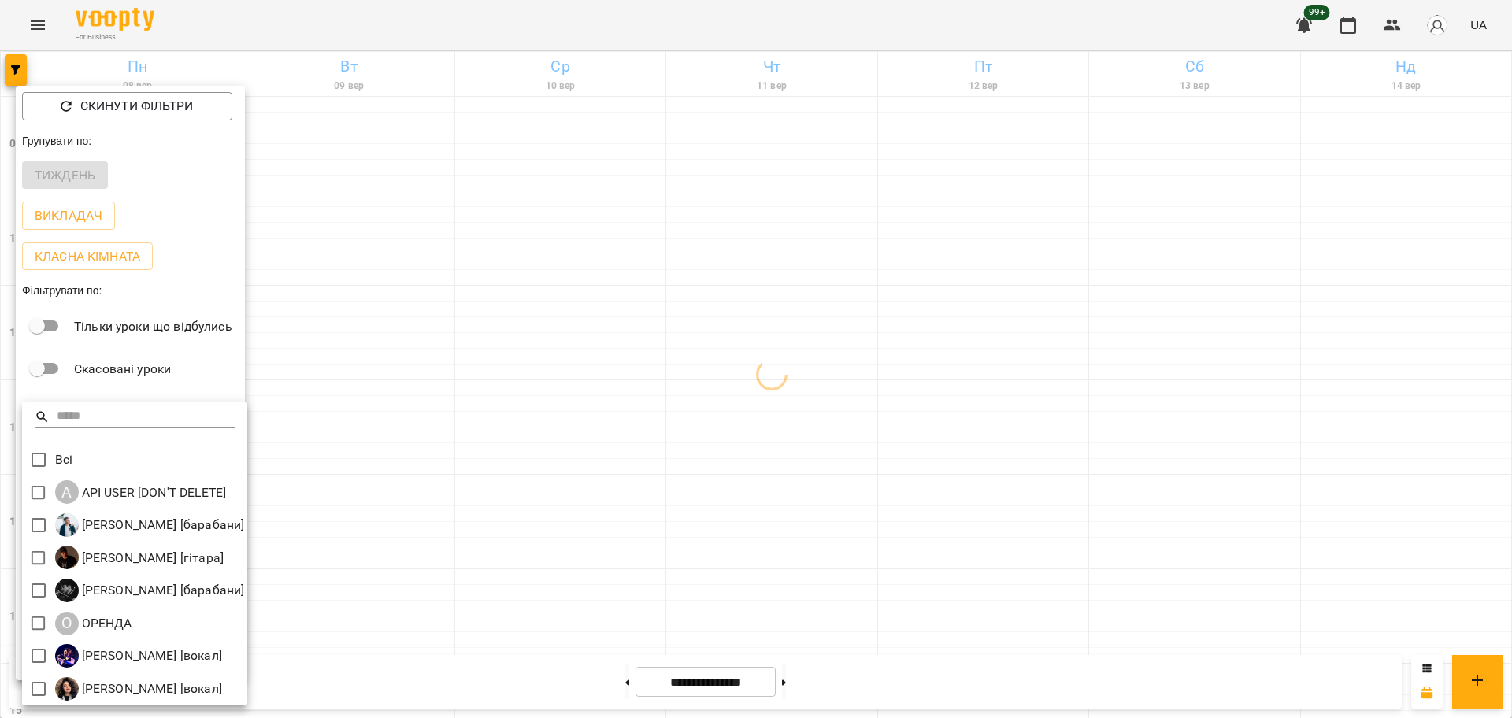
click at [566, 213] on div at bounding box center [756, 359] width 1512 height 718
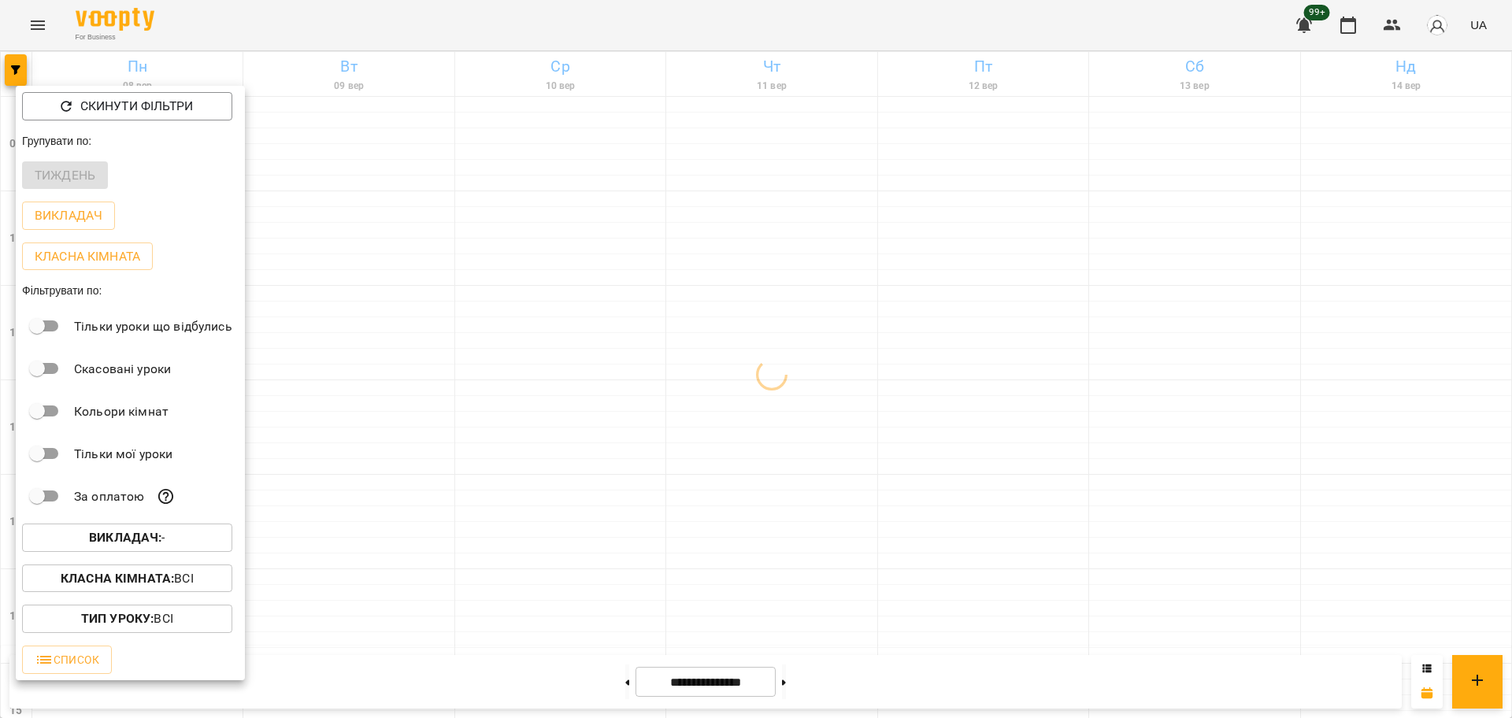
click at [49, 29] on div at bounding box center [756, 359] width 1512 height 718
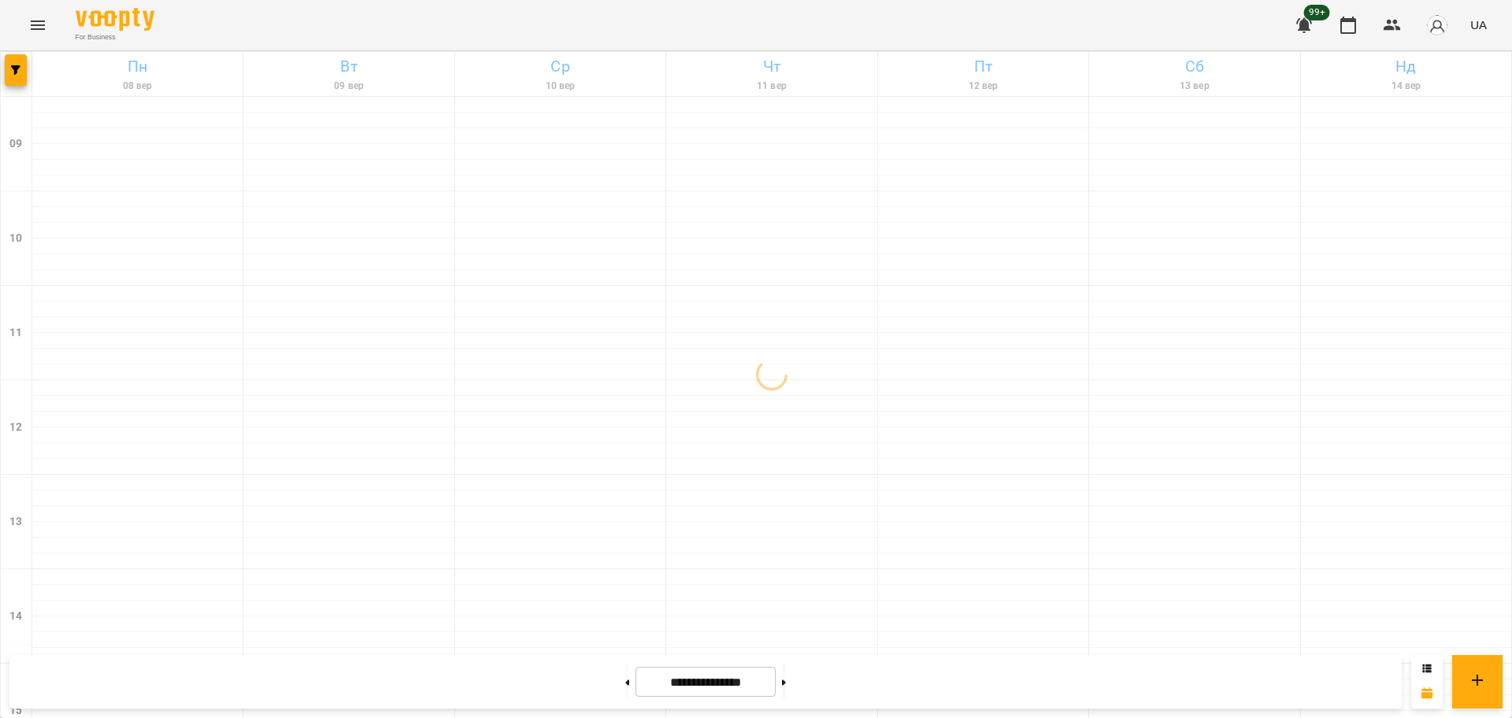
click at [45, 22] on div "Скинути фільтри Групувати по: Тиждень Викладач Класна кімната Фільтрувати по: Т…" at bounding box center [756, 359] width 1512 height 718
click at [51, 30] on button "Menu" at bounding box center [38, 25] width 38 height 38
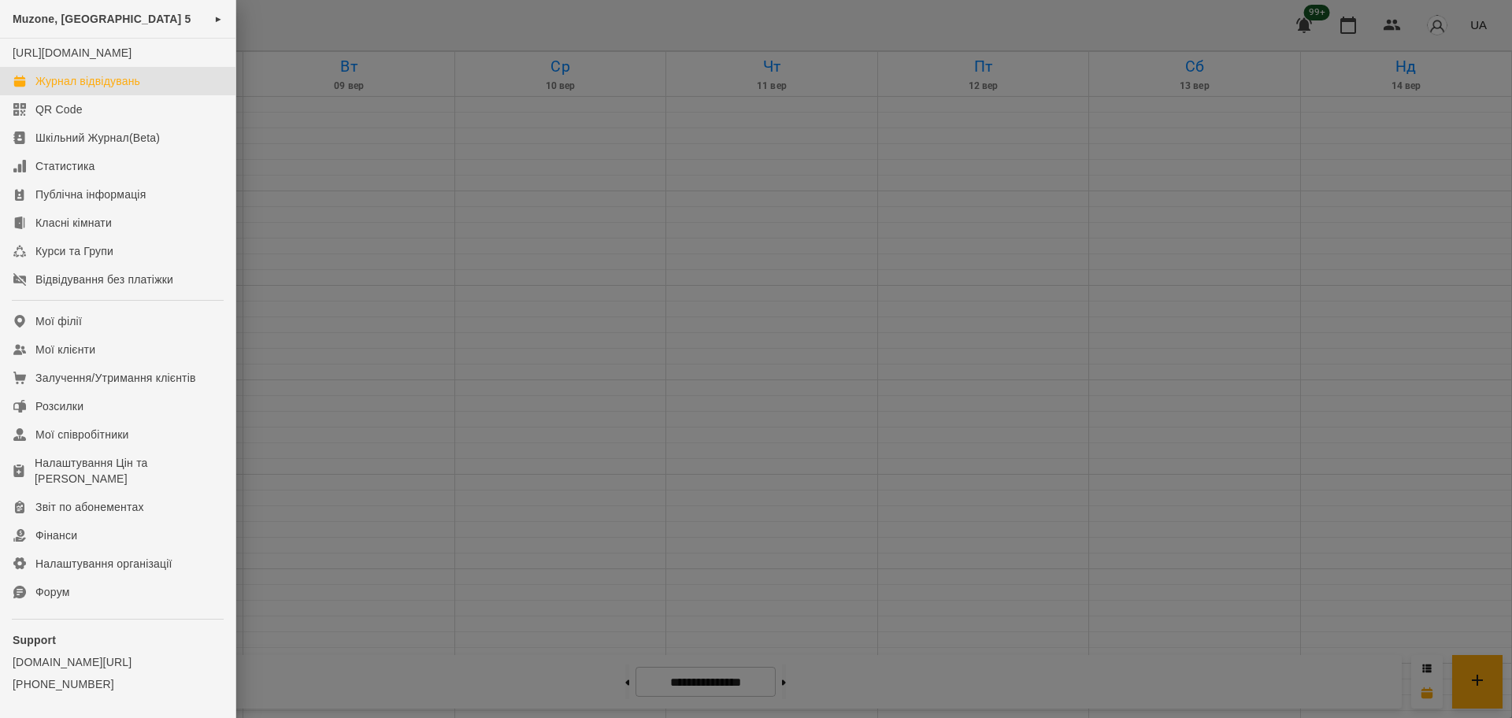
click at [102, 27] on div "Muzone, Велика Арнаутська 5 ►" at bounding box center [118, 19] width 236 height 39
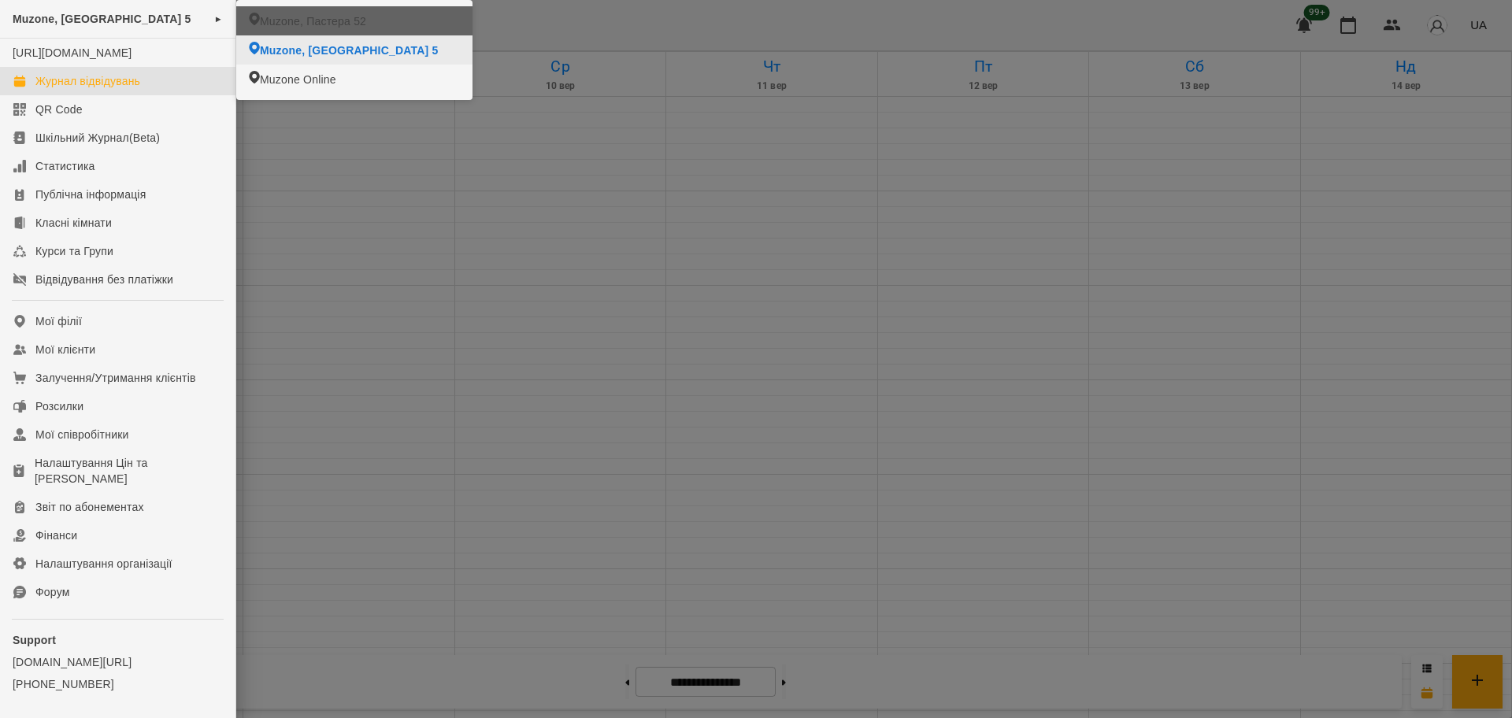
click at [320, 24] on span "Muzone, Пастера 52" at bounding box center [313, 21] width 106 height 16
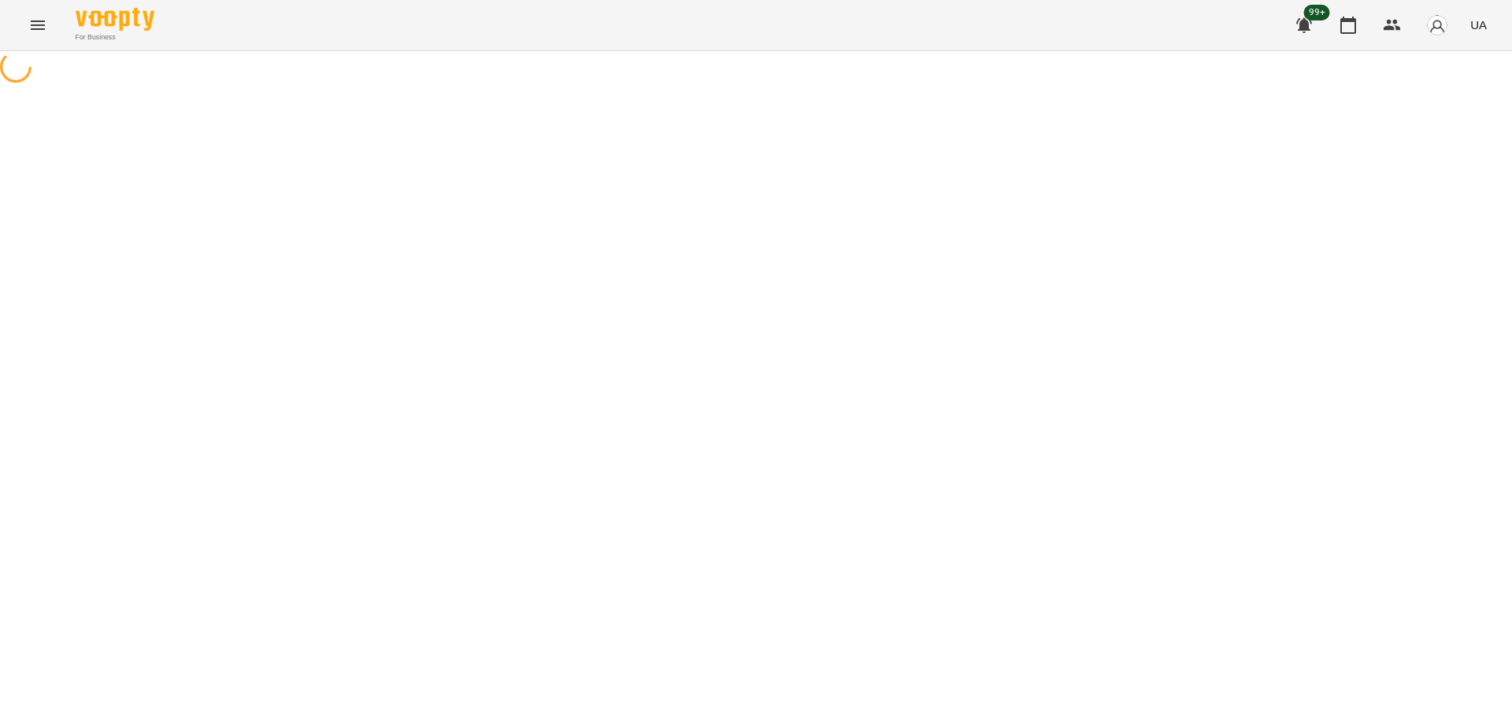
click at [299, 87] on div at bounding box center [756, 68] width 1512 height 35
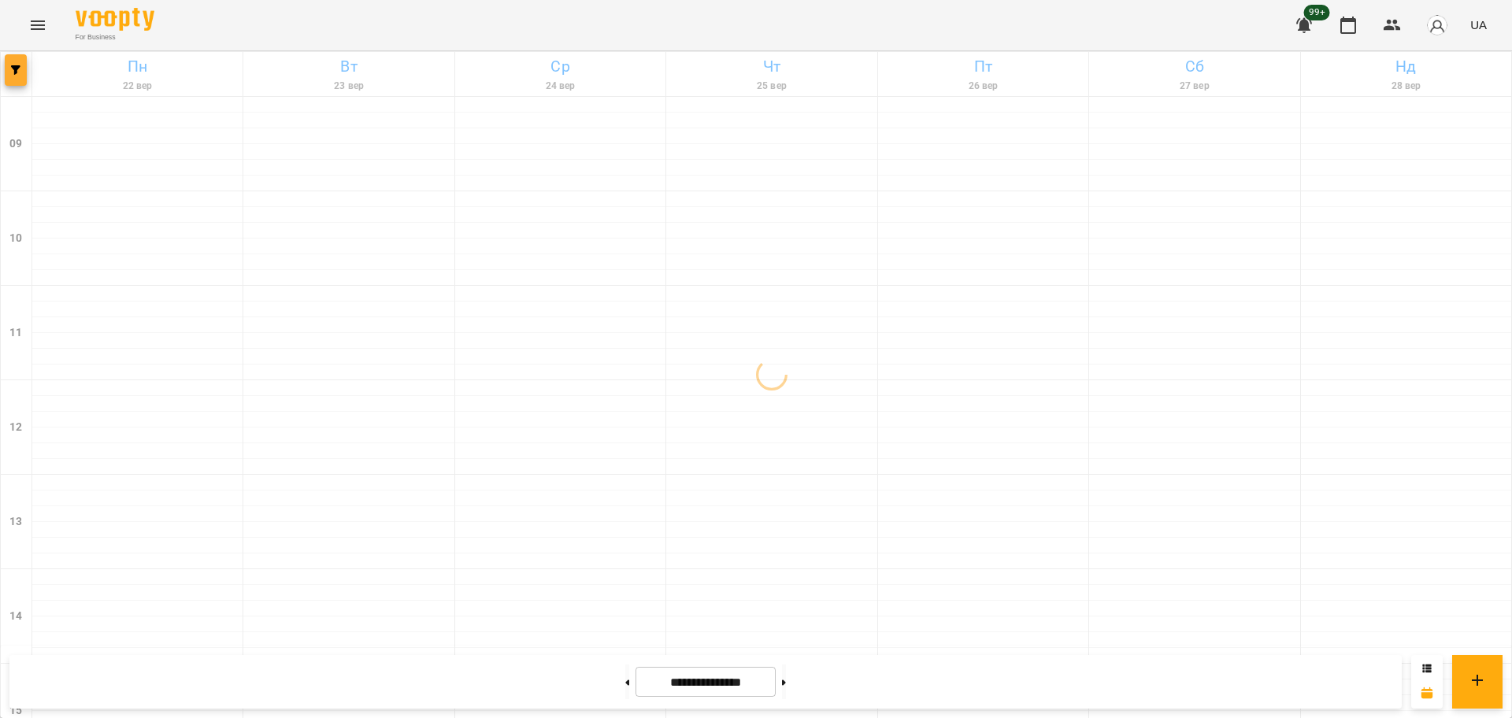
click at [17, 63] on button "button" at bounding box center [16, 70] width 22 height 32
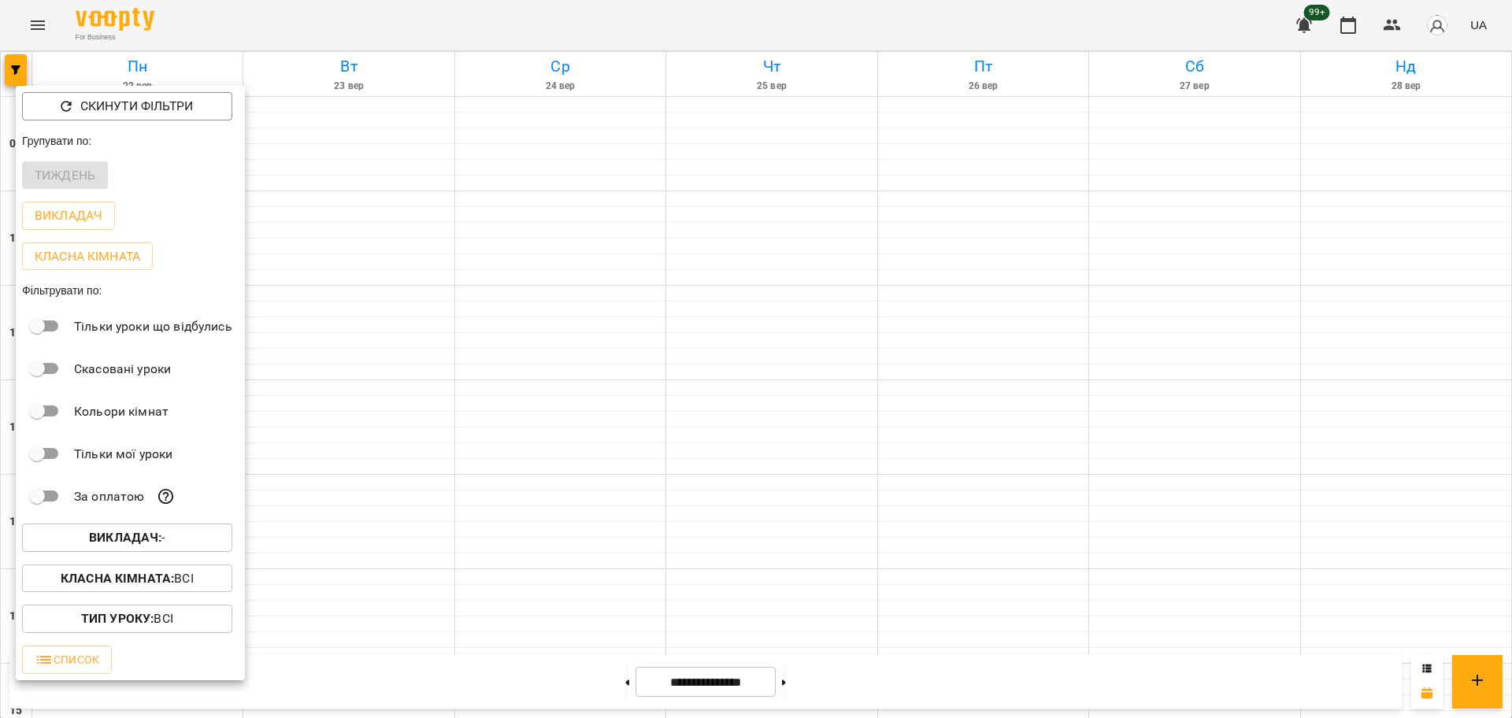
click at [212, 547] on span "Викладач : -" at bounding box center [127, 538] width 185 height 19
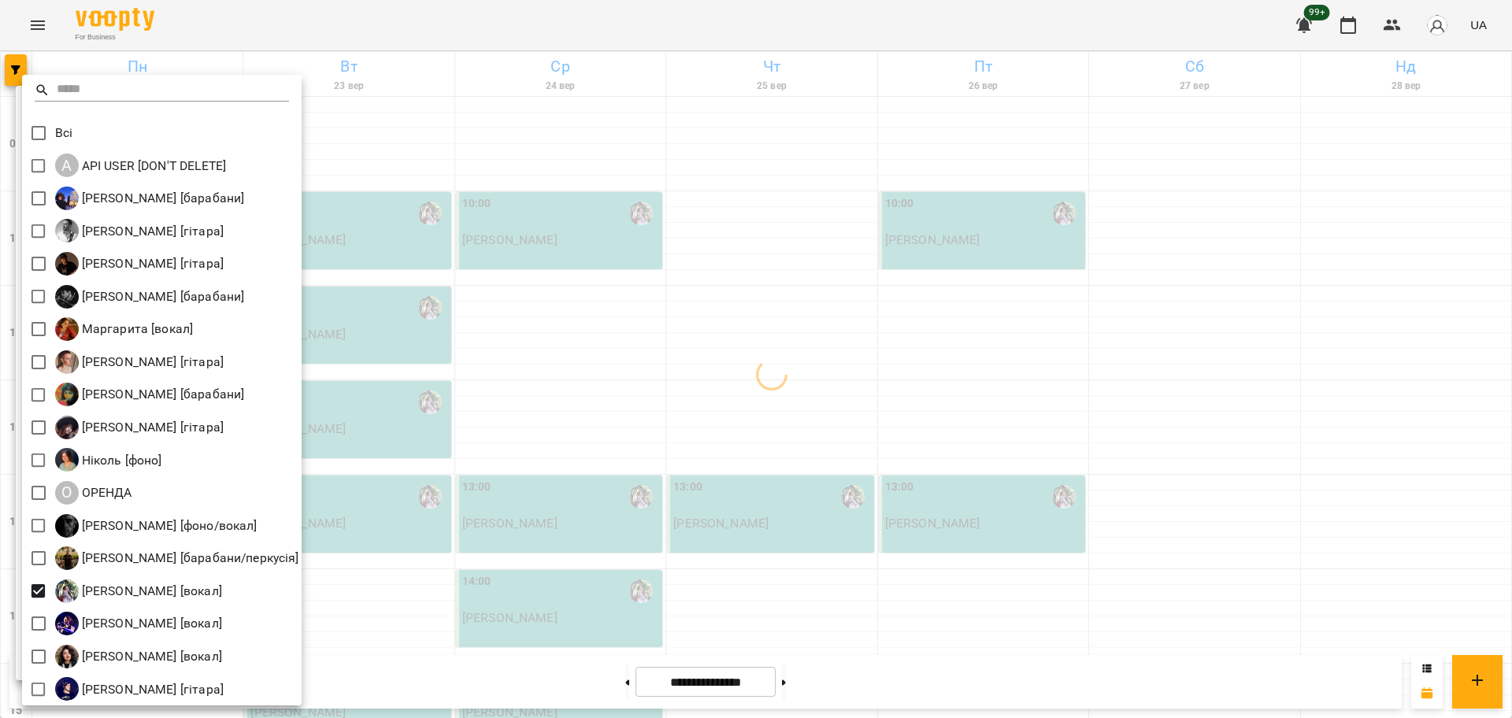
click at [721, 584] on div at bounding box center [756, 359] width 1512 height 718
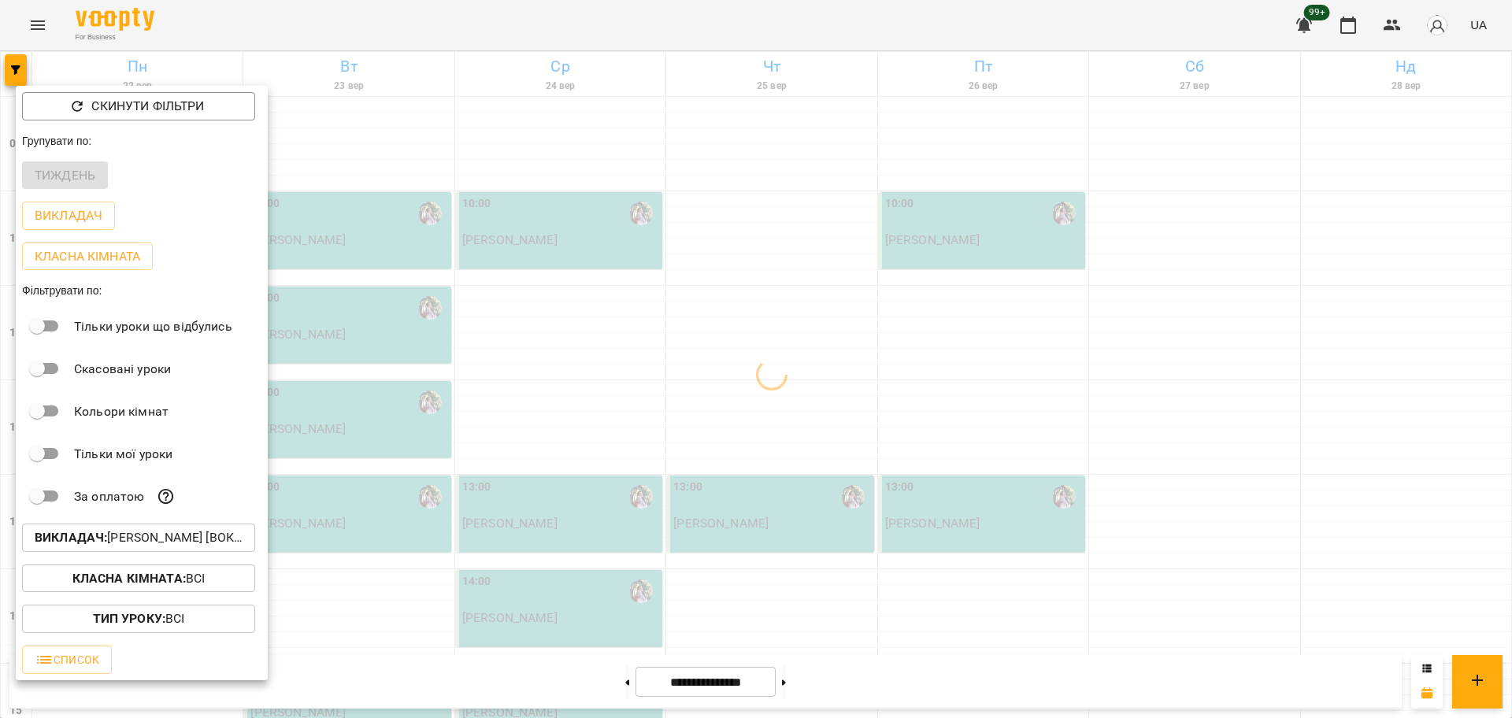
click at [589, 423] on div at bounding box center [756, 359] width 1512 height 718
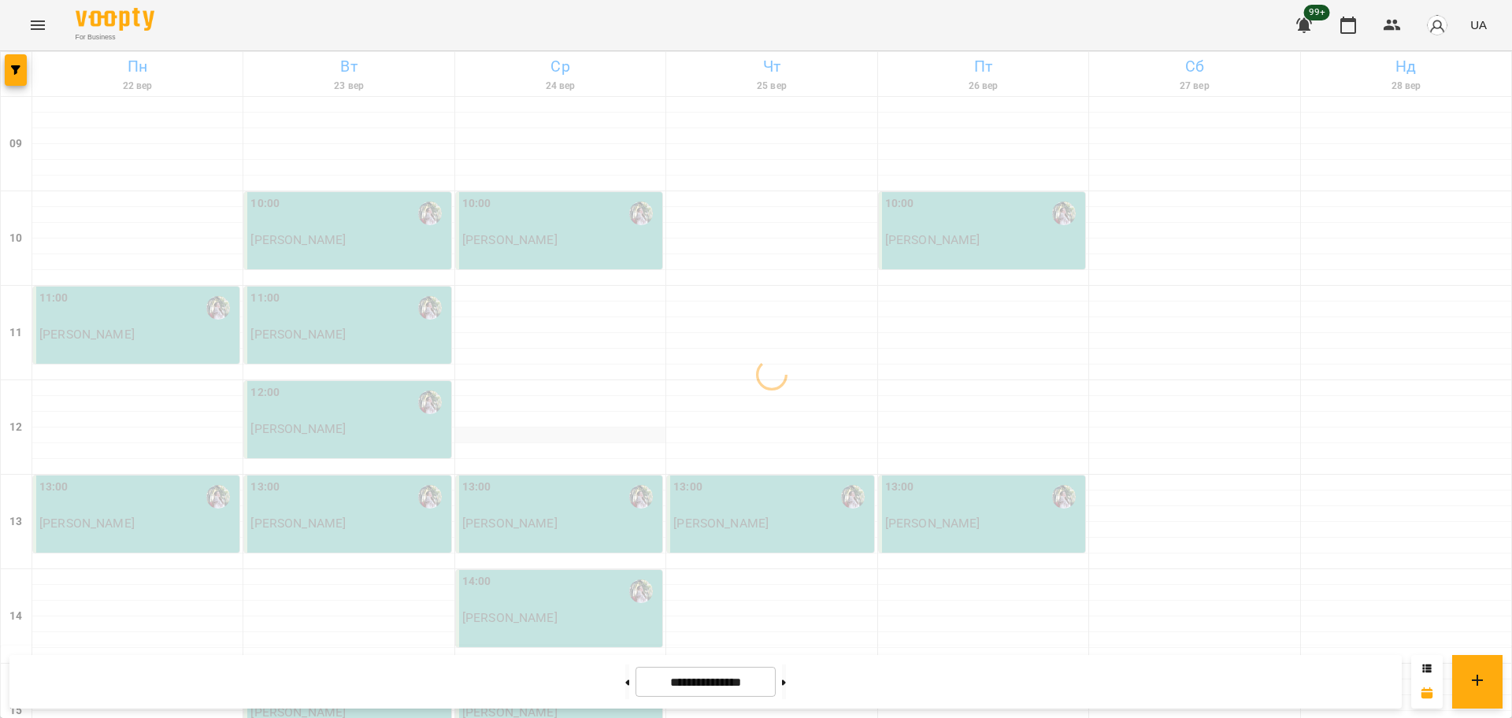
click at [575, 433] on div at bounding box center [560, 436] width 210 height 16
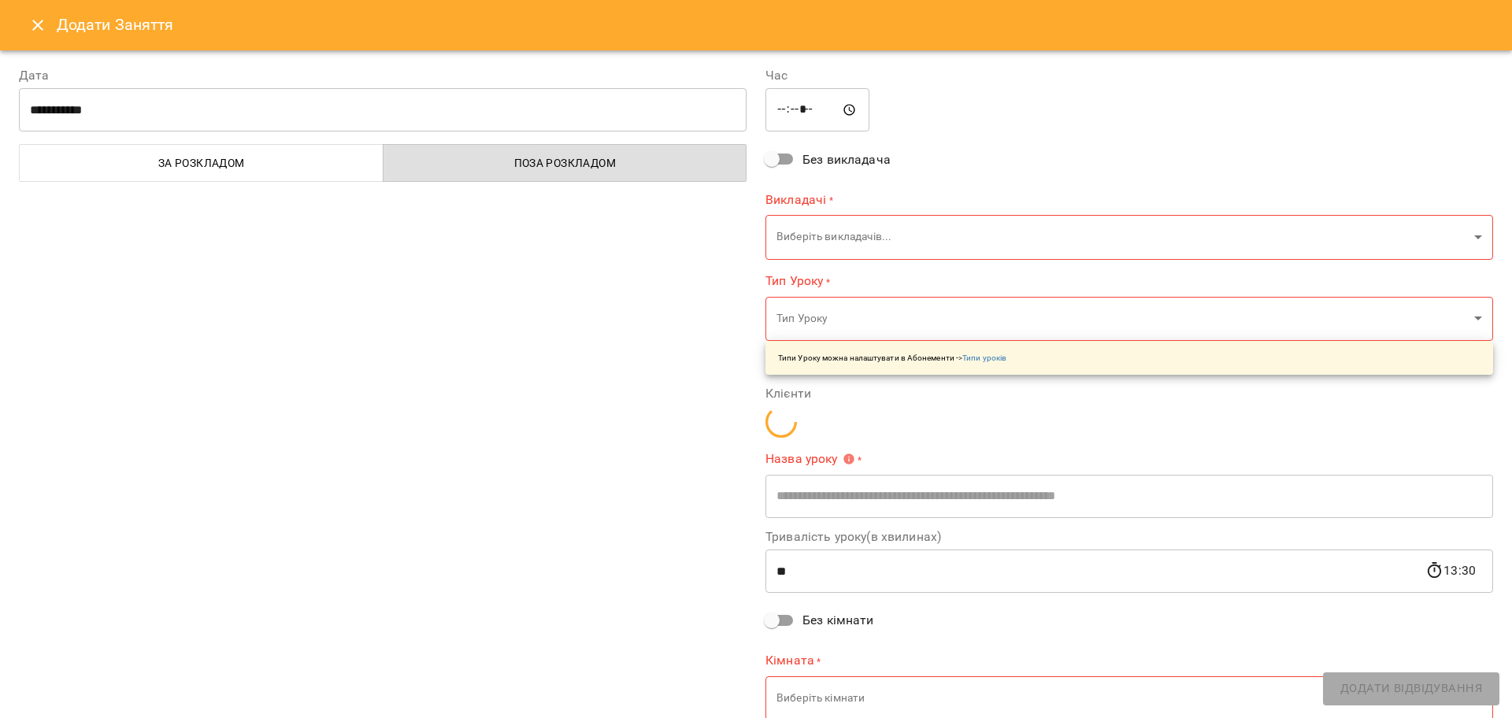
type input "**********"
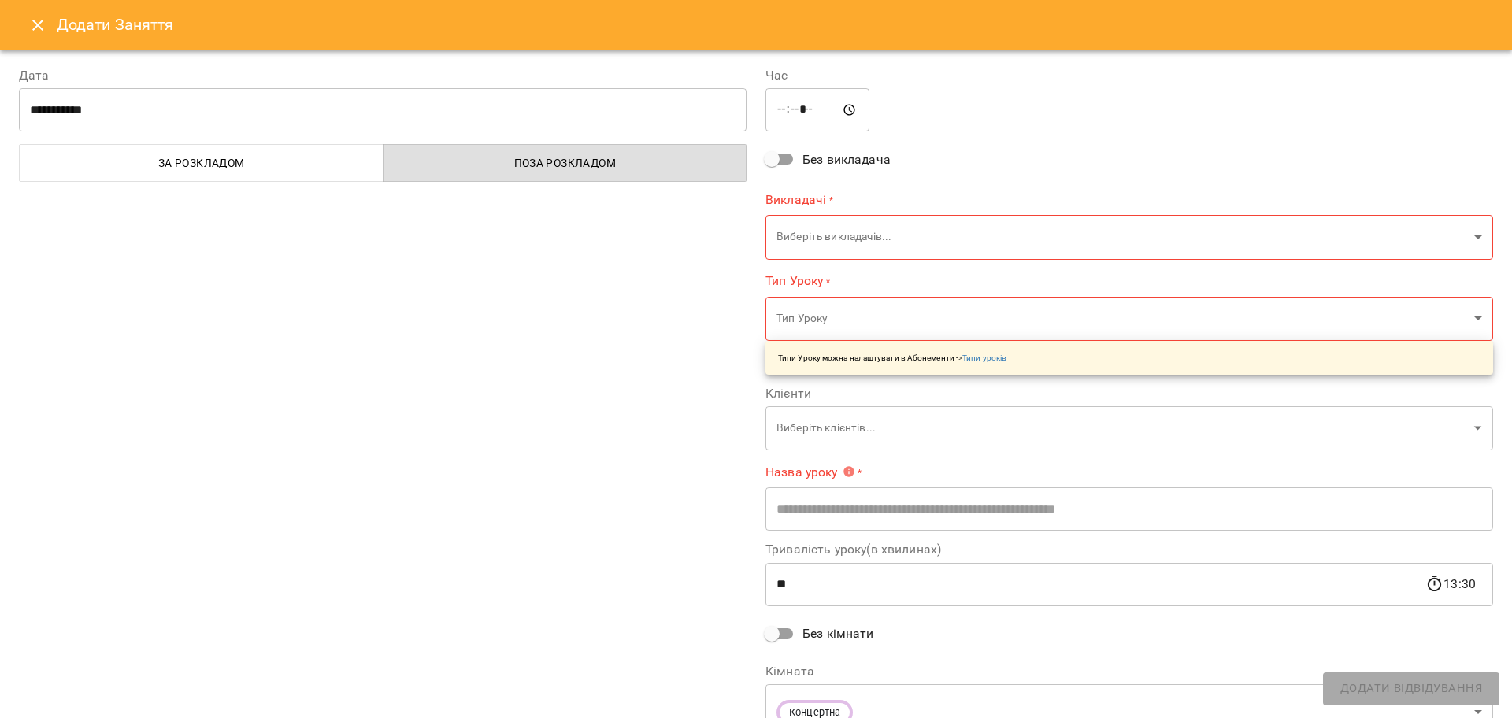
click at [39, 28] on icon "Close" at bounding box center [37, 25] width 19 height 19
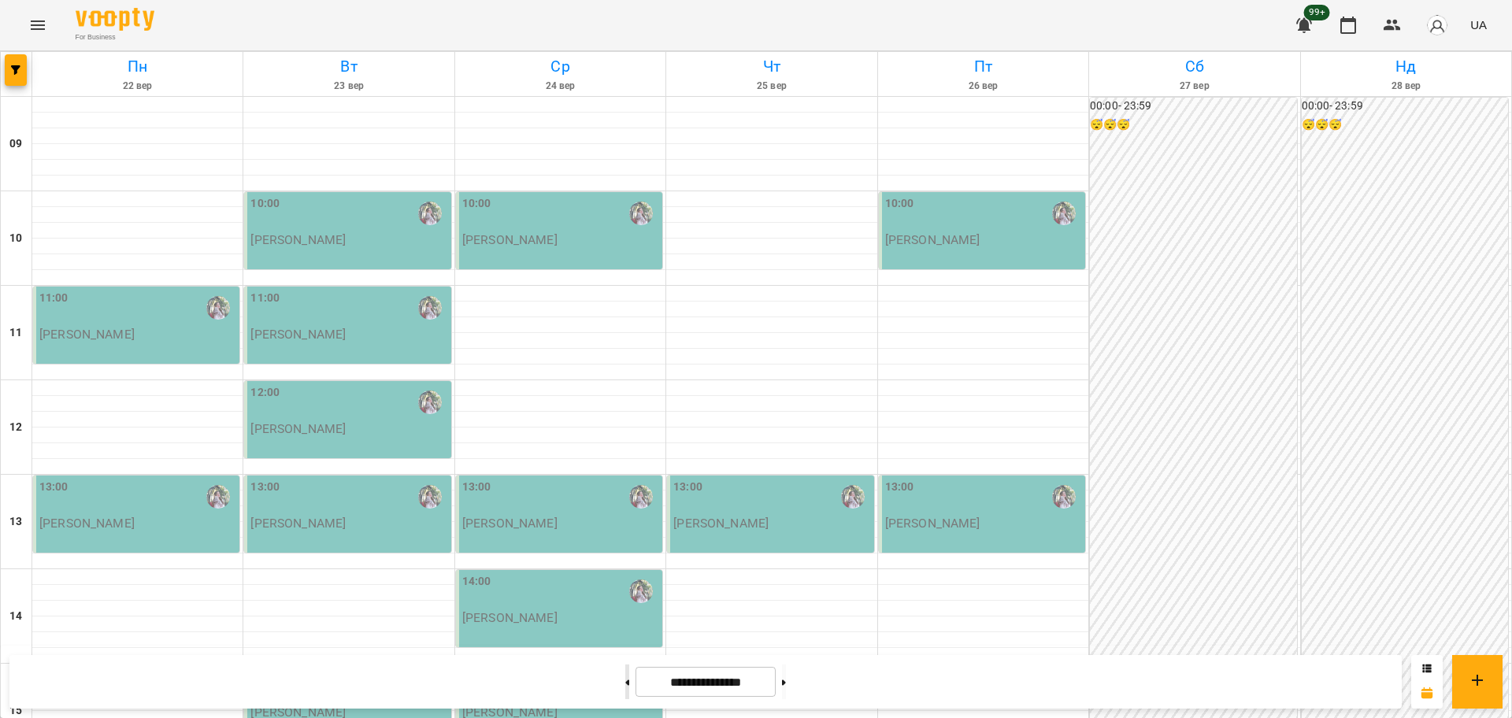
click at [625, 682] on button at bounding box center [627, 682] width 4 height 35
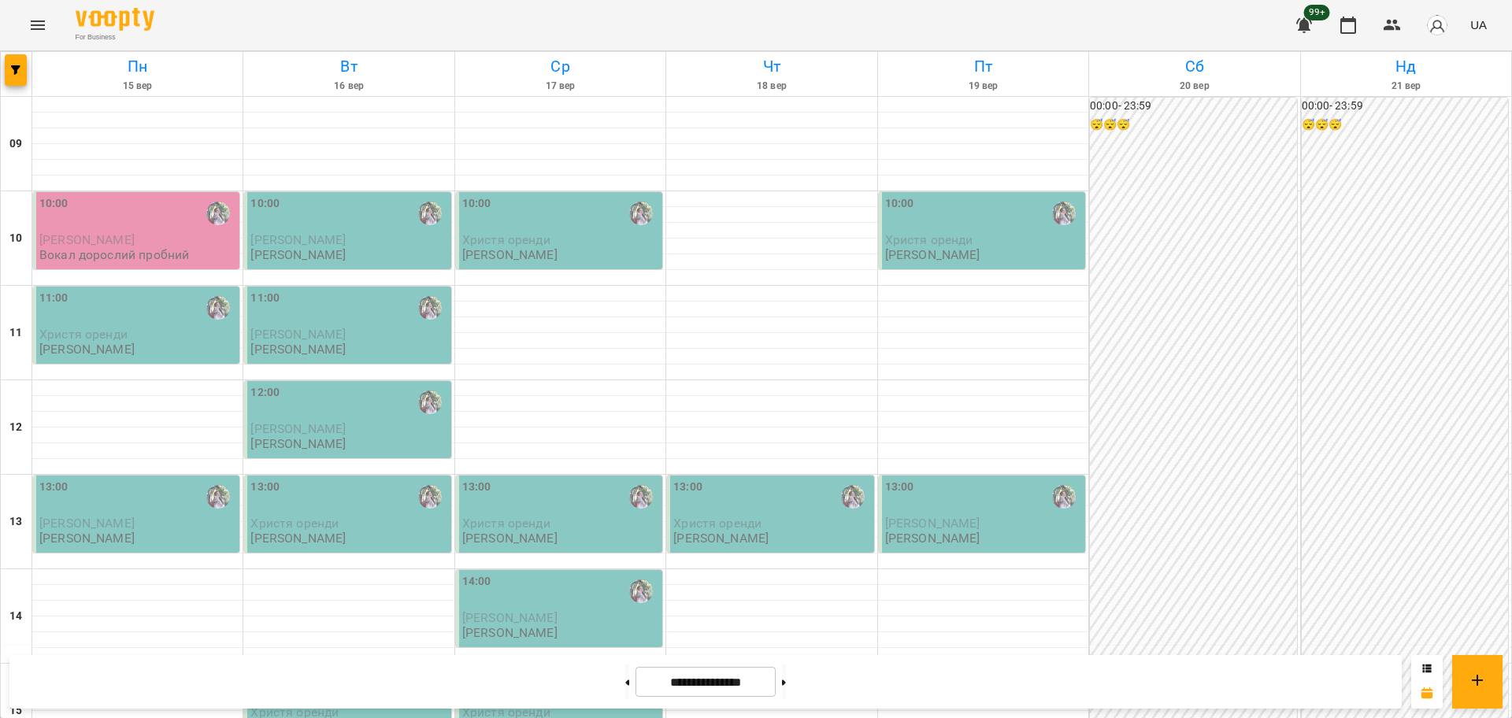
click at [117, 228] on div "10:00" at bounding box center [137, 213] width 197 height 36
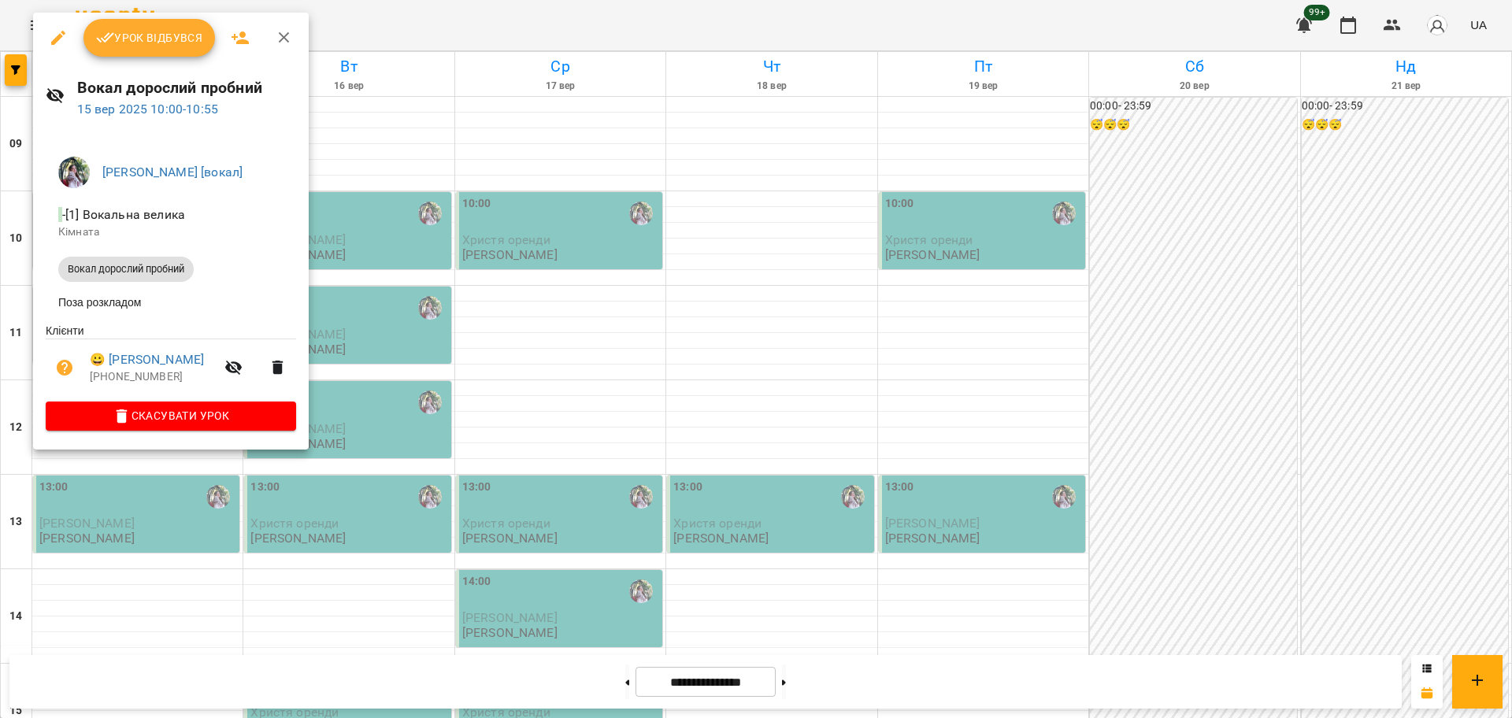
click at [621, 358] on div at bounding box center [756, 359] width 1512 height 718
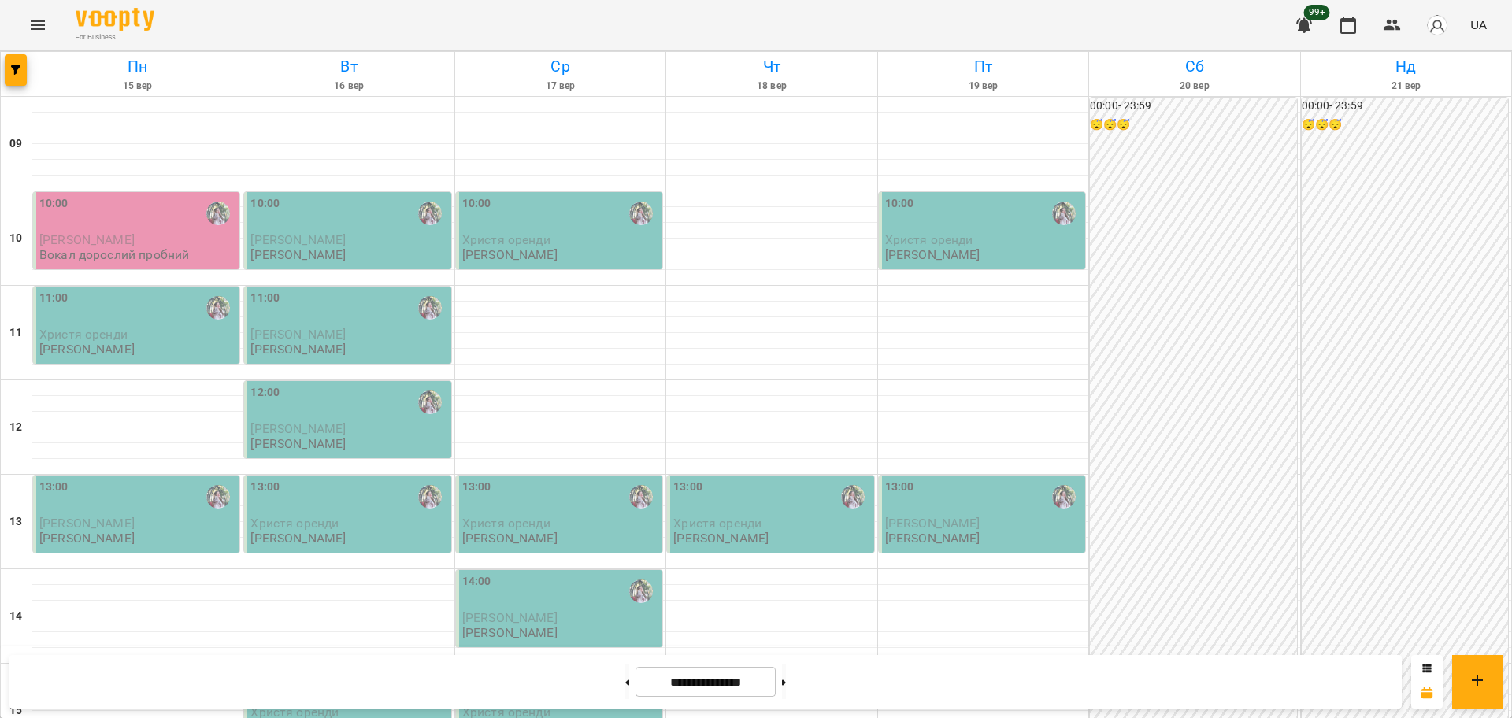
click at [36, 27] on icon "Menu" at bounding box center [37, 25] width 19 height 19
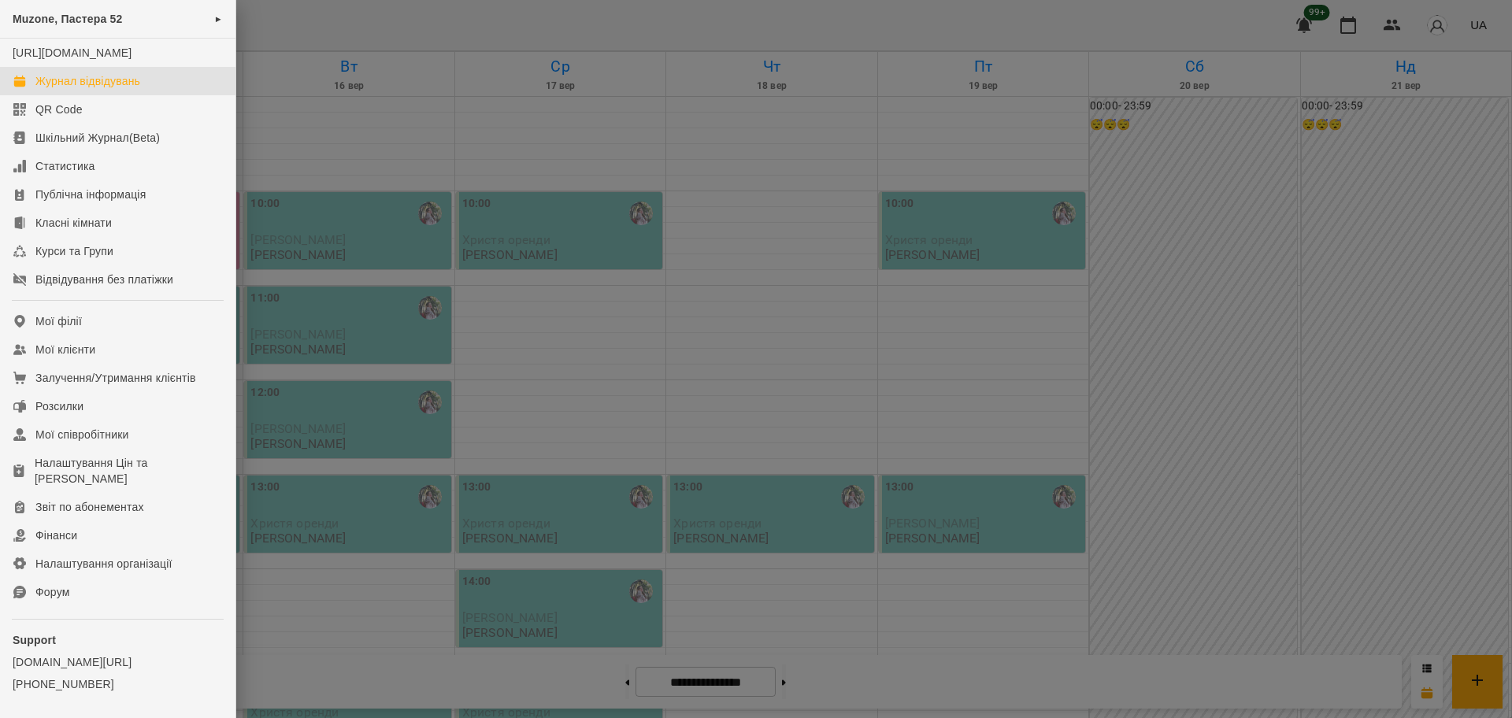
click at [667, 239] on div at bounding box center [756, 359] width 1512 height 718
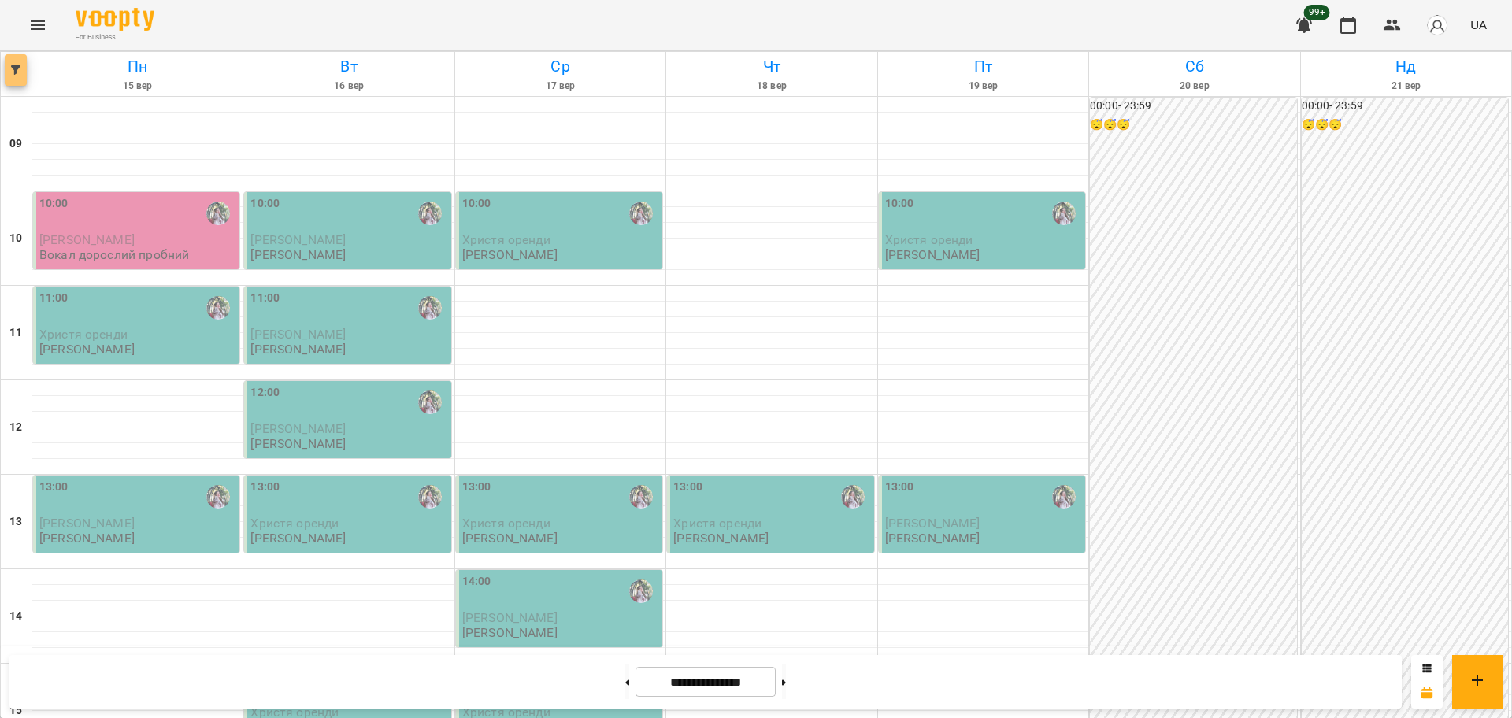
click at [19, 72] on icon "button" at bounding box center [15, 69] width 9 height 9
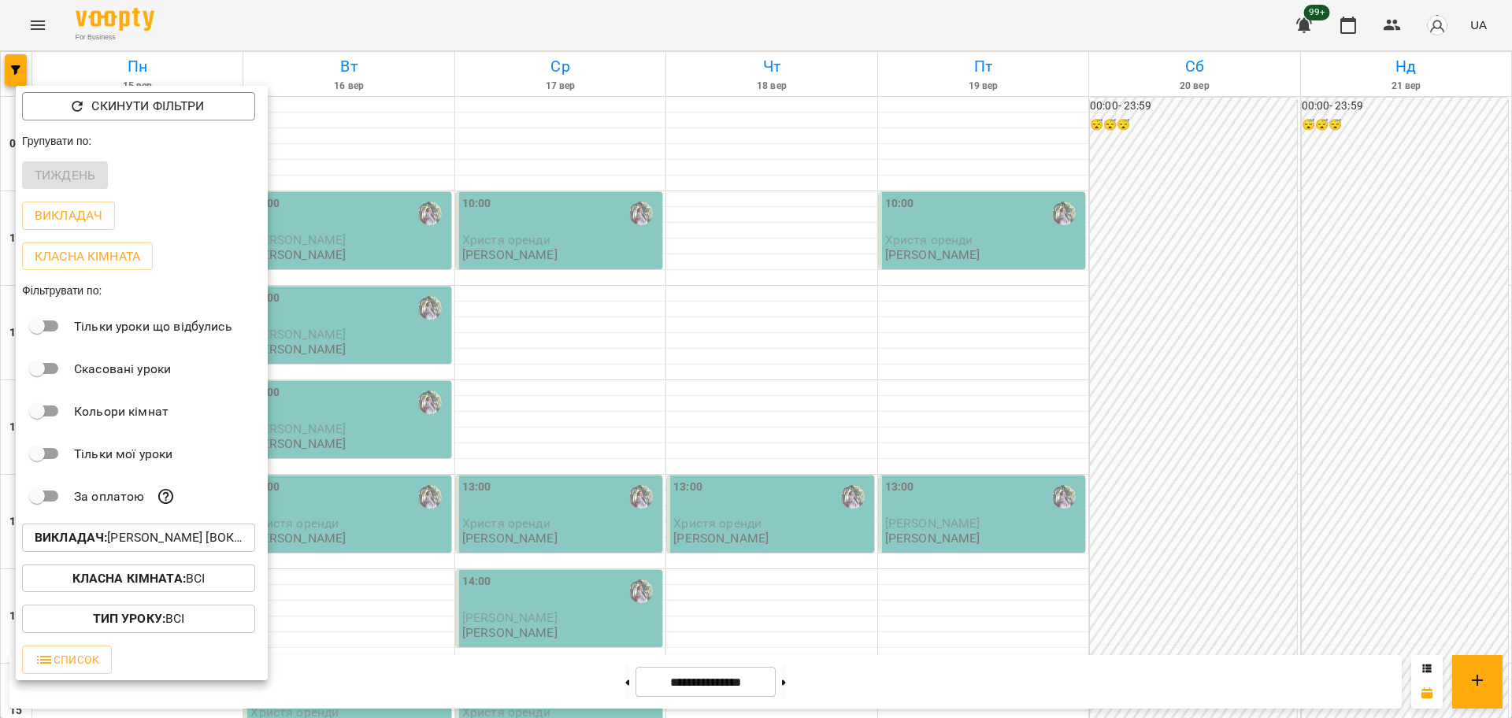
click at [212, 542] on p "Викладач : Ткач Христя [вокал]" at bounding box center [139, 538] width 208 height 19
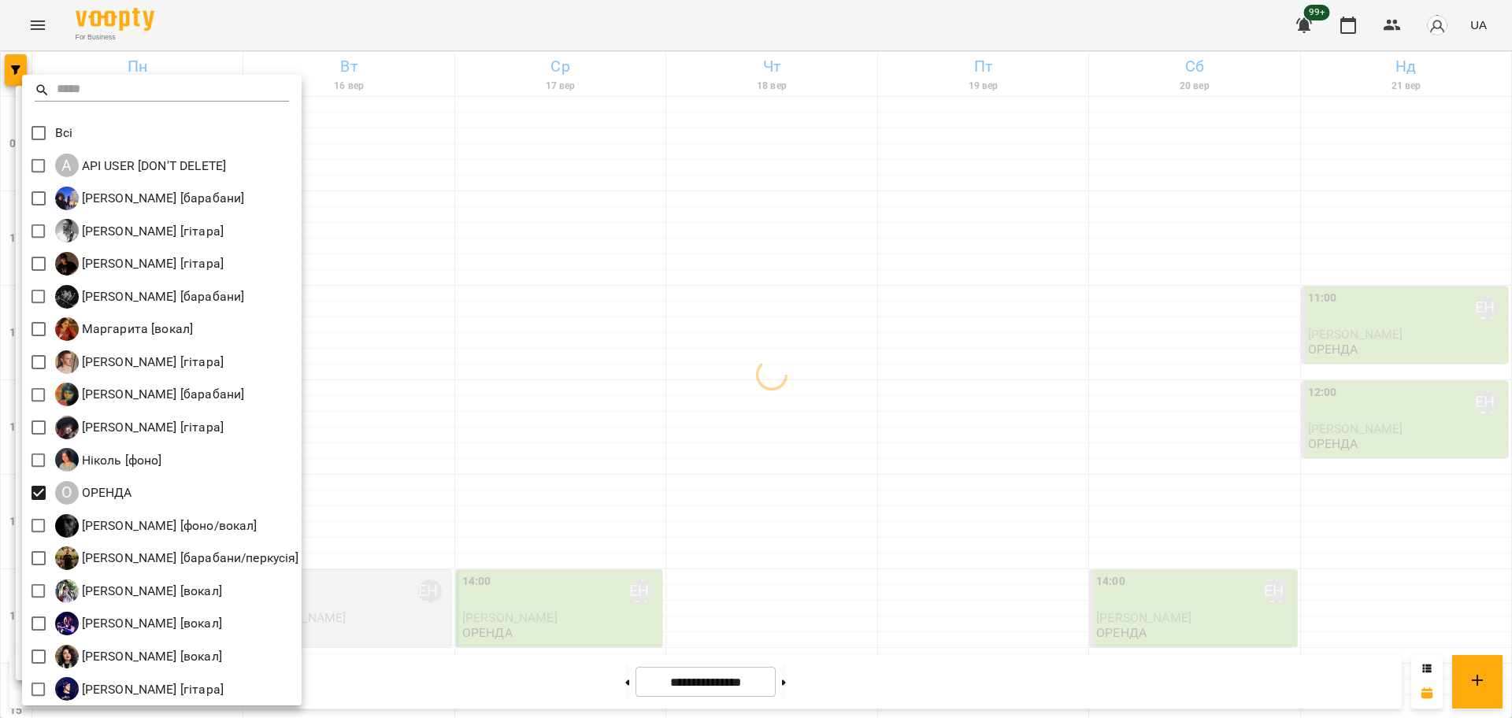
click at [976, 579] on div at bounding box center [756, 359] width 1512 height 718
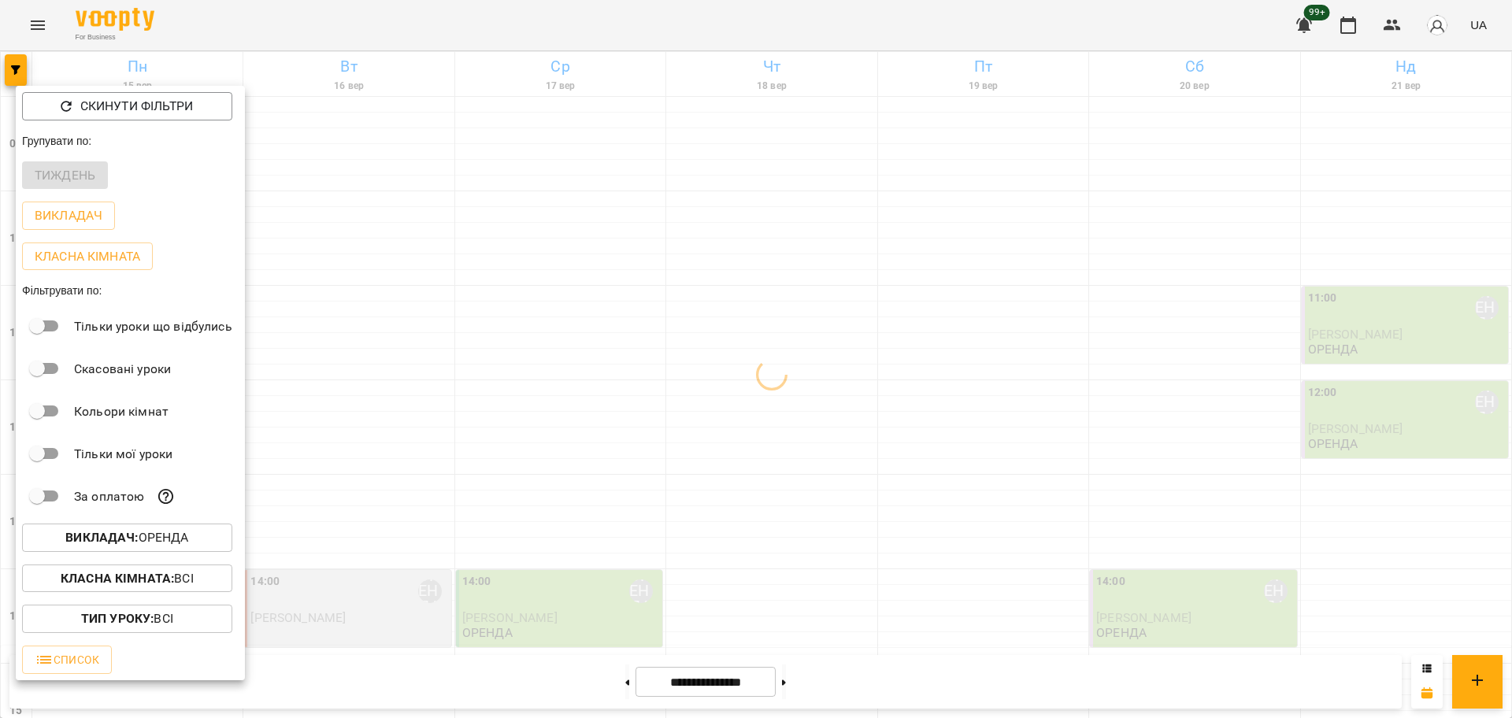
click at [1132, 502] on div at bounding box center [756, 359] width 1512 height 718
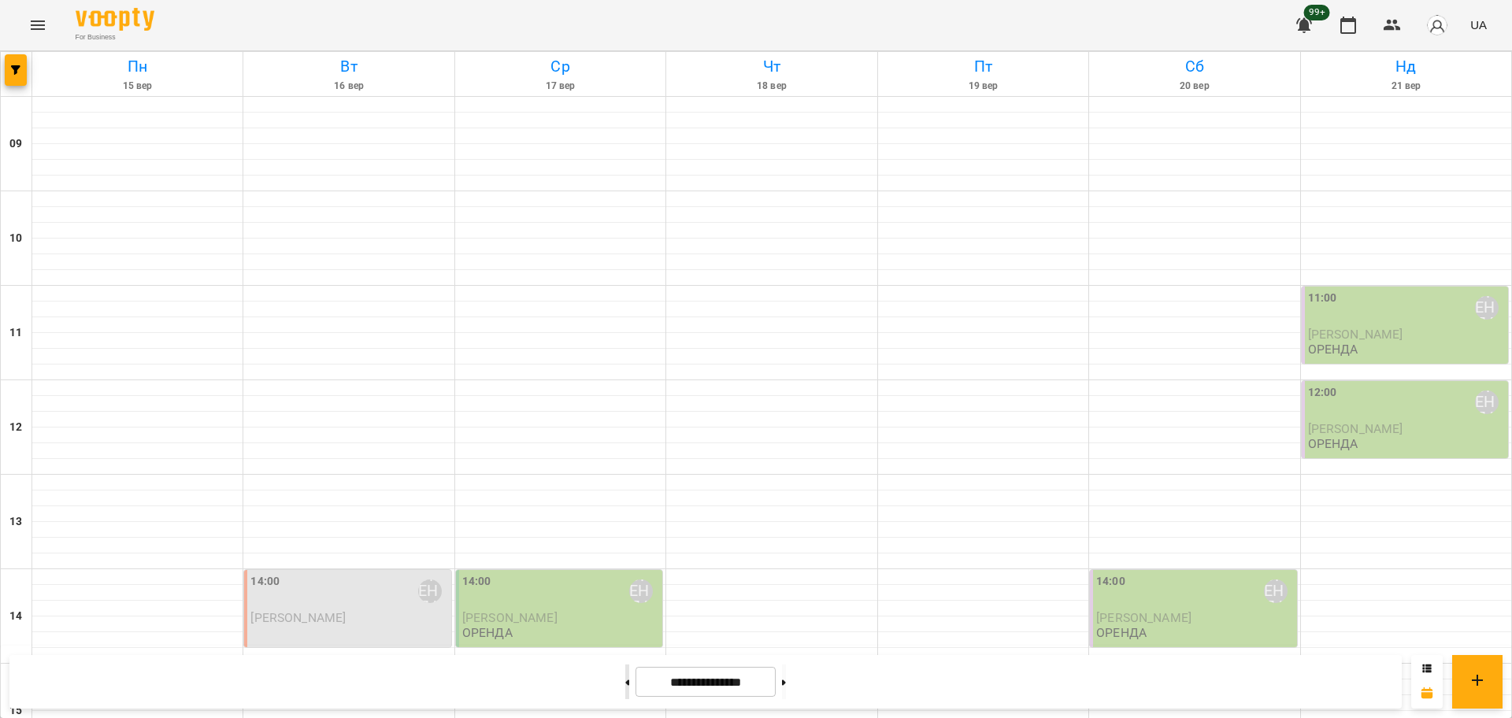
click at [625, 692] on button at bounding box center [627, 682] width 4 height 35
type input "**********"
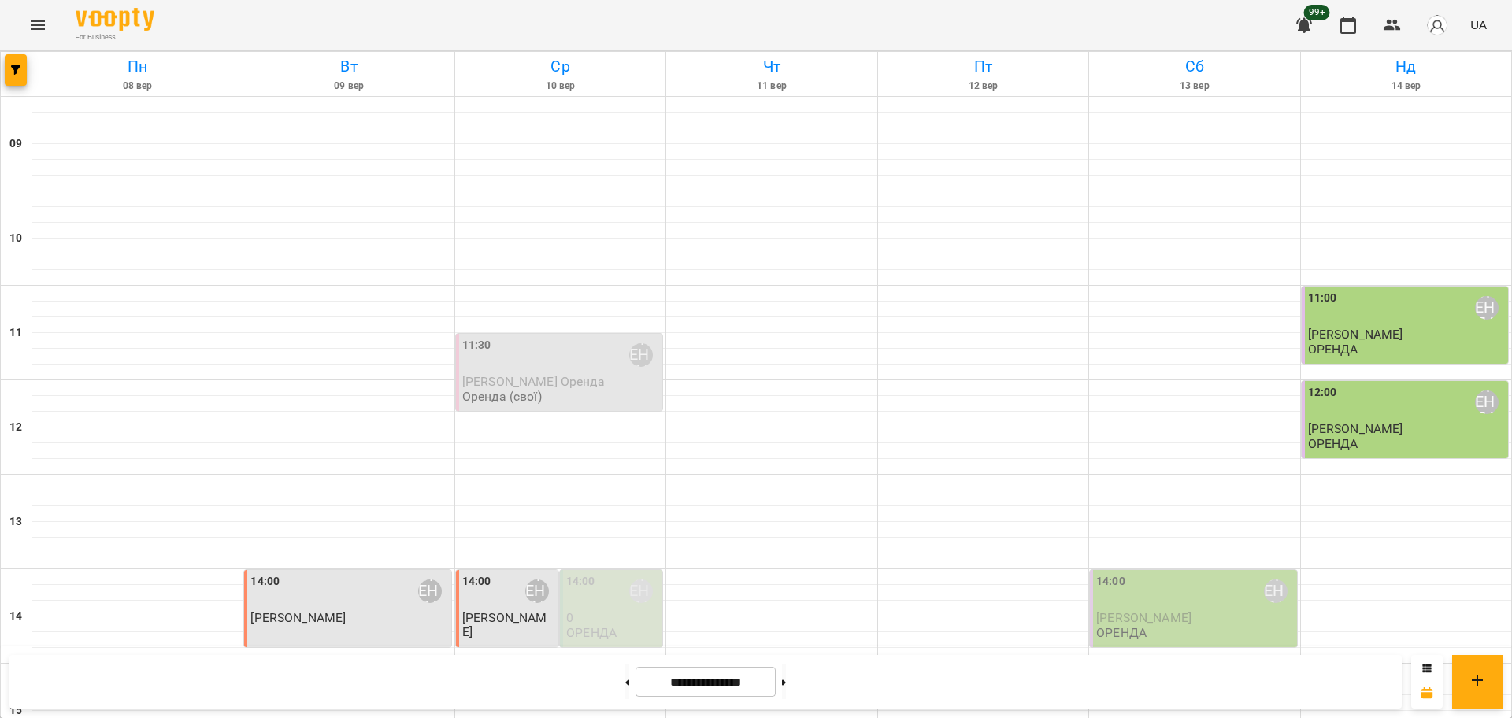
click at [1360, 313] on div "11:00 ОРЕНДА" at bounding box center [1406, 308] width 197 height 36
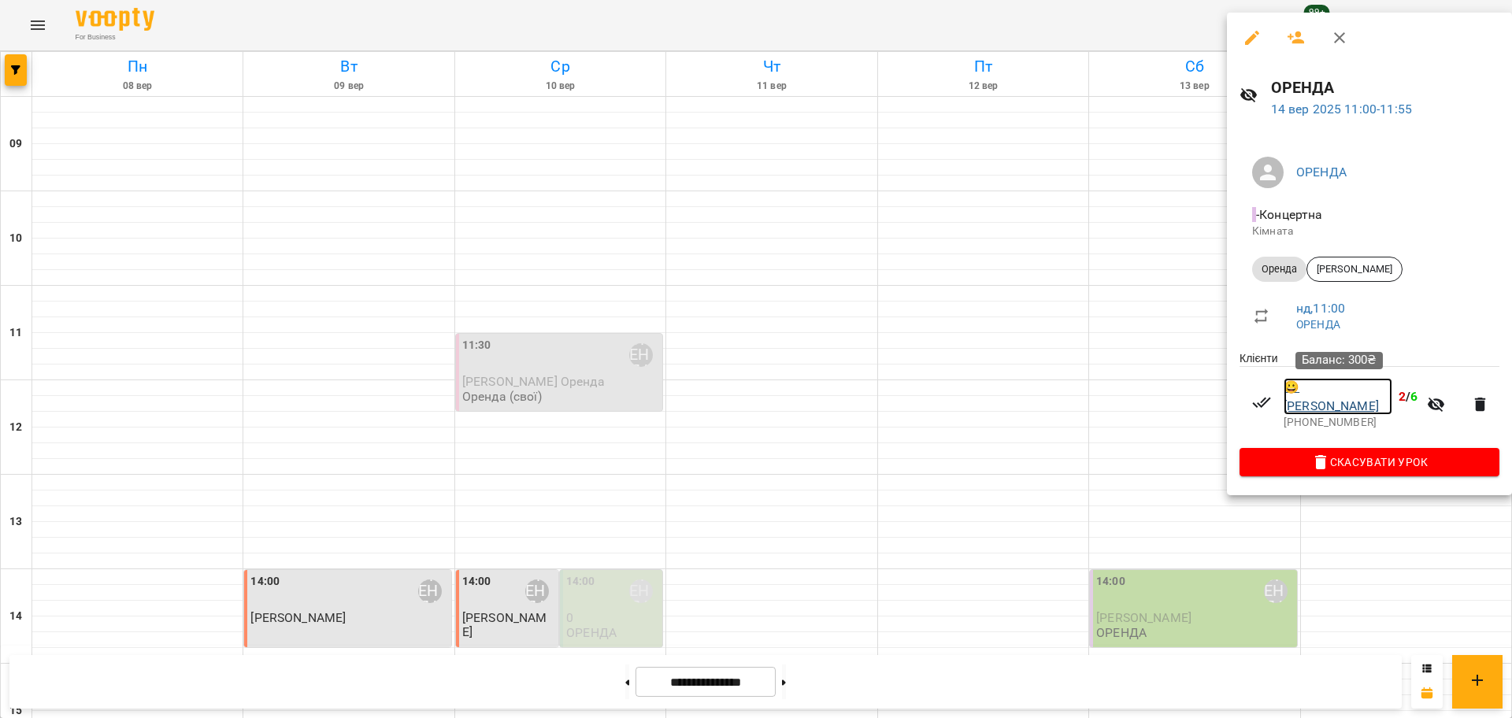
click at [1331, 385] on link "😀 Шубина Світлана" at bounding box center [1338, 396] width 109 height 37
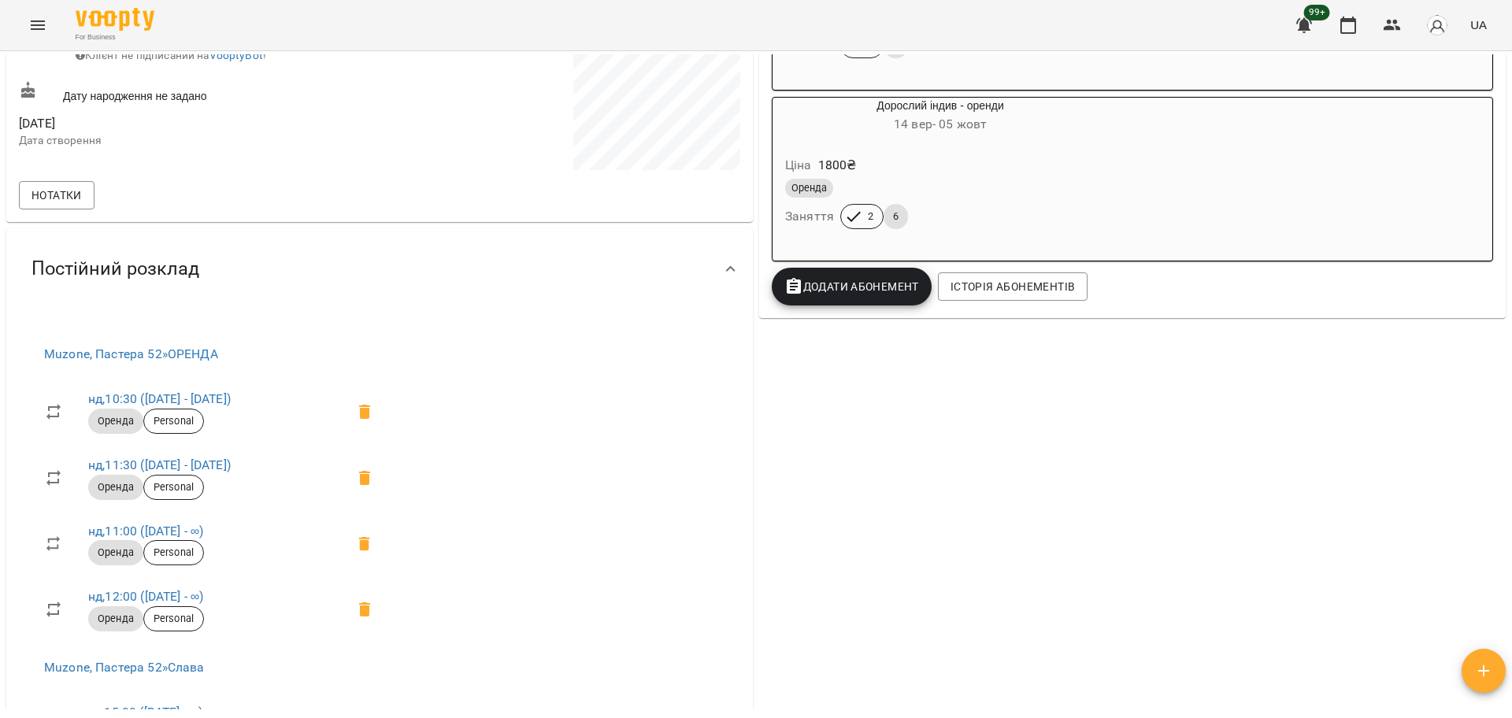
scroll to position [492, 0]
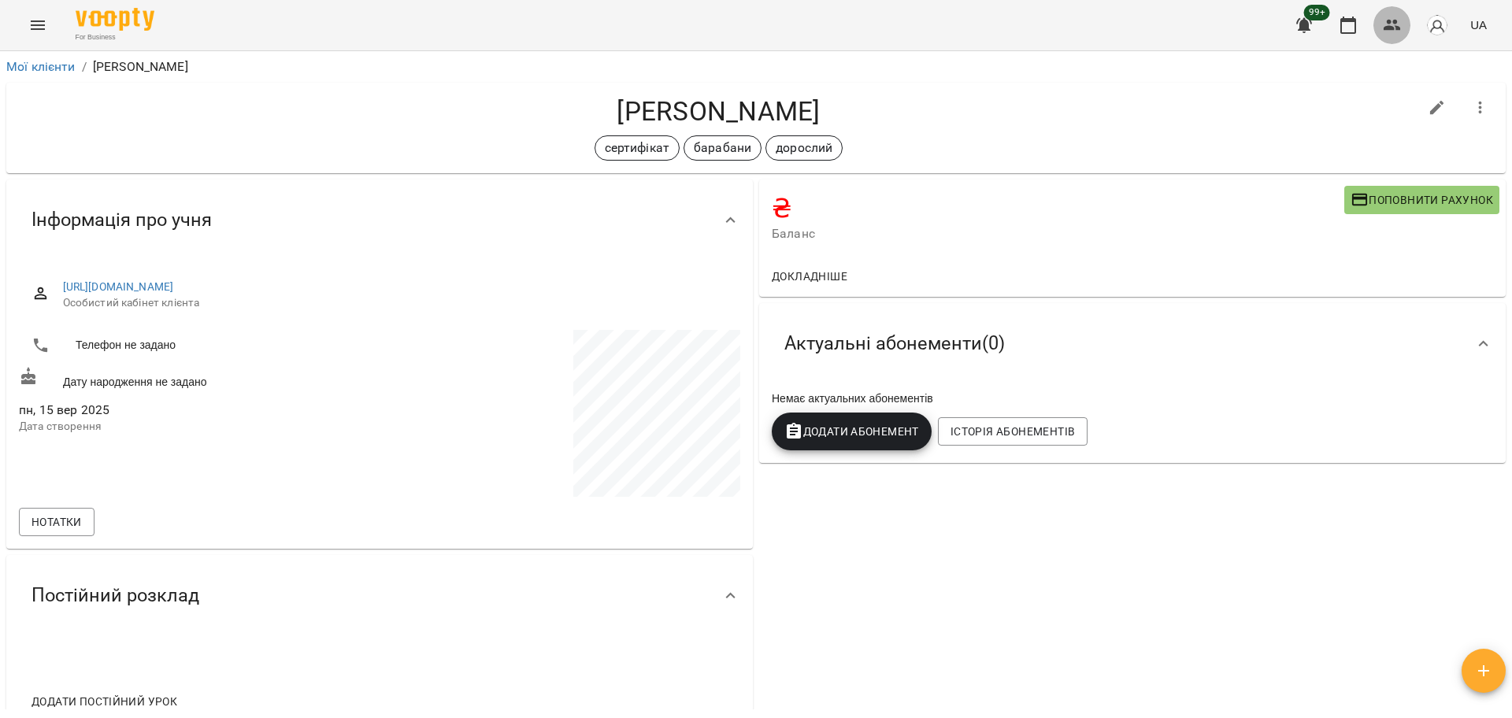
click at [1397, 16] on icon "button" at bounding box center [1392, 25] width 19 height 19
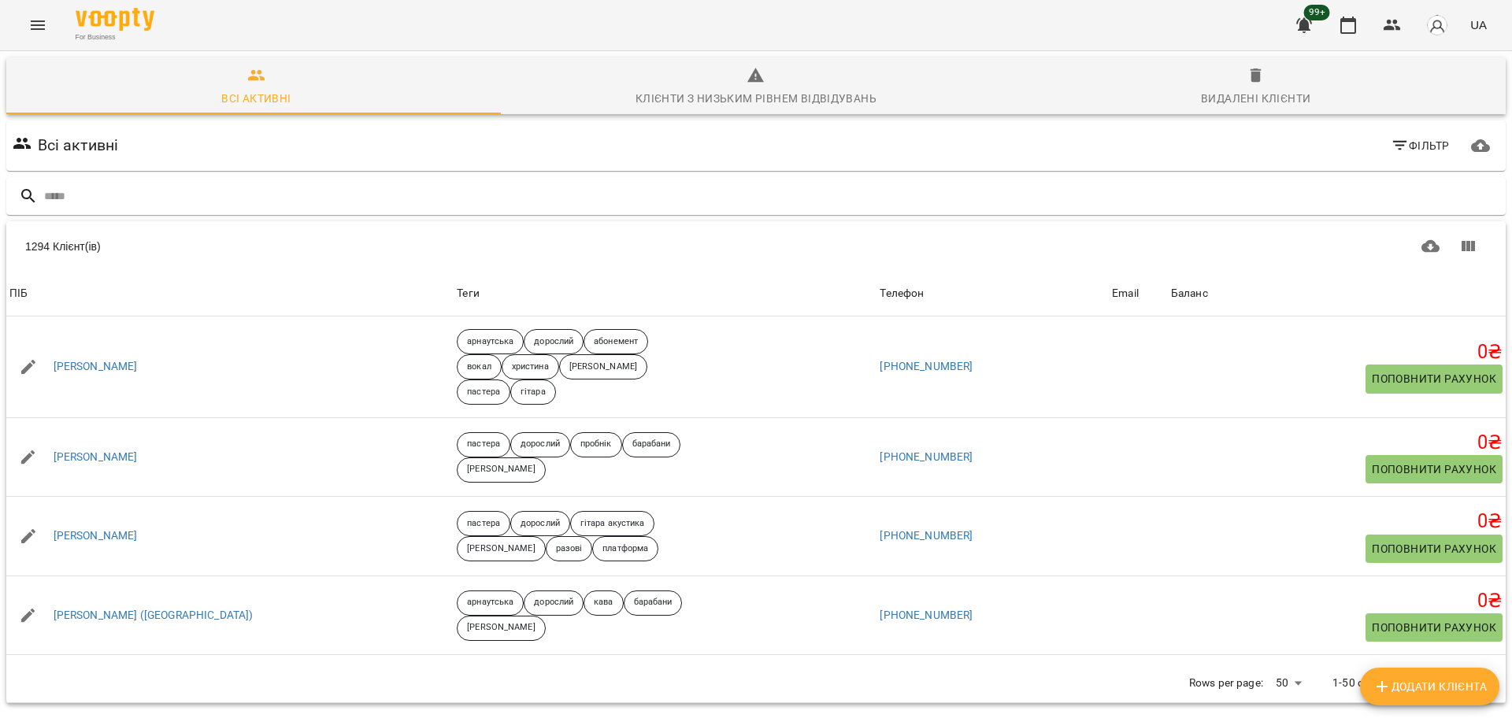
click at [506, 226] on div "1294 Клієнт(ів)" at bounding box center [756, 246] width 1500 height 50
click at [526, 204] on input "text" at bounding box center [772, 197] width 1456 height 26
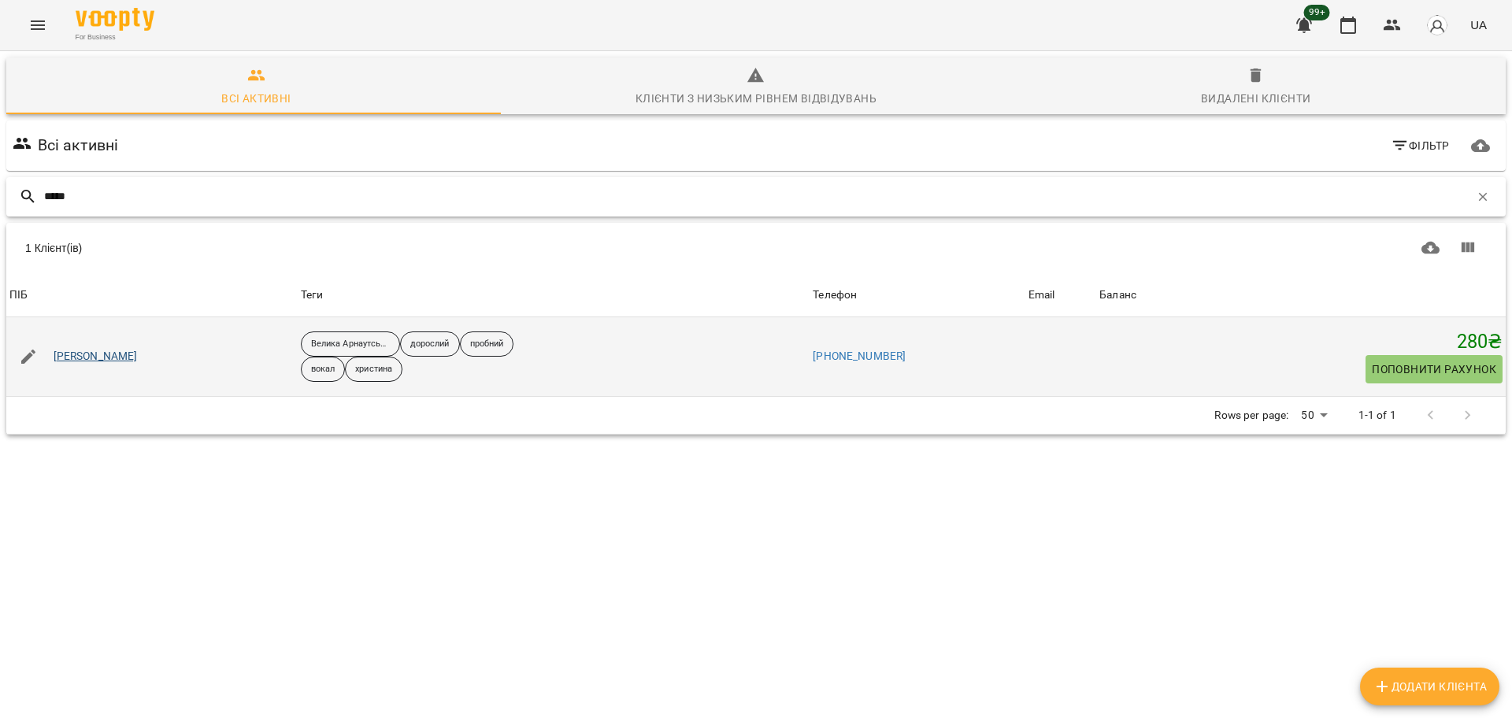
type input "*****"
click at [91, 356] on link "[PERSON_NAME]" at bounding box center [96, 357] width 84 height 16
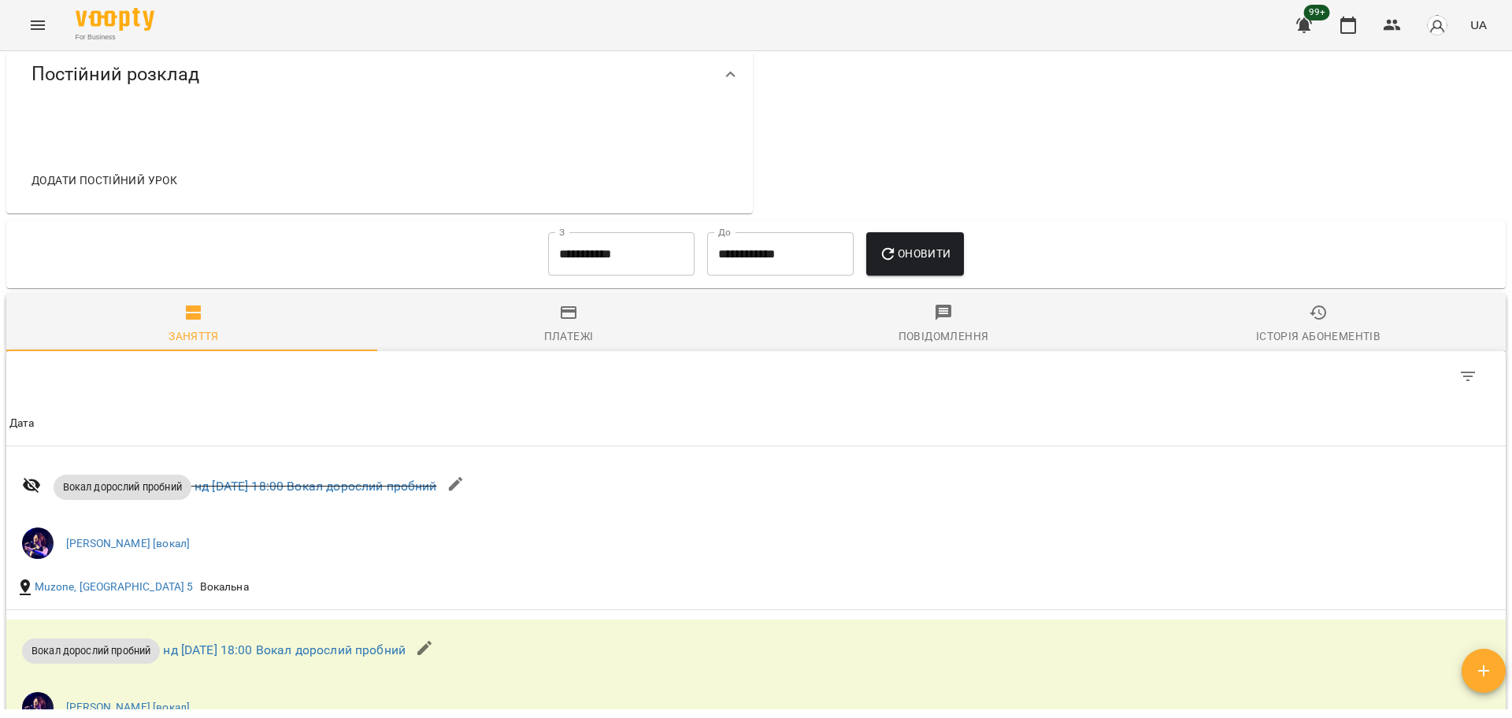
scroll to position [1048, 0]
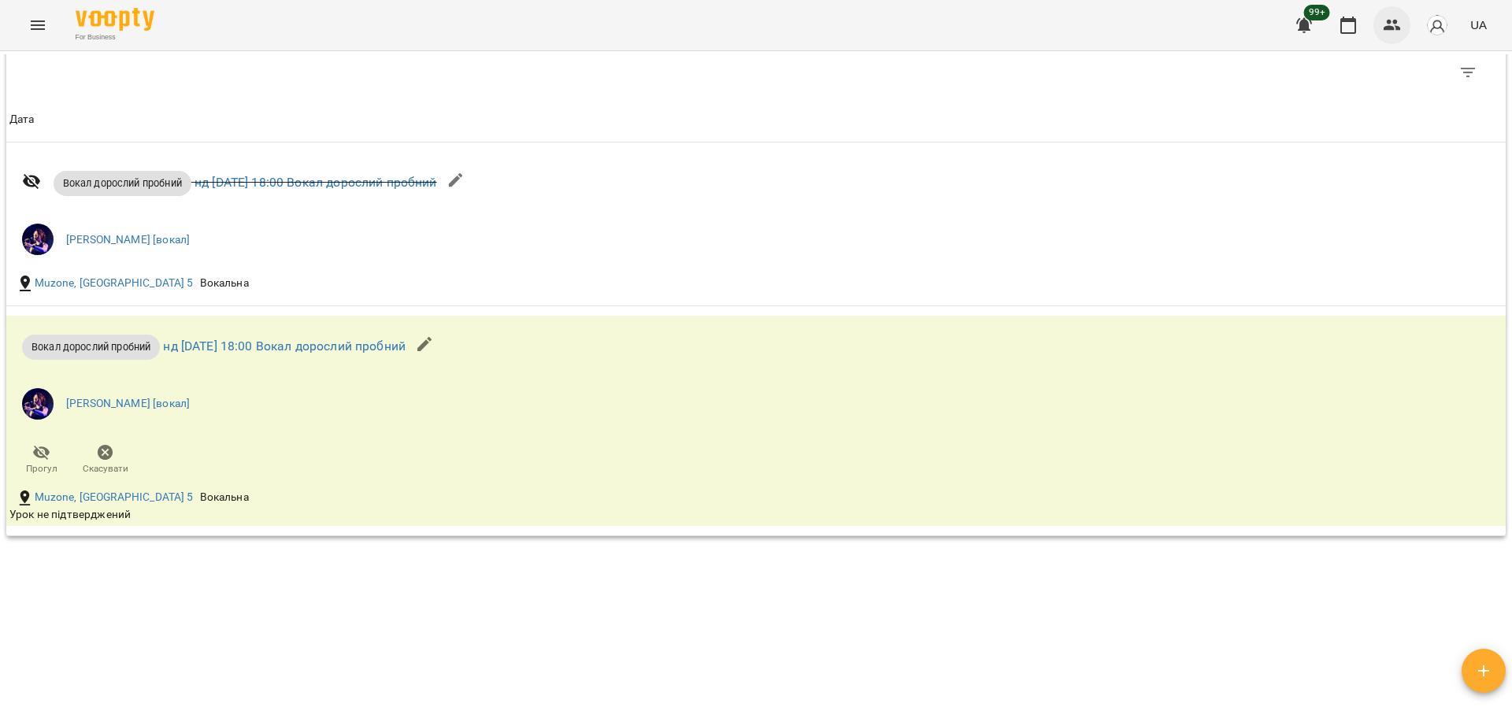
click at [1391, 14] on button "button" at bounding box center [1393, 25] width 38 height 38
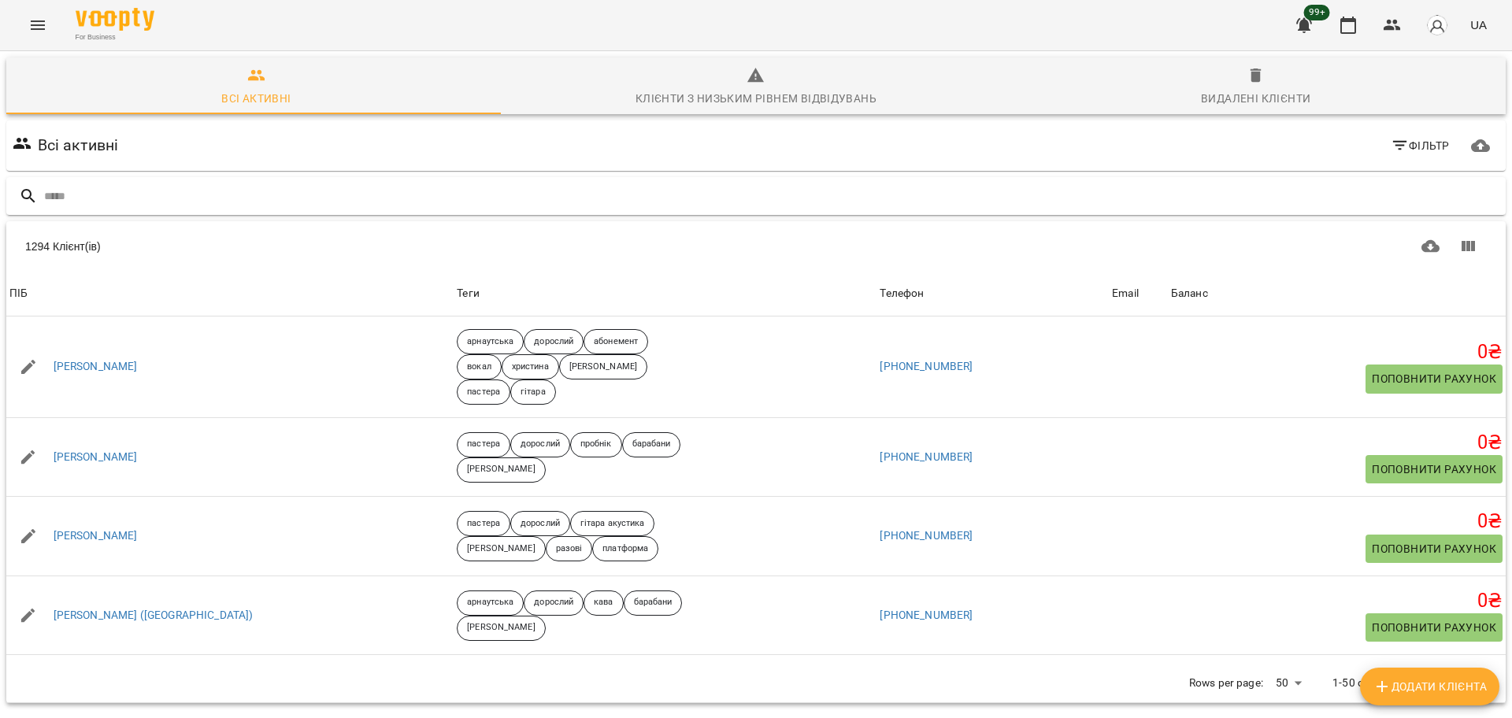
click at [366, 191] on input "text" at bounding box center [772, 197] width 1456 height 26
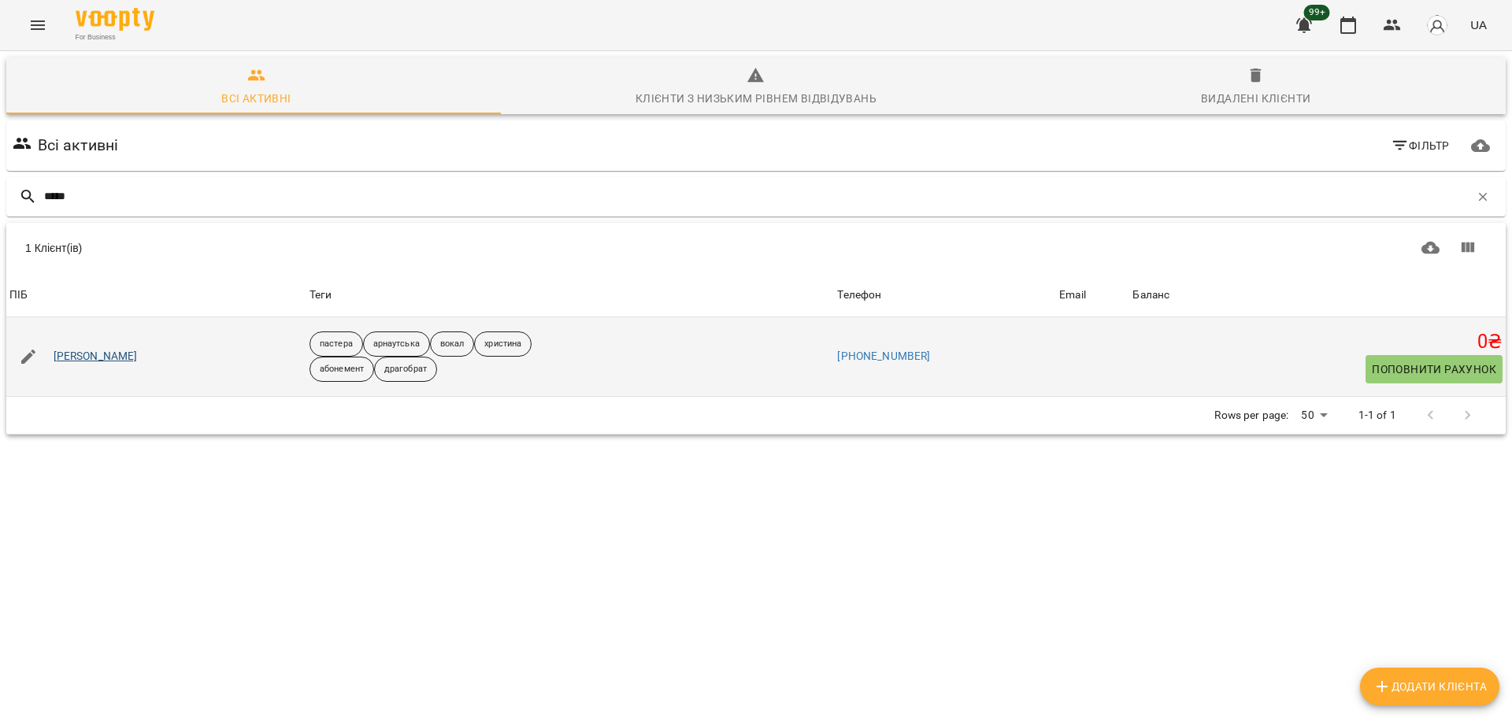
type input "*****"
click at [83, 354] on link "Рогач Юлія" at bounding box center [96, 357] width 84 height 16
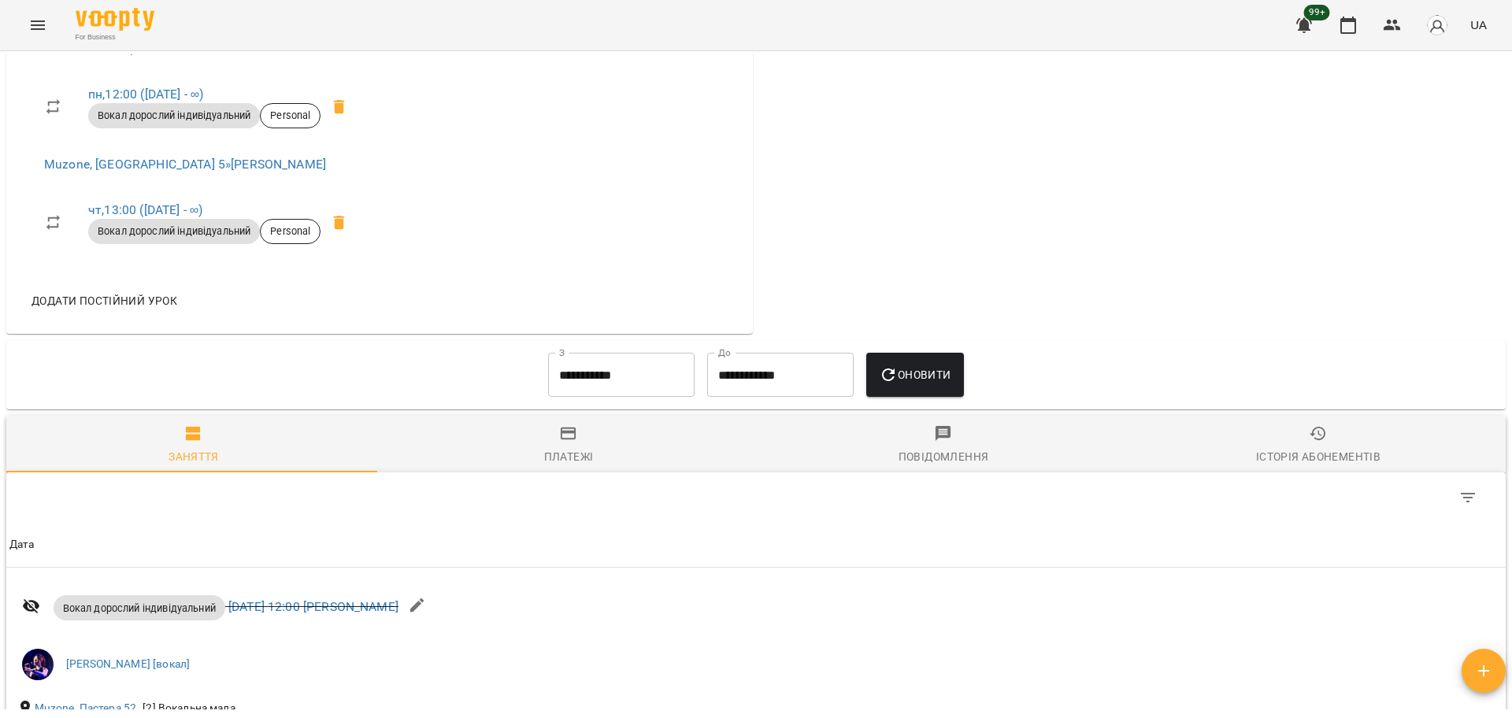
scroll to position [492, 0]
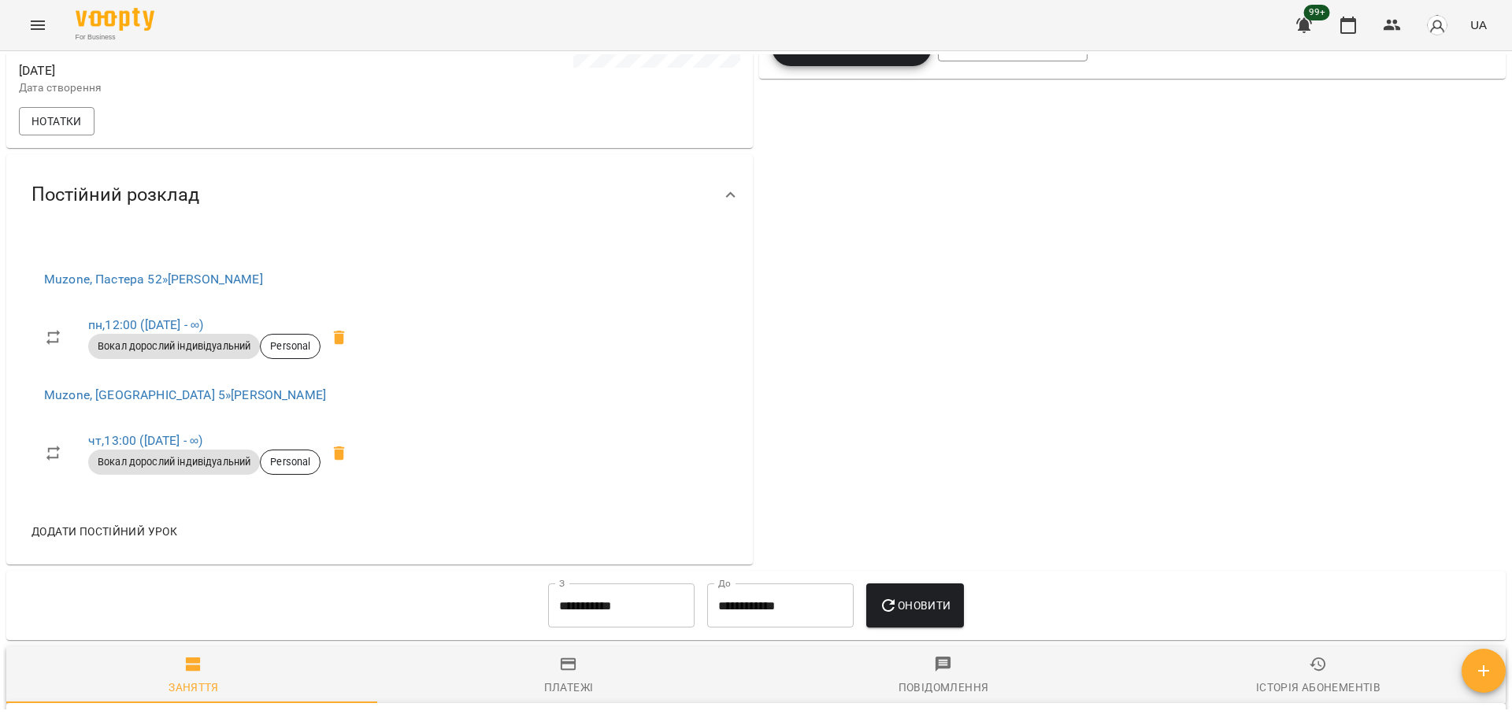
click at [39, 9] on button "Menu" at bounding box center [38, 25] width 38 height 38
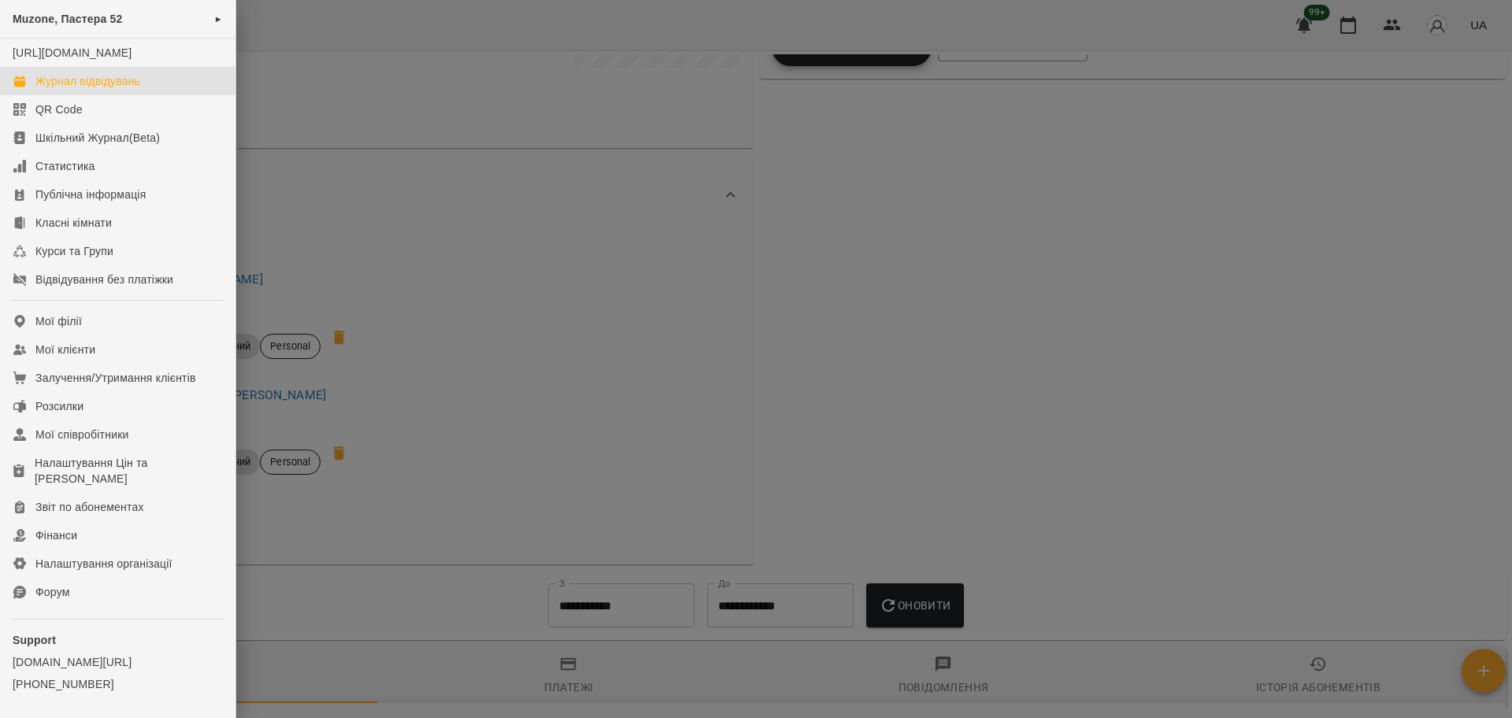
click at [123, 89] on div "Журнал відвідувань" at bounding box center [87, 81] width 105 height 16
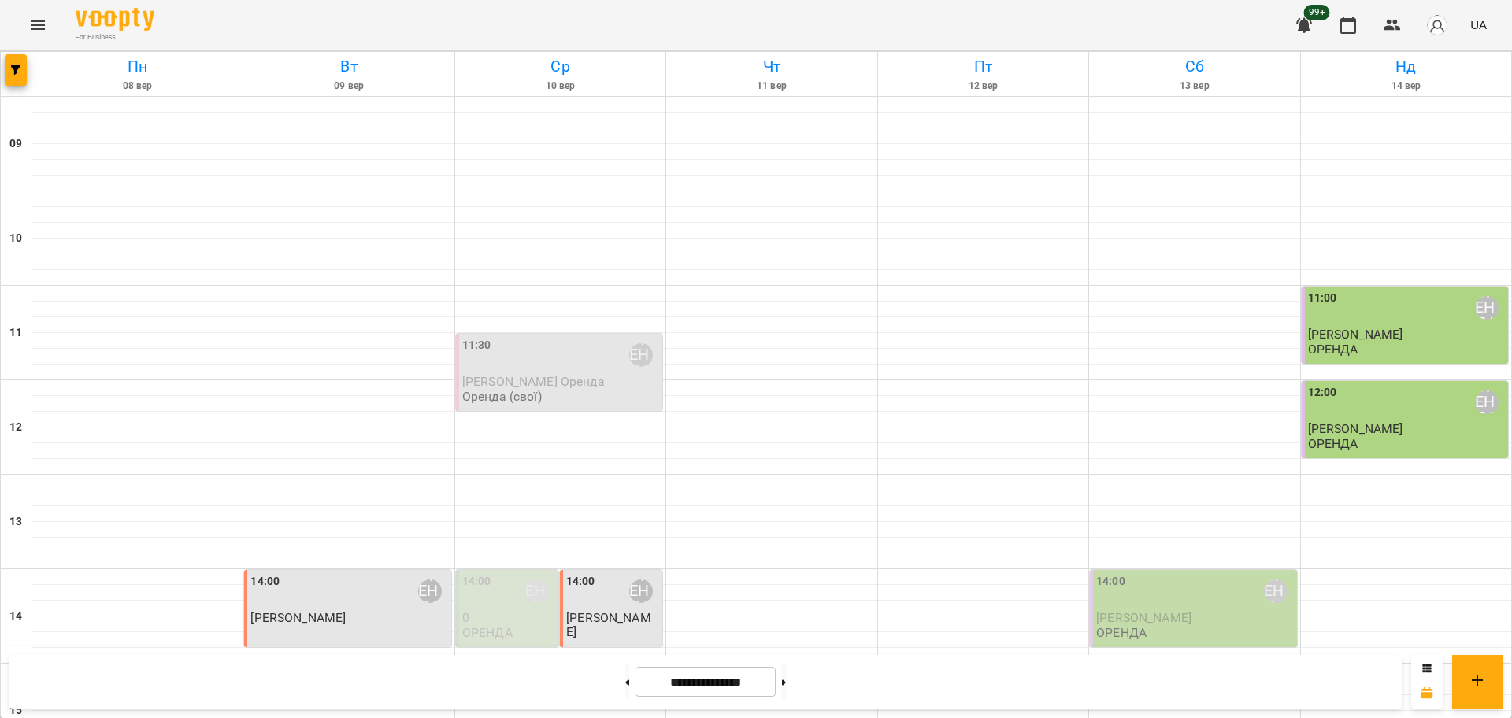
click at [28, 67] on div at bounding box center [17, 74] width 32 height 44
click at [19, 73] on icon "button" at bounding box center [15, 69] width 9 height 9
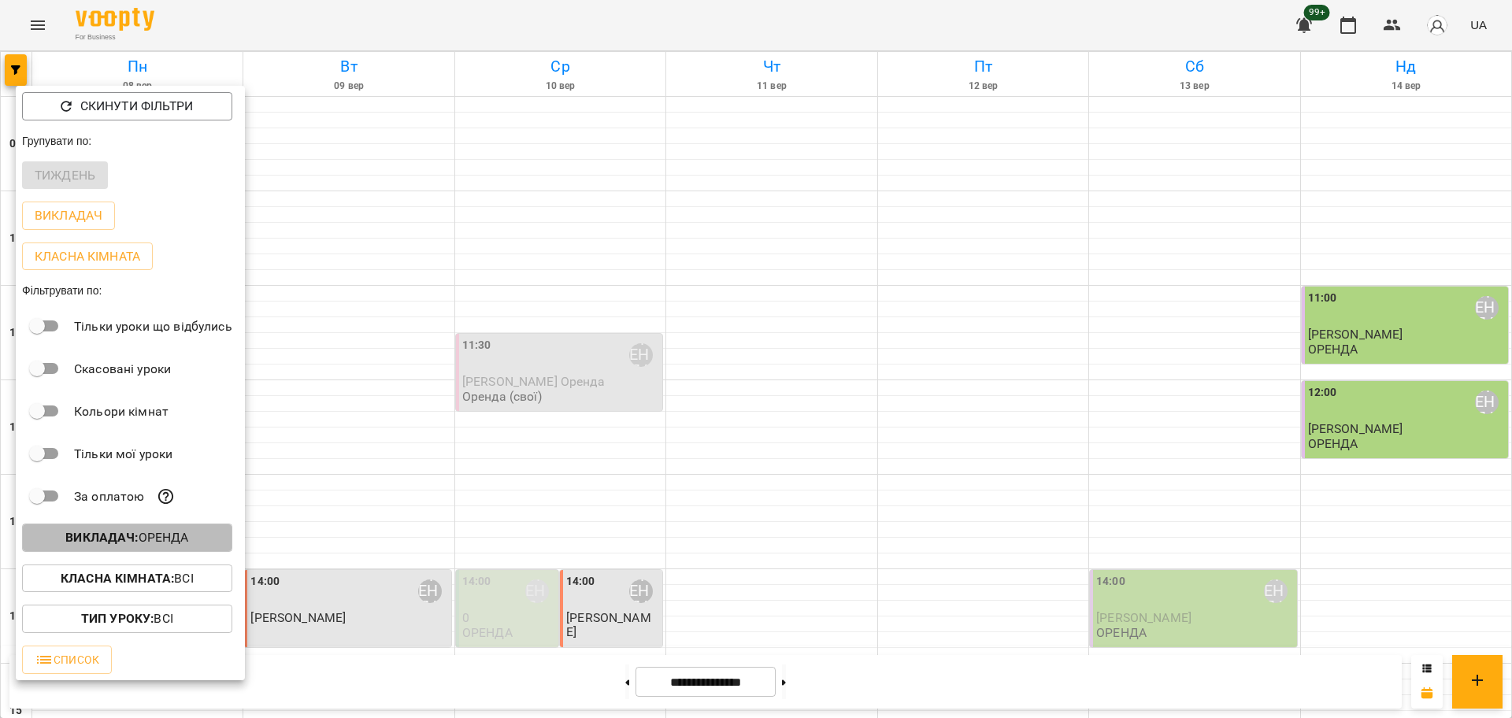
click at [161, 540] on p "Викладач : ОРЕНДА" at bounding box center [126, 538] width 123 height 19
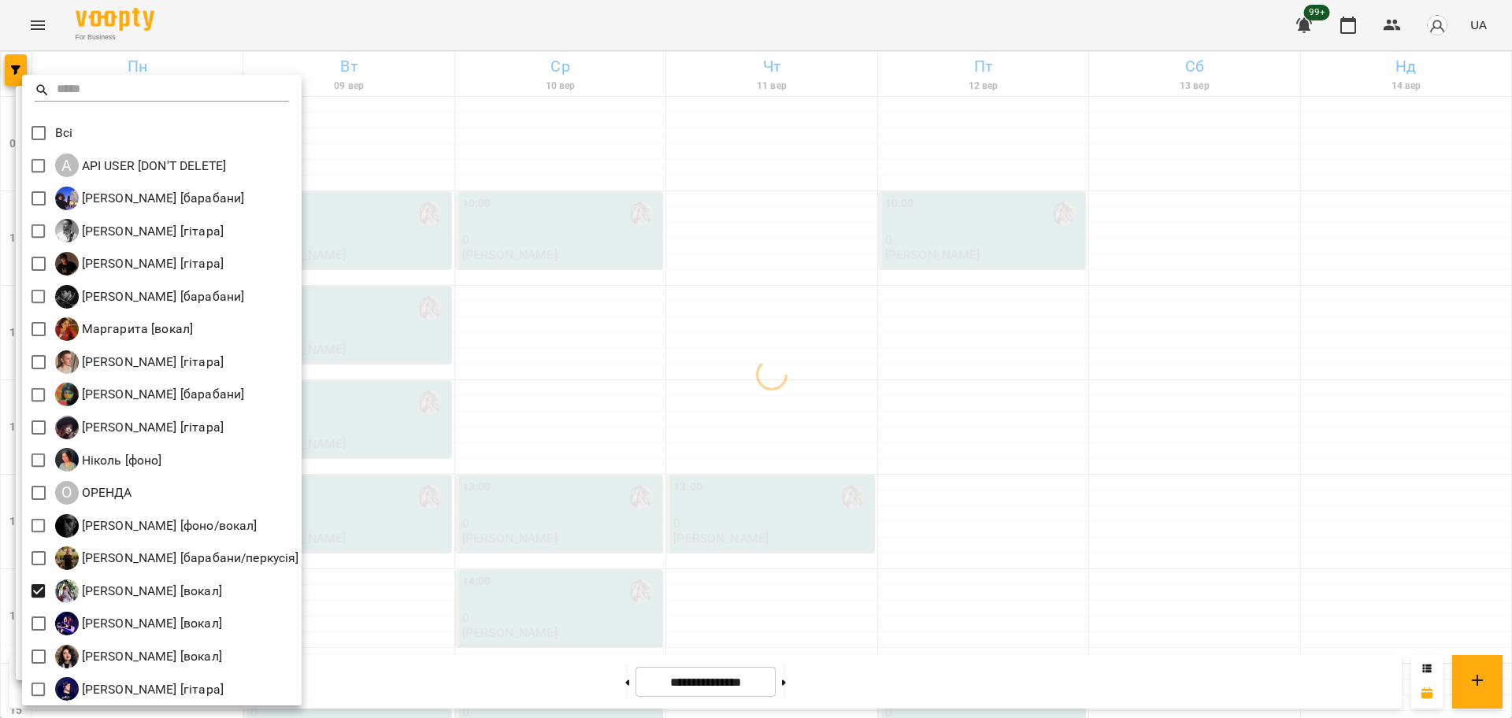
click at [880, 588] on div at bounding box center [756, 359] width 1512 height 718
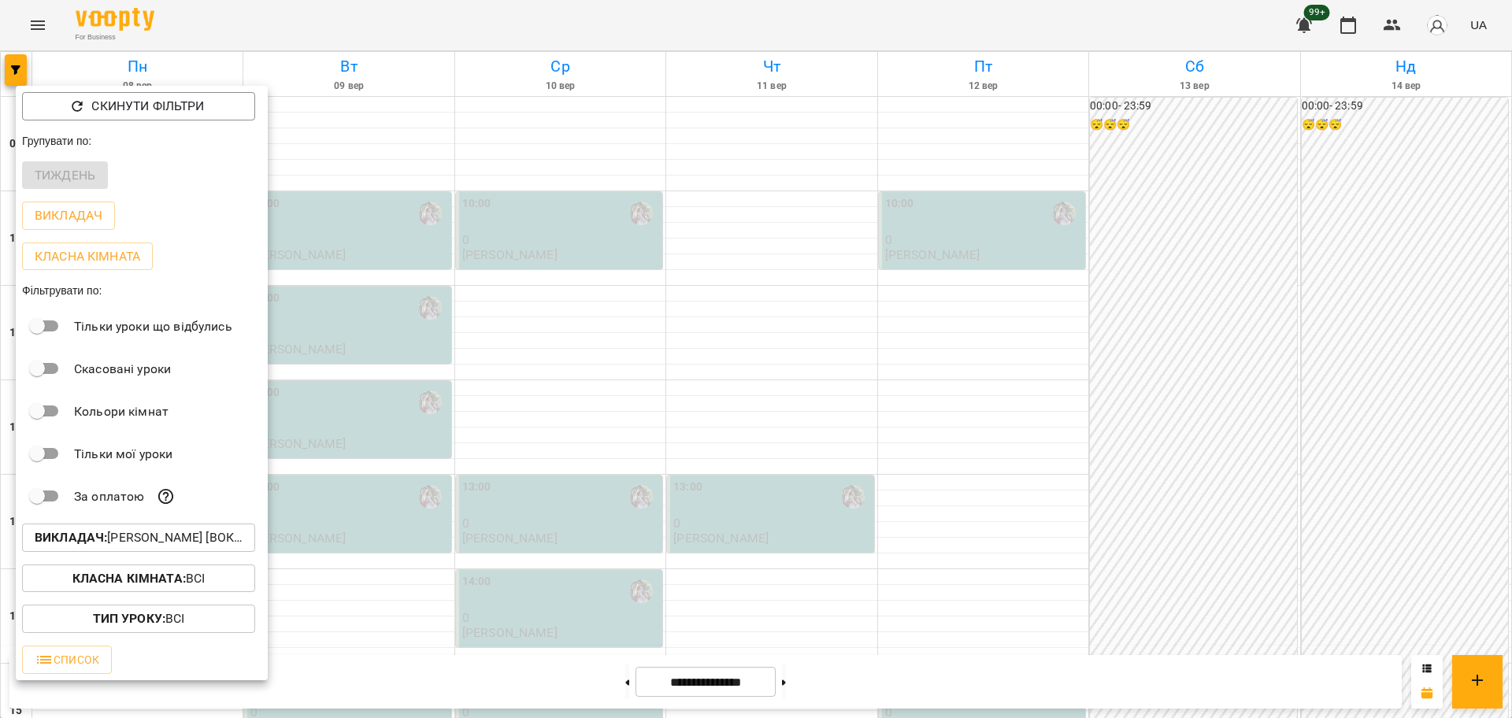
click at [438, 165] on div at bounding box center [756, 359] width 1512 height 718
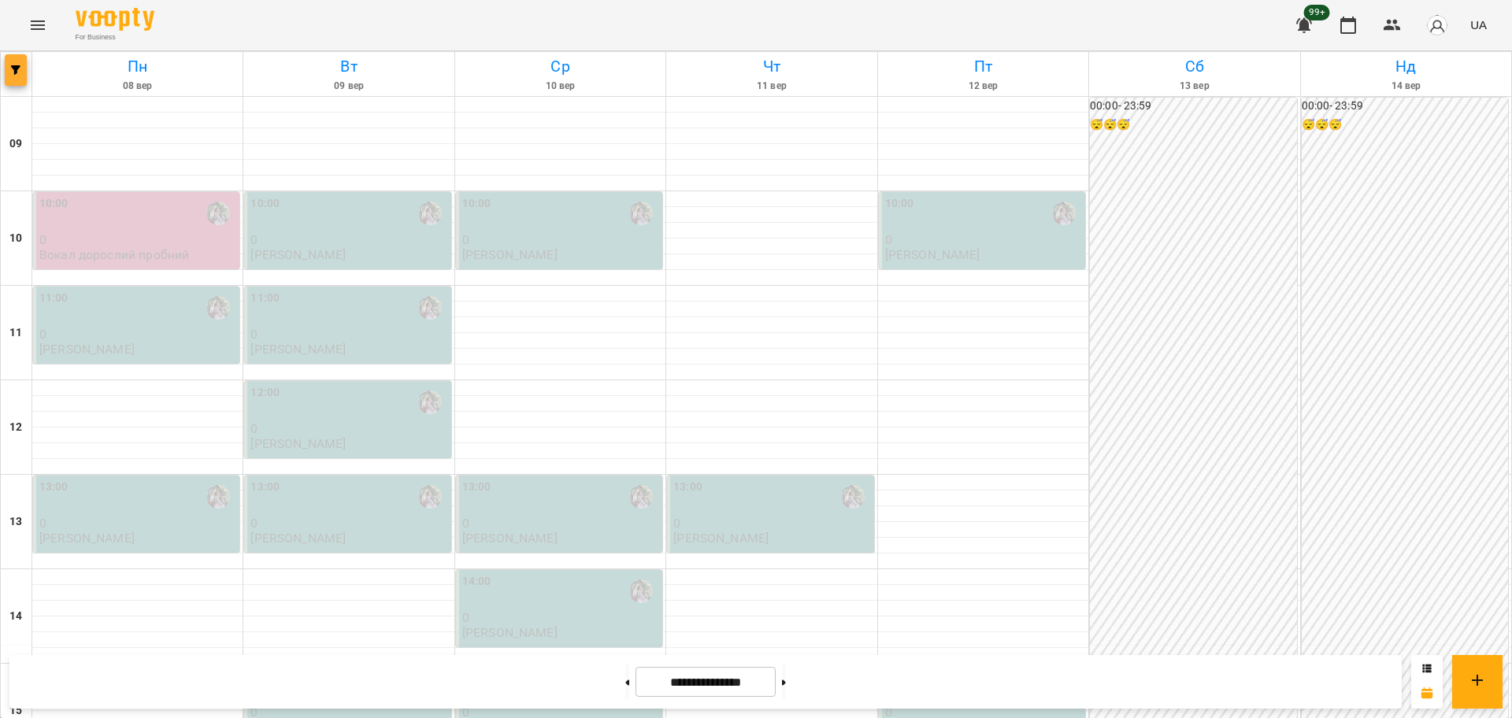
click at [25, 70] on span "button" at bounding box center [16, 69] width 22 height 9
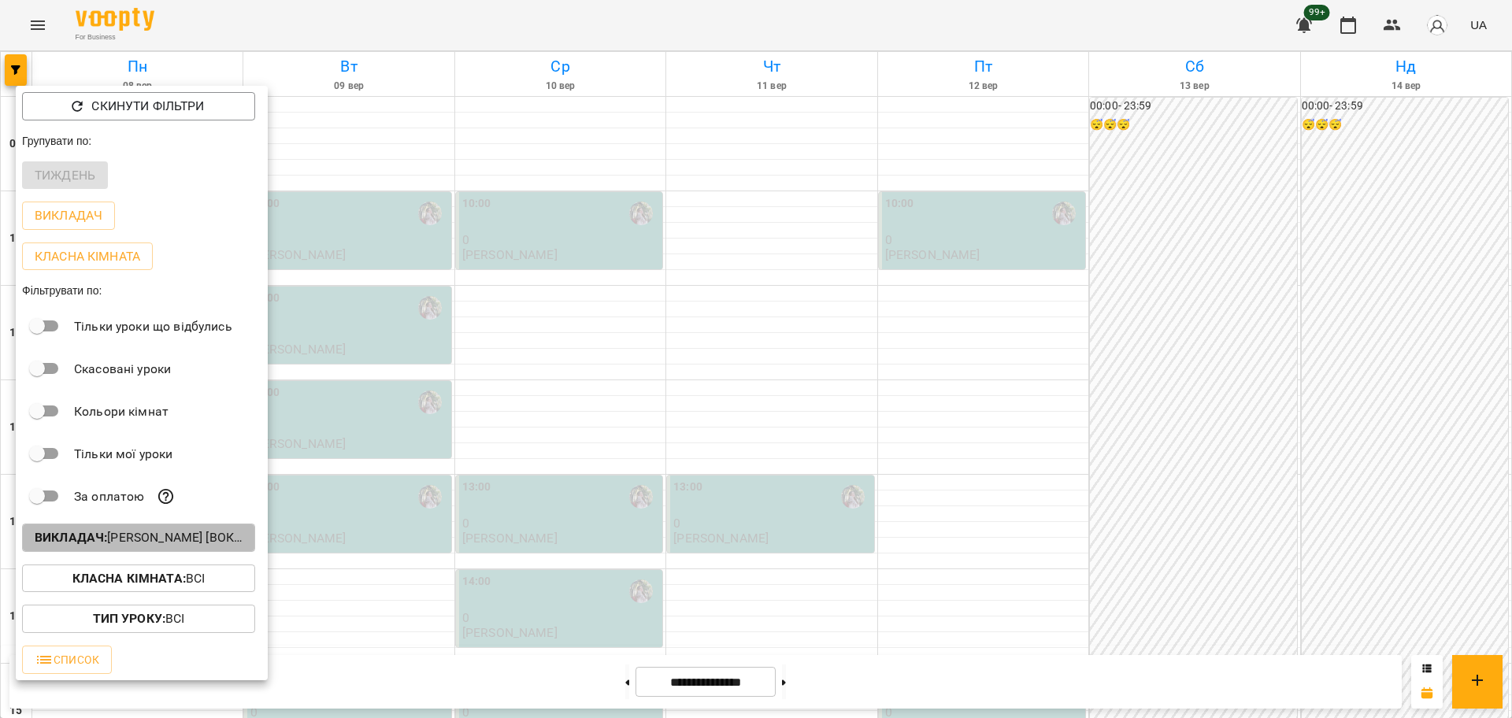
click at [220, 547] on p "Викладач : Ткач Христя [вокал]" at bounding box center [139, 538] width 208 height 19
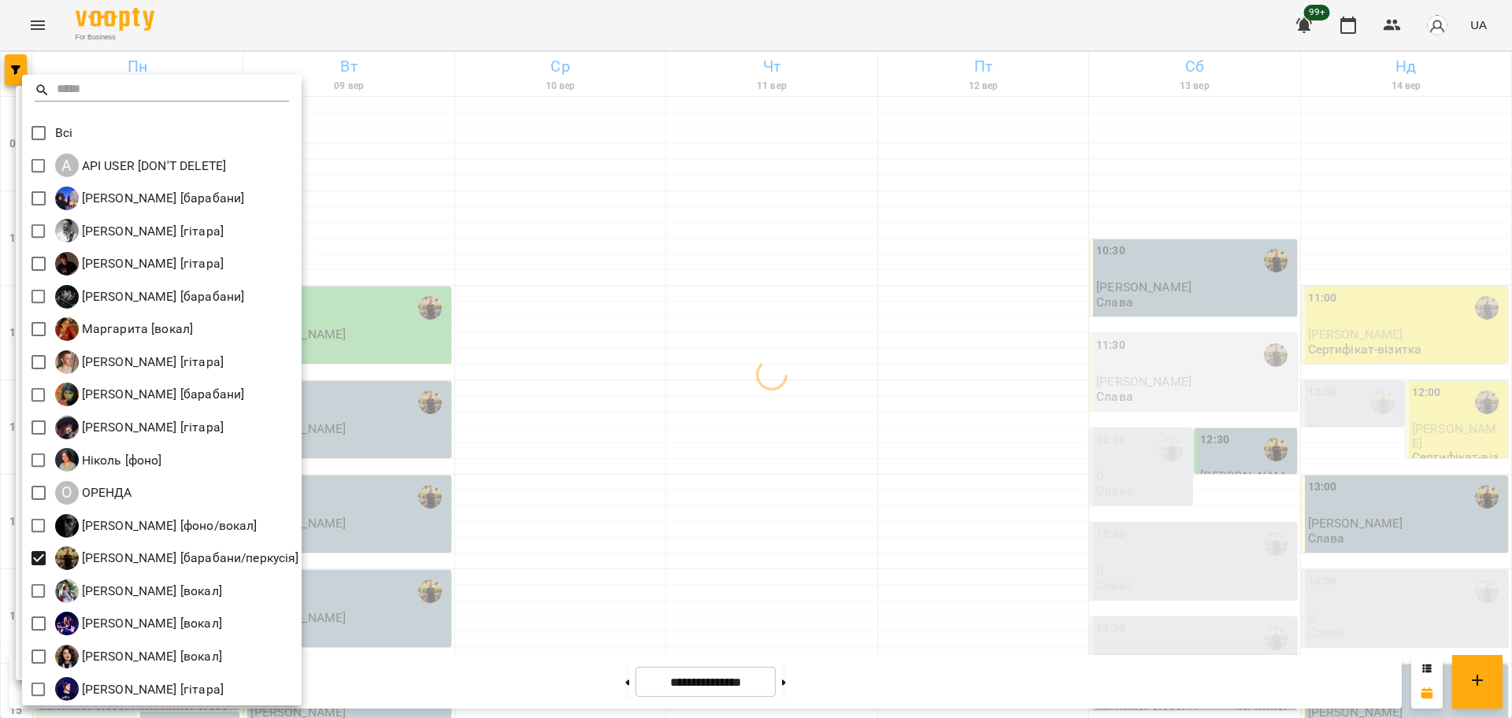
click at [648, 458] on div at bounding box center [756, 359] width 1512 height 718
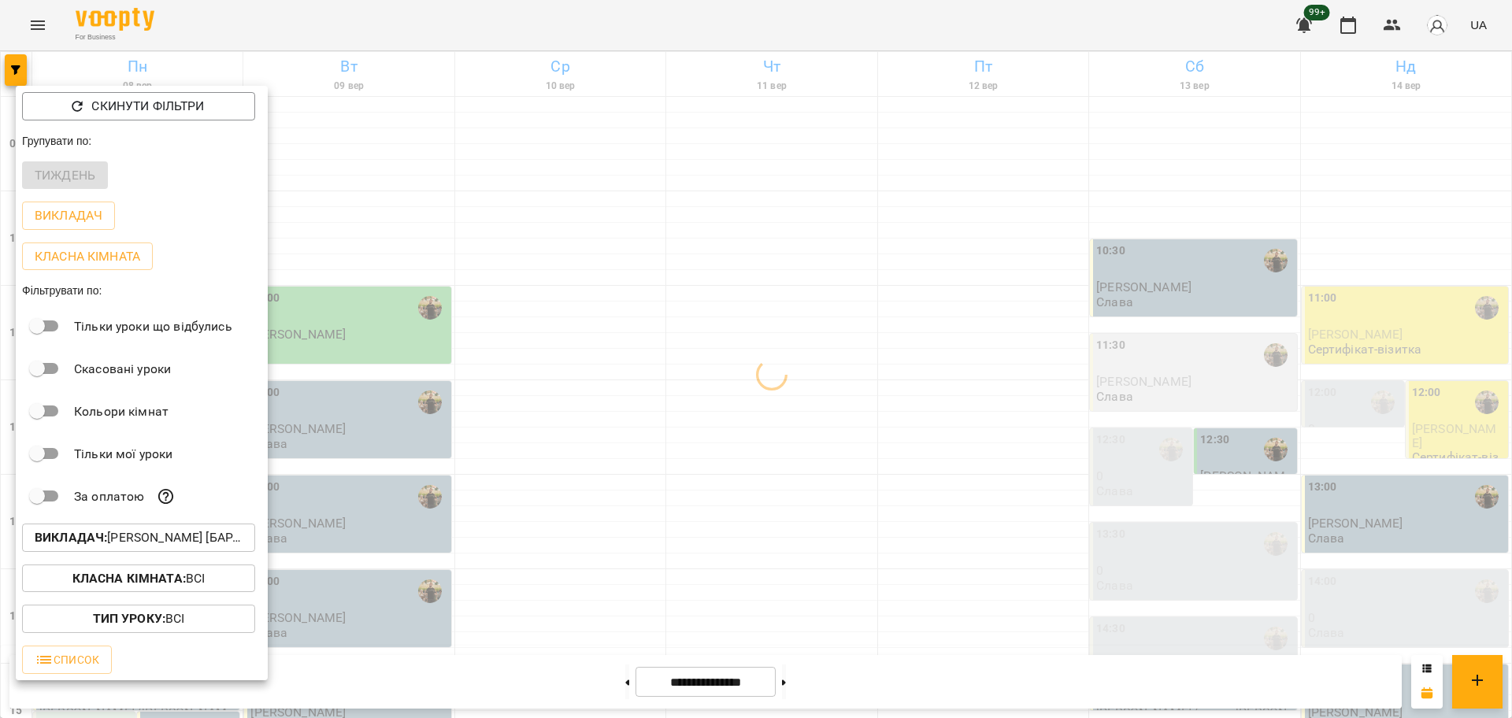
click at [406, 521] on div at bounding box center [756, 359] width 1512 height 718
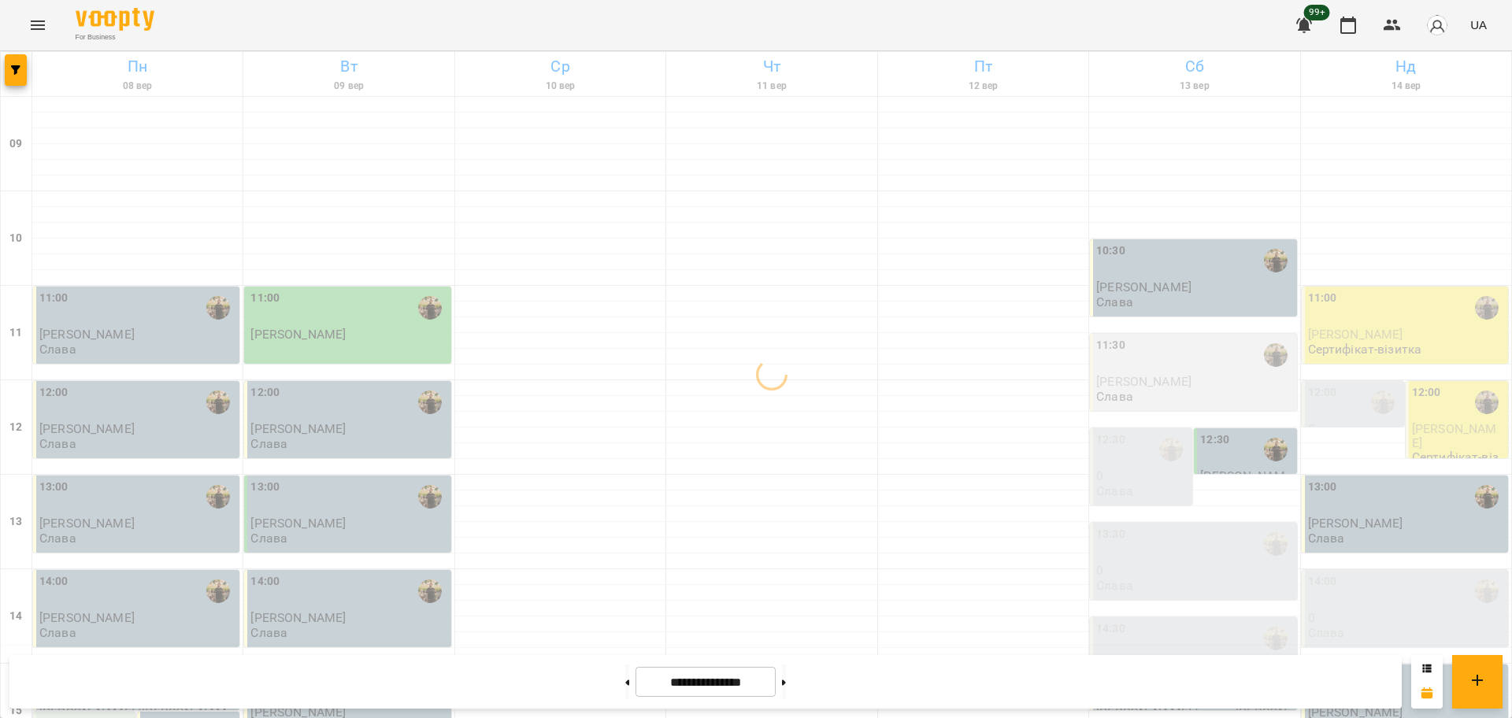
click at [792, 690] on div at bounding box center [784, 682] width 17 height 35
click at [786, 683] on button at bounding box center [784, 682] width 4 height 35
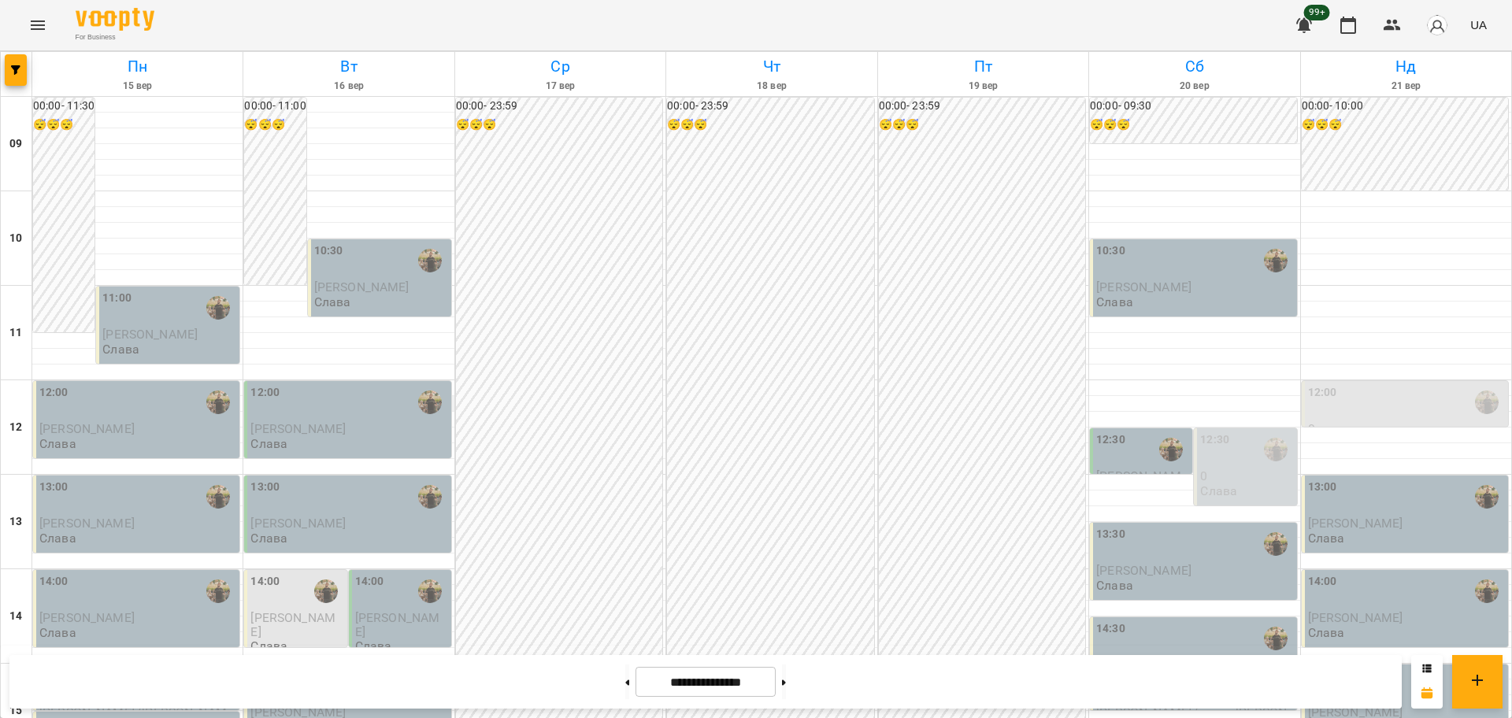
scroll to position [383, 0]
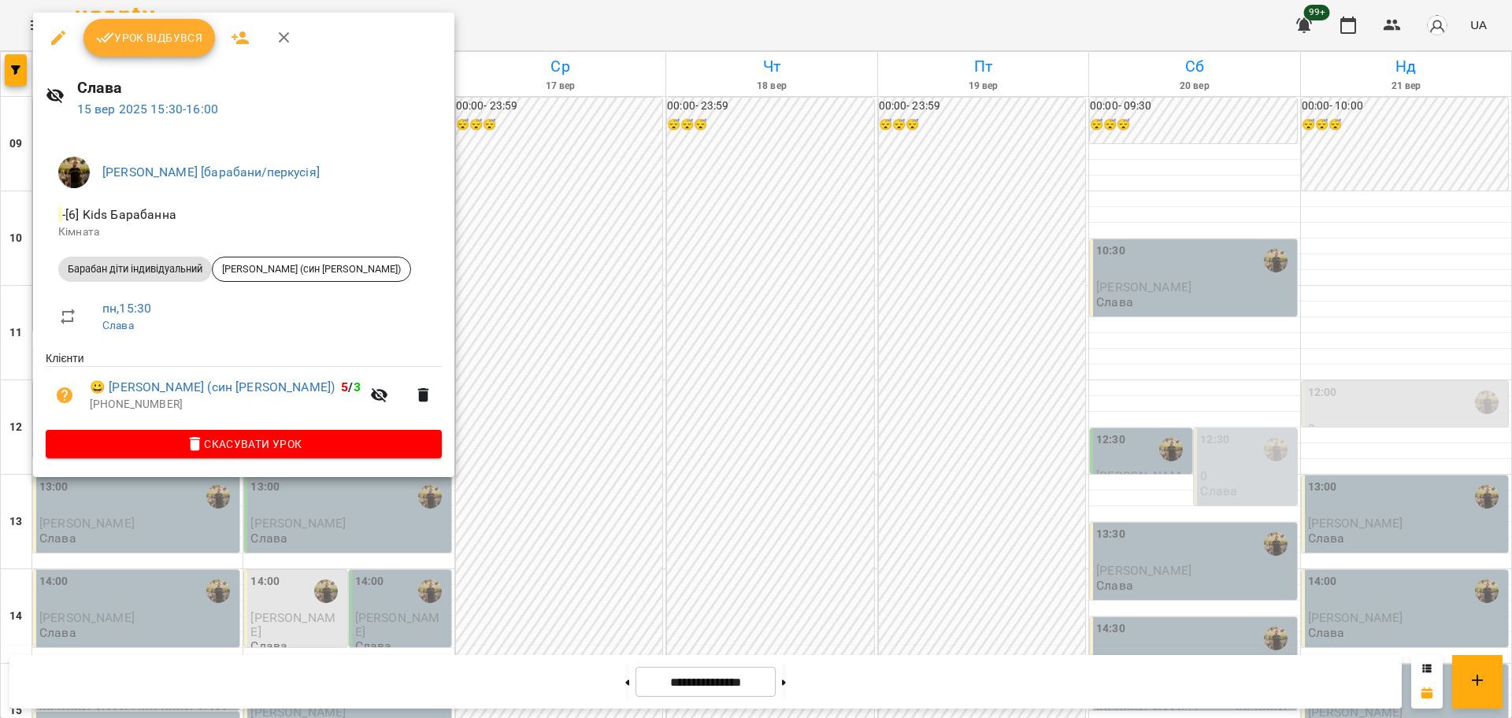
click at [775, 335] on div at bounding box center [756, 359] width 1512 height 718
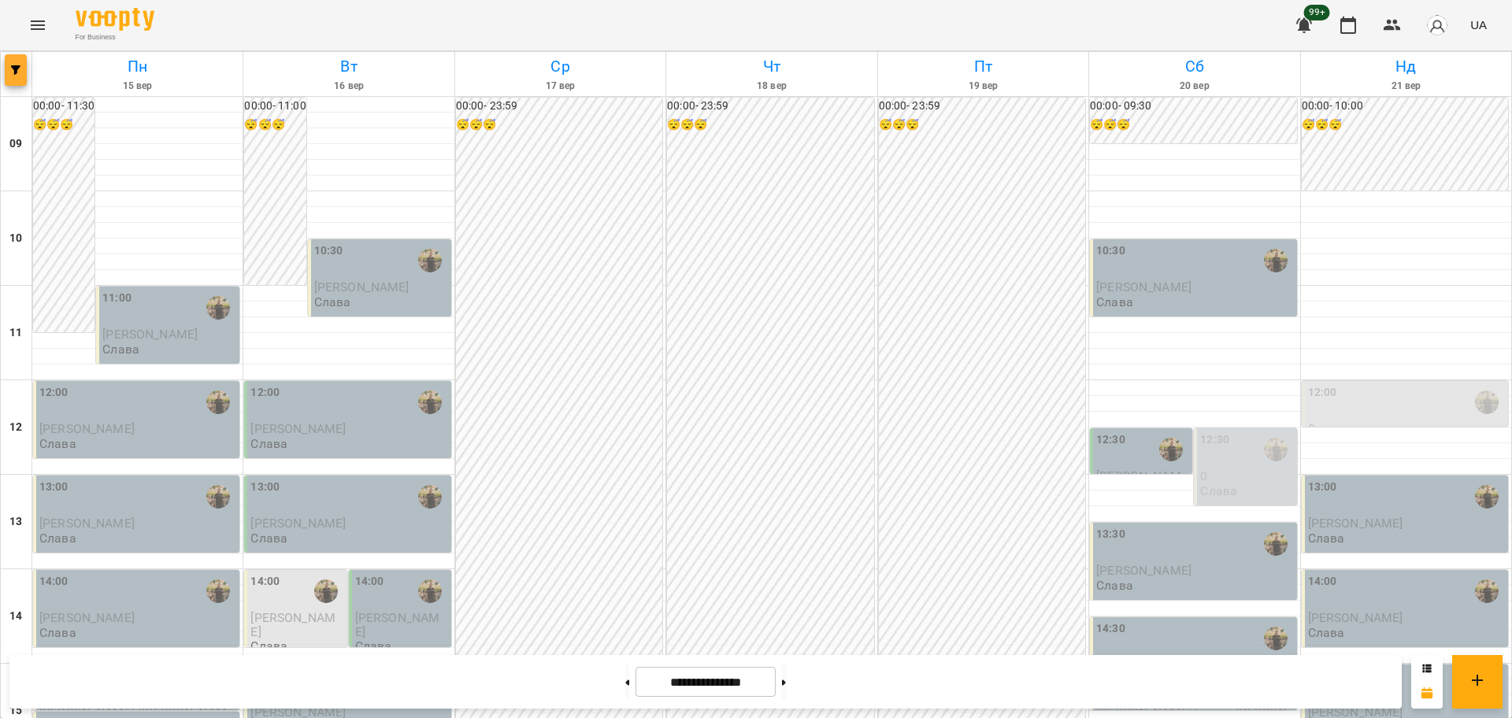
click at [12, 76] on button "button" at bounding box center [16, 70] width 22 height 32
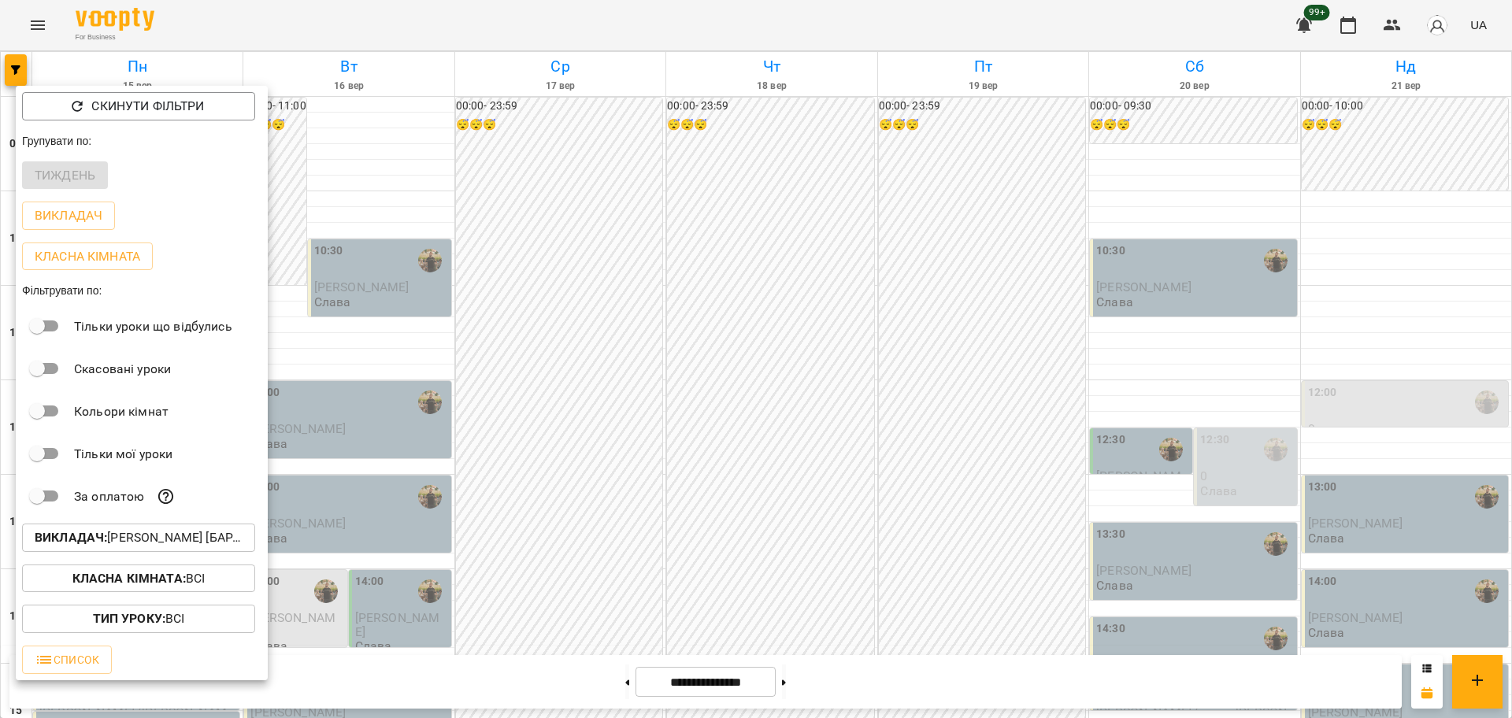
click at [722, 612] on div at bounding box center [756, 359] width 1512 height 718
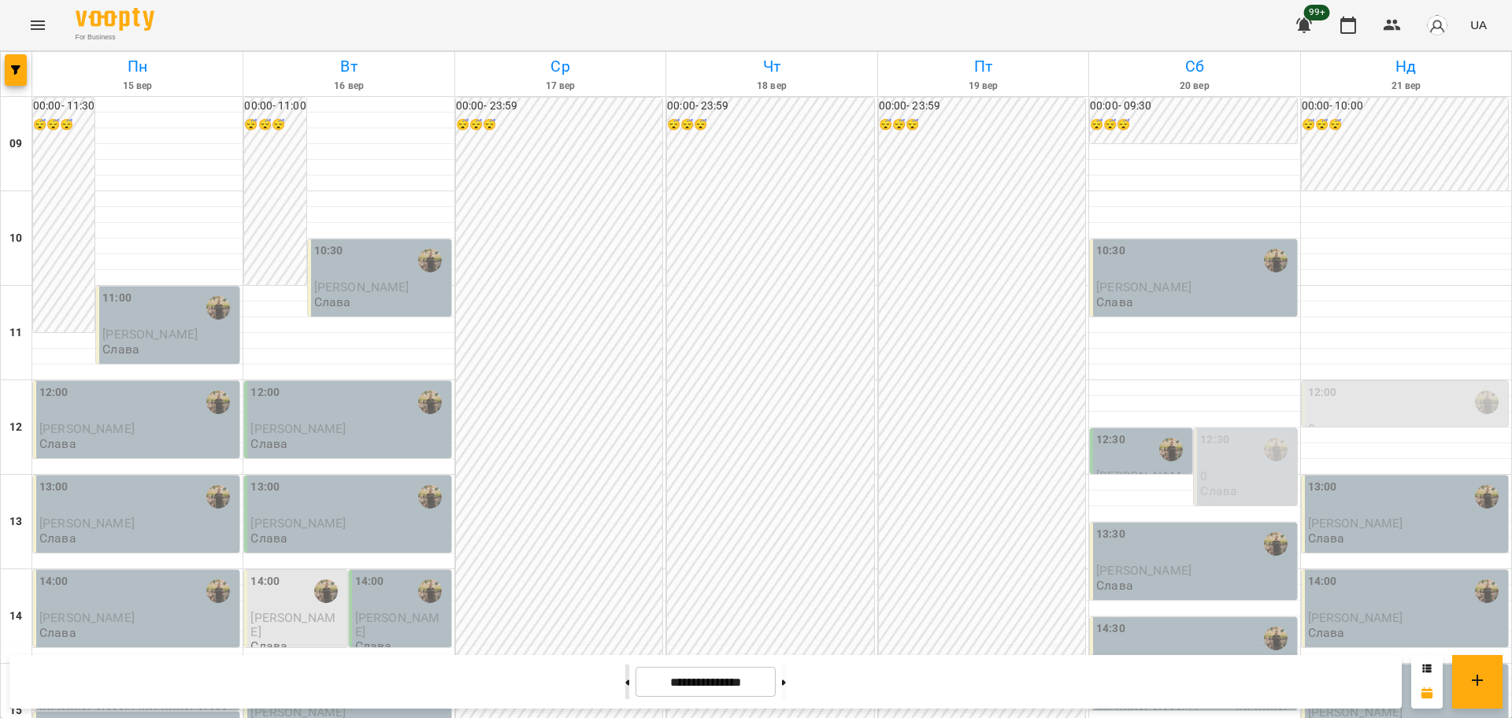
click at [625, 678] on button at bounding box center [627, 682] width 4 height 35
type input "**********"
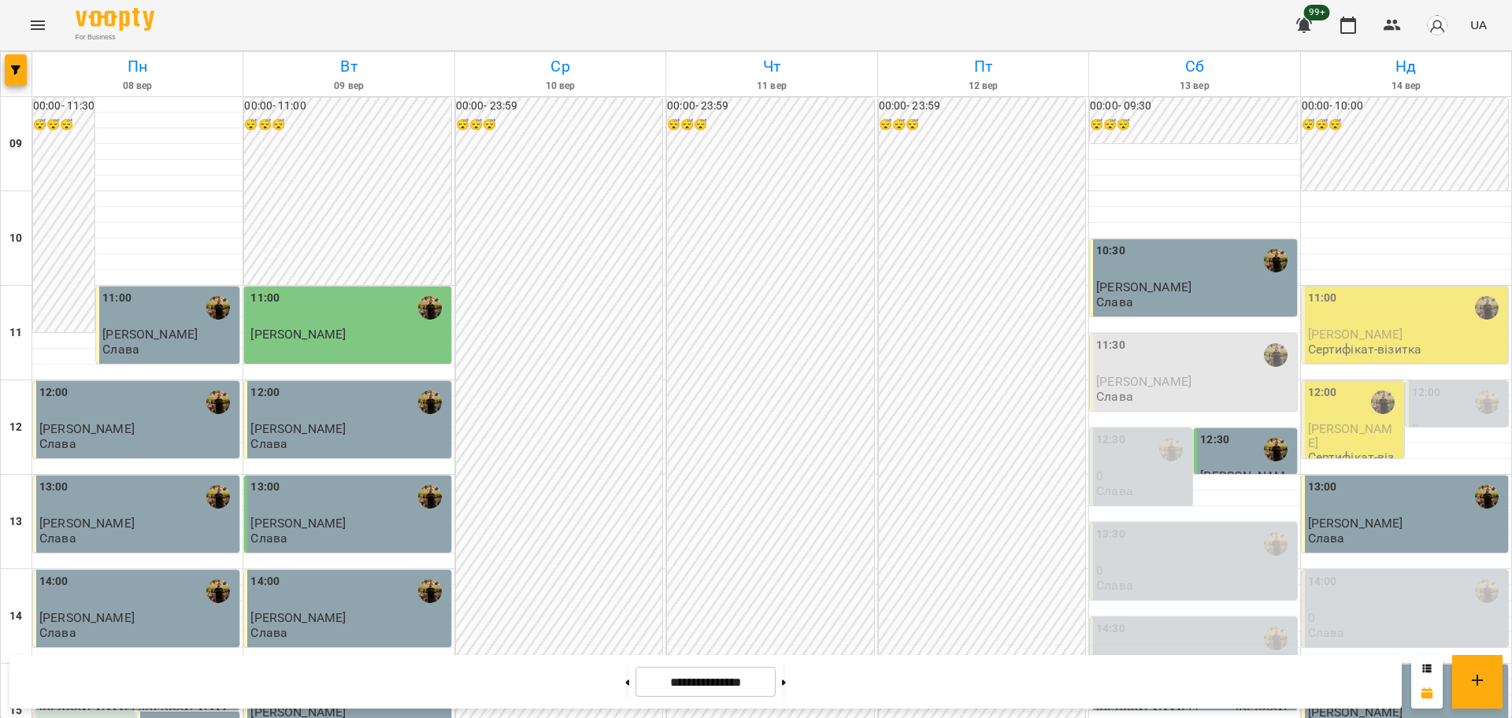
scroll to position [481, 0]
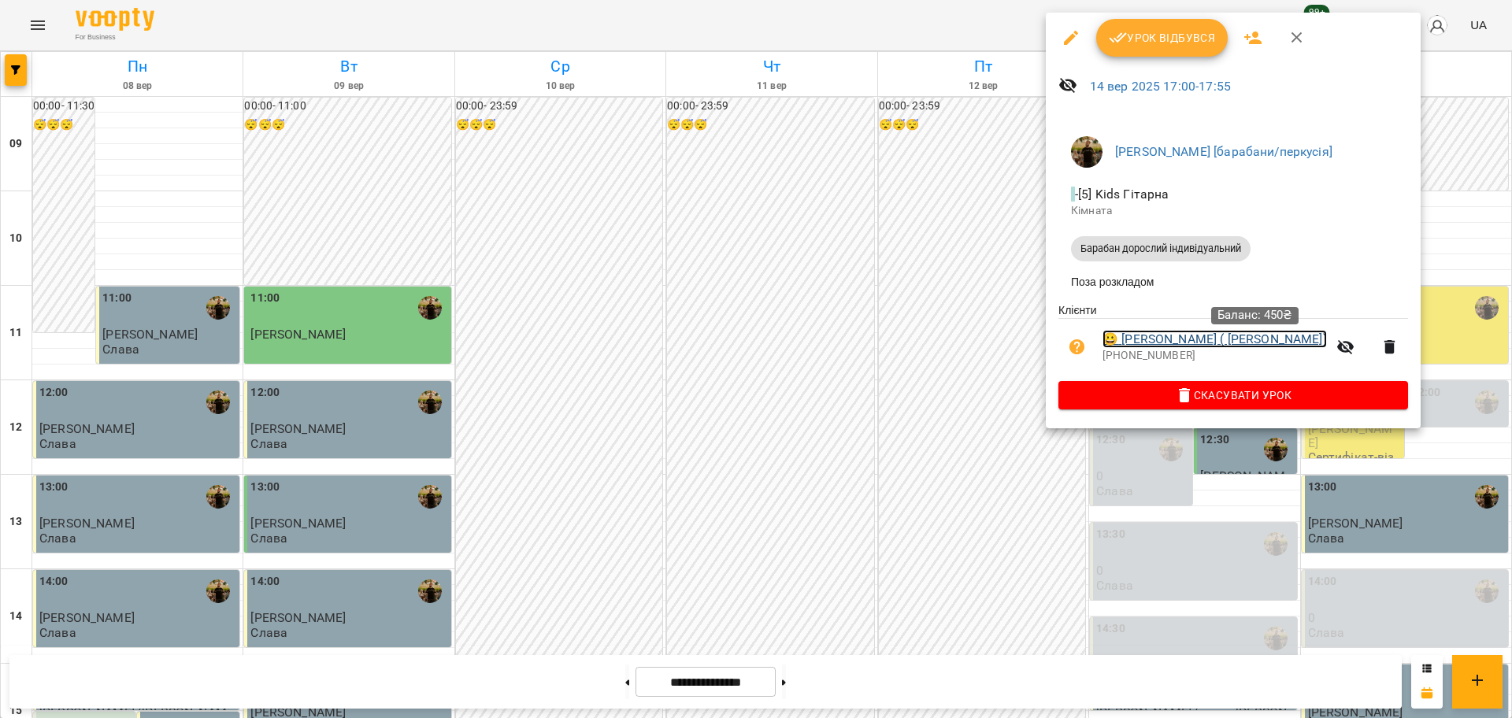
click at [1267, 343] on link "😀 Наливкін Вячеслав ( дитина Наливкін Тимофій)" at bounding box center [1215, 339] width 224 height 19
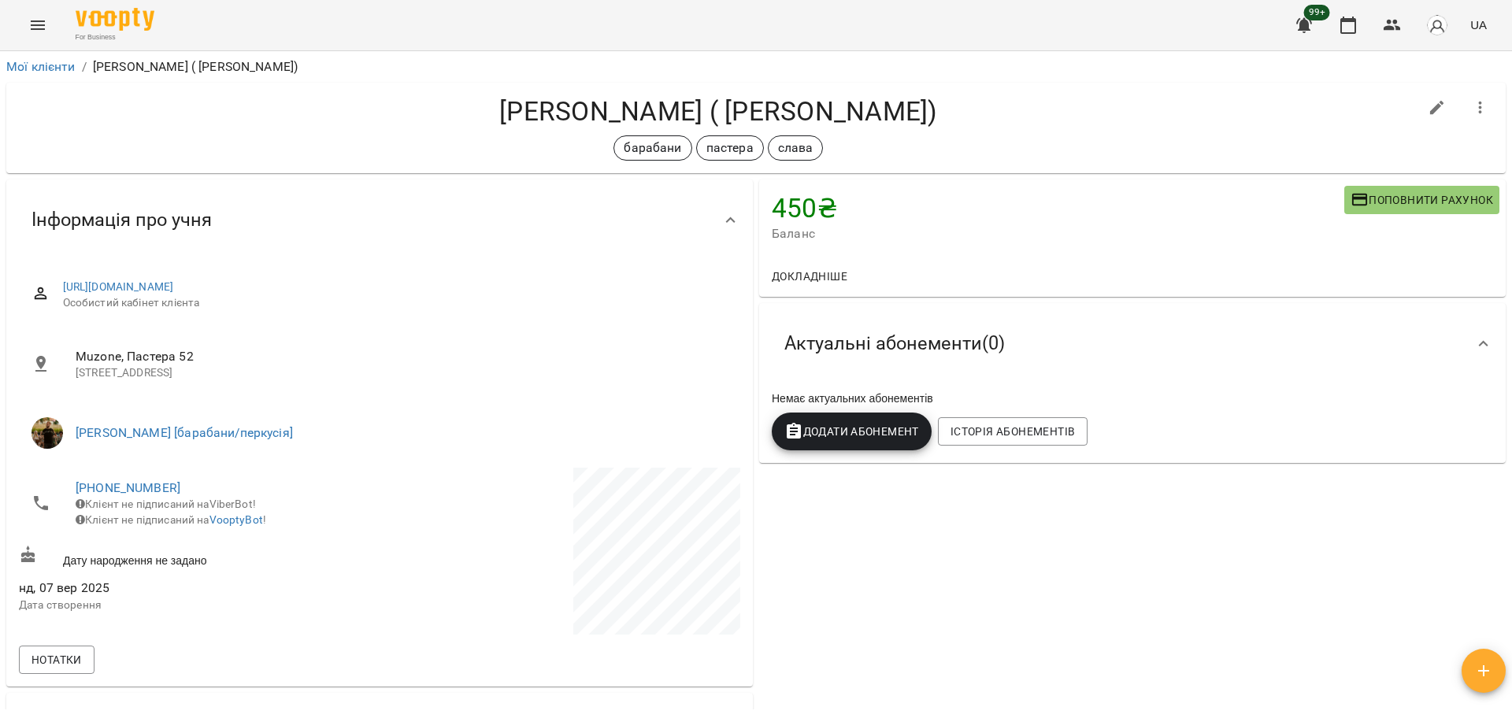
drag, startPoint x: 484, startPoint y: 117, endPoint x: 1140, endPoint y: 124, distance: 656.2
click at [1140, 124] on h4 "Наливкін Вячеслав ( дитина Наливкін Тимофій)" at bounding box center [719, 111] width 1400 height 32
copy h4 "Наливкін Вячеслав ( дитина Наливкін Тимофій)"
click at [483, 109] on h4 "Наливкін Вячеслав ( дитина Наливкін Тимофій)" at bounding box center [719, 111] width 1400 height 32
click at [1401, 39] on button "button" at bounding box center [1393, 25] width 38 height 38
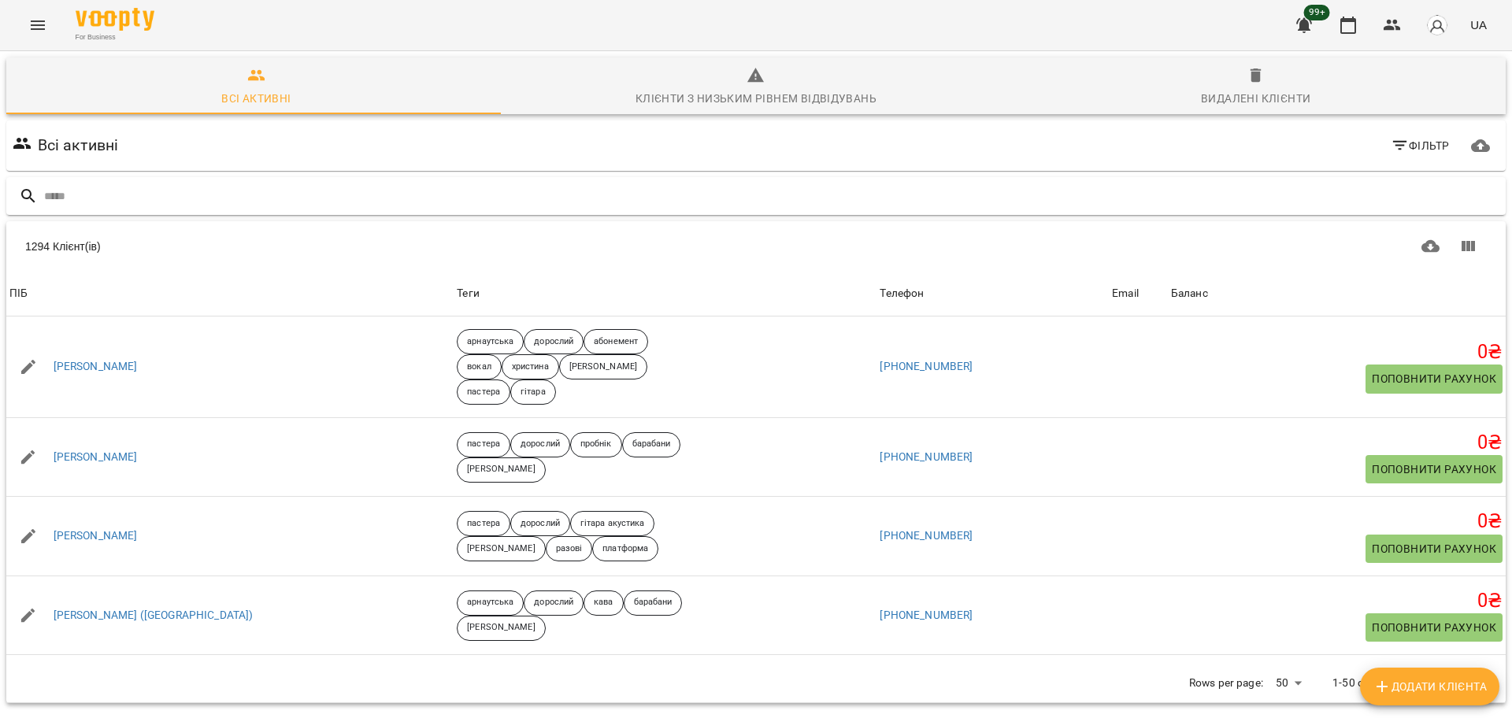
click at [636, 202] on input "text" at bounding box center [772, 197] width 1456 height 26
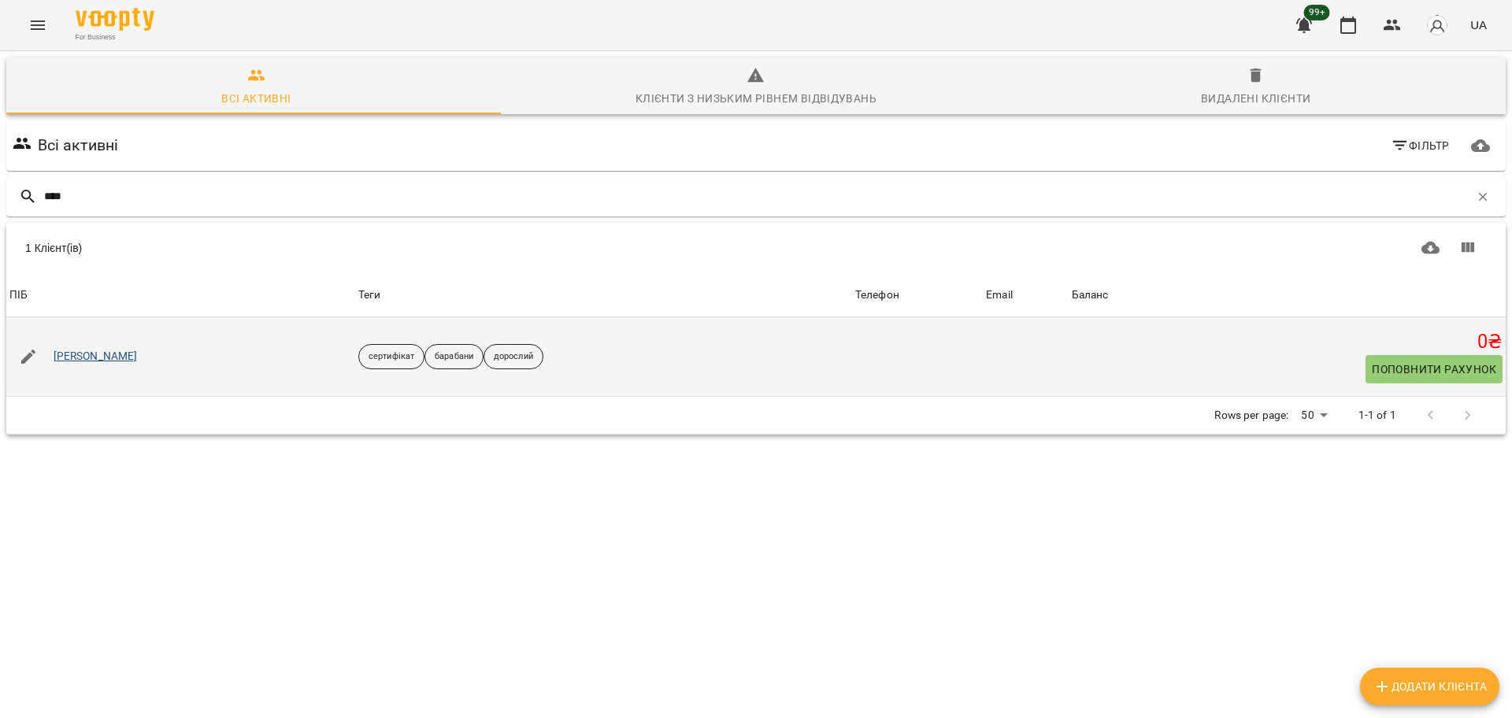
type input "****"
click at [113, 351] on link "Слотіна Катерина" at bounding box center [96, 357] width 84 height 16
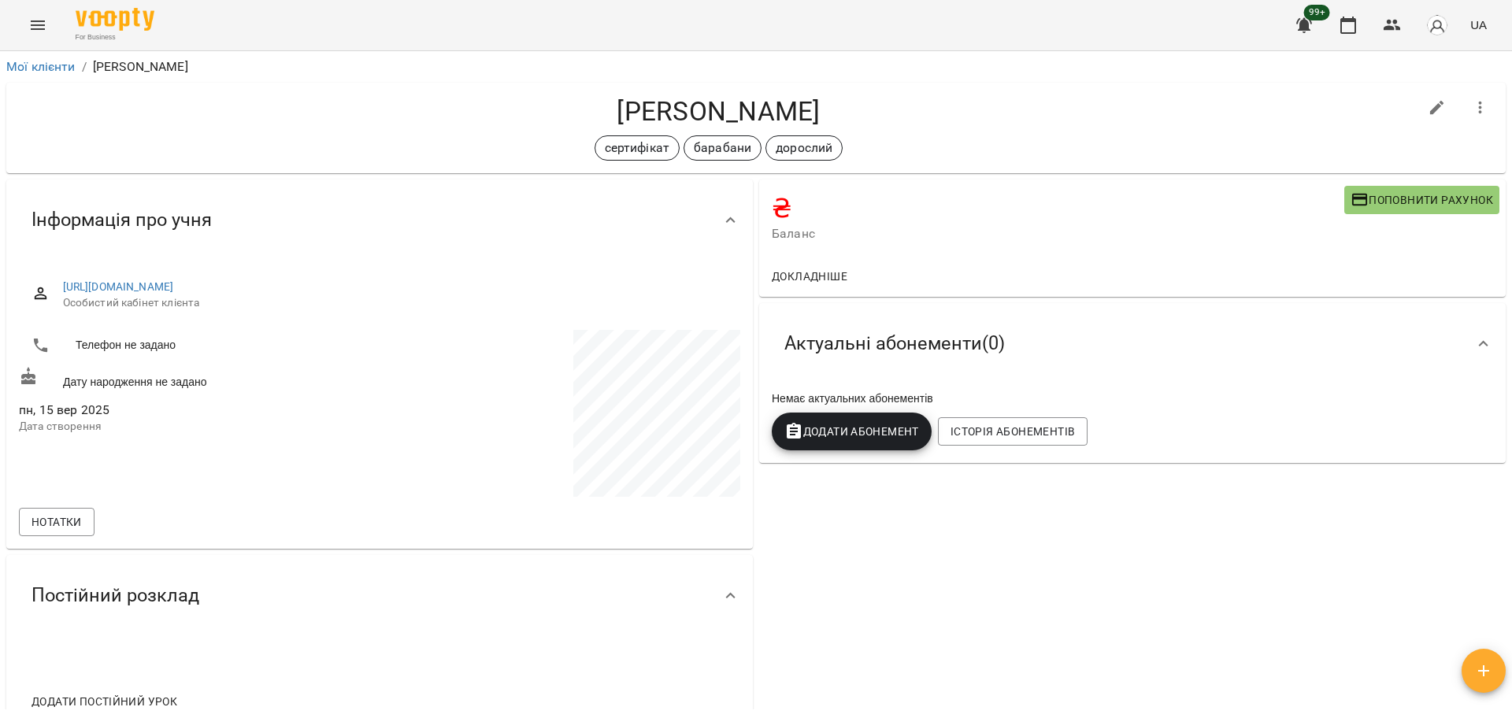
click at [1390, 204] on span "Поповнити рахунок" at bounding box center [1422, 200] width 143 height 19
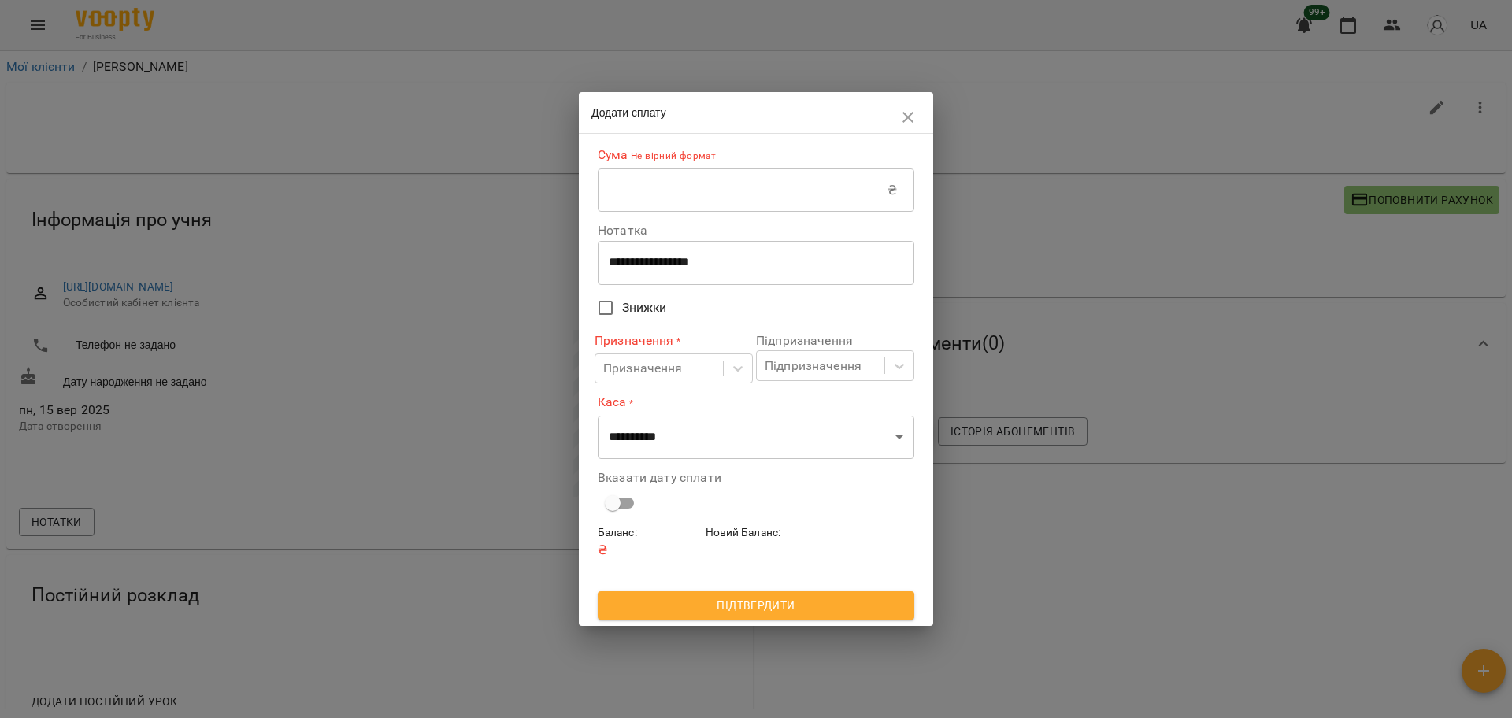
click at [785, 191] on input "text" at bounding box center [743, 191] width 290 height 44
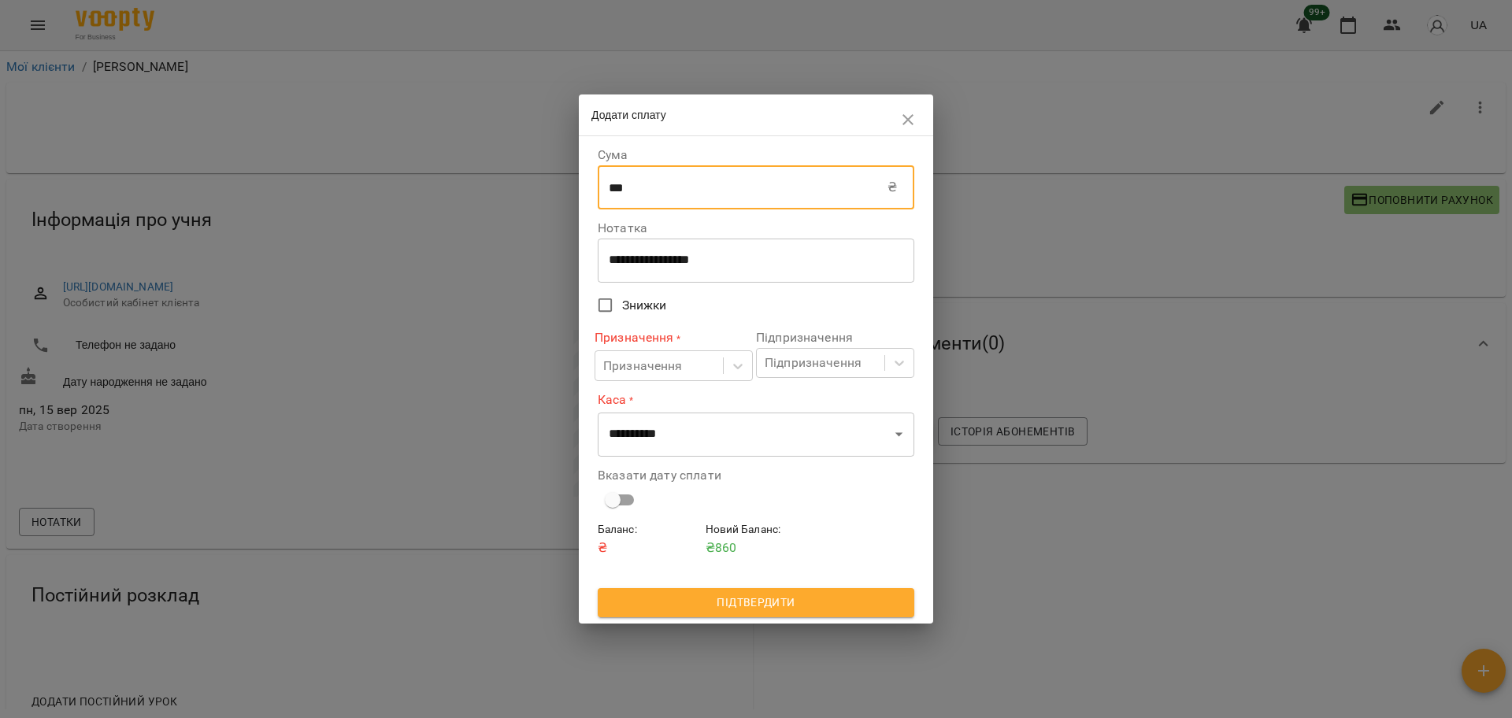
type input "***"
click at [641, 272] on div "**********" at bounding box center [756, 261] width 317 height 44
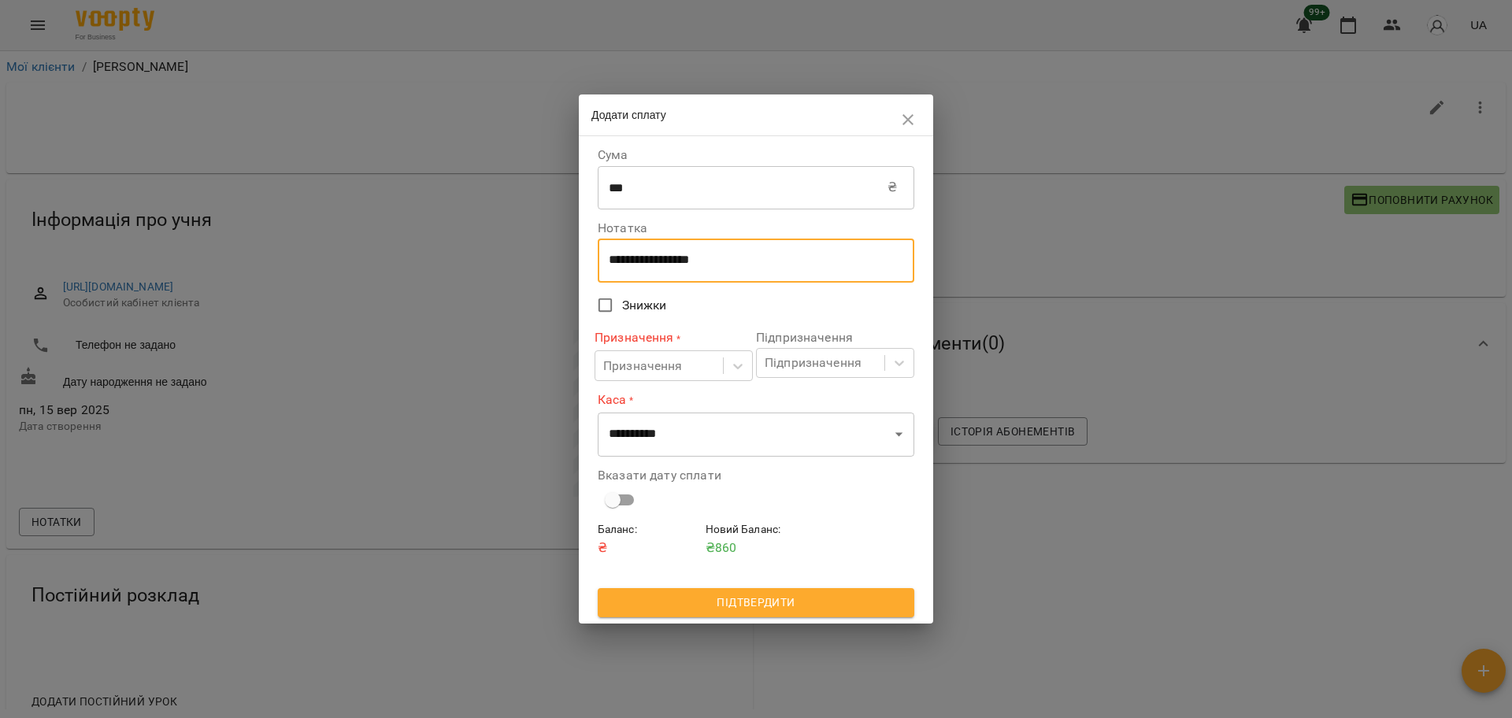
drag, startPoint x: 689, startPoint y: 261, endPoint x: 521, endPoint y: 242, distance: 169.6
click at [521, 244] on div "**********" at bounding box center [756, 359] width 1512 height 718
type textarea "****"
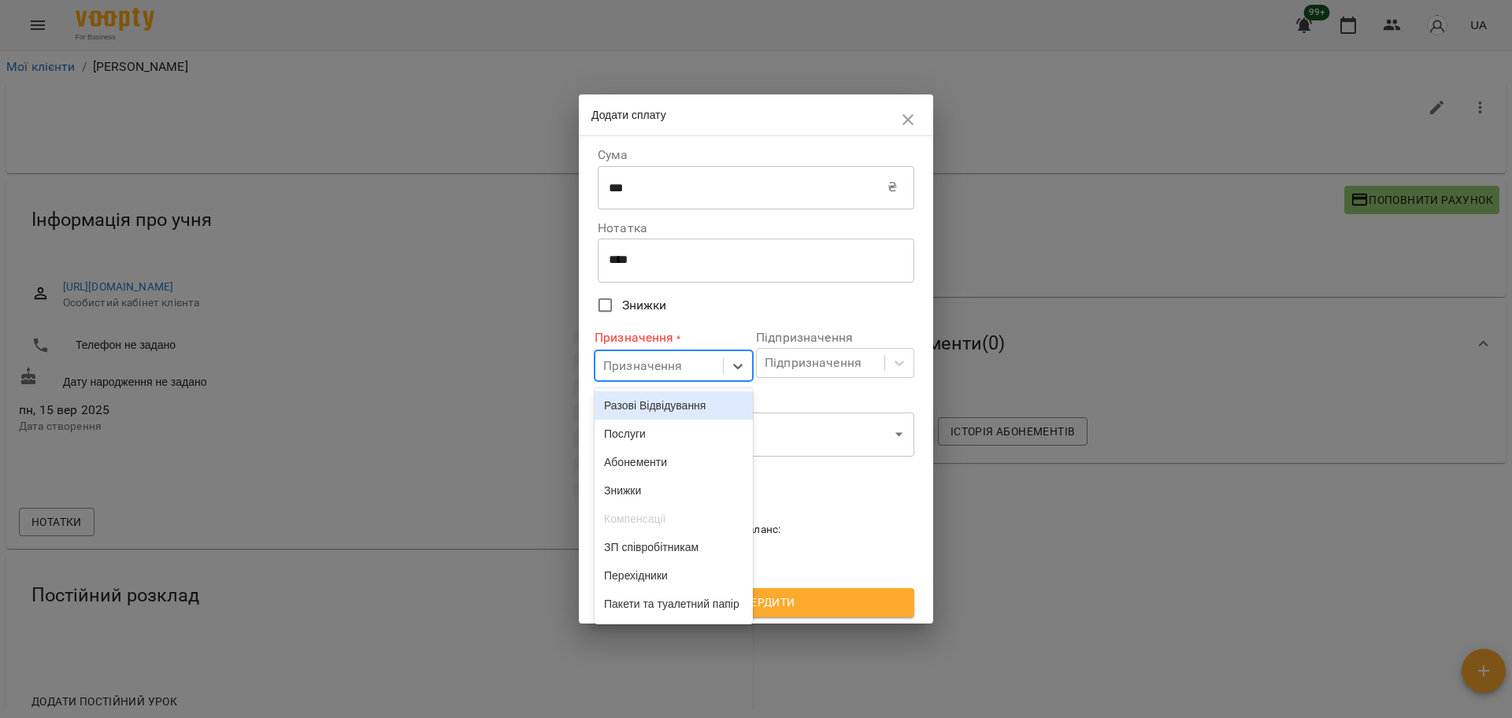
click at [629, 371] on div "Призначення" at bounding box center [643, 366] width 80 height 19
click at [625, 392] on div "Разові Відвідування" at bounding box center [674, 405] width 158 height 28
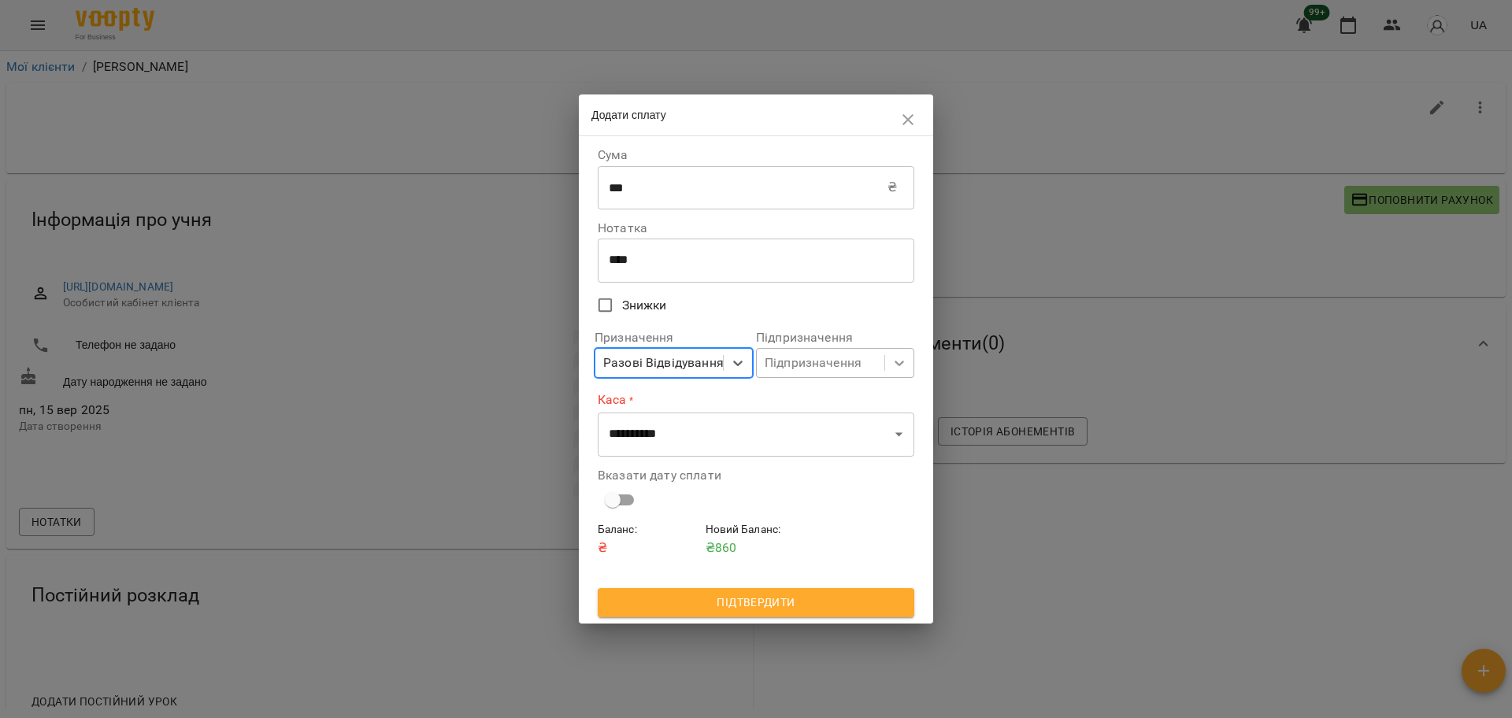
click at [893, 371] on icon at bounding box center [900, 363] width 16 height 16
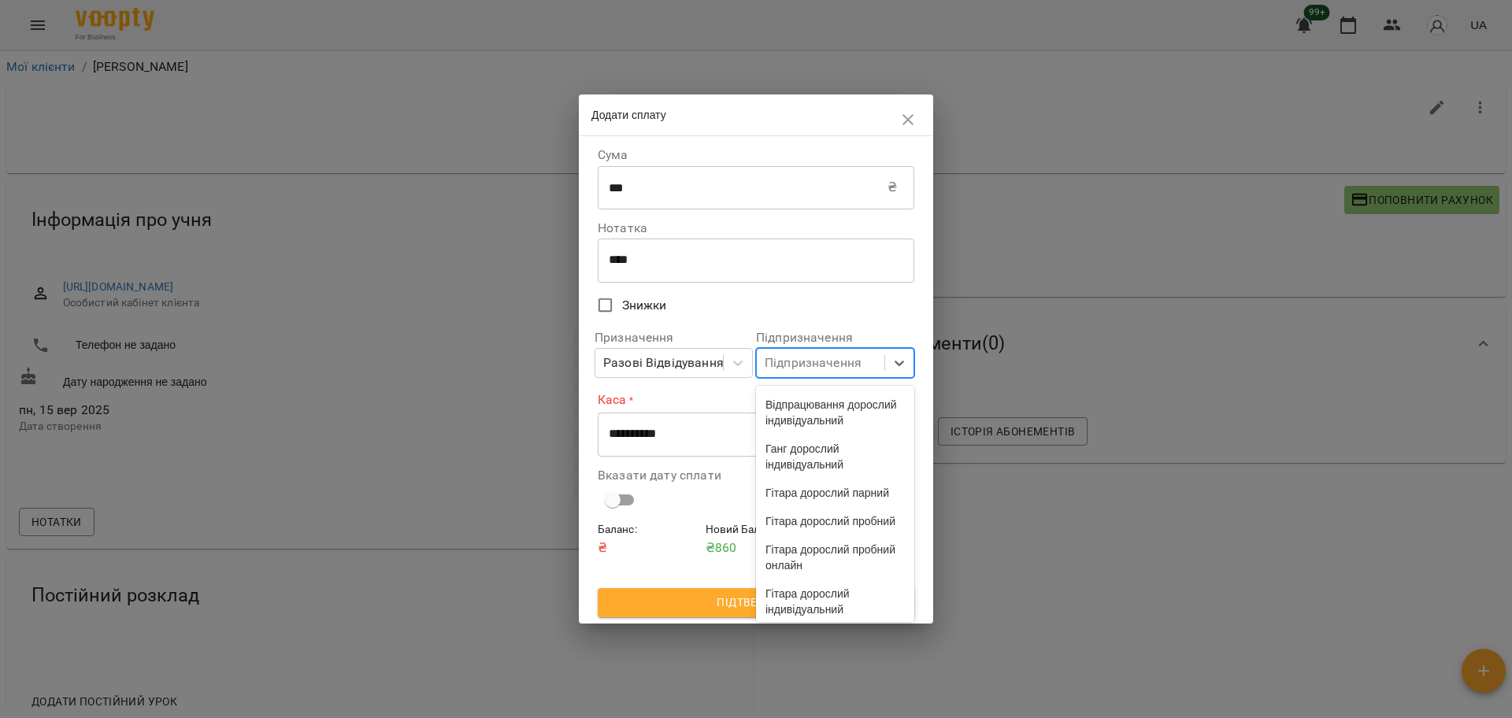
scroll to position [4176, 0]
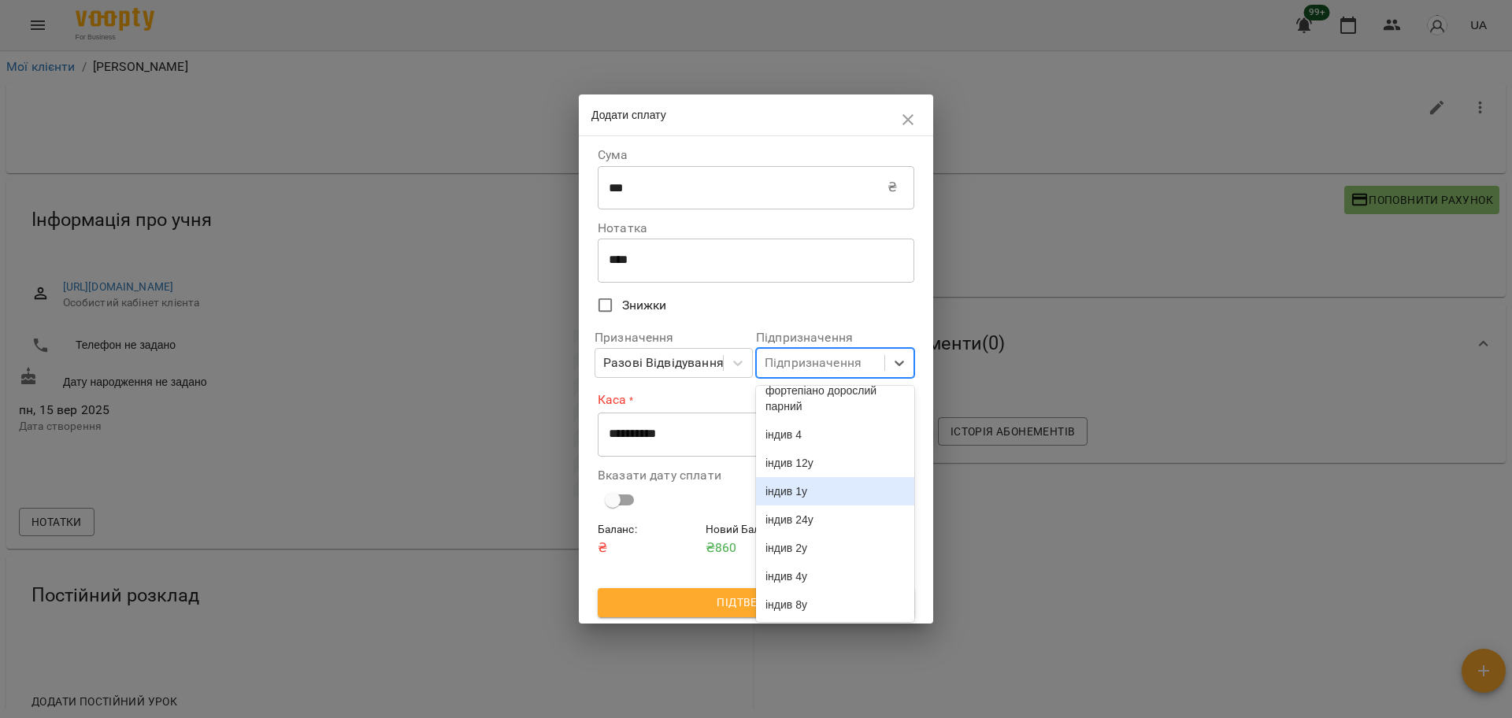
click at [821, 478] on div "індив 1у" at bounding box center [835, 491] width 158 height 28
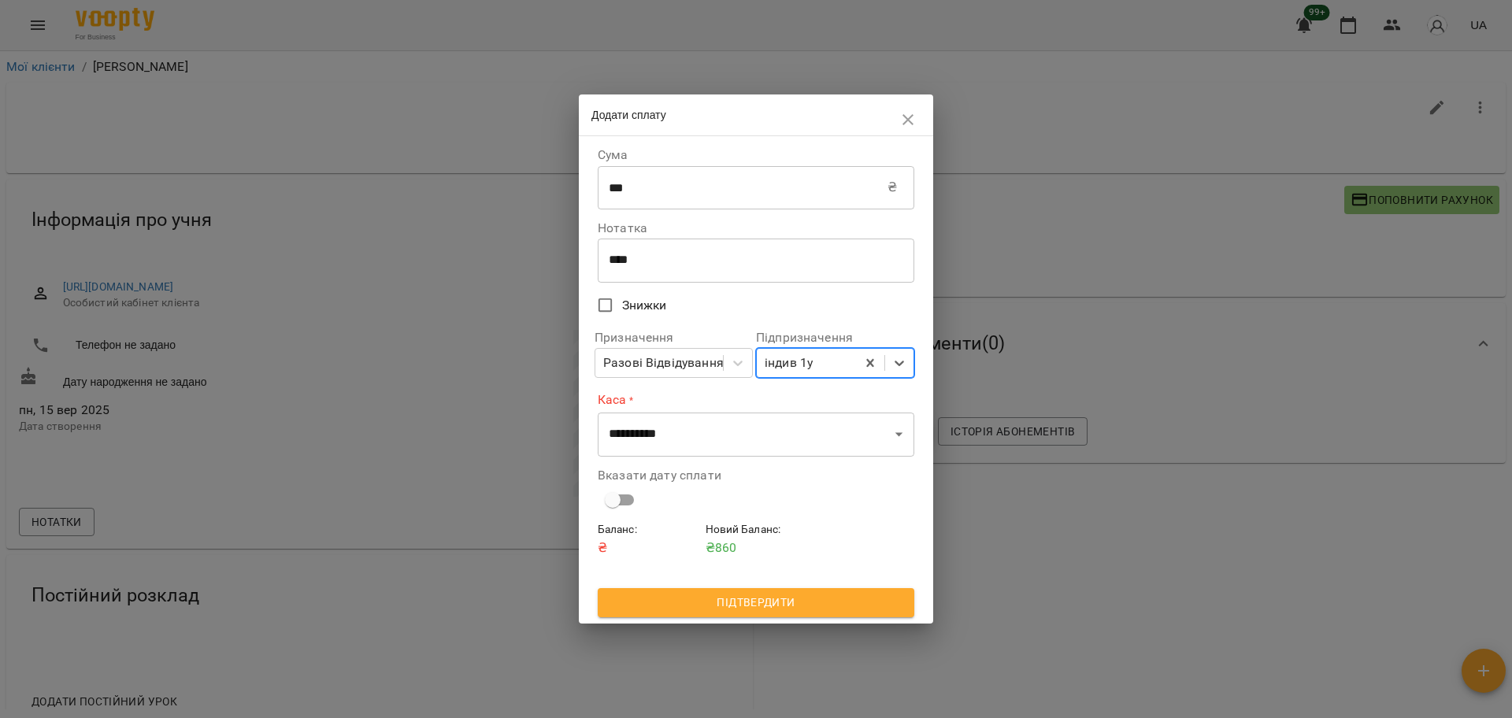
click at [786, 464] on div "Вказати дату сплати" at bounding box center [756, 492] width 323 height 65
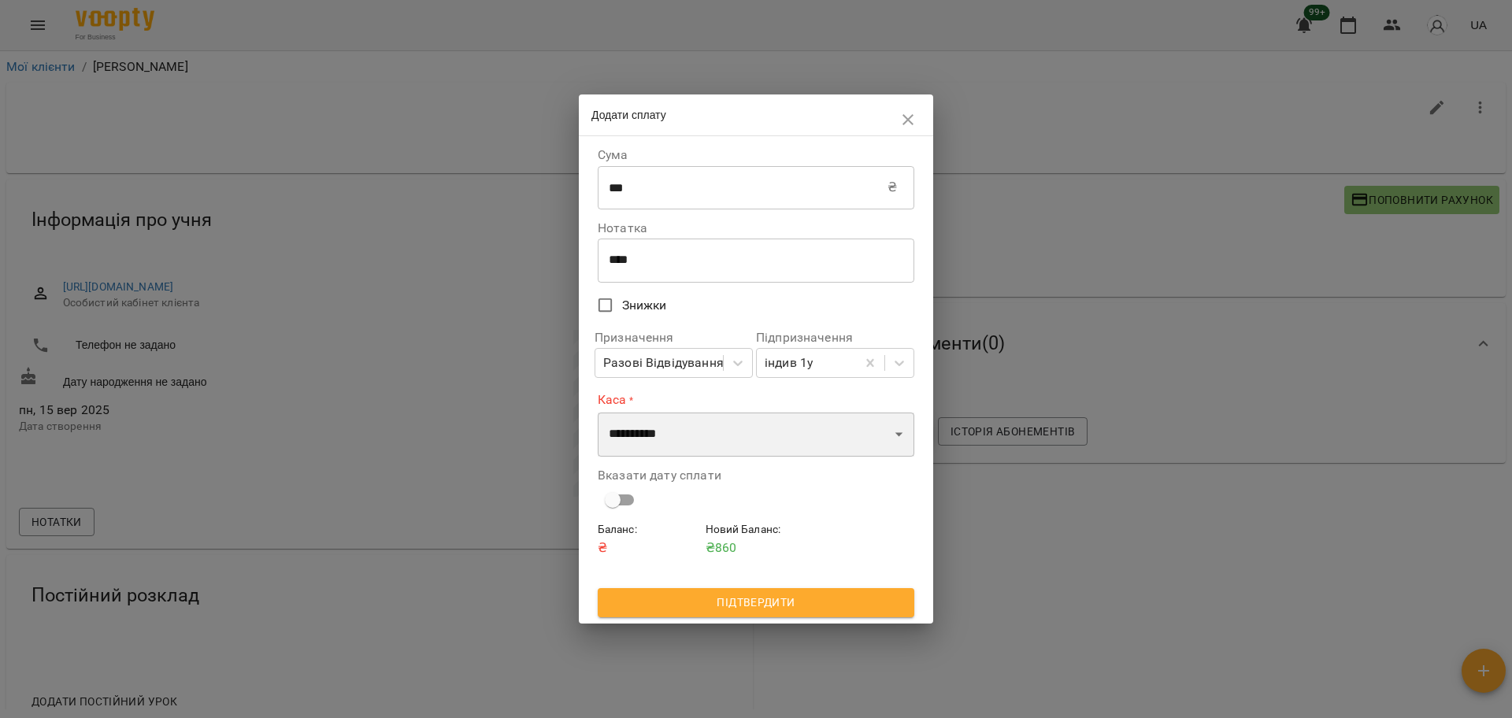
click at [790, 444] on select "**********" at bounding box center [756, 435] width 317 height 44
select select "****"
click at [598, 413] on select "**********" at bounding box center [756, 435] width 317 height 44
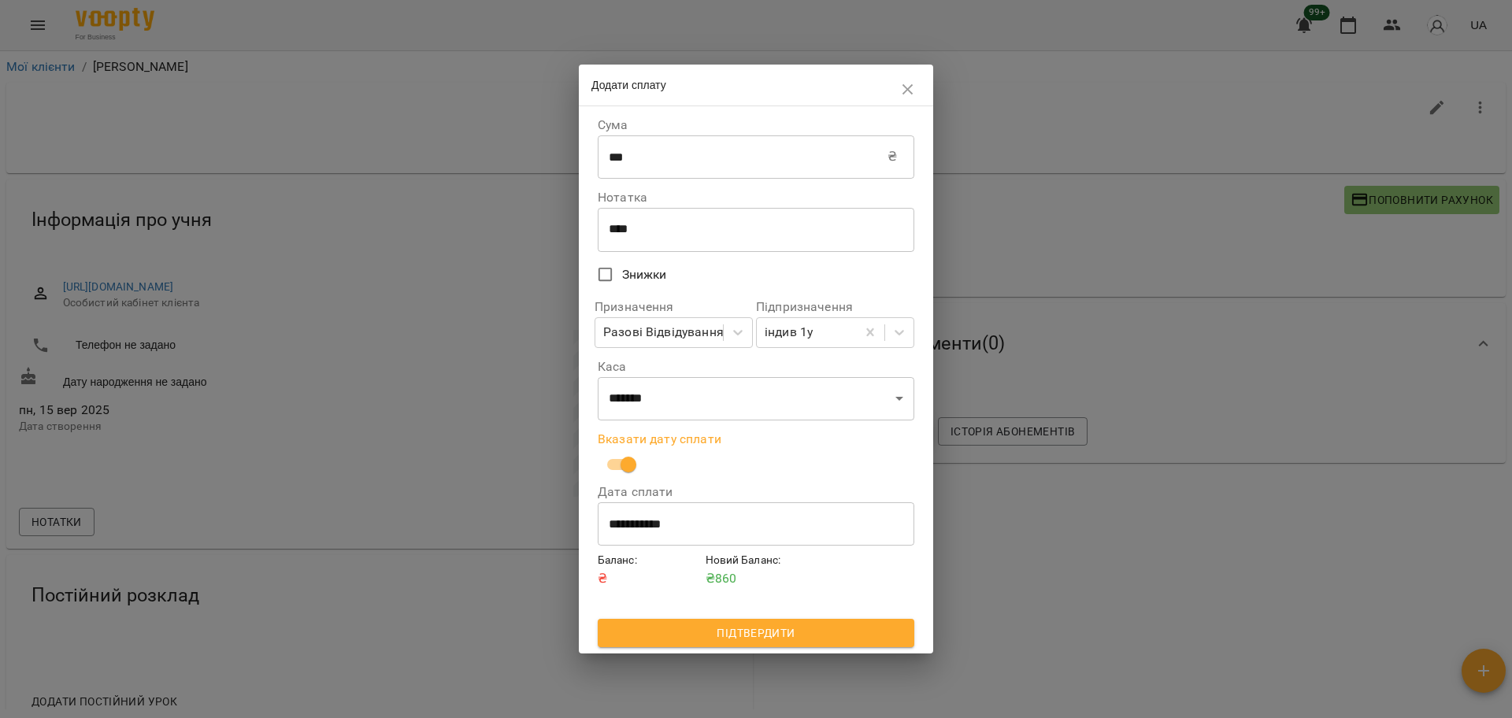
click at [751, 636] on span "Підтвердити" at bounding box center [755, 633] width 291 height 19
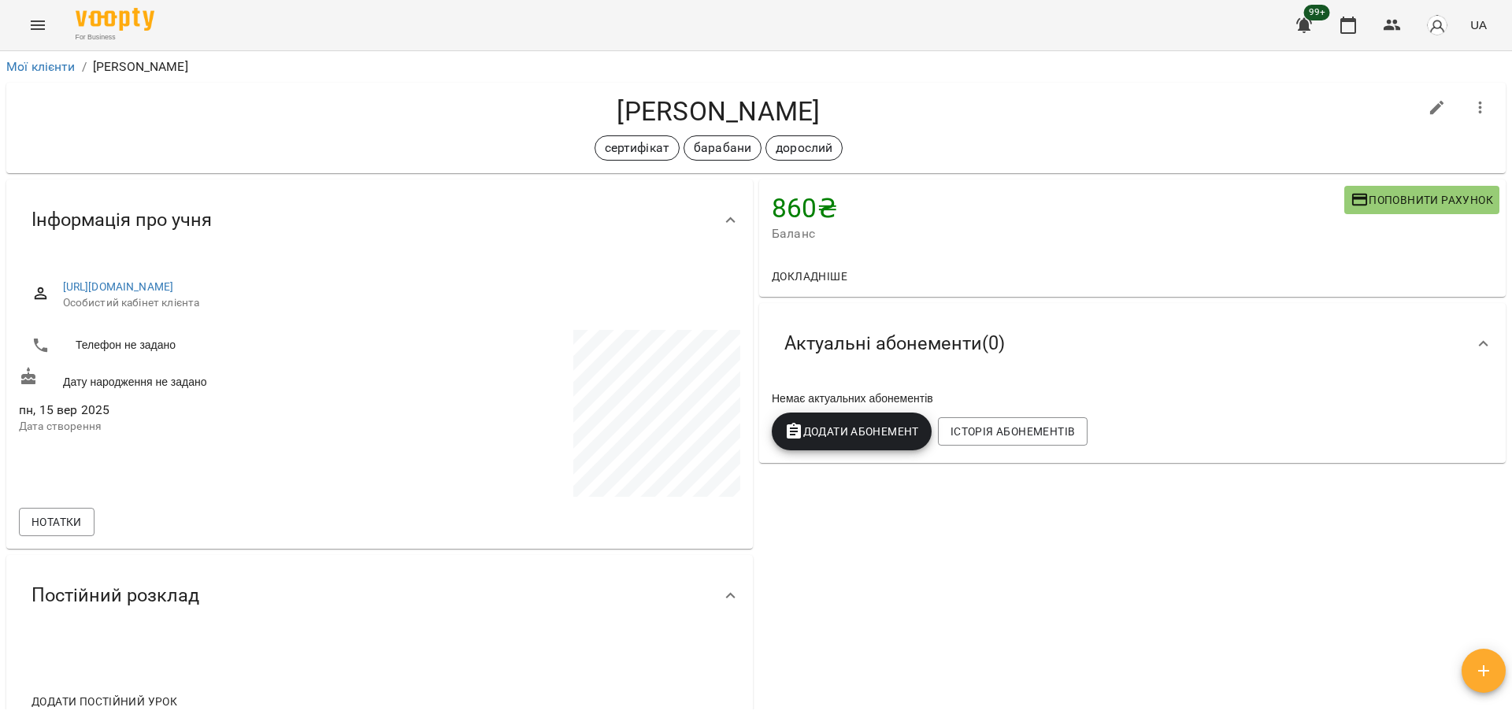
drag, startPoint x: 566, startPoint y: 109, endPoint x: 974, endPoint y: 102, distance: 408.1
click at [983, 102] on h4 "Слотіна Катерина" at bounding box center [719, 111] width 1400 height 32
copy h4 "Слотіна Катерина"
click at [1406, 21] on button "button" at bounding box center [1393, 25] width 38 height 38
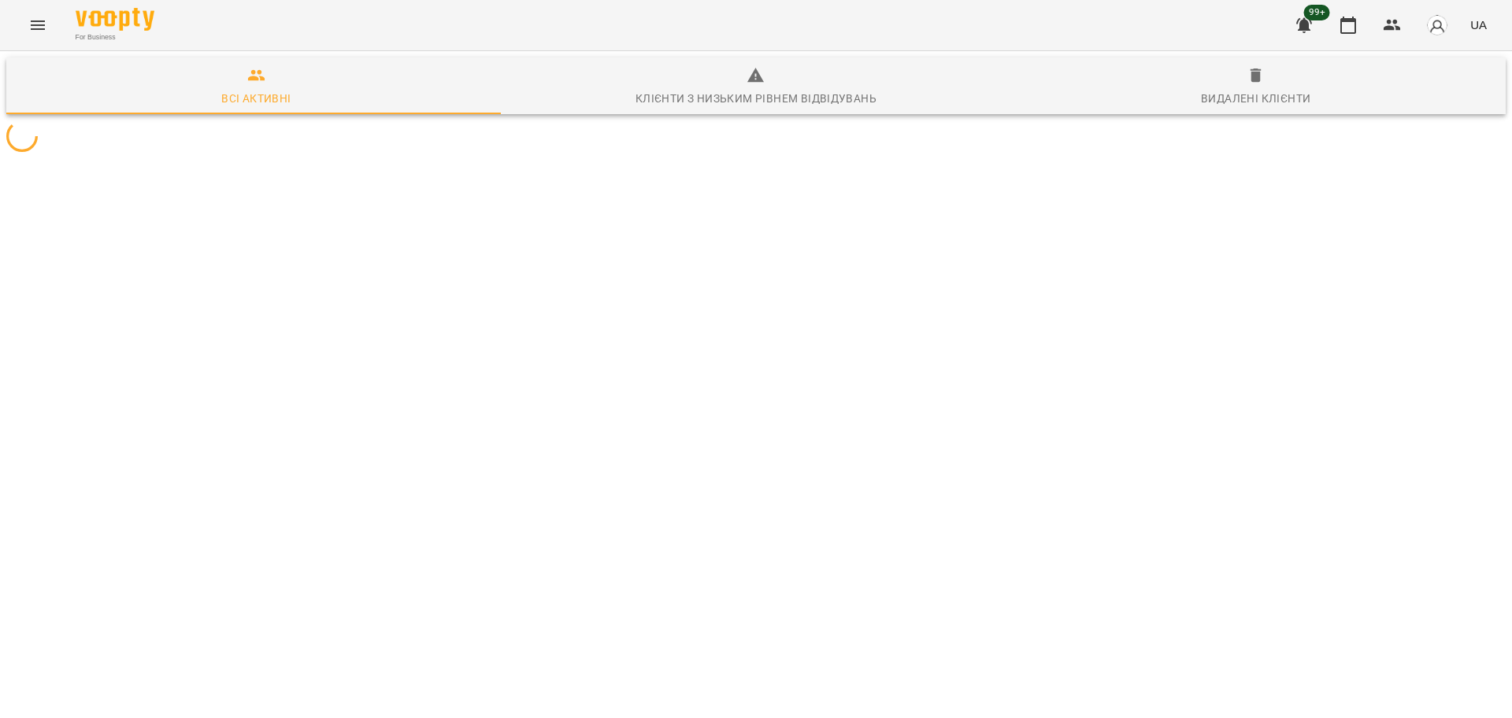
drag, startPoint x: 554, startPoint y: 210, endPoint x: 549, endPoint y: 202, distance: 9.9
click at [554, 155] on div at bounding box center [756, 136] width 1506 height 38
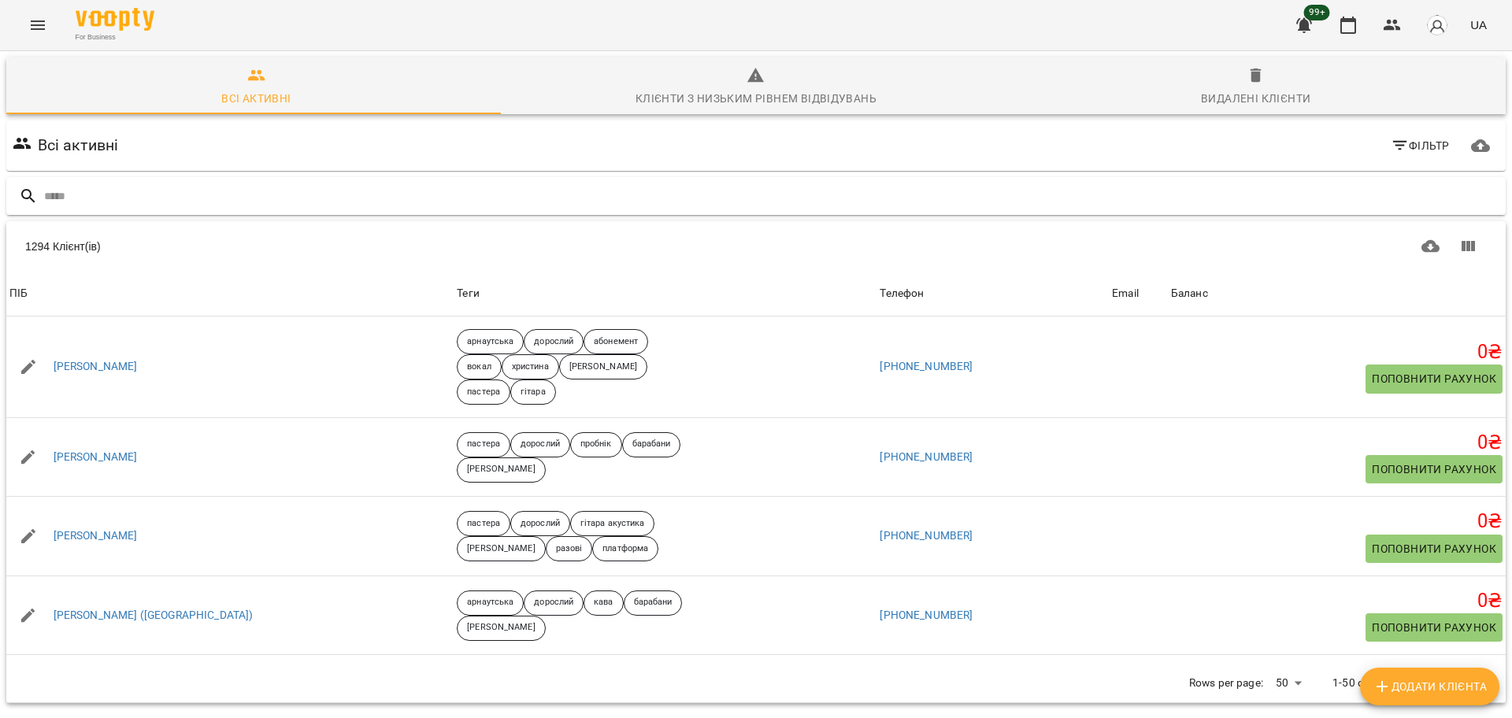
click at [541, 203] on input "text" at bounding box center [772, 197] width 1456 height 26
type input "********"
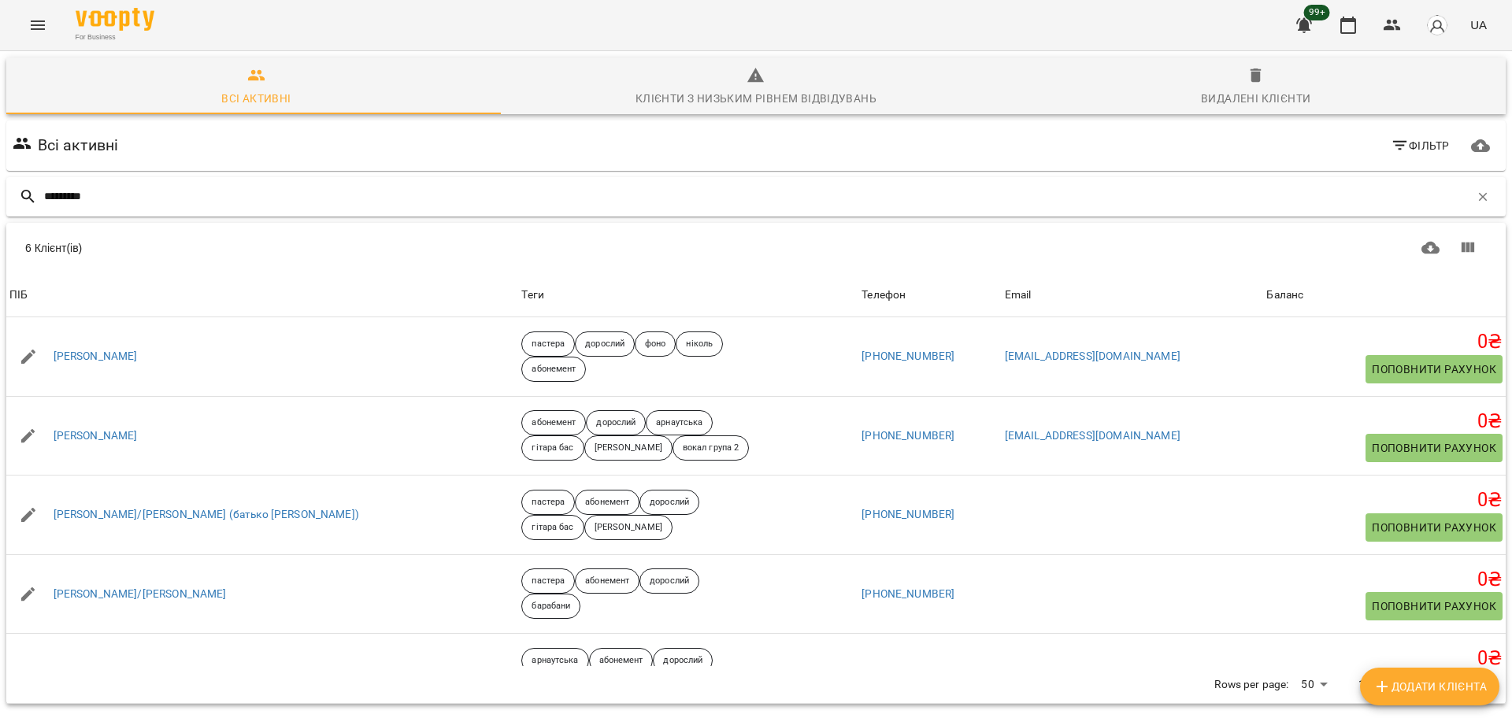
click at [133, 202] on input "********" at bounding box center [757, 197] width 1426 height 26
click at [1400, 21] on icon "button" at bounding box center [1392, 25] width 19 height 19
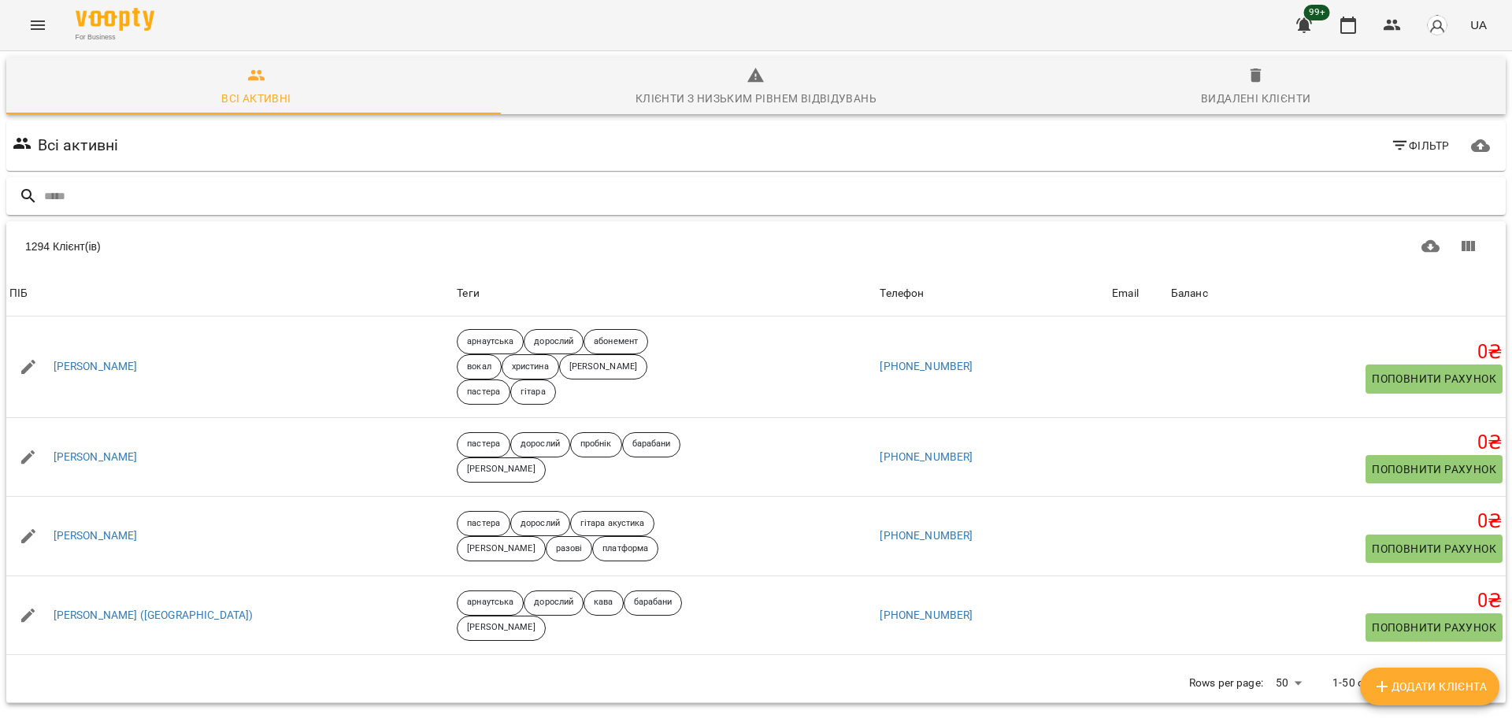
click at [317, 201] on input "text" at bounding box center [772, 197] width 1456 height 26
type input "*********"
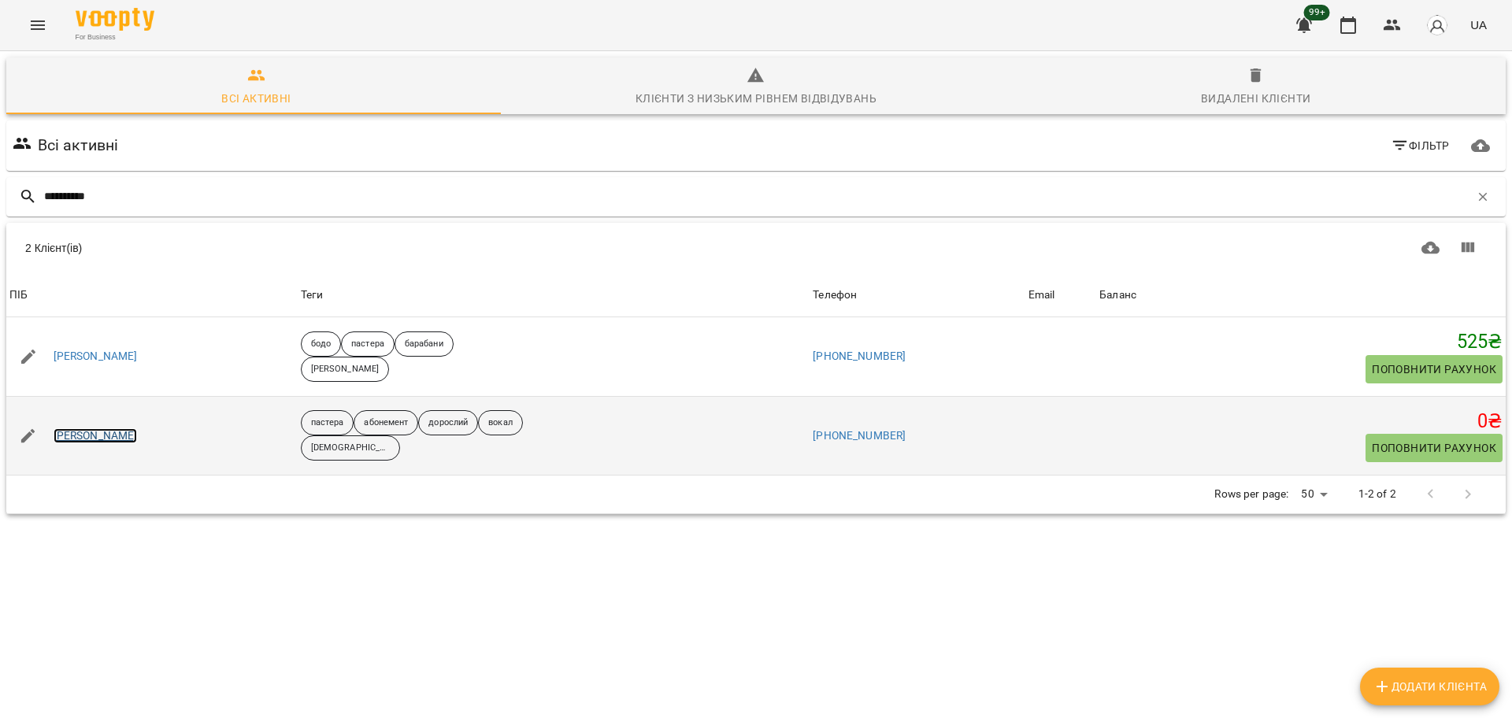
click at [138, 443] on link "Олена Кузьменко" at bounding box center [96, 437] width 84 height 16
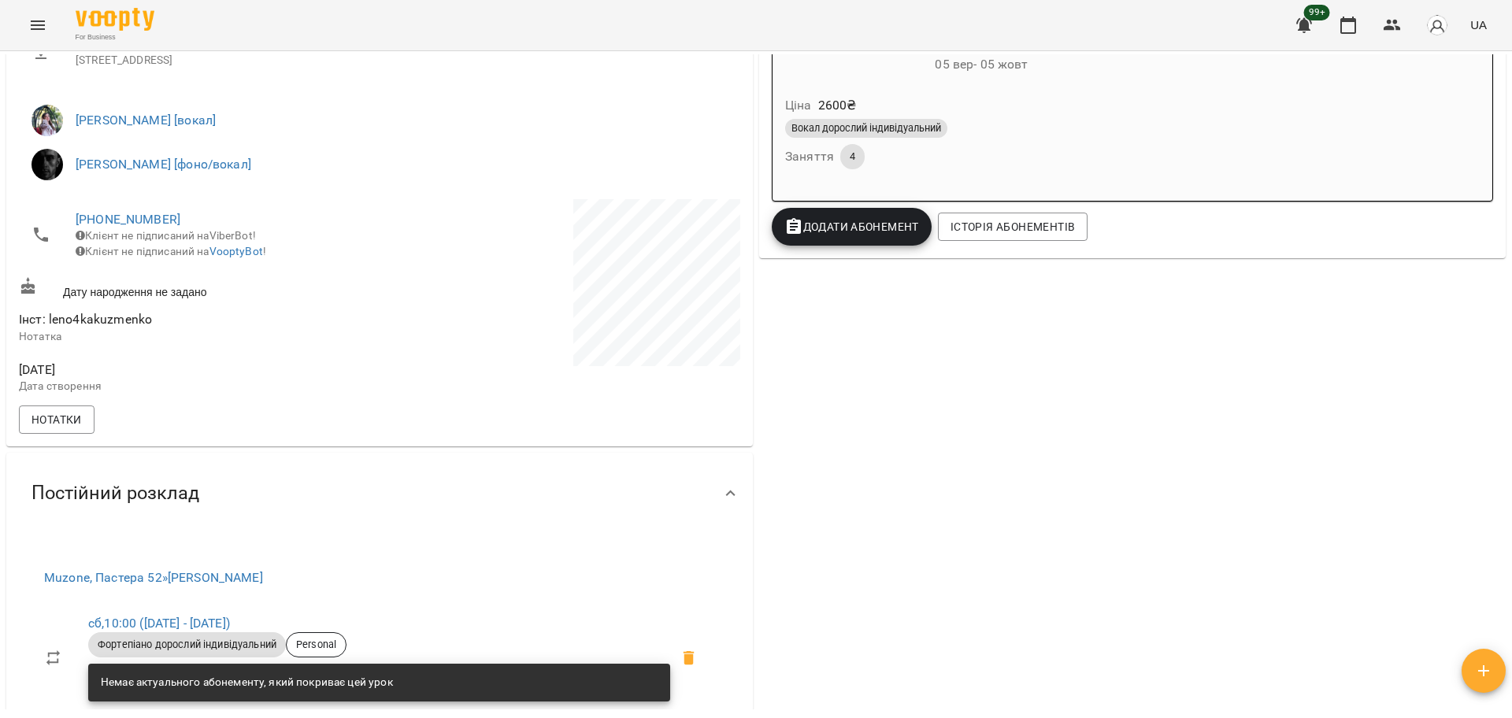
scroll to position [295, 0]
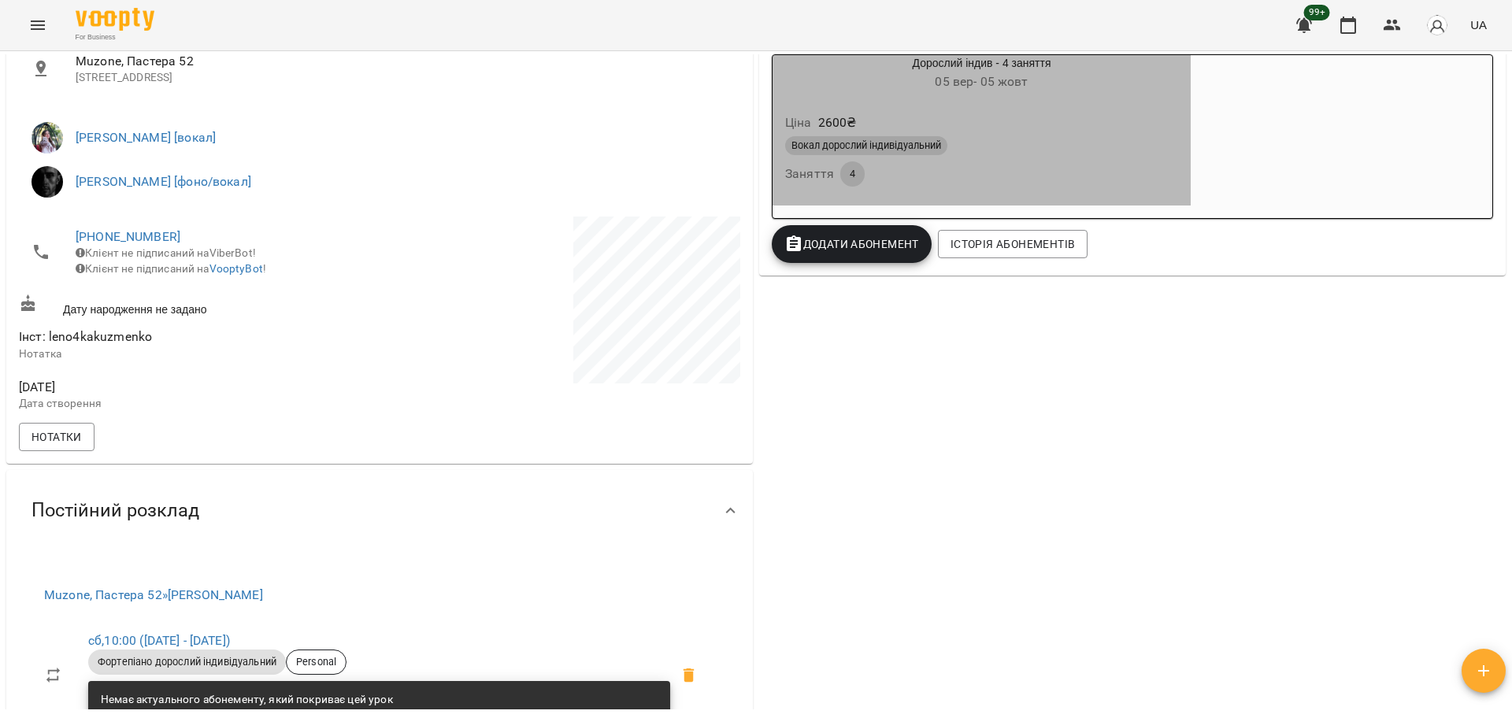
click at [949, 176] on div "Вокал дорослий індивідуальний Заняття 4" at bounding box center [981, 161] width 399 height 57
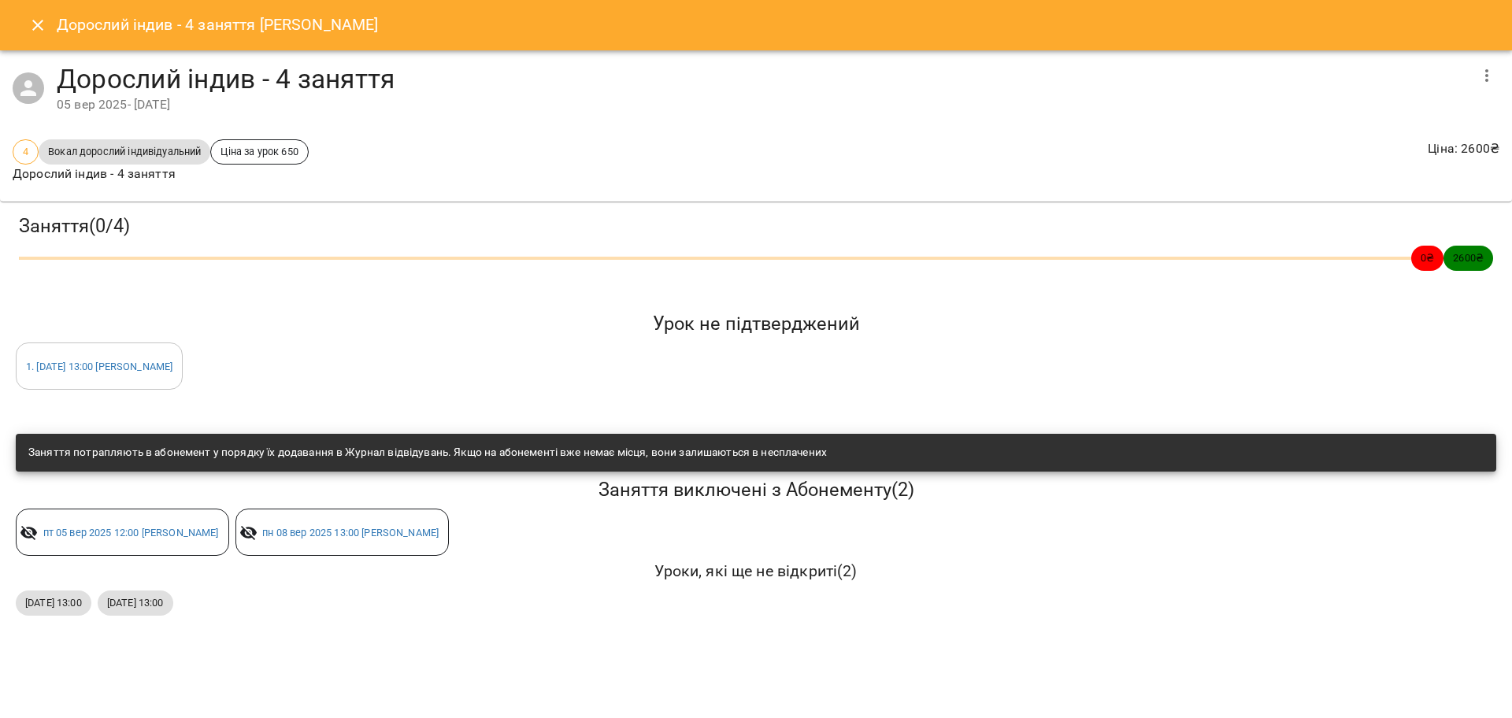
click at [523, 621] on div "Заняття потрапляють в абонемент у порядку їх додавання в Журнал відвідувань. Як…" at bounding box center [756, 525] width 1494 height 195
click at [1512, 82] on div "Дорослий індив - 4 заняття 05 вер 2025 - 05 жовт 2025" at bounding box center [756, 88] width 1512 height 76
click at [1494, 76] on icon "button" at bounding box center [1487, 75] width 19 height 19
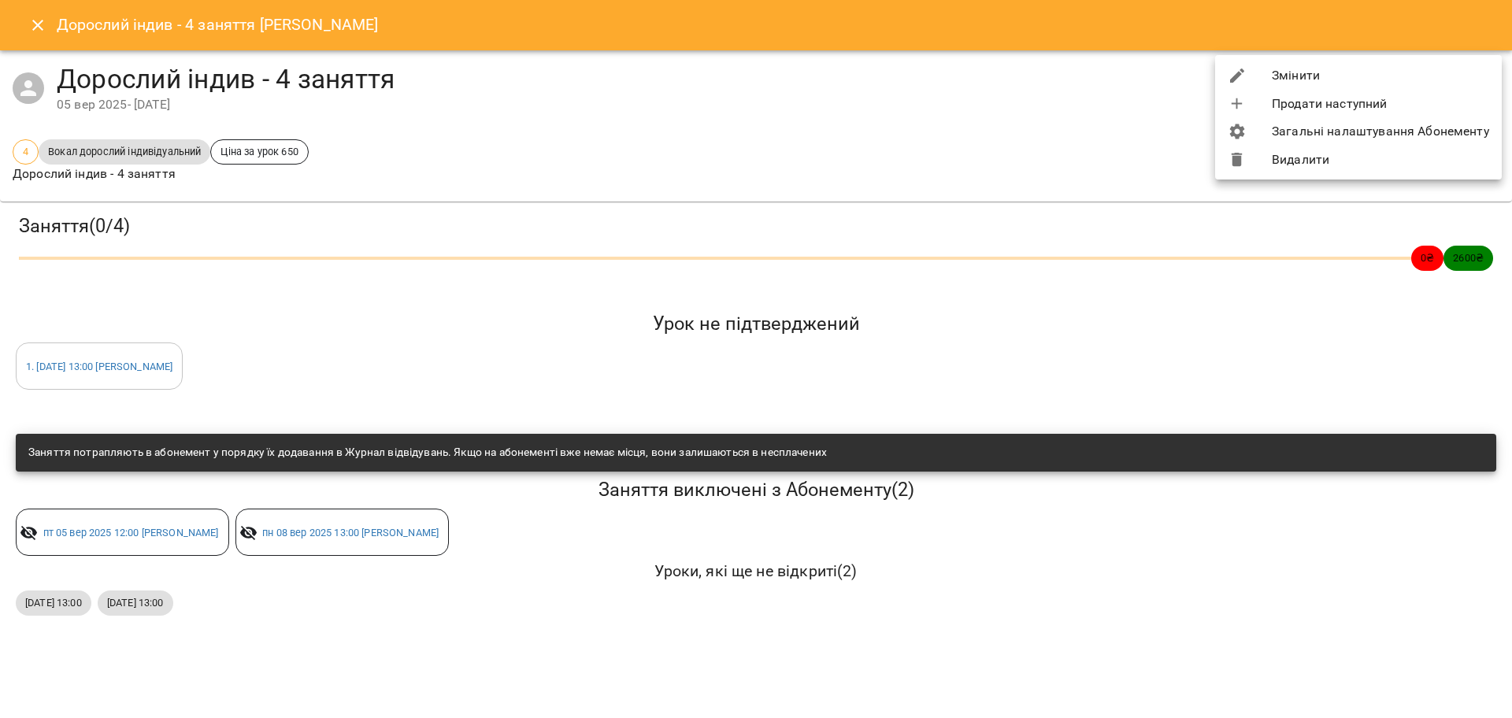
click at [1307, 74] on li "Змінити" at bounding box center [1358, 75] width 287 height 28
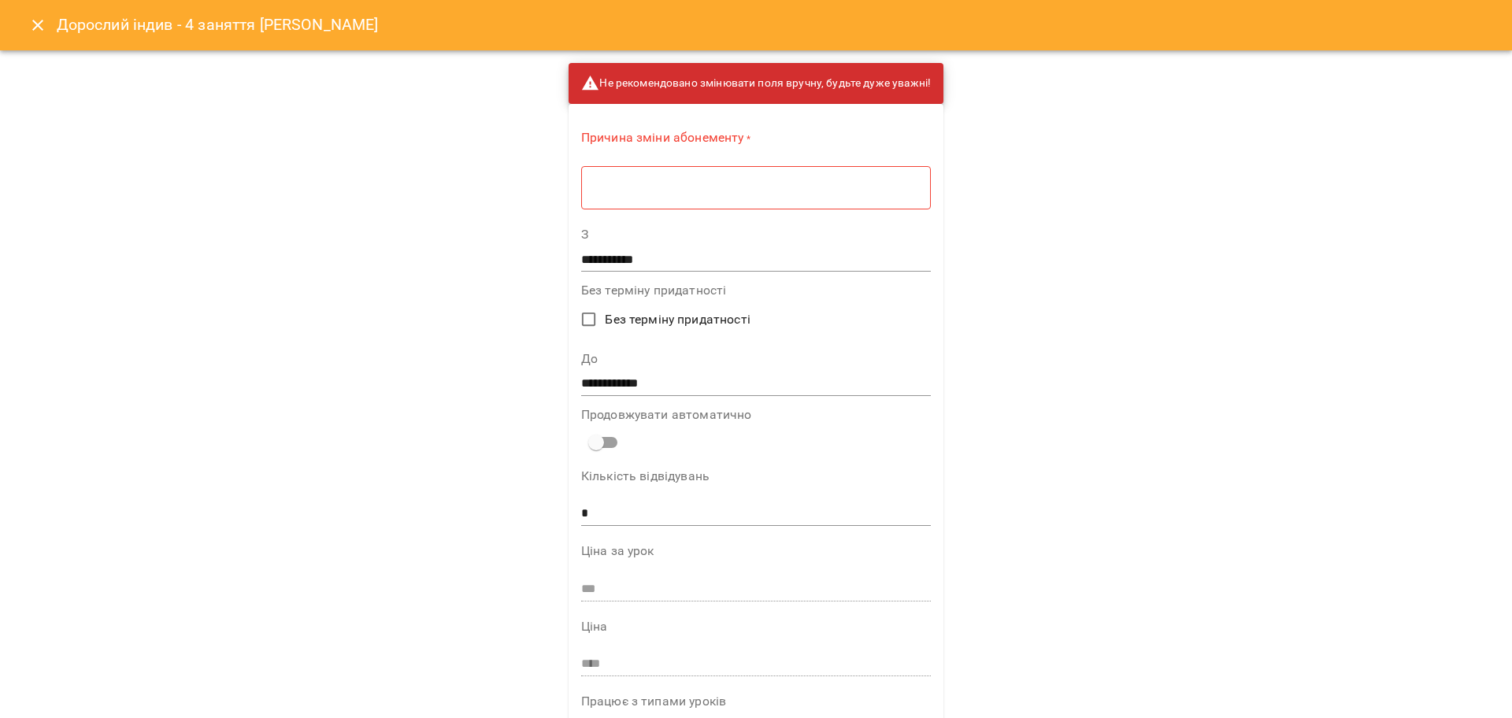
click at [699, 177] on div "* ​" at bounding box center [756, 187] width 350 height 44
type textarea "**"
click at [602, 380] on input "**********" at bounding box center [756, 378] width 351 height 25
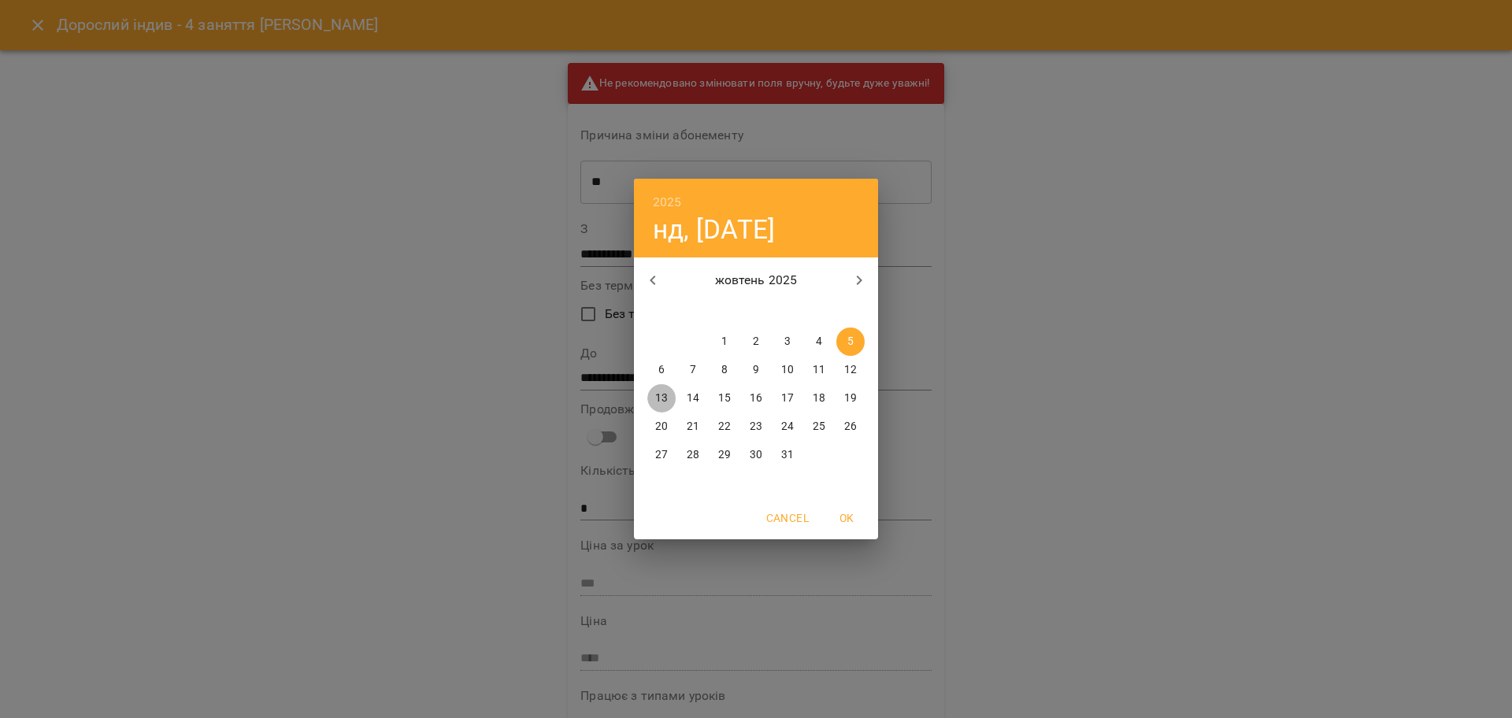
click at [663, 407] on button "13" at bounding box center [662, 398] width 28 height 28
type input "**********"
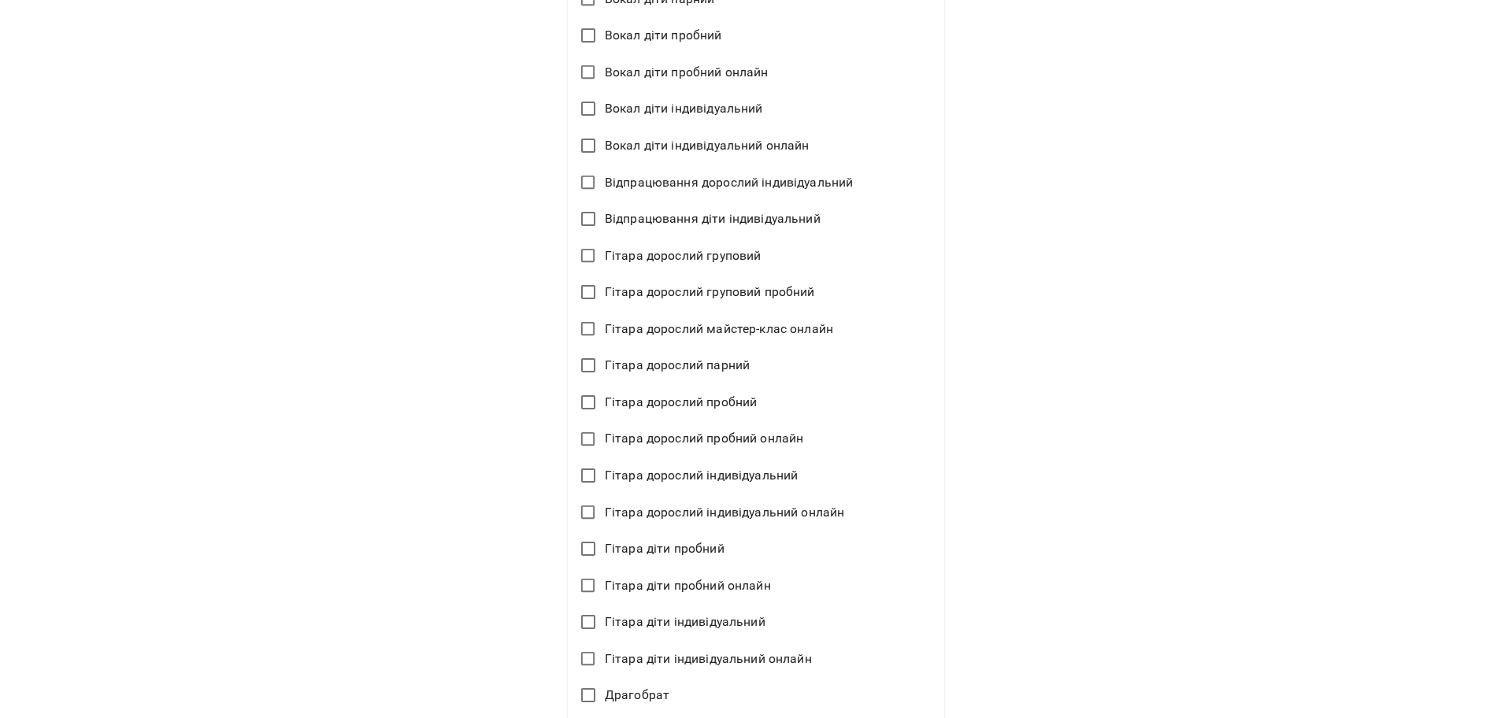
scroll to position [3548, 0]
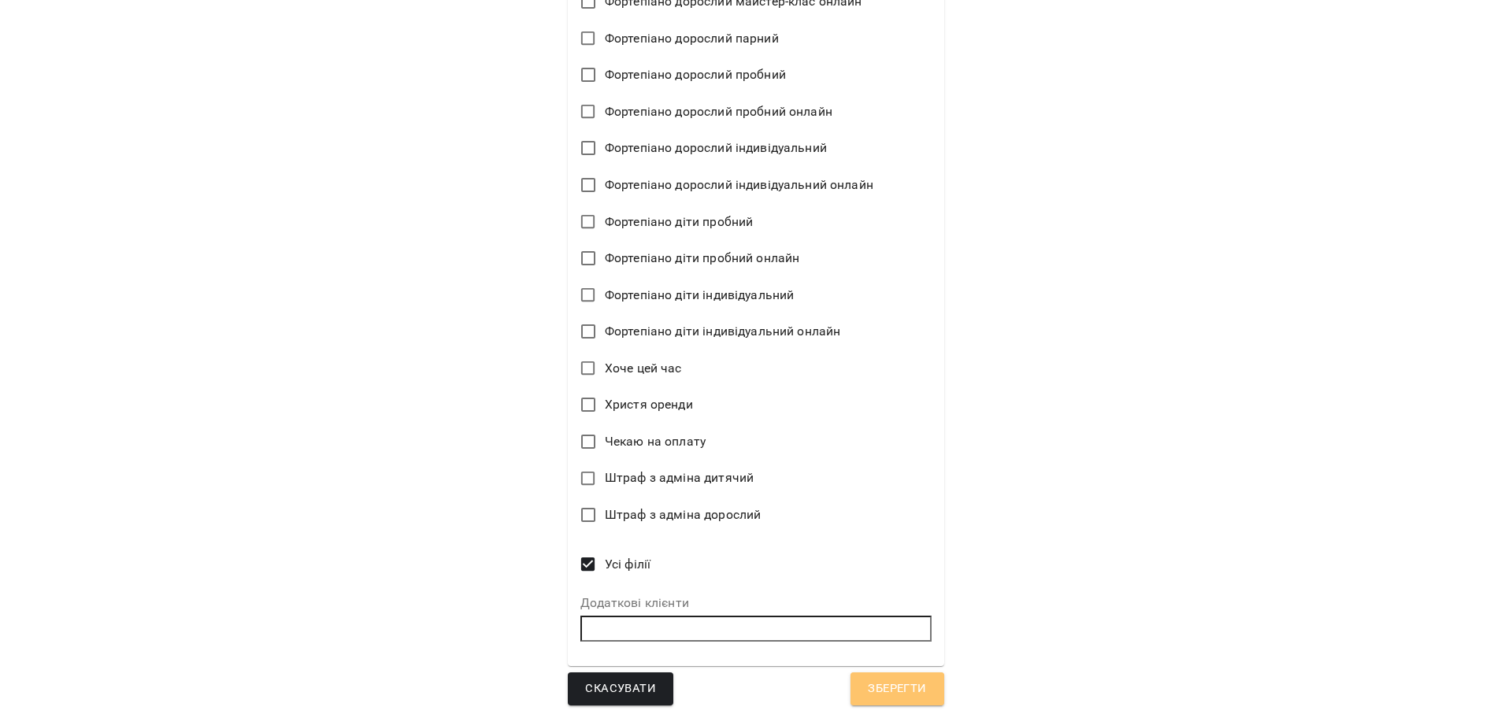
click at [870, 688] on span "Зберегти" at bounding box center [897, 689] width 58 height 20
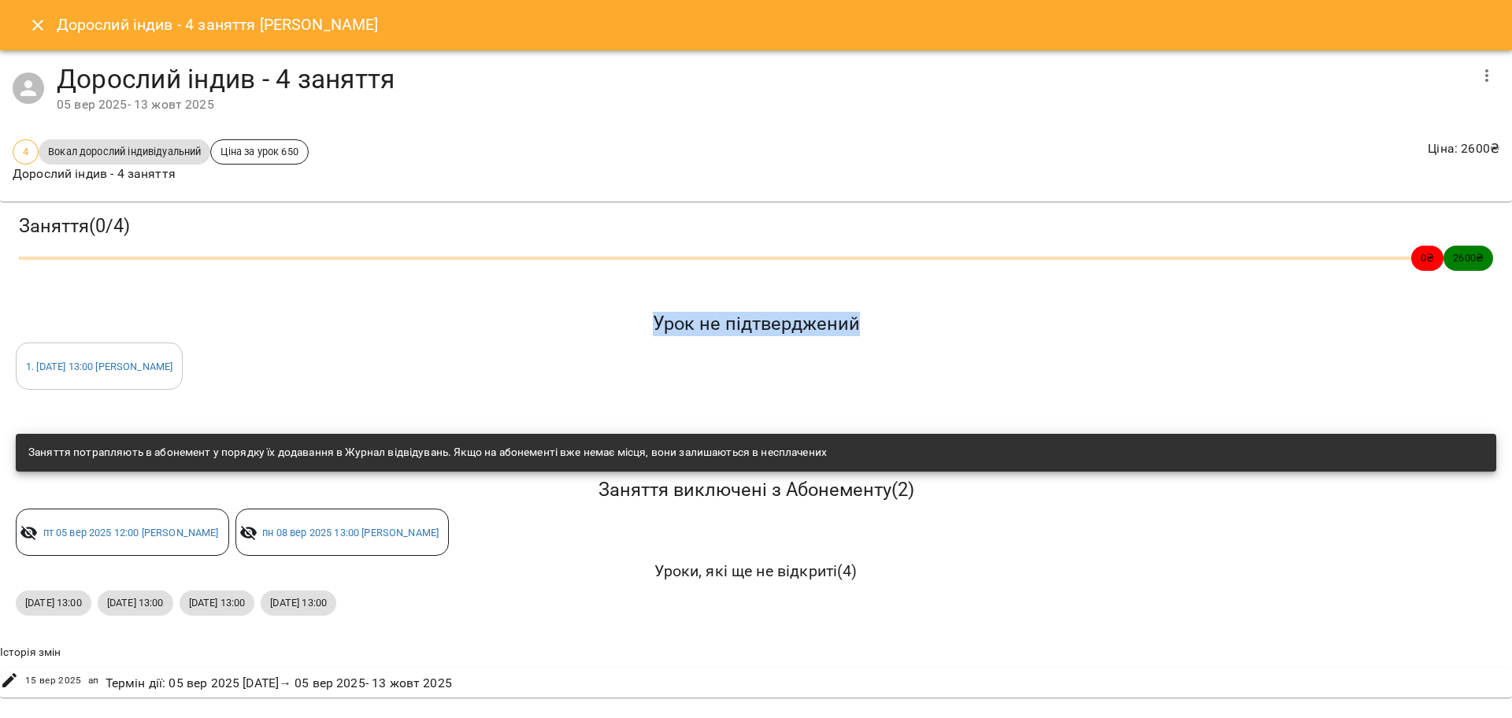
drag, startPoint x: 21, startPoint y: 340, endPoint x: 263, endPoint y: 378, distance: 244.9
click at [263, 378] on div "Урок не підтверджений 1 . пн 15 вер 2025 13:00 Христя Ткач" at bounding box center [756, 351] width 1487 height 84
click at [71, 345] on div "1 . пн 15 вер 2025 13:00 Христя Ткач" at bounding box center [99, 366] width 167 height 47
copy link ". пн 15 вер 2025 13:00 Христ"
drag, startPoint x: 32, startPoint y: 350, endPoint x: 199, endPoint y: 368, distance: 168.0
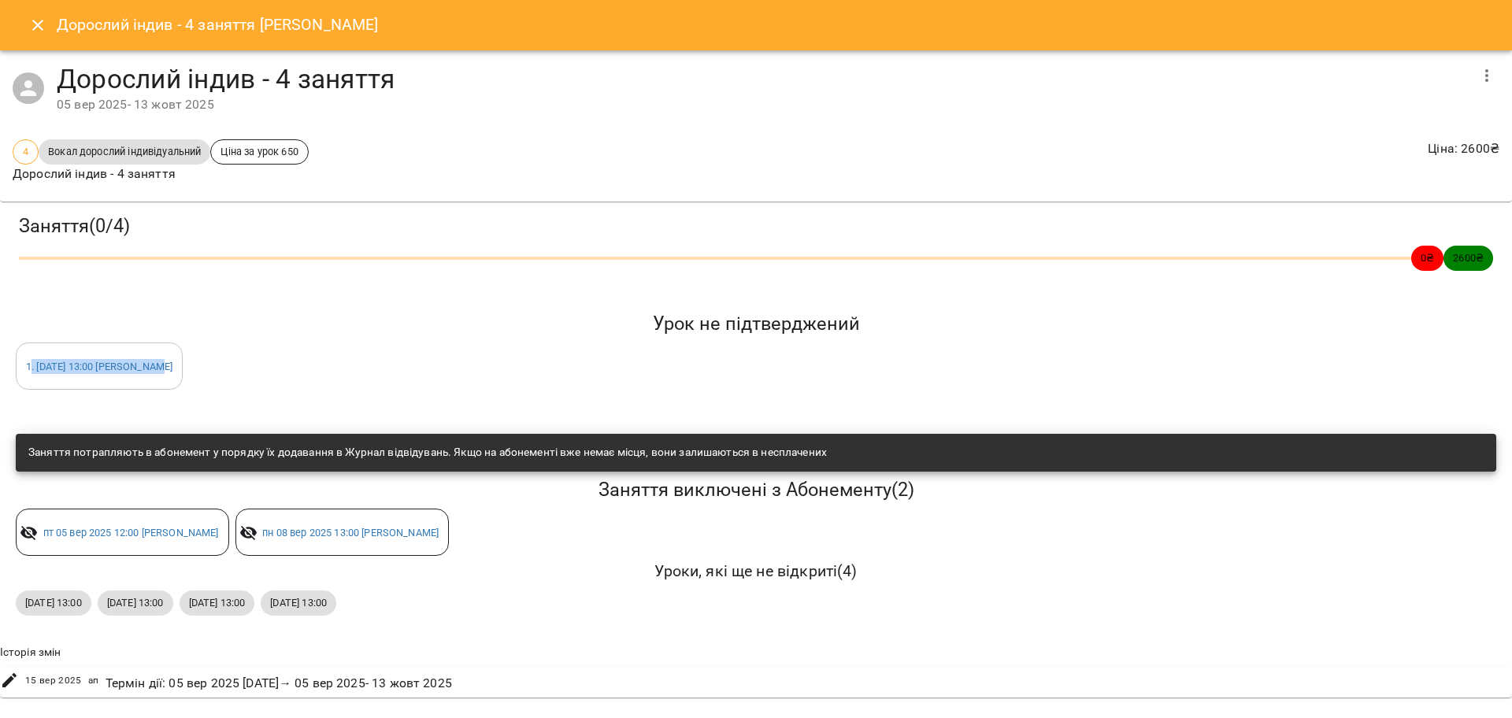
click at [183, 368] on div "1 . пн 15 вер 2025 13:00 Христя Ткач" at bounding box center [99, 366] width 167 height 47
copy link ". пн 15 вер 2025 13:00 Христя Ткач"
drag, startPoint x: 26, startPoint y: 605, endPoint x: 391, endPoint y: 616, distance: 364.9
click at [391, 616] on div "пн, 22 вер 2025 13:00 пн, 29 вер 2025 13:00 пн, 06 жовт 2025 13:00 пн, 13 жовт …" at bounding box center [756, 604] width 1487 height 32
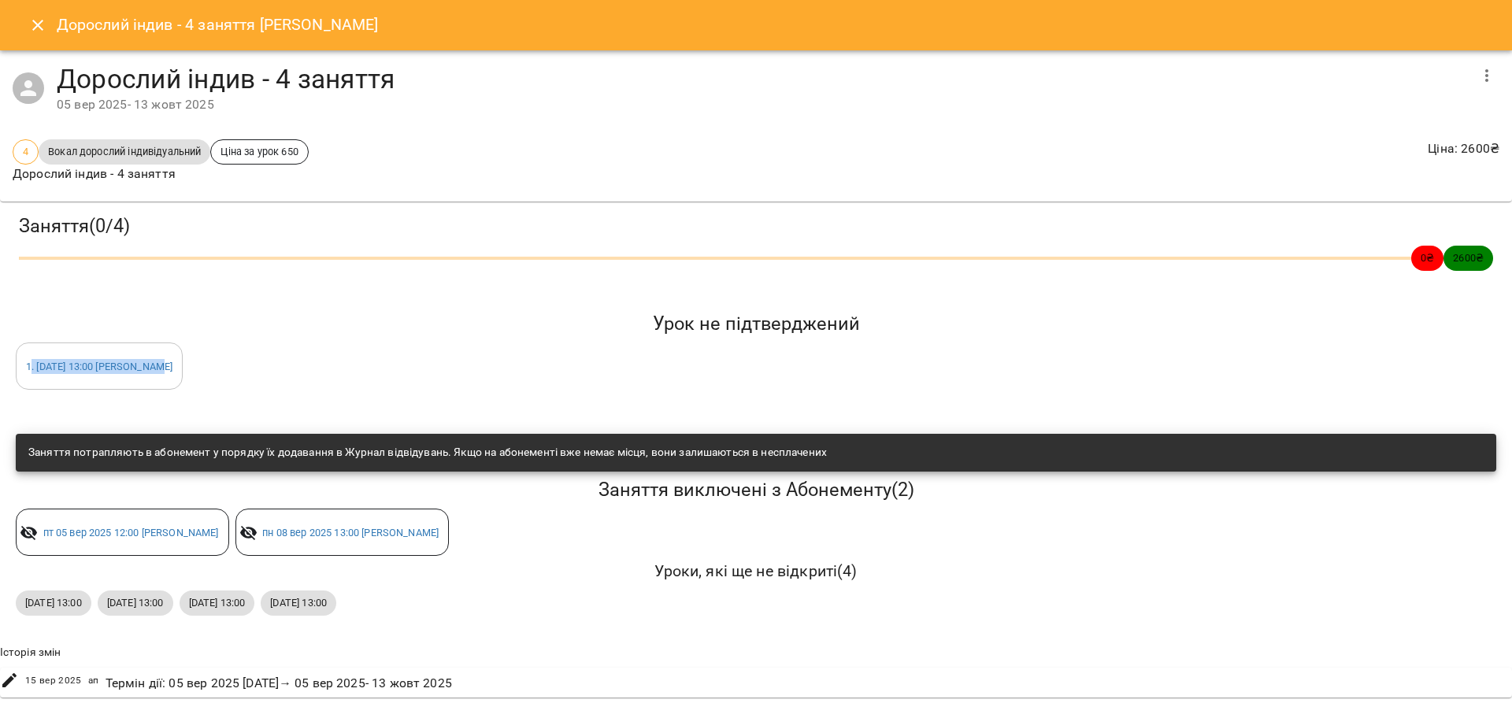
copy div "пн, 22 вер 2025 13:00 пн, 29 вер 2025 13:00 пн, 06 жовт 2025 13:00"
click at [1496, 76] on icon "button" at bounding box center [1487, 75] width 19 height 19
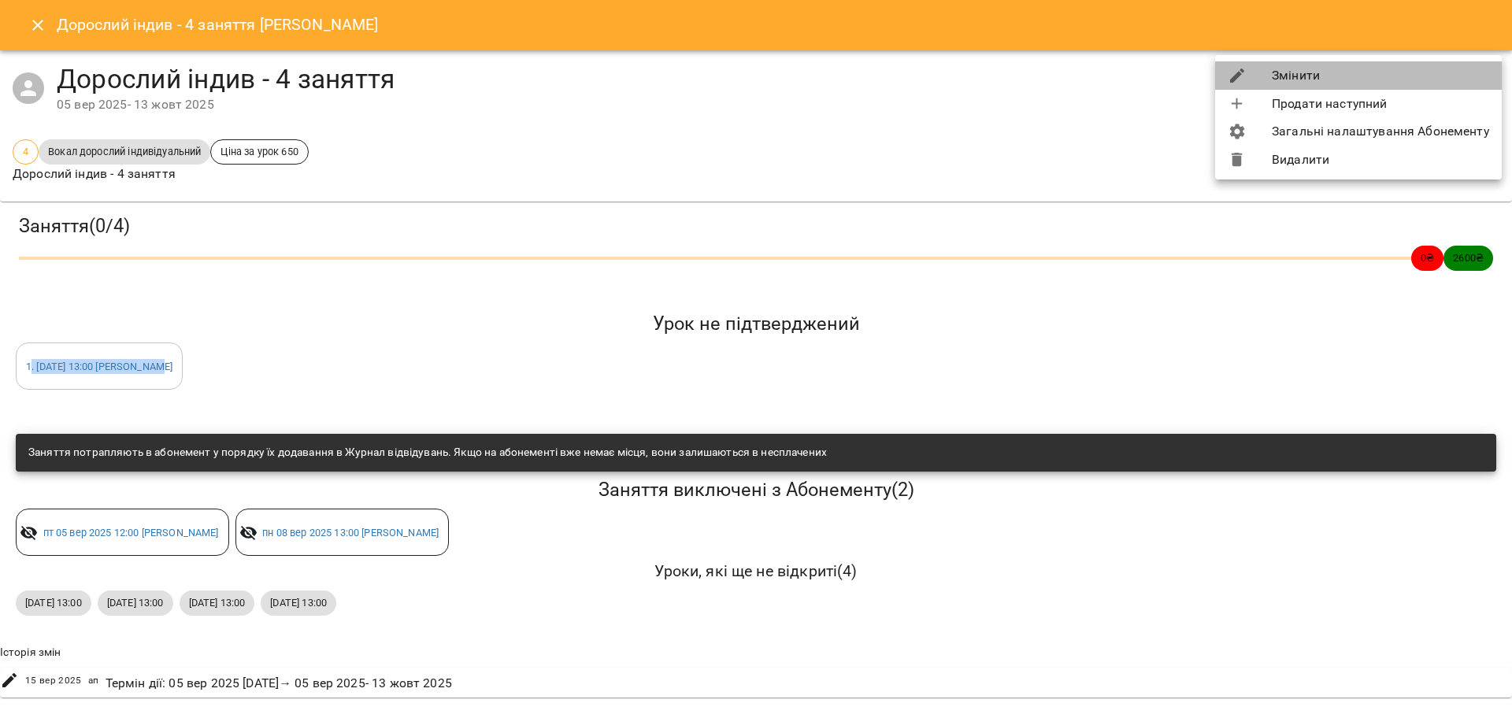
click at [1404, 78] on li "Змінити" at bounding box center [1358, 75] width 287 height 28
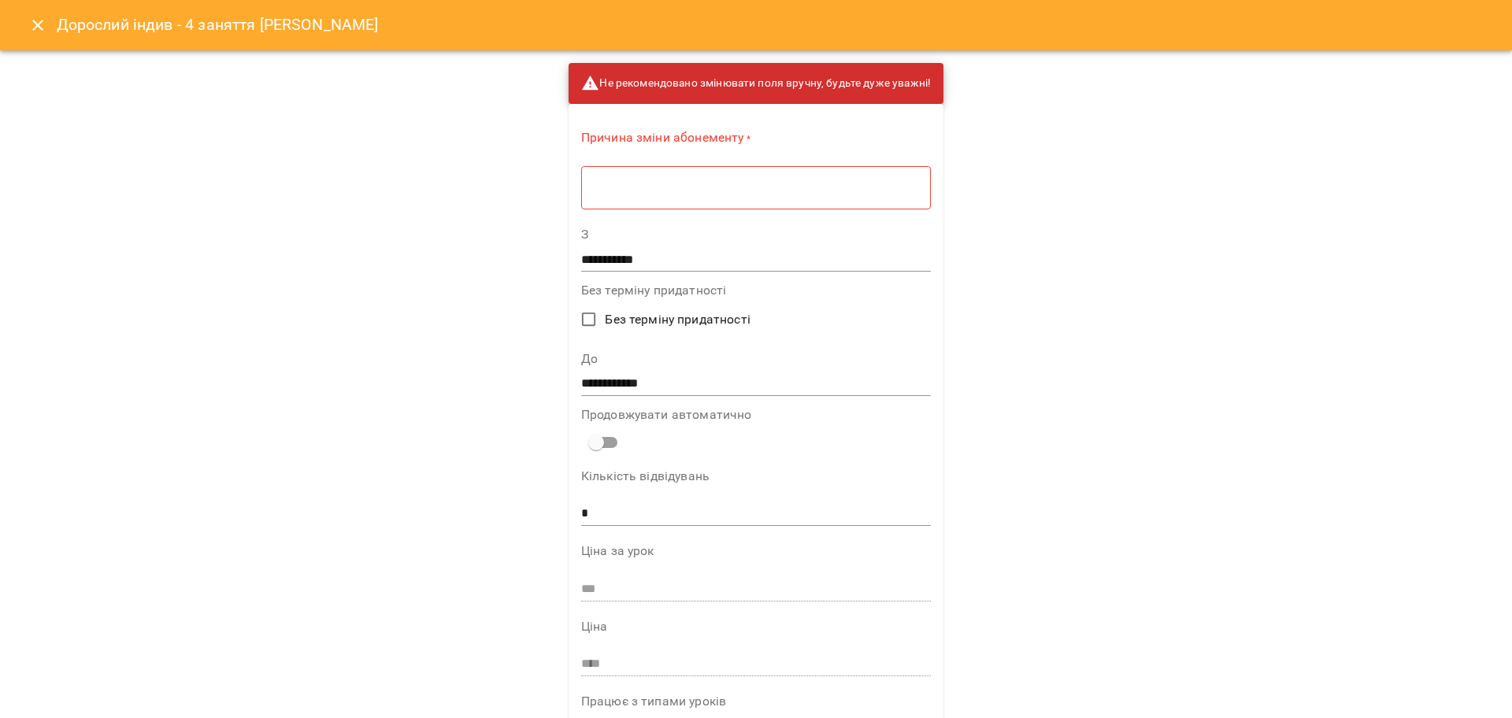
click at [723, 182] on textarea at bounding box center [756, 187] width 328 height 15
type textarea "**"
click at [618, 384] on input "**********" at bounding box center [756, 378] width 351 height 25
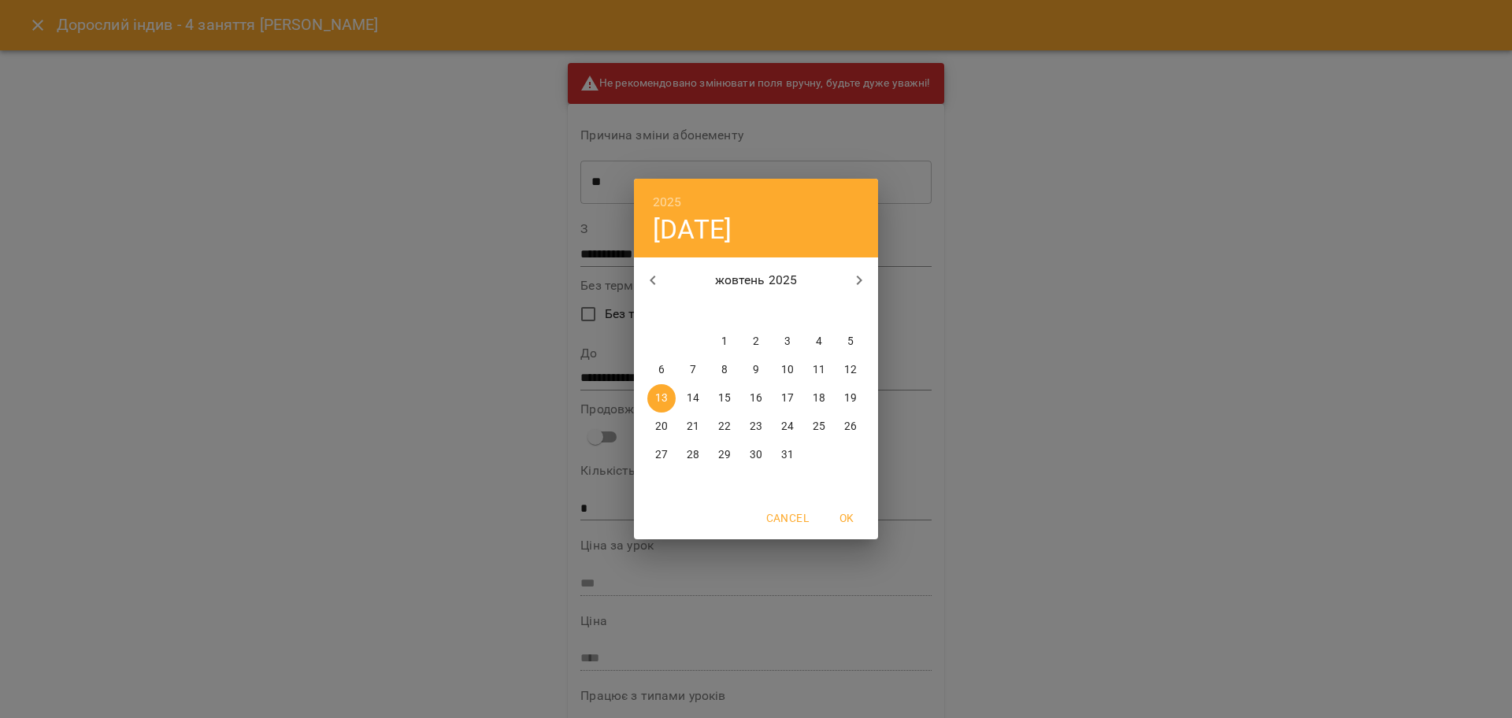
click at [659, 373] on p "6" at bounding box center [662, 370] width 6 height 16
type input "**********"
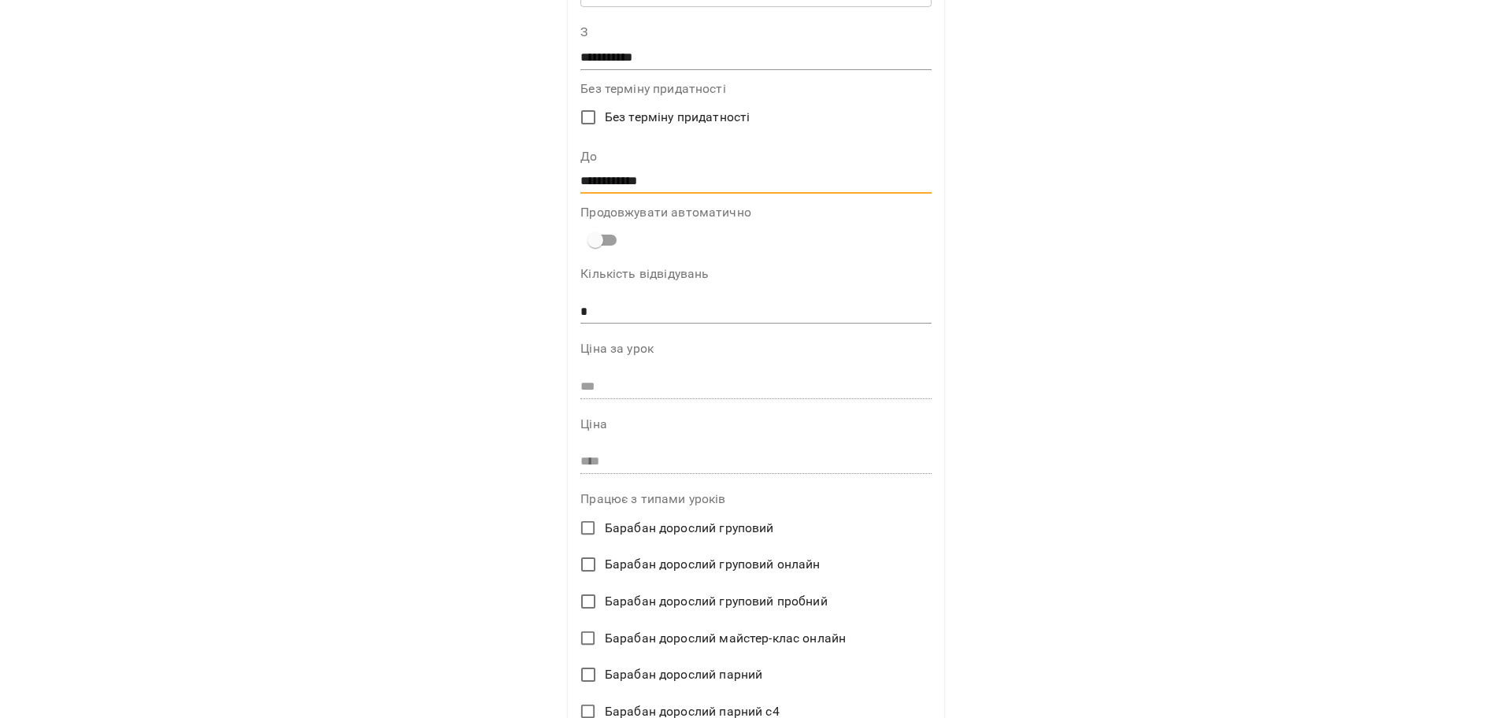
click at [1493, 147] on div "**********" at bounding box center [756, 359] width 1512 height 718
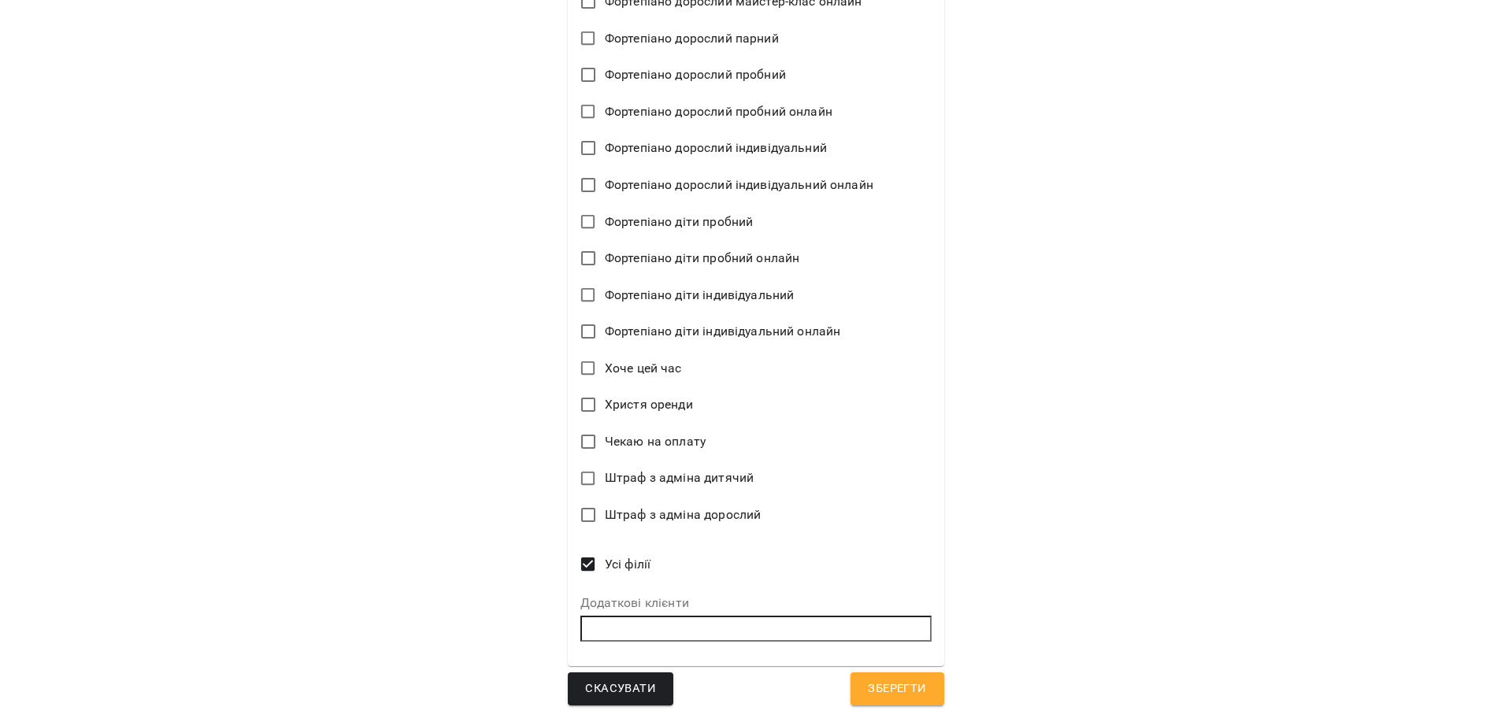
click at [870, 683] on span "Зберегти" at bounding box center [897, 689] width 58 height 20
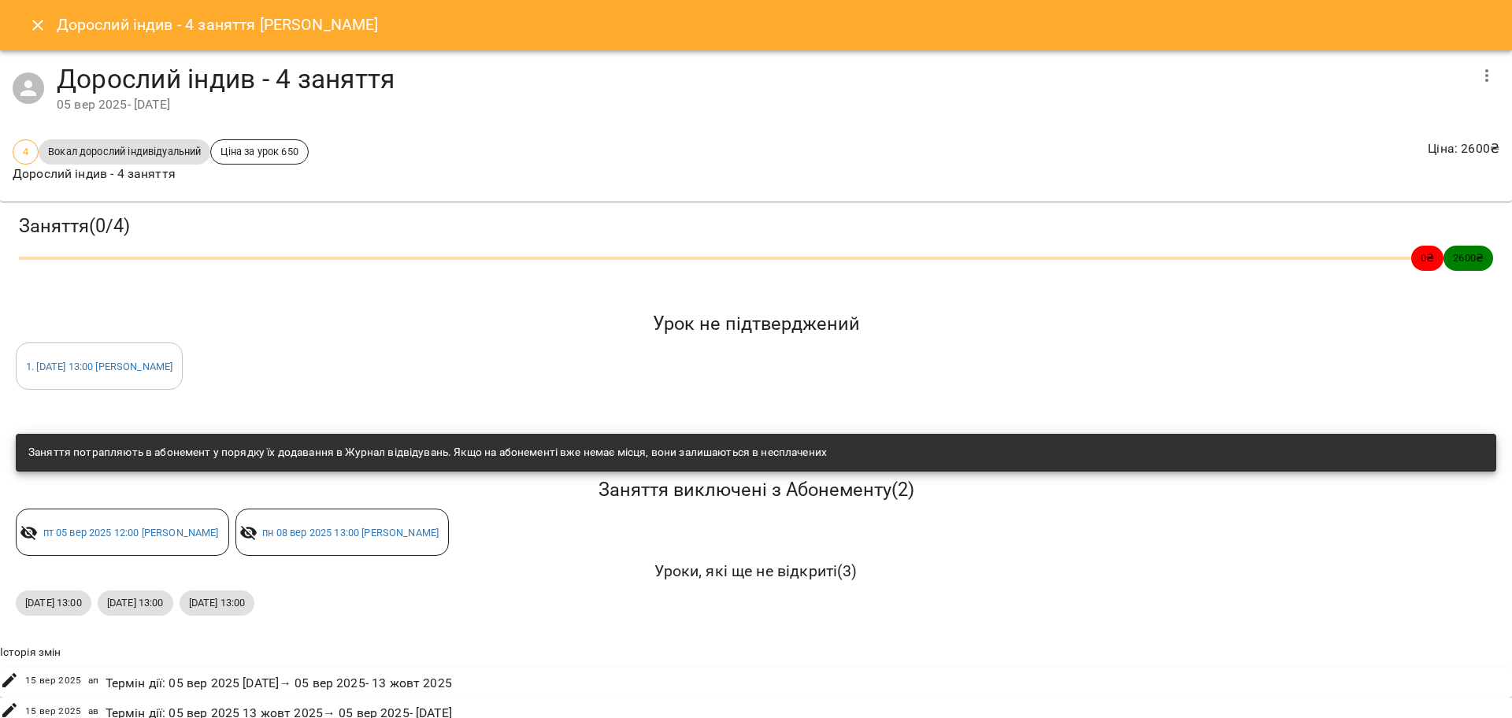
click at [30, 20] on icon "Close" at bounding box center [37, 25] width 19 height 19
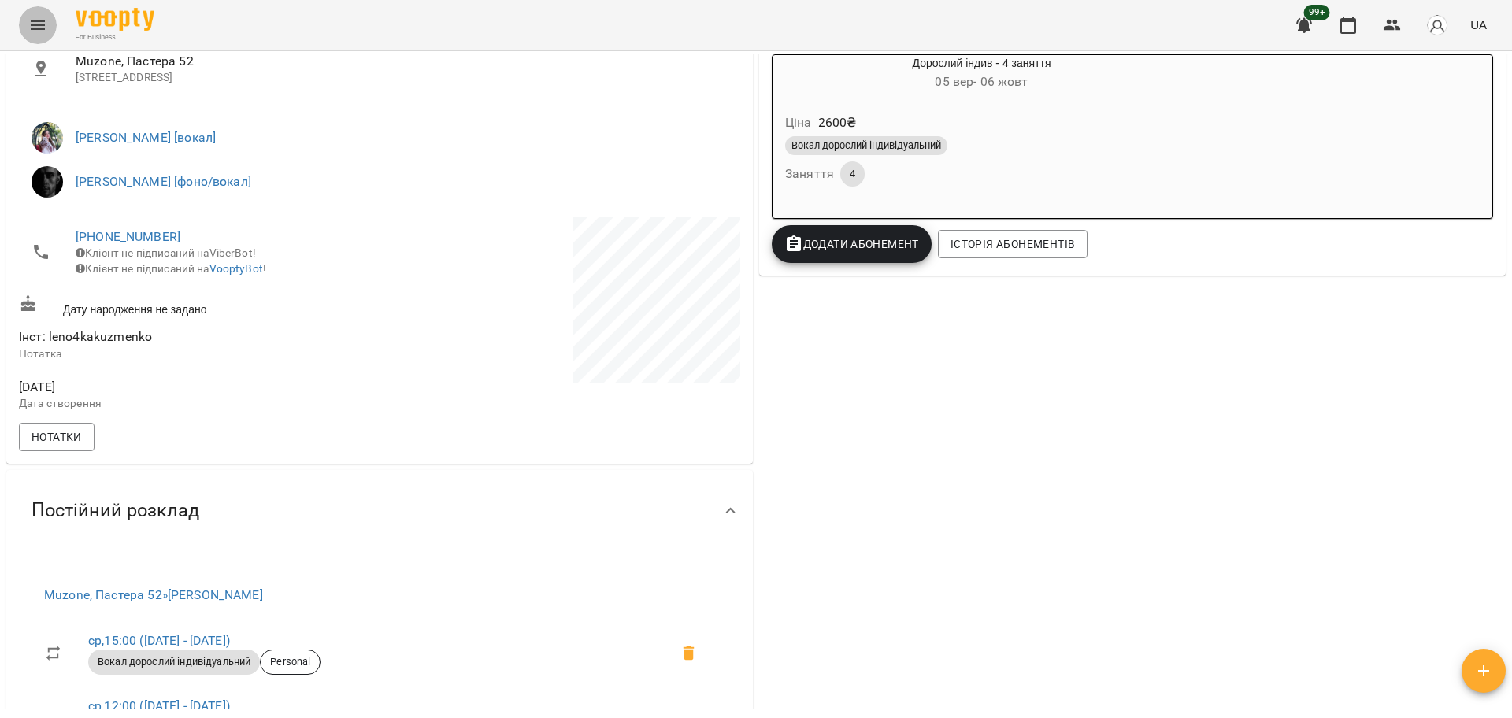
click at [34, 24] on icon "Menu" at bounding box center [37, 25] width 19 height 19
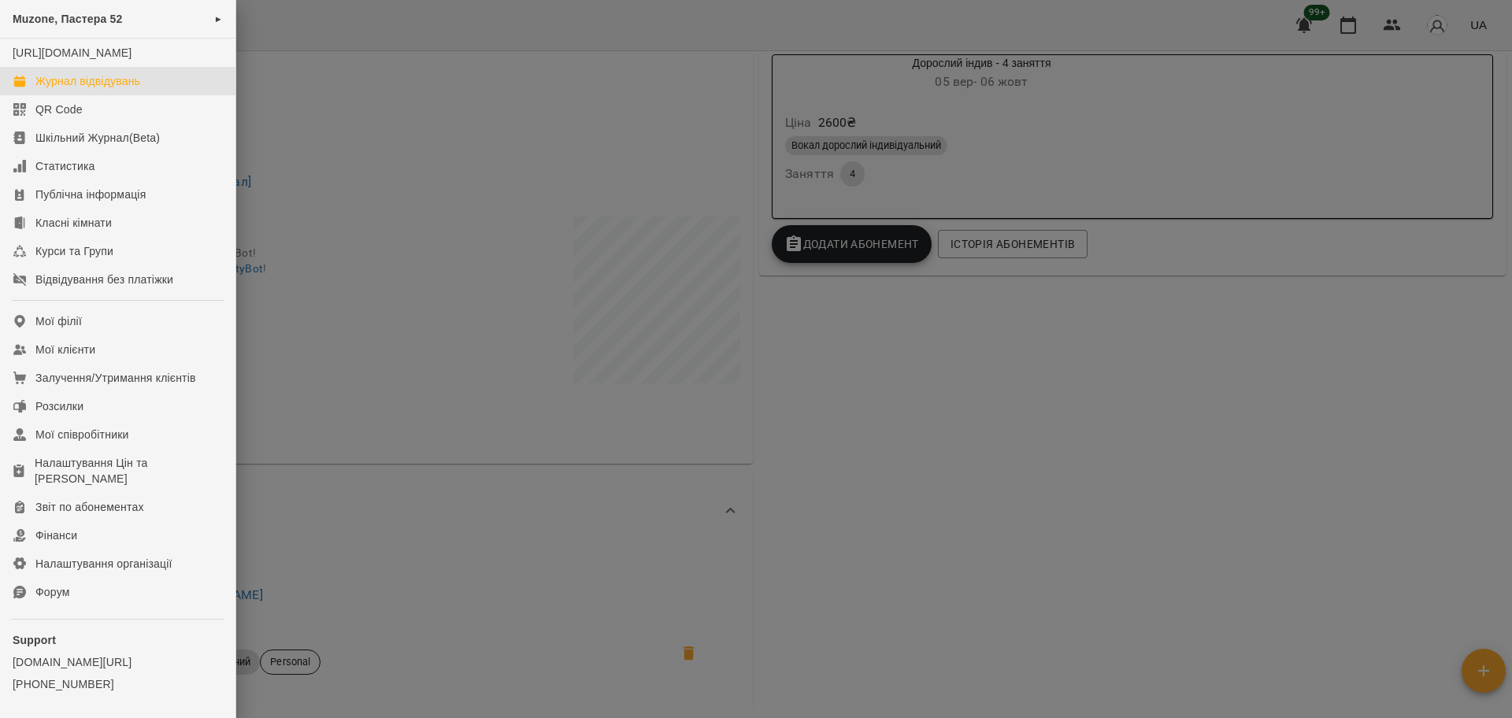
click at [98, 89] on div "Журнал відвідувань" at bounding box center [87, 81] width 105 height 16
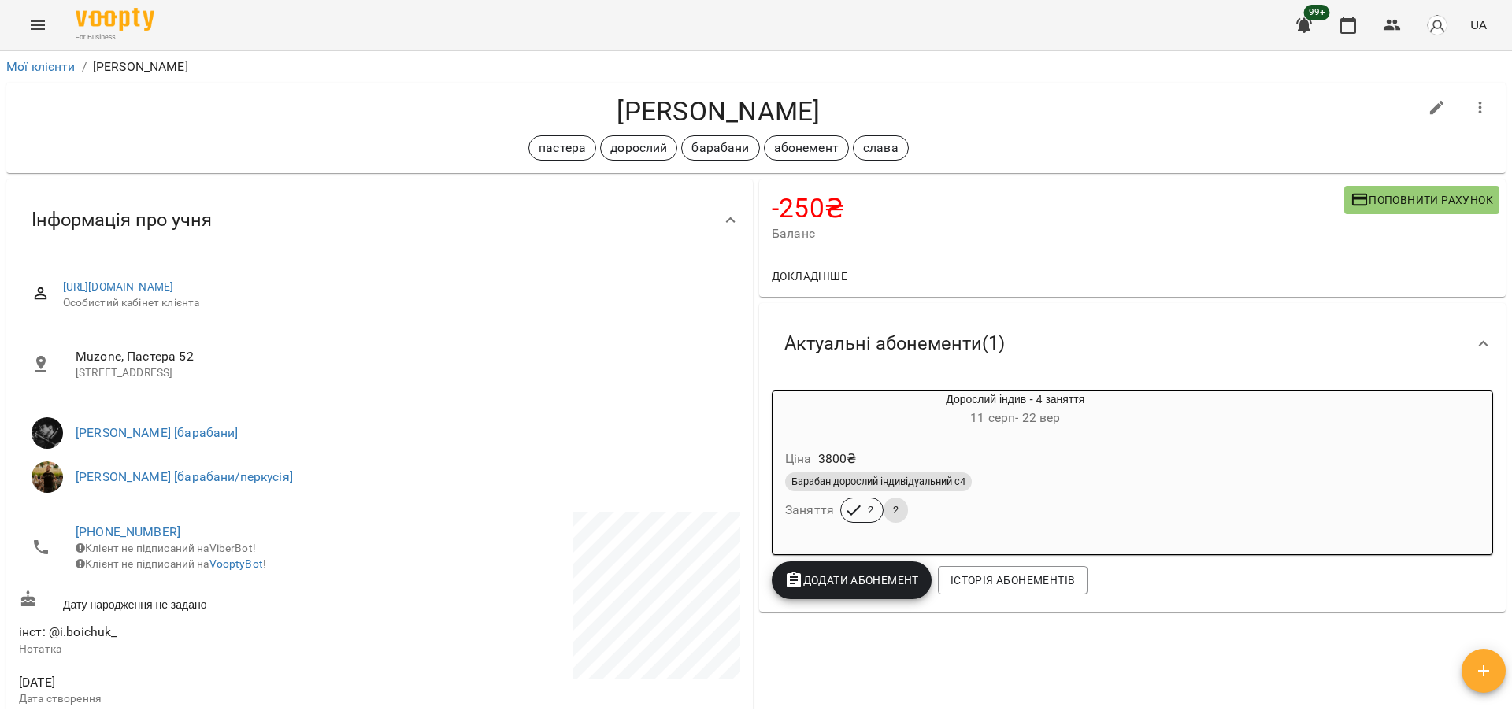
click at [36, 24] on icon "Menu" at bounding box center [37, 25] width 19 height 19
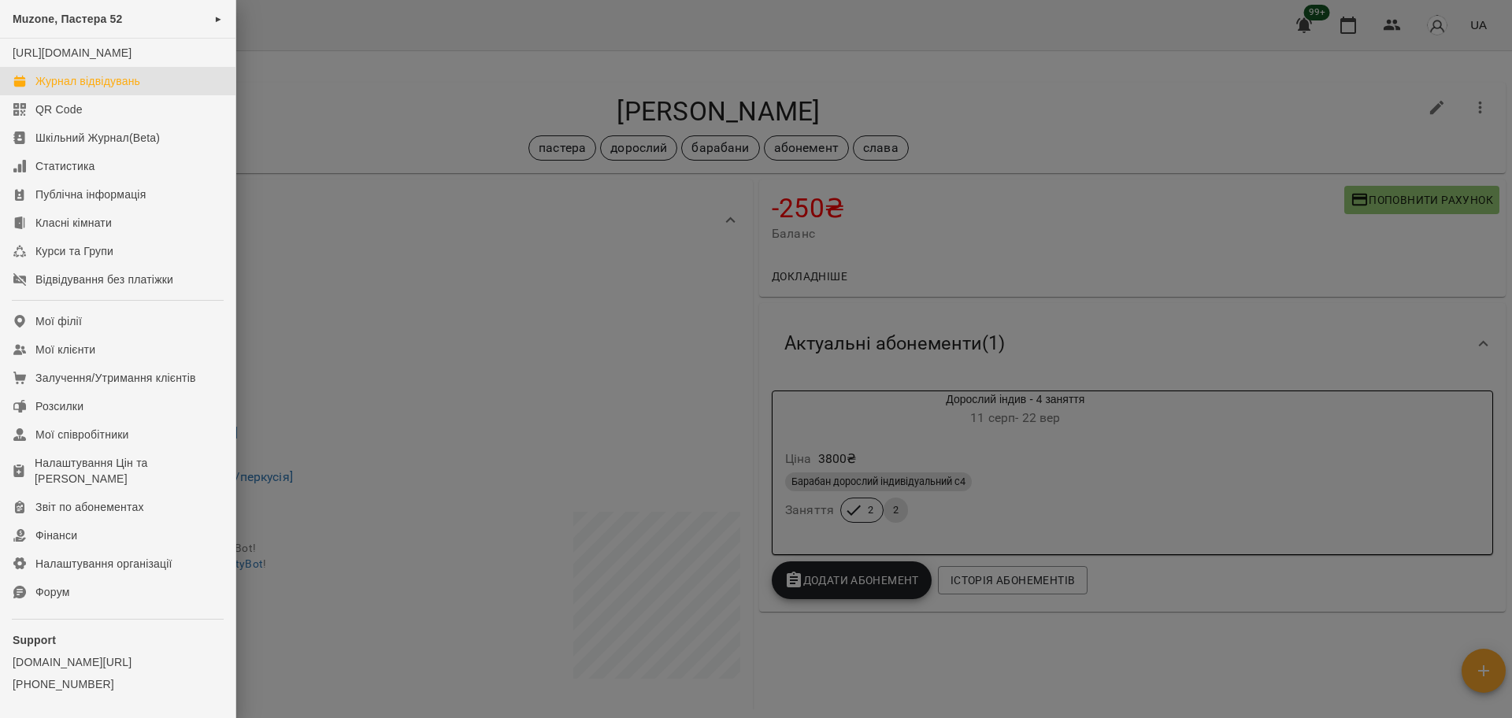
click at [62, 89] on div "Журнал відвідувань" at bounding box center [87, 81] width 105 height 16
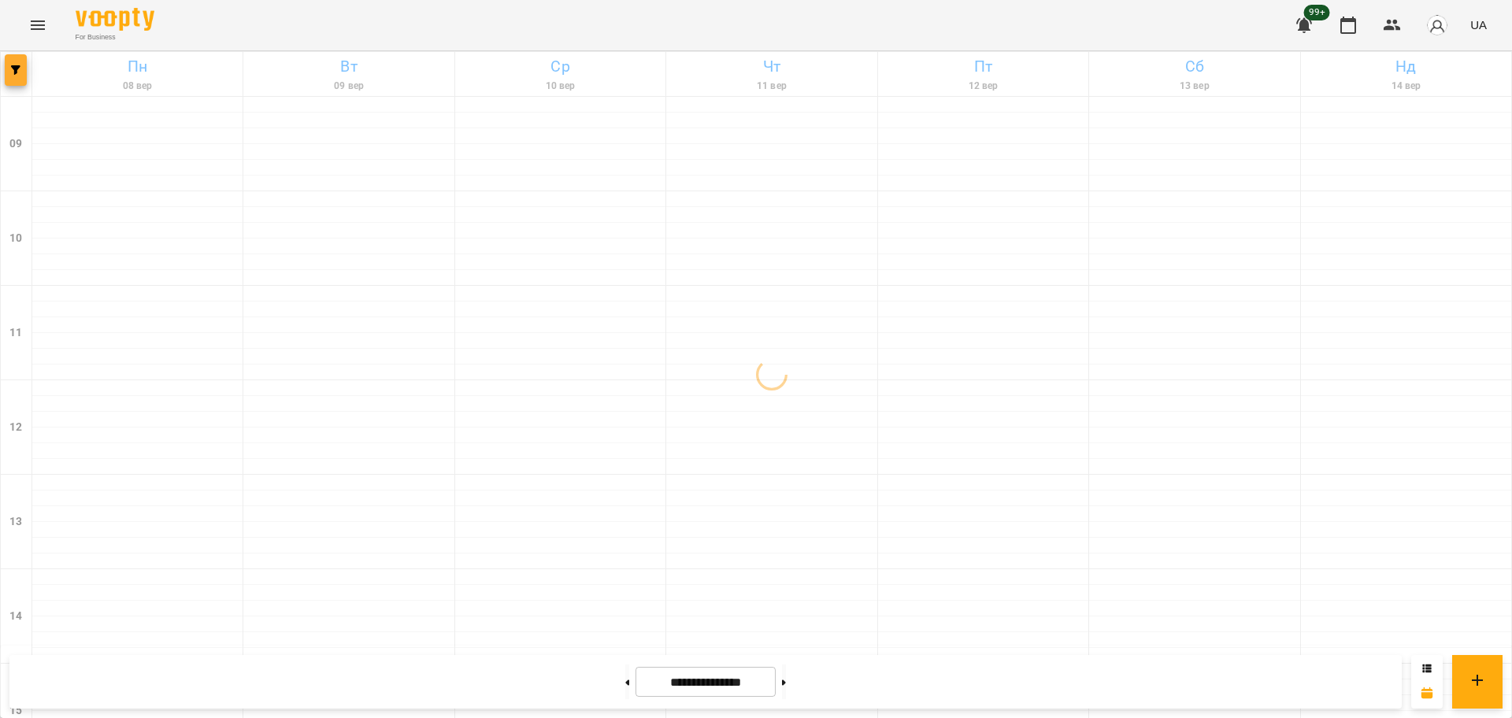
drag, startPoint x: 27, startPoint y: 100, endPoint x: 13, endPoint y: 79, distance: 25.1
click at [27, 98] on div "09" at bounding box center [17, 144] width 32 height 95
click at [13, 79] on button "button" at bounding box center [16, 70] width 22 height 32
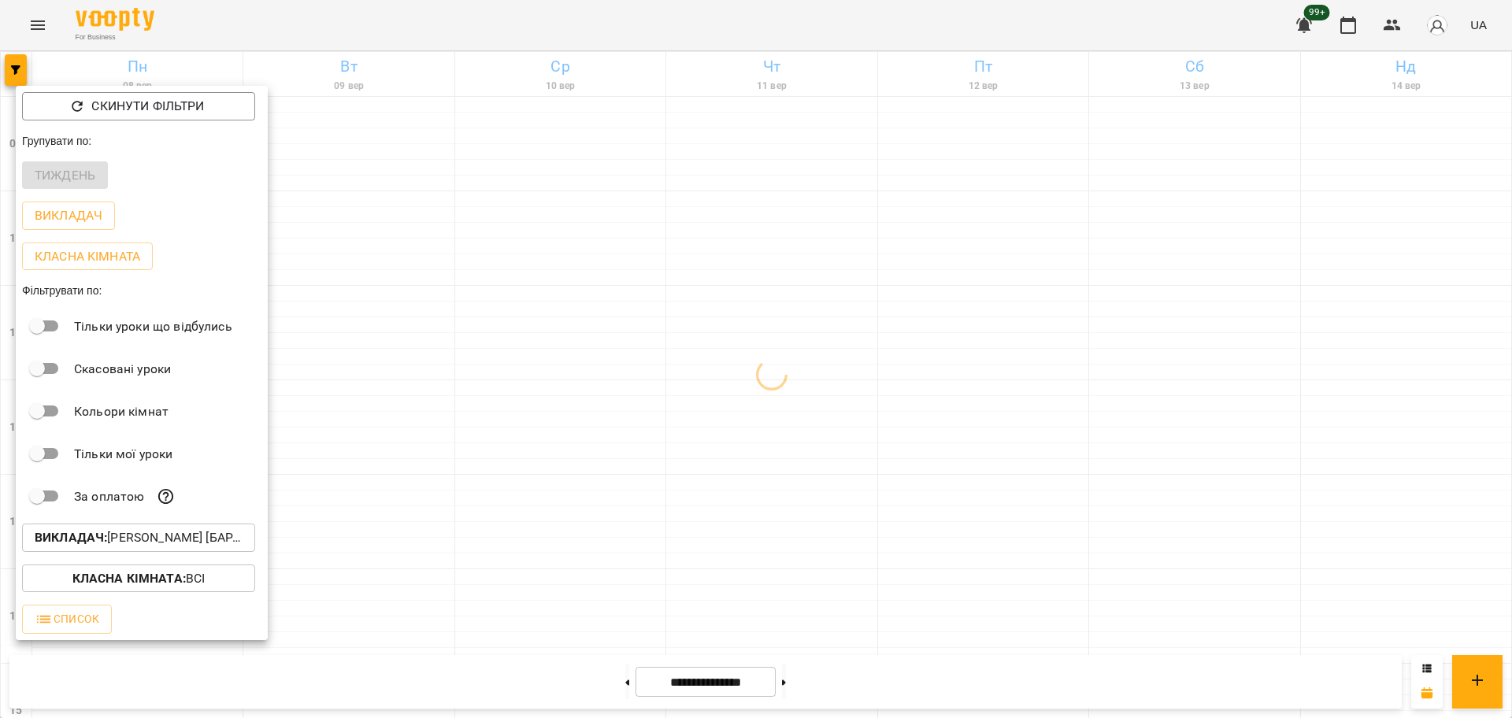
click at [139, 547] on p "Викладач : [PERSON_NAME] [барабани/перкусія]" at bounding box center [139, 538] width 208 height 19
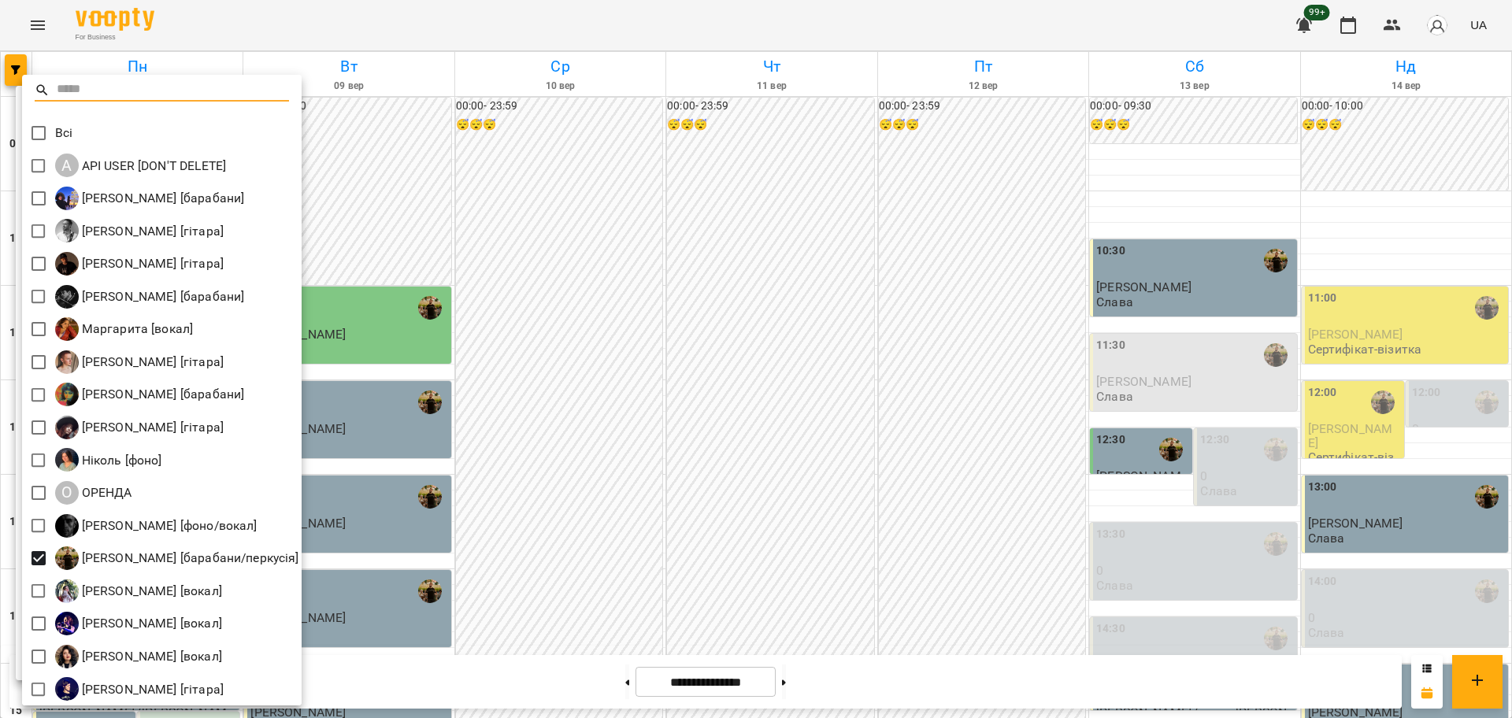
click at [619, 440] on div at bounding box center [756, 359] width 1512 height 718
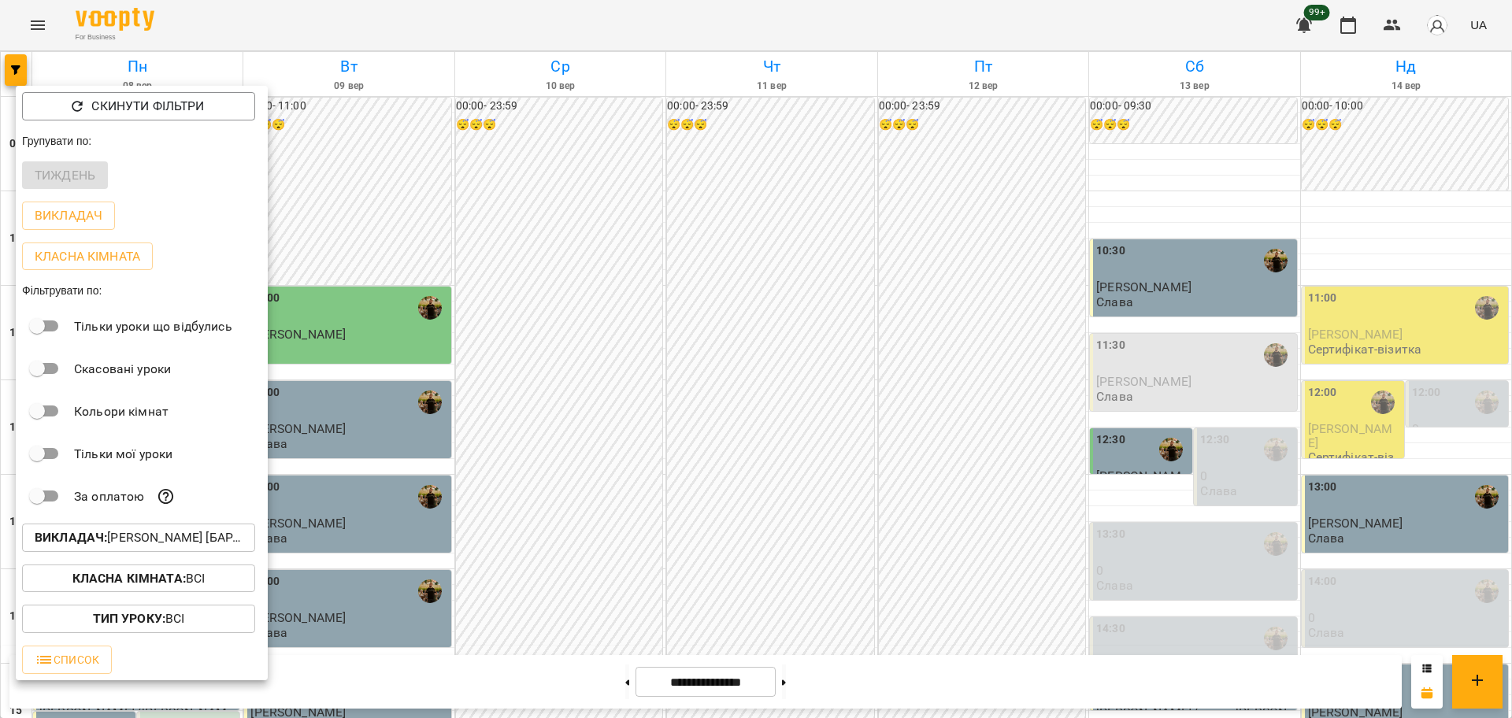
click at [863, 446] on div "Всі A API USER [DON'T DELETE] [PERSON_NAME] [барабани] [PERSON_NAME] [гітара] […" at bounding box center [756, 359] width 1512 height 718
click at [1025, 555] on div at bounding box center [756, 359] width 1512 height 718
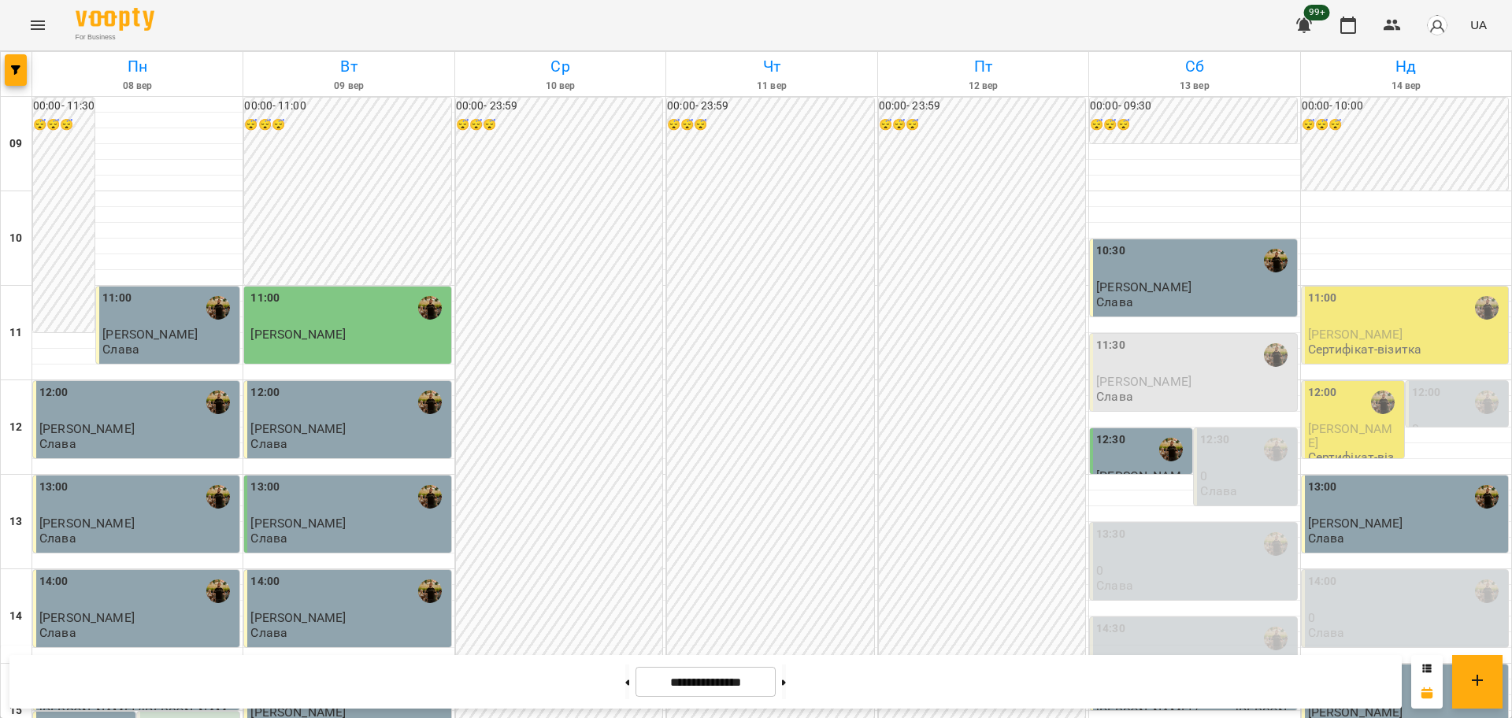
scroll to position [394, 0]
click at [786, 685] on button at bounding box center [784, 682] width 4 height 35
type input "**********"
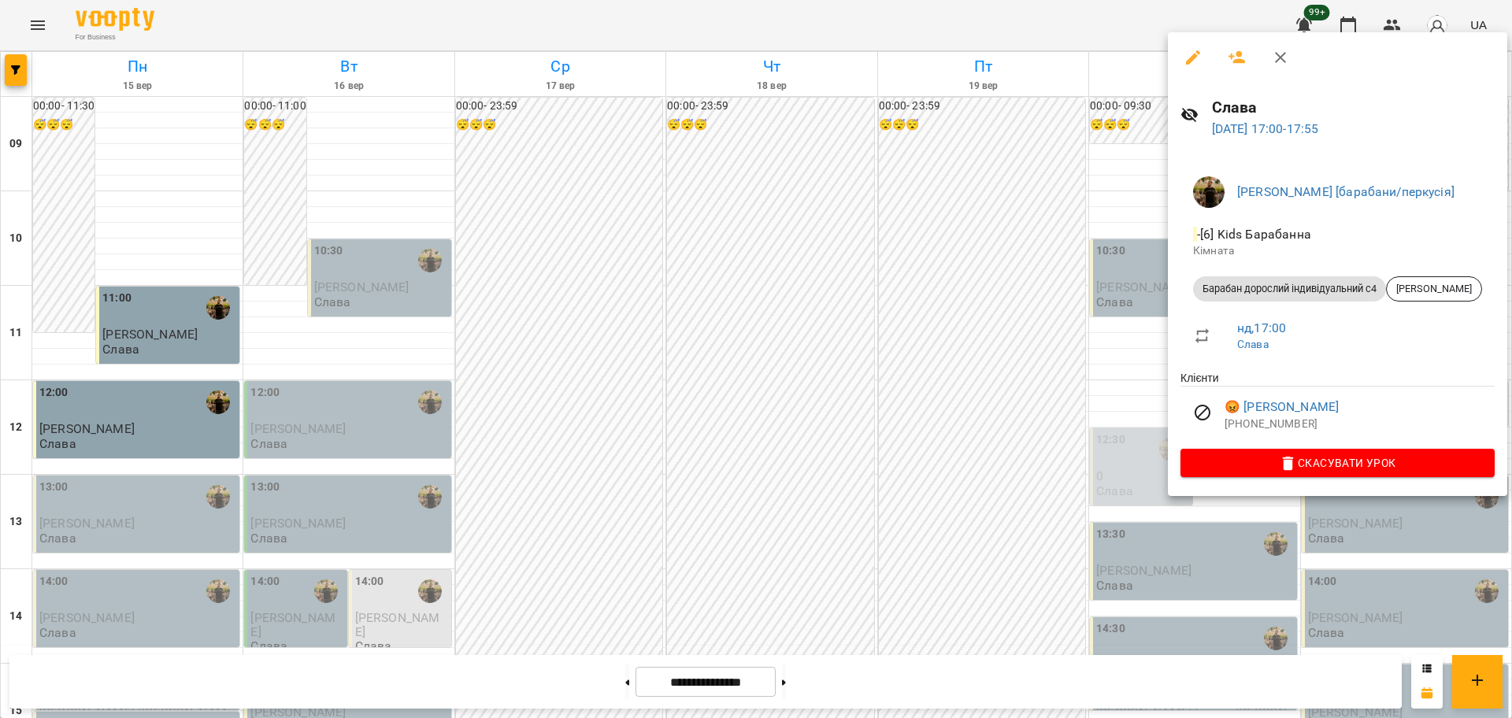
click at [848, 436] on div at bounding box center [756, 359] width 1512 height 718
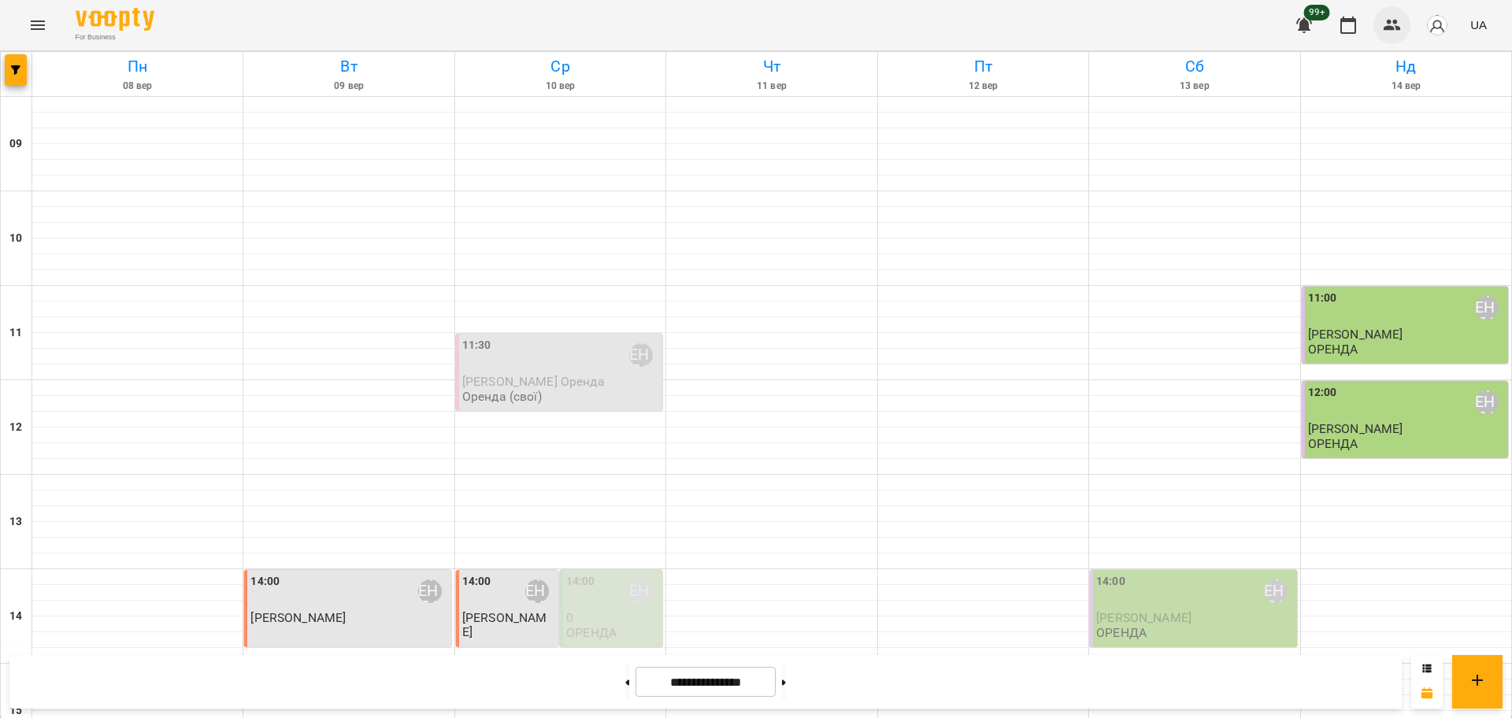
click at [1407, 30] on button "button" at bounding box center [1393, 25] width 38 height 38
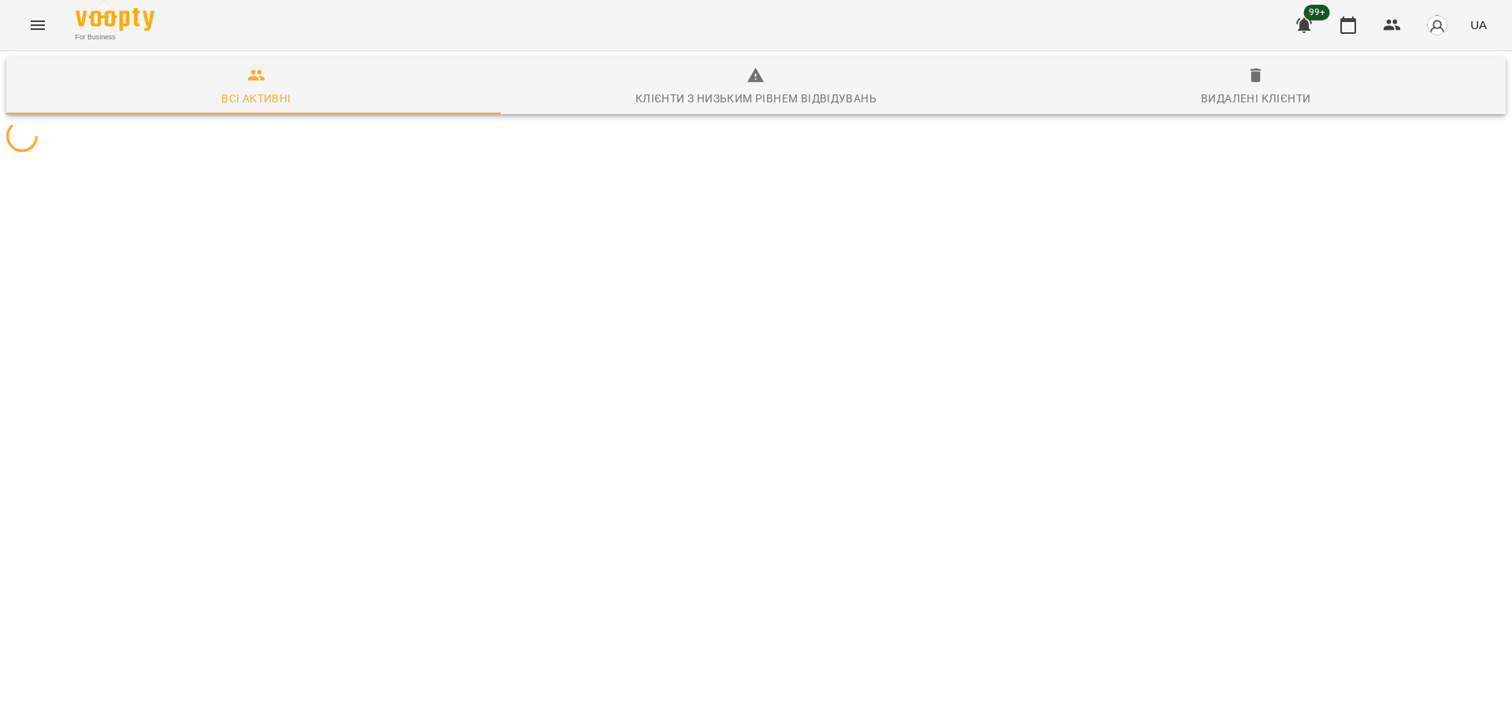
click at [507, 155] on div at bounding box center [756, 136] width 1506 height 38
click at [458, 155] on div at bounding box center [756, 136] width 1506 height 38
click at [336, 155] on div at bounding box center [756, 136] width 1506 height 38
click at [43, 17] on icon "Menu" at bounding box center [37, 25] width 19 height 19
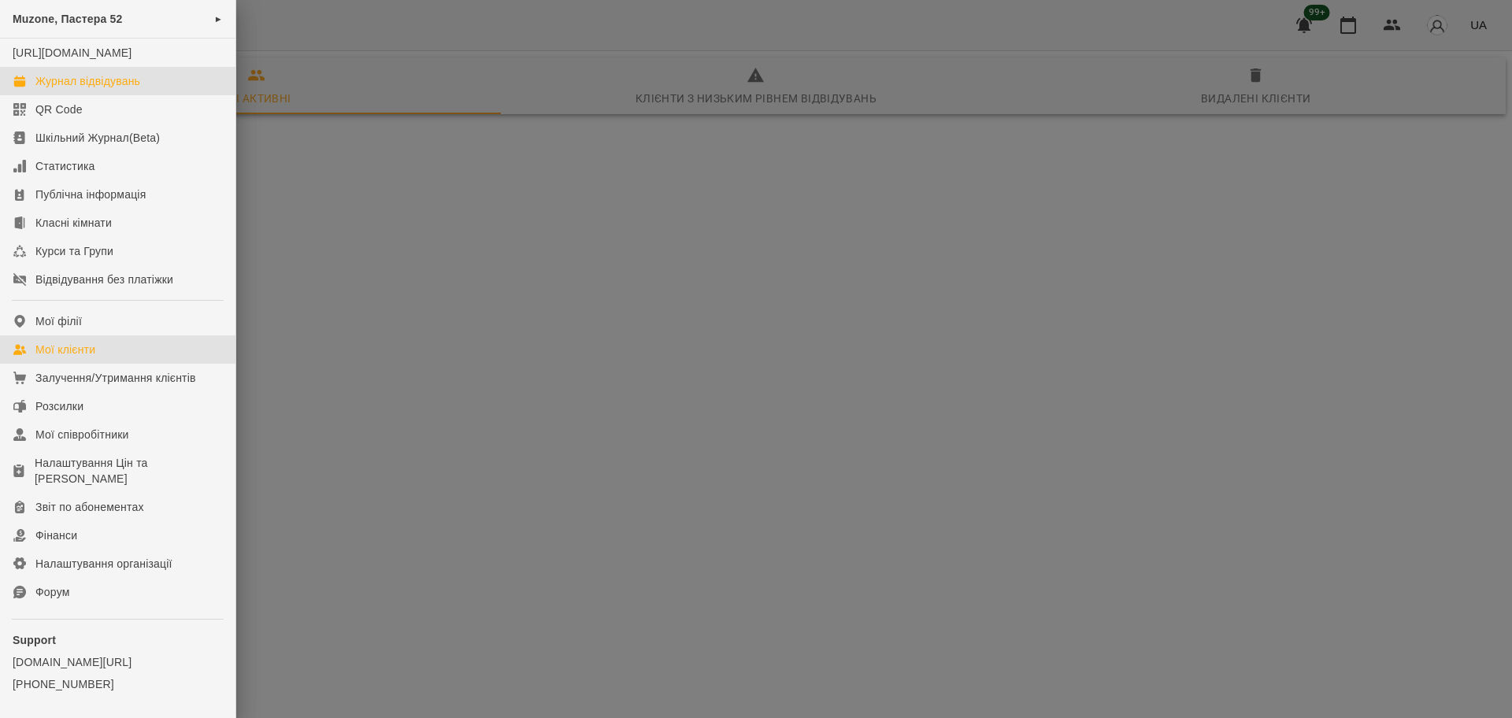
click at [91, 89] on div "Журнал відвідувань" at bounding box center [87, 81] width 105 height 16
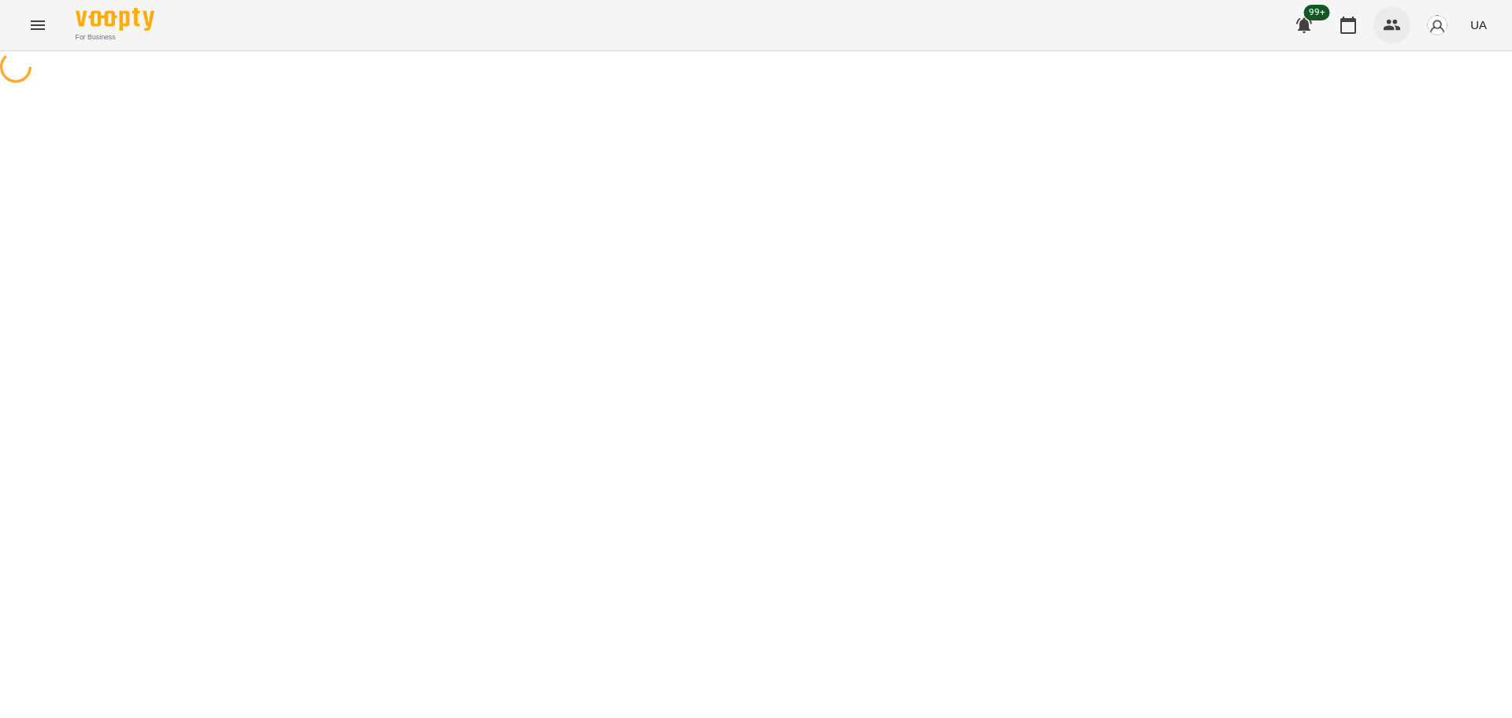
click at [1404, 20] on button "button" at bounding box center [1393, 25] width 38 height 38
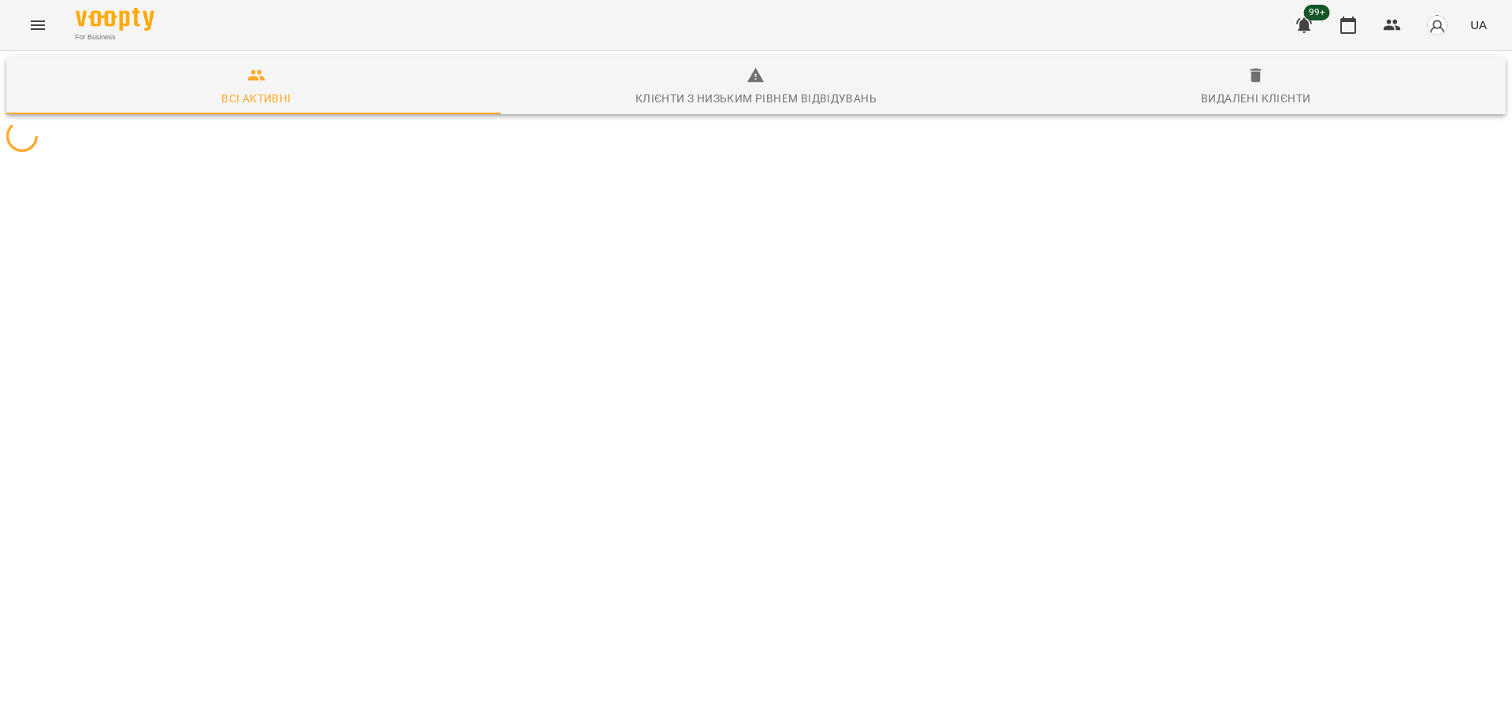
click at [596, 155] on div at bounding box center [756, 136] width 1506 height 38
click at [594, 155] on div at bounding box center [756, 136] width 1506 height 38
click at [595, 155] on div at bounding box center [756, 136] width 1506 height 38
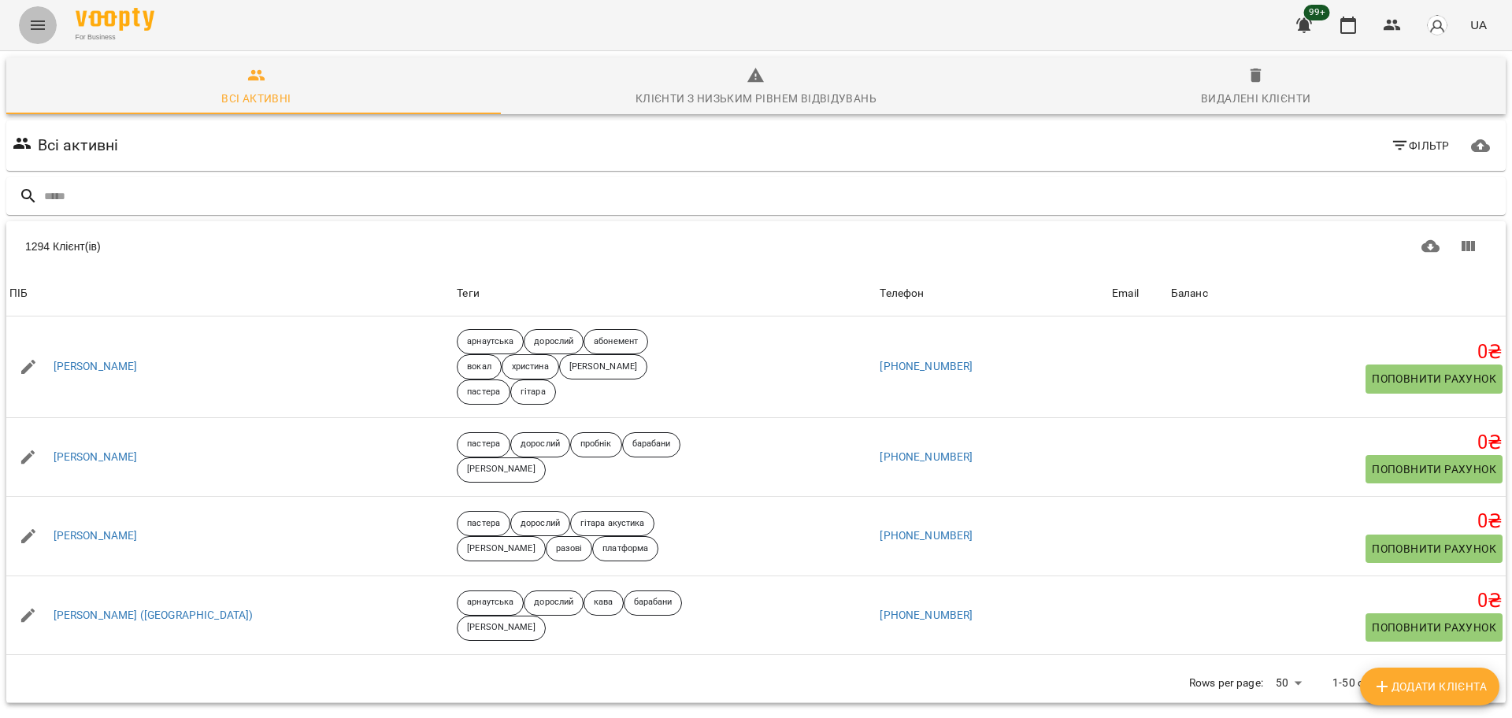
click at [42, 24] on icon "Menu" at bounding box center [37, 25] width 19 height 19
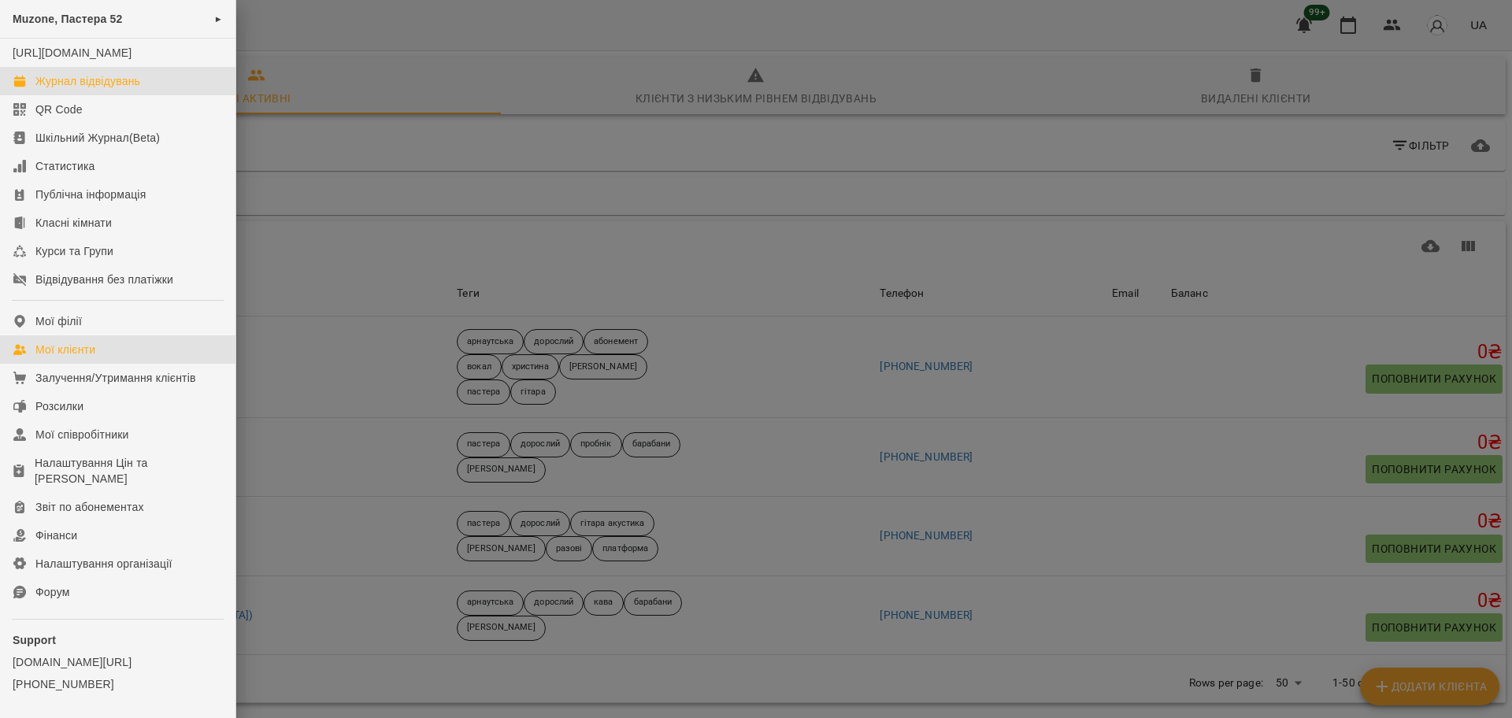
click at [62, 89] on div "Журнал відвідувань" at bounding box center [87, 81] width 105 height 16
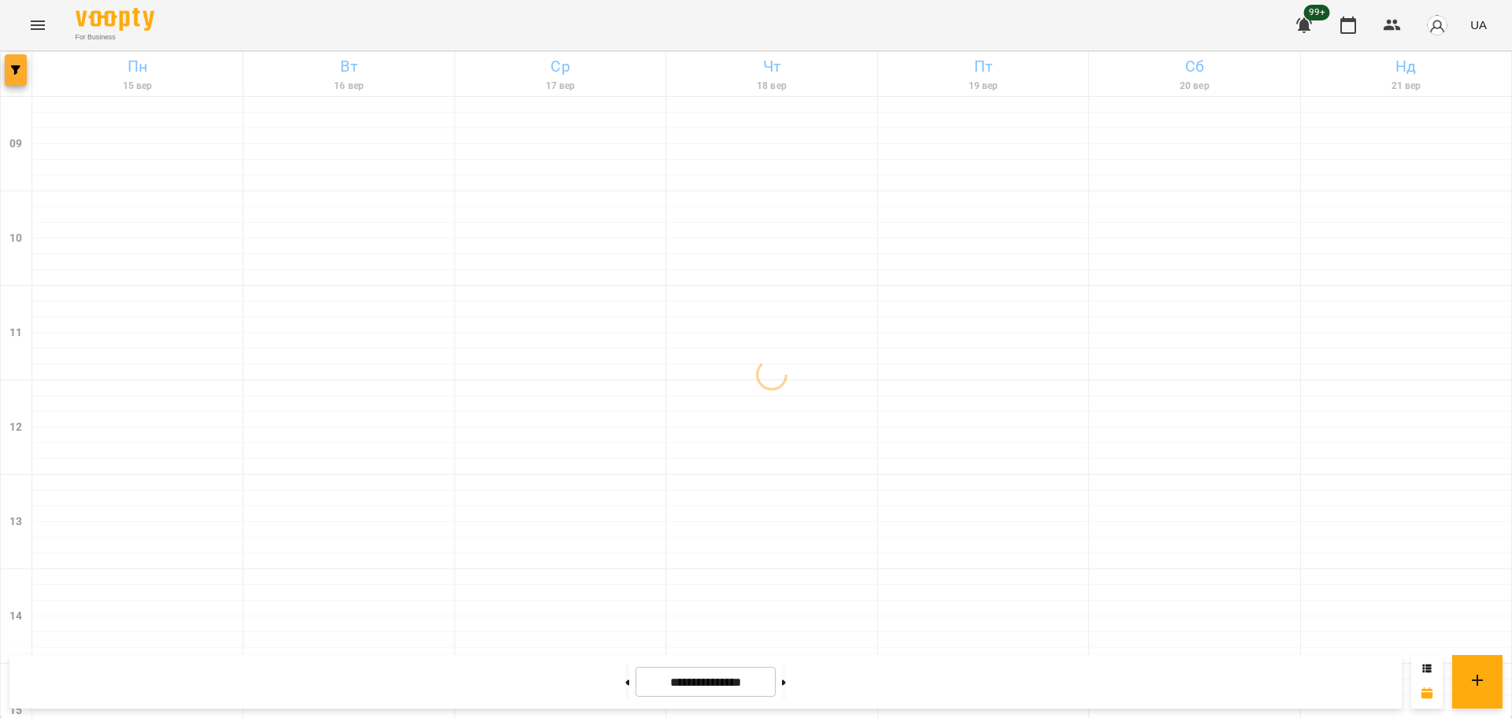
click at [13, 75] on button "button" at bounding box center [16, 70] width 22 height 32
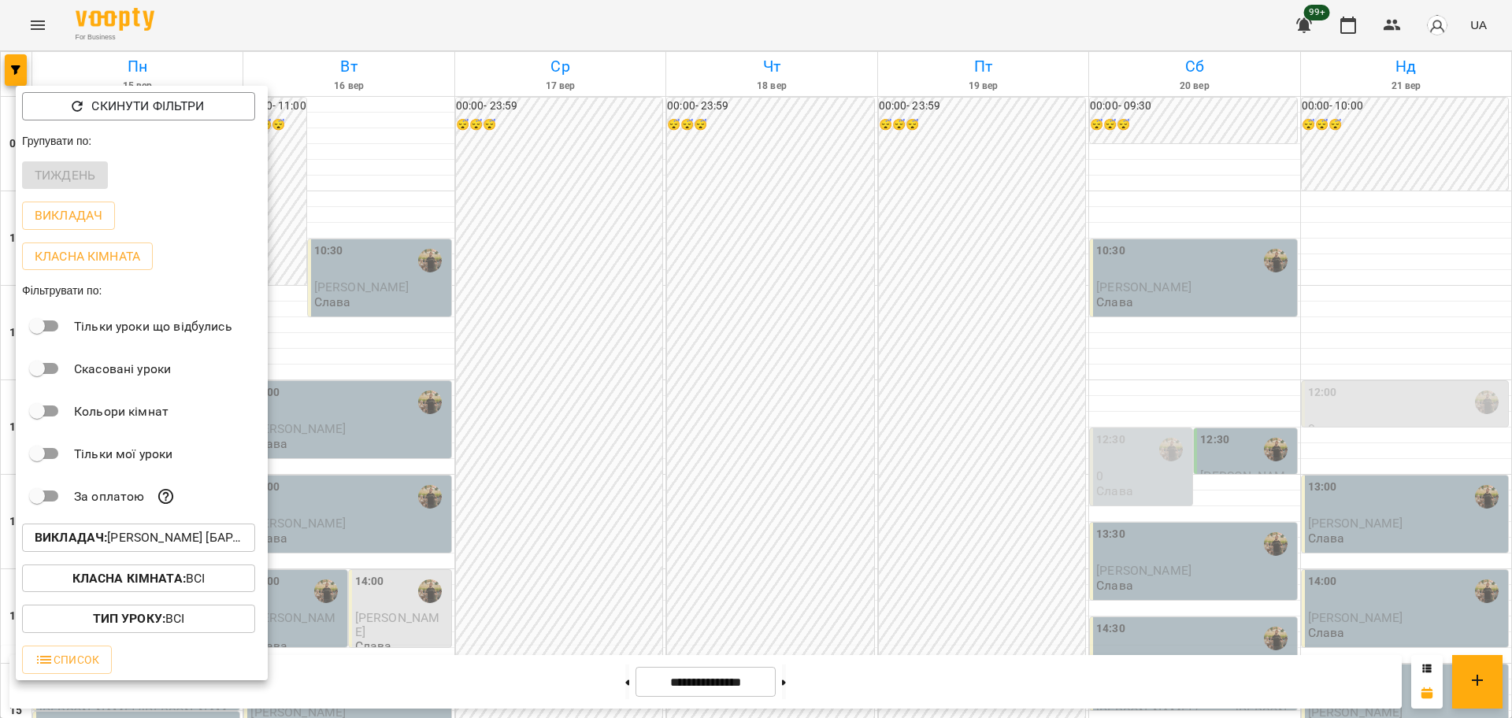
click at [228, 592] on button "Класна кімната : Всі" at bounding box center [138, 579] width 233 height 28
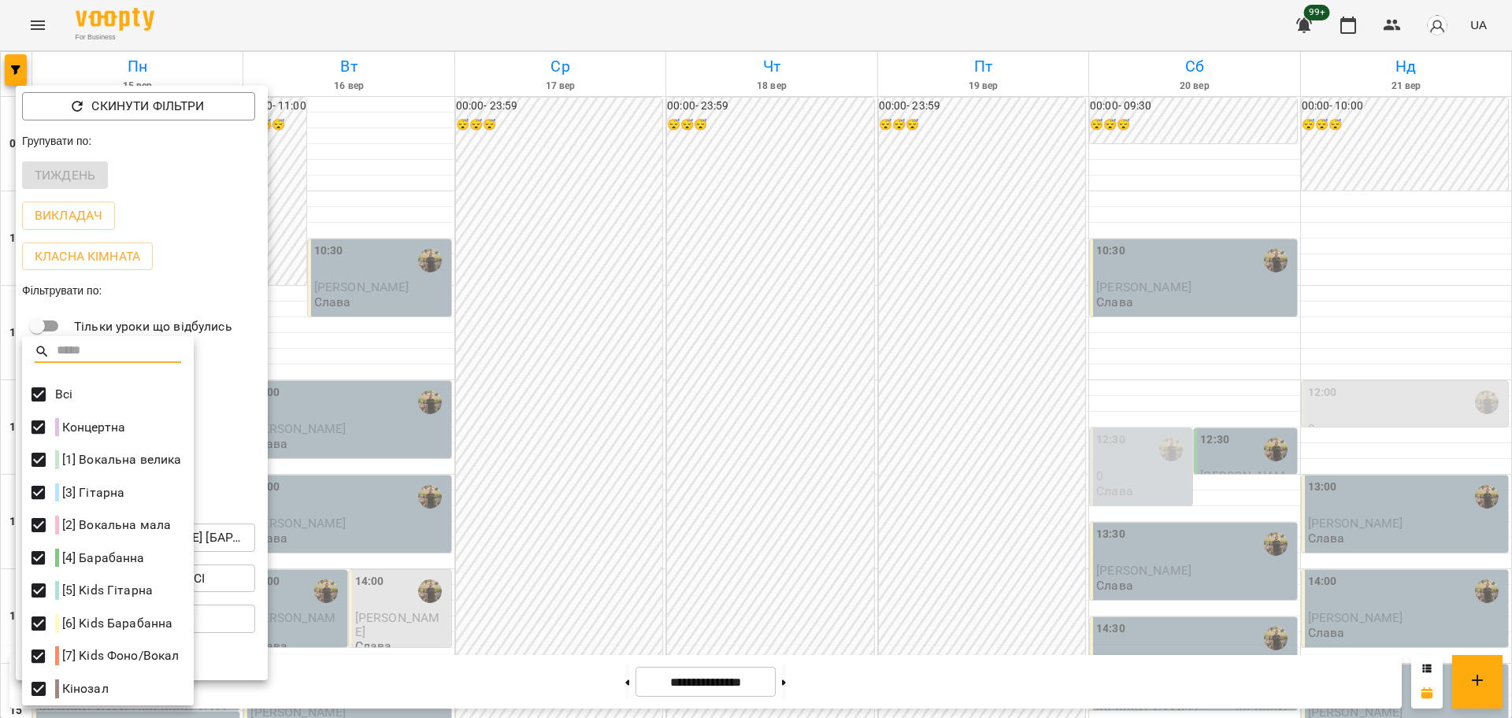
click at [270, 573] on div at bounding box center [756, 359] width 1512 height 718
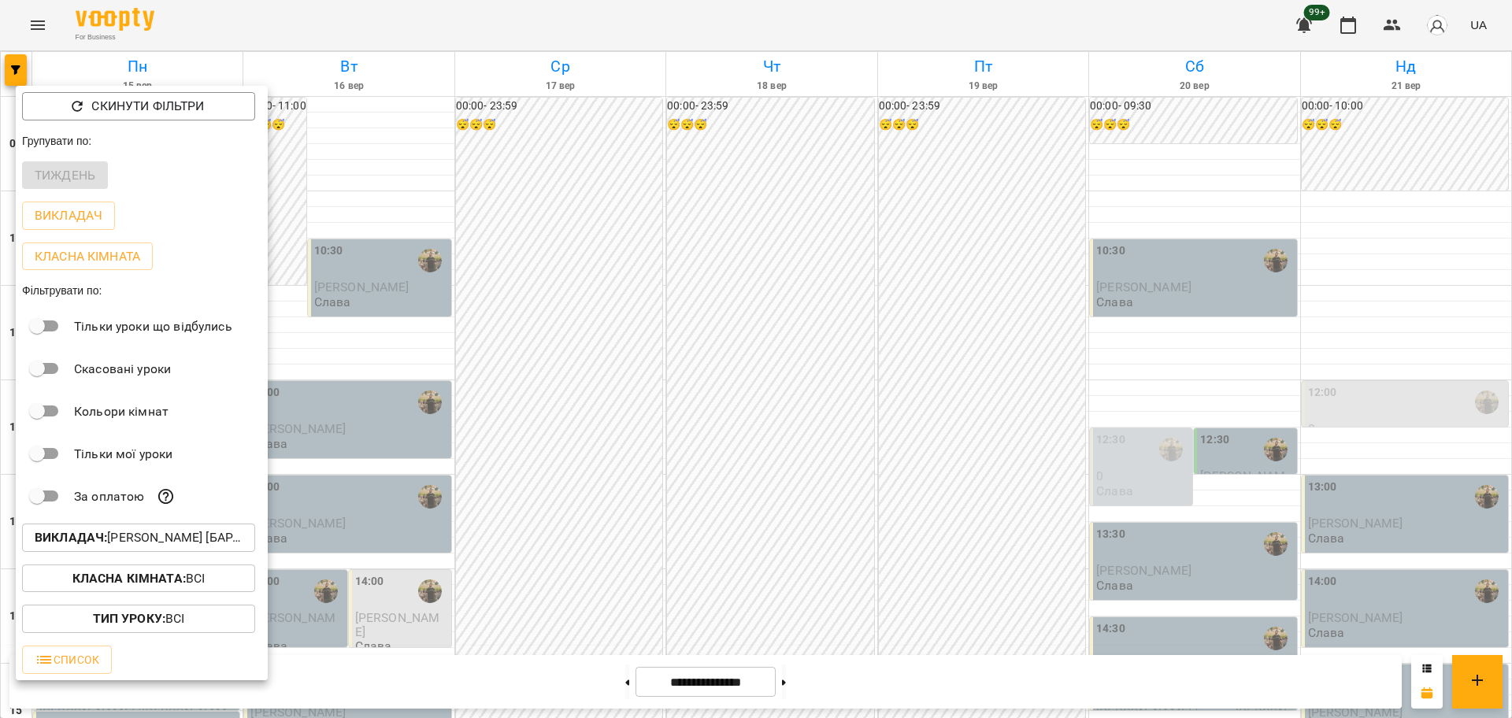
click at [235, 541] on p "Викладач : [PERSON_NAME] [барабани/перкусія]" at bounding box center [139, 538] width 208 height 19
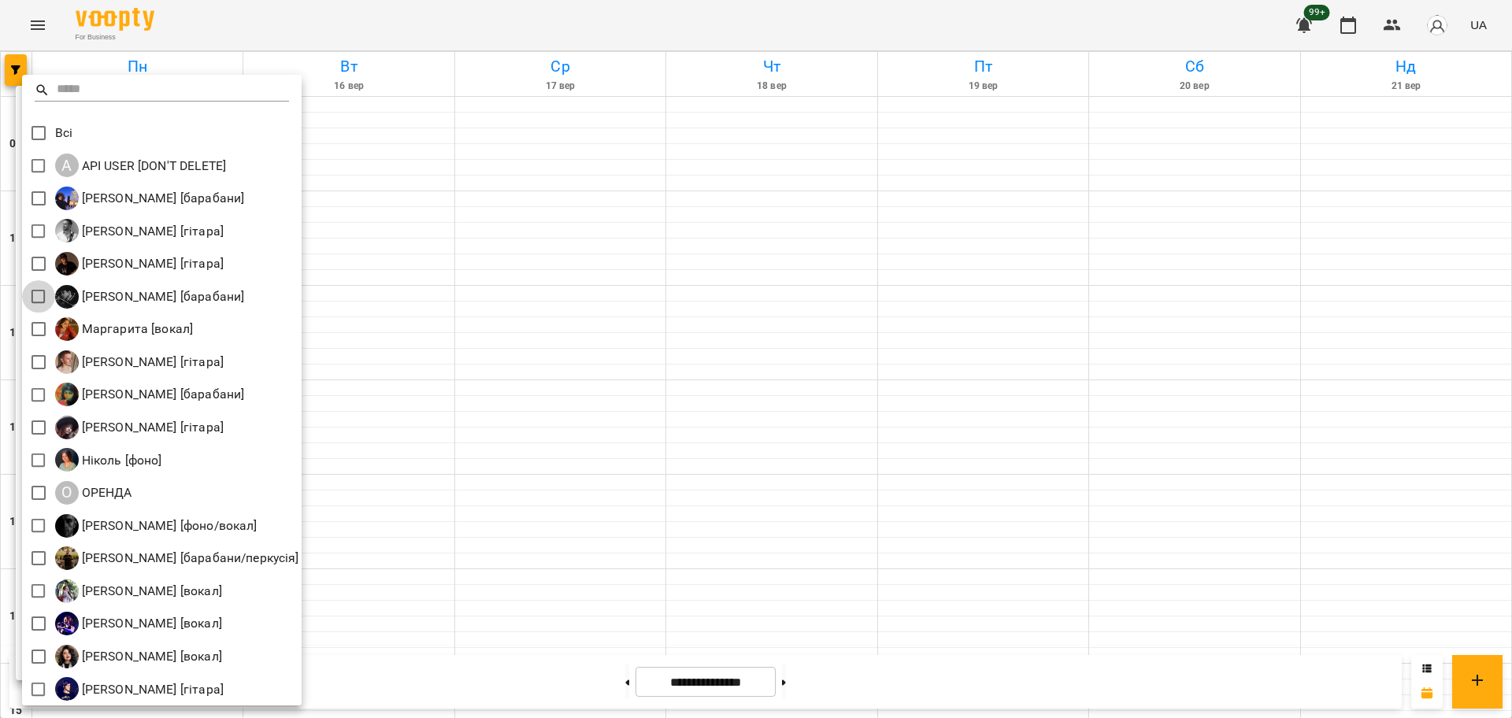
click at [488, 309] on div at bounding box center [756, 359] width 1512 height 718
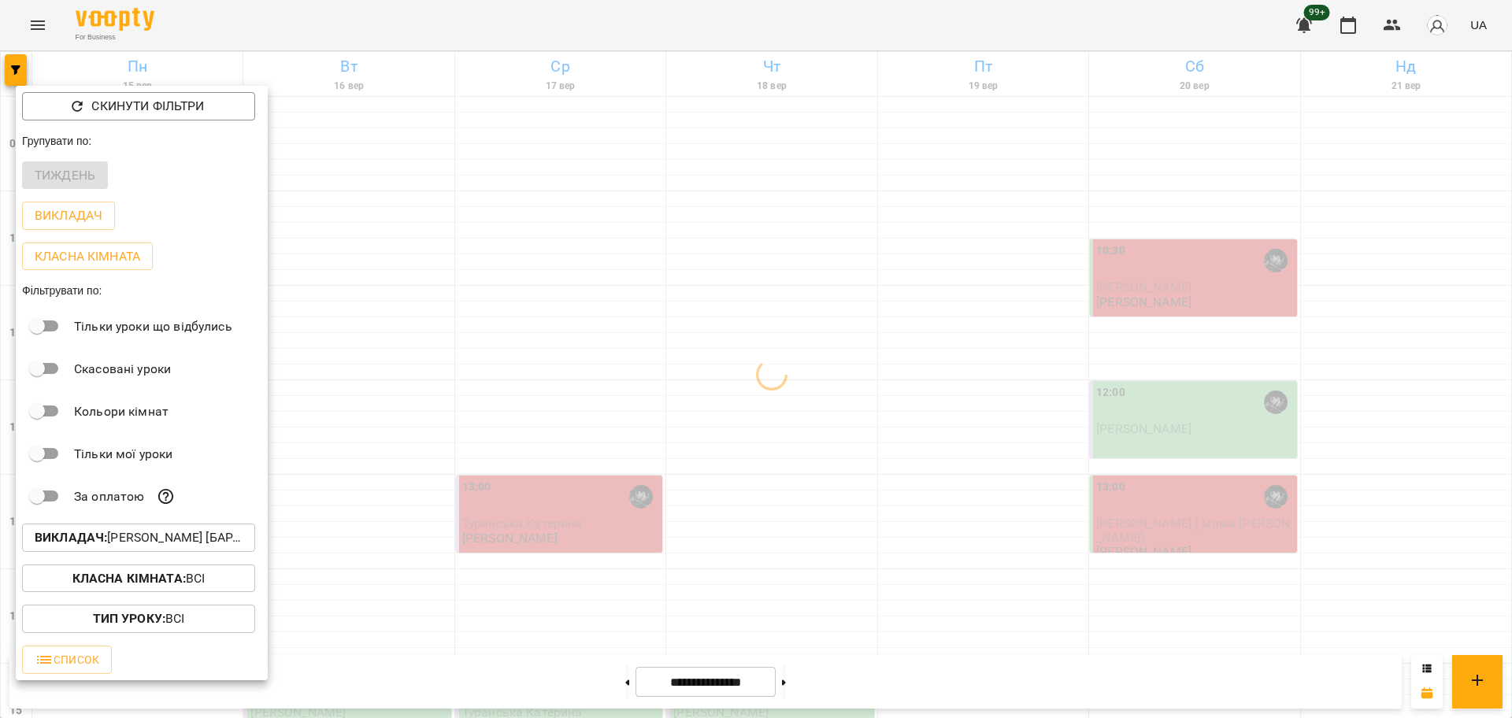
click at [737, 436] on div at bounding box center [756, 359] width 1512 height 718
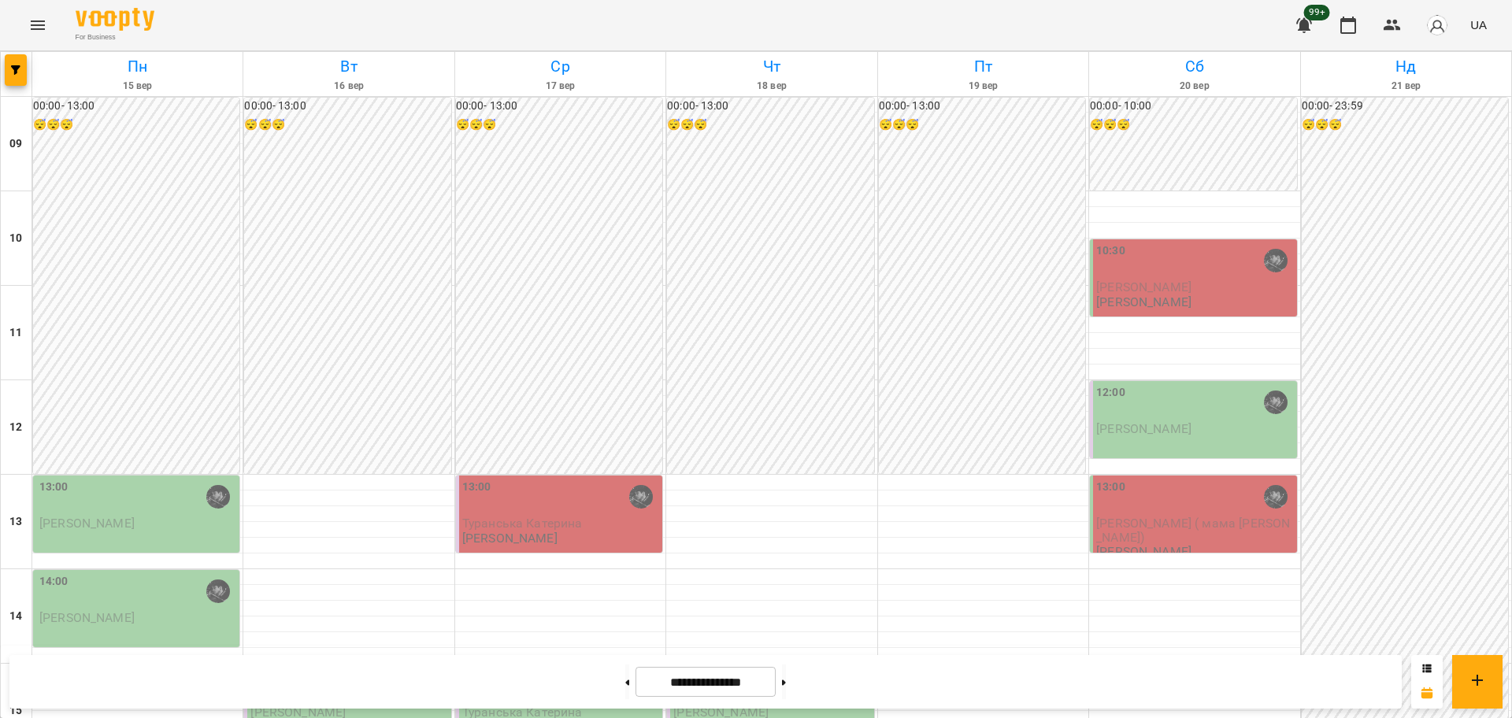
scroll to position [394, 0]
click at [786, 679] on button at bounding box center [784, 682] width 4 height 35
type input "**********"
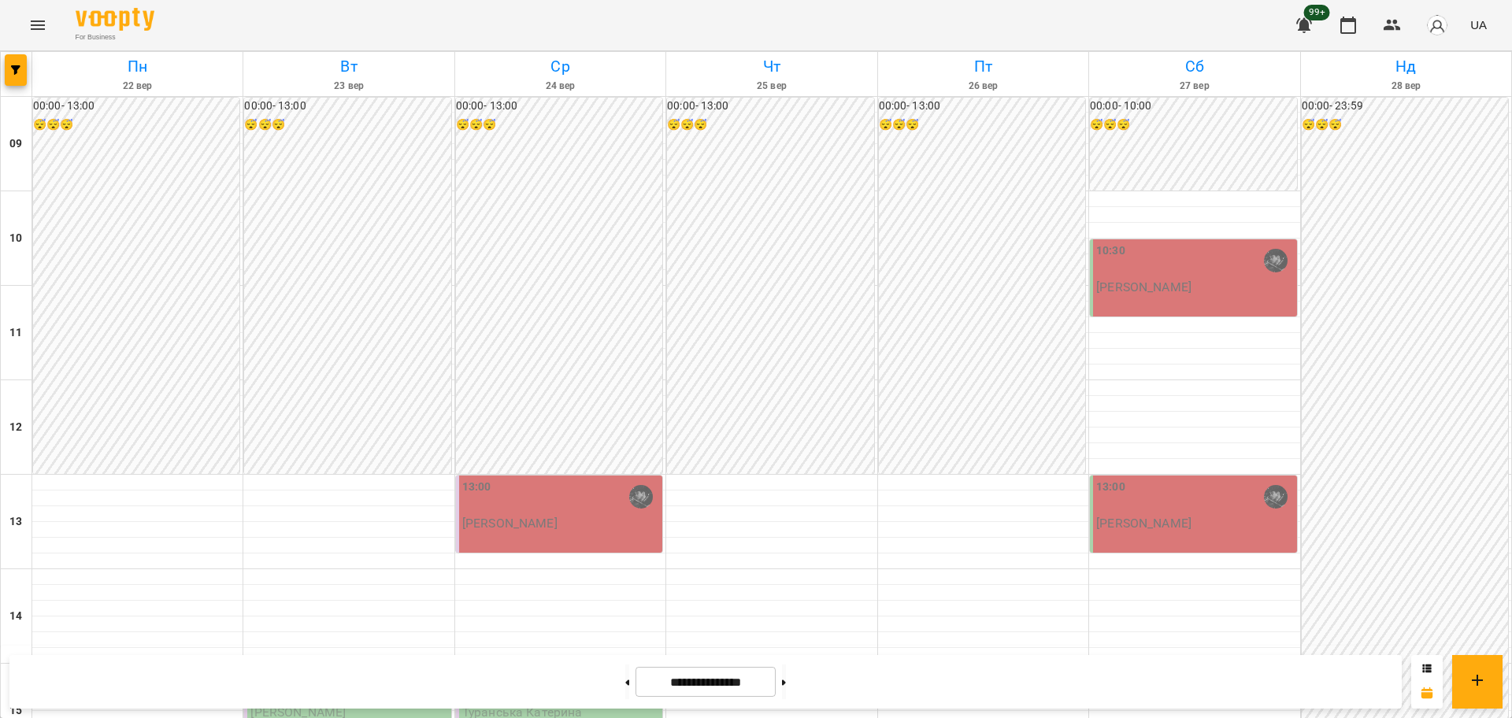
scroll to position [295, 0]
click at [518, 705] on span "Туранська Катерина" at bounding box center [522, 712] width 121 height 15
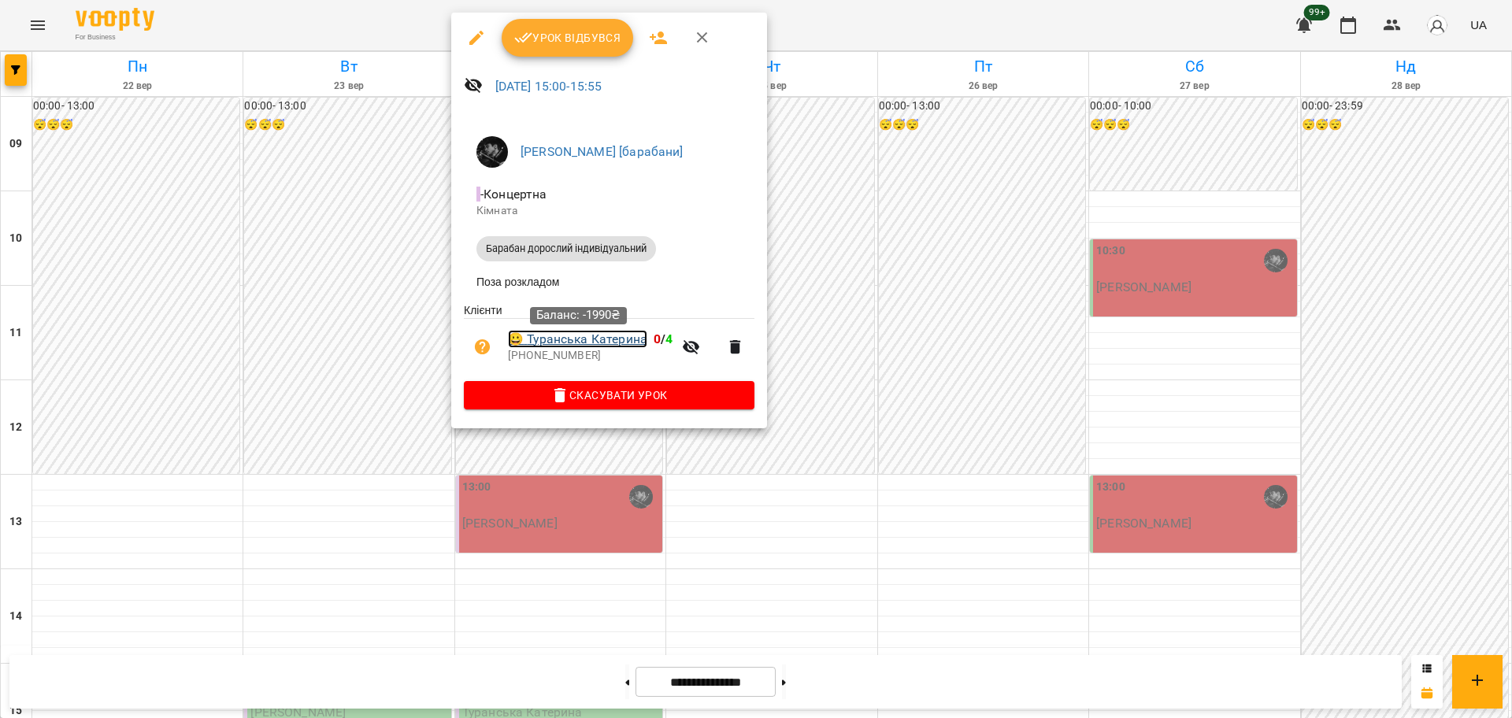
click at [562, 349] on link "😀 [PERSON_NAME]" at bounding box center [577, 339] width 139 height 19
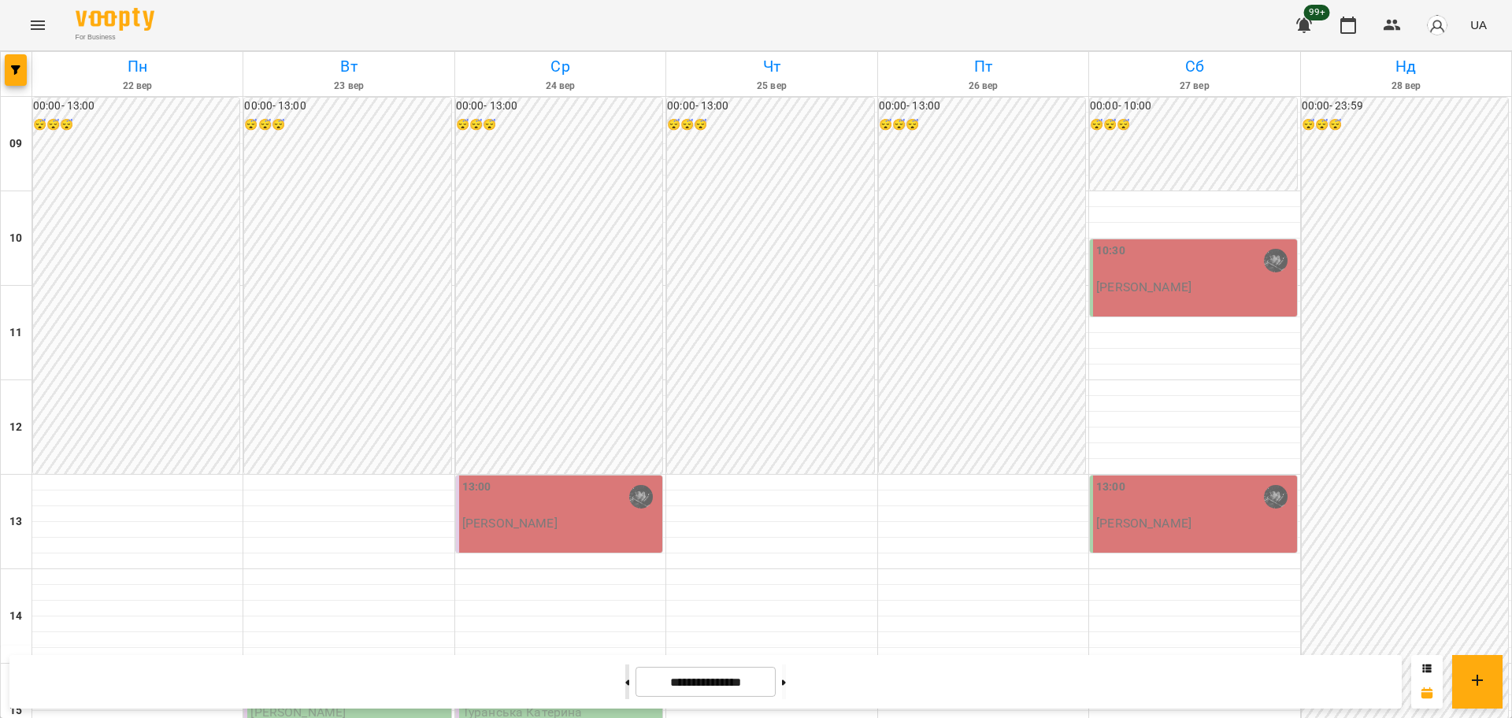
click at [625, 685] on button at bounding box center [627, 682] width 4 height 35
type input "**********"
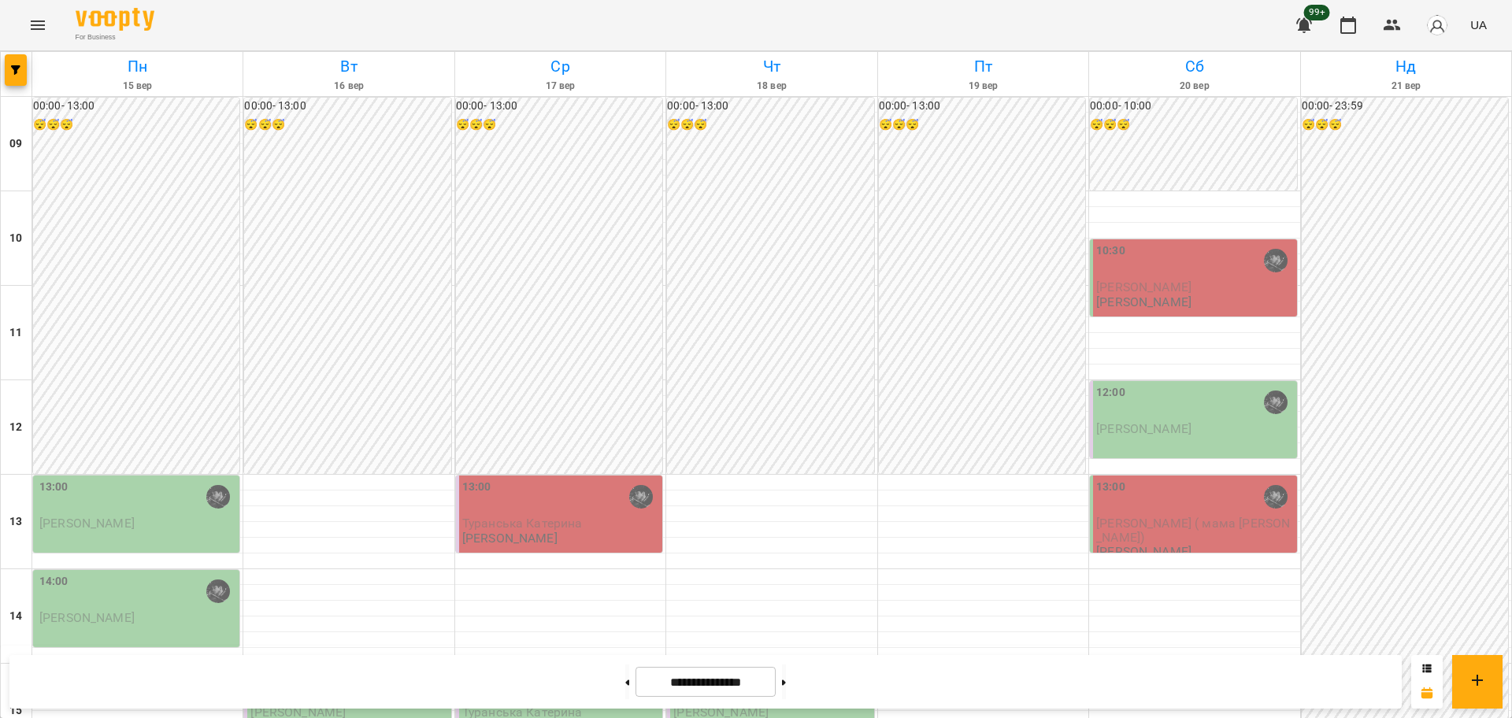
click at [141, 532] on div "13:00 [PERSON_NAME]" at bounding box center [136, 514] width 206 height 77
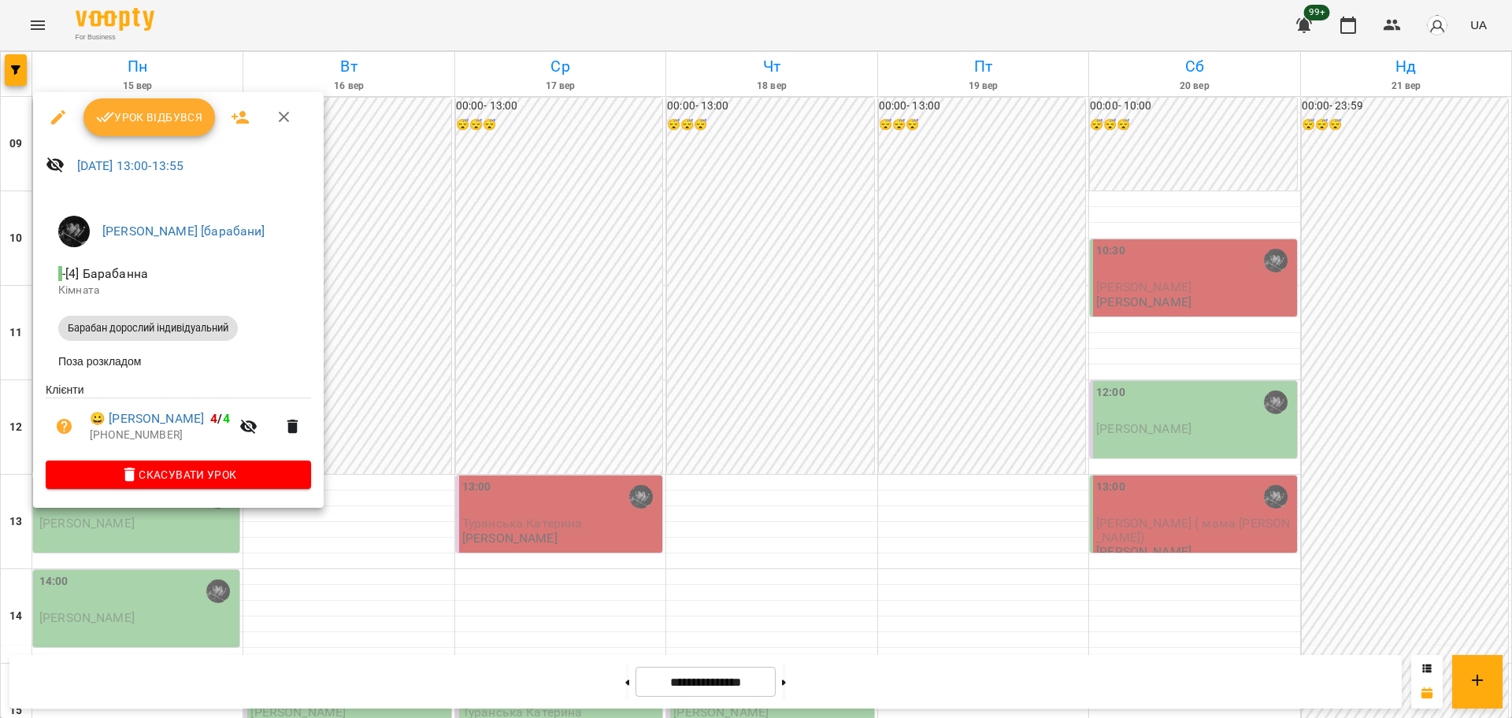
click at [599, 646] on div at bounding box center [756, 359] width 1512 height 718
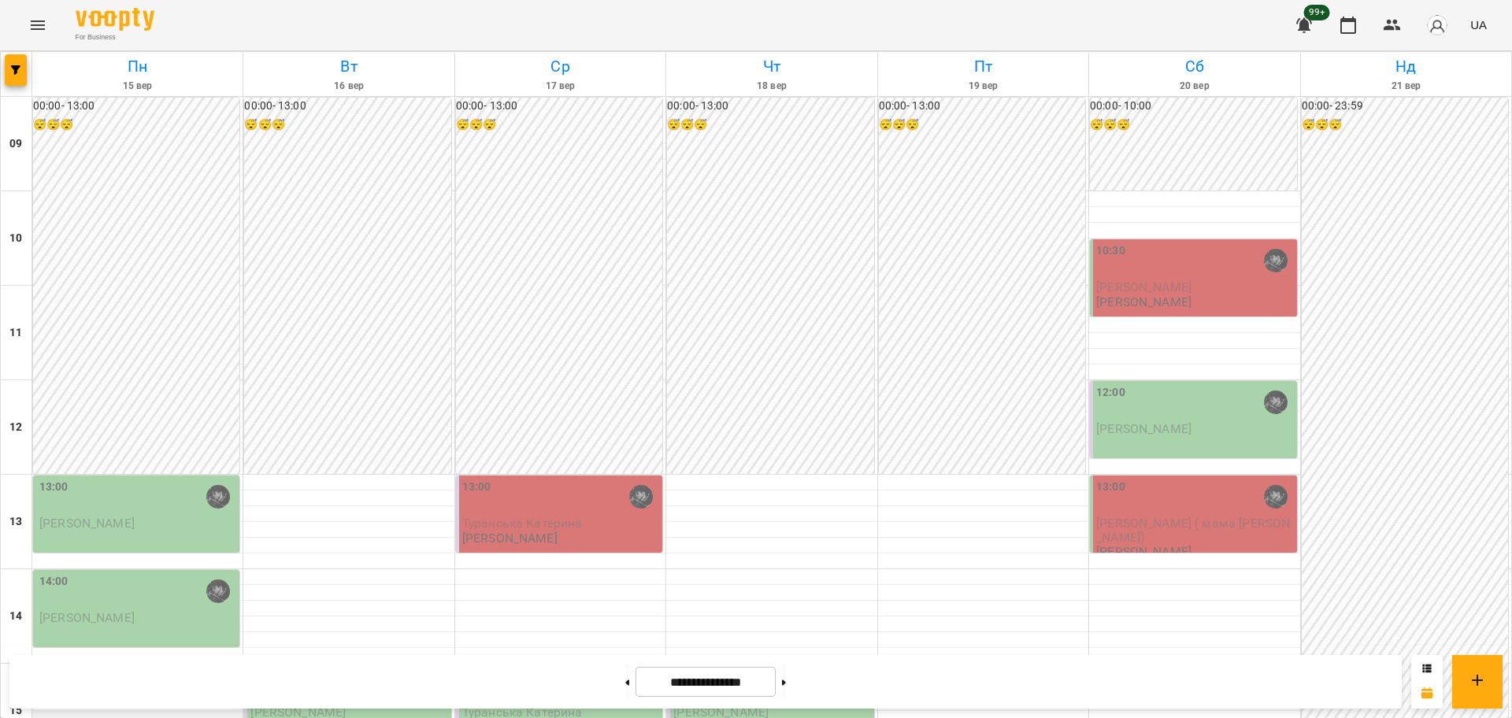
scroll to position [197, 0]
click at [111, 570] on div "14:00 [PERSON_NAME]" at bounding box center [136, 608] width 206 height 77
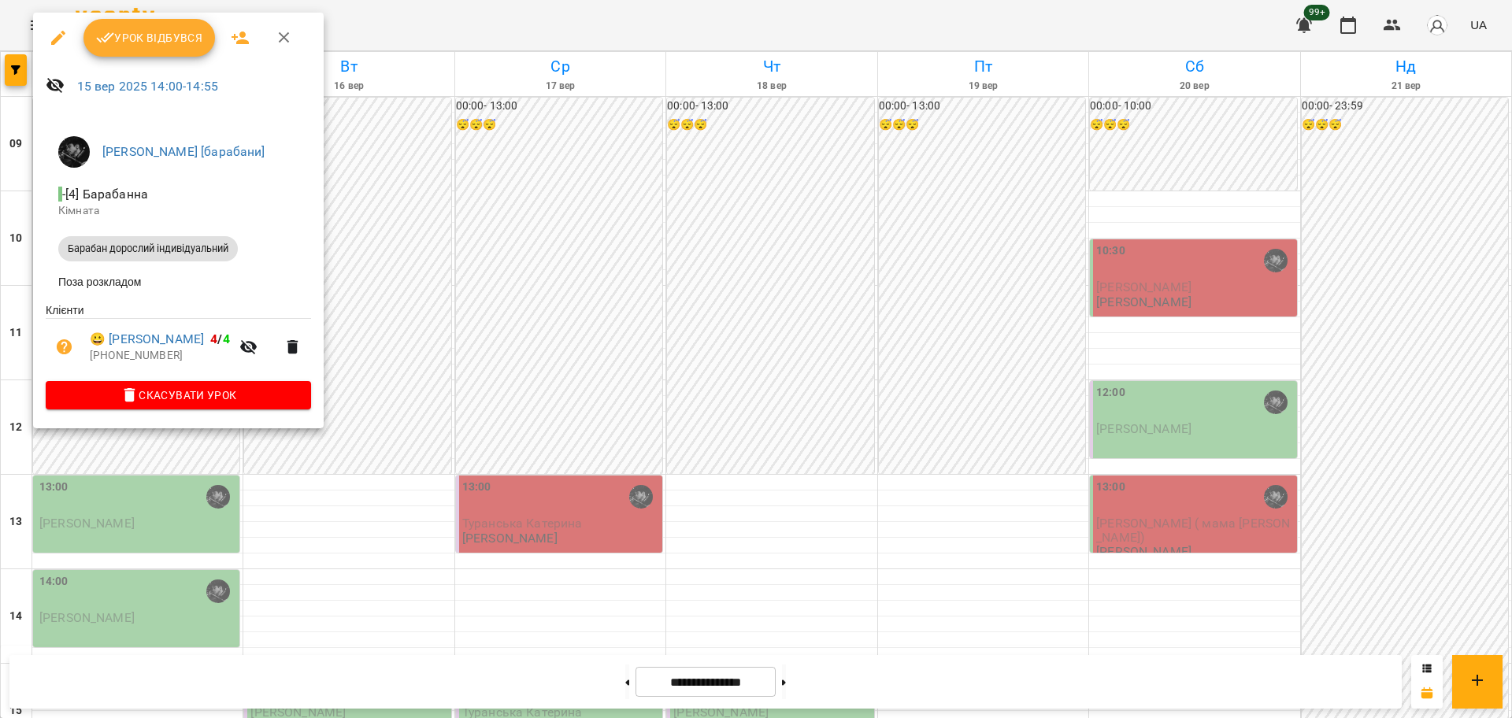
click at [161, 577] on div at bounding box center [756, 359] width 1512 height 718
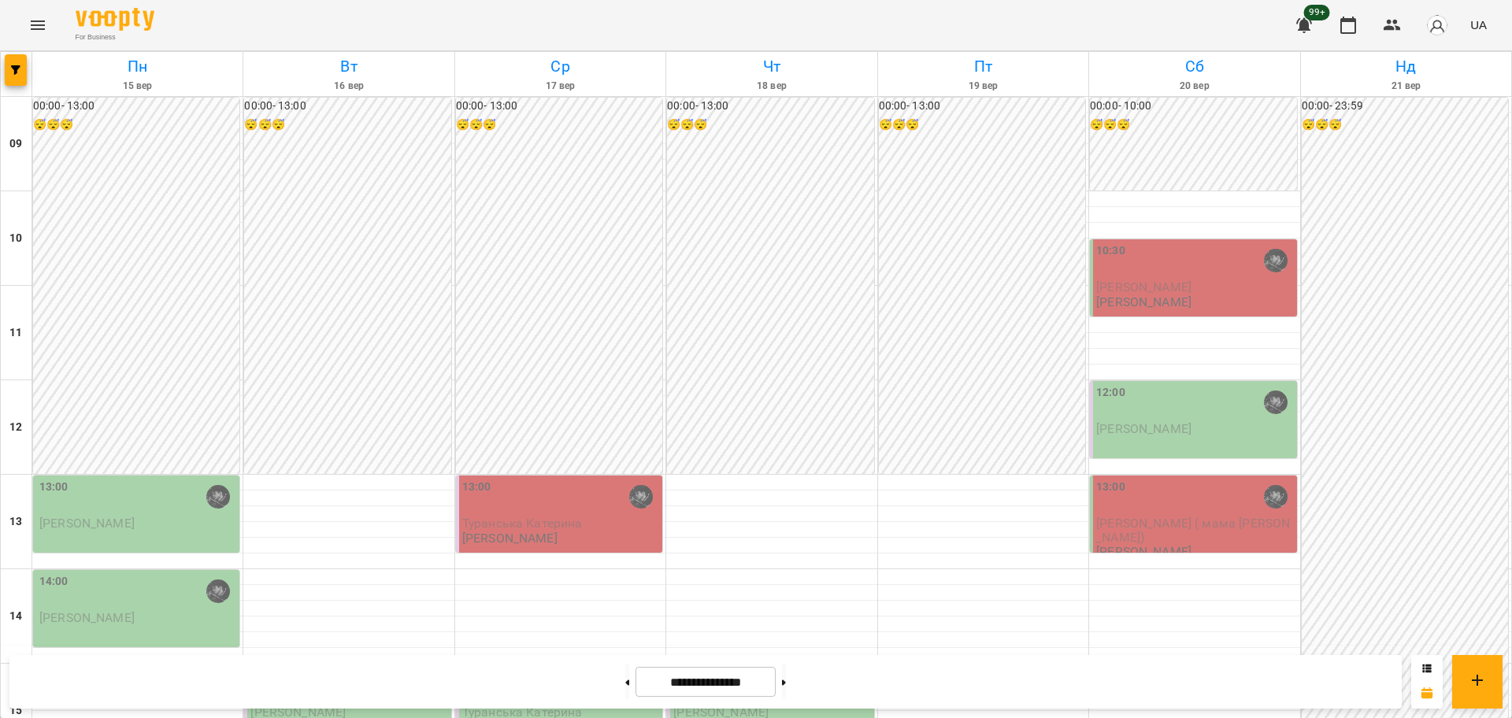
scroll to position [295, 0]
click at [116, 611] on p "[PERSON_NAME]" at bounding box center [137, 617] width 197 height 13
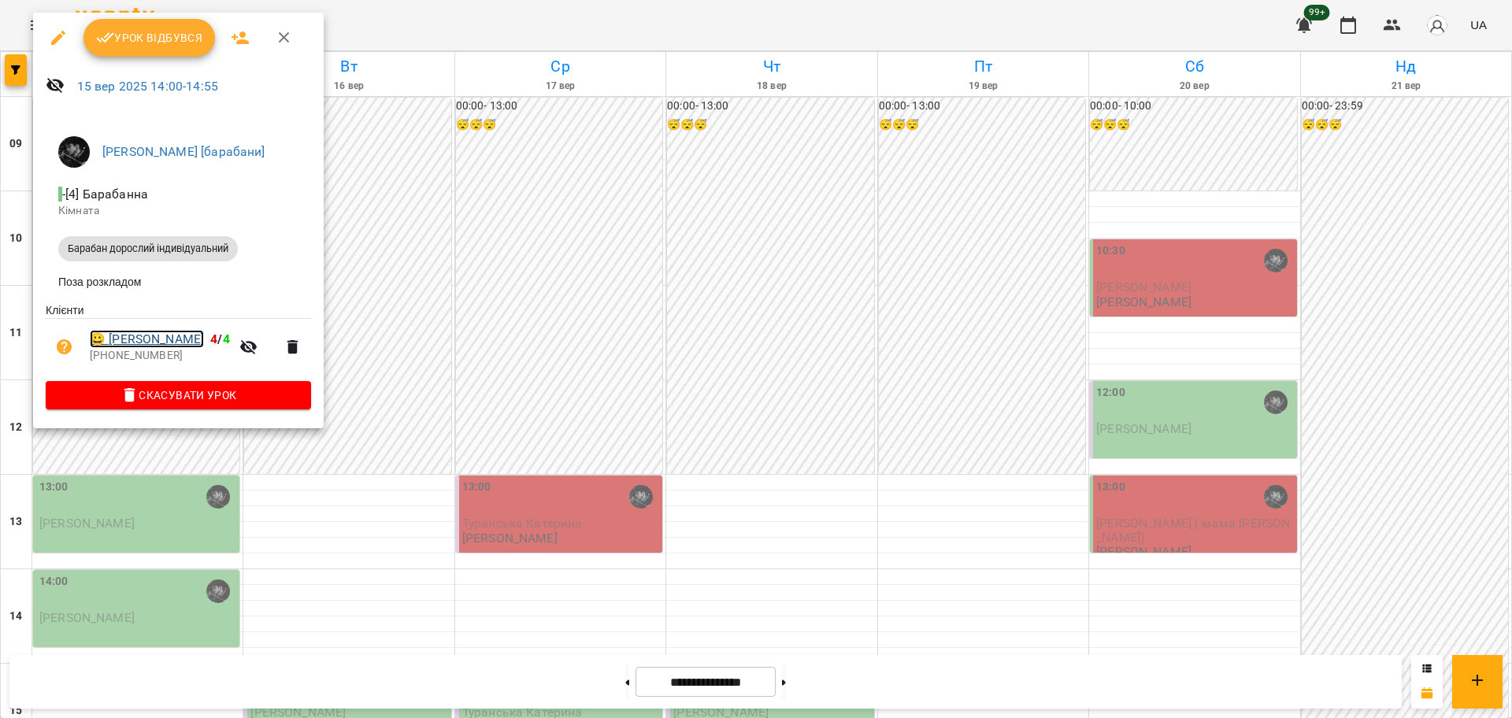
click at [157, 336] on link "😀 [PERSON_NAME]" at bounding box center [147, 339] width 114 height 19
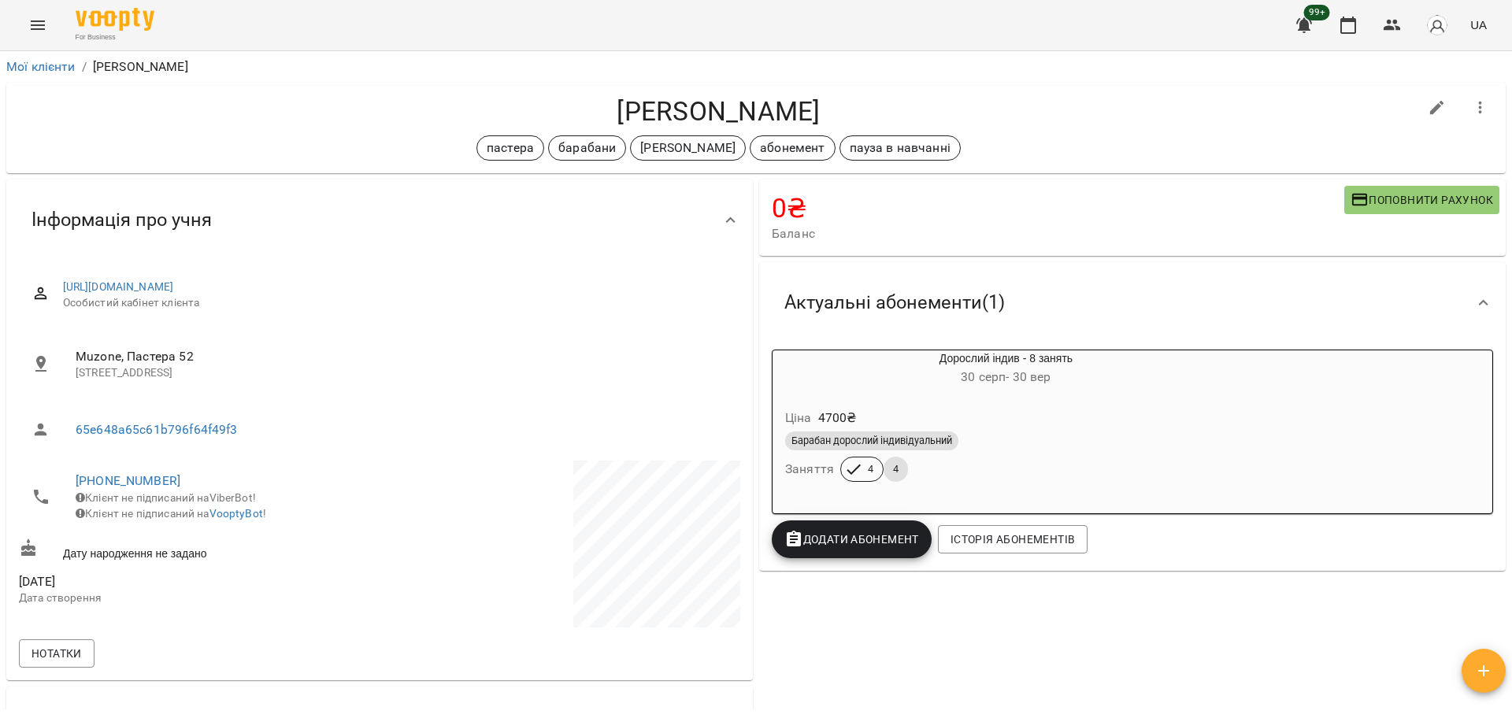
click at [1419, 106] on button "button" at bounding box center [1438, 108] width 38 height 38
select select "**"
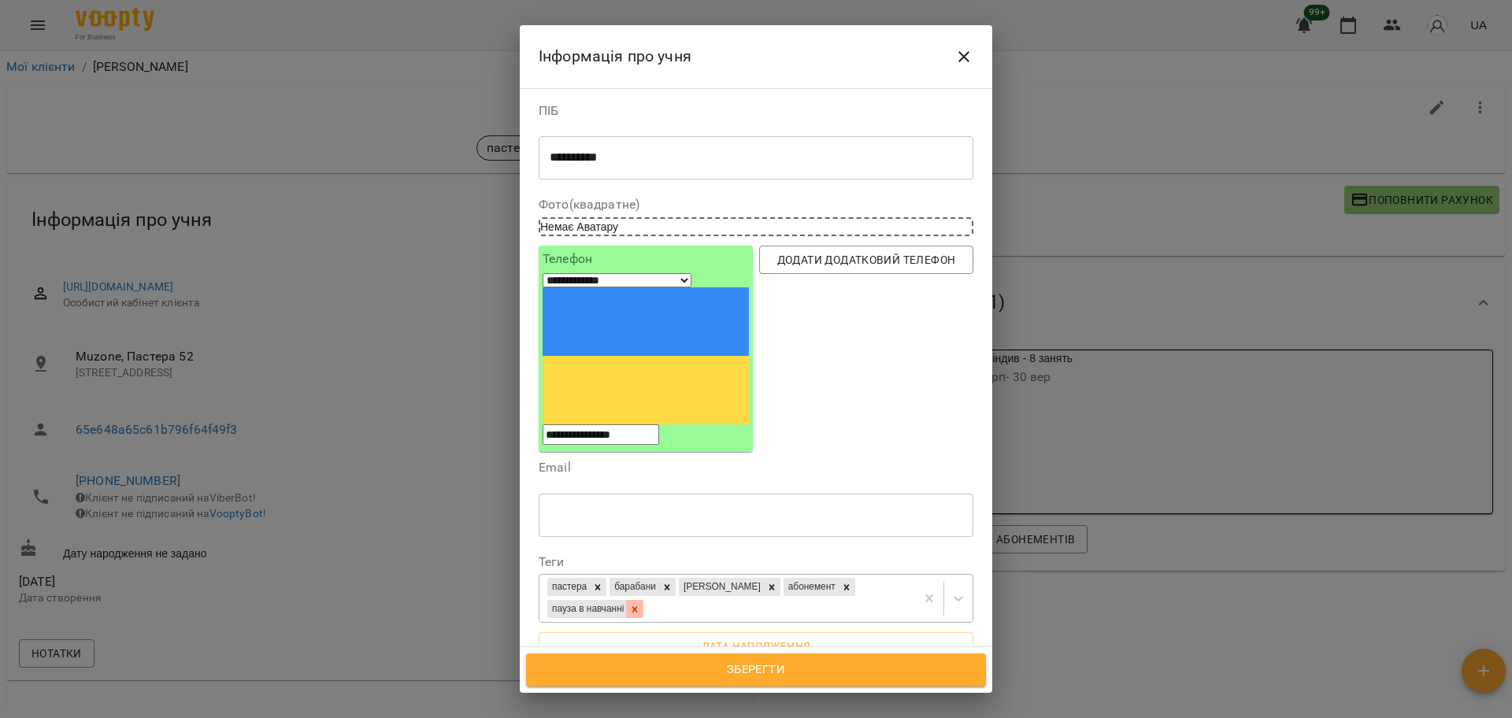
click at [640, 604] on icon at bounding box center [634, 609] width 11 height 11
drag, startPoint x: 748, startPoint y: 670, endPoint x: 901, endPoint y: 555, distance: 191.9
click at [901, 562] on div "**********" at bounding box center [756, 359] width 473 height 668
click at [763, 581] on div at bounding box center [771, 590] width 17 height 18
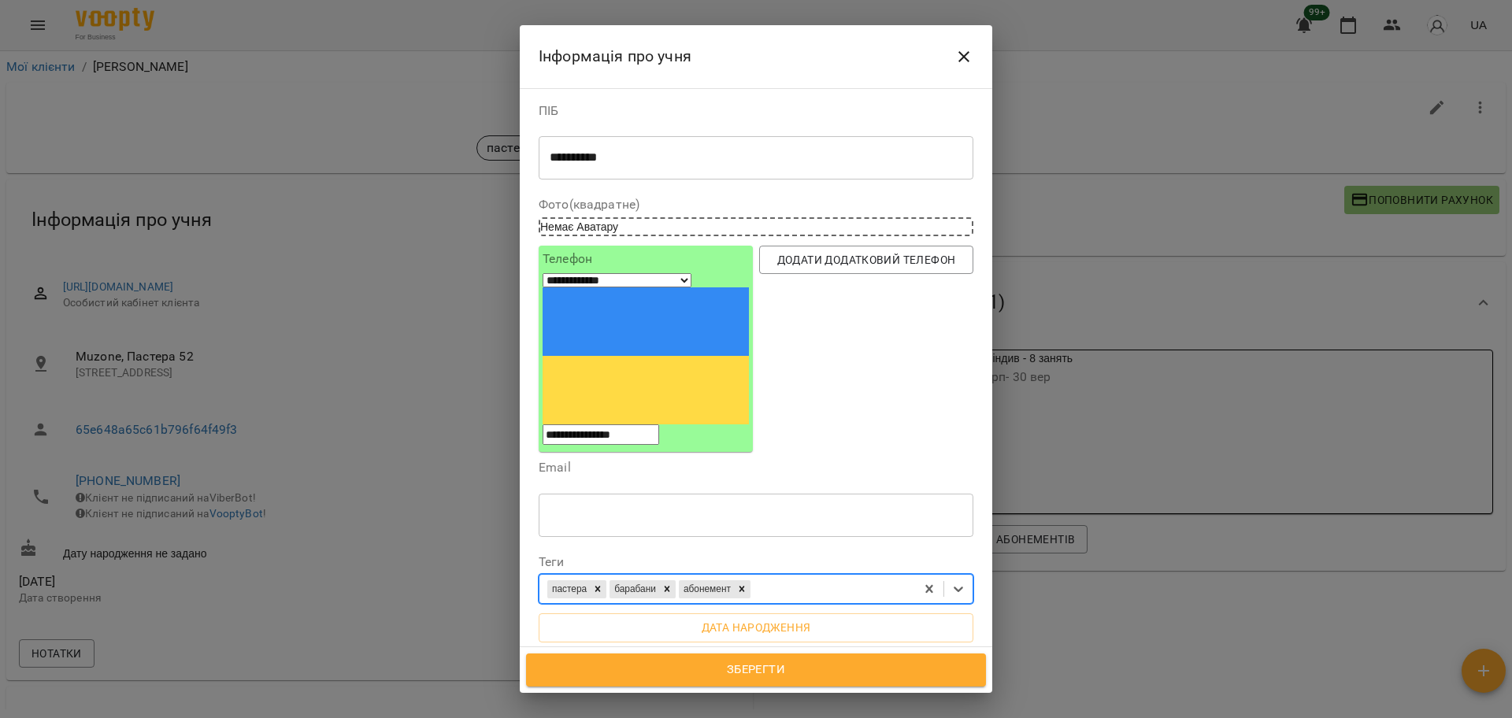
click at [818, 577] on div "пастера барабани абонемент" at bounding box center [728, 590] width 376 height 26
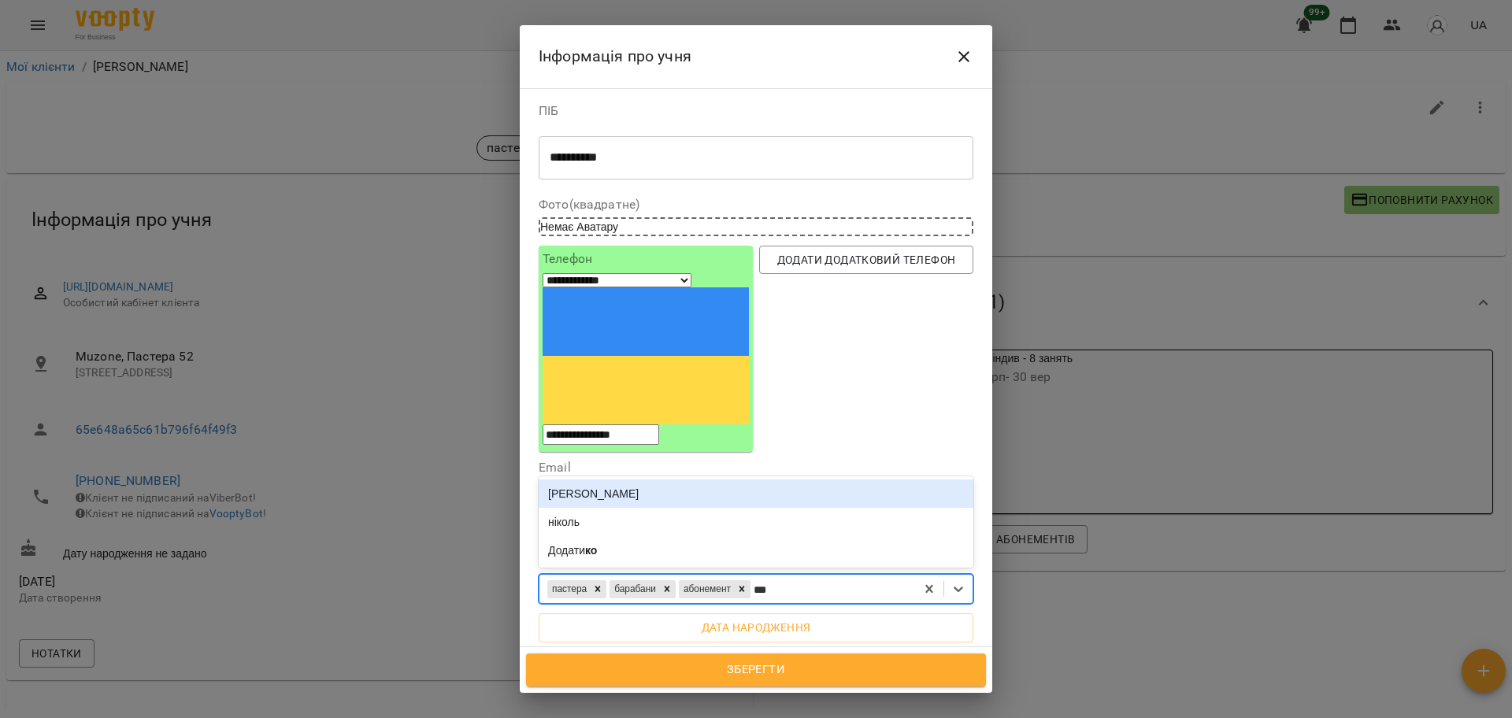
type input "****"
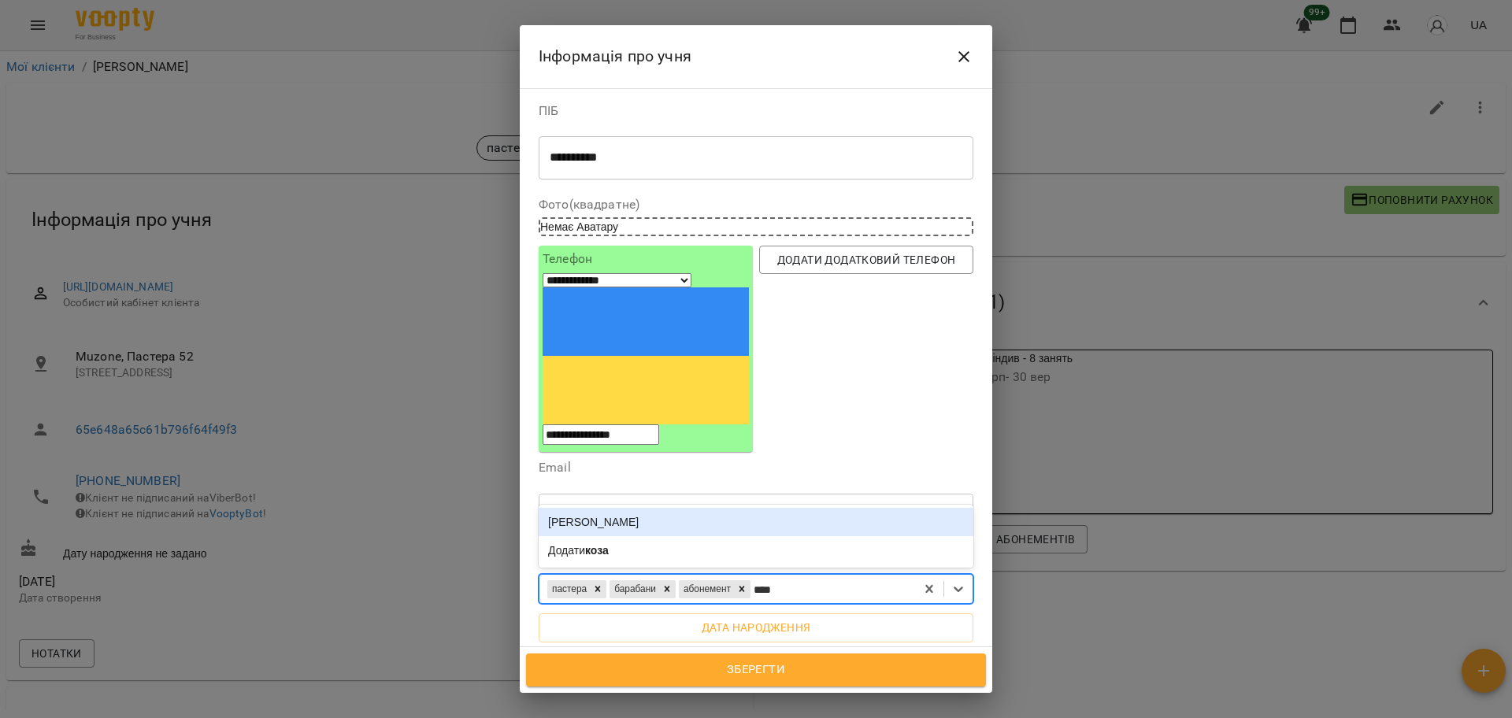
click at [702, 508] on div "[PERSON_NAME]" at bounding box center [756, 522] width 435 height 28
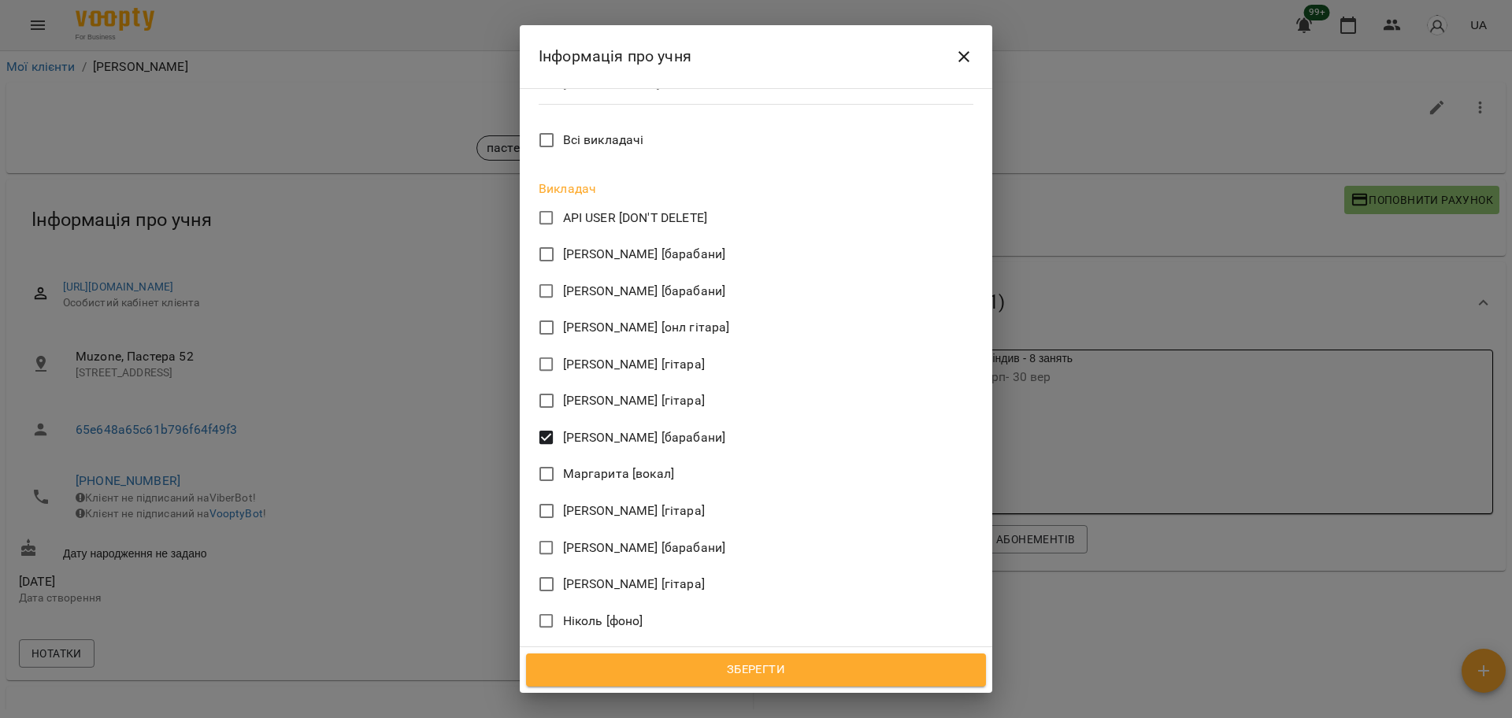
scroll to position [886, 0]
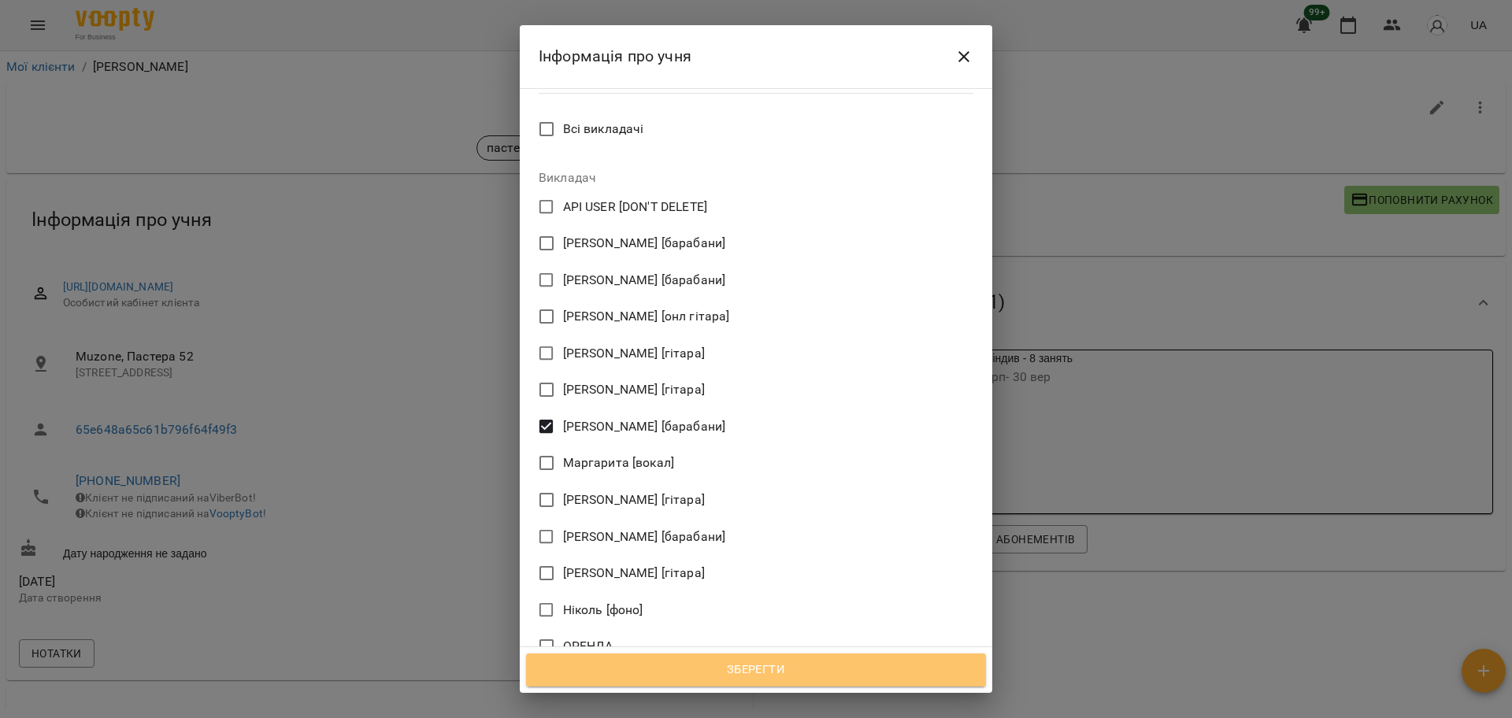
click at [758, 673] on span "Зберегти" at bounding box center [756, 670] width 425 height 20
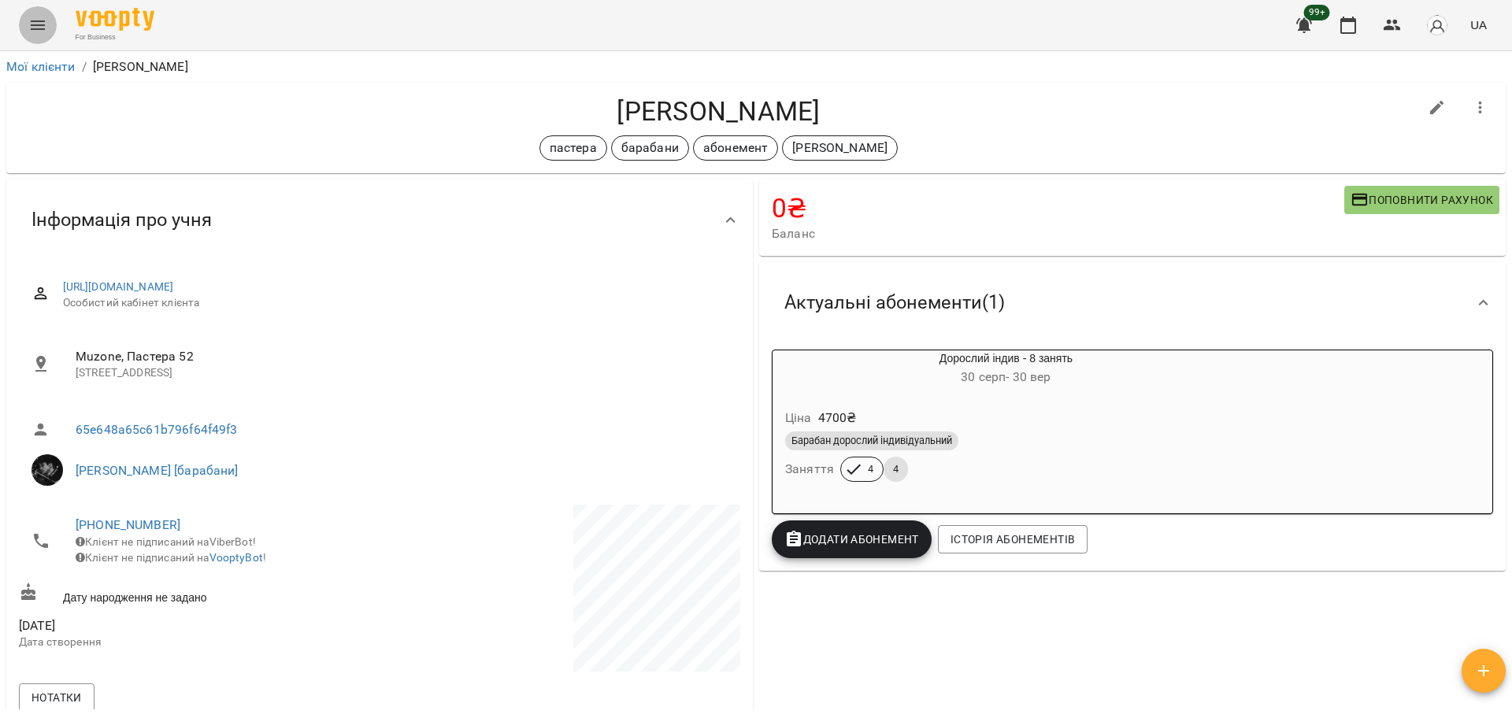
click at [36, 27] on icon "Menu" at bounding box center [37, 25] width 19 height 19
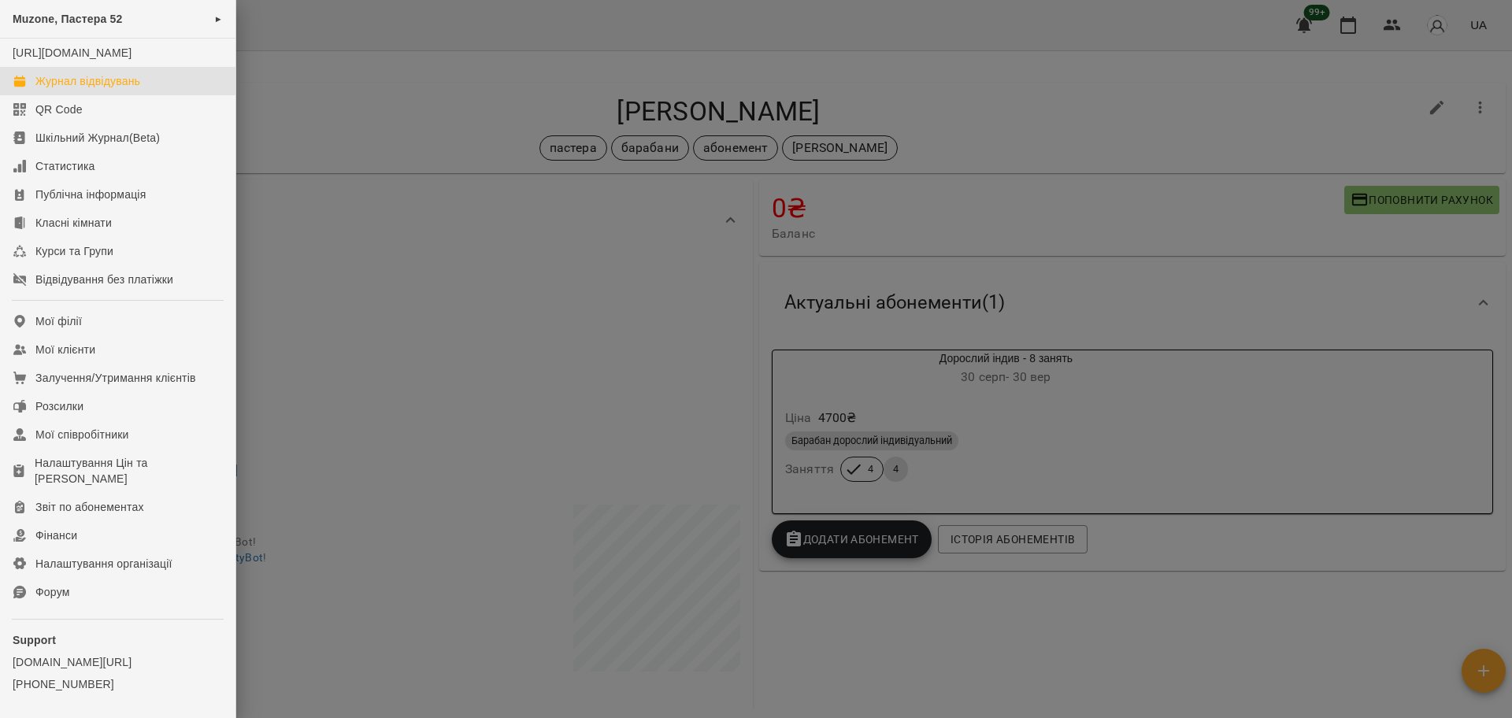
click at [68, 89] on div "Журнал відвідувань" at bounding box center [87, 81] width 105 height 16
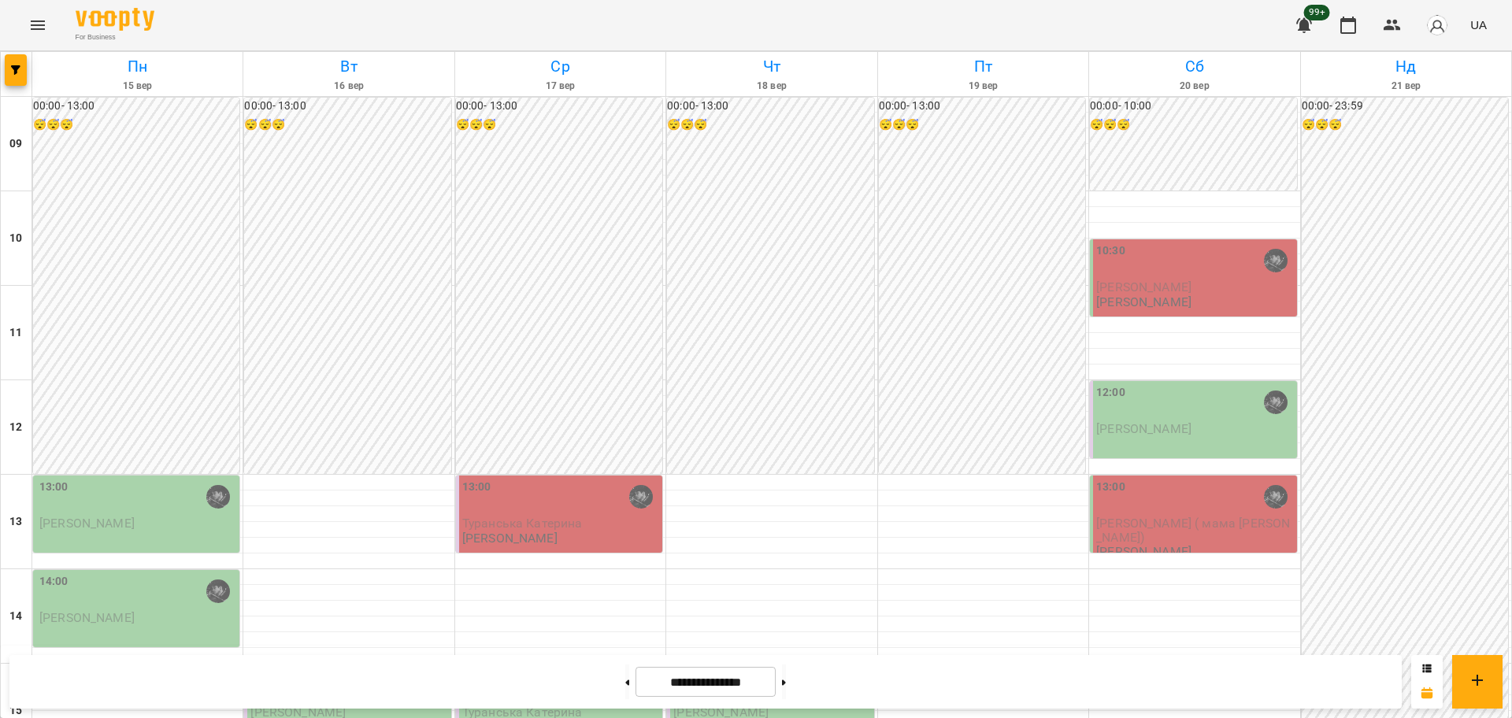
scroll to position [98, 0]
click at [25, 70] on span "button" at bounding box center [16, 69] width 22 height 9
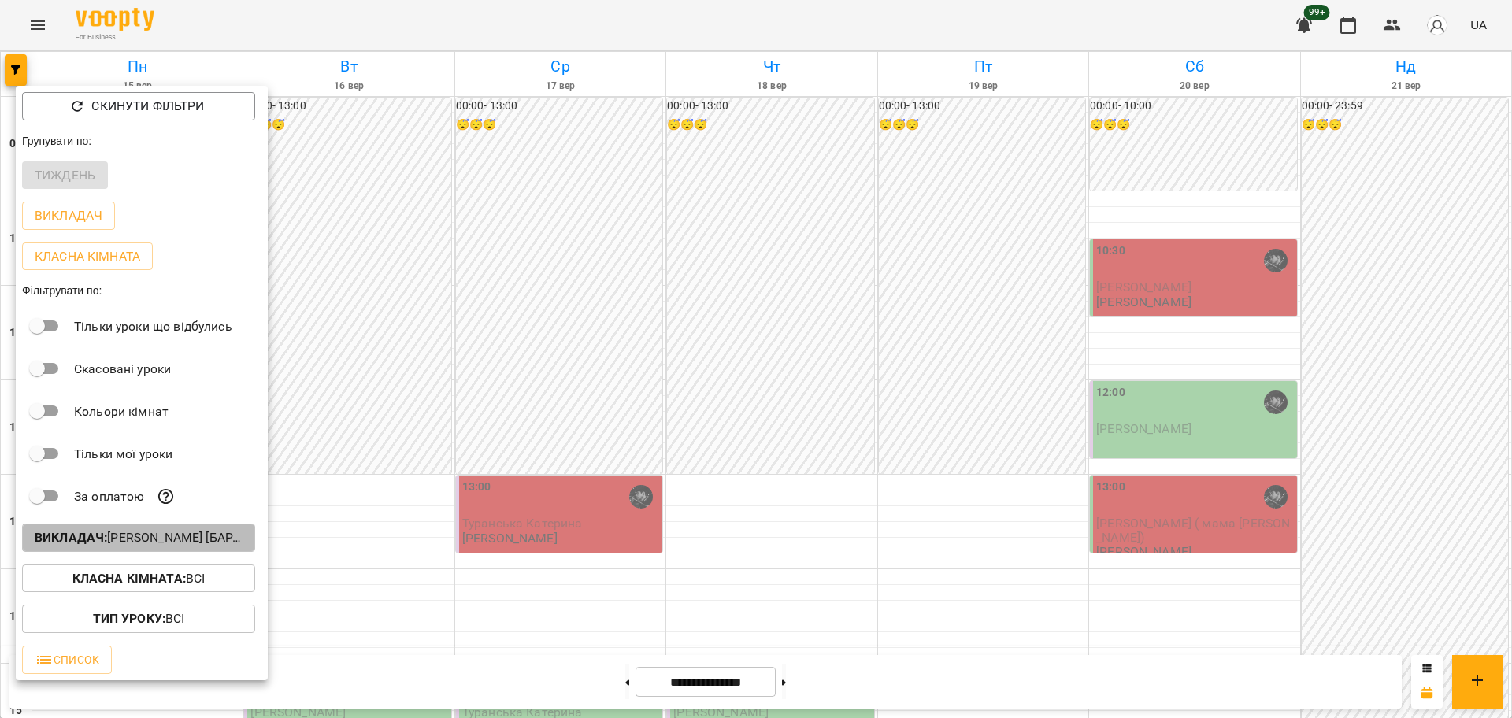
click at [169, 552] on button "Викладач : [PERSON_NAME] [барабани]" at bounding box center [138, 538] width 233 height 28
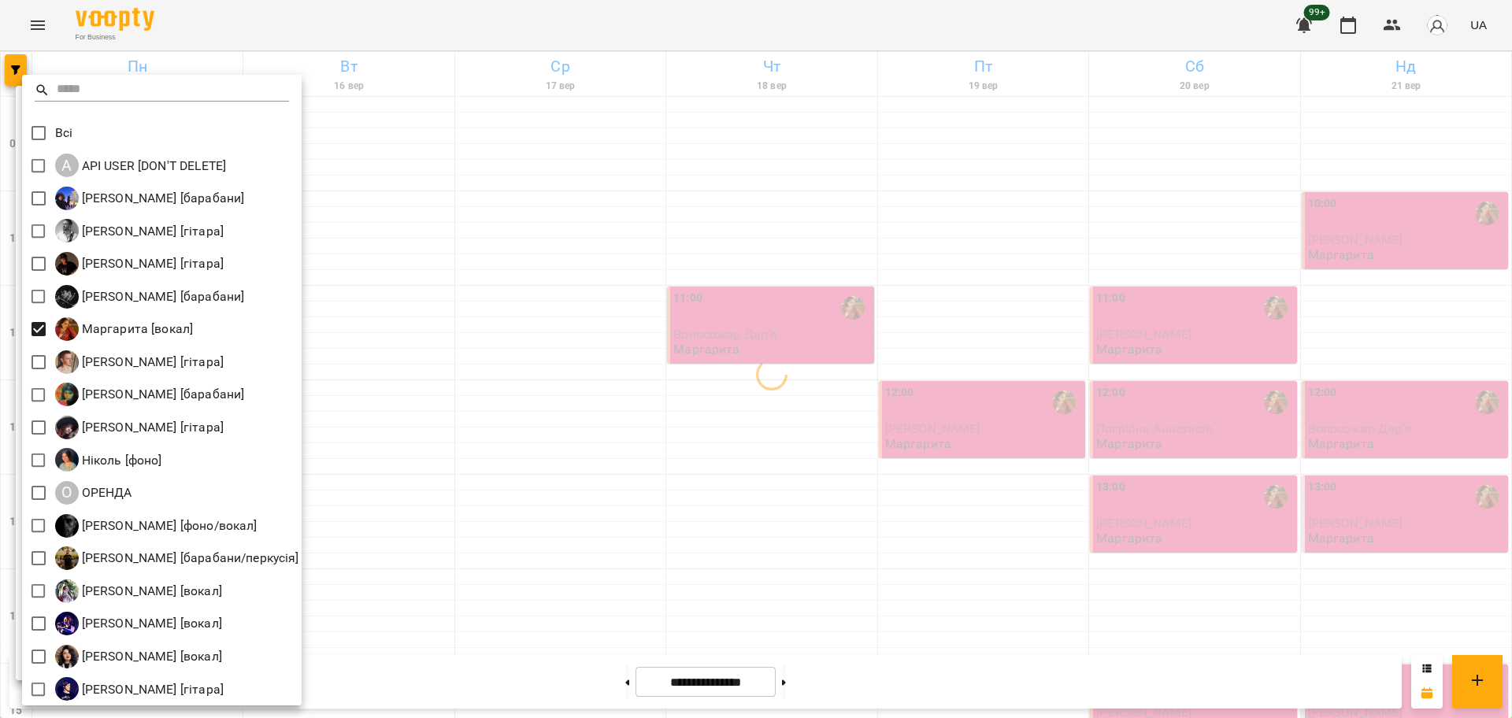
click at [692, 408] on div at bounding box center [756, 359] width 1512 height 718
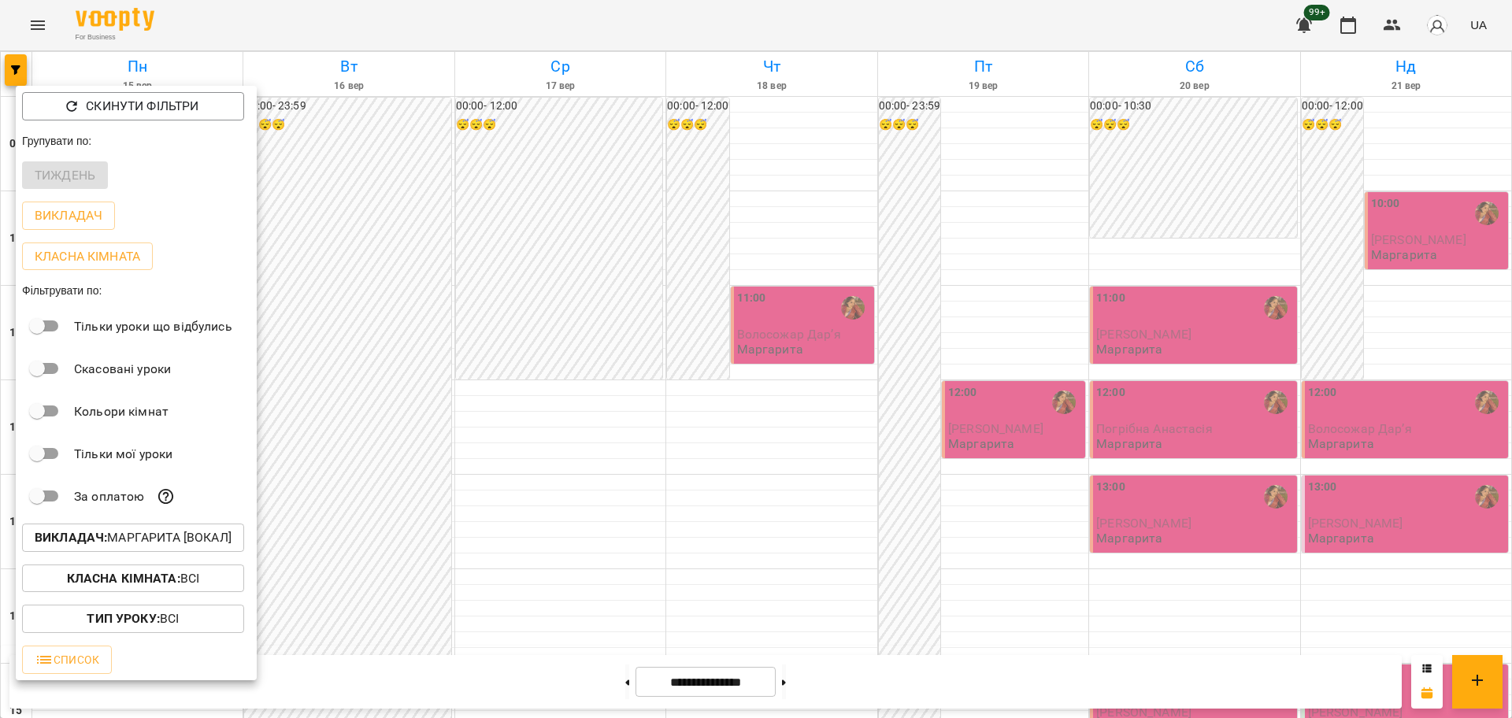
click at [373, 499] on div at bounding box center [756, 359] width 1512 height 718
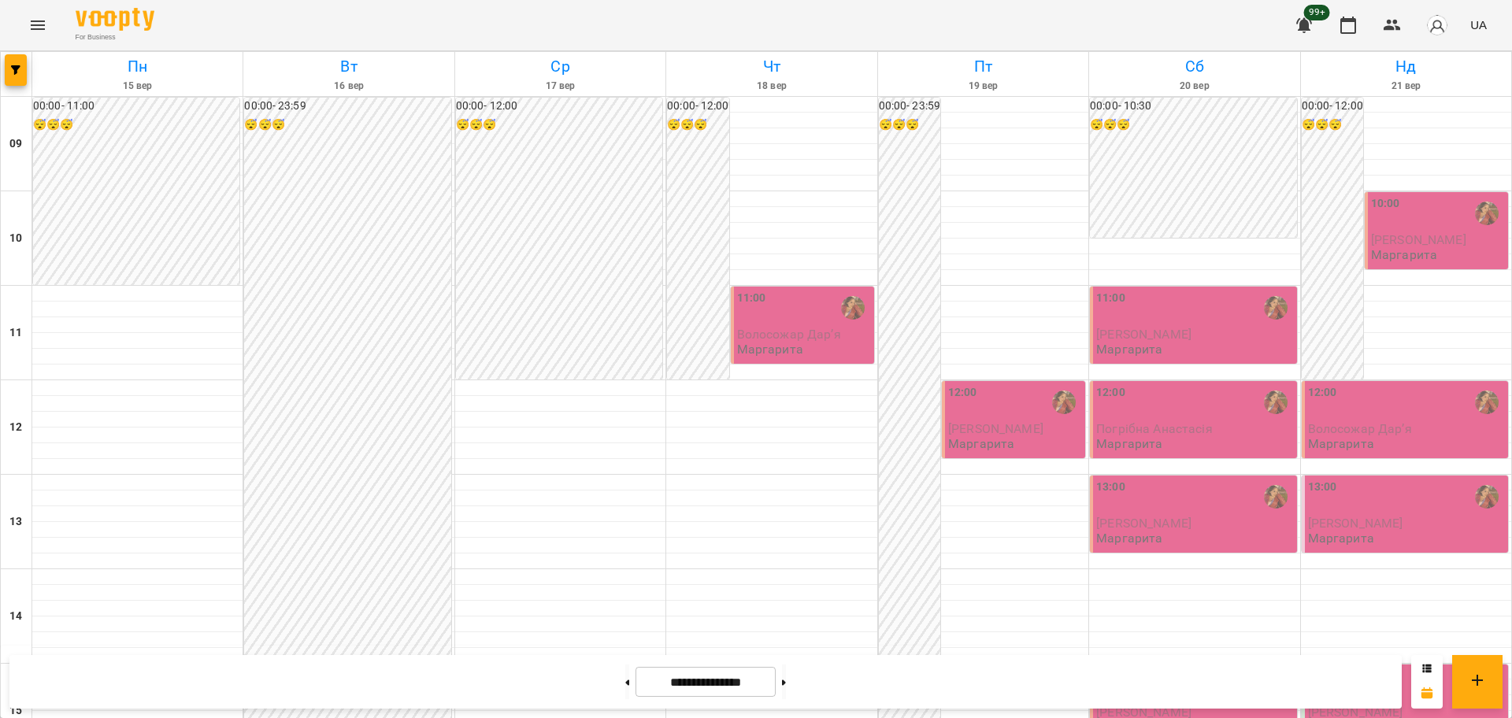
scroll to position [580, 0]
click at [27, 81] on div at bounding box center [17, 74] width 32 height 44
click at [17, 83] on button "button" at bounding box center [16, 70] width 22 height 32
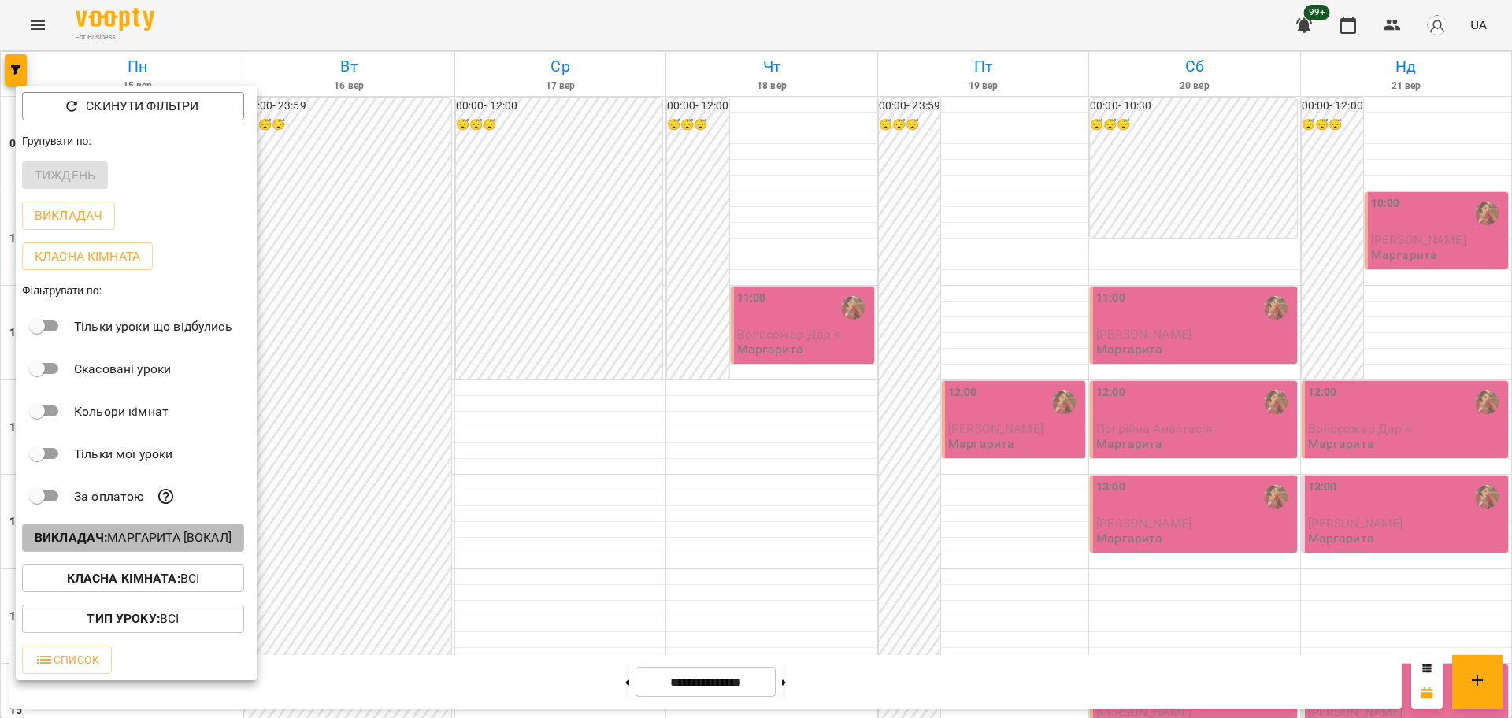
click at [154, 543] on p "Викладач : [PERSON_NAME] [вокал]" at bounding box center [133, 538] width 197 height 19
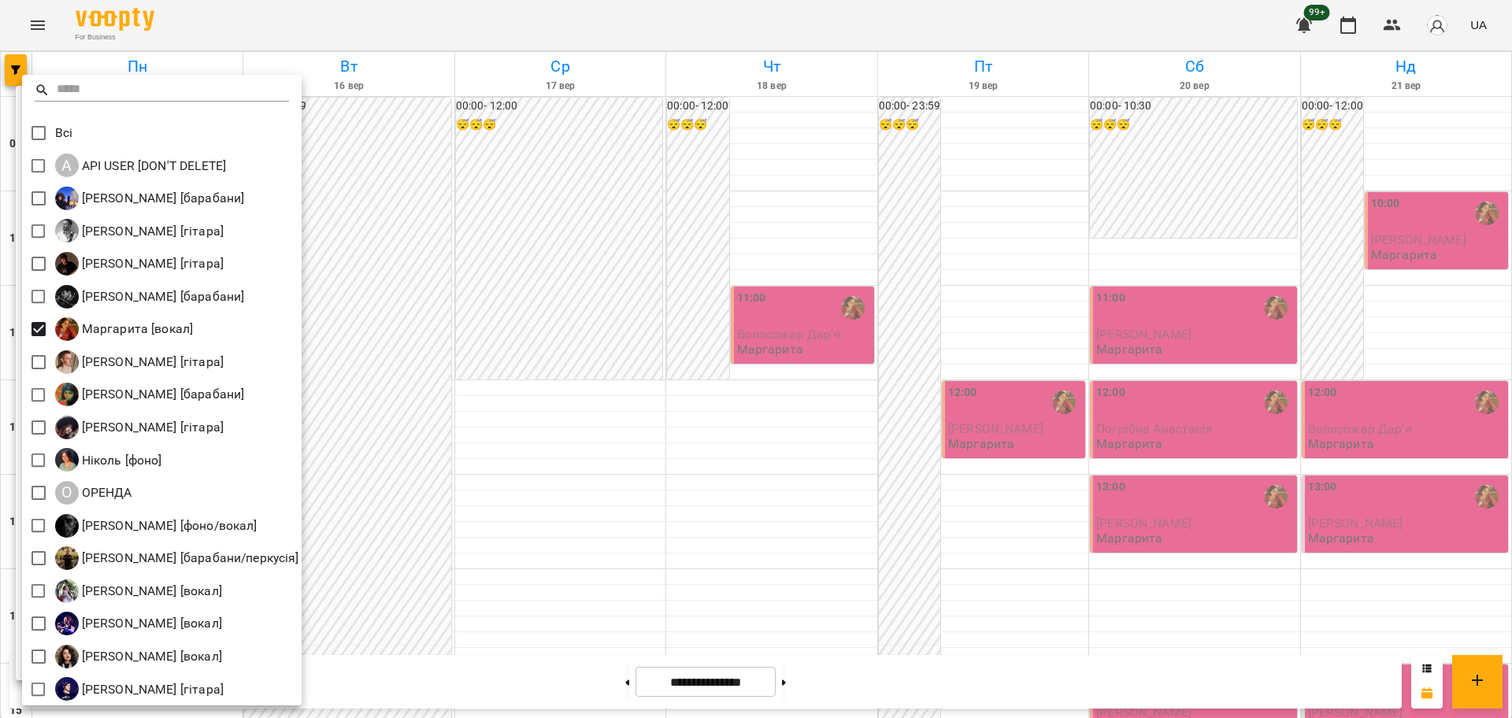
click at [349, 515] on div at bounding box center [756, 359] width 1512 height 718
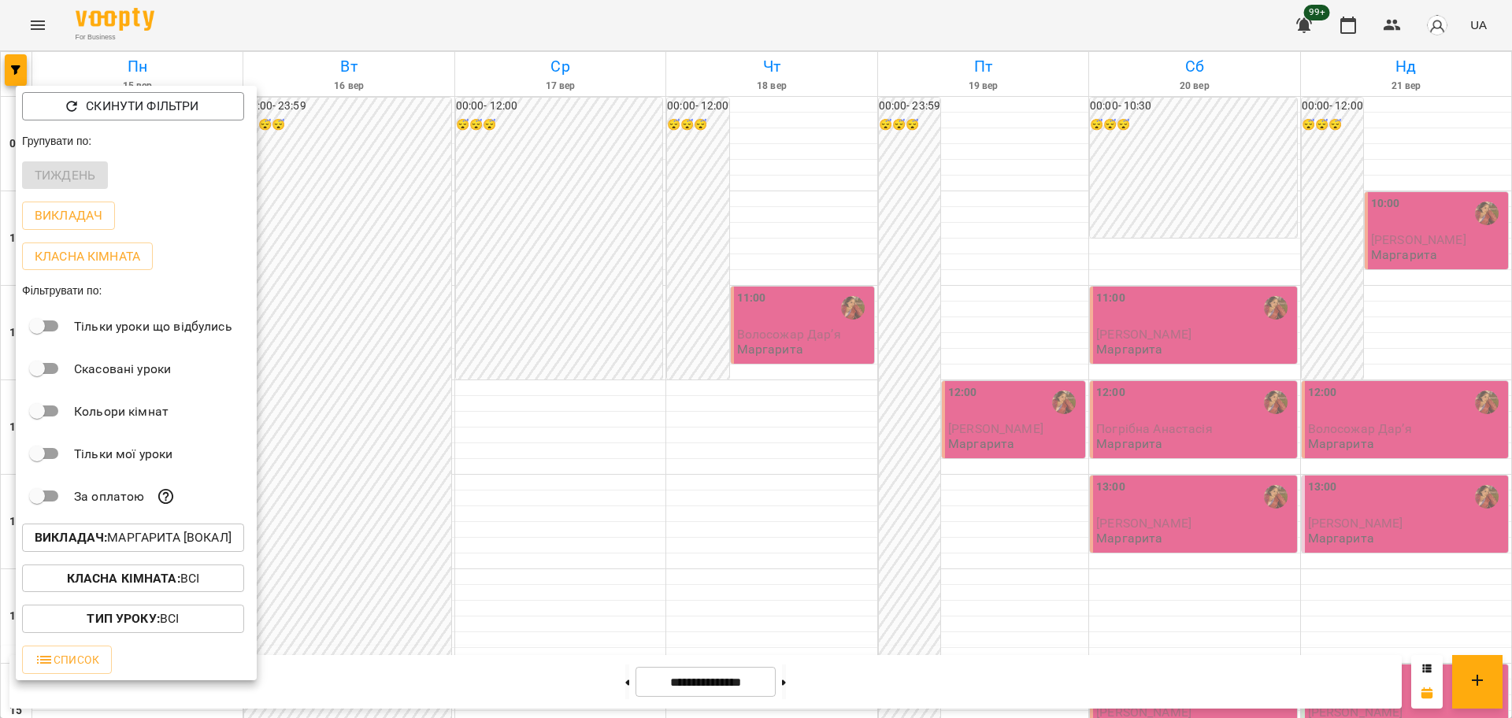
click at [515, 553] on div at bounding box center [756, 359] width 1512 height 718
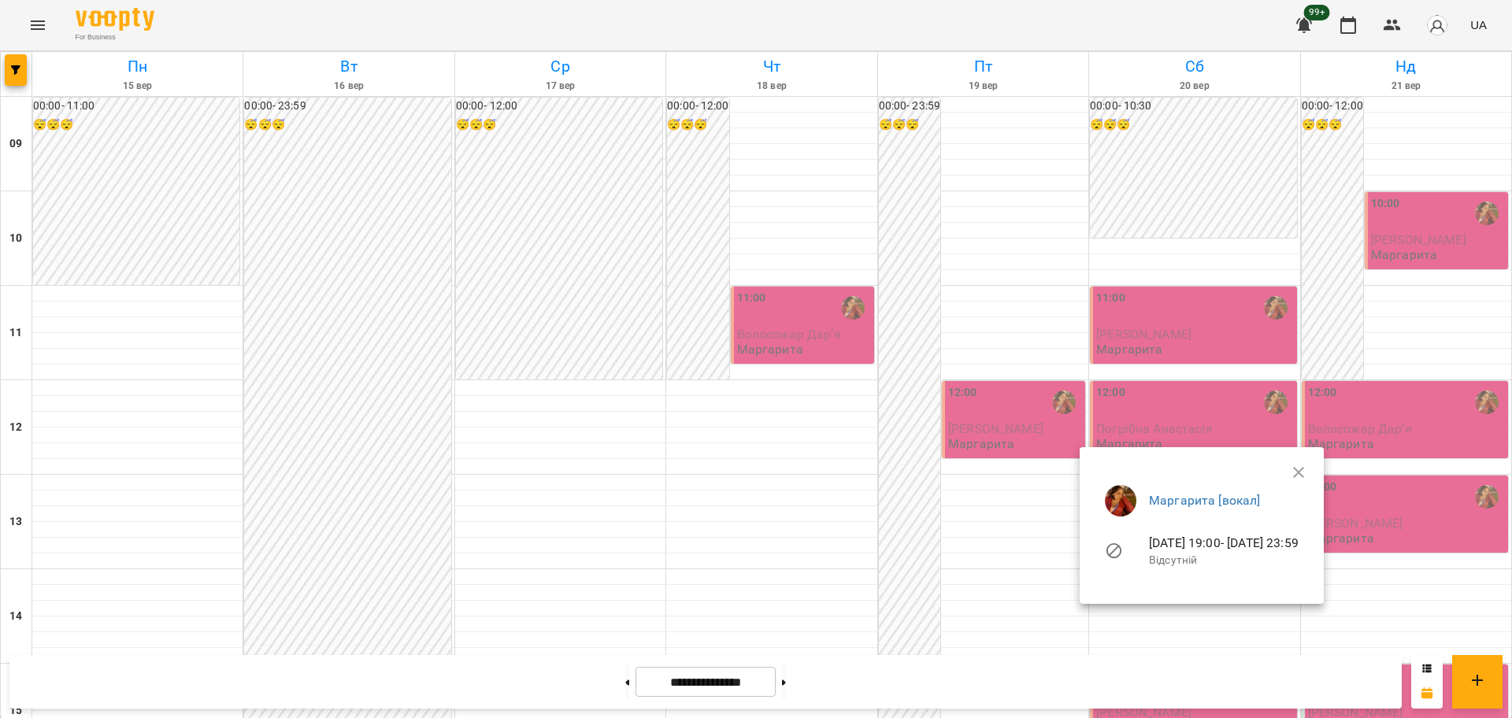
click at [572, 608] on div at bounding box center [756, 359] width 1512 height 718
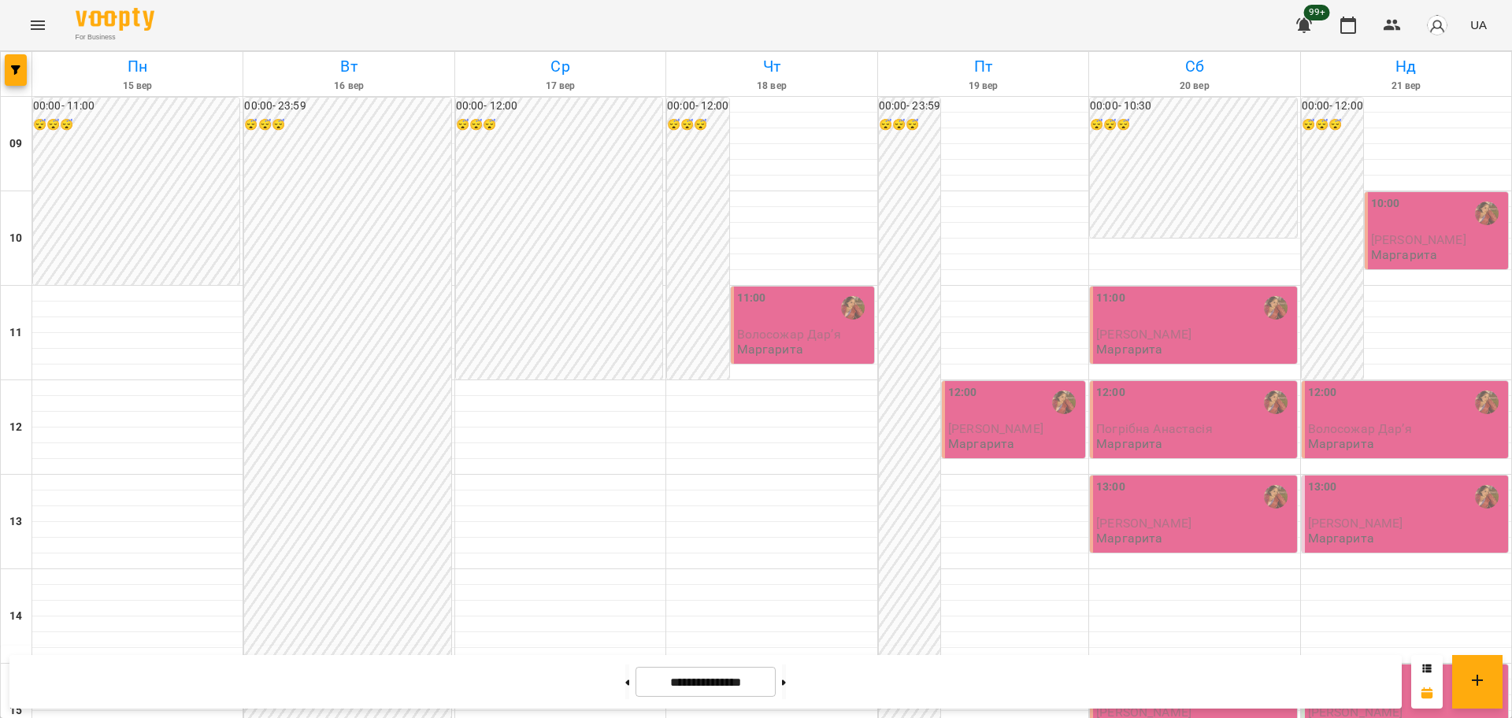
scroll to position [284, 0]
drag, startPoint x: 581, startPoint y: 358, endPoint x: 354, endPoint y: 312, distance: 231.4
click at [354, 312] on div "00:00 - 23:59 😴😴😴" at bounding box center [347, 711] width 206 height 1227
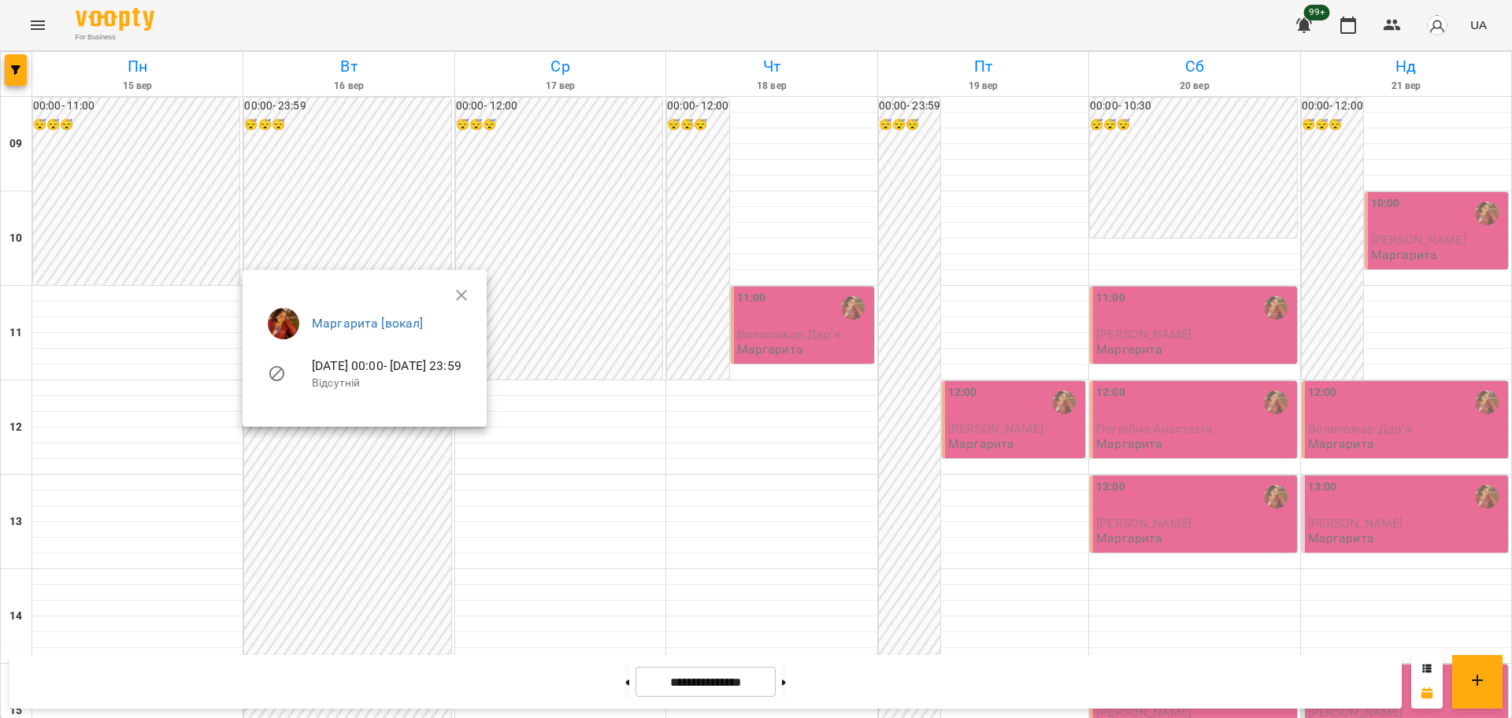
click at [1131, 528] on div at bounding box center [756, 359] width 1512 height 718
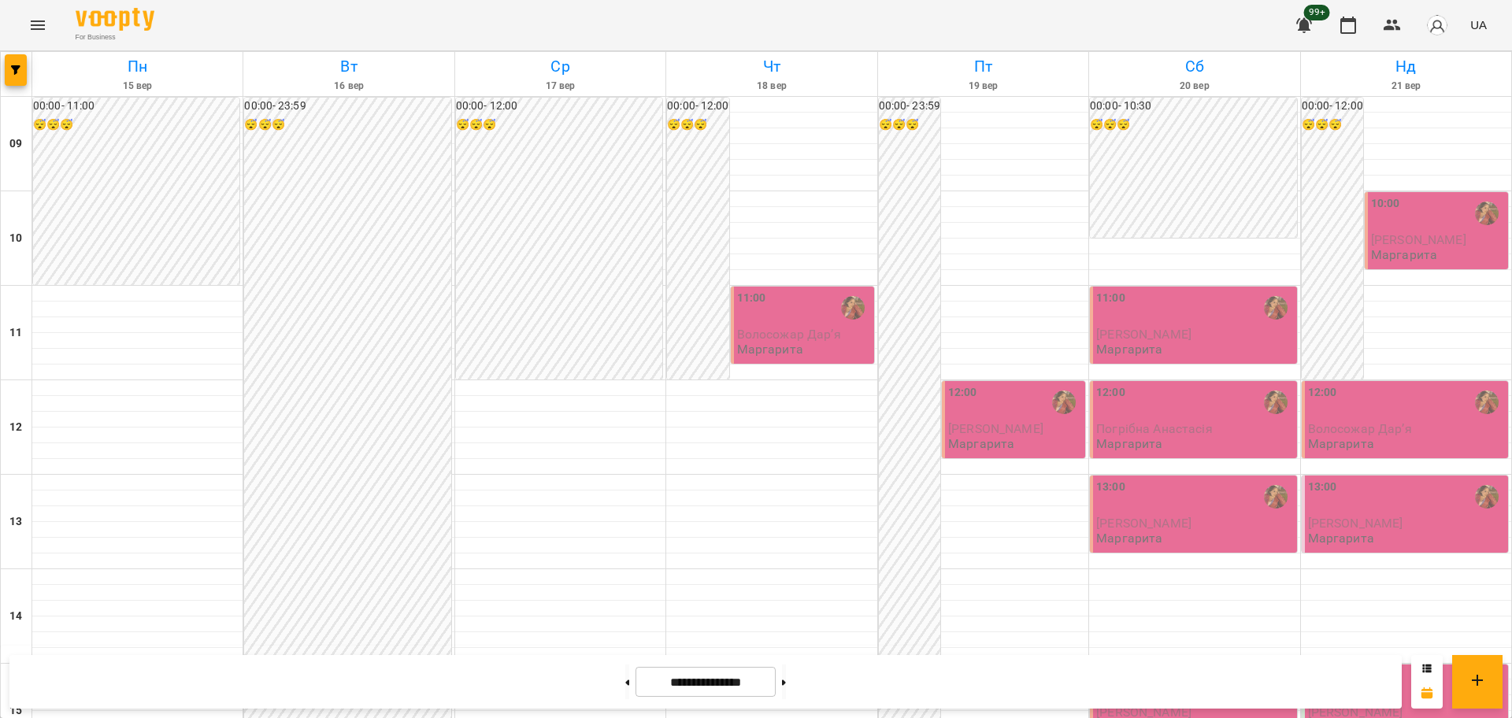
scroll to position [580, 0]
click at [786, 691] on button at bounding box center [784, 682] width 4 height 35
type input "**********"
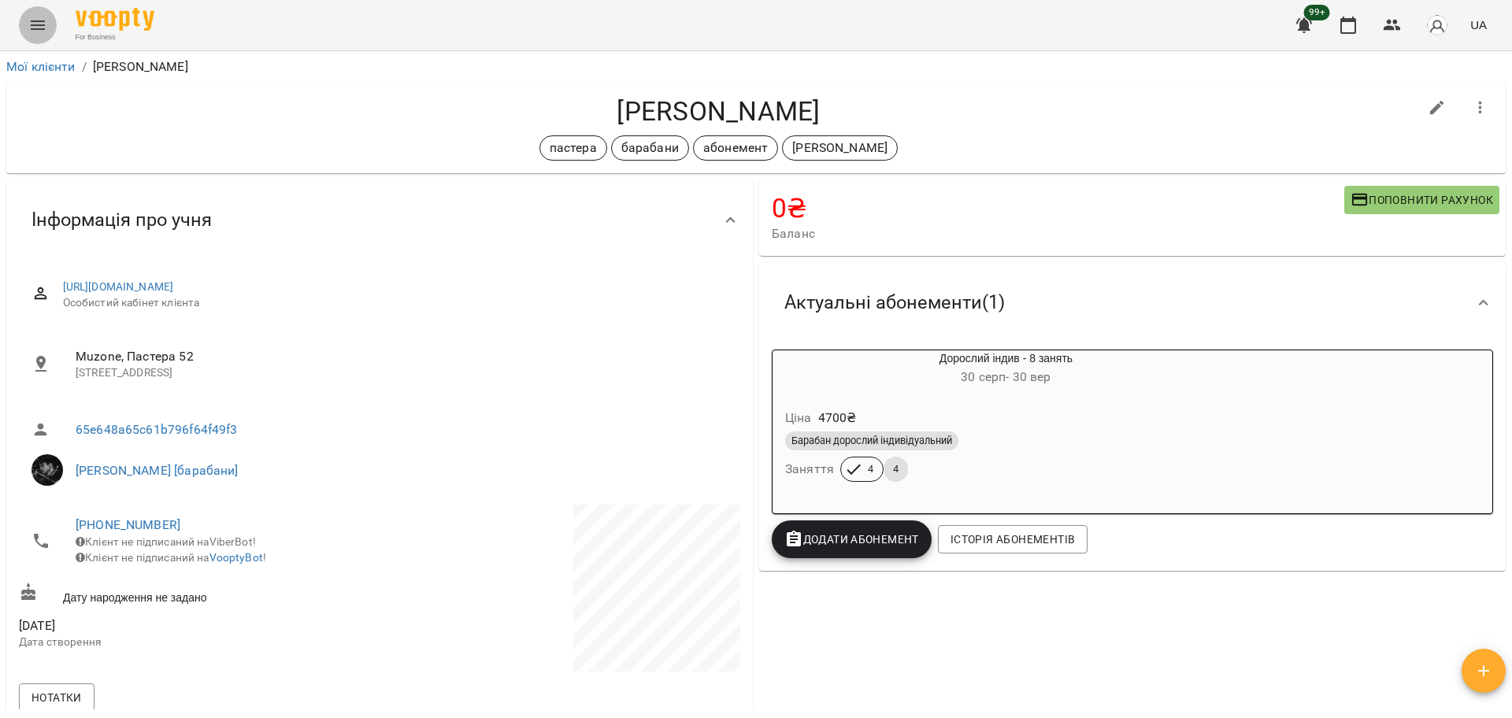
click at [32, 30] on icon "Menu" at bounding box center [37, 25] width 19 height 19
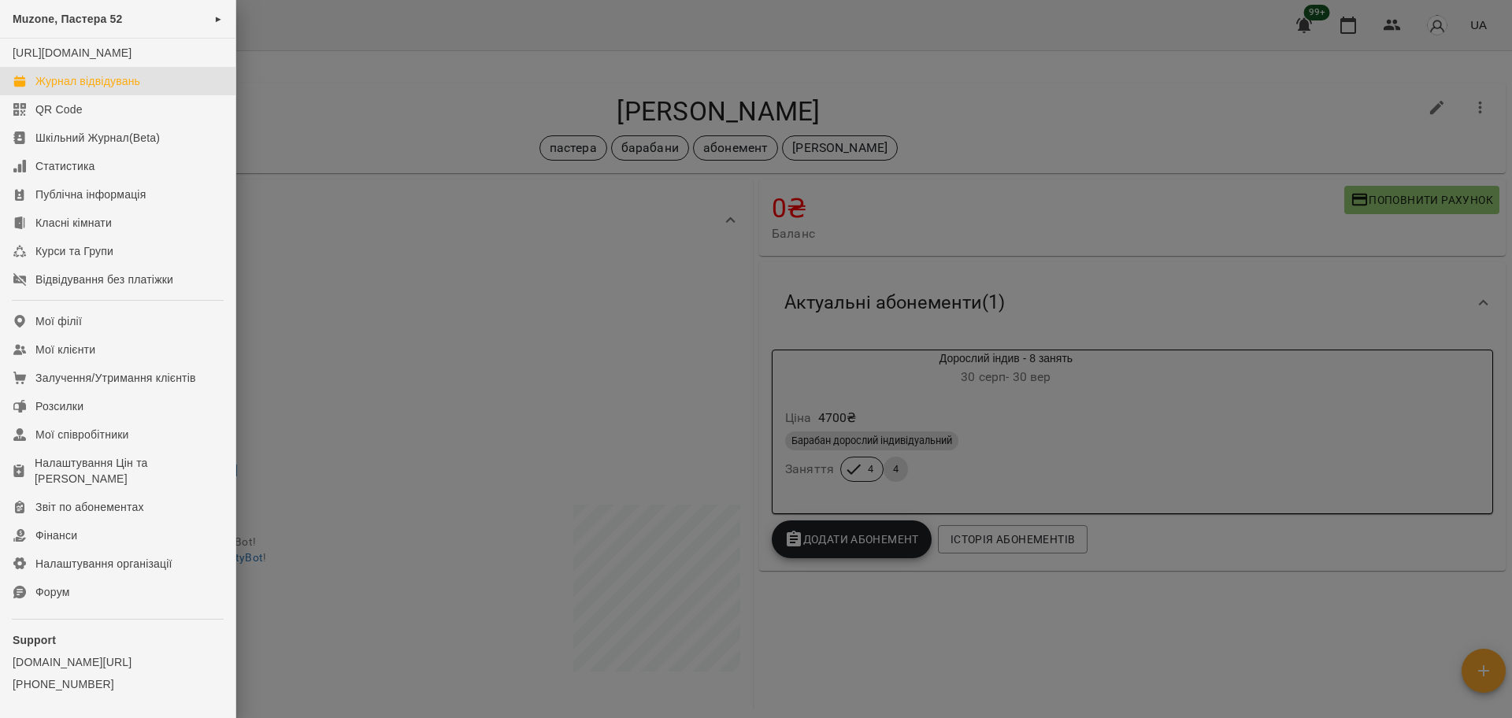
click at [83, 89] on div "Журнал відвідувань" at bounding box center [87, 81] width 105 height 16
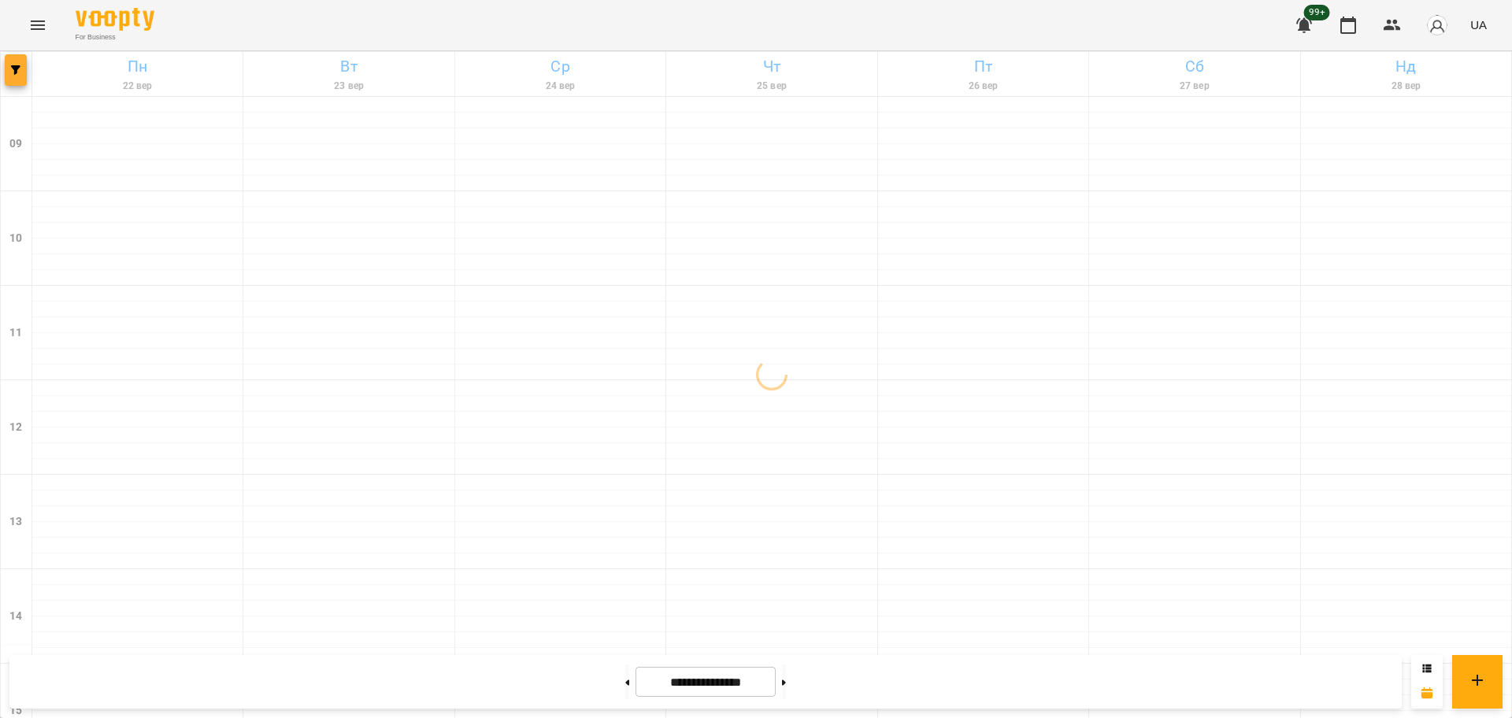
click at [9, 59] on button "button" at bounding box center [16, 70] width 22 height 32
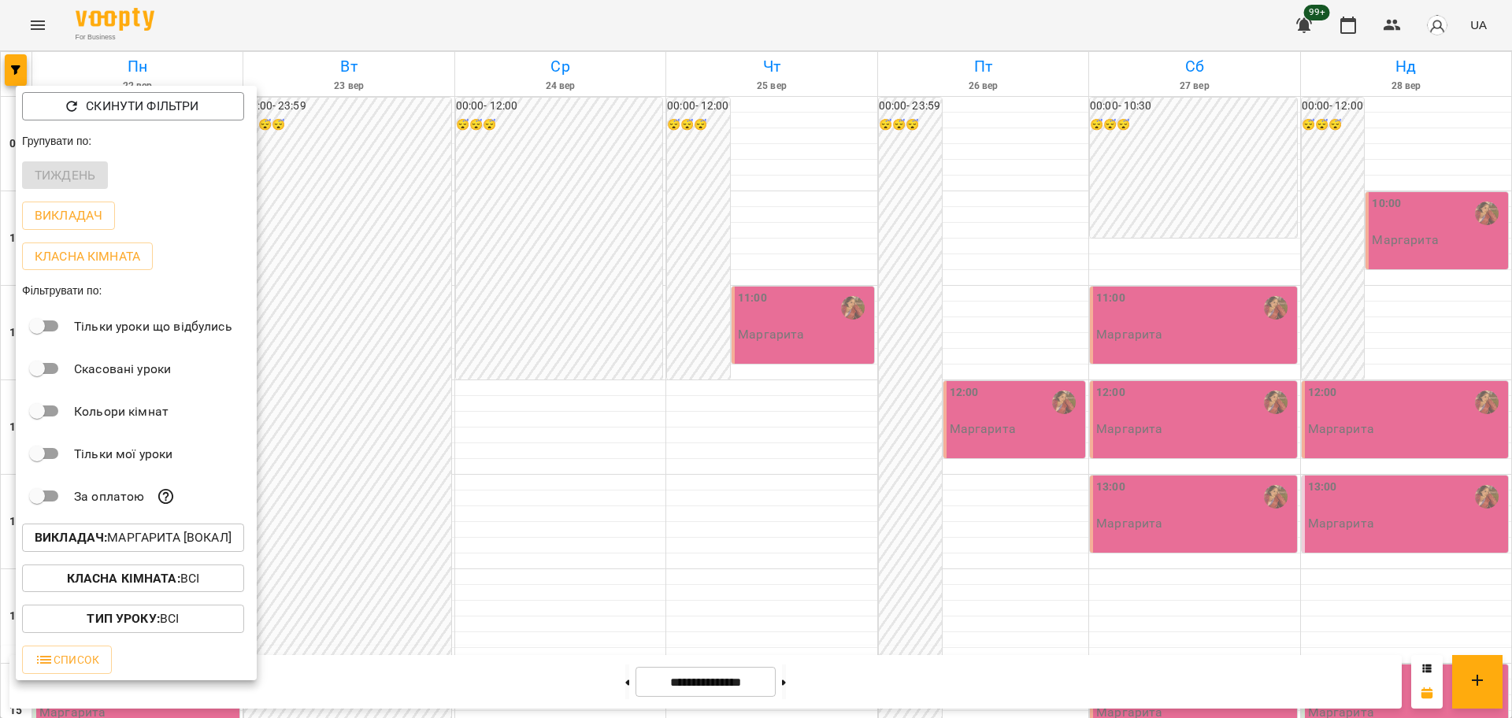
click at [534, 238] on div at bounding box center [756, 359] width 1512 height 718
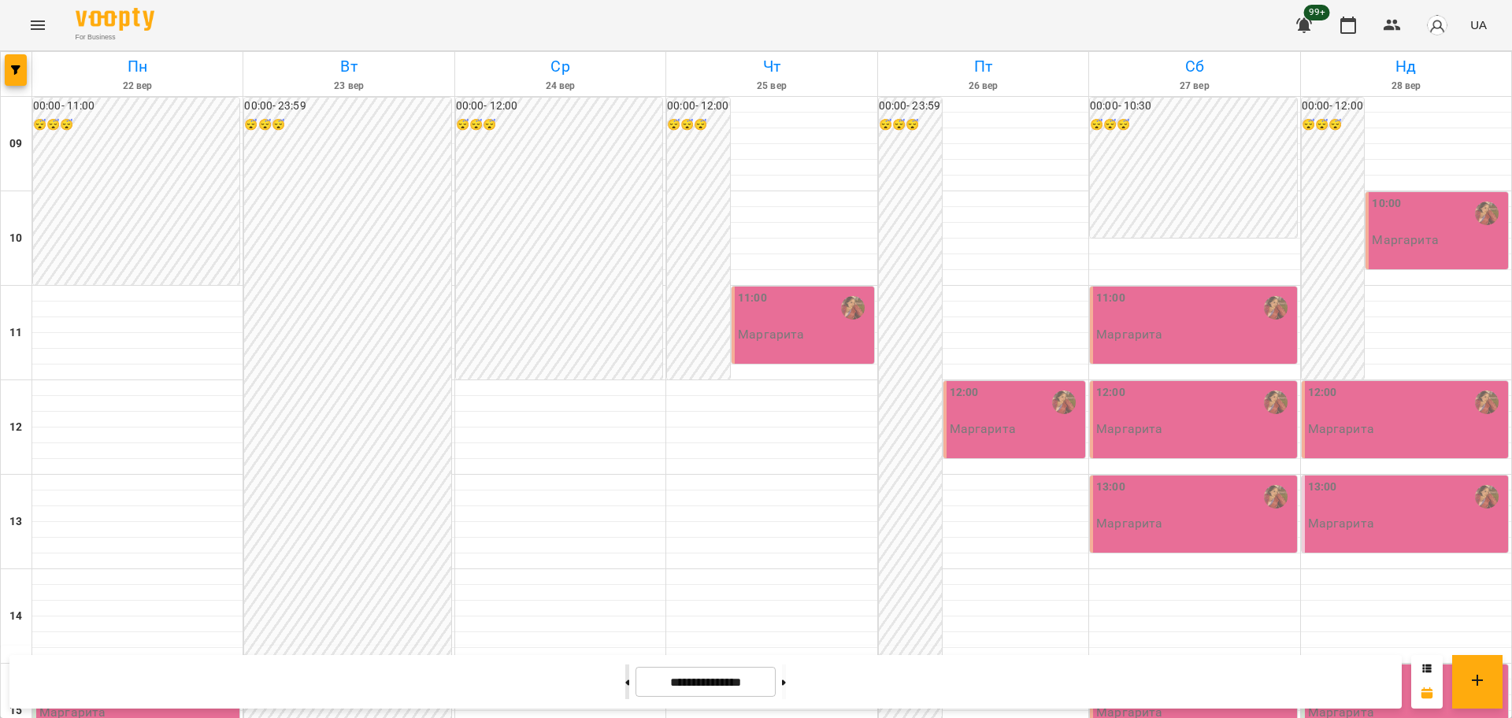
click at [625, 688] on button at bounding box center [627, 682] width 4 height 35
type input "**********"
click at [20, 76] on button "button" at bounding box center [16, 70] width 22 height 32
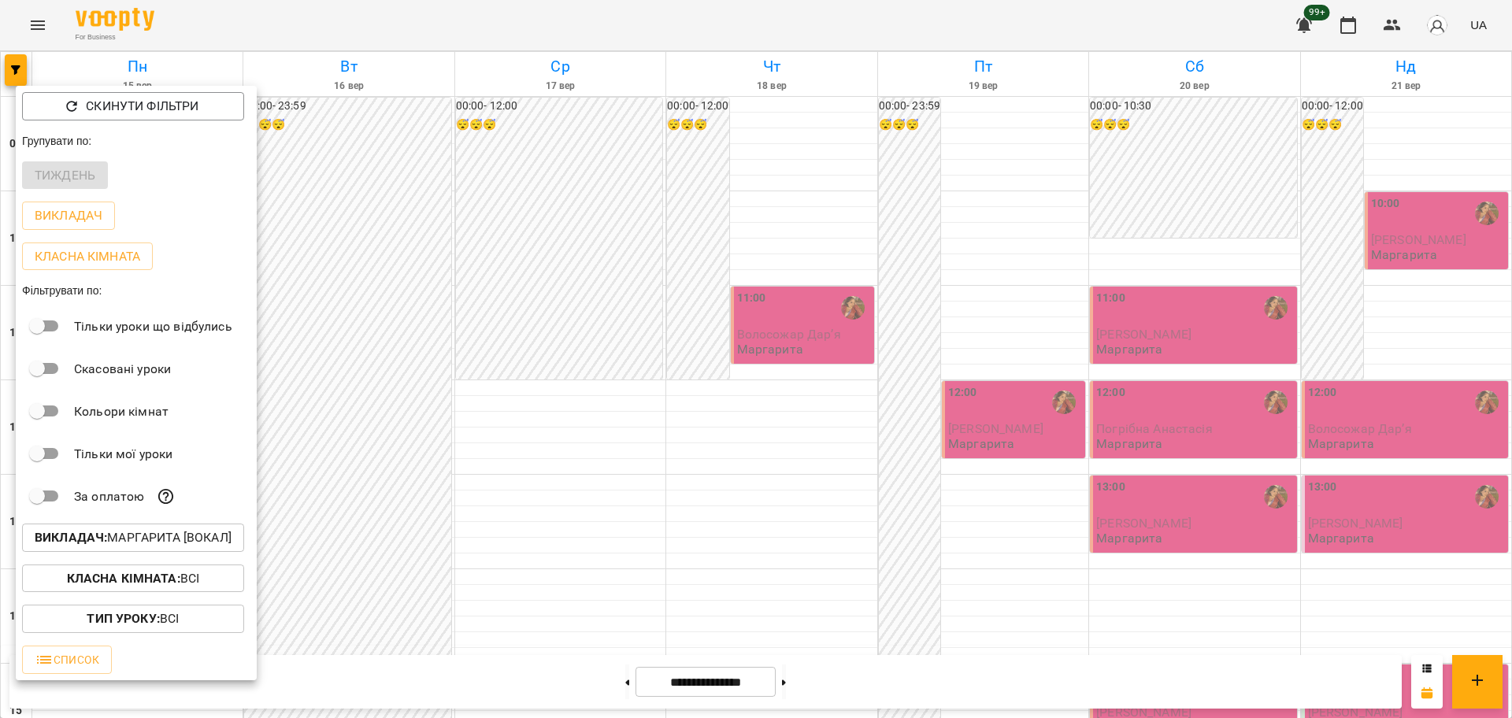
click at [165, 547] on p "Викладач : [PERSON_NAME] [вокал]" at bounding box center [133, 538] width 197 height 19
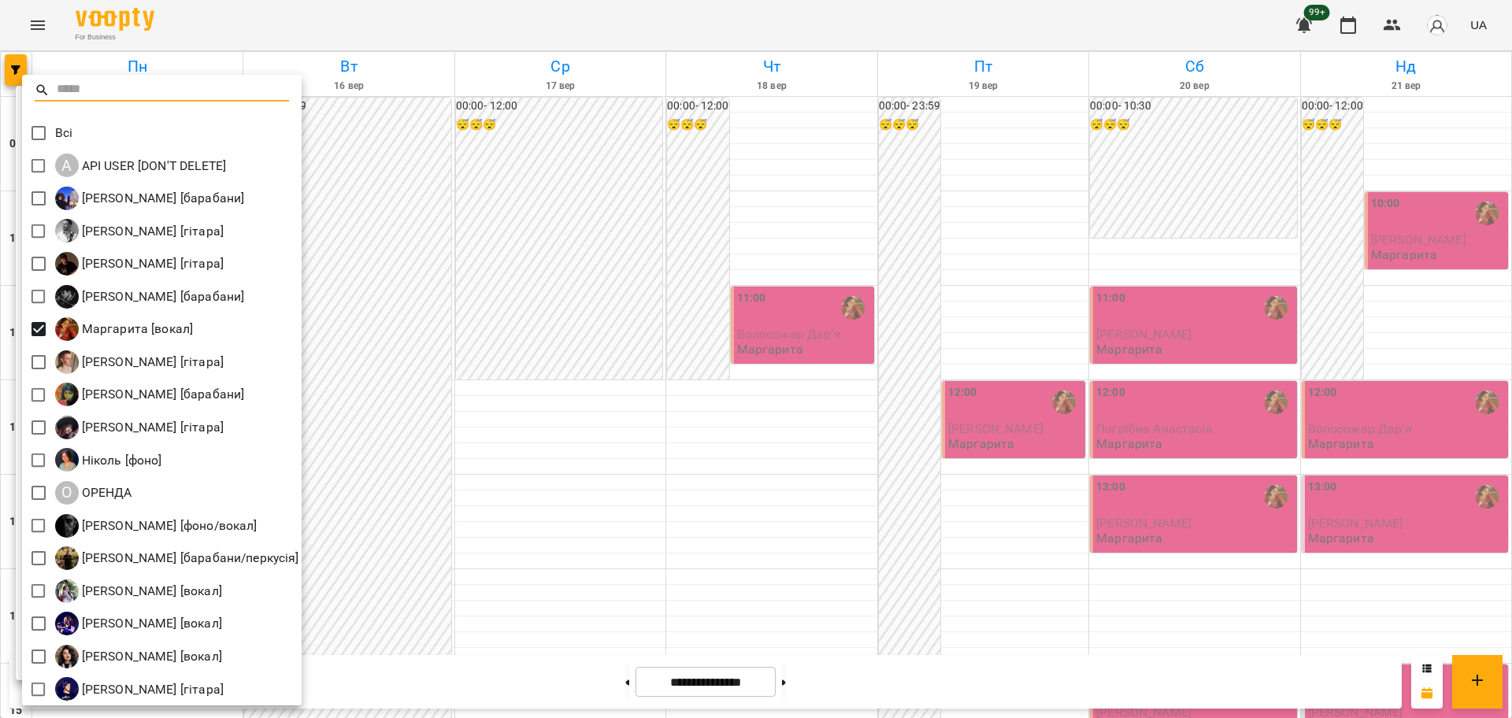
drag, startPoint x: 39, startPoint y: 117, endPoint x: 239, endPoint y: 577, distance: 500.9
click at [39, 117] on span at bounding box center [38, 133] width 33 height 33
click at [512, 243] on div at bounding box center [756, 359] width 1512 height 718
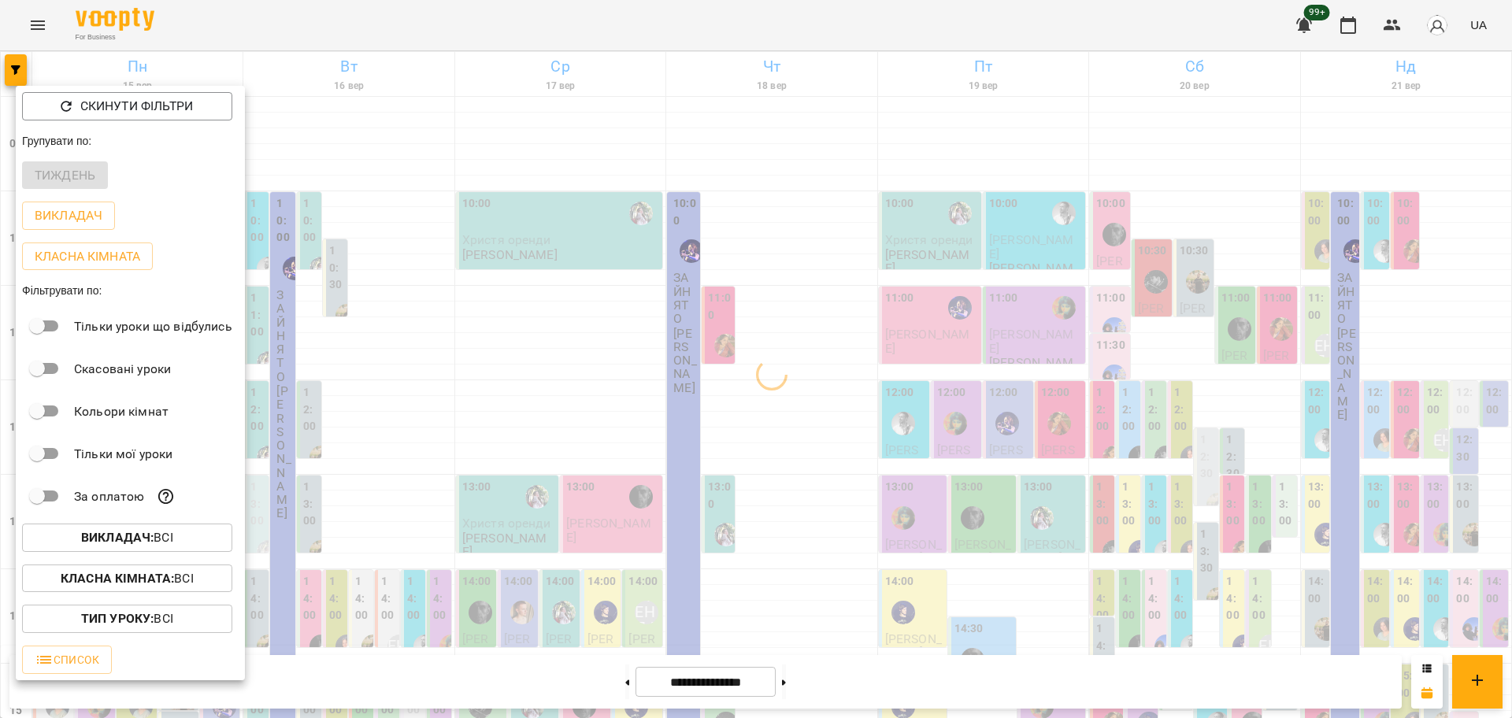
click at [185, 593] on button "Класна кімната : Всі" at bounding box center [127, 579] width 210 height 28
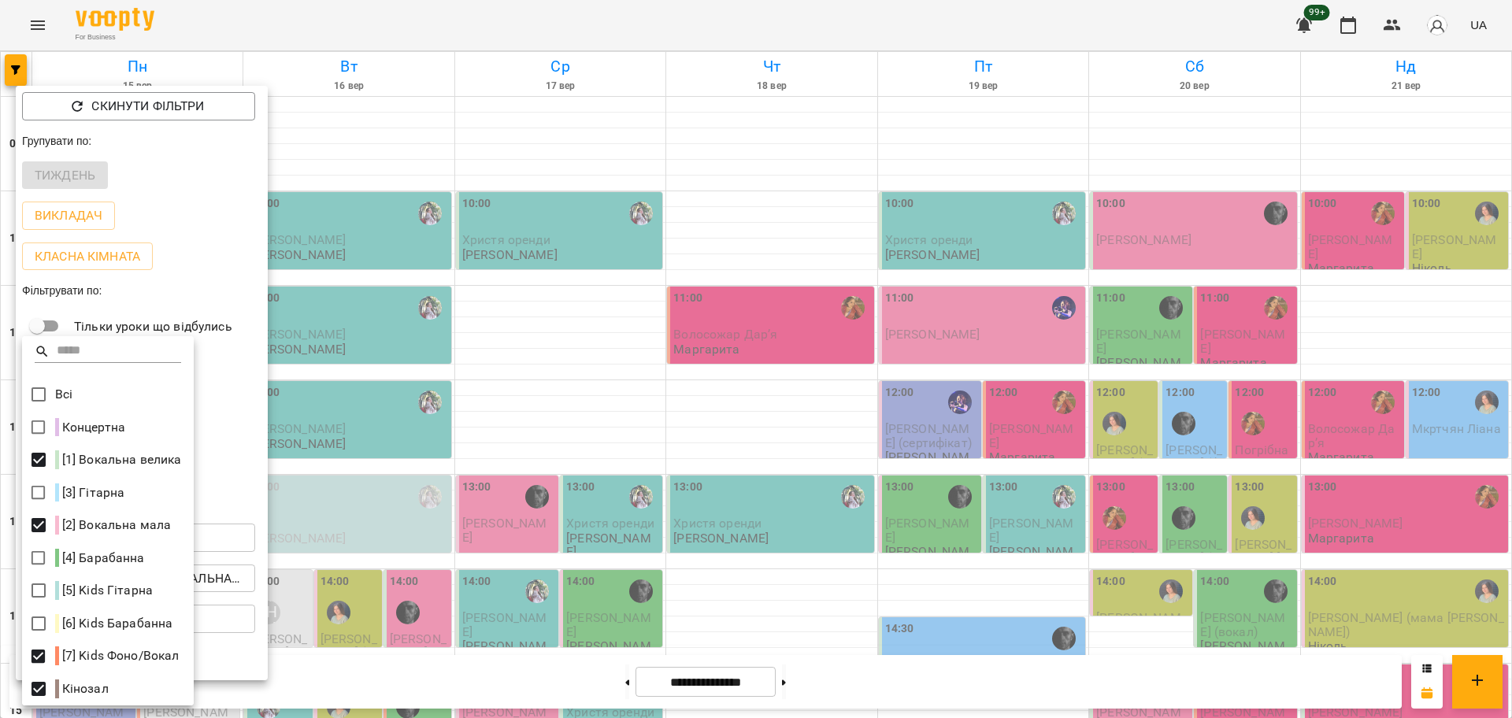
click at [662, 444] on div at bounding box center [756, 359] width 1512 height 718
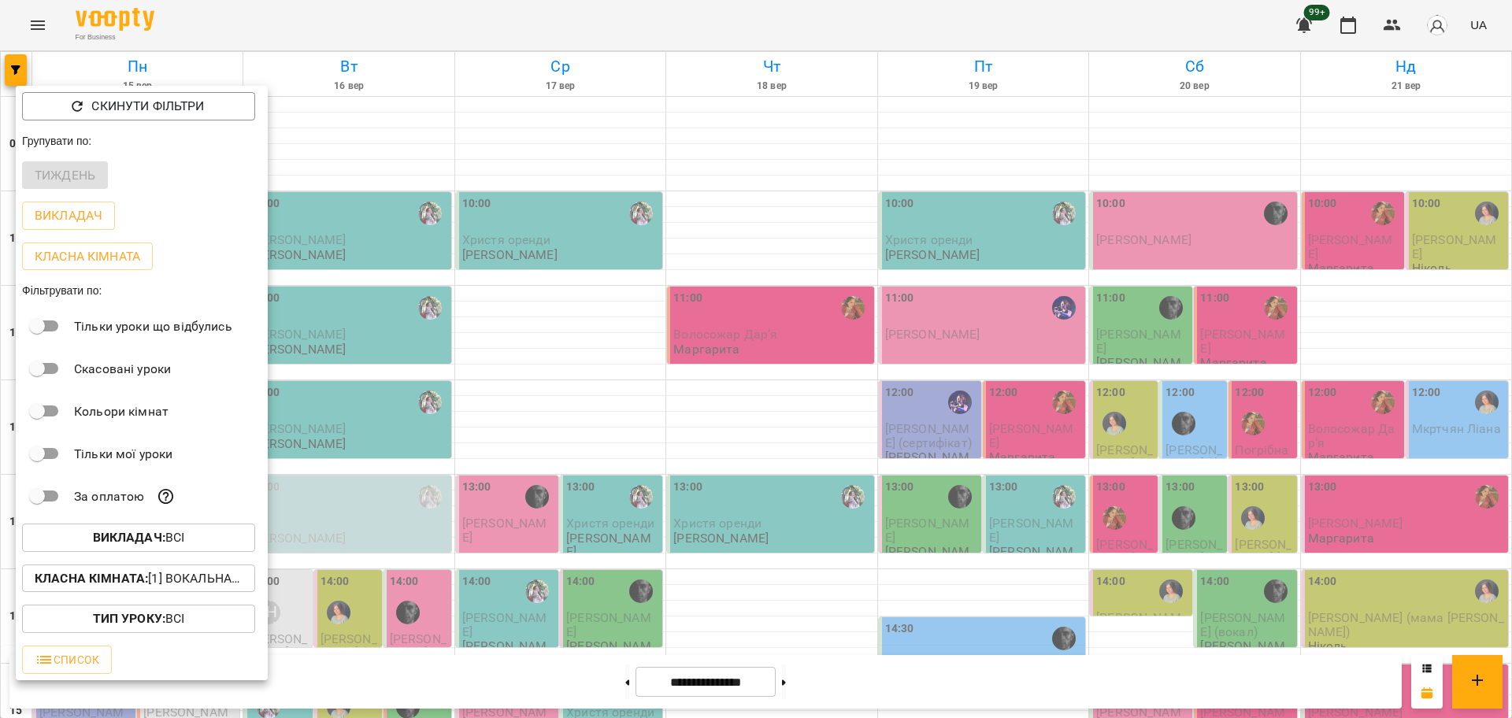
click at [711, 394] on div at bounding box center [756, 359] width 1512 height 718
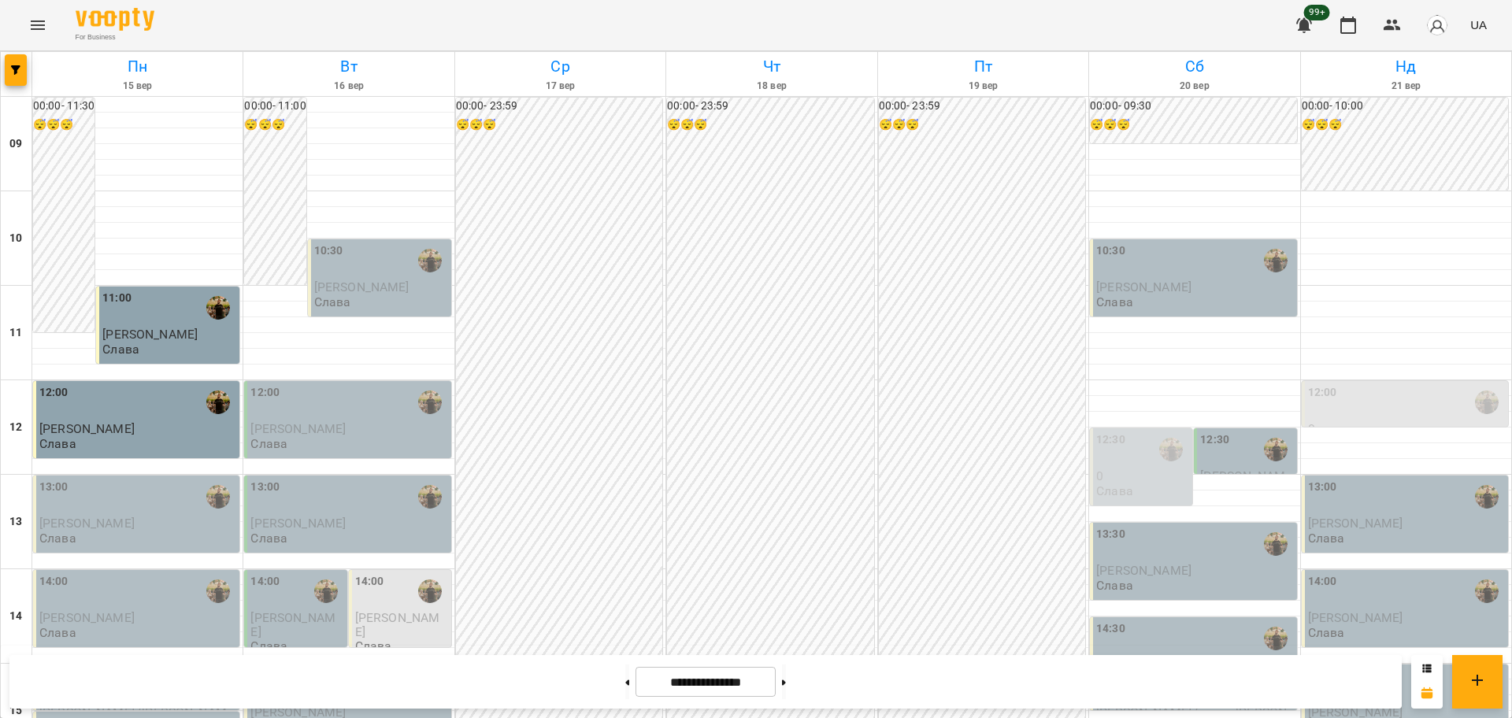
scroll to position [394, 0]
click at [1386, 23] on icon "button" at bounding box center [1392, 25] width 19 height 19
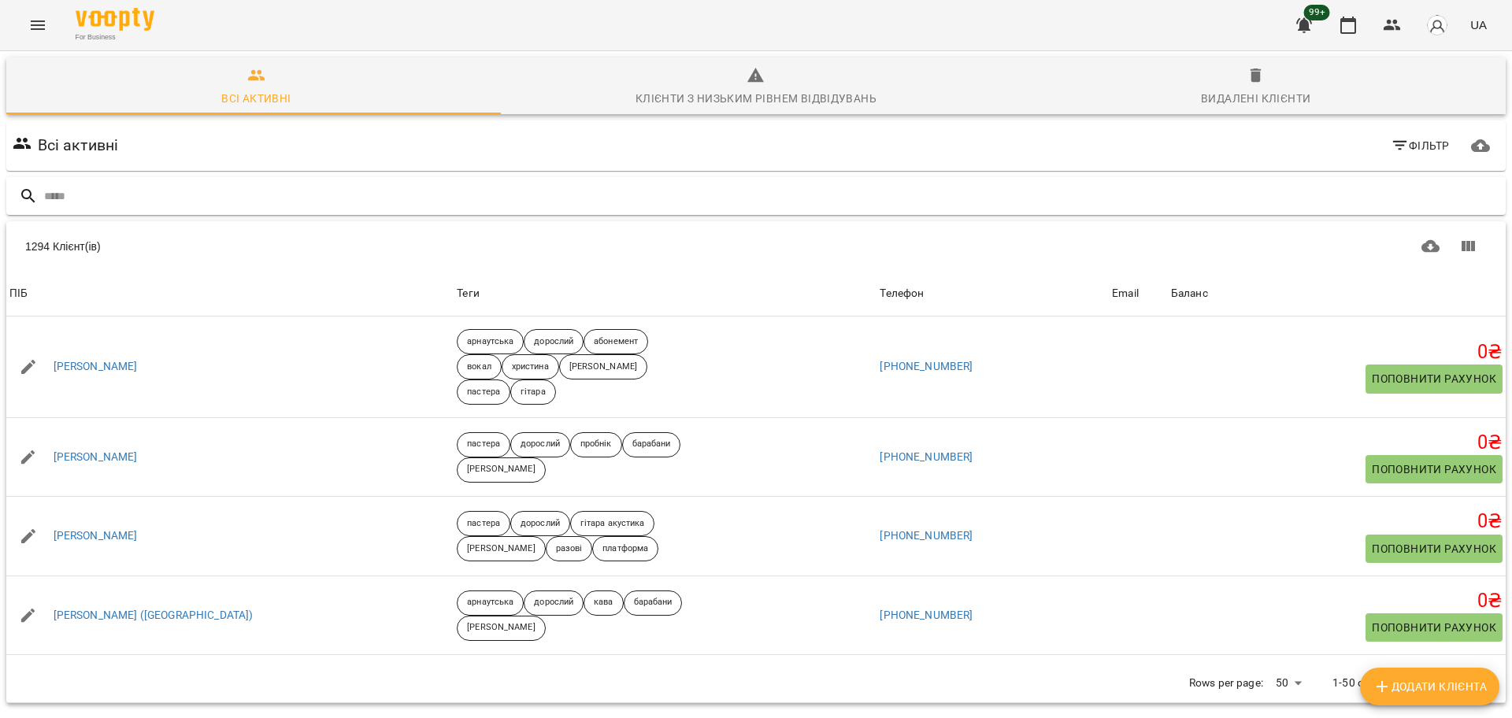
click at [325, 191] on input "text" at bounding box center [772, 197] width 1456 height 26
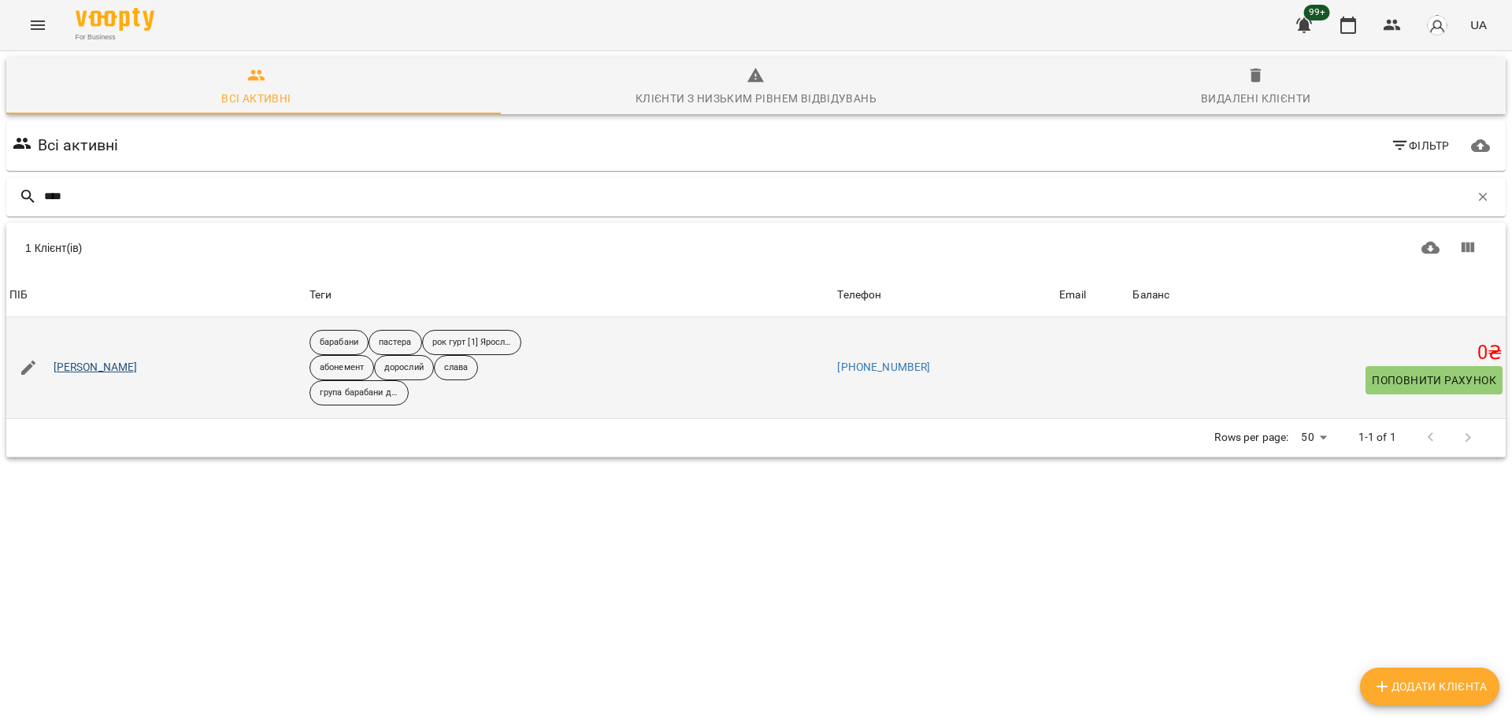
type input "****"
click at [69, 369] on link "[PERSON_NAME]" at bounding box center [96, 368] width 84 height 16
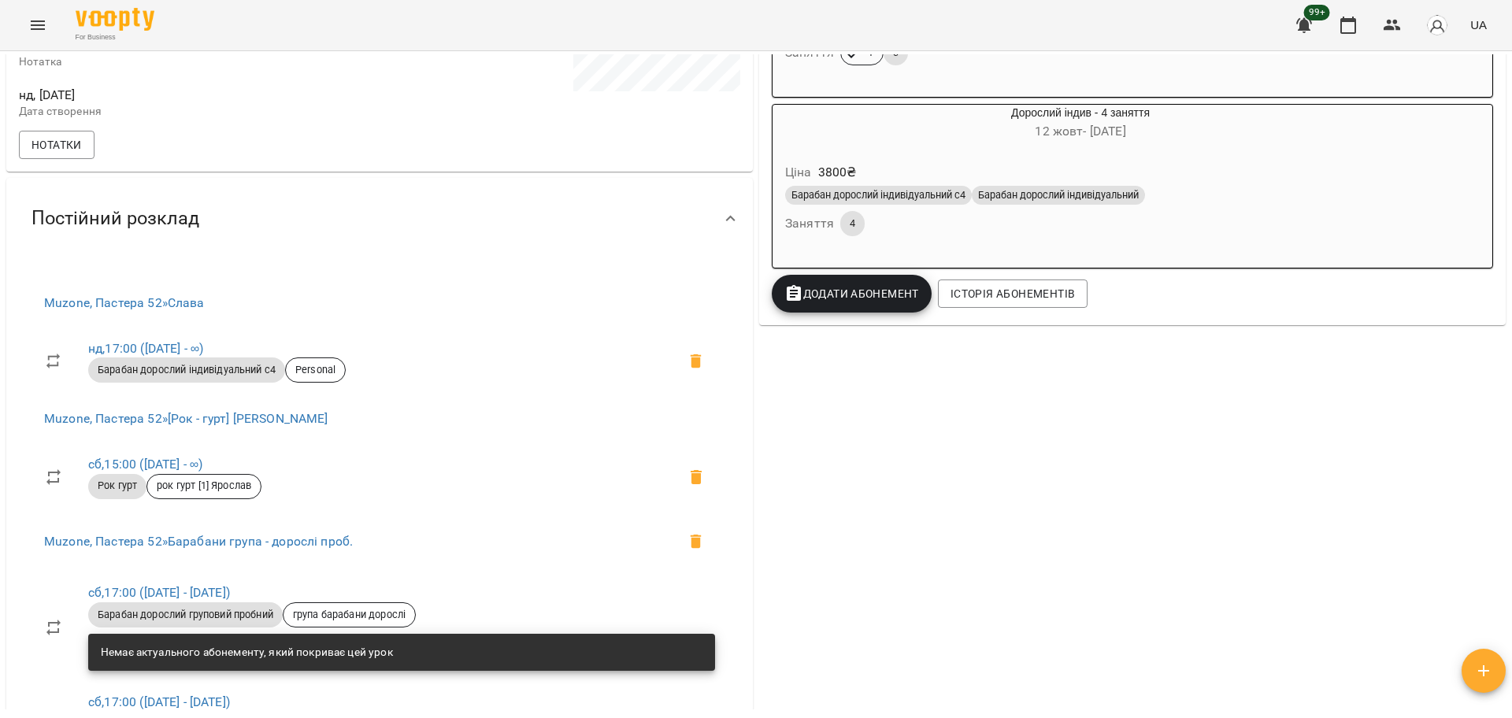
scroll to position [591, 0]
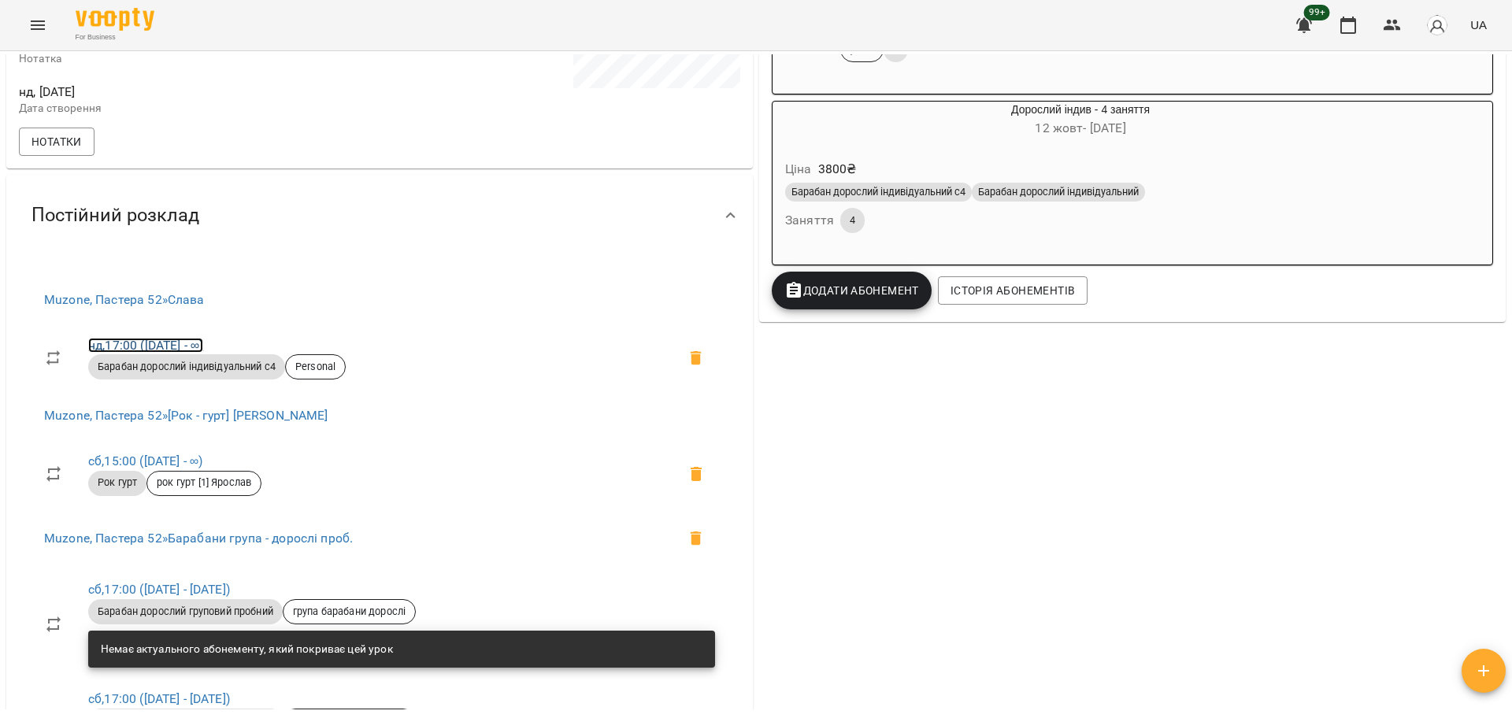
click at [114, 353] on link "нд , 17:00 ([DATE] - ∞)" at bounding box center [145, 345] width 115 height 15
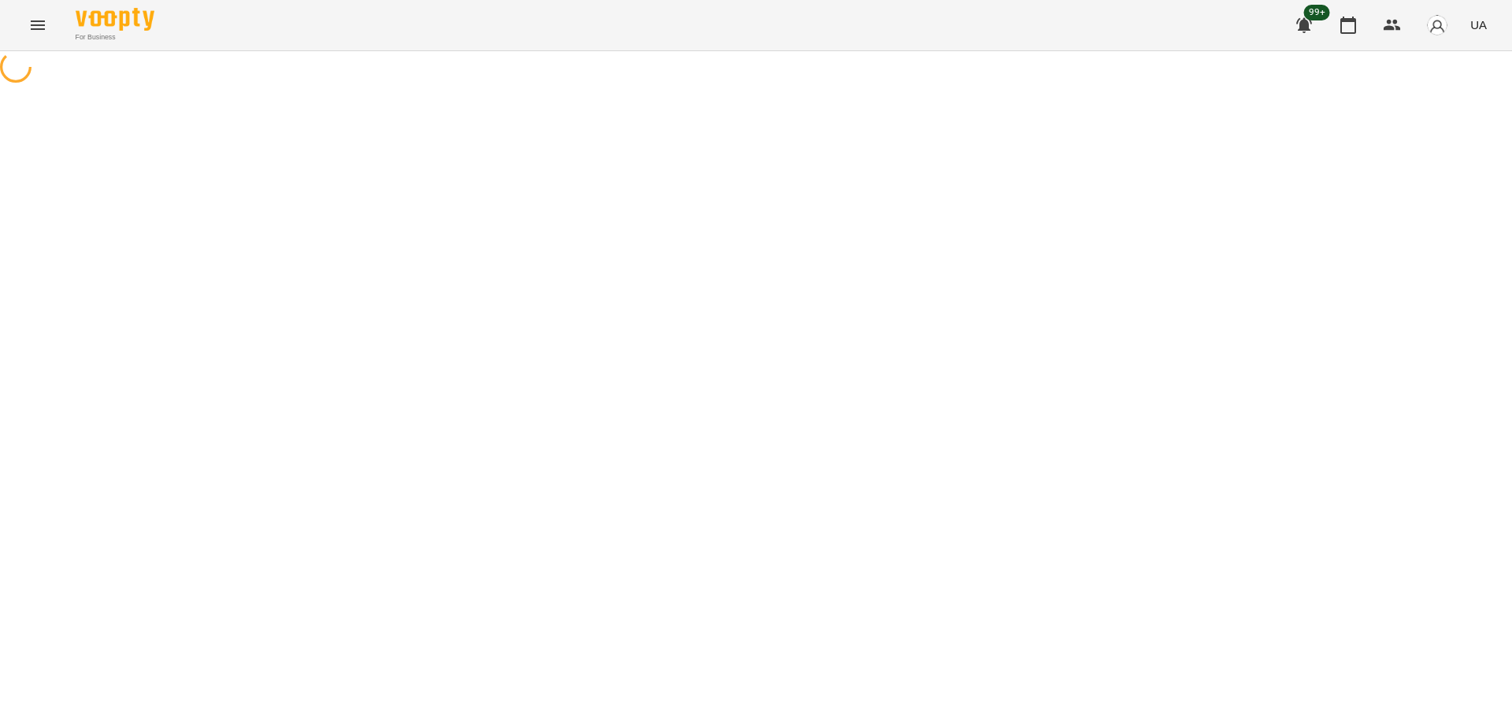
select select "*"
select select "**********"
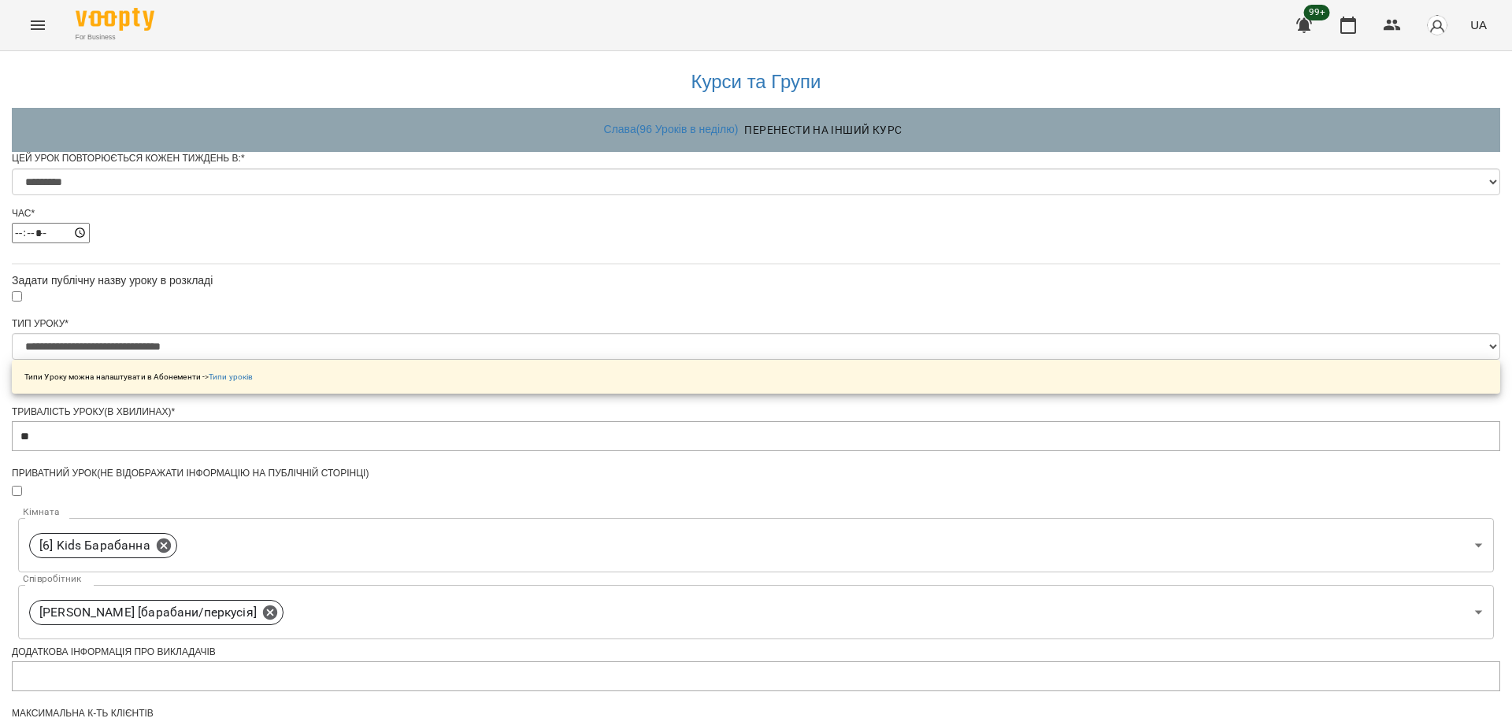
scroll to position [534, 0]
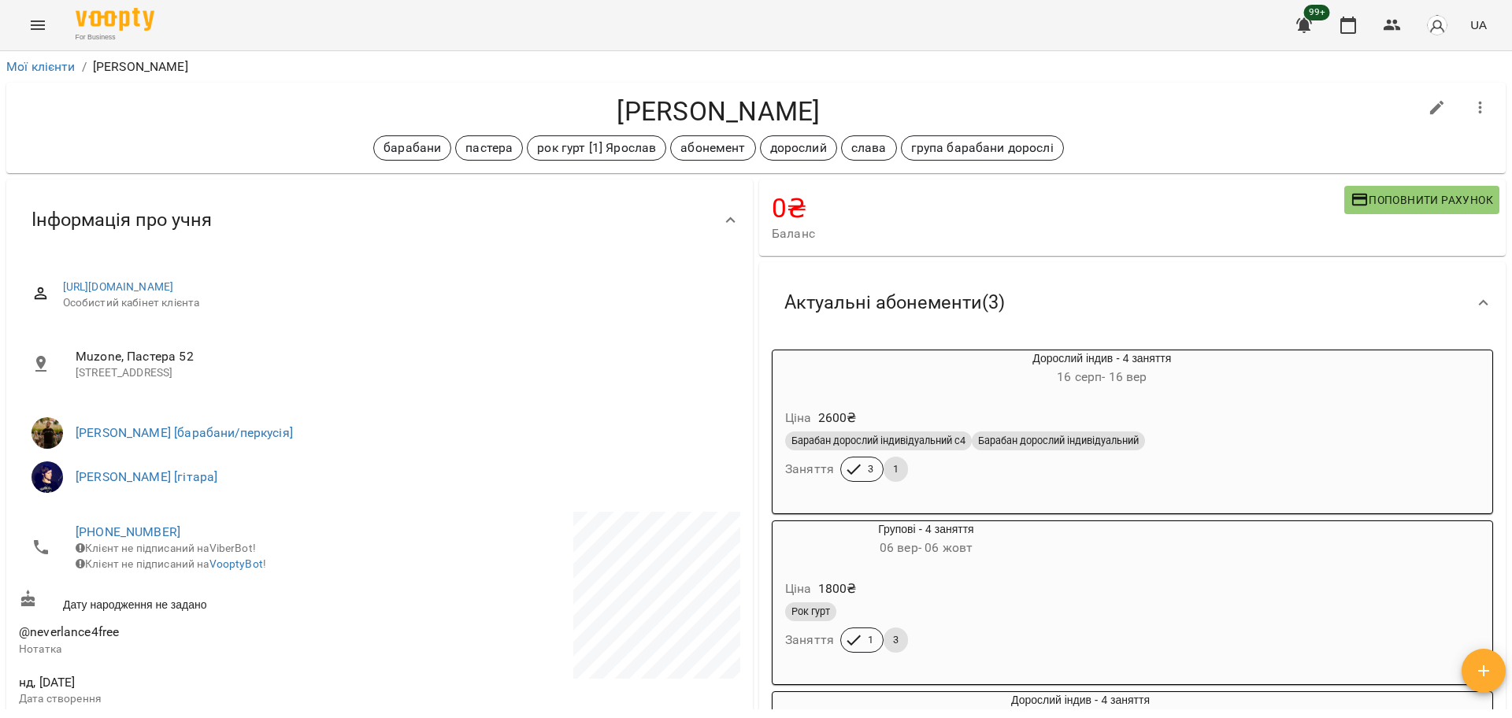
click at [17, 24] on div "For Business 99+ UA" at bounding box center [756, 25] width 1512 height 50
click at [48, 24] on button "Menu" at bounding box center [38, 25] width 38 height 38
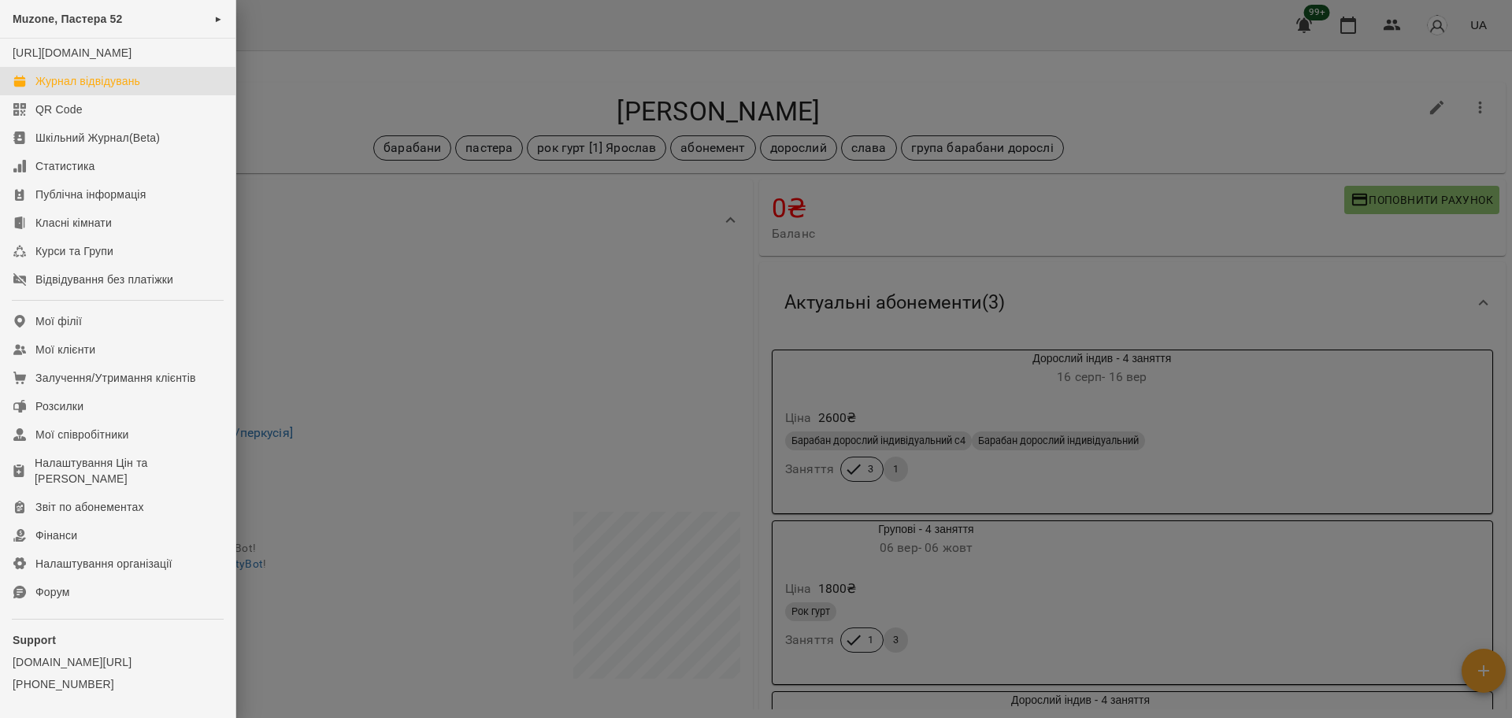
click at [106, 89] on div "Журнал відвідувань" at bounding box center [87, 81] width 105 height 16
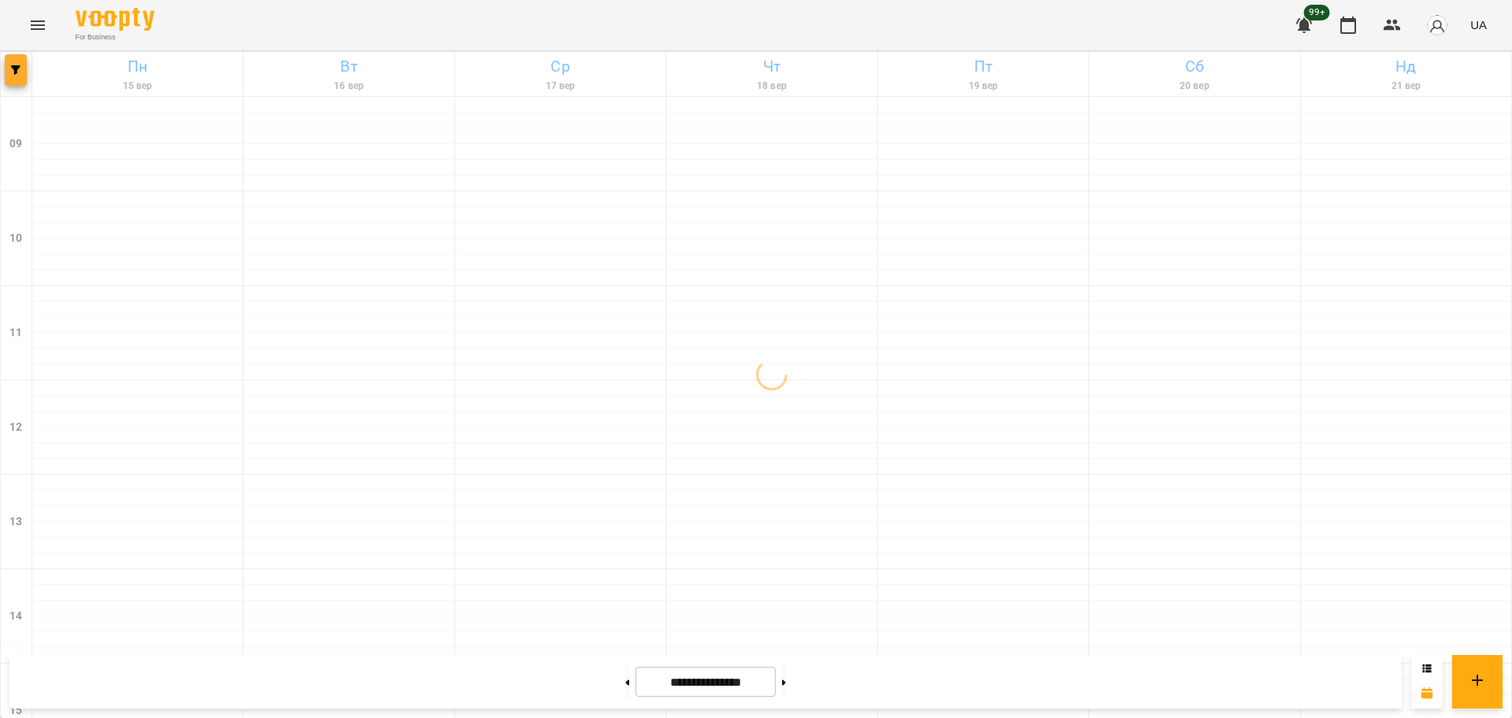
click at [18, 71] on icon "button" at bounding box center [15, 69] width 9 height 9
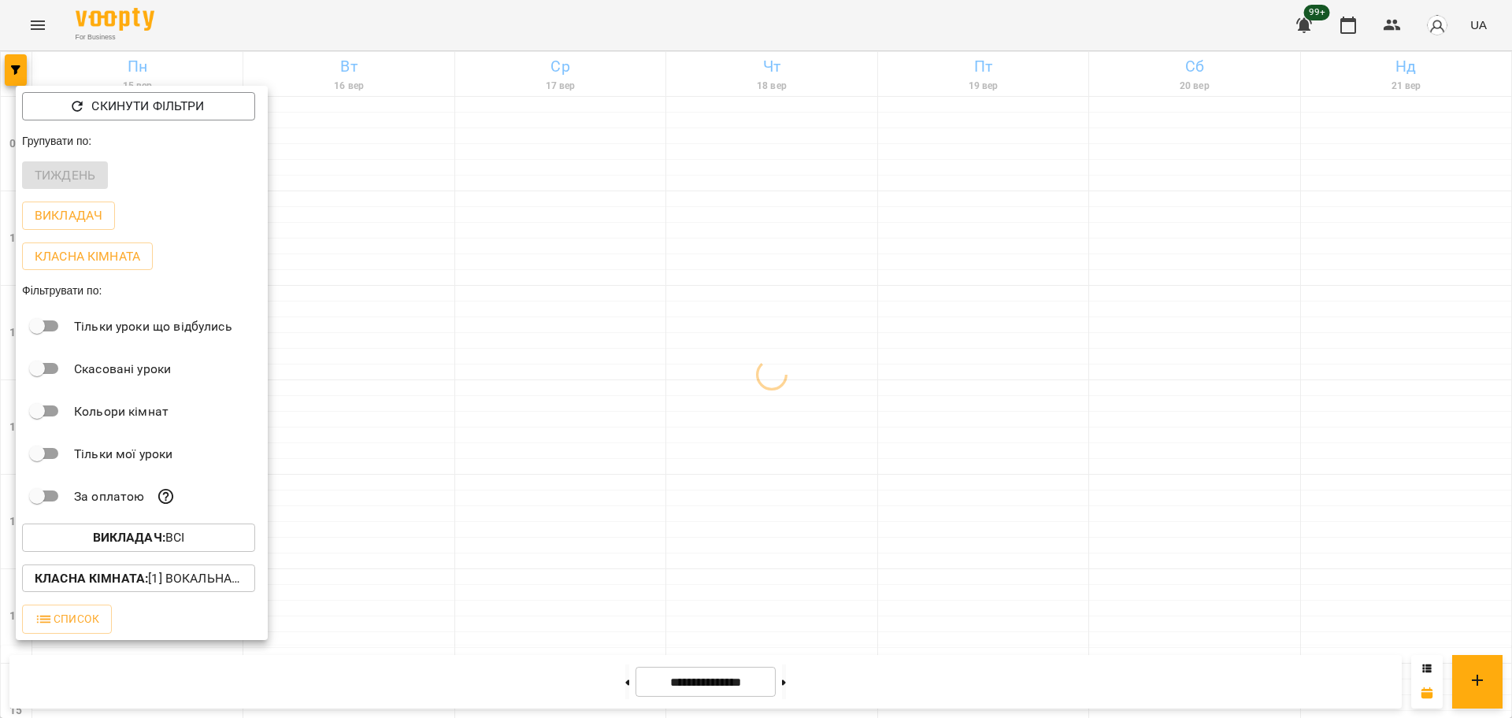
click at [205, 547] on span "Викладач : Всі" at bounding box center [139, 538] width 208 height 19
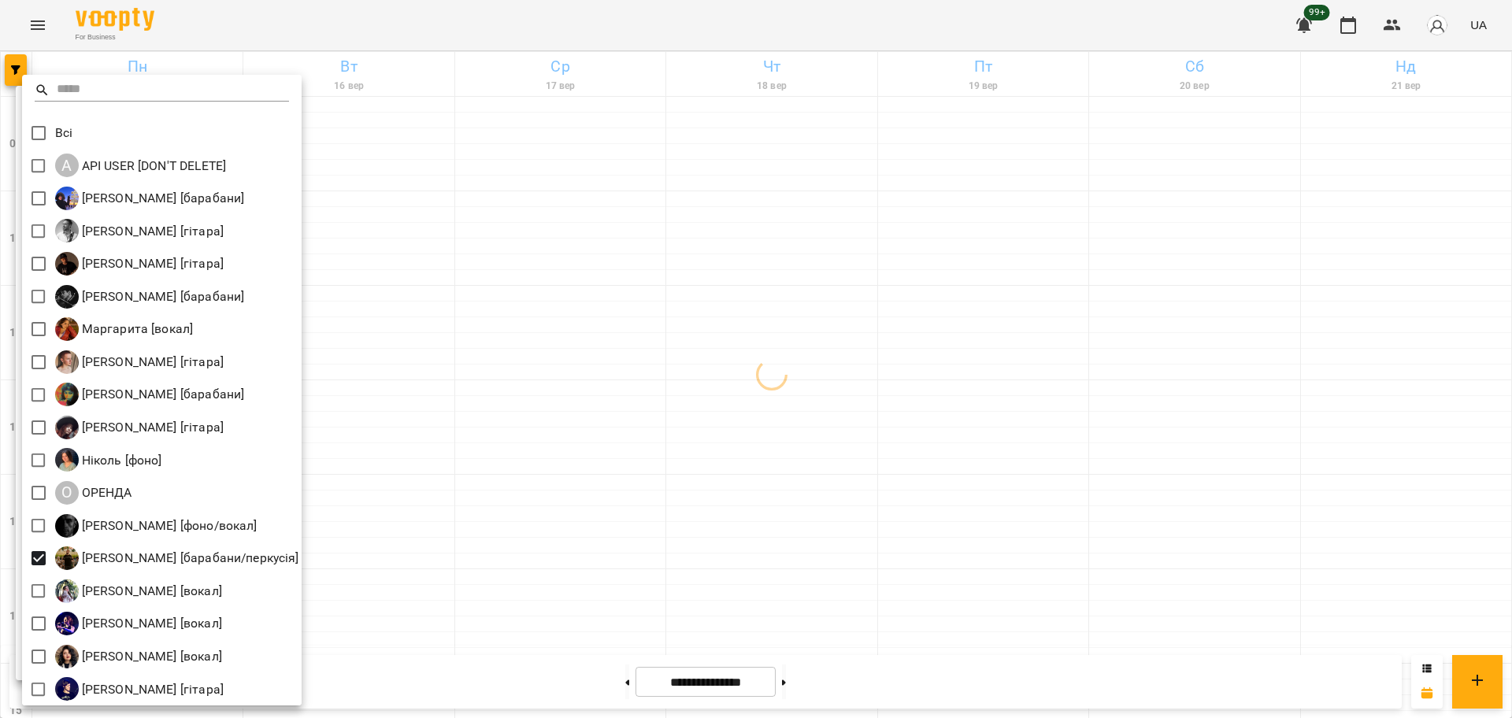
click at [485, 525] on div at bounding box center [756, 359] width 1512 height 718
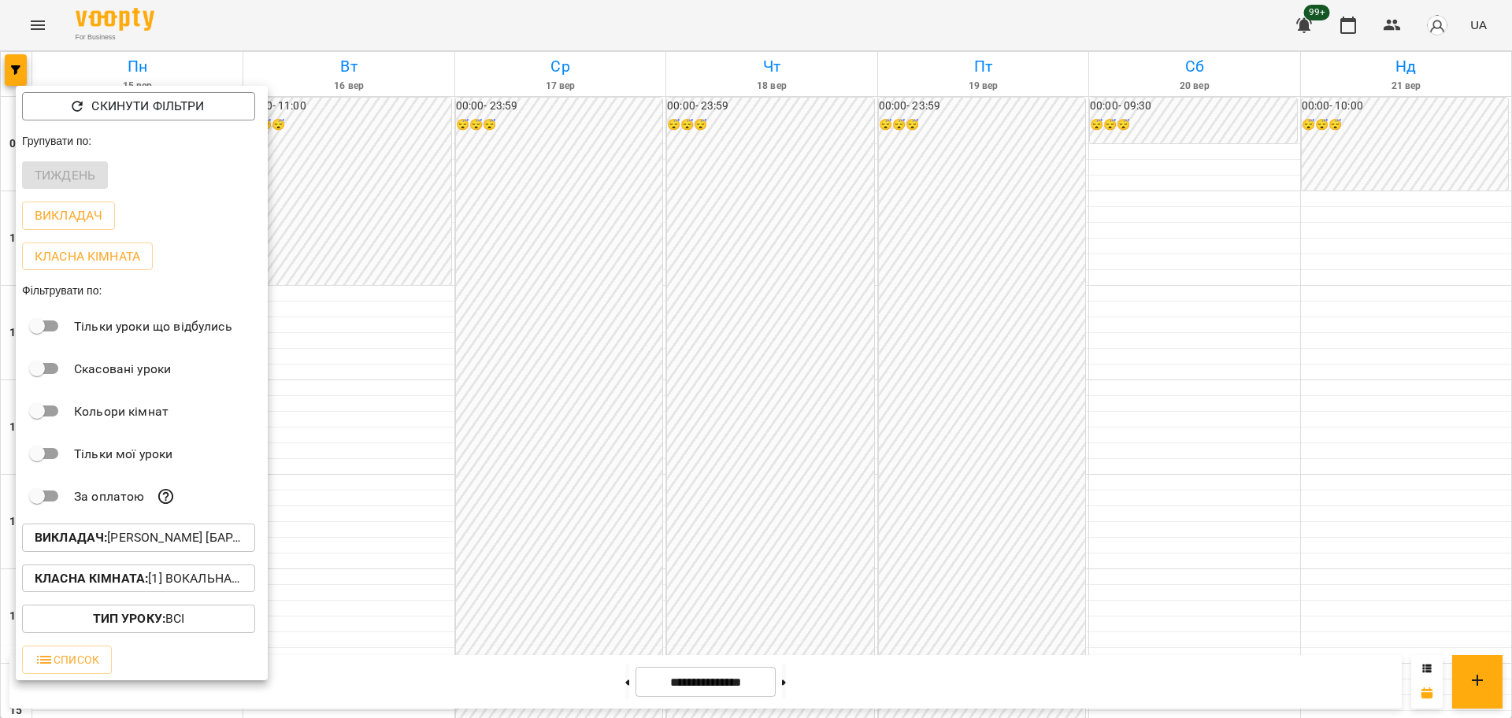
click at [258, 589] on div "Класна кімната : [1] Вокальна велика,[2] Вокальна мала,[7] Kids Фоно/Вокал,Кіно…" at bounding box center [142, 578] width 252 height 41
click at [228, 582] on p "Класна кімната : [1] Вокальна велика,[2] Вокальна мала,[7] Kids Фоно/Вокал,Кіно…" at bounding box center [139, 579] width 208 height 19
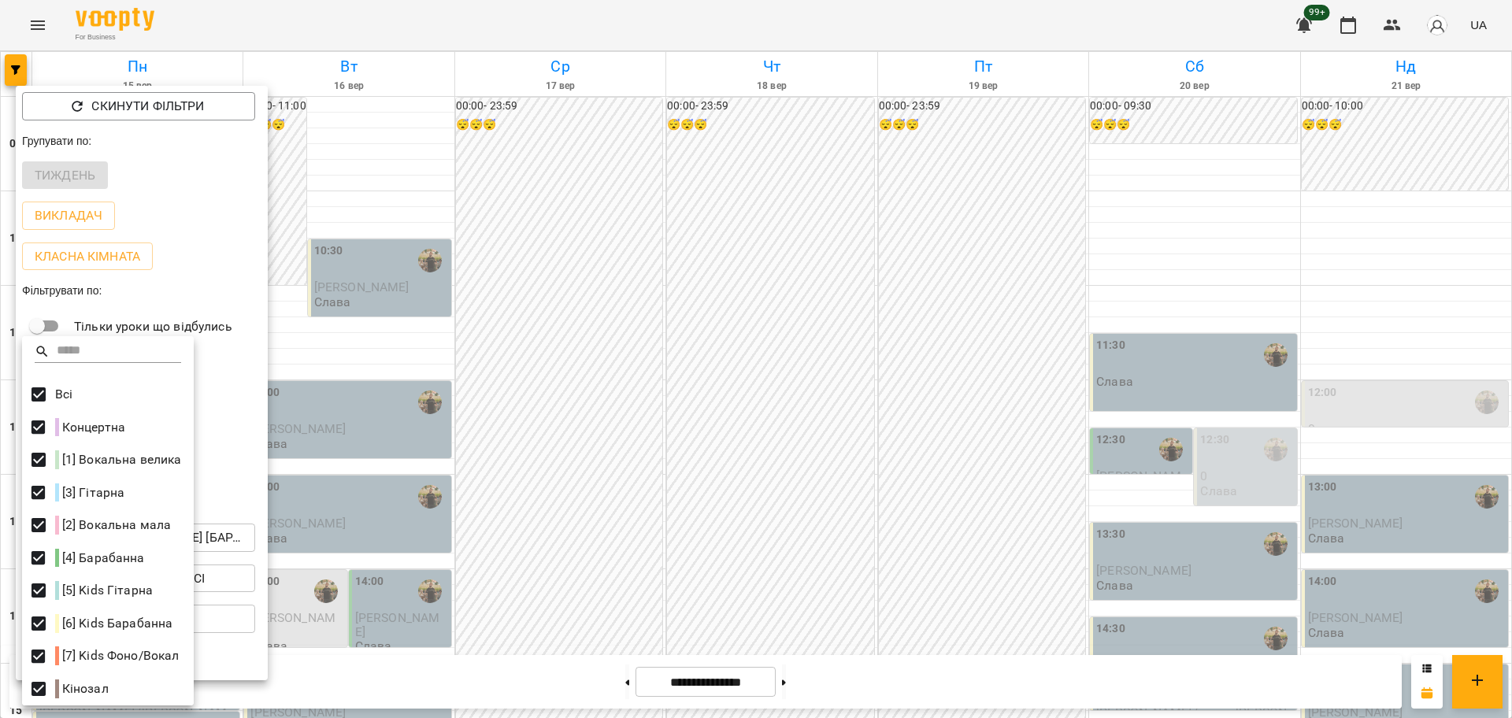
click at [892, 406] on div at bounding box center [756, 359] width 1512 height 718
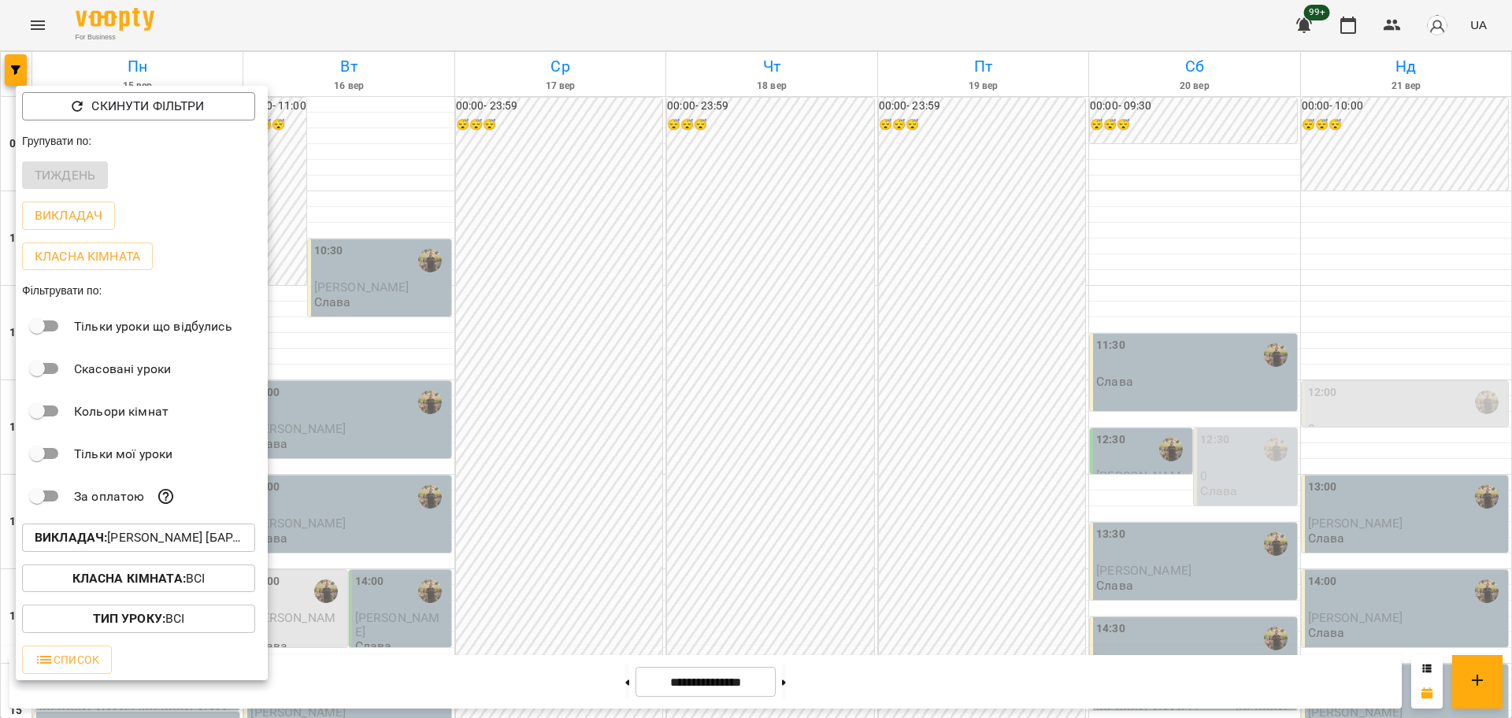
drag, startPoint x: 1502, startPoint y: 239, endPoint x: 1512, endPoint y: 399, distance: 159.4
click at [1512, 399] on div at bounding box center [756, 359] width 1512 height 718
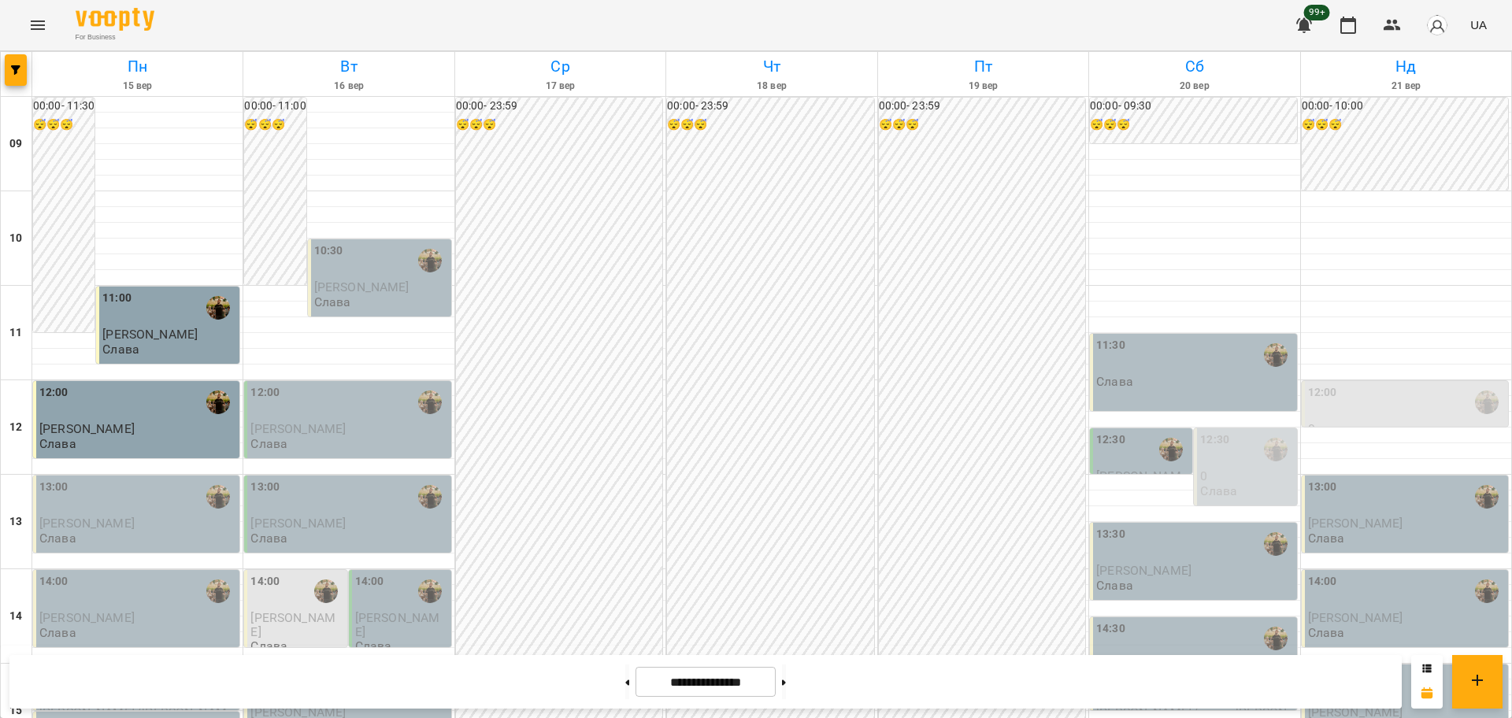
scroll to position [678, 0]
click at [786, 681] on button at bounding box center [784, 682] width 4 height 35
type input "**********"
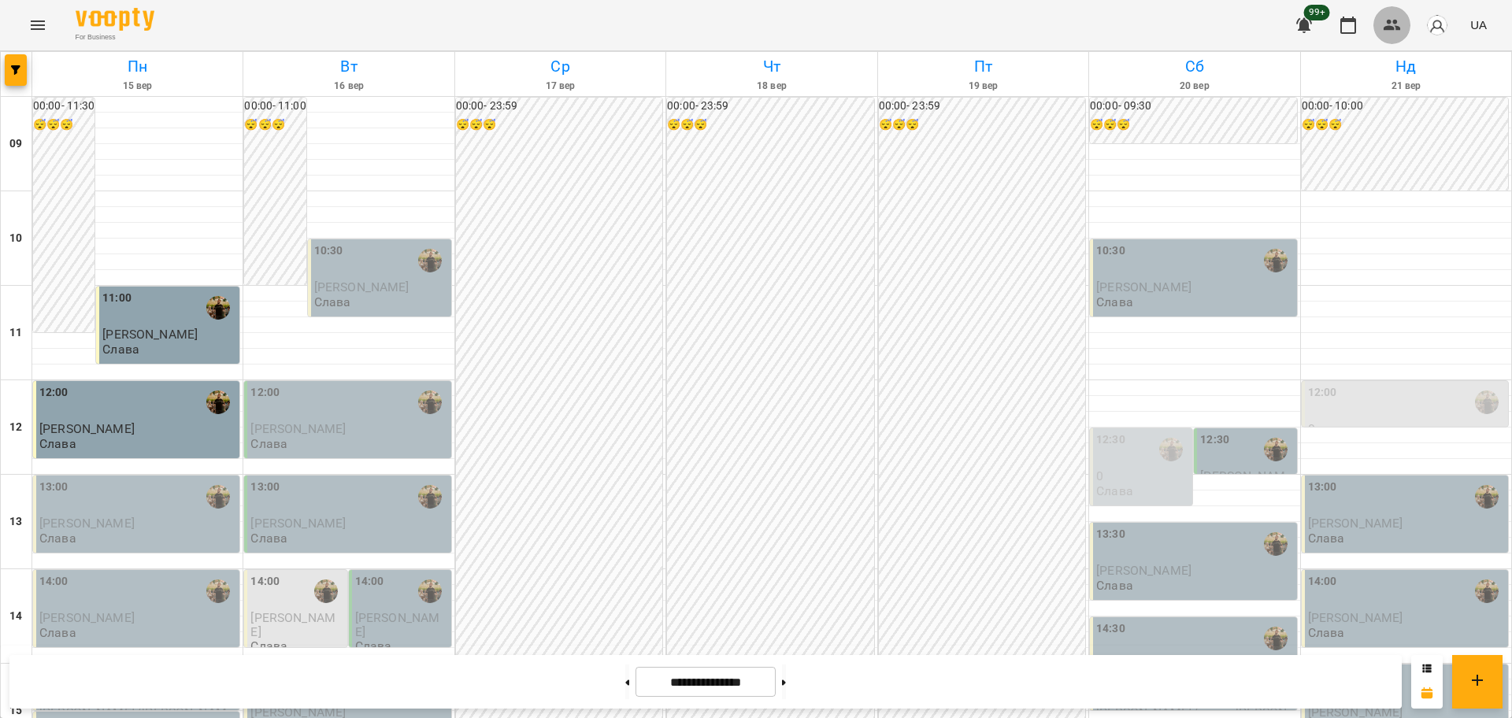
click at [1399, 16] on icon "button" at bounding box center [1392, 25] width 19 height 19
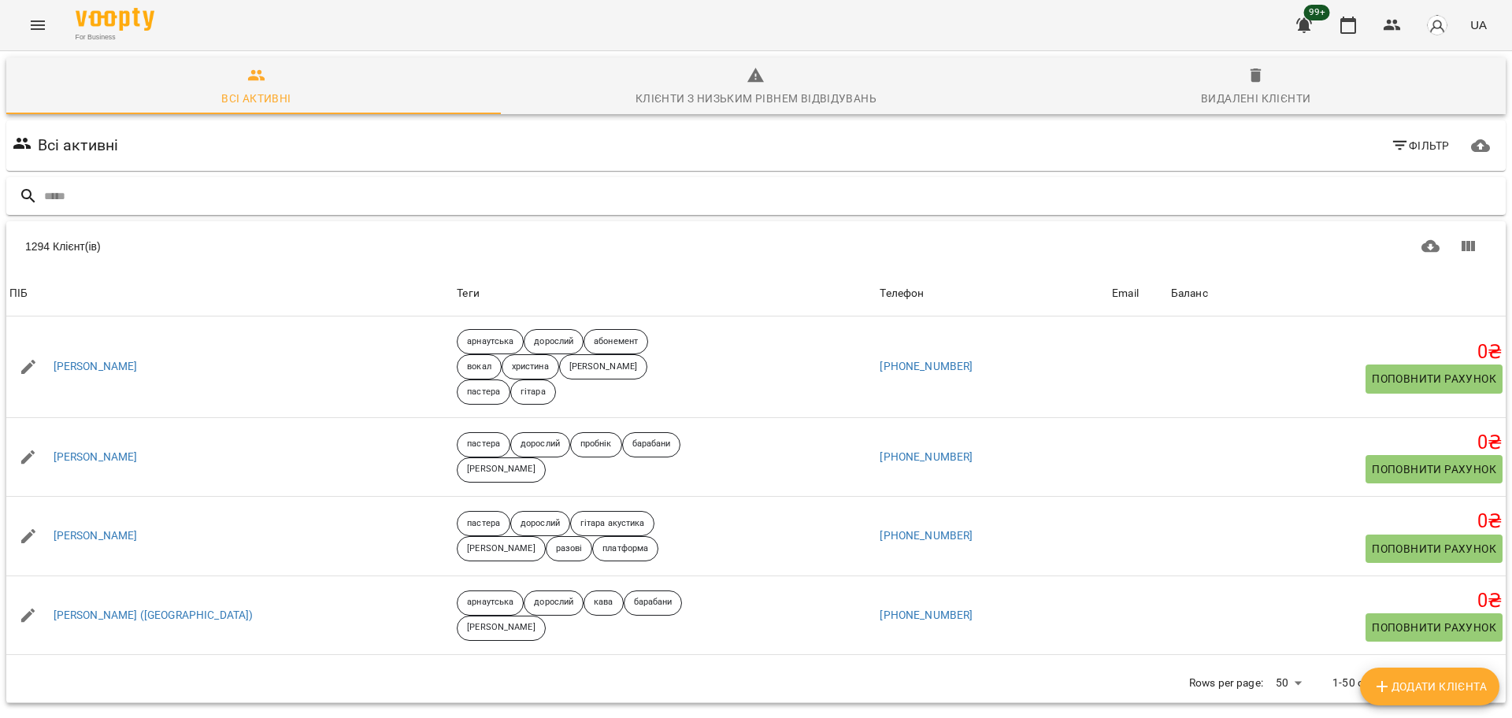
click at [303, 193] on input "text" at bounding box center [772, 197] width 1456 height 26
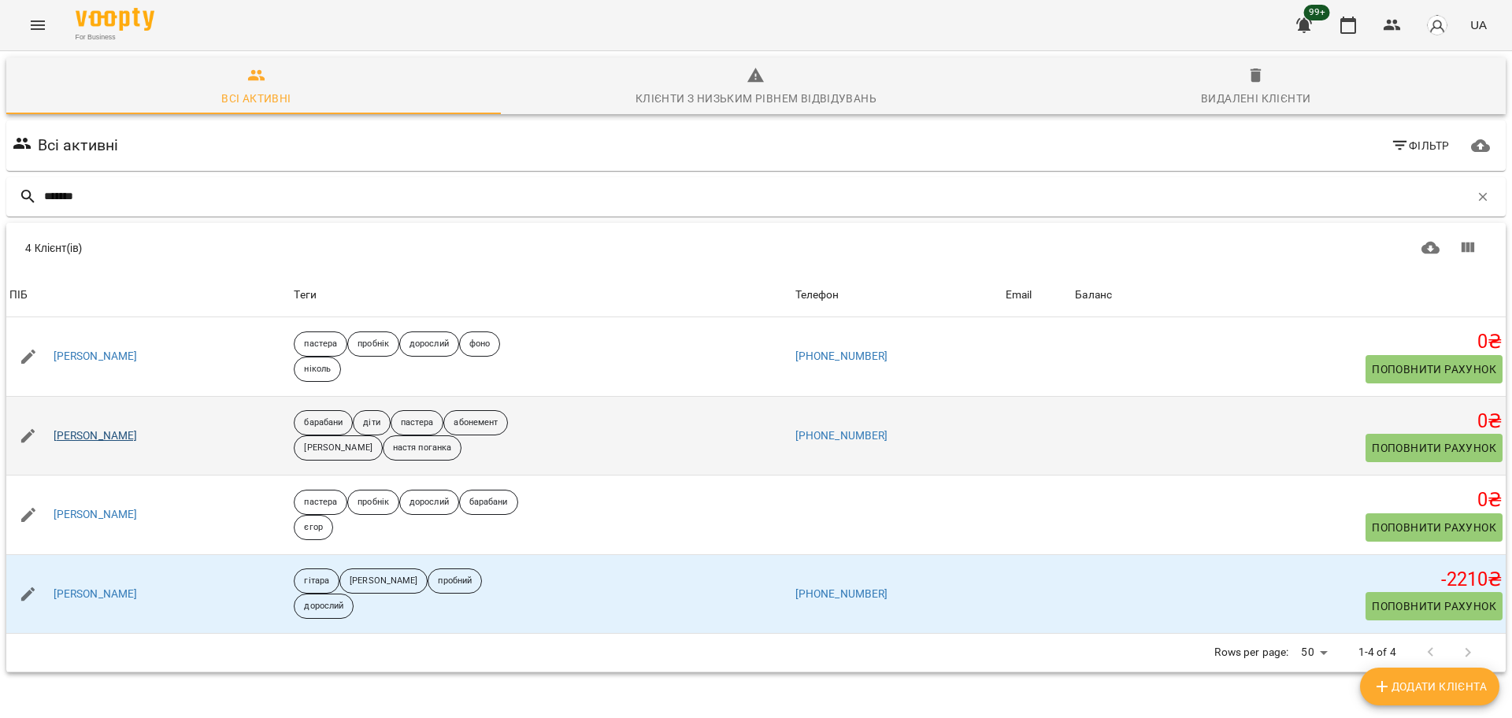
type input "*******"
click at [119, 436] on link "[PERSON_NAME]" at bounding box center [96, 437] width 84 height 16
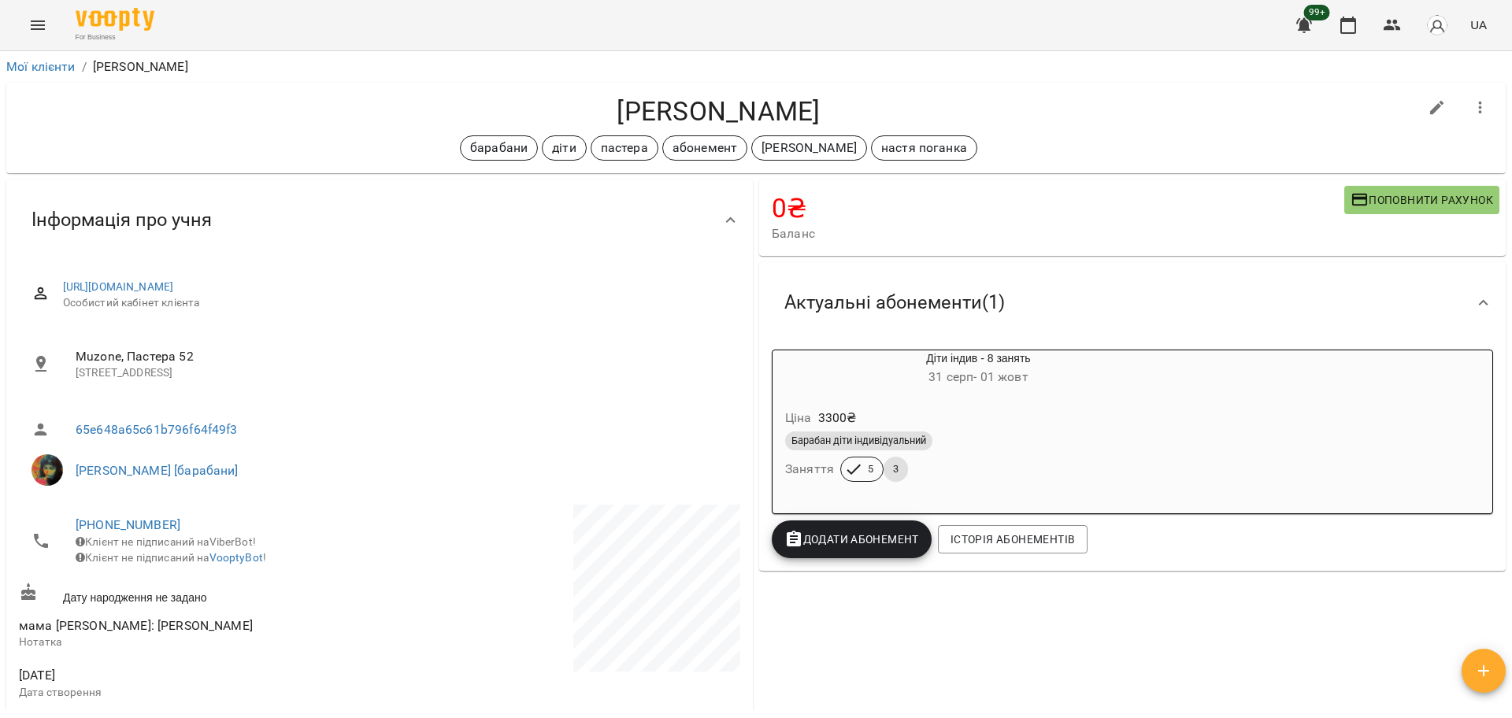
click at [1017, 479] on div "Барабан діти індивідуальний Заняття 5 3" at bounding box center [978, 457] width 393 height 57
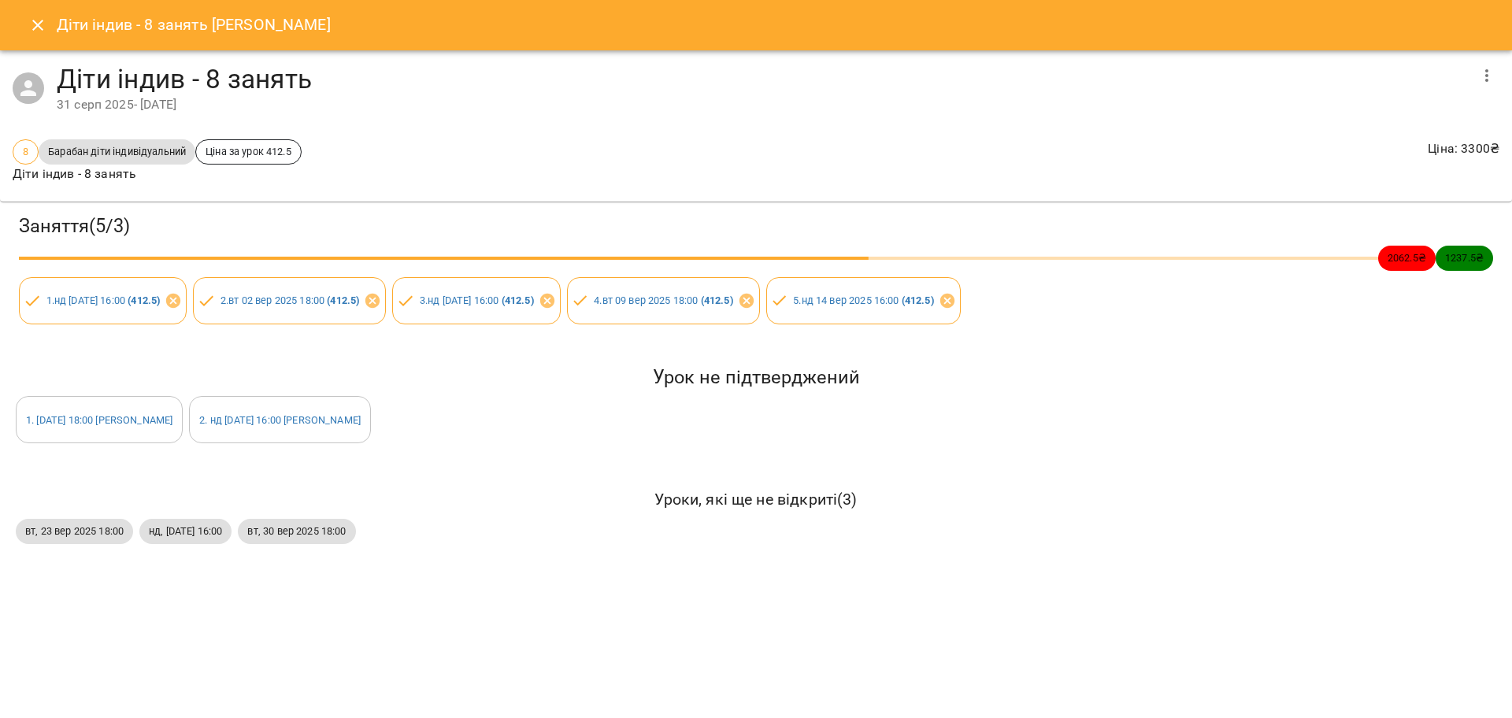
click at [190, 370] on h5 "Урок не підтверджений" at bounding box center [756, 378] width 1481 height 24
click at [299, 560] on div "Заняття ( 5 / 3 ) 2062.5 ₴ 1237.5 ₴ 1 . нд [DATE] 16:00 ( 412.5 ) 2 . [DATE] 18…" at bounding box center [756, 380] width 1525 height 370
click at [24, 20] on button "Close" at bounding box center [38, 25] width 38 height 38
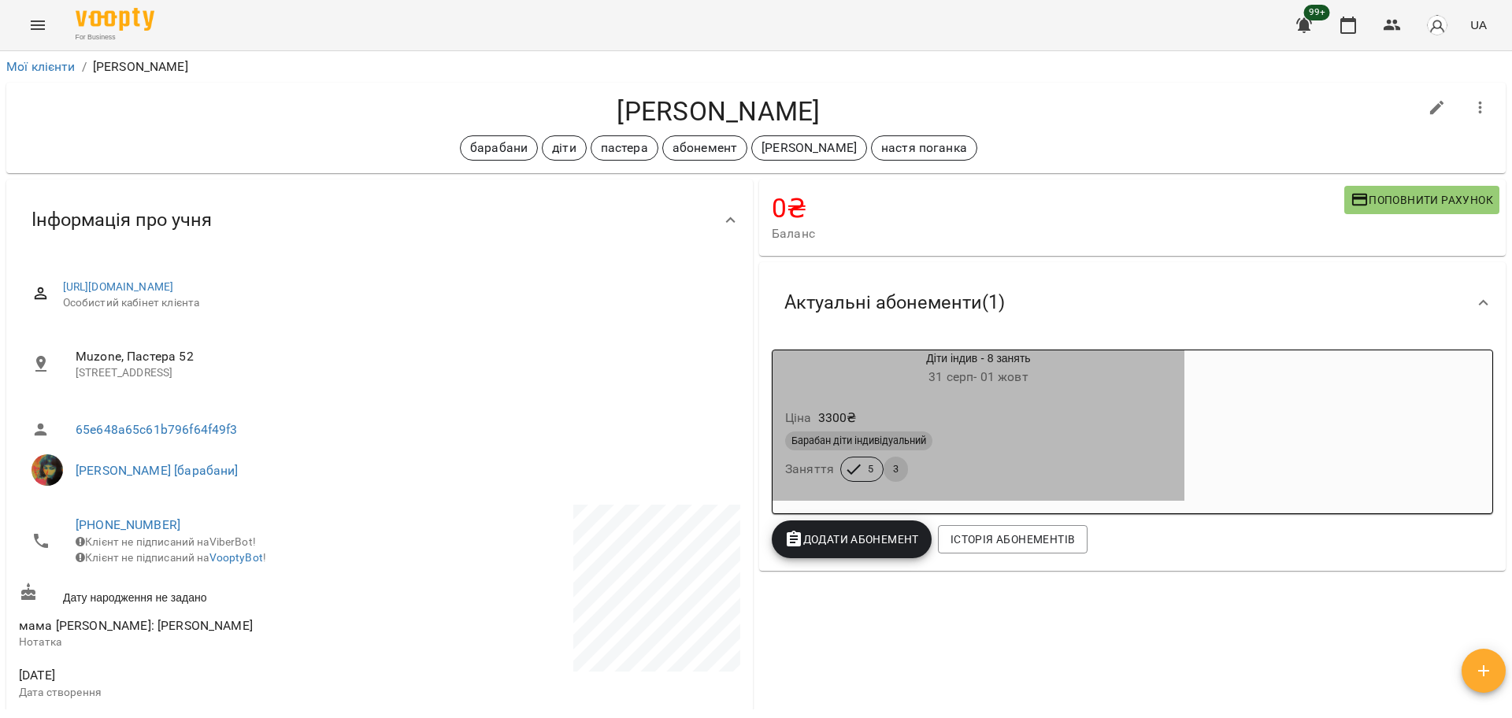
click at [976, 480] on div "Барабан діти індивідуальний Заняття 5 3" at bounding box center [978, 457] width 393 height 57
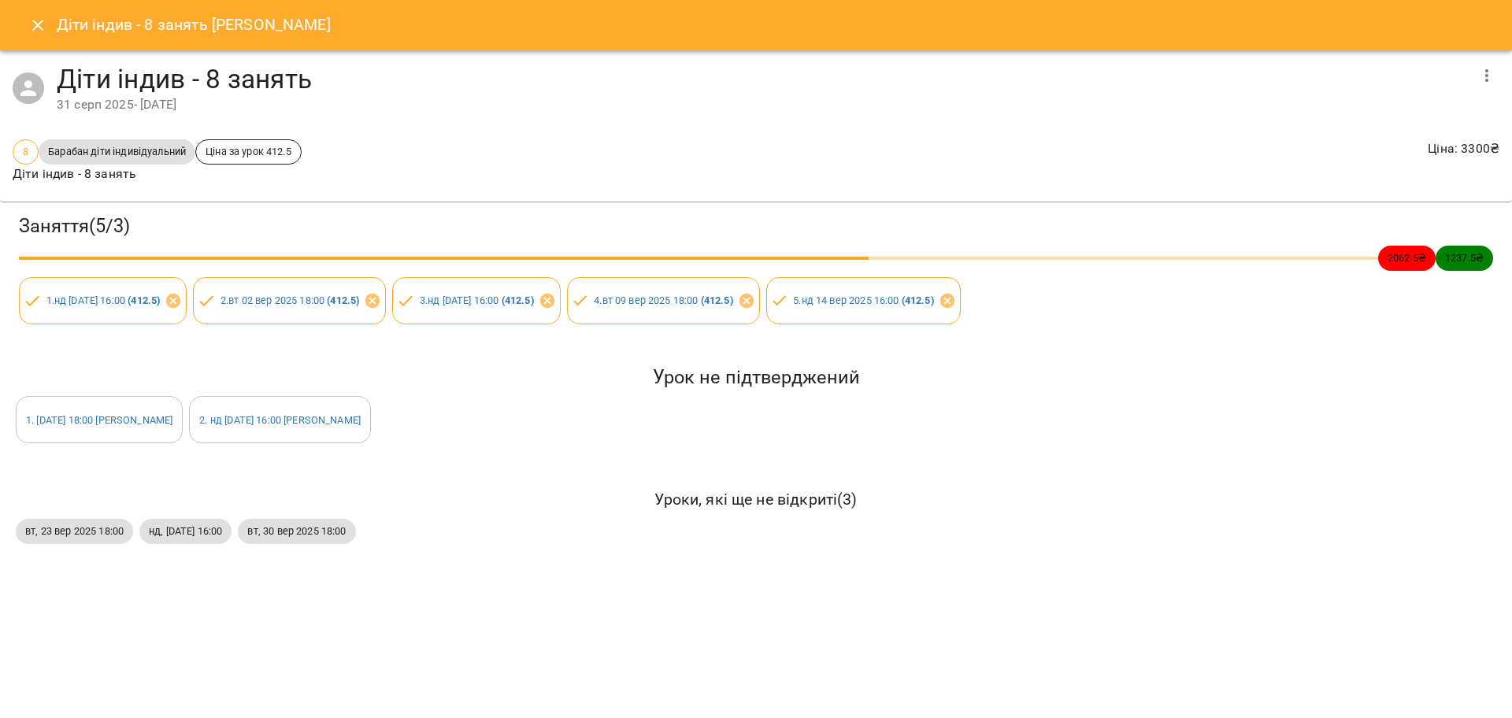
click at [1079, 570] on div "Діти індив - 8 занять [PERSON_NAME] Діти індив - 8 занять [DATE] - [DATE] 8 Бар…" at bounding box center [756, 359] width 1512 height 718
click at [1103, 532] on div "[DATE] 18:00 нд, [DATE] 16:00 [DATE] 18:00" at bounding box center [756, 532] width 1487 height 32
